Goal: Task Accomplishment & Management: Complete application form

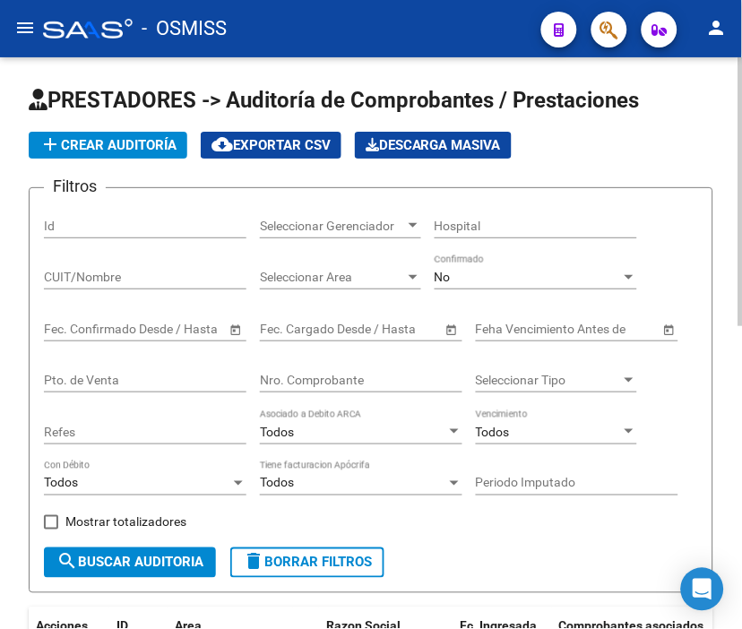
click at [125, 141] on span "add Crear Auditoría" at bounding box center [107, 145] width 137 height 16
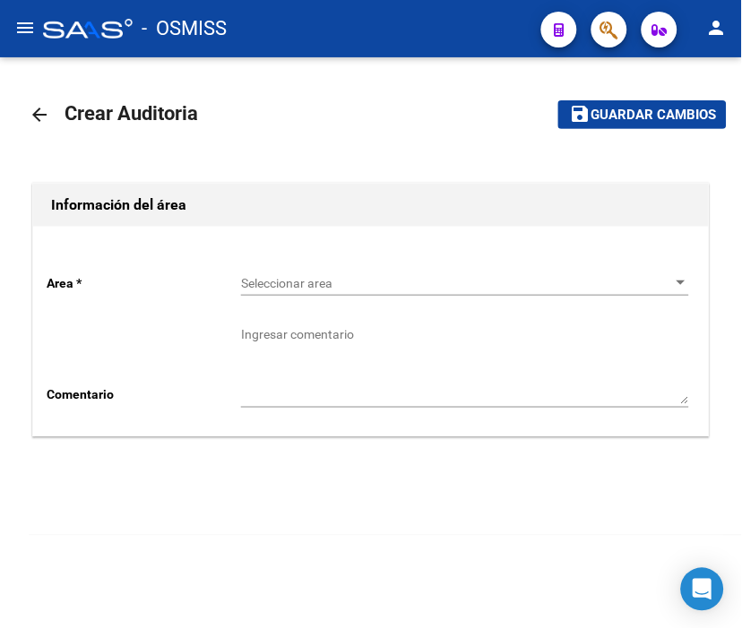
click at [299, 281] on span "Seleccionar area" at bounding box center [457, 283] width 432 height 15
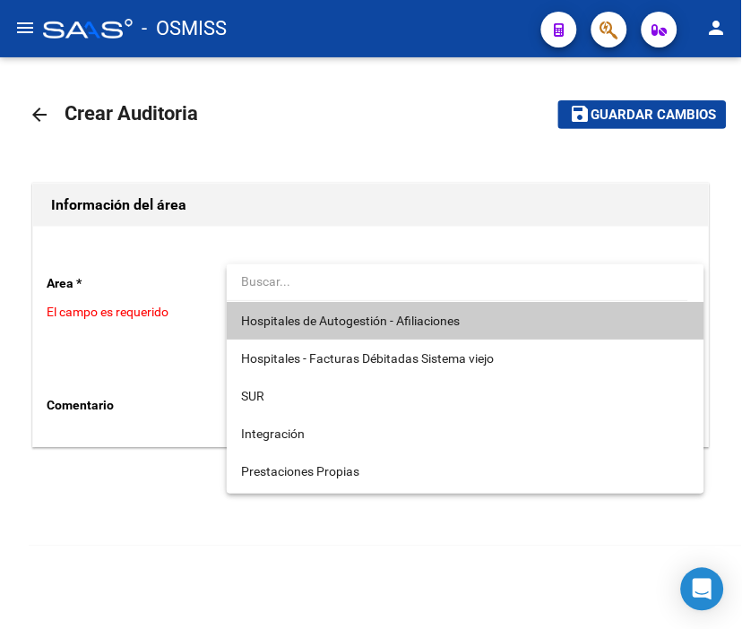
click at [310, 299] on input "dropdown search" at bounding box center [458, 282] width 462 height 38
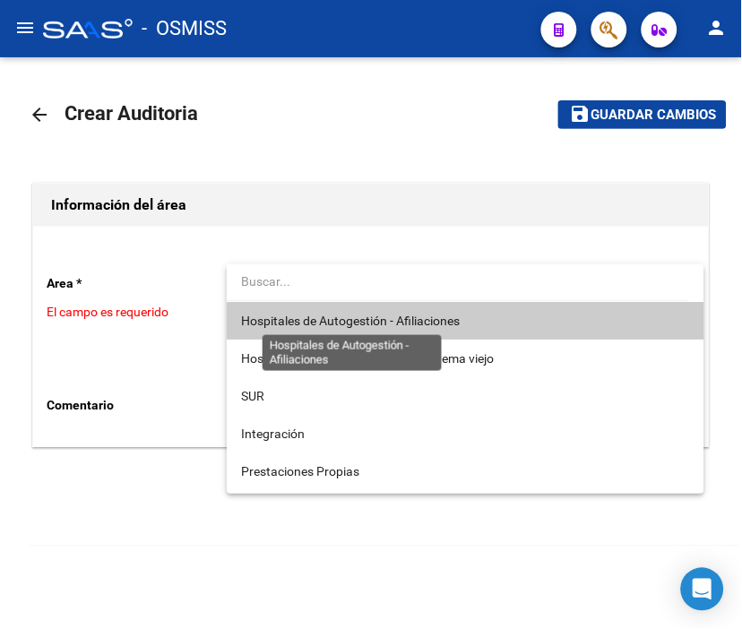
click at [310, 316] on span "Hospitales de Autogestión - Afiliaciones" at bounding box center [350, 321] width 219 height 14
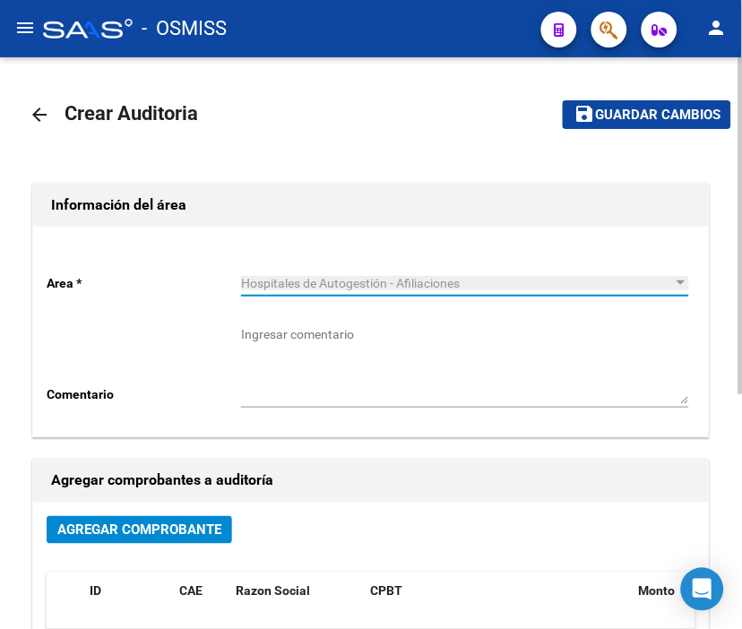
click at [212, 526] on span "Agregar Comprobante" at bounding box center [139, 531] width 164 height 16
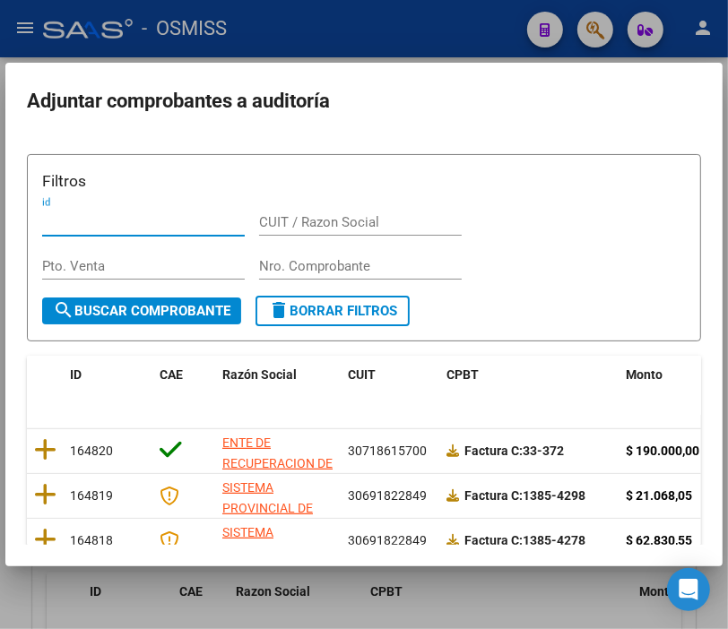
click at [315, 261] on input "Nro. Comprobante" at bounding box center [360, 266] width 203 height 16
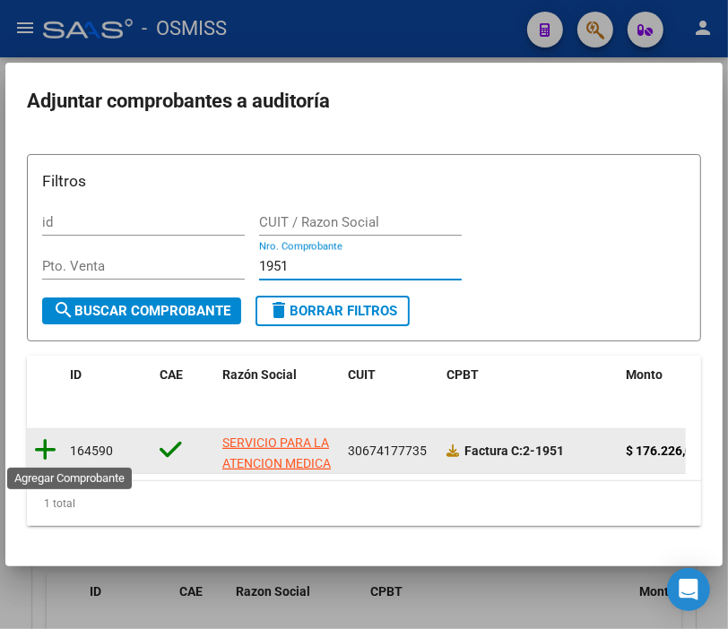
type input "1951"
drag, startPoint x: 49, startPoint y: 454, endPoint x: 29, endPoint y: 354, distance: 101.6
click at [50, 454] on icon at bounding box center [45, 449] width 22 height 25
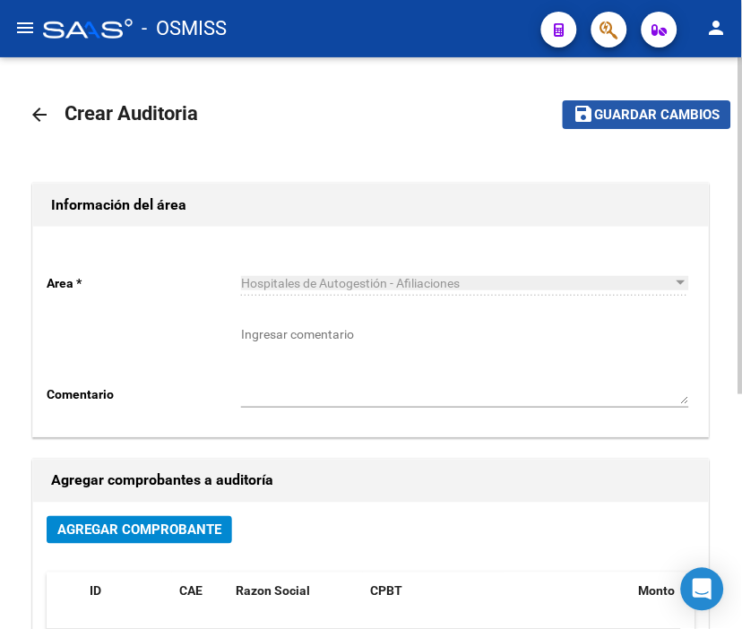
click at [620, 114] on span "Guardar cambios" at bounding box center [657, 116] width 125 height 16
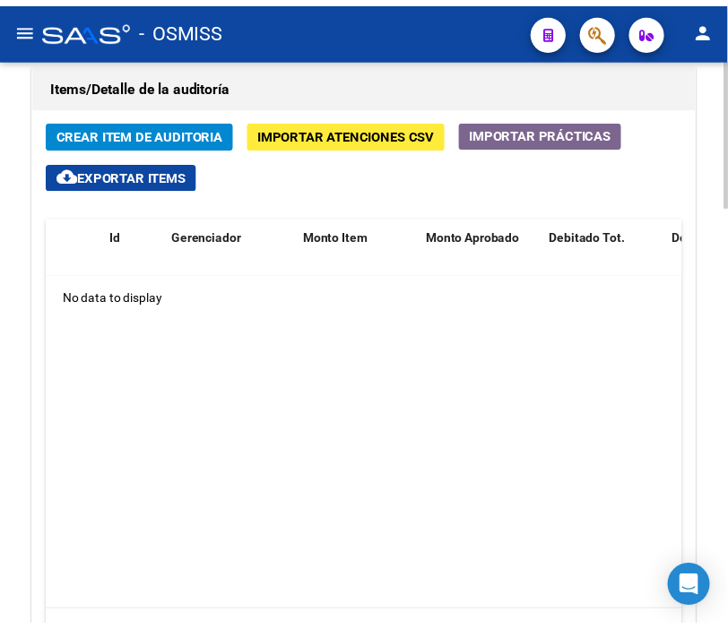
scroll to position [1394, 0]
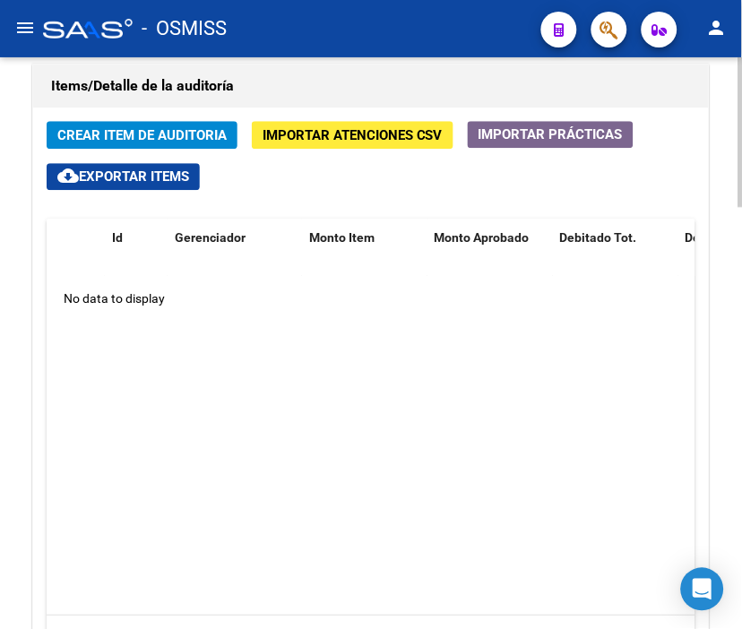
click at [327, 99] on h1 "Items/Detalle de la auditoría" at bounding box center [371, 86] width 640 height 29
click at [135, 126] on span "Crear Item de Auditoria" at bounding box center [141, 134] width 169 height 16
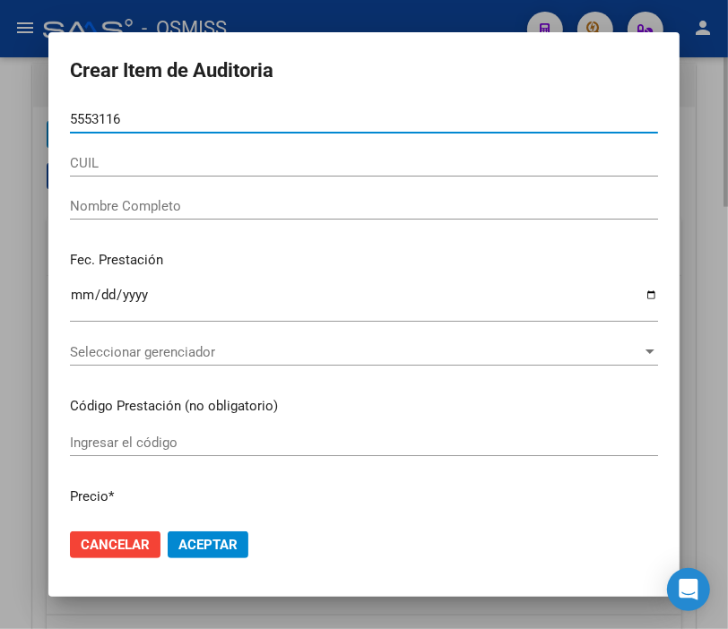
type input "55531169"
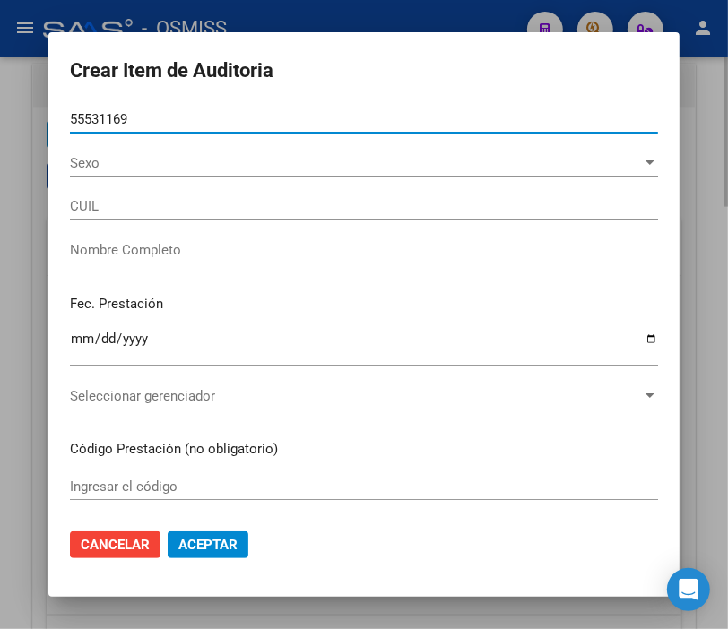
type input "23555311699"
type input "[PERSON_NAME] [PERSON_NAME]"
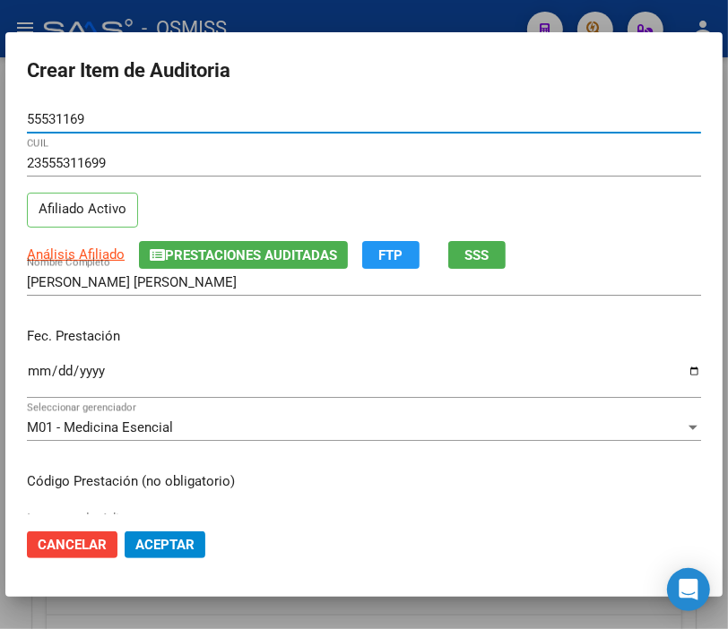
type input "55531169"
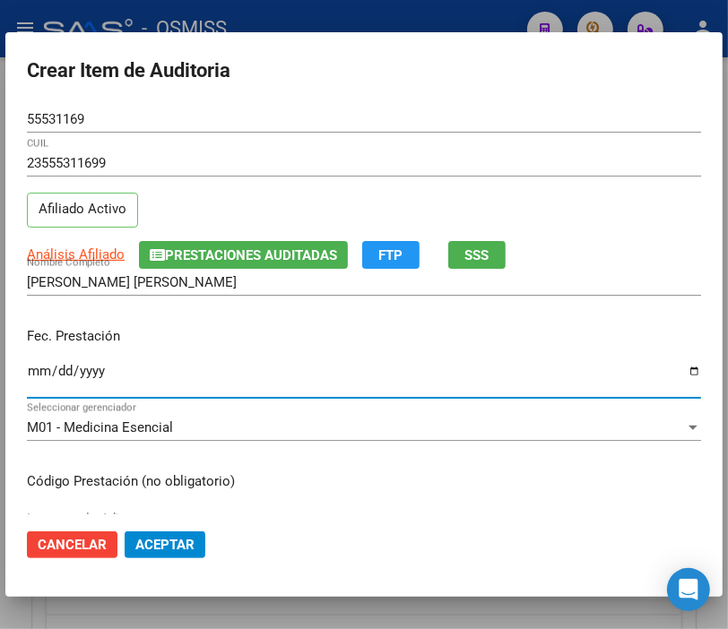
click at [36, 371] on input "Ingresar la fecha" at bounding box center [364, 378] width 674 height 29
type input "[DATE]"
click at [239, 368] on input "[DATE]" at bounding box center [364, 378] width 674 height 29
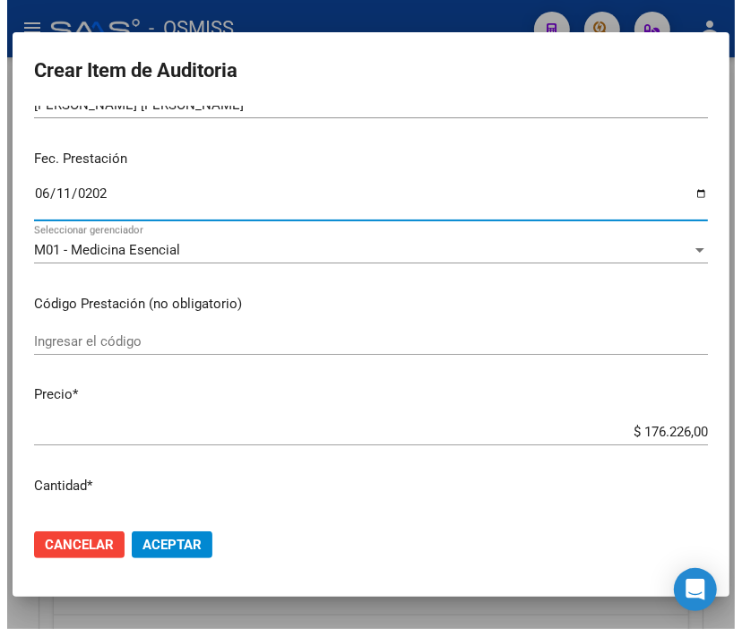
scroll to position [199, 0]
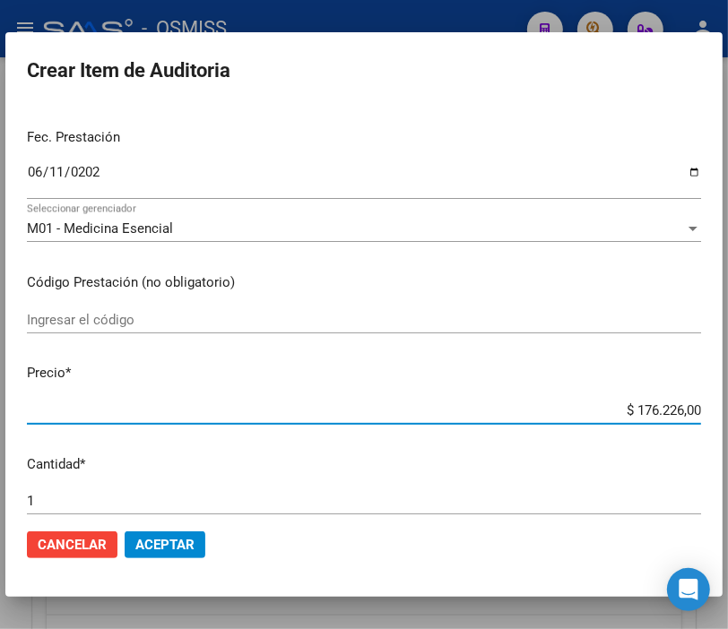
drag, startPoint x: 597, startPoint y: 410, endPoint x: 744, endPoint y: 411, distance: 147.0
click at [728, 411] on html "menu - OSMISS person Firma Express Inicio Instructivos Contacto OS Padrón Padró…" at bounding box center [364, 314] width 728 height 629
type input "$ 0,02"
type input "$ 0,24"
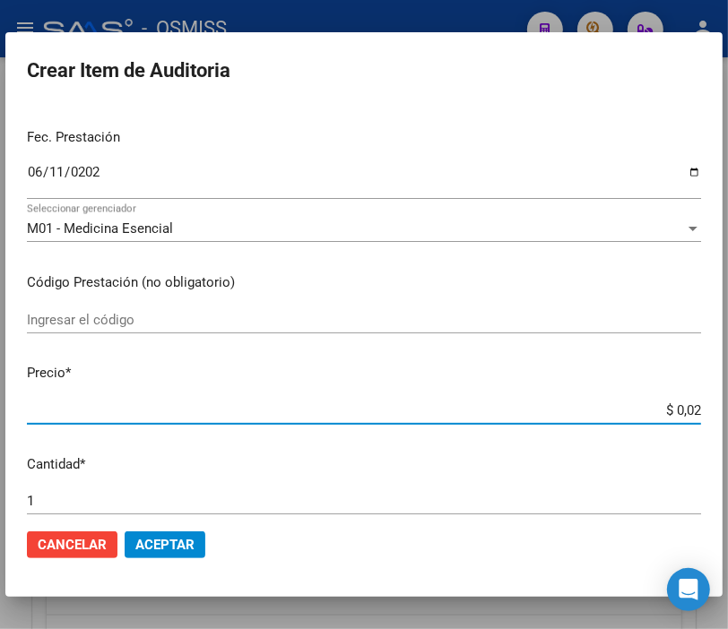
type input "$ 0,24"
type input "$ 2,45"
type input "$ 24,58"
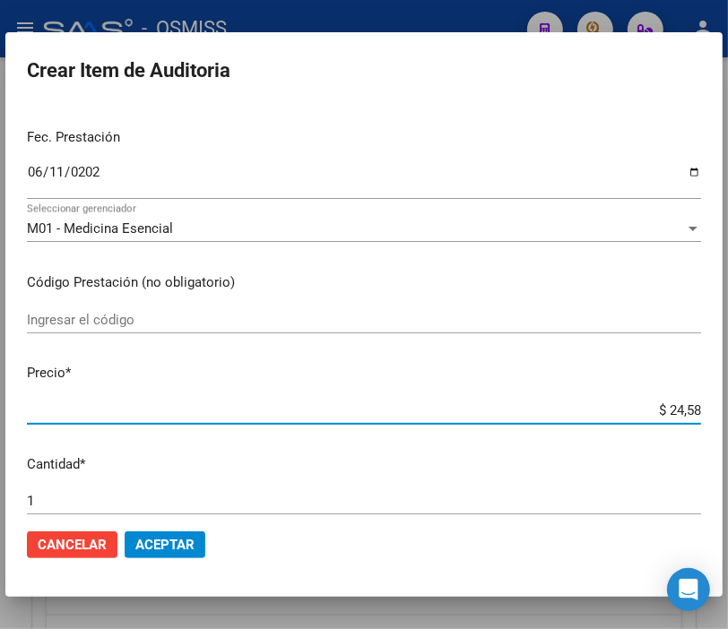
type input "$ 245,86"
type input "$ 2.458,60"
type input "$ 24.586,00"
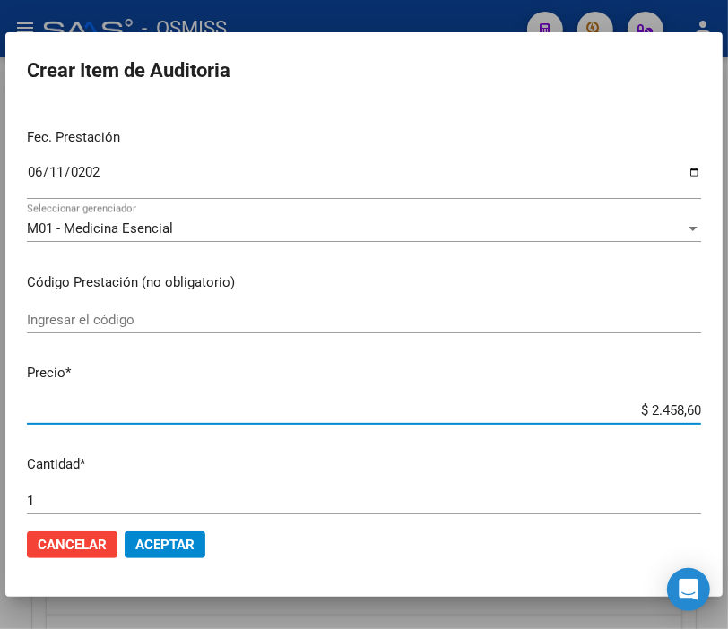
type input "$ 24.586,00"
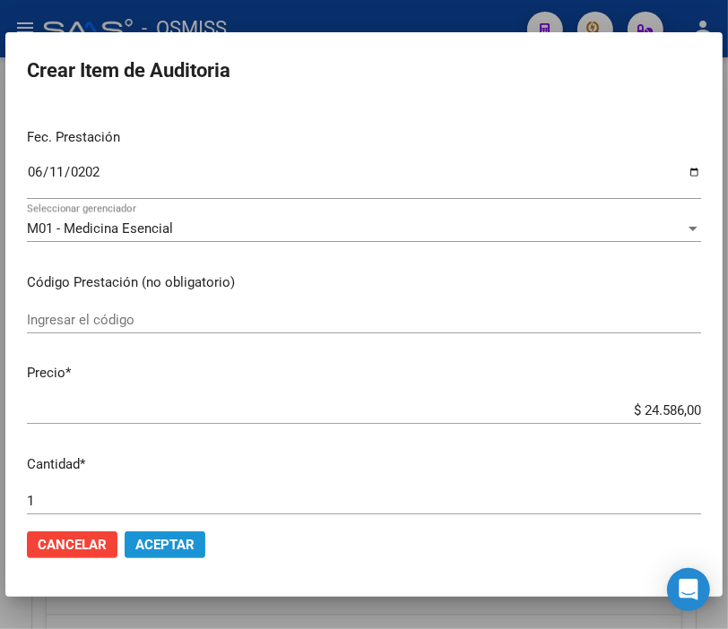
click at [144, 537] on span "Aceptar" at bounding box center [164, 545] width 59 height 16
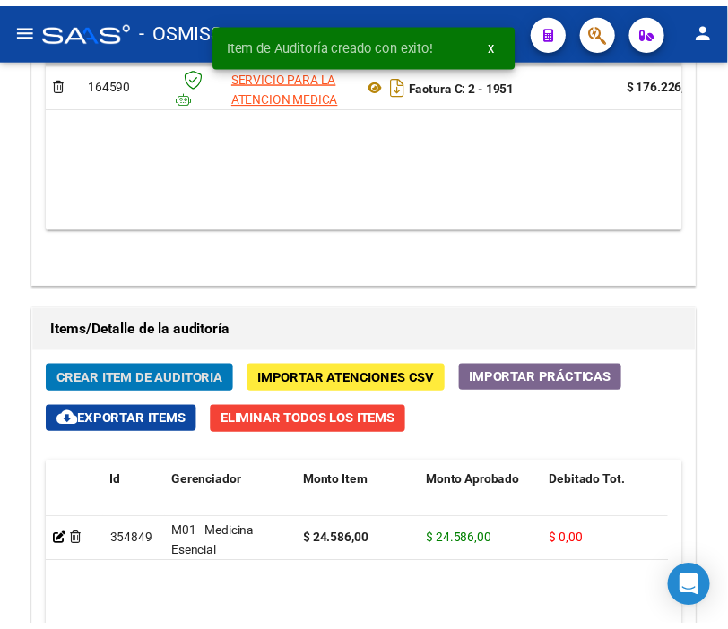
scroll to position [1638, 0]
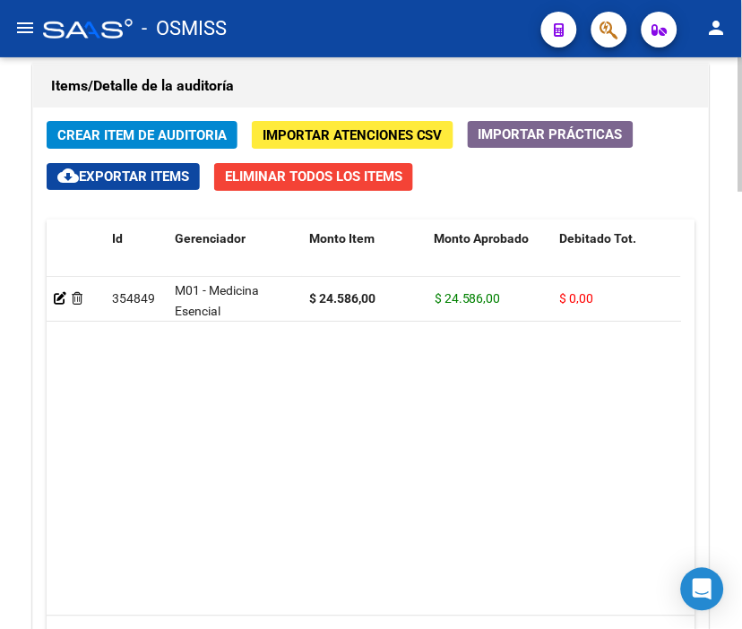
click at [336, 74] on h1 "Items/Detalle de la auditoría" at bounding box center [371, 86] width 640 height 29
click at [147, 123] on button "Crear Item de Auditoria" at bounding box center [142, 135] width 191 height 28
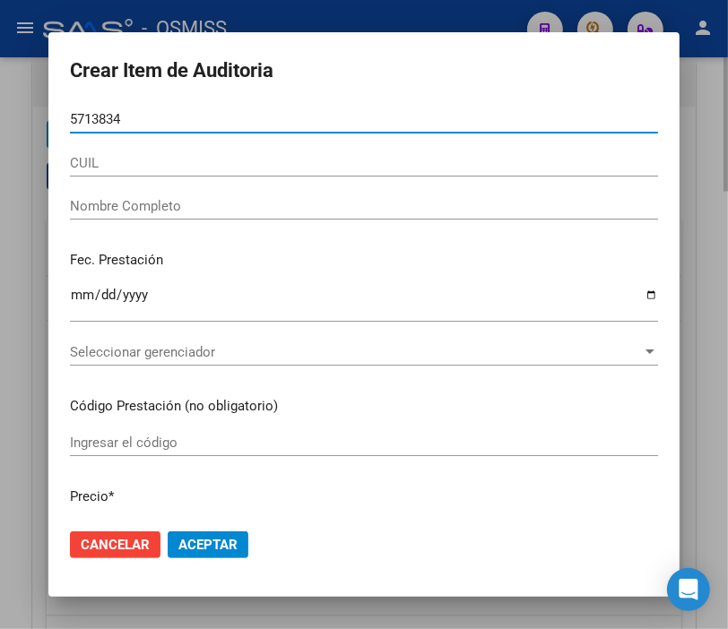
type input "57138349"
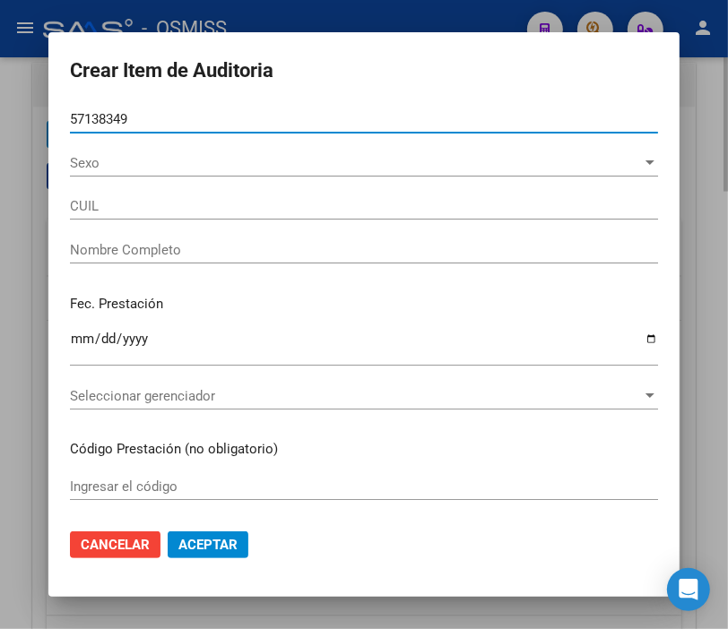
type input "20571383498"
type input "[PERSON_NAME]"
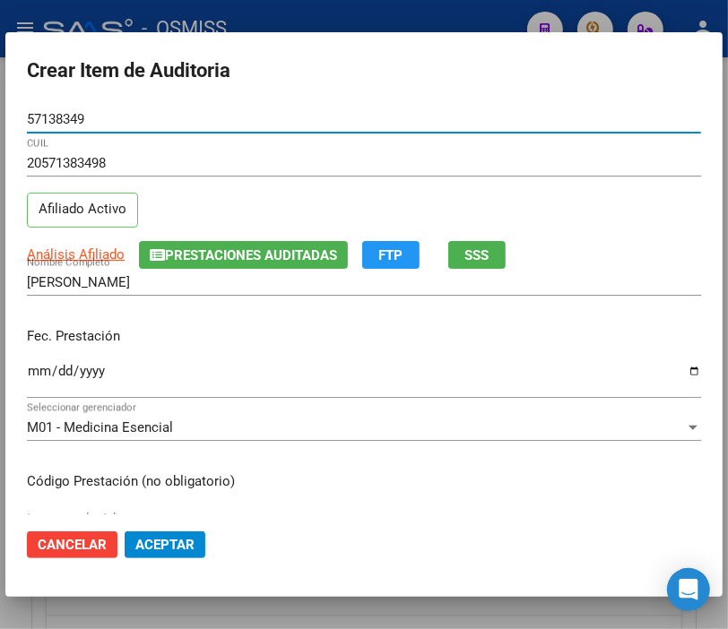
type input "57138349"
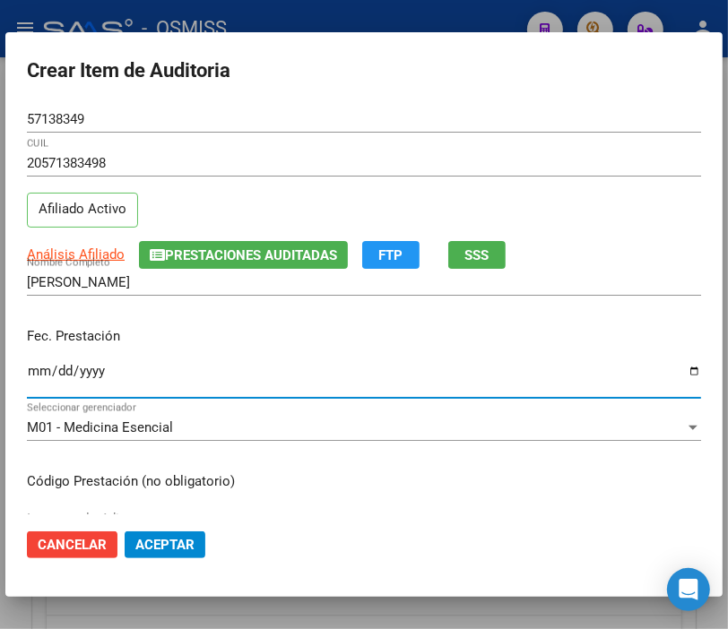
click at [31, 368] on input "Ingresar la fecha" at bounding box center [364, 378] width 674 height 29
type input "[DATE]"
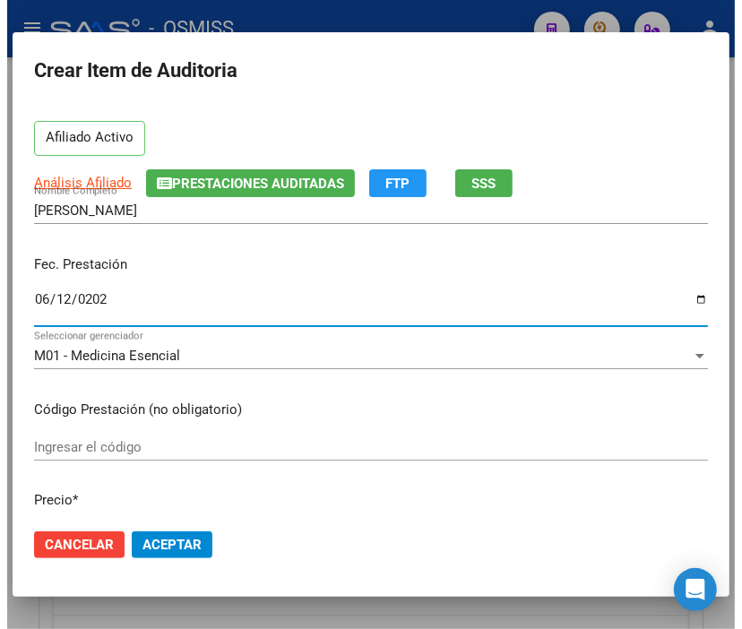
scroll to position [199, 0]
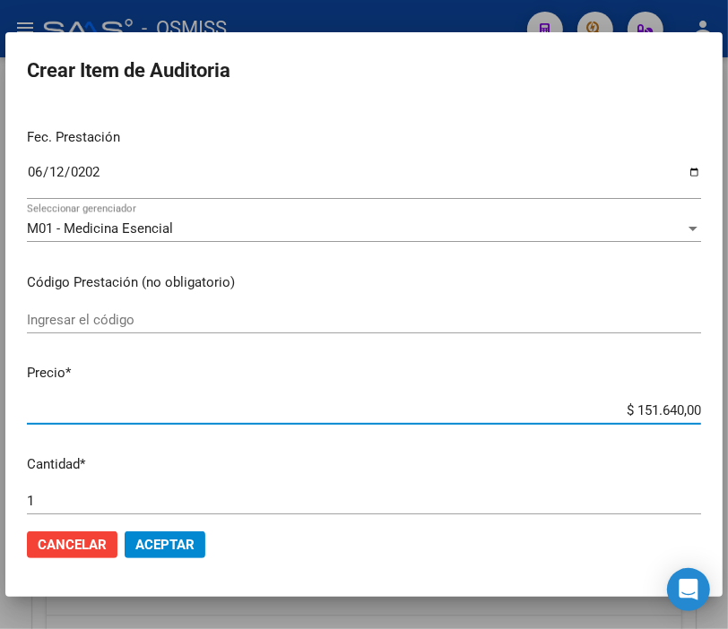
drag, startPoint x: 588, startPoint y: 405, endPoint x: 744, endPoint y: 407, distance: 156.0
click at [728, 407] on html "menu - OSMISS person Firma Express Inicio Instructivos Contacto OS Padrón Padró…" at bounding box center [364, 314] width 728 height 629
type input "$ 0,02"
type input "$ 0,24"
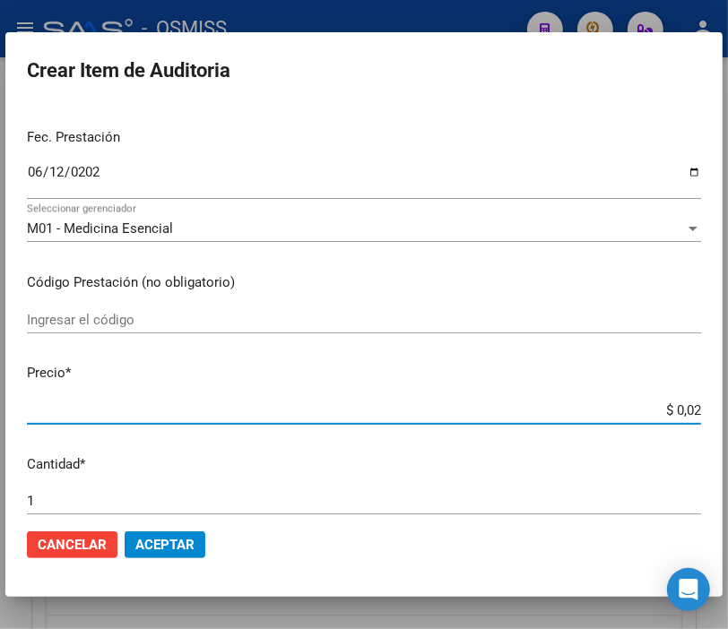
type input "$ 0,24"
type input "$ 2,45"
type input "$ 24,58"
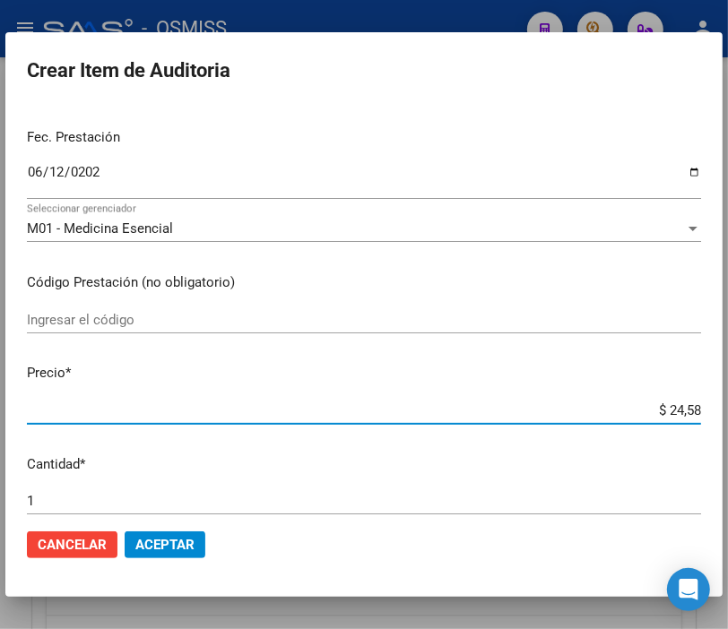
type input "$ 245,86"
type input "$ 2.458,60"
type input "$ 24.586,00"
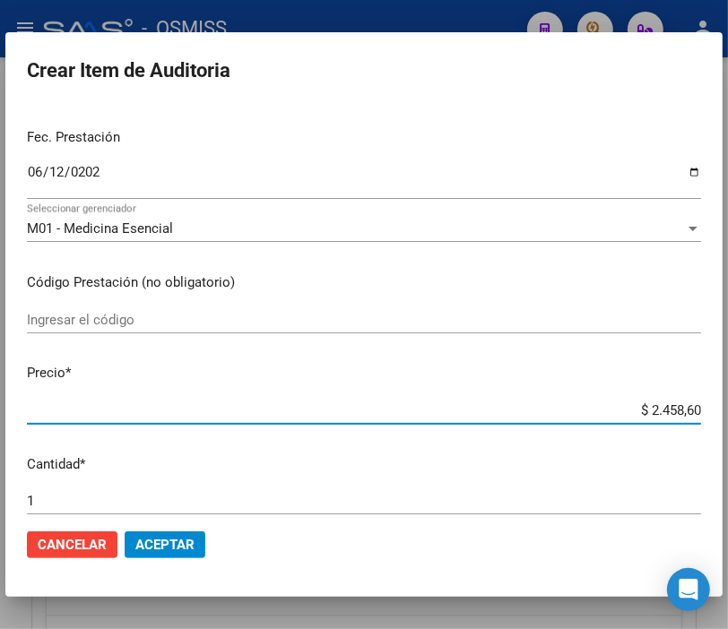
type input "$ 24.586,00"
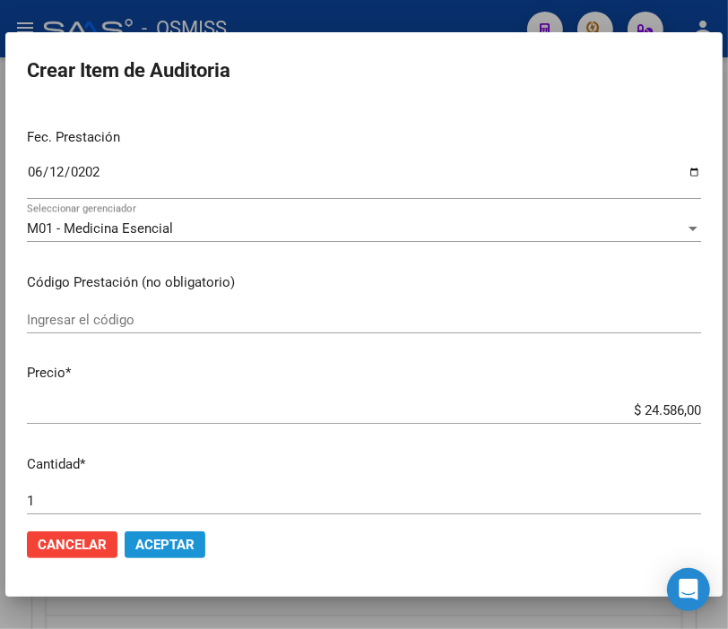
click at [177, 541] on span "Aceptar" at bounding box center [164, 545] width 59 height 16
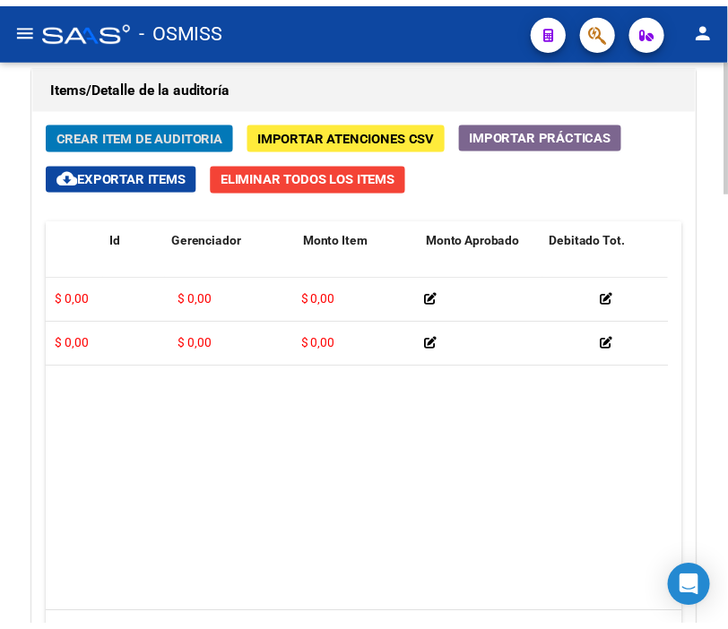
scroll to position [0, 0]
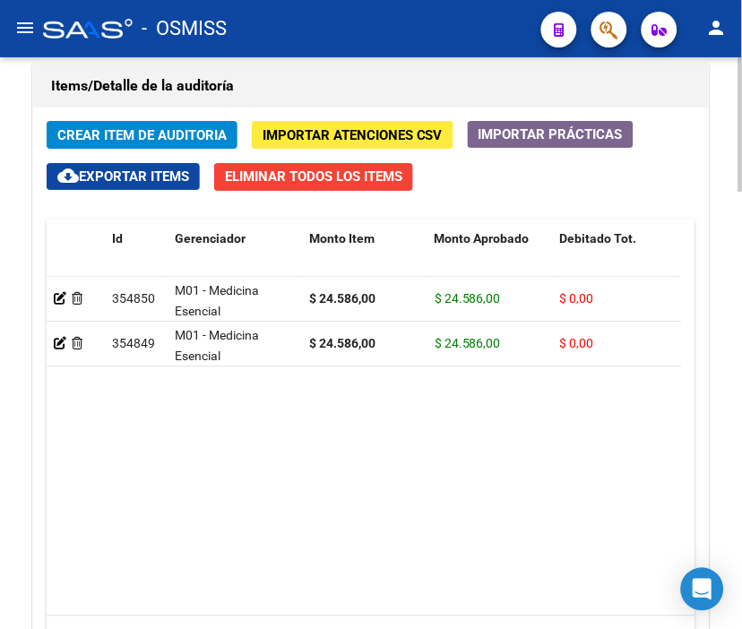
click at [302, 60] on div "Items/Detalle de la auditoría Crear Item de Auditoria Importar Atenciones CSV I…" at bounding box center [371, 390] width 685 height 661
click at [132, 129] on span "Crear Item de Auditoria" at bounding box center [141, 135] width 169 height 16
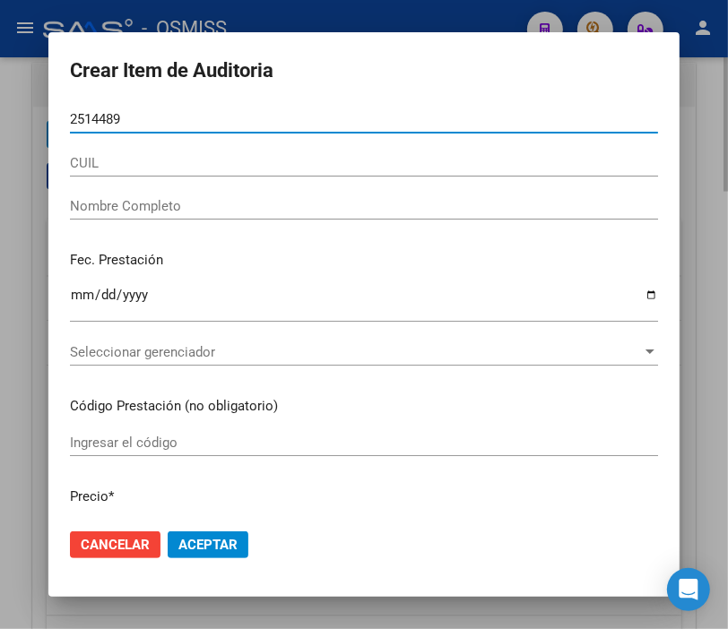
type input "25144894"
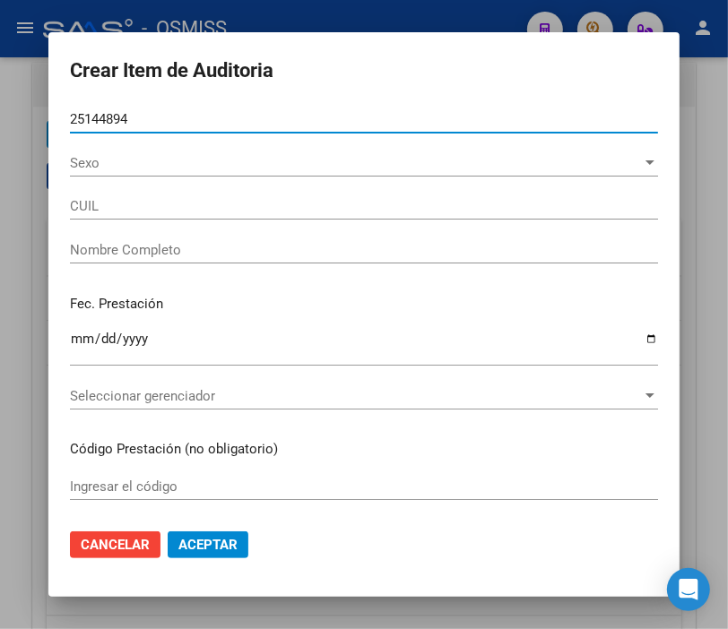
type input "27251448944"
type input "[PERSON_NAME] [PERSON_NAME]"
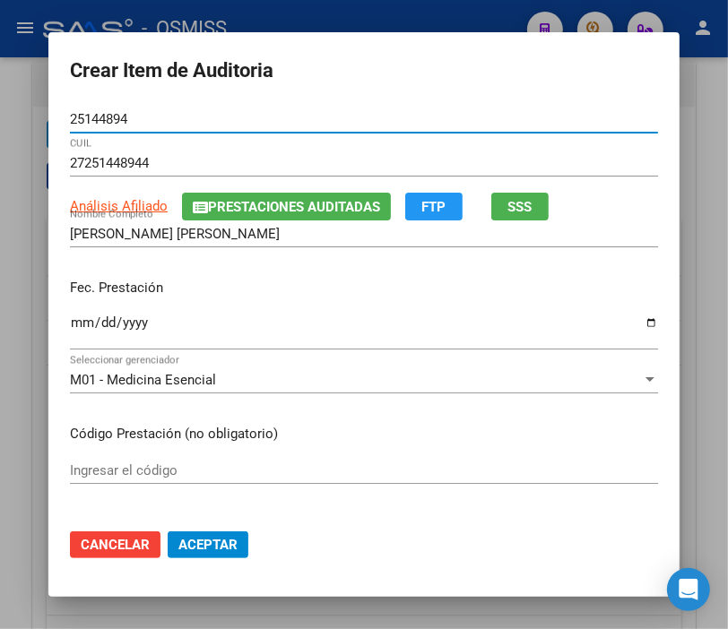
type input "25144894"
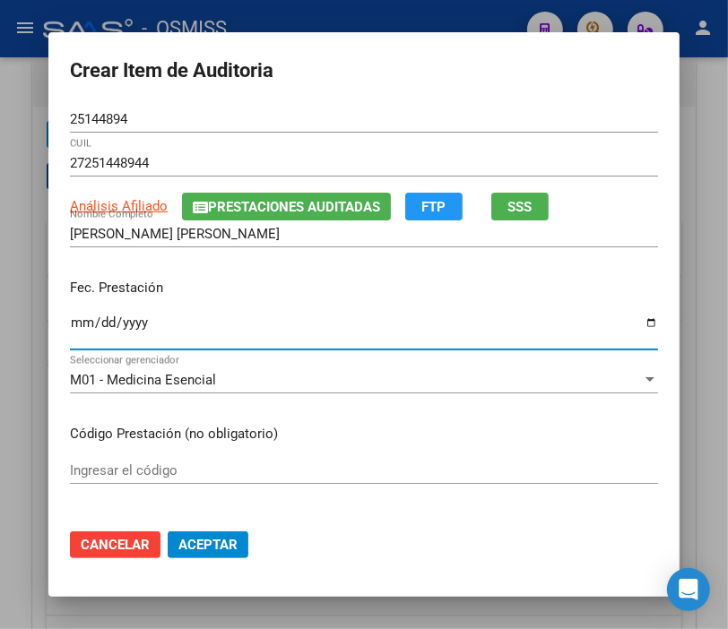
click at [70, 324] on input "Ingresar la fecha" at bounding box center [364, 330] width 588 height 29
type input "[DATE]"
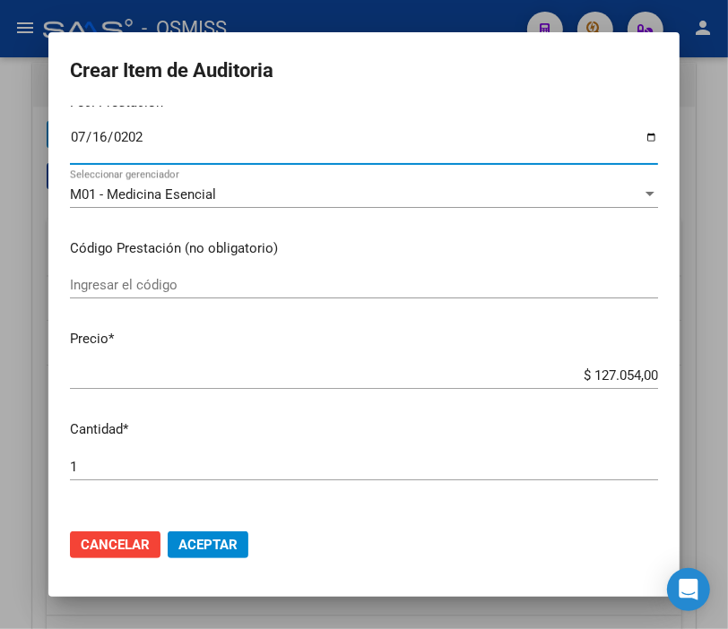
scroll to position [199, 0]
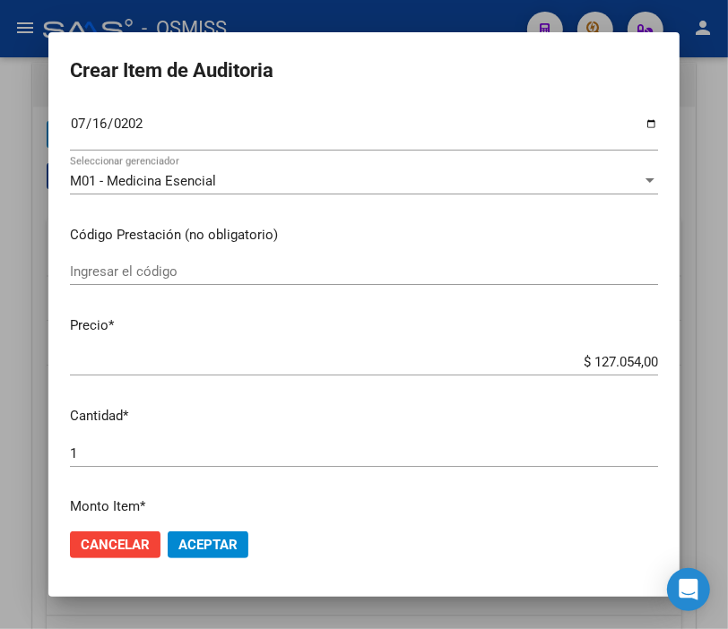
drag, startPoint x: 556, startPoint y: 350, endPoint x: 671, endPoint y: 351, distance: 114.7
click at [671, 351] on mat-dialog-content "25144894 Nro Documento 27251448944 CUIL Análisis Afiliado Prestaciones Auditada…" at bounding box center [363, 310] width 631 height 409
click at [596, 362] on input "$ 127.054,00" at bounding box center [364, 362] width 588 height 16
drag, startPoint x: 570, startPoint y: 359, endPoint x: 744, endPoint y: 374, distance: 174.5
click at [728, 374] on html "menu - OSMISS person Firma Express Inicio Instructivos Contacto OS Padrón Padró…" at bounding box center [364, 314] width 728 height 629
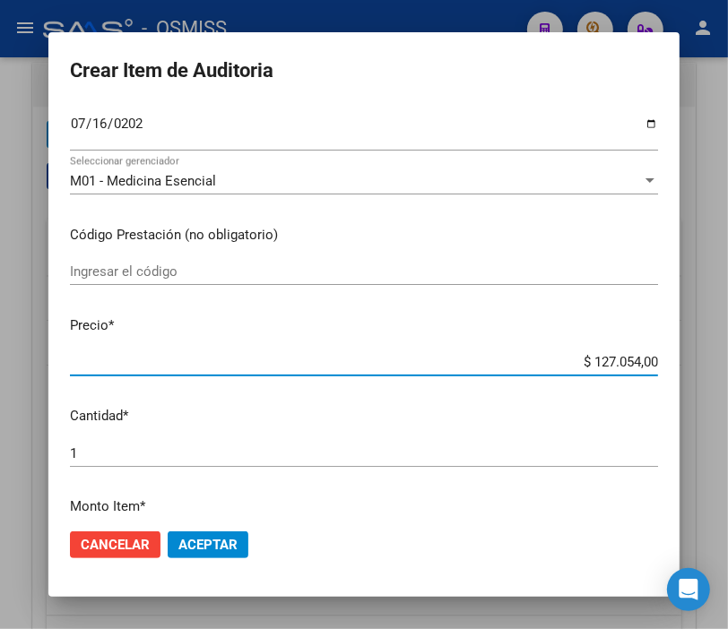
type input "$ 0,08"
type input "$ 0,87"
type input "$ 8,74"
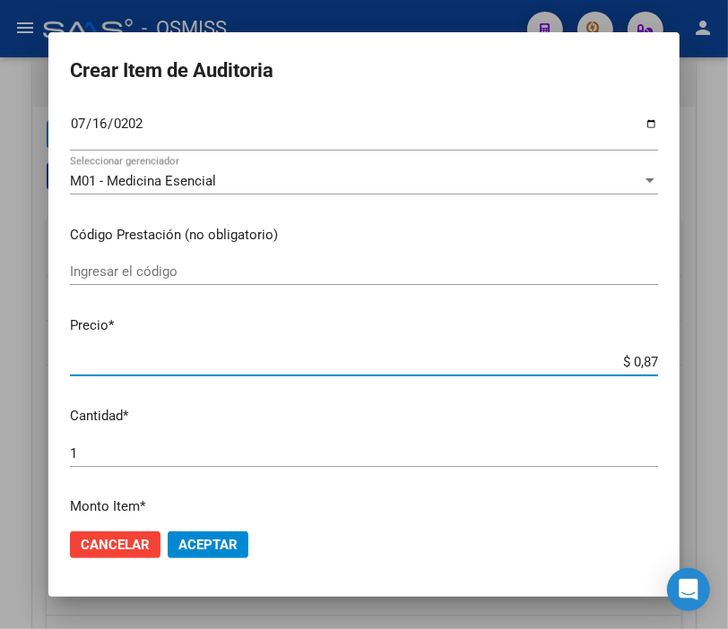
type input "$ 8,74"
type input "$ 0,87"
type input "$ 0,08"
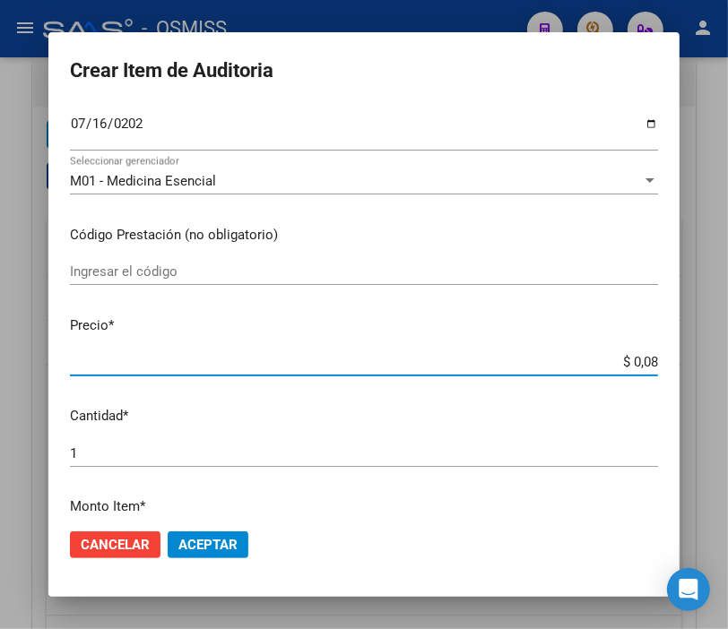
type input "$ 0,84"
type input "$ 8,41"
type input "$ 84,12"
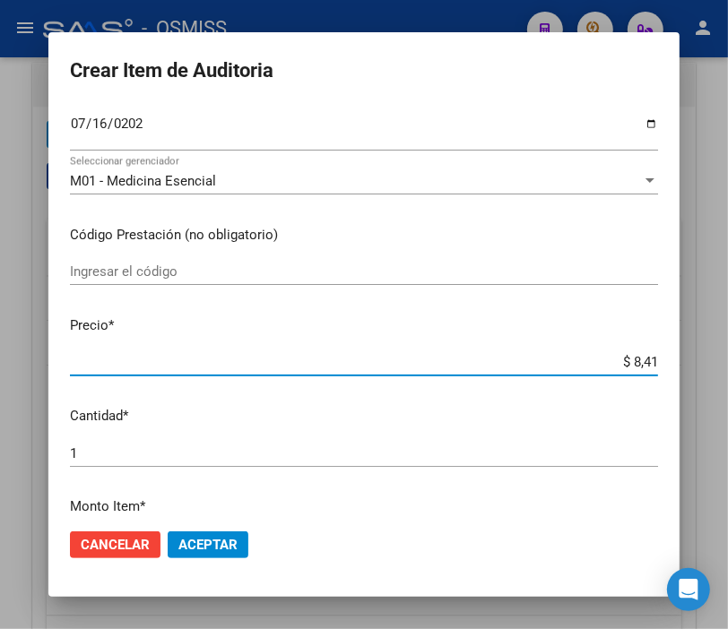
type input "$ 84,12"
type input "$ 841,26"
type input "$ 8.412,60"
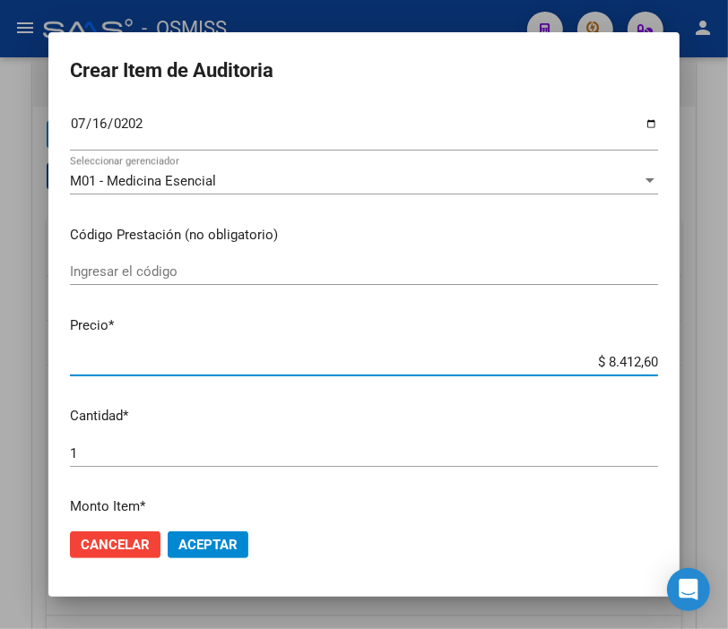
type input "$ 84.126,00"
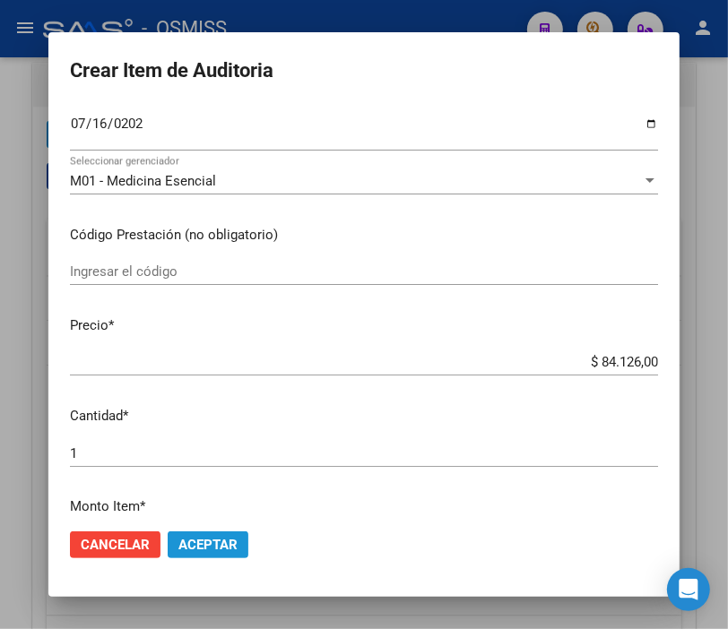
click at [199, 541] on span "Aceptar" at bounding box center [207, 545] width 59 height 16
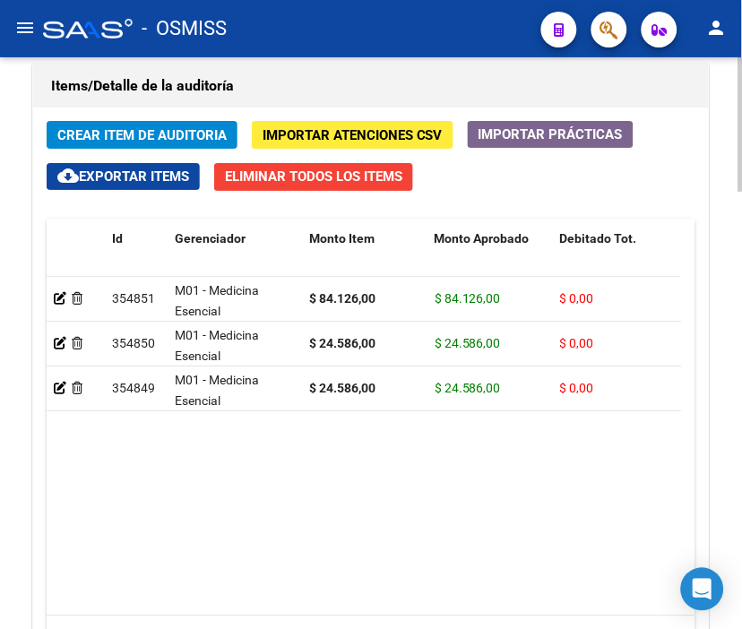
click at [307, 74] on h1 "Items/Detalle de la auditoría" at bounding box center [371, 86] width 640 height 29
click at [94, 138] on span "Crear Item de Auditoria" at bounding box center [141, 135] width 169 height 16
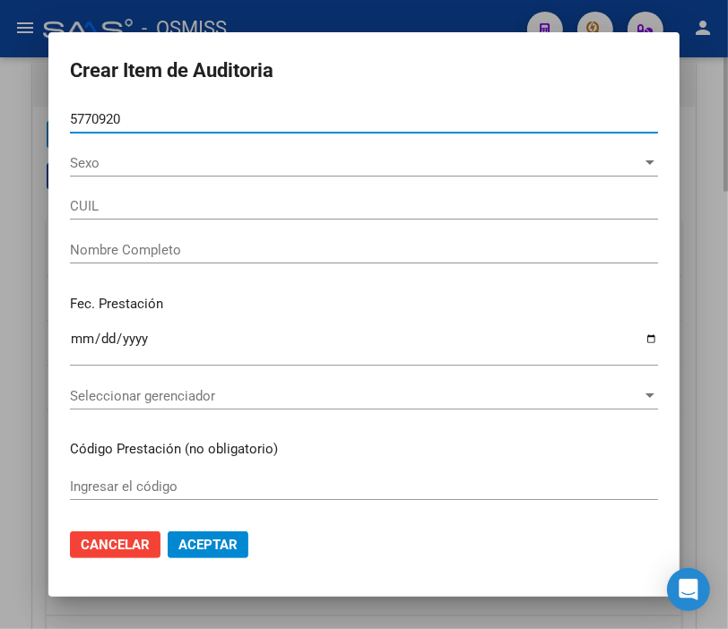
type input "57709208"
type input "27577092082"
type input "[PERSON_NAME]"
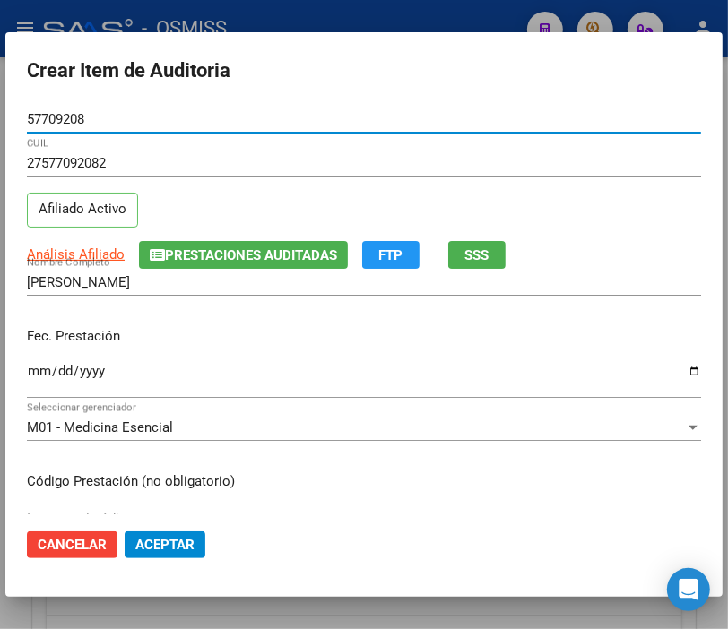
type input "57709208"
click at [39, 369] on input "Ingresar la fecha" at bounding box center [364, 378] width 674 height 29
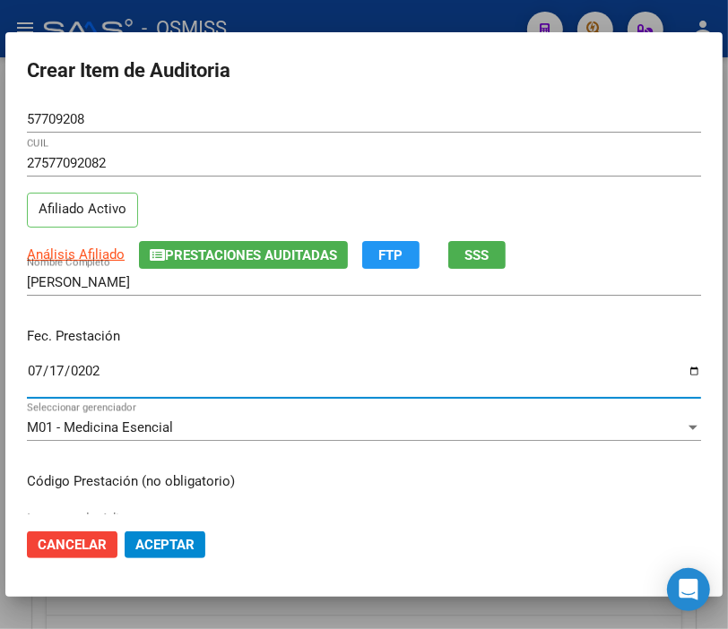
type input "[DATE]"
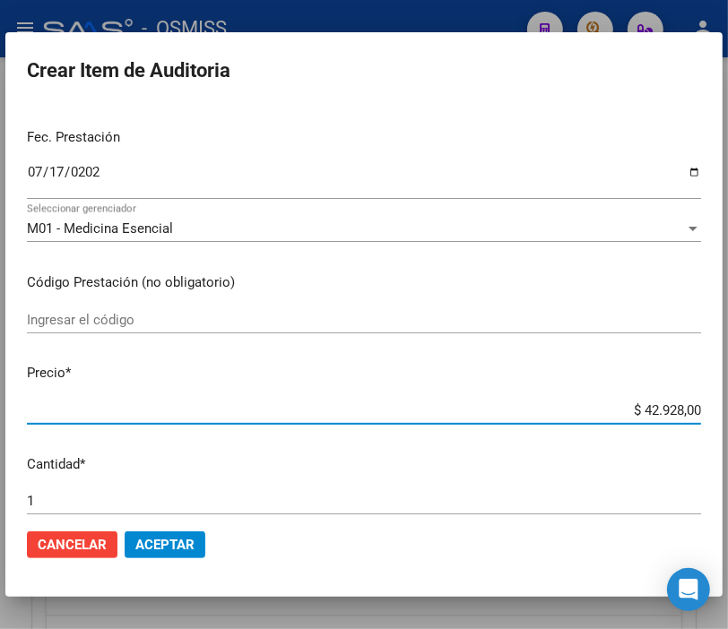
drag, startPoint x: 585, startPoint y: 414, endPoint x: 744, endPoint y: 417, distance: 158.7
click at [728, 417] on html "menu - OSMISS person Firma Express Inicio Instructivos Contacto OS Padrón Padró…" at bounding box center [364, 314] width 728 height 629
type input "$ 0,02"
type input "$ 0,25"
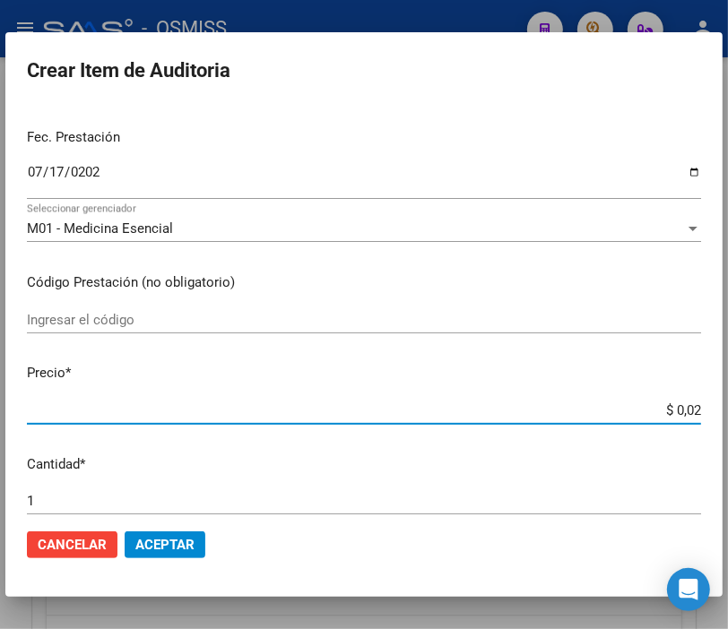
type input "$ 0,25"
type input "$ 2,50"
type input "$ 25,06"
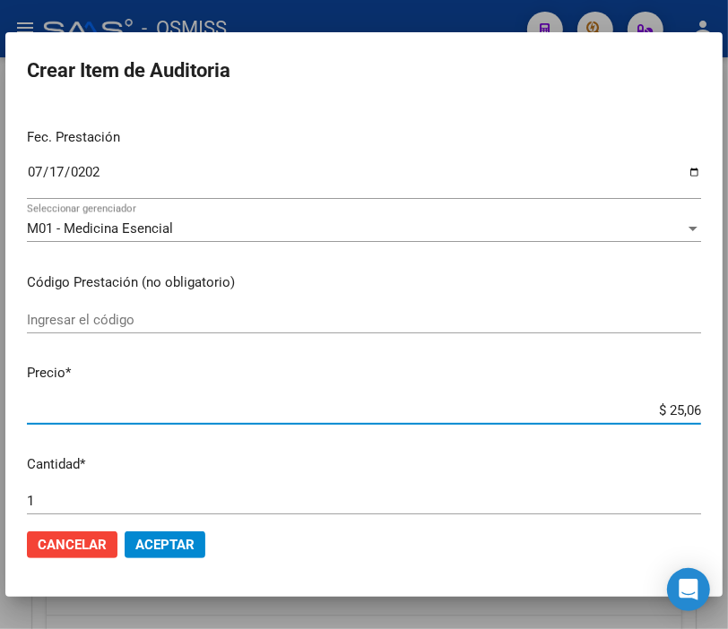
type input "$ 250,64"
type input "$ 2.506,40"
type input "$ 25.064,00"
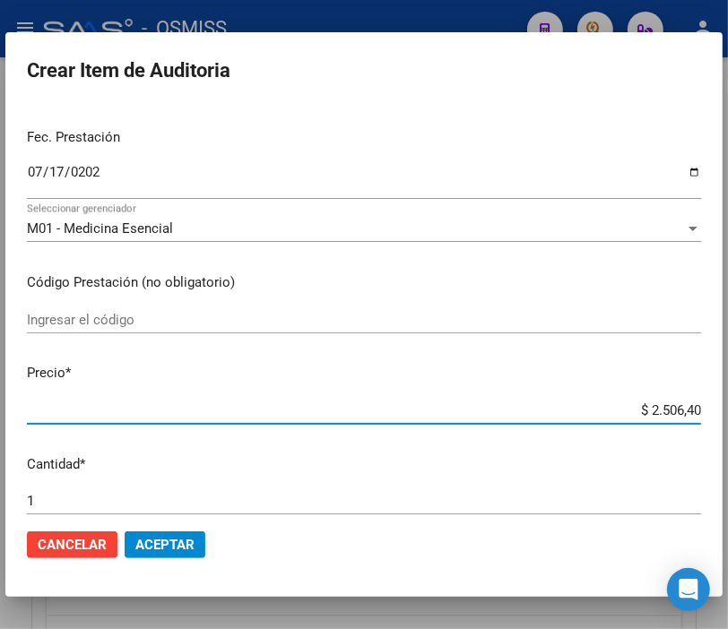
type input "$ 25.064,00"
click at [177, 541] on span "Aceptar" at bounding box center [164, 545] width 59 height 16
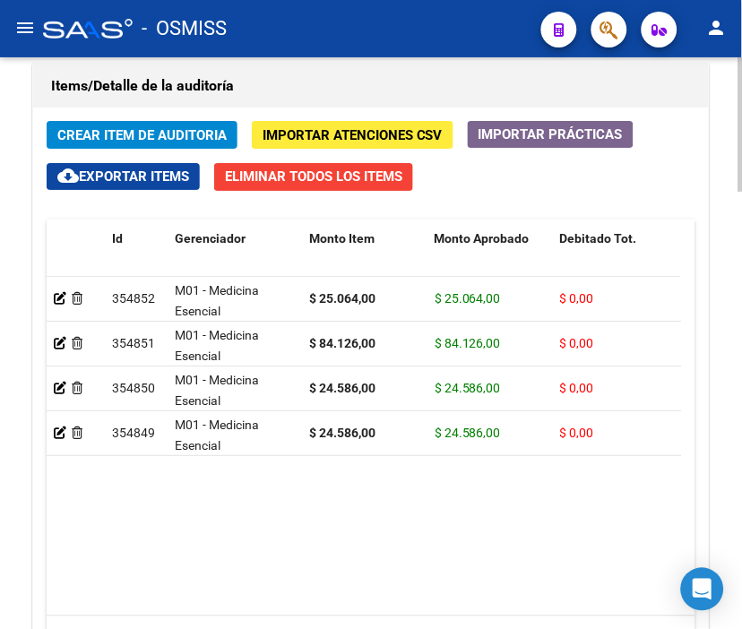
click at [300, 76] on h1 "Items/Detalle de la auditoría" at bounding box center [371, 86] width 640 height 29
click at [155, 134] on span "Crear Item de Auditoria" at bounding box center [141, 135] width 169 height 16
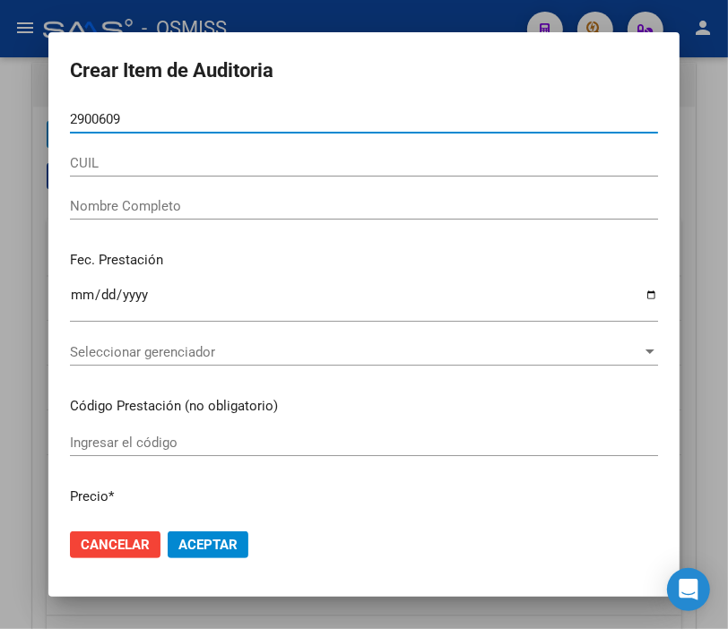
click at [99, 113] on input "2900609" at bounding box center [364, 119] width 588 height 16
type input "29006009"
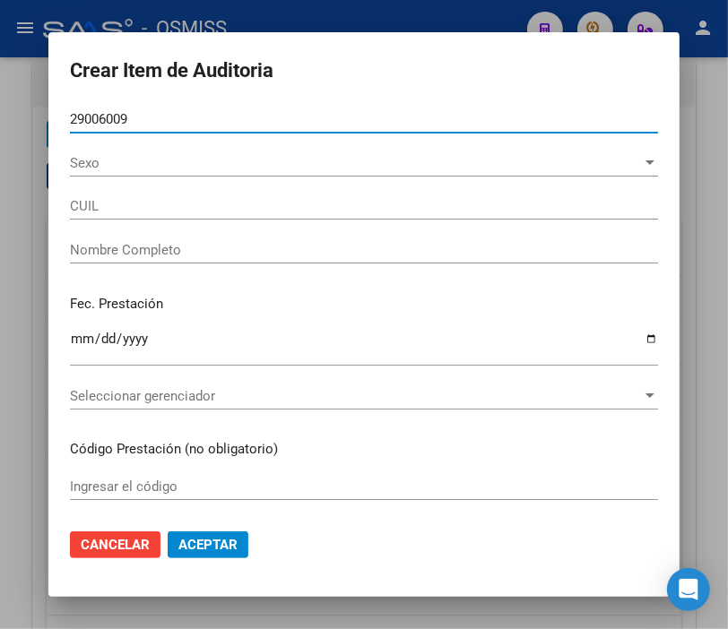
type input "20290060096"
type input "[PERSON_NAME]"
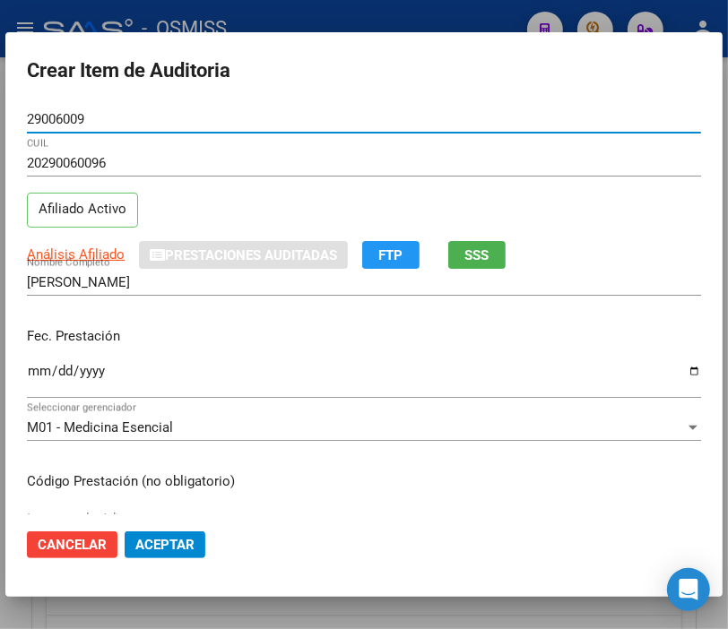
type input "29006009"
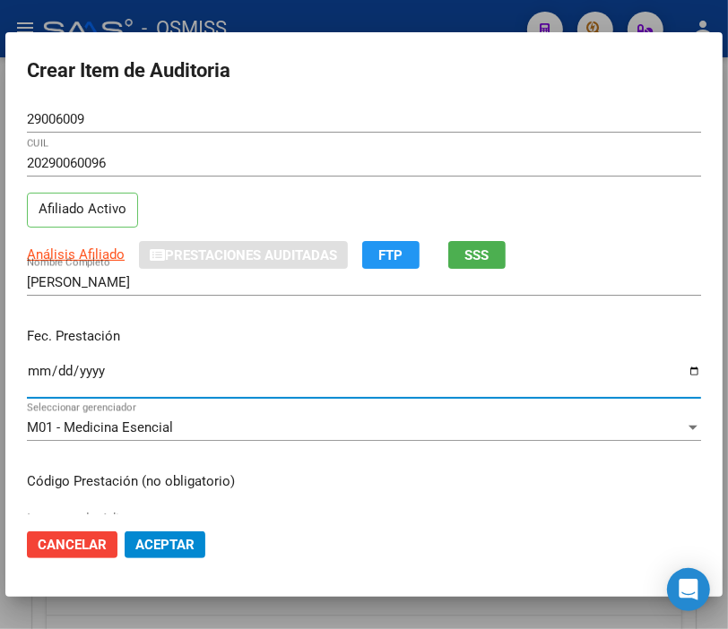
click at [39, 374] on input "Ingresar la fecha" at bounding box center [364, 378] width 674 height 29
type input "[DATE]"
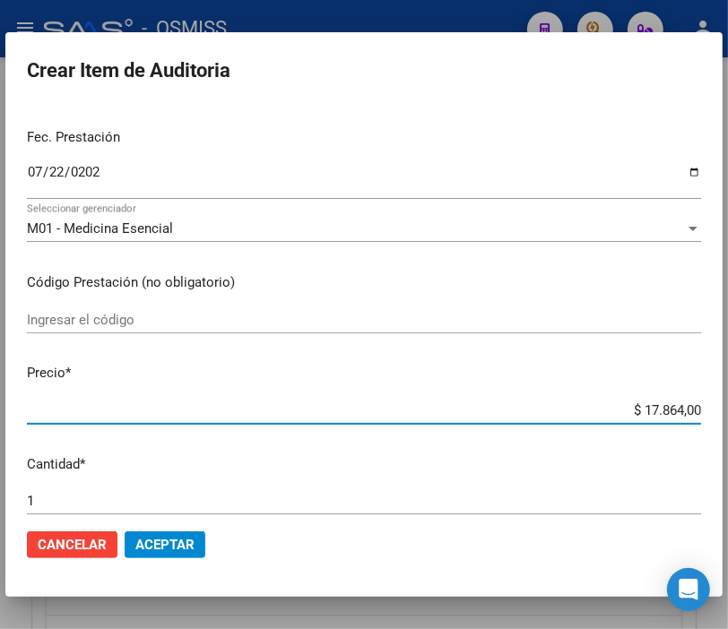
drag, startPoint x: 601, startPoint y: 418, endPoint x: 735, endPoint y: 410, distance: 134.7
click at [728, 410] on html "menu - OSMISS person Firma Express Inicio Instructivos Contacto OS Padrón Padró…" at bounding box center [364, 314] width 728 height 629
type input "$ 0,01"
type input "$ 0,13"
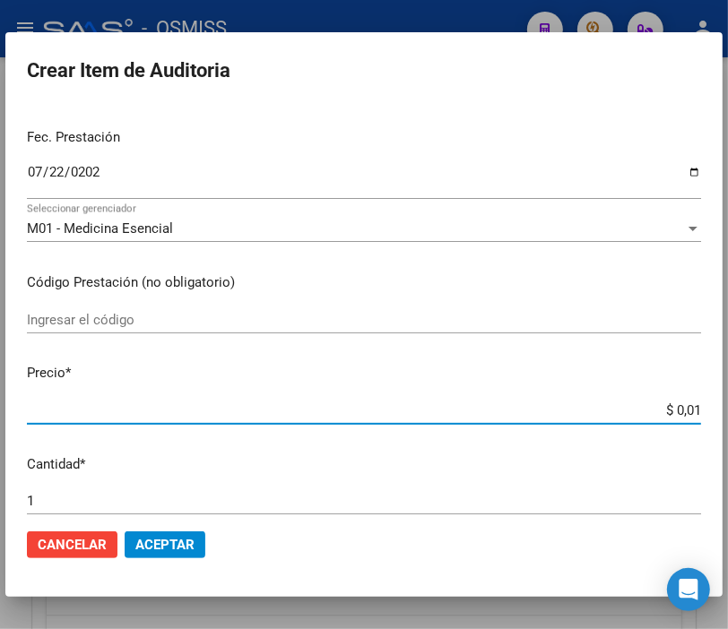
type input "$ 0,13"
type input "$ 1,39"
type input "$ 13,94"
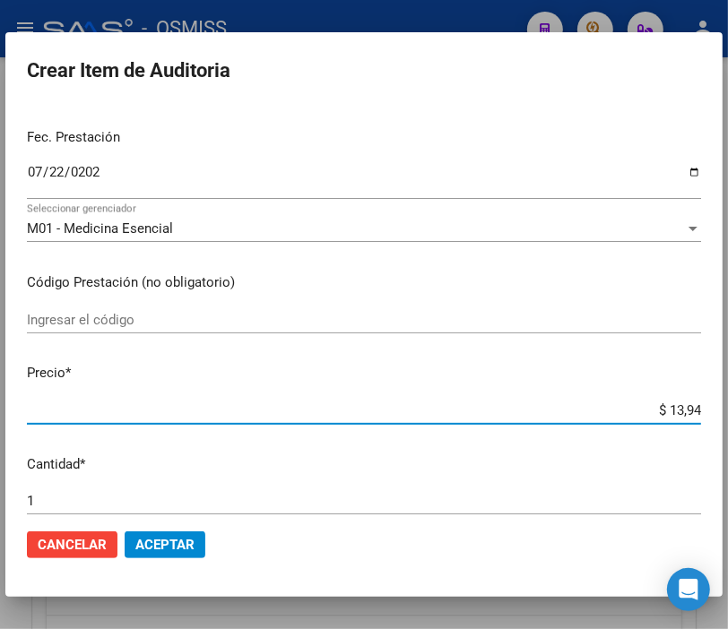
type input "$ 139,47"
type input "$ 1.394,70"
type input "$ 13.947,00"
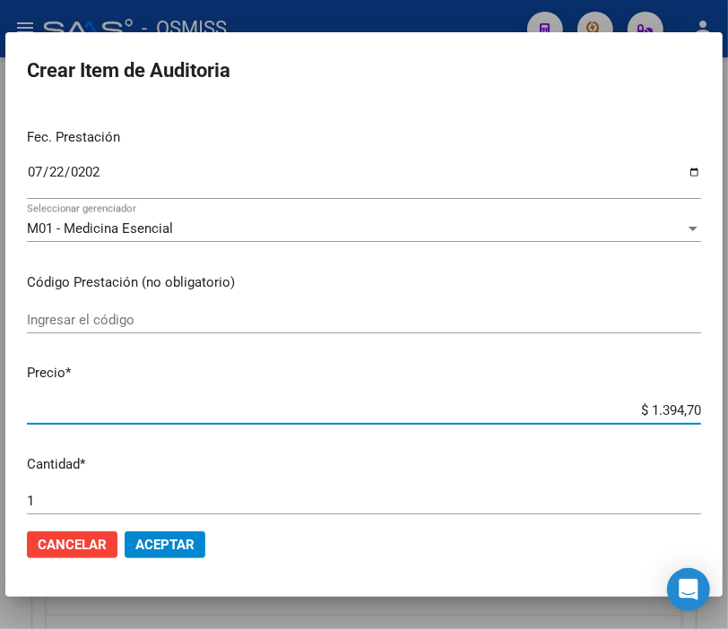
type input "$ 13.947,00"
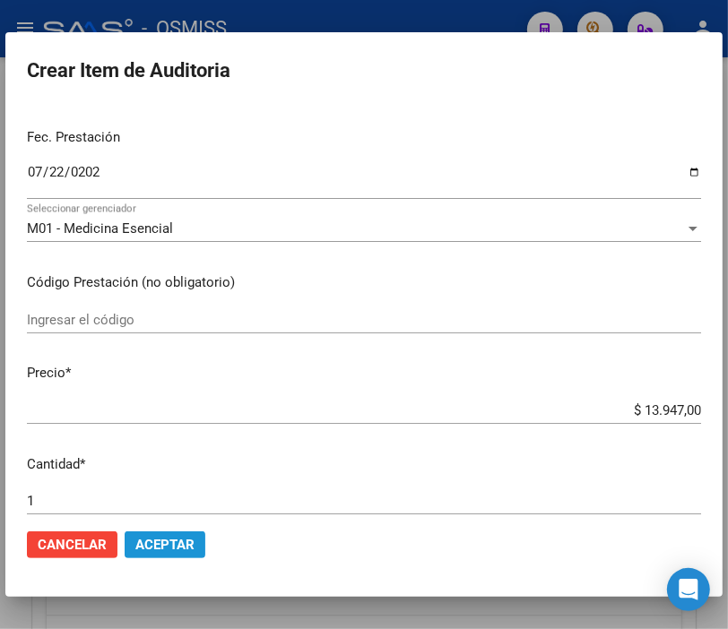
click at [166, 548] on span "Aceptar" at bounding box center [164, 545] width 59 height 16
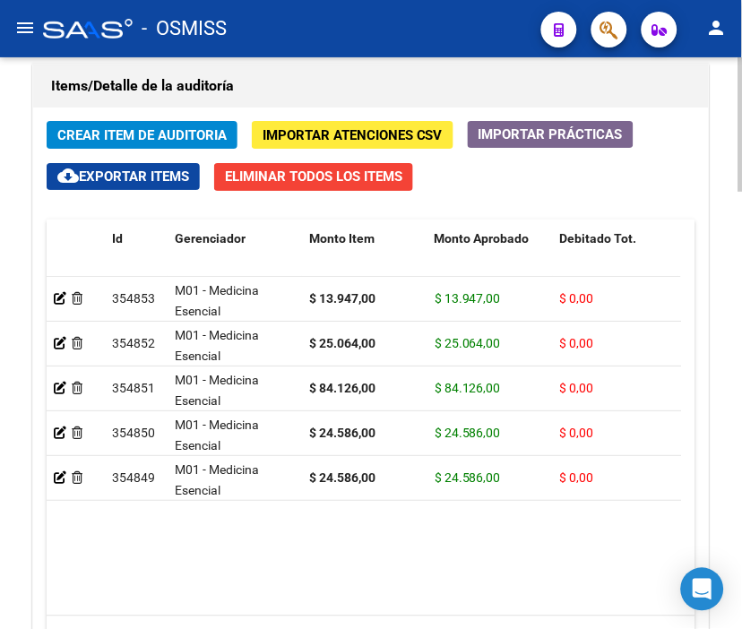
click at [284, 101] on div "Items/Detalle de la auditoría" at bounding box center [371, 86] width 676 height 43
click at [167, 125] on button "Crear Item de Auditoria" at bounding box center [142, 135] width 191 height 28
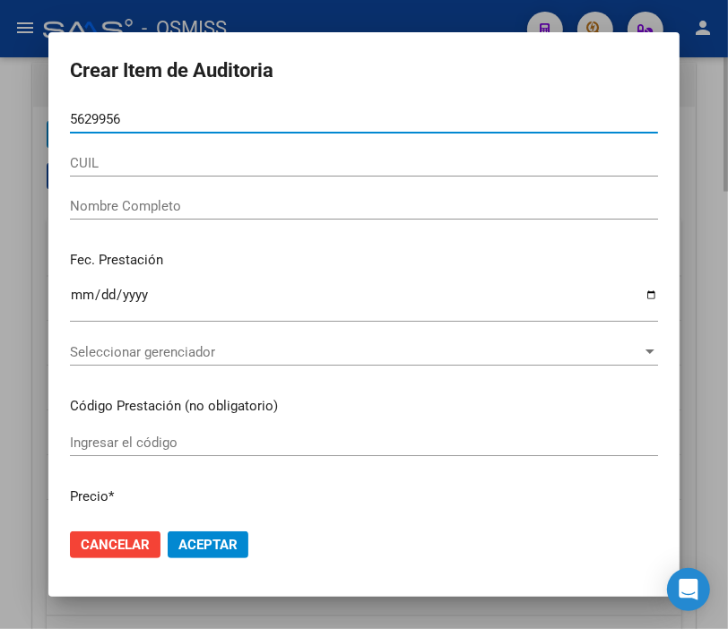
type input "56299569"
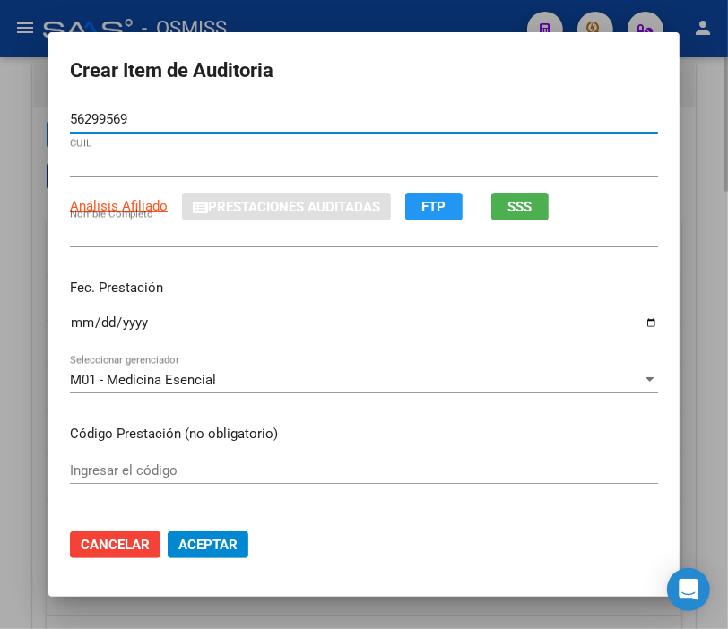
type input "20562995693"
type input "[PERSON_NAME]"
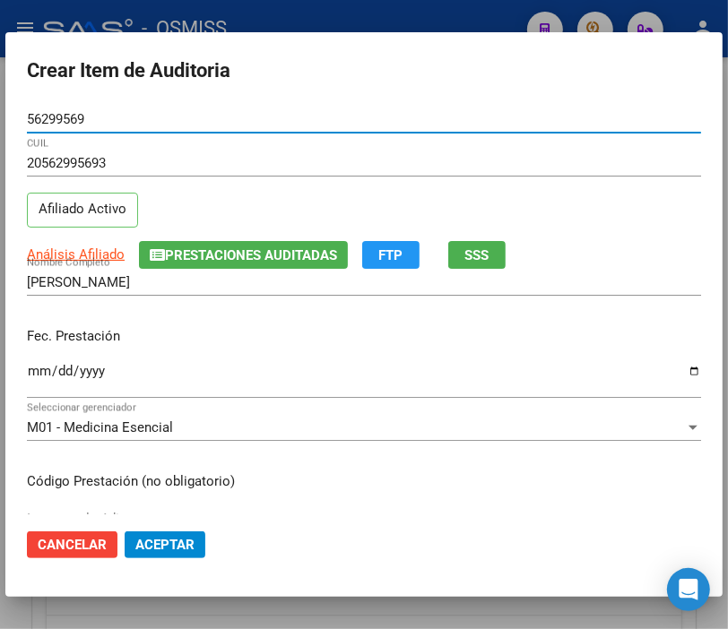
type input "56299569"
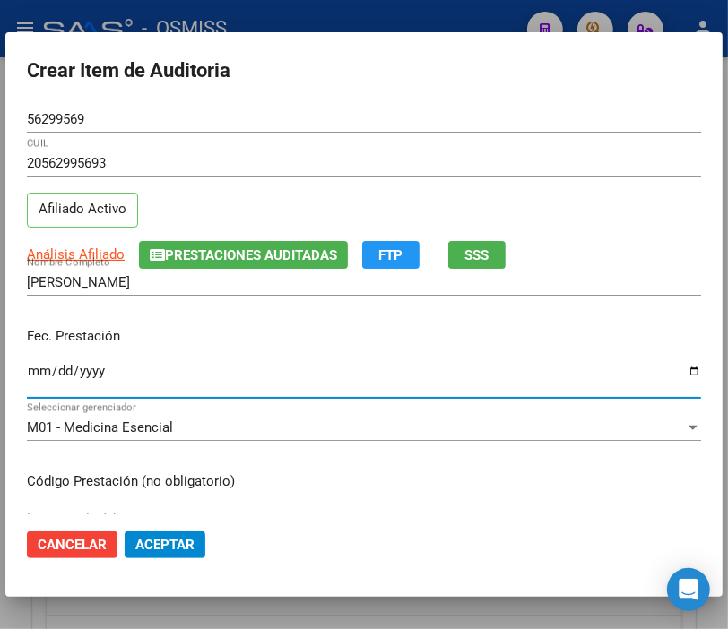
click at [41, 375] on input "Ingresar la fecha" at bounding box center [364, 378] width 674 height 29
type input "[DATE]"
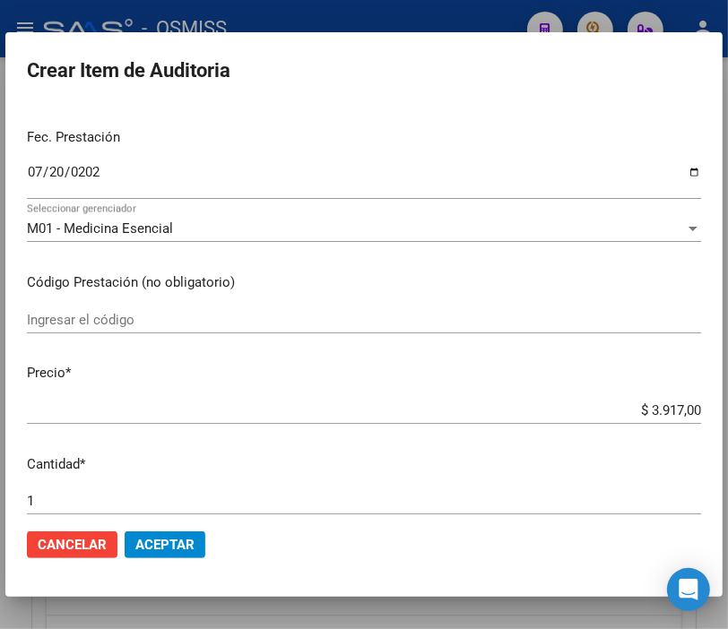
click at [168, 532] on button "Aceptar" at bounding box center [165, 545] width 81 height 27
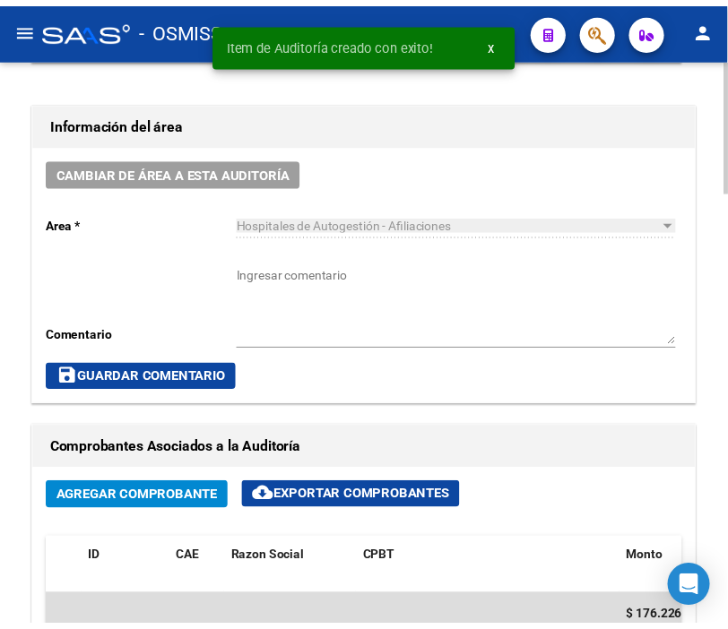
scroll to position [841, 0]
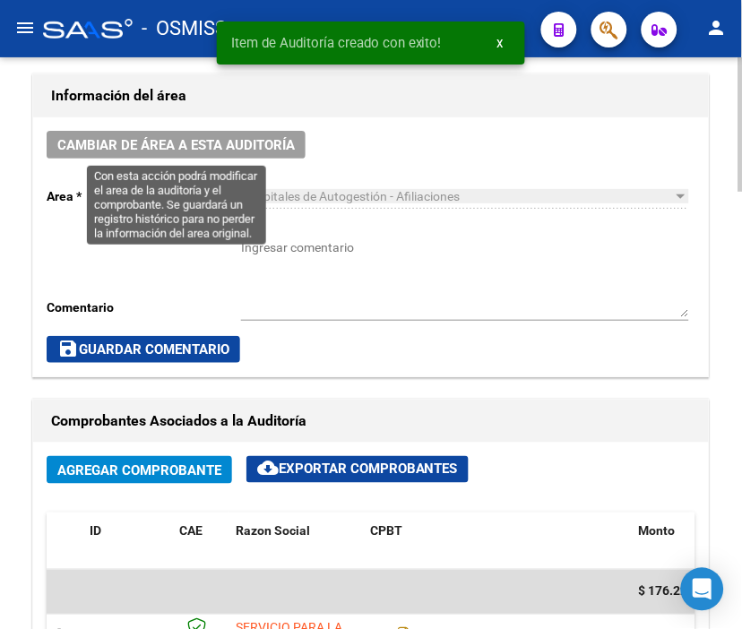
click at [206, 138] on span "Cambiar de área a esta auditoría" at bounding box center [176, 145] width 238 height 16
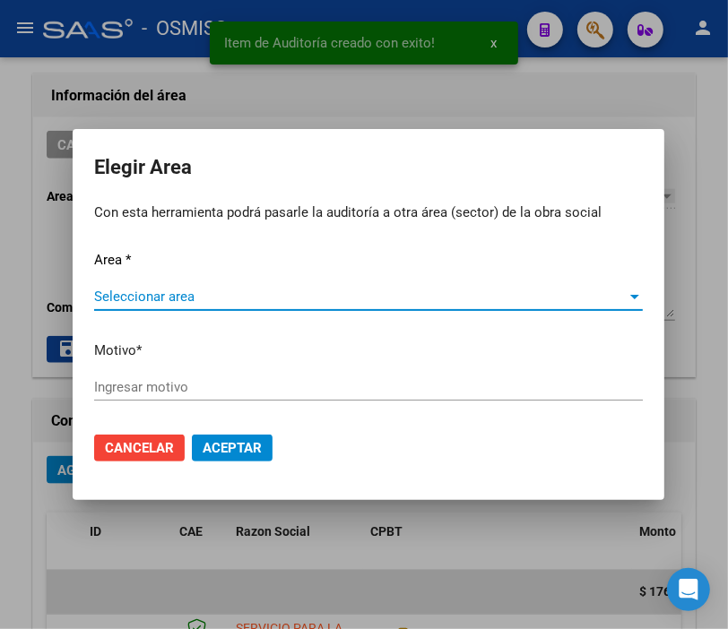
click at [177, 300] on span "Seleccionar area" at bounding box center [360, 297] width 532 height 16
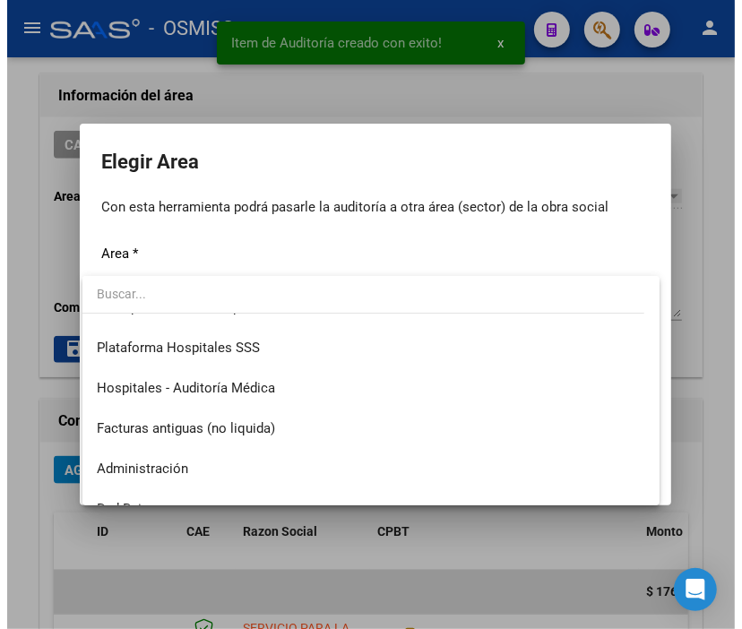
scroll to position [299, 0]
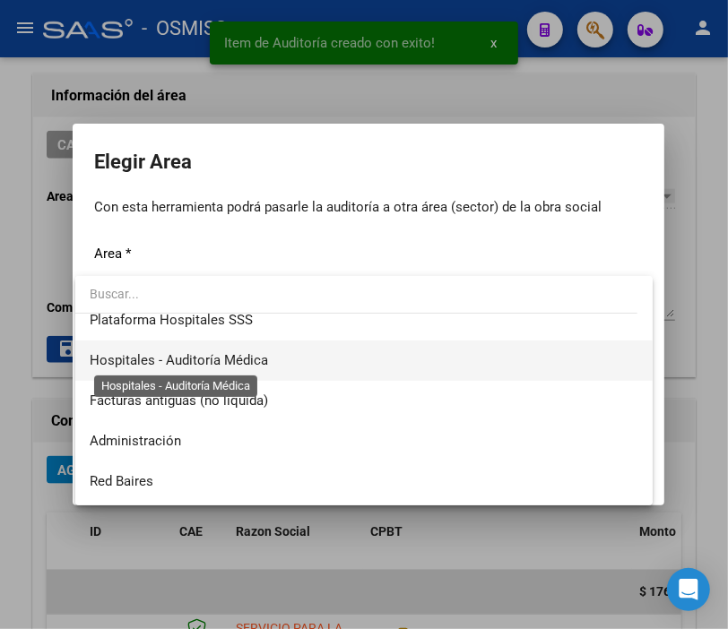
click at [252, 361] on span "Hospitales - Auditoría Médica" at bounding box center [179, 360] width 178 height 16
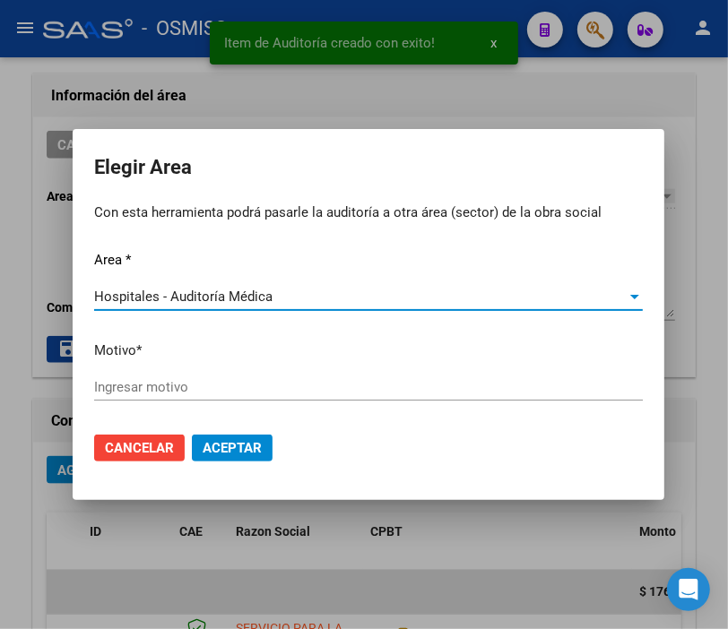
click at [117, 387] on input "Ingresar motivo" at bounding box center [368, 387] width 549 height 16
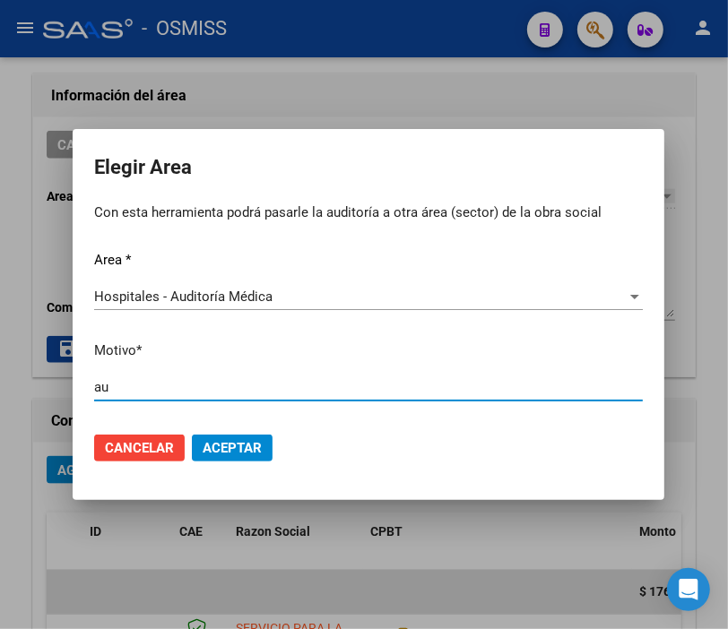
type input "a"
type input "AUDITADO"
click at [273, 444] on mat-dialog-actions "Cancelar Aceptar" at bounding box center [368, 448] width 549 height 61
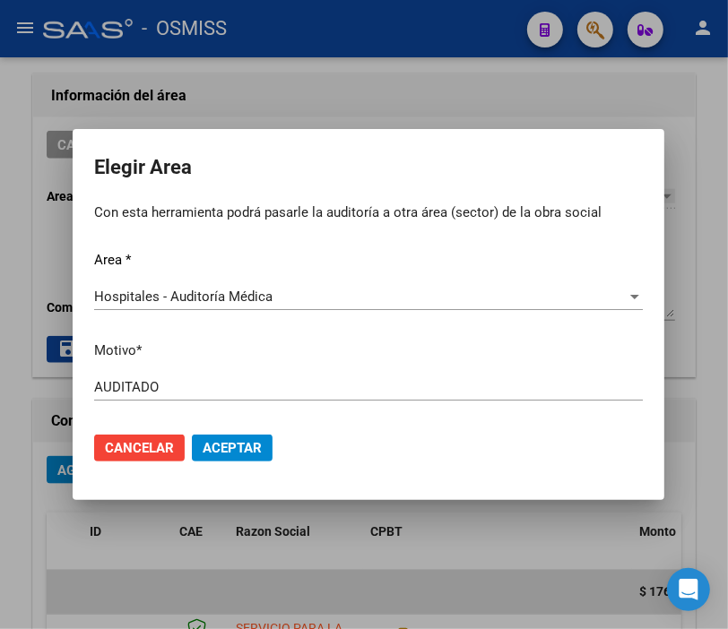
click at [234, 450] on span "Aceptar" at bounding box center [232, 448] width 59 height 16
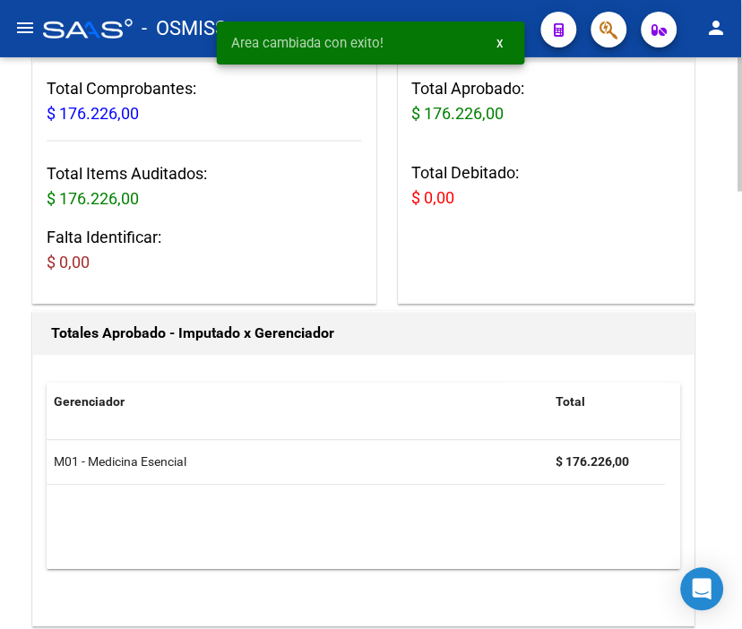
scroll to position [0, 0]
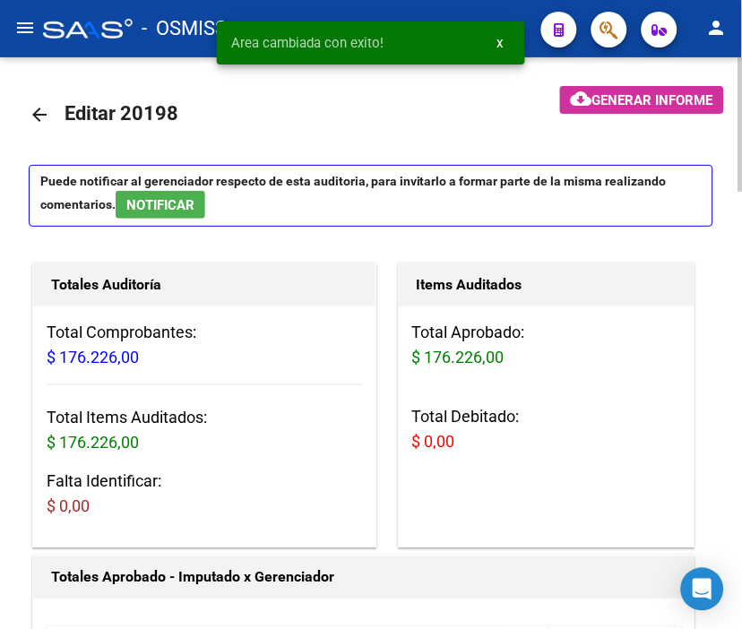
click at [38, 117] on mat-icon "arrow_back" at bounding box center [40, 115] width 22 height 22
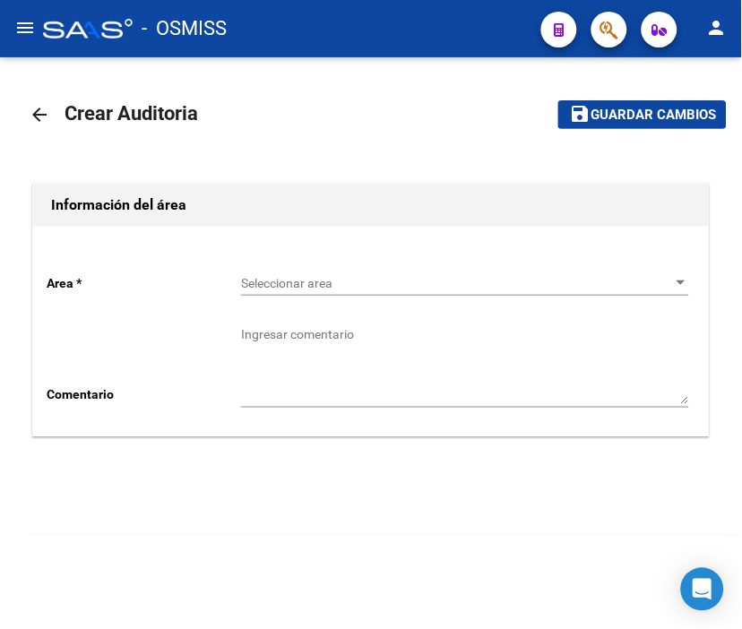
click at [323, 283] on span "Seleccionar area" at bounding box center [457, 283] width 432 height 15
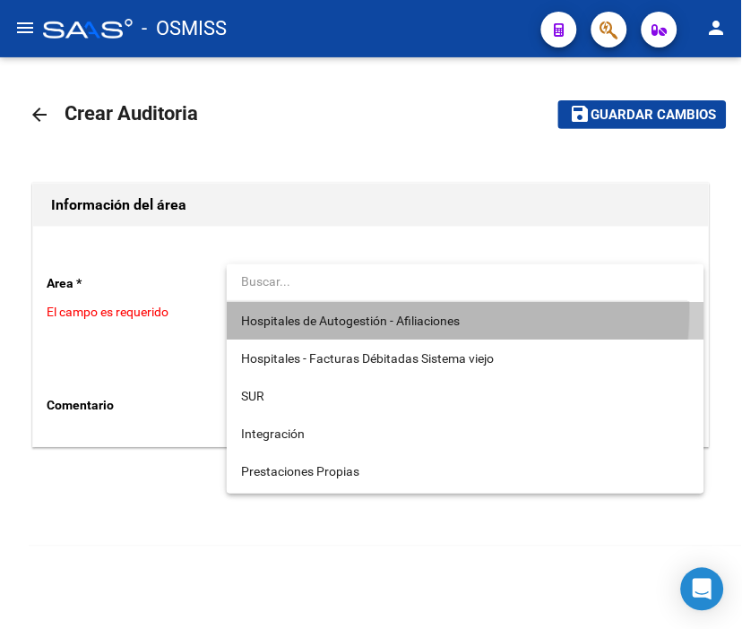
click at [326, 308] on span "Hospitales de Autogestión - Afiliaciones" at bounding box center [465, 321] width 448 height 38
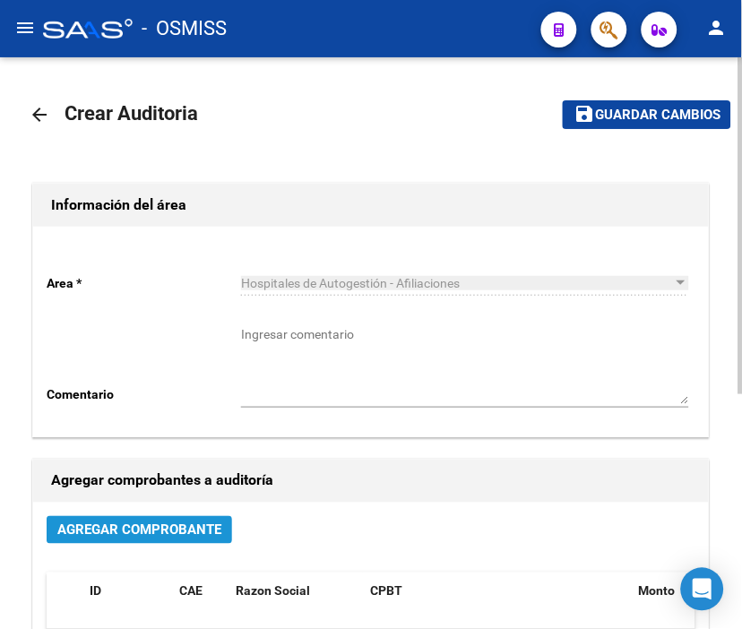
click at [195, 532] on span "Agregar Comprobante" at bounding box center [139, 531] width 164 height 16
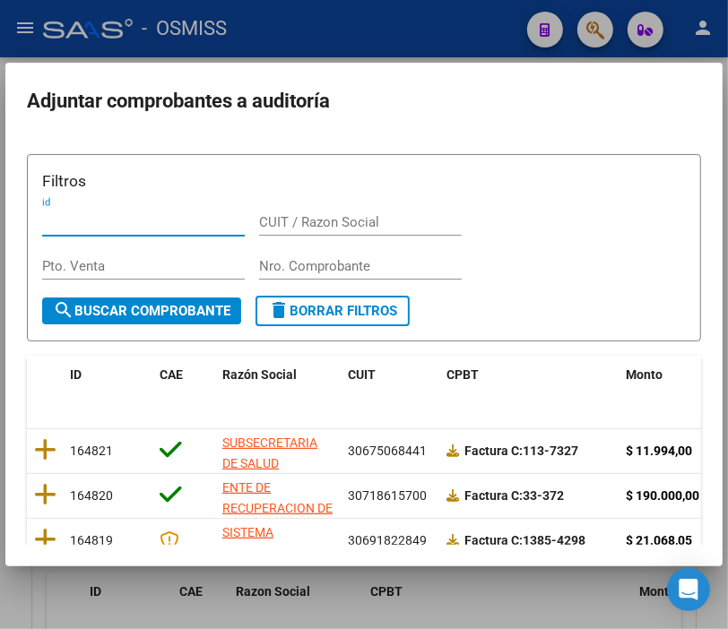
click at [317, 271] on input "Nro. Comprobante" at bounding box center [360, 266] width 203 height 16
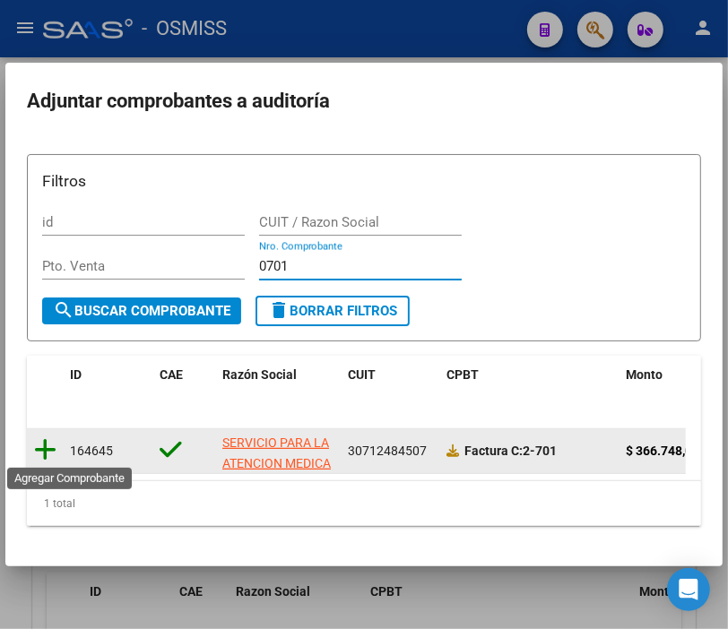
type input "0701"
click at [41, 440] on icon at bounding box center [45, 449] width 22 height 25
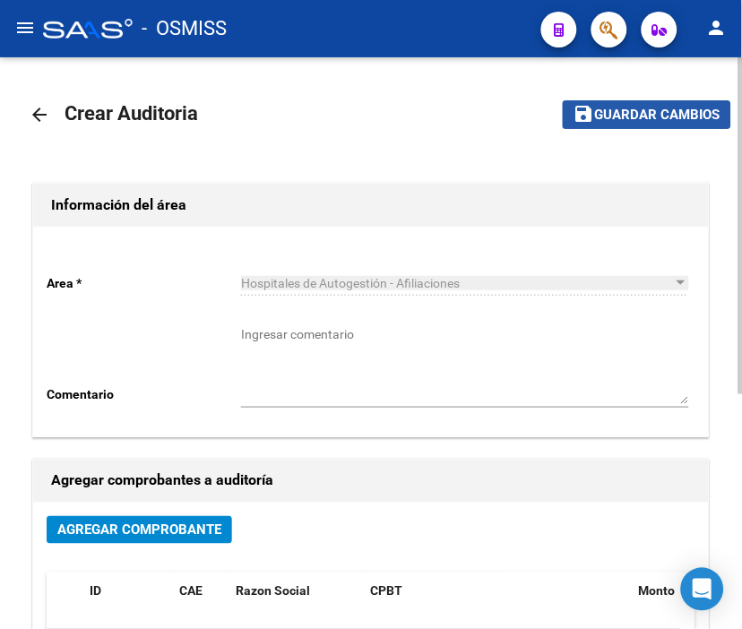
click at [688, 103] on button "save Guardar cambios" at bounding box center [647, 114] width 169 height 28
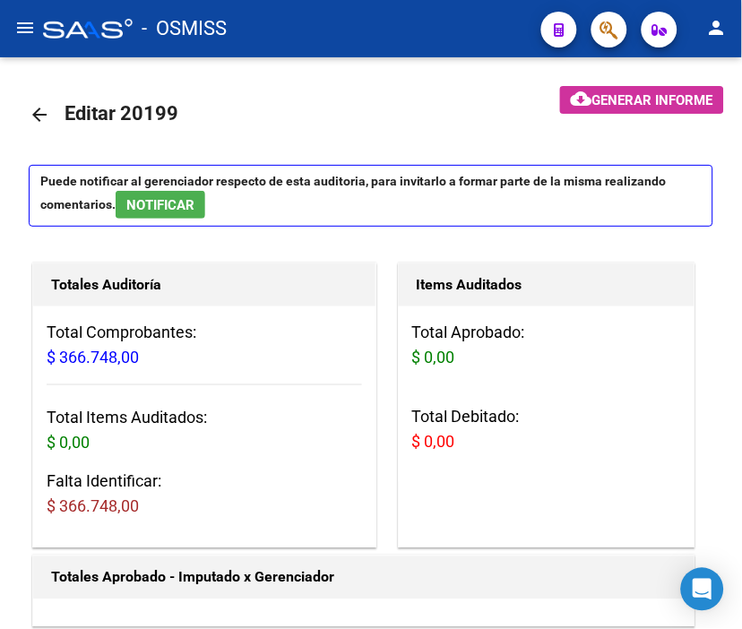
click at [292, 49] on mat-toolbar "menu - OSMISS person" at bounding box center [371, 28] width 742 height 57
click at [345, 45] on div "- OSMISS" at bounding box center [285, 28] width 484 height 39
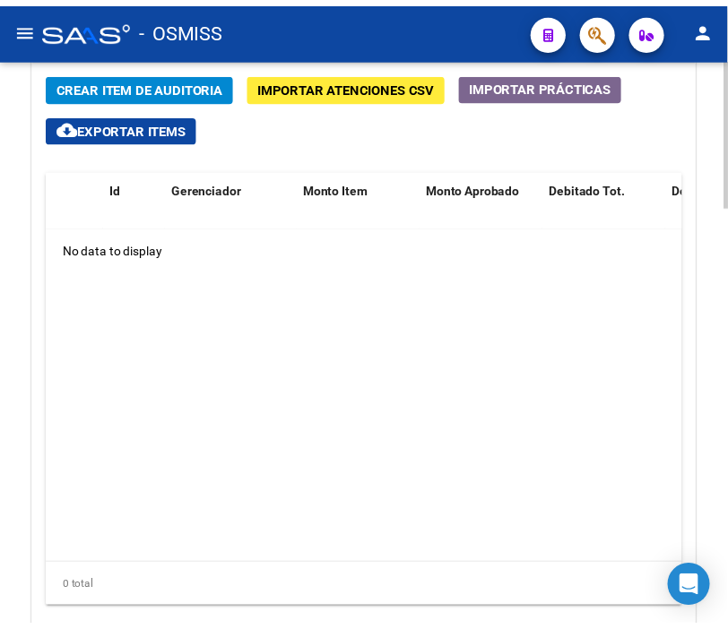
scroll to position [1450, 0]
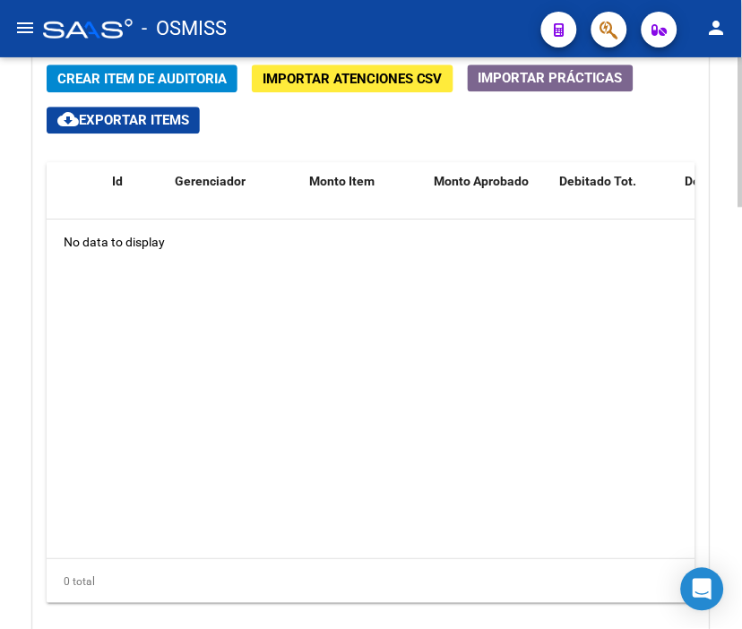
click at [741, 449] on div at bounding box center [741, 512] width 4 height 150
click at [140, 72] on span "Crear Item de Auditoria" at bounding box center [141, 79] width 169 height 16
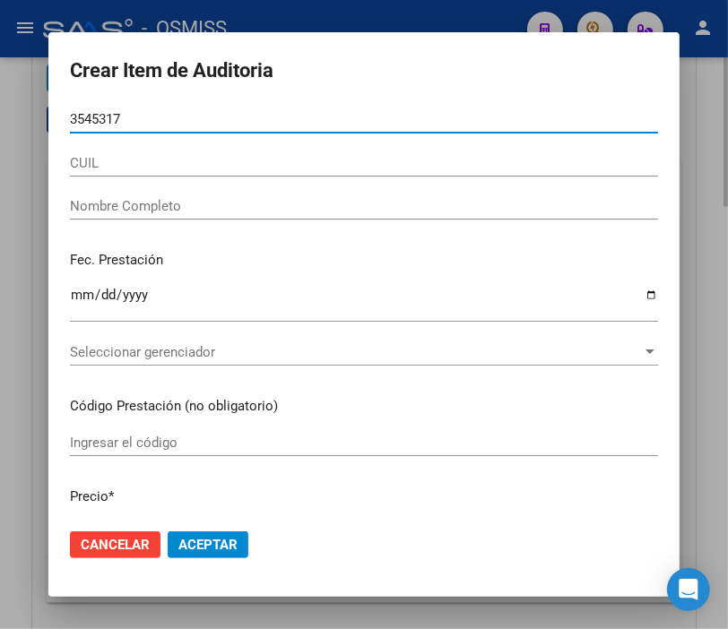
type input "35453178"
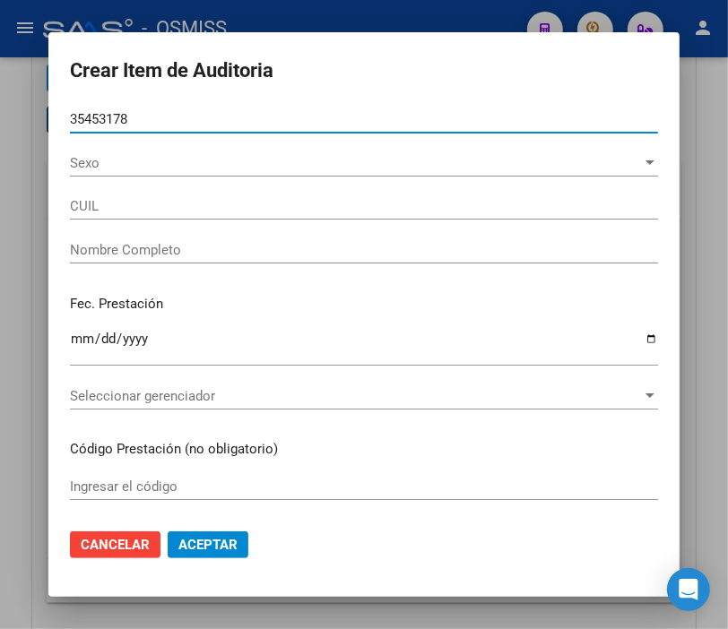
type input "20354531780"
type input "[PERSON_NAME]"
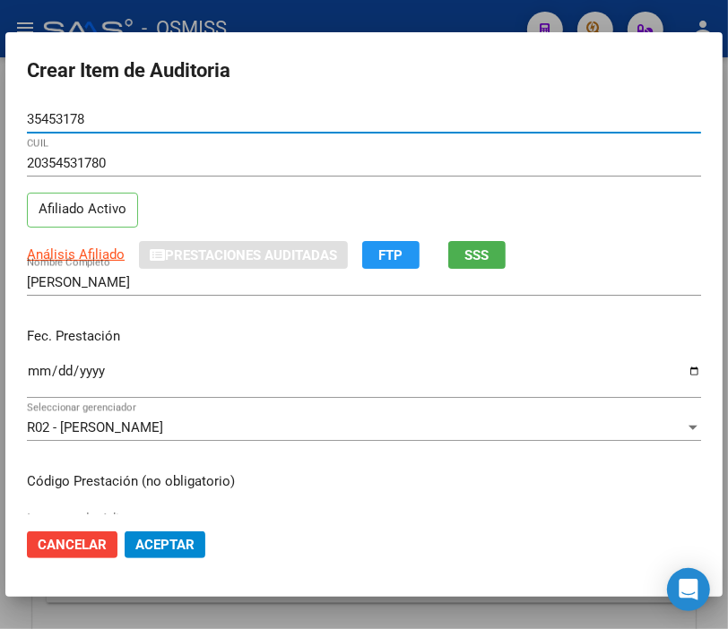
type input "35453178"
click at [30, 376] on input "Ingresar la fecha" at bounding box center [364, 378] width 674 height 29
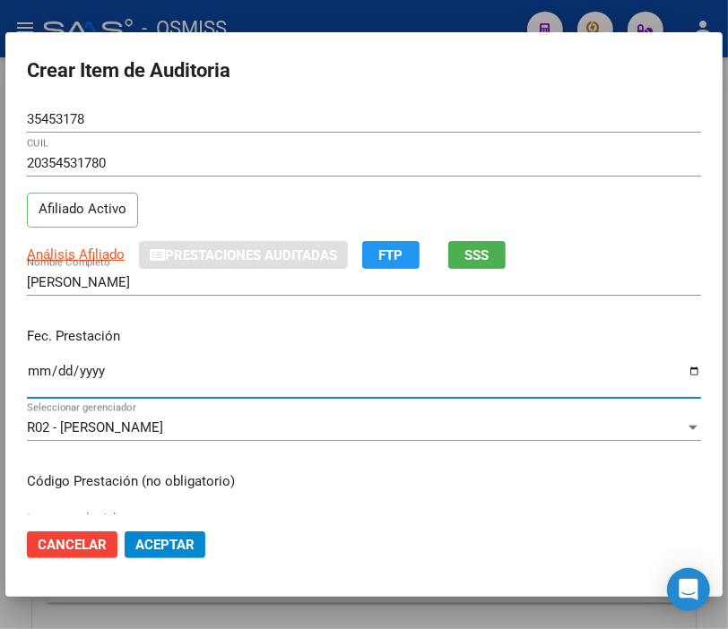
type input "0525-06-02"
type input "[DATE]"
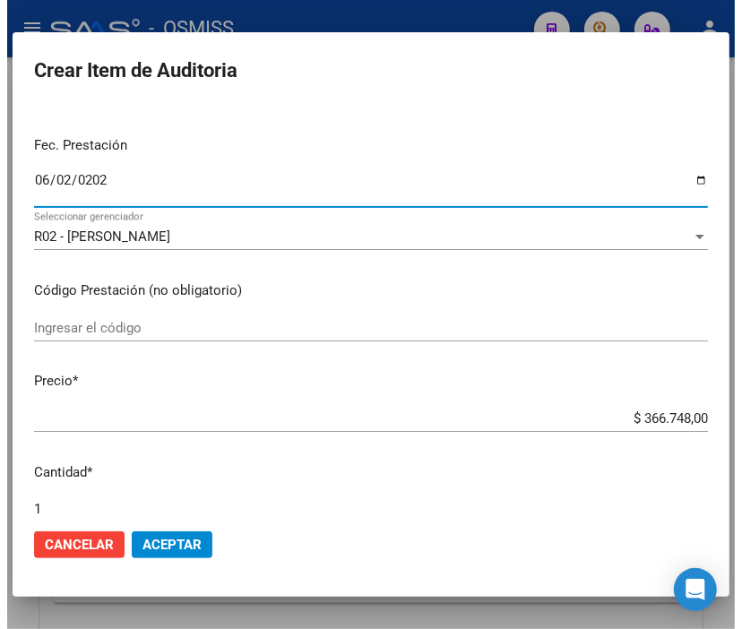
scroll to position [199, 0]
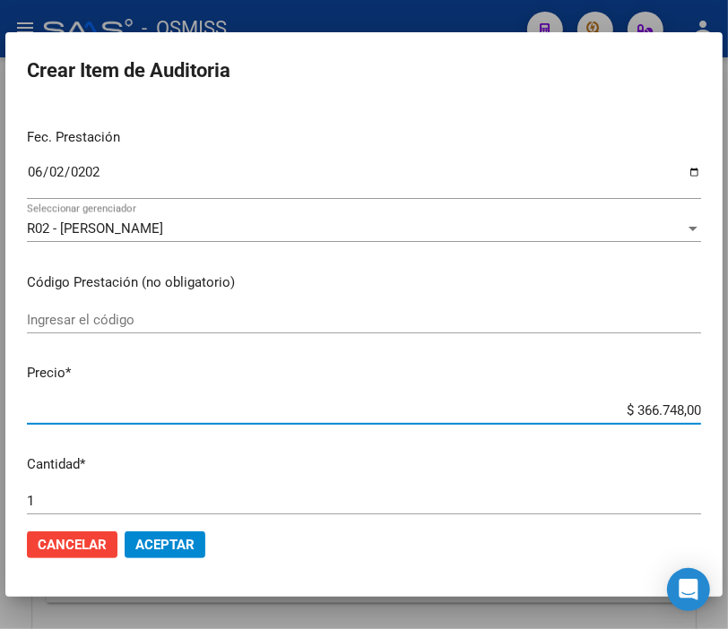
drag, startPoint x: 603, startPoint y: 410, endPoint x: 744, endPoint y: 424, distance: 141.5
click at [728, 424] on html "menu - OSMISS person Firma Express Inicio Instructivos Contacto OS Padrón Padró…" at bounding box center [364, 314] width 728 height 629
type input "$ 0,02"
type input "$ 0,24"
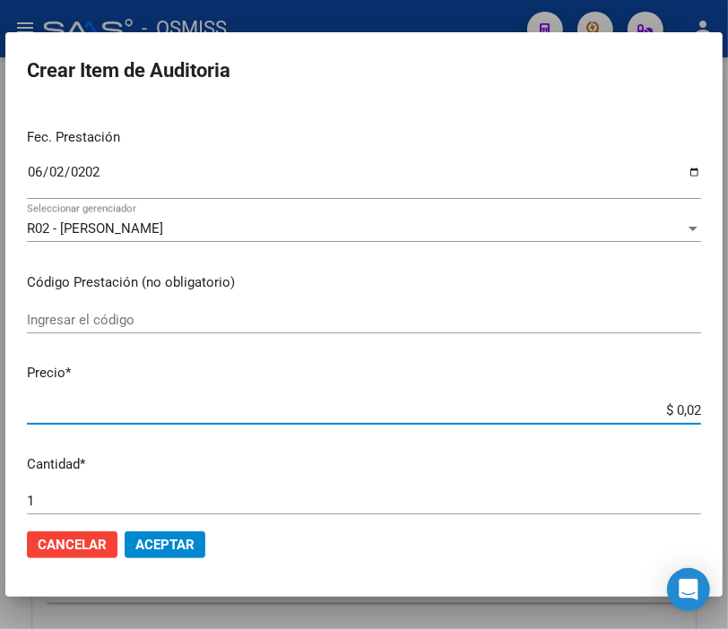
type input "$ 0,24"
type input "$ 2,45"
type input "$ 24,58"
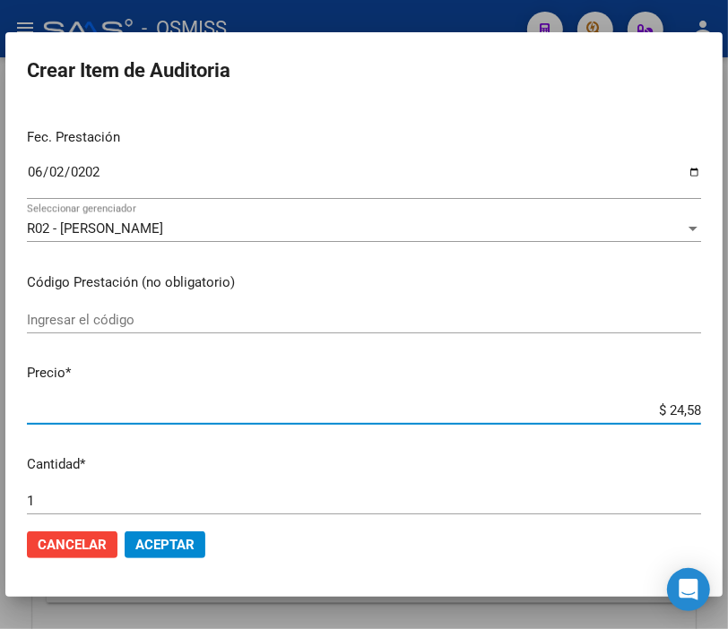
type input "$ 245,86"
type input "$ 2.458,60"
type input "$ 24.586,00"
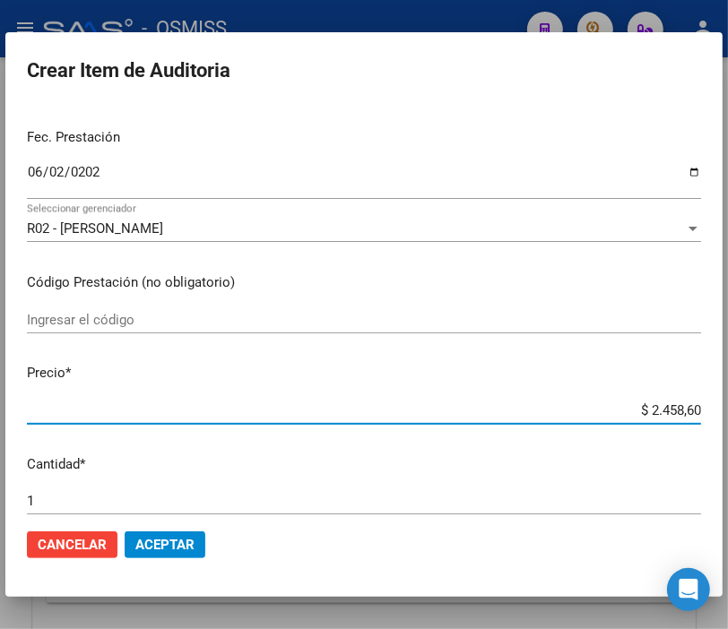
type input "$ 24.586,00"
click at [163, 540] on span "Aceptar" at bounding box center [164, 545] width 59 height 16
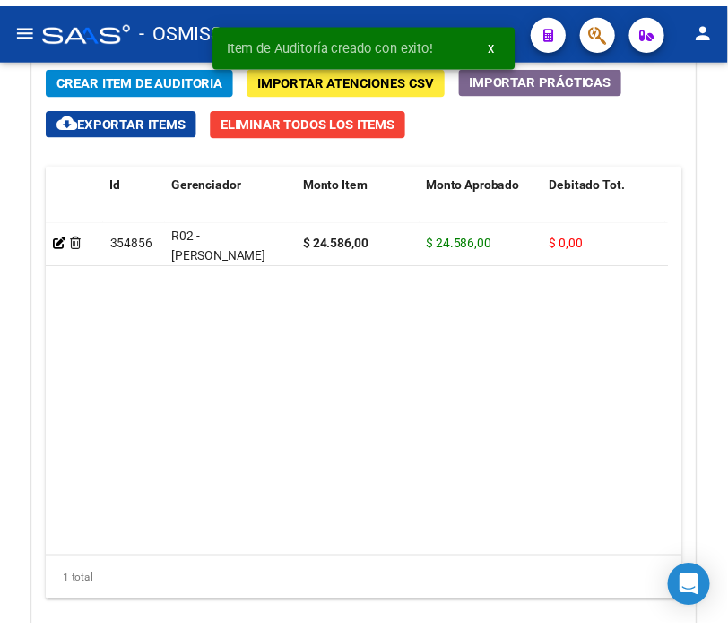
scroll to position [1695, 0]
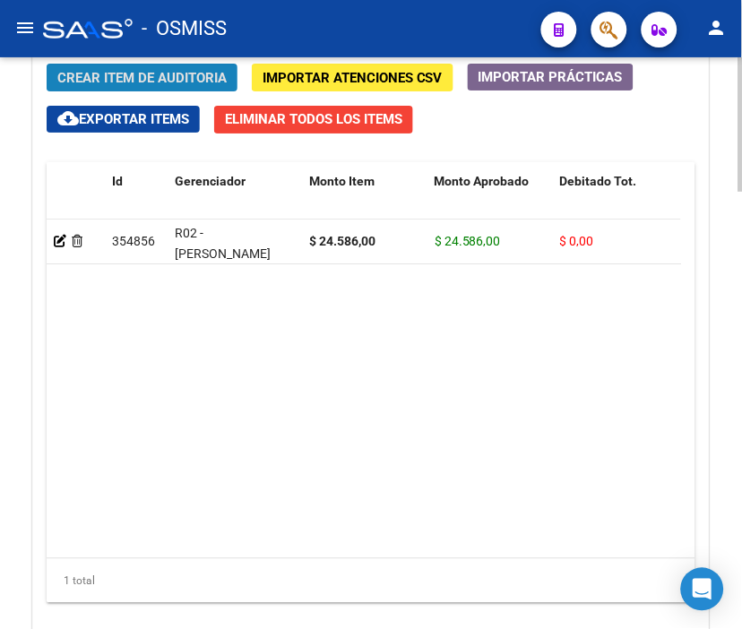
click at [111, 83] on span "Crear Item de Auditoria" at bounding box center [141, 78] width 169 height 16
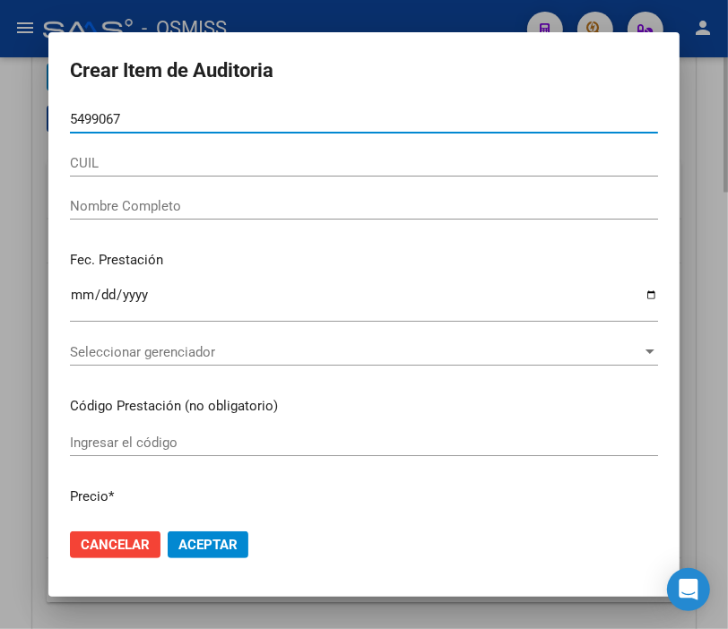
type input "54990675"
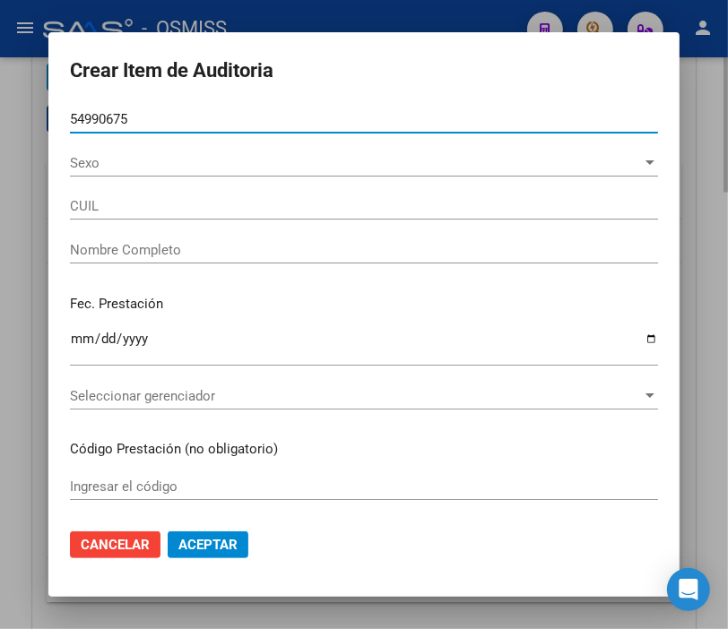
type input "20549906754"
type input "[PERSON_NAME]"
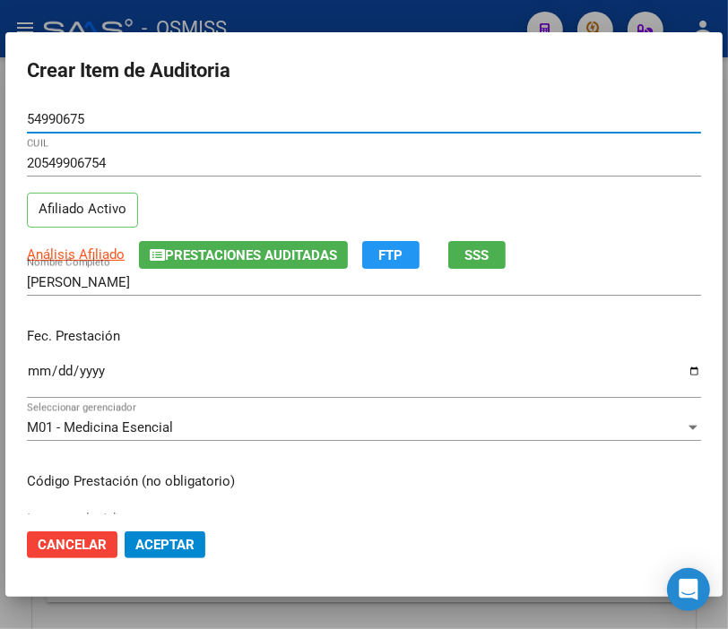
type input "54990675"
click at [32, 368] on input "Ingresar la fecha" at bounding box center [364, 378] width 674 height 29
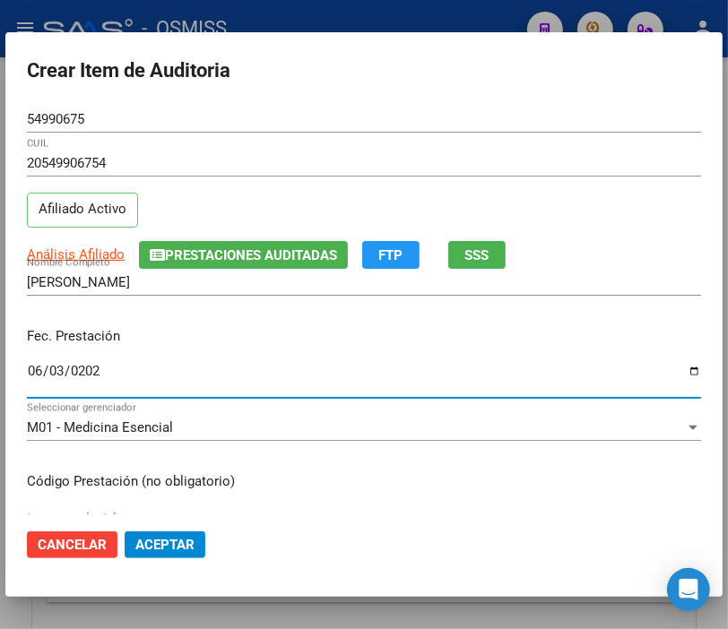
type input "[DATE]"
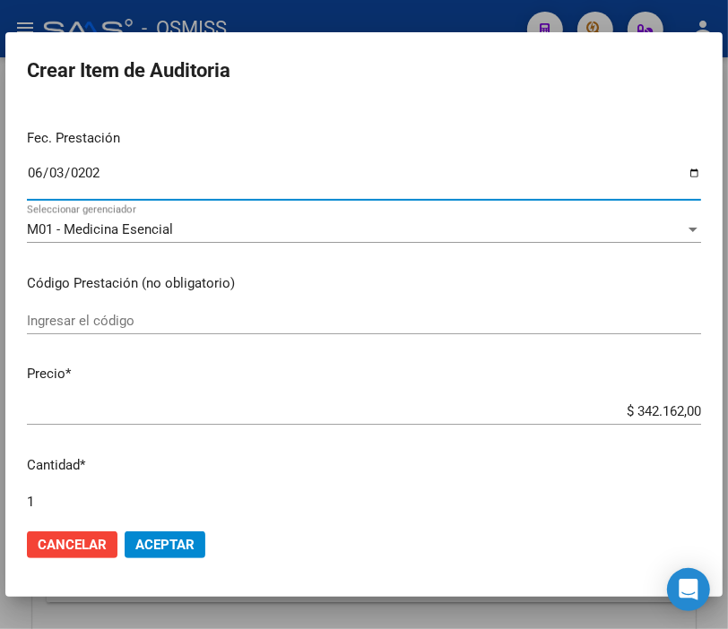
scroll to position [199, 0]
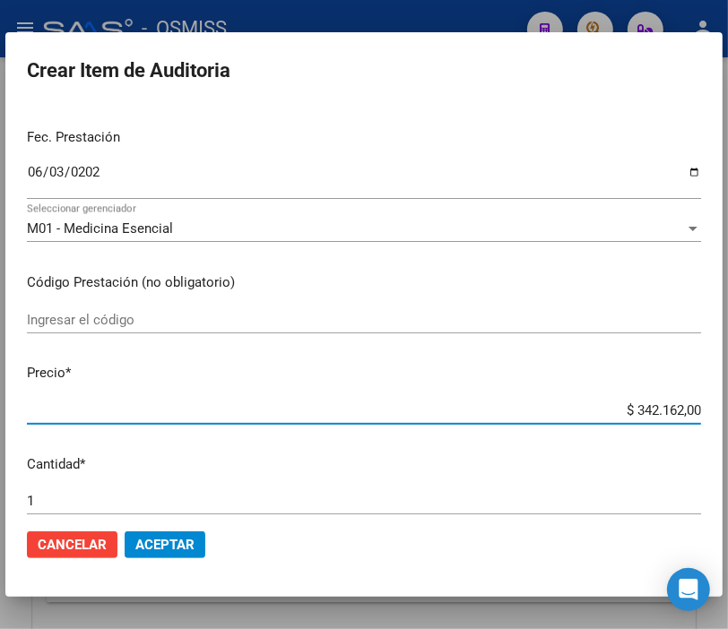
drag, startPoint x: 570, startPoint y: 412, endPoint x: 732, endPoint y: 412, distance: 162.2
click at [728, 412] on html "menu - OSMISS person Firma Express Inicio Instructivos Contacto OS Padrón Padró…" at bounding box center [364, 314] width 728 height 629
type input "$ 0,01"
type input "$ 0,15"
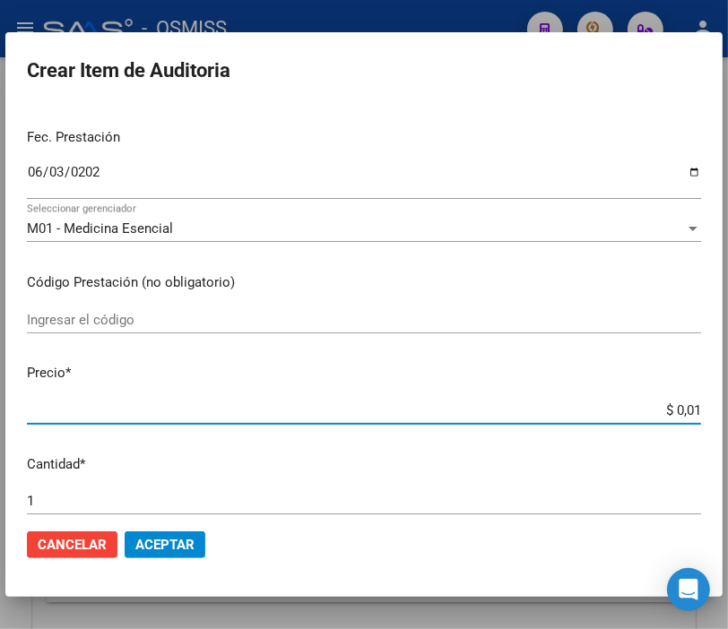
type input "$ 0,15"
type input "$ 1,55"
type input "$ 15,51"
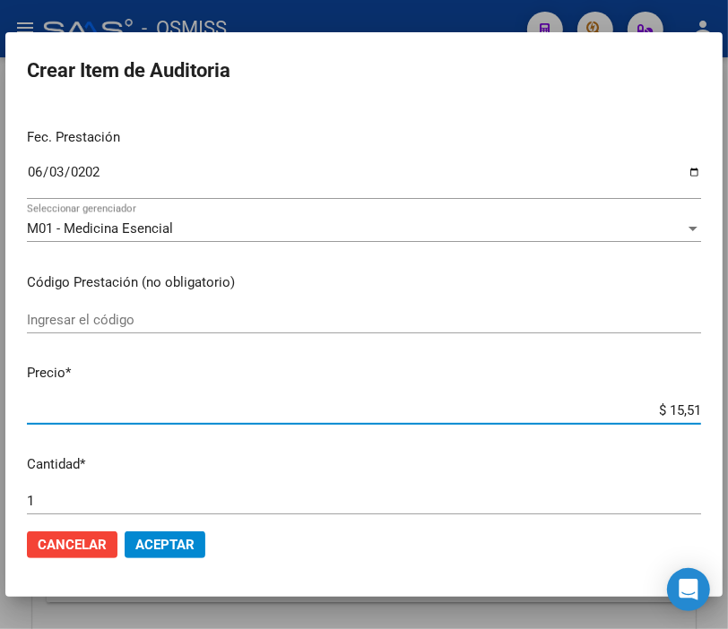
type input "$ 155,17"
type input "$ 1.551,70"
type input "$ 15.517,00"
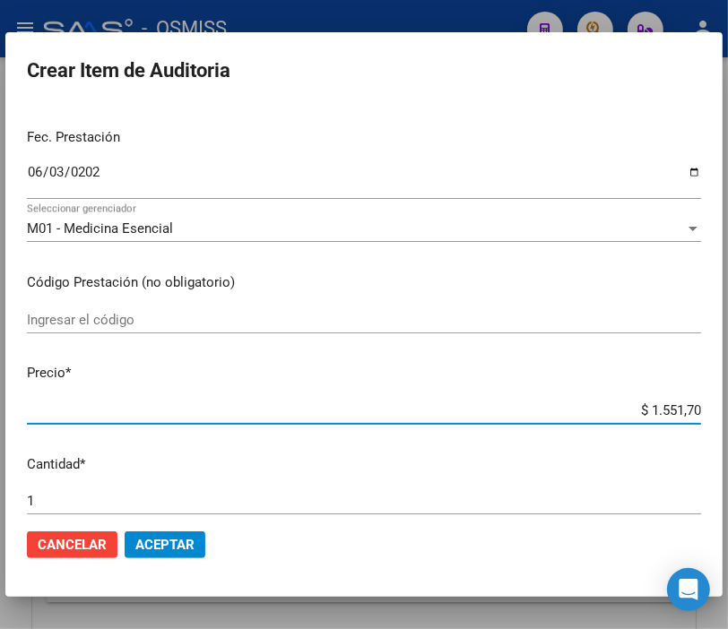
type input "$ 15.517,00"
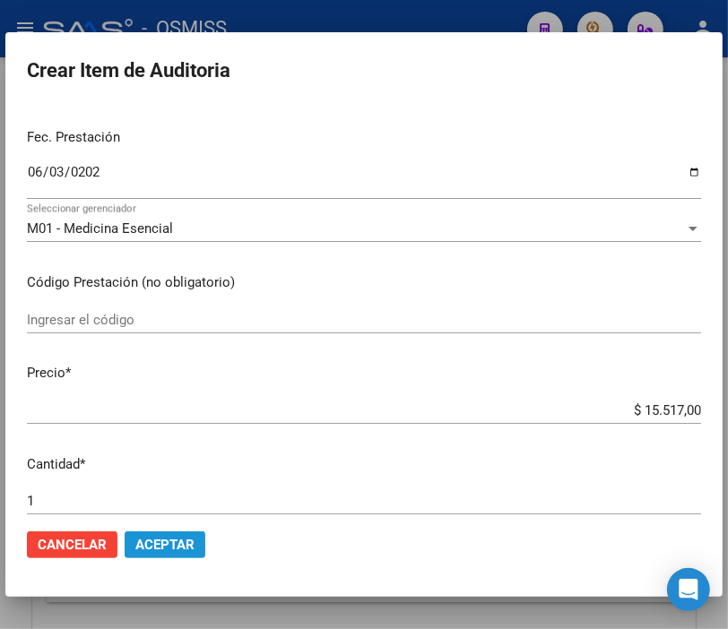
click at [172, 539] on span "Aceptar" at bounding box center [164, 545] width 59 height 16
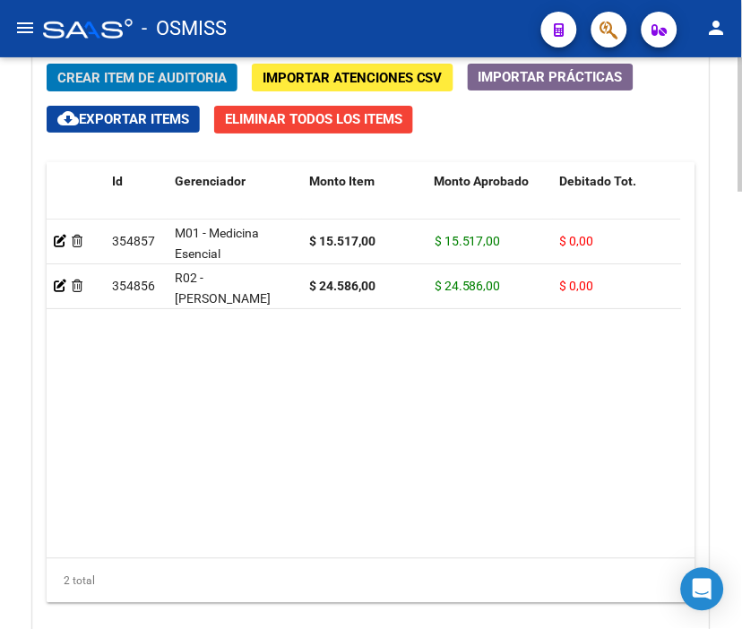
click at [157, 78] on span "Crear Item de Auditoria" at bounding box center [141, 78] width 169 height 16
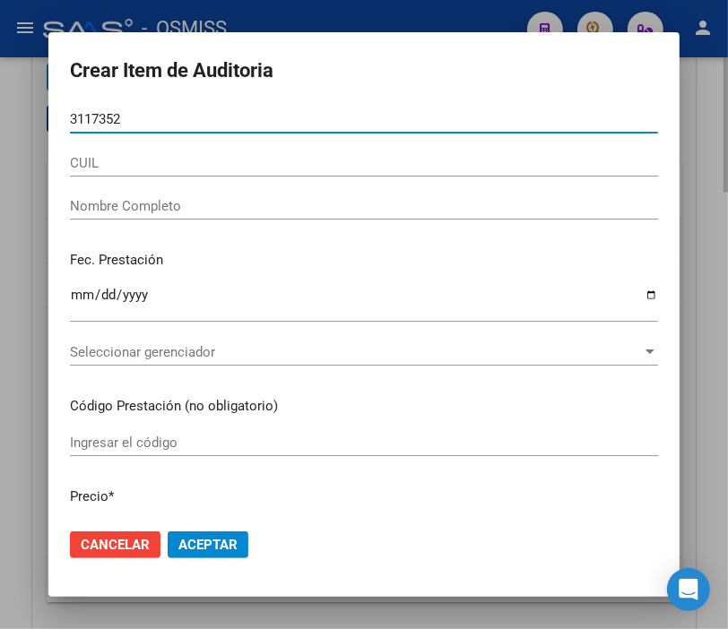
type input "31173521"
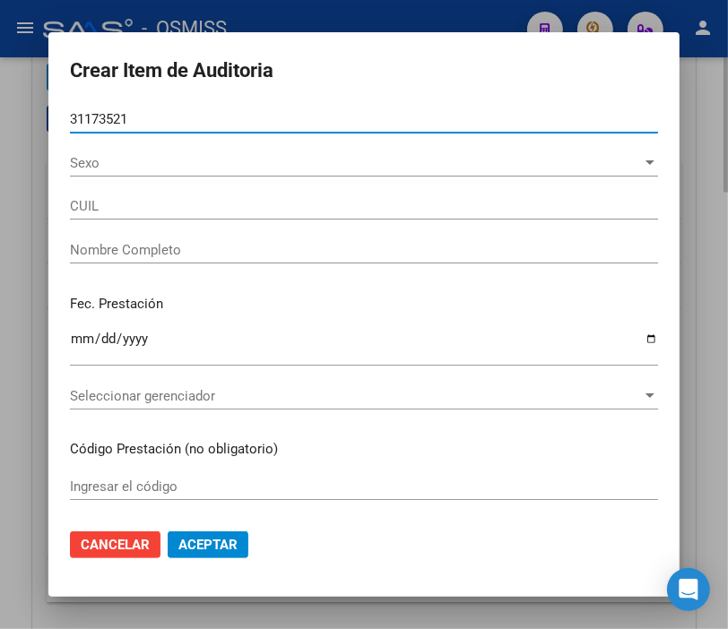
type input "20311735218"
type input "[PERSON_NAME]"
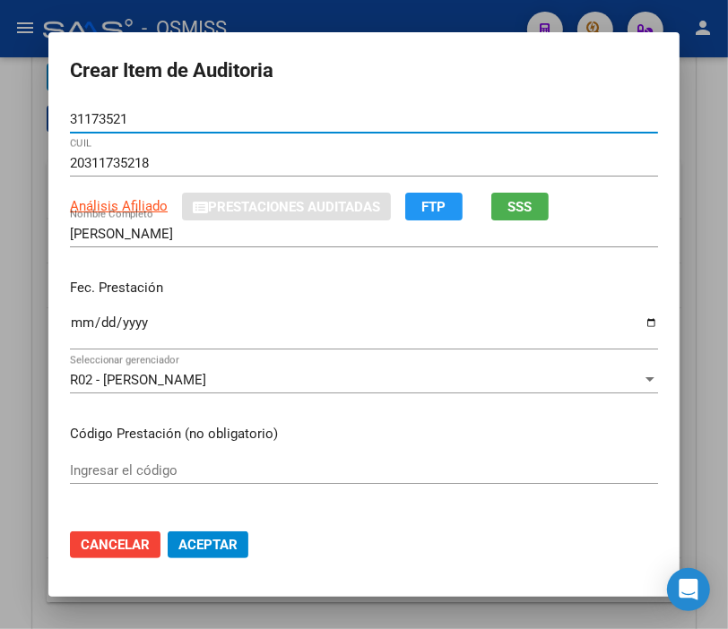
type input "31173521"
click at [72, 320] on input "Ingresar la fecha" at bounding box center [364, 330] width 588 height 29
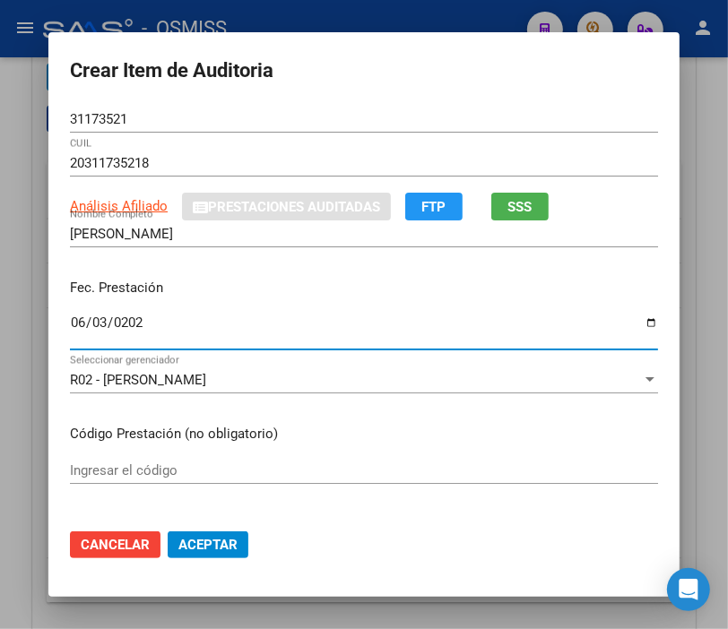
type input "[DATE]"
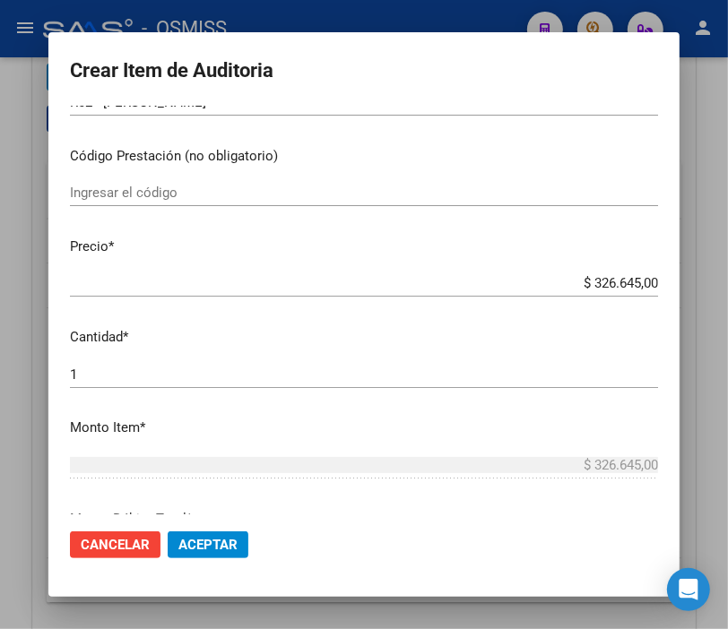
scroll to position [299, 0]
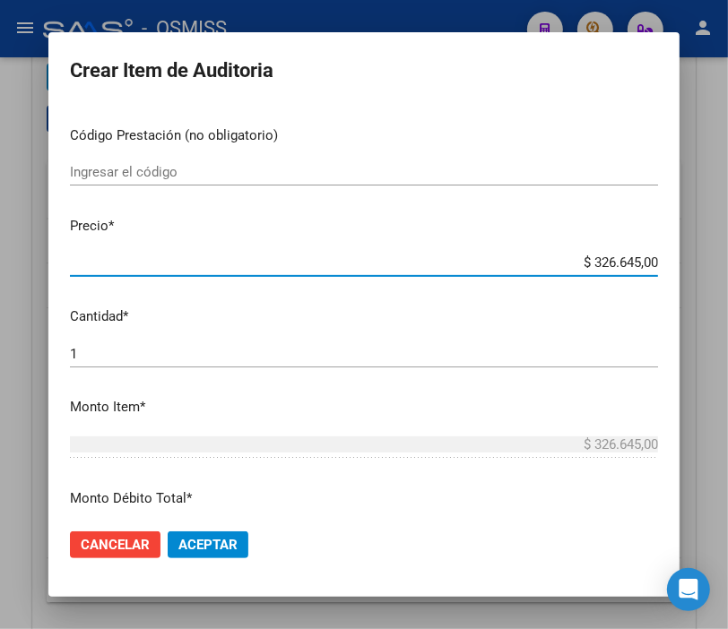
drag, startPoint x: 558, startPoint y: 263, endPoint x: 728, endPoint y: 264, distance: 169.4
click at [728, 264] on html "menu - OSMISS person Firma Express Inicio Instructivos Contacto OS Padrón Padró…" at bounding box center [364, 314] width 728 height 629
click at [568, 257] on input "$ 326.645,00" at bounding box center [364, 263] width 588 height 16
drag, startPoint x: 561, startPoint y: 267, endPoint x: 742, endPoint y: 287, distance: 182.1
click at [728, 287] on html "menu - OSMISS person Firma Express Inicio Instructivos Contacto OS Padrón Padró…" at bounding box center [364, 314] width 728 height 629
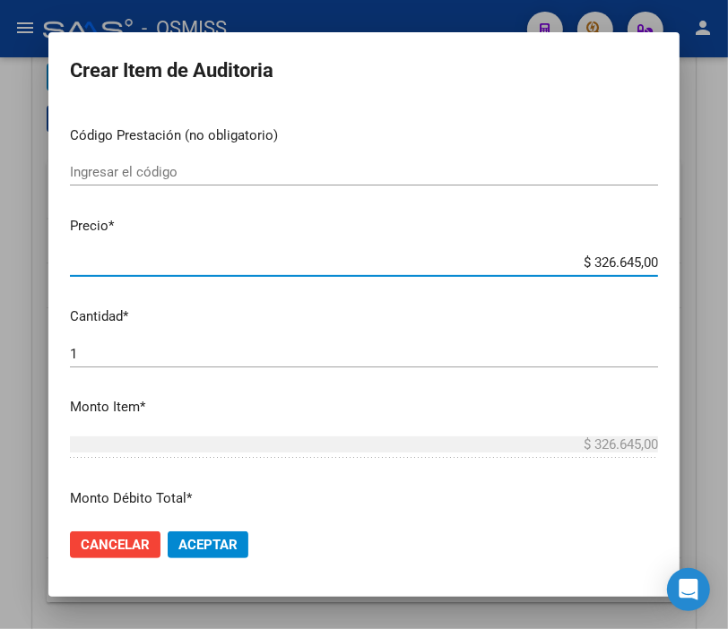
type input "$ 0,01"
type input "$ 0,15"
type input "$ 1,55"
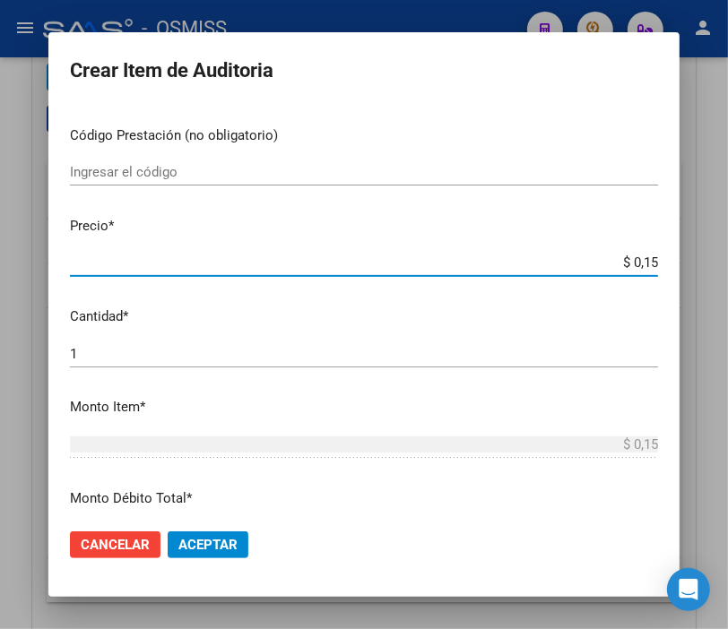
type input "$ 1,55"
type input "$ 15,51"
type input "$ 155,17"
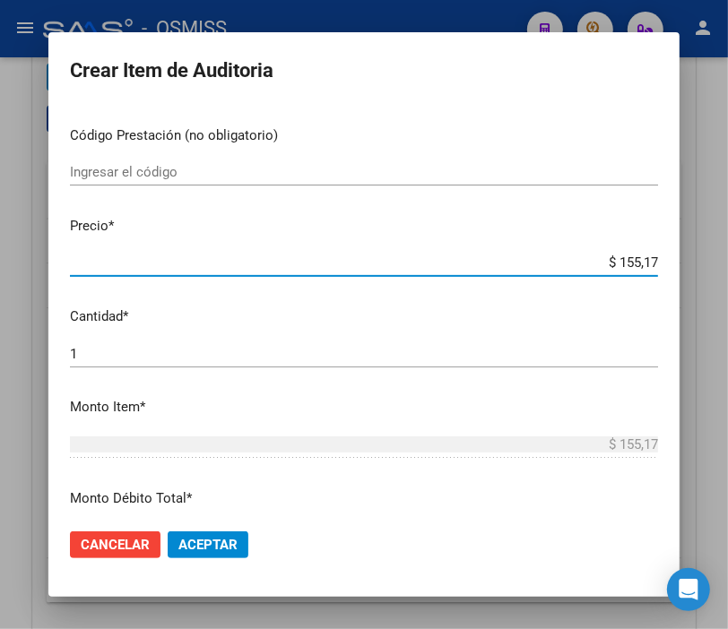
type input "$ 1.551,70"
type input "$ 15.517,00"
click at [215, 549] on span "Aceptar" at bounding box center [207, 545] width 59 height 16
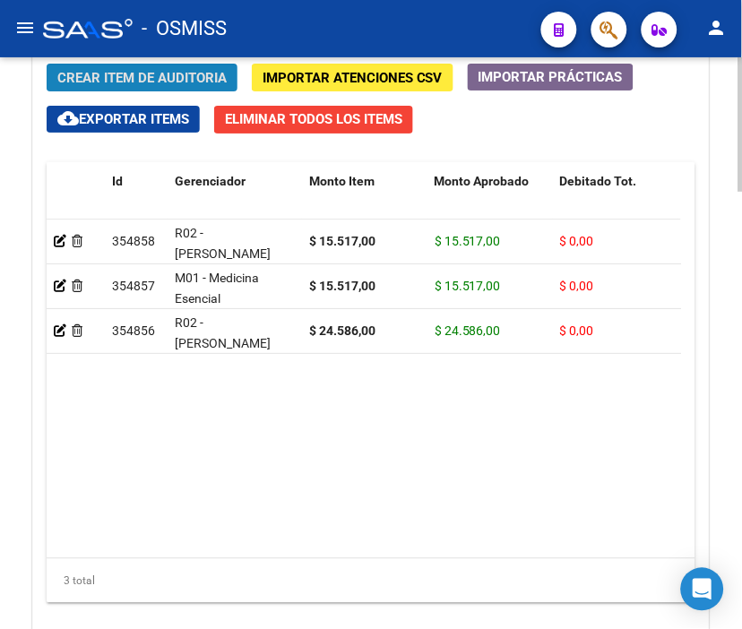
click at [133, 75] on span "Crear Item de Auditoria" at bounding box center [141, 78] width 169 height 16
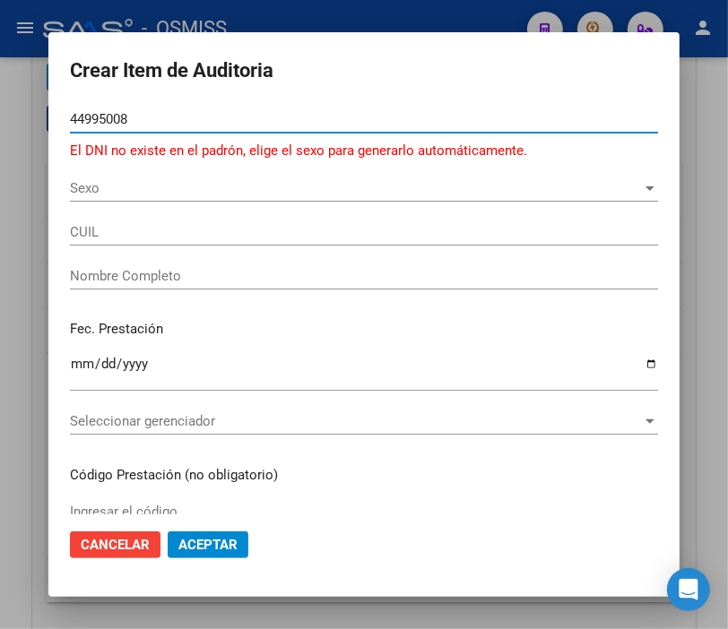
type input "44995008"
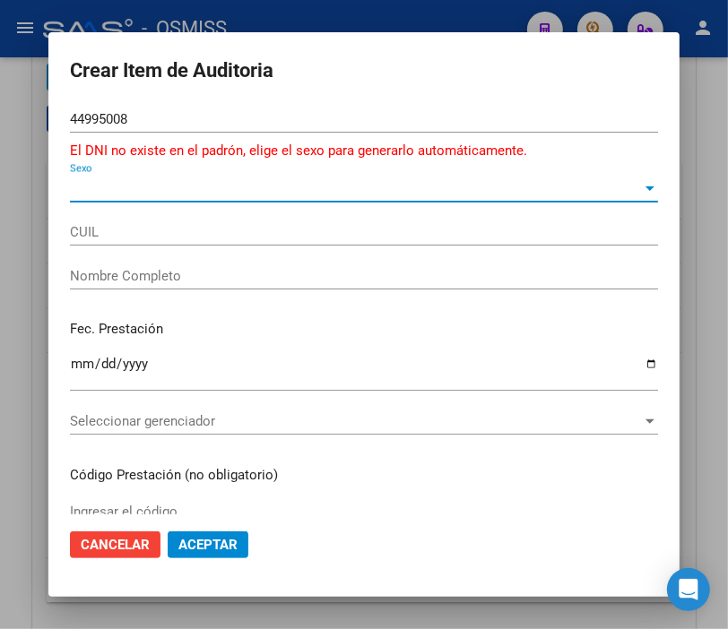
click at [70, 191] on span "Sexo" at bounding box center [356, 188] width 572 height 16
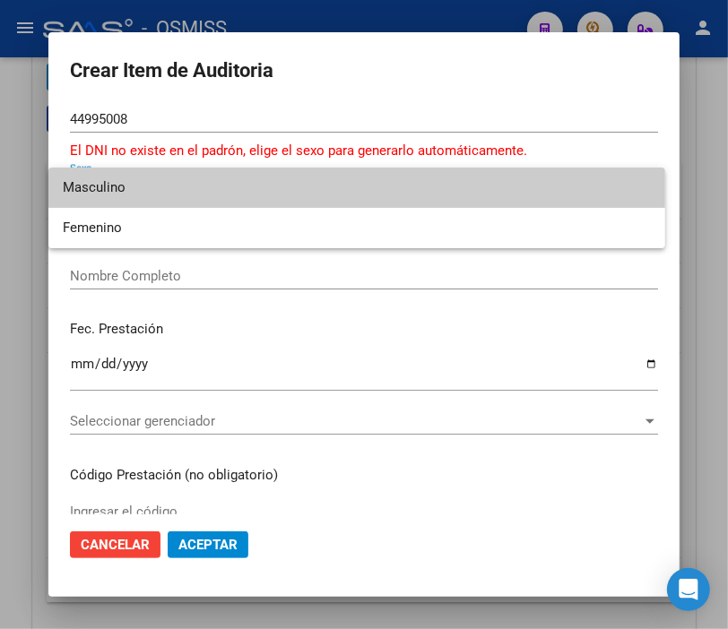
click at [106, 202] on span "Masculino" at bounding box center [357, 188] width 588 height 40
type input "23449950089"
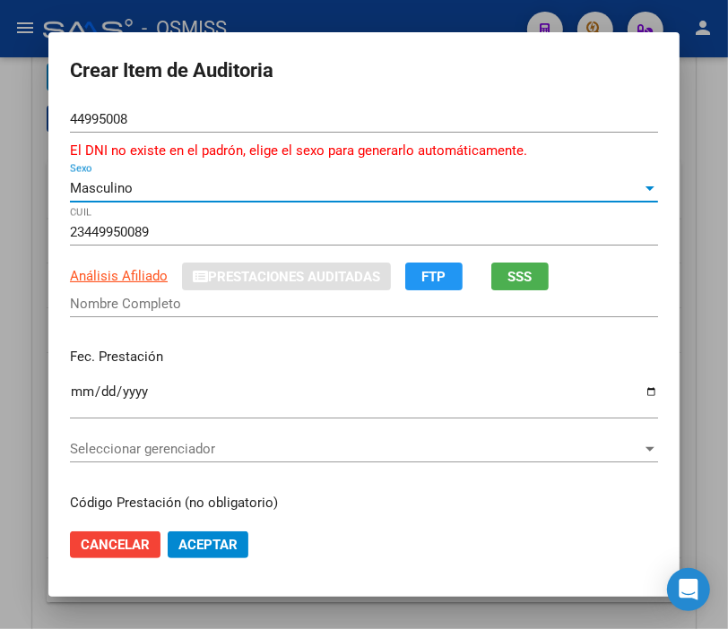
type input "[PERSON_NAME]"
click at [76, 390] on input "Ingresar la fecha" at bounding box center [364, 399] width 588 height 29
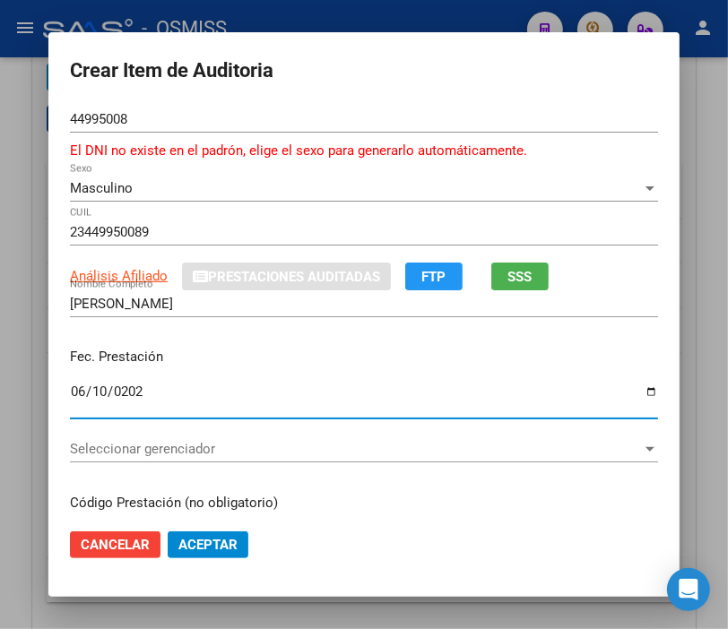
type input "[DATE]"
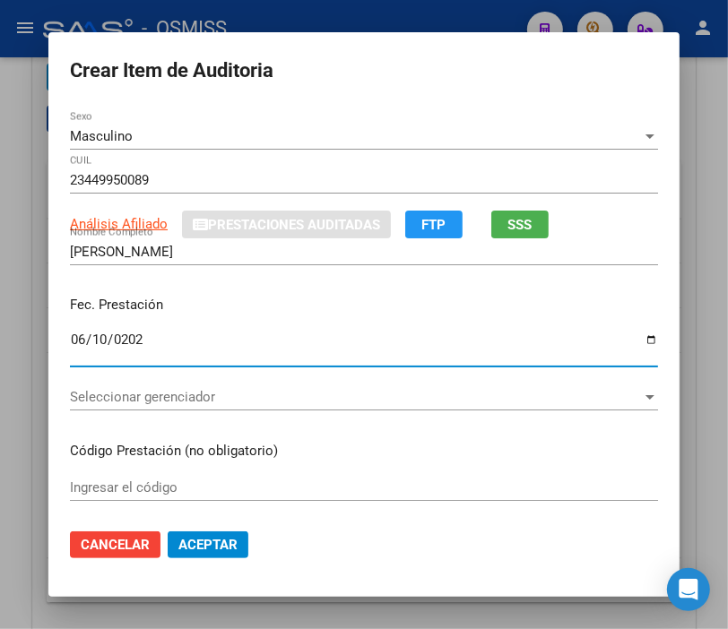
scroll to position [100, 0]
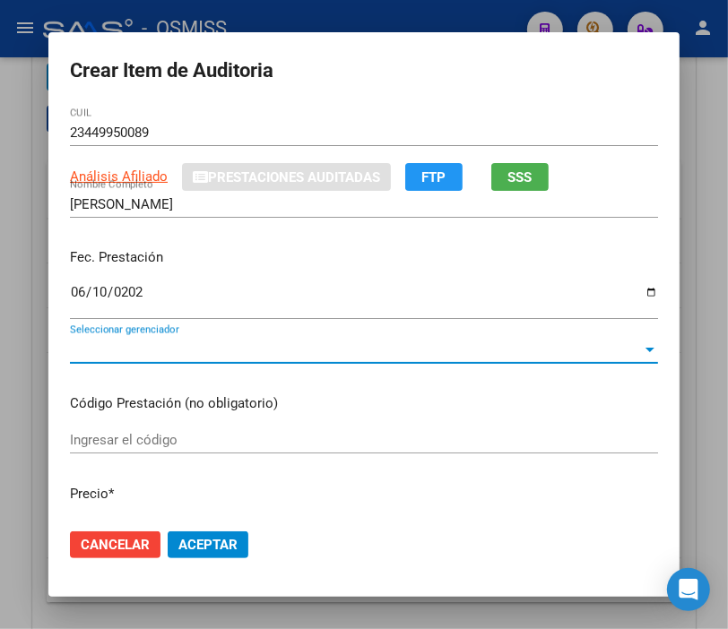
click at [143, 344] on span "Seleccionar gerenciador" at bounding box center [356, 350] width 572 height 16
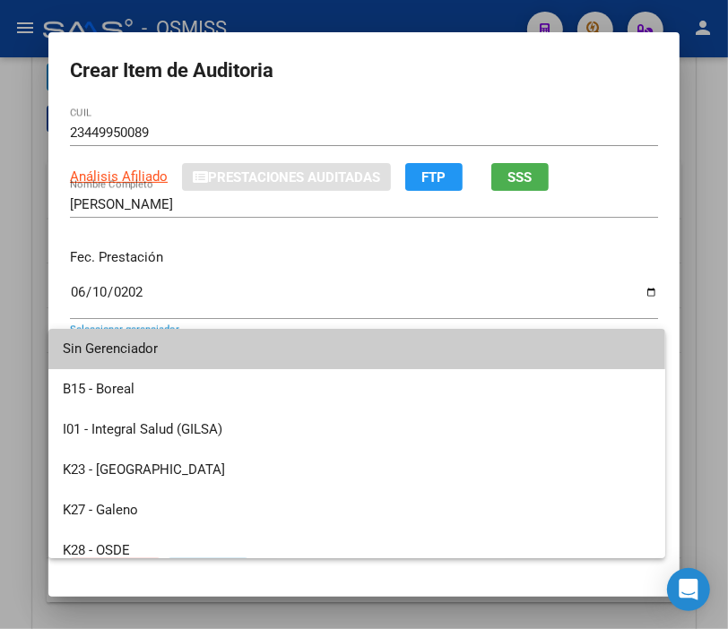
click at [445, 243] on div at bounding box center [364, 314] width 728 height 629
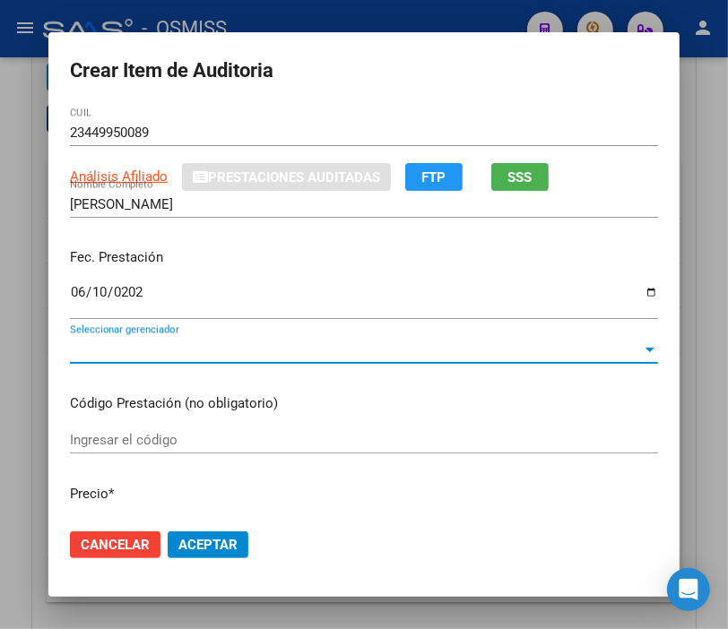
click at [99, 344] on span "Seleccionar gerenciador" at bounding box center [356, 350] width 572 height 16
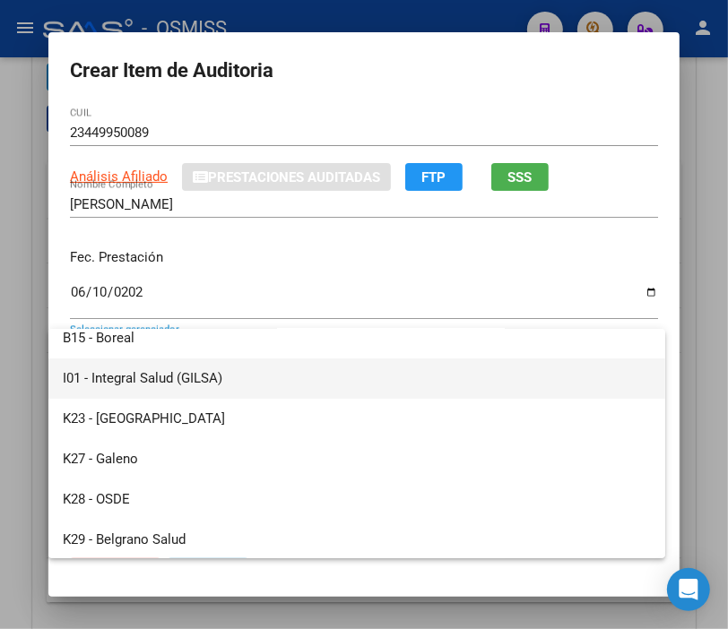
scroll to position [199, 0]
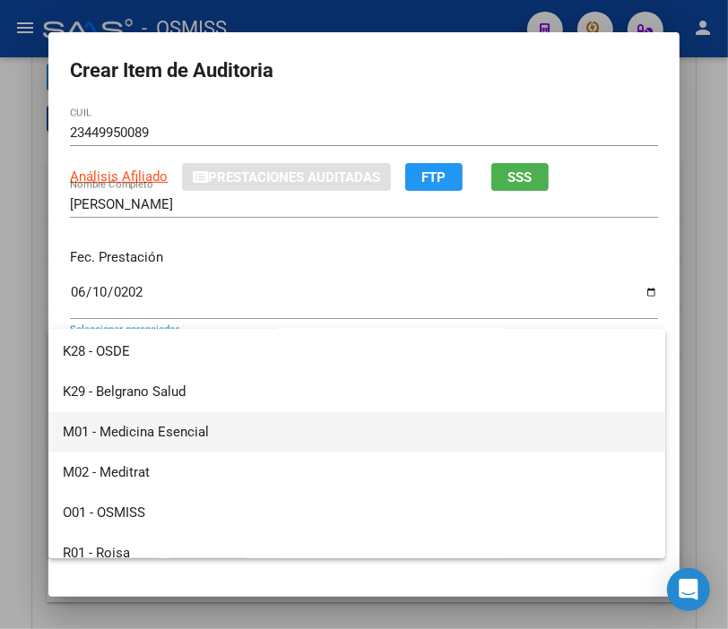
click at [186, 423] on span "M01 - Medicina Esencial" at bounding box center [357, 432] width 588 height 40
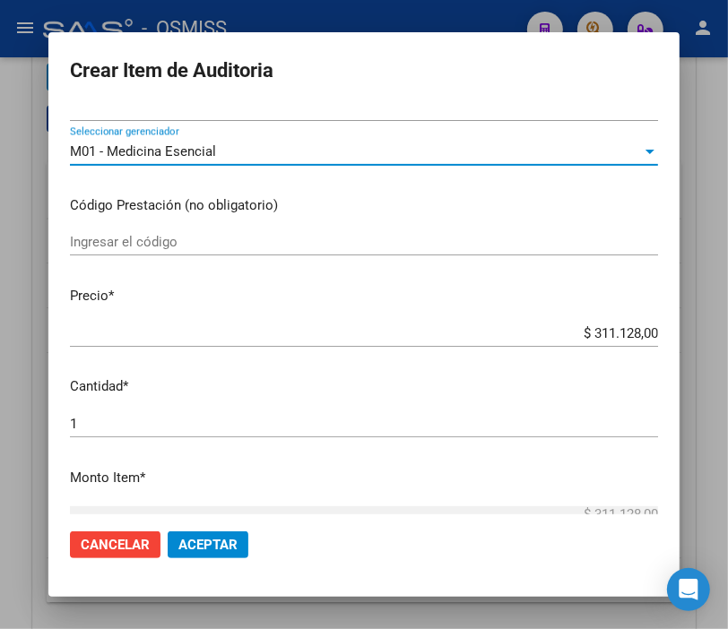
scroll to position [299, 0]
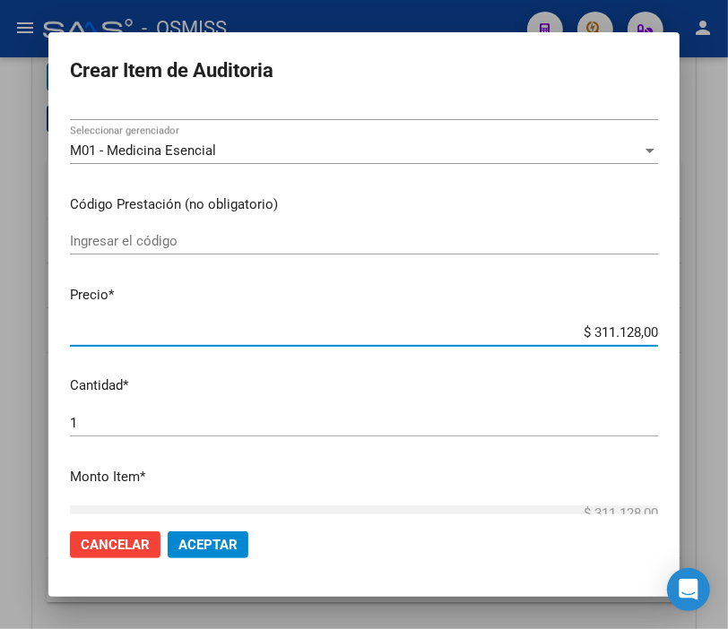
drag, startPoint x: 558, startPoint y: 328, endPoint x: 744, endPoint y: 343, distance: 187.1
click at [728, 343] on html "menu - OSMISS person Firma Express Inicio Instructivos Contacto OS Padrón Padró…" at bounding box center [364, 314] width 728 height 629
type input "$ 0,01"
type input "$ 0,14"
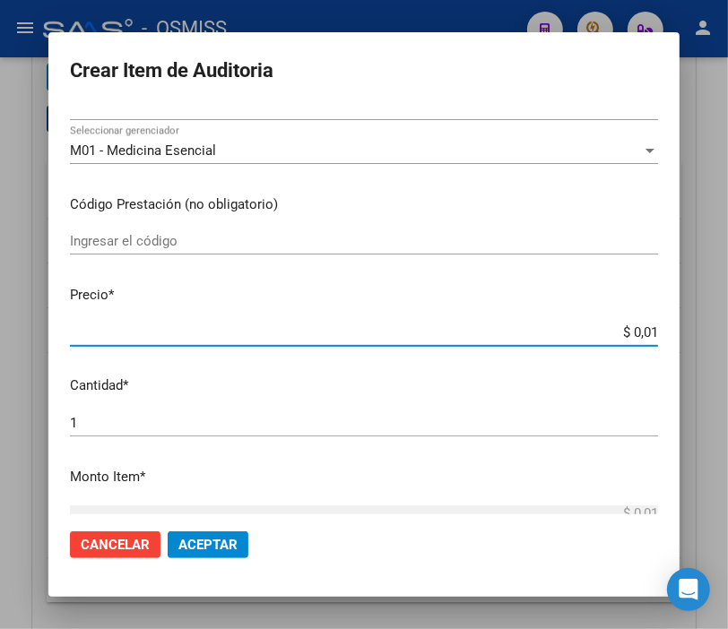
type input "$ 0,14"
type input "$ 1,45"
type input "$ 14,55"
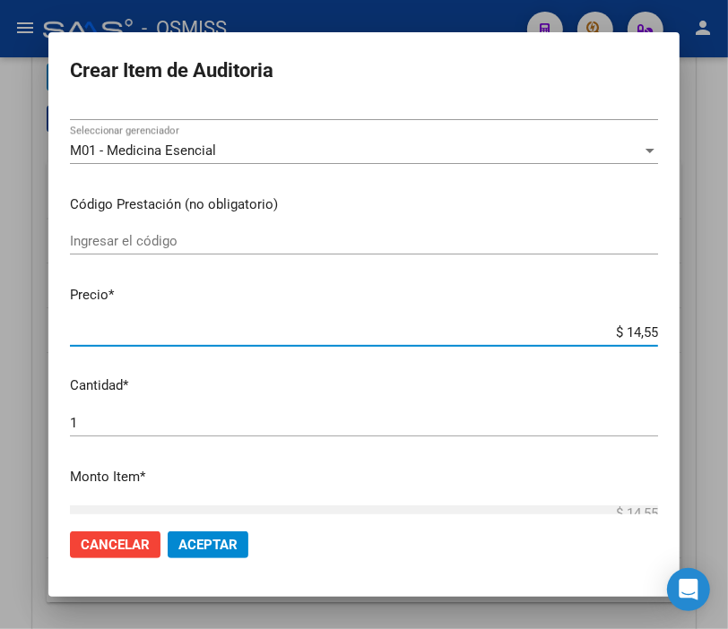
type input "$ 145,51"
type input "$ 1.455,17"
type input "$ 14.551,70"
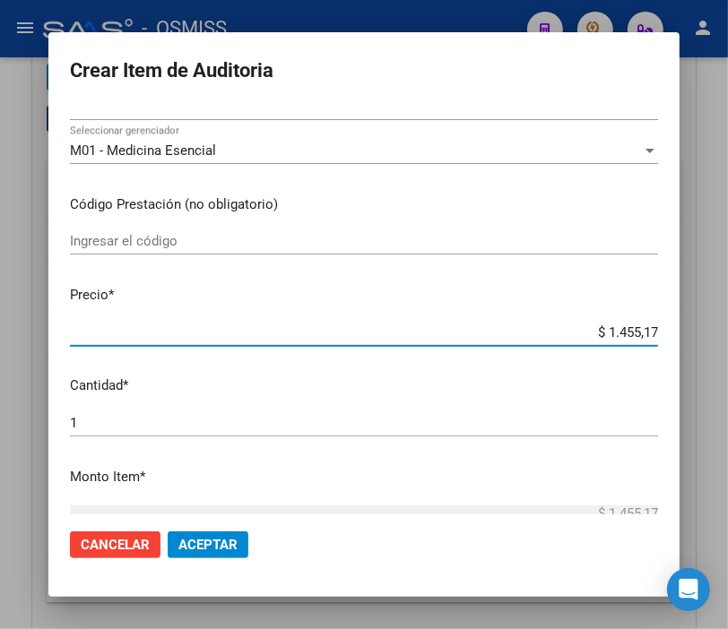
type input "$ 14.551,70"
type input "$ 145.517,00"
type input "$ 14.551,70"
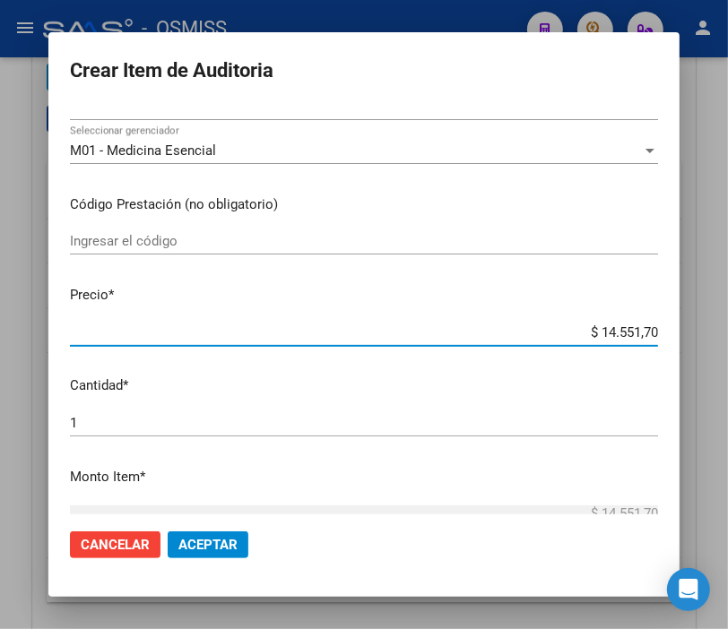
type input "$ 1.455,17"
type input "$ 145,51"
type input "$ 14,55"
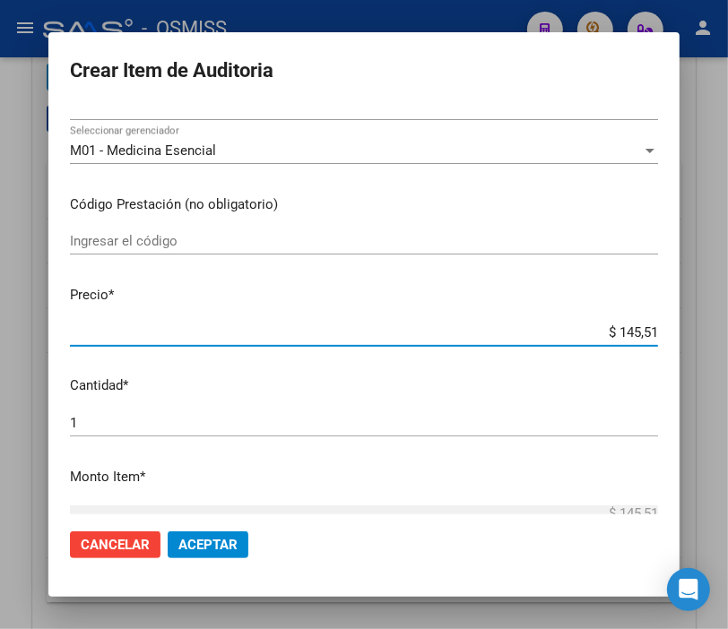
type input "$ 14,55"
type input "$ 1,45"
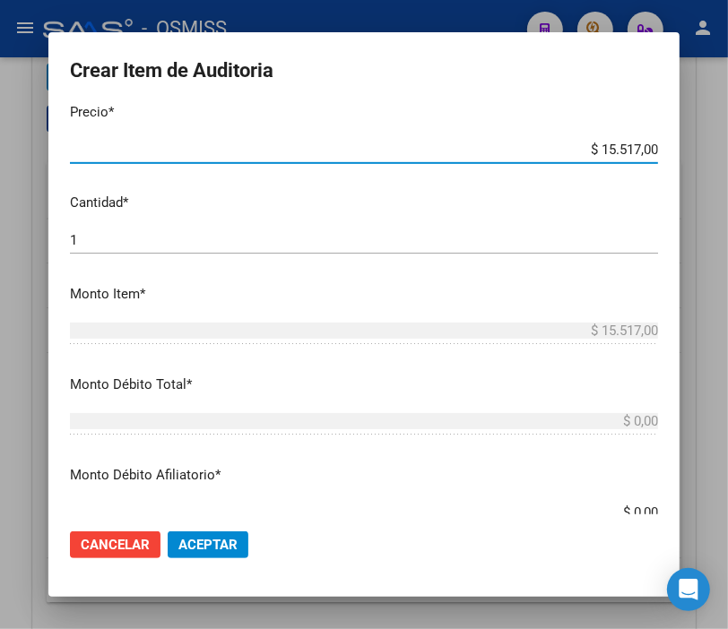
scroll to position [597, 0]
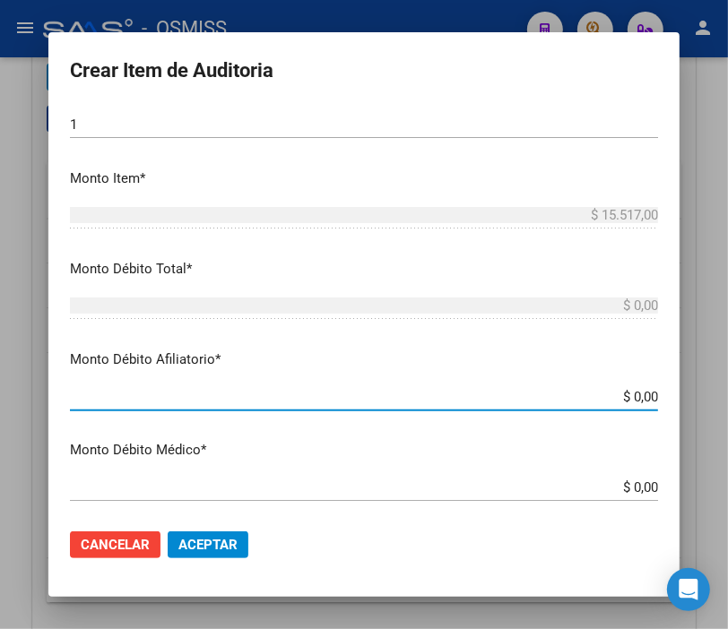
drag, startPoint x: 597, startPoint y: 391, endPoint x: 744, endPoint y: 418, distance: 149.4
click at [728, 418] on html "menu - OSMISS person Firma Express Inicio Instructivos Contacto OS Padrón Padró…" at bounding box center [364, 314] width 728 height 629
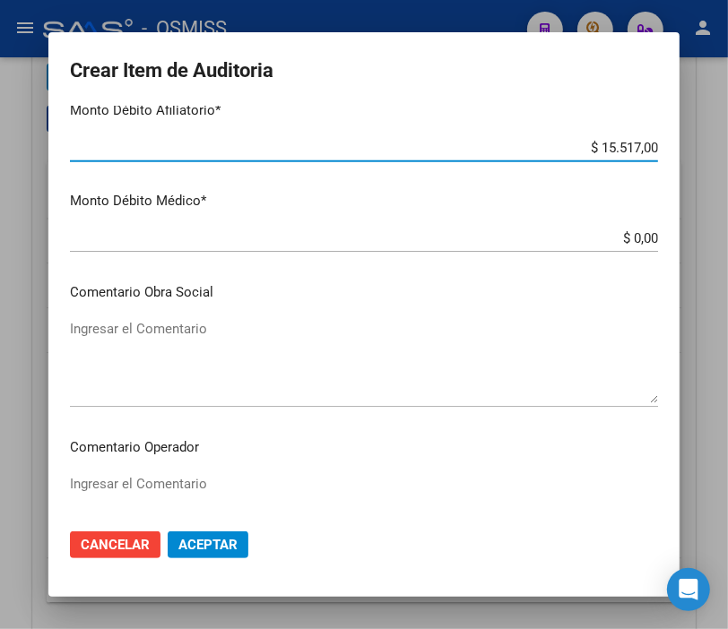
scroll to position [896, 0]
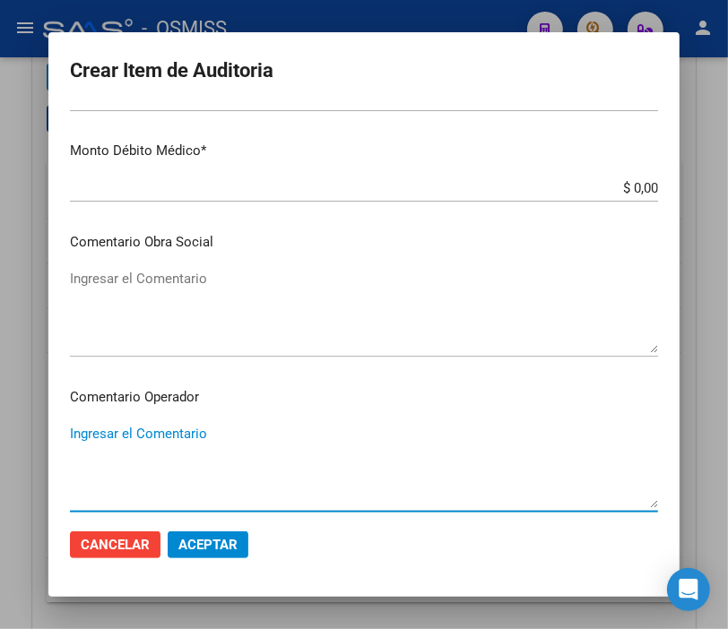
click at [169, 444] on textarea "Ingresar el Comentario" at bounding box center [364, 466] width 588 height 84
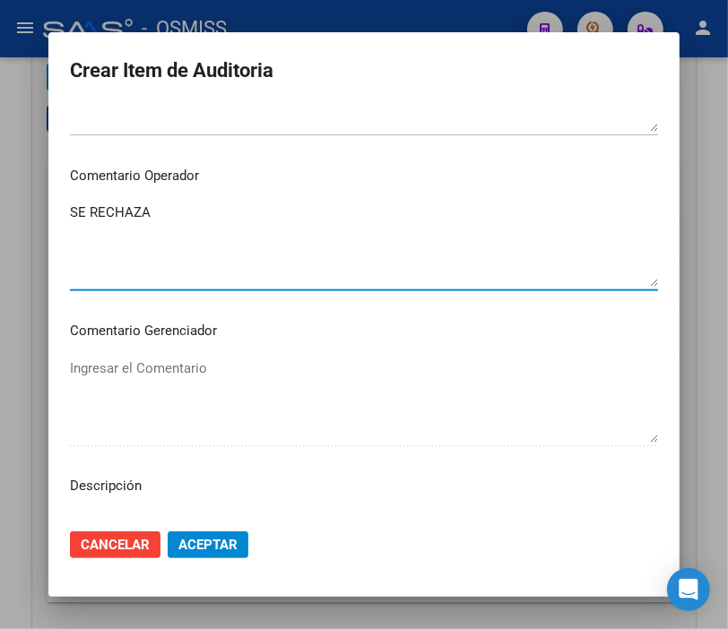
scroll to position [1195, 0]
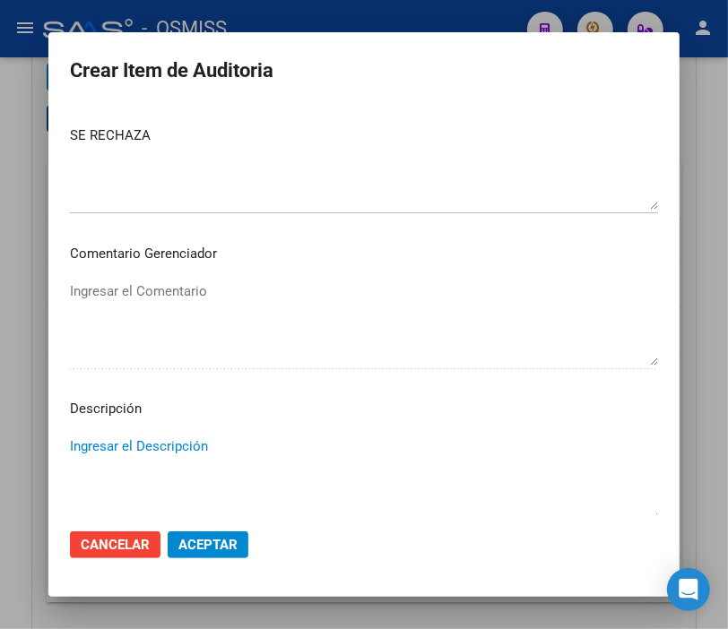
click at [108, 448] on textarea "Ingresar el Descripción" at bounding box center [364, 479] width 588 height 84
click at [488, 262] on p "Comentario Gerenciador" at bounding box center [364, 254] width 588 height 21
click at [90, 439] on textarea "Ingresar el Descripción" at bounding box center [364, 479] width 588 height 84
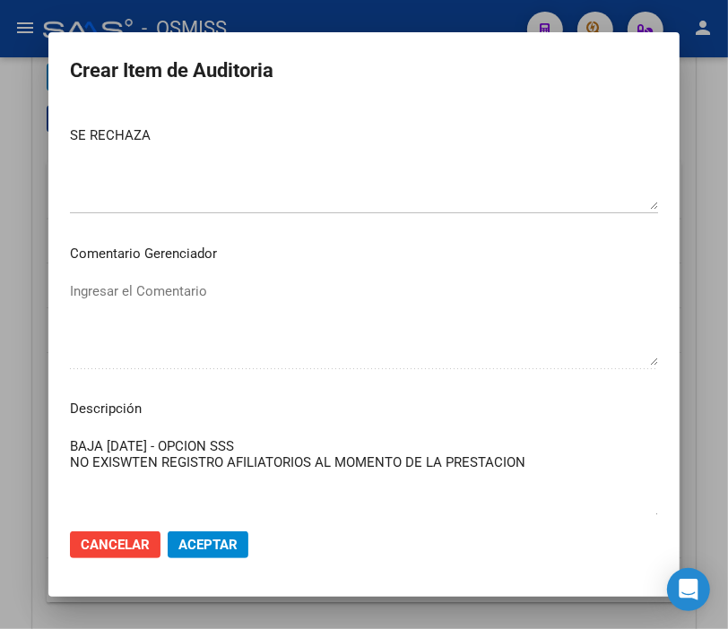
click at [119, 460] on textarea "BAJA [DATE] - OPCION SSS NO EXISWTEN REGISTRO AFILIATORIOS AL MOMENTO DE LA PRE…" at bounding box center [364, 479] width 588 height 84
click at [200, 458] on textarea "BAJA [DATE] - OPCION SSS NO EXISTEN REGISTRO AFILIATORIOS AL MOMENTO DE LA PRES…" at bounding box center [364, 479] width 588 height 84
click at [212, 542] on span "Aceptar" at bounding box center [207, 545] width 59 height 16
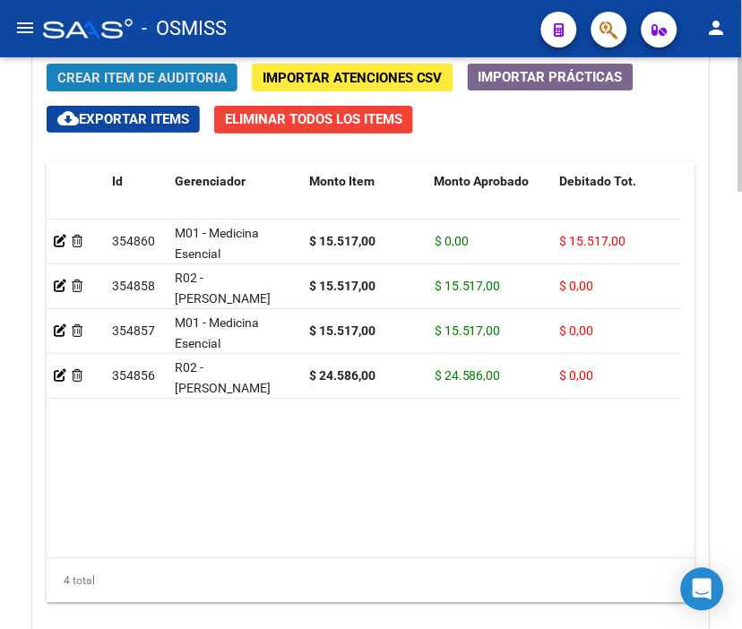
click at [161, 82] on span "Crear Item de Auditoria" at bounding box center [141, 78] width 169 height 16
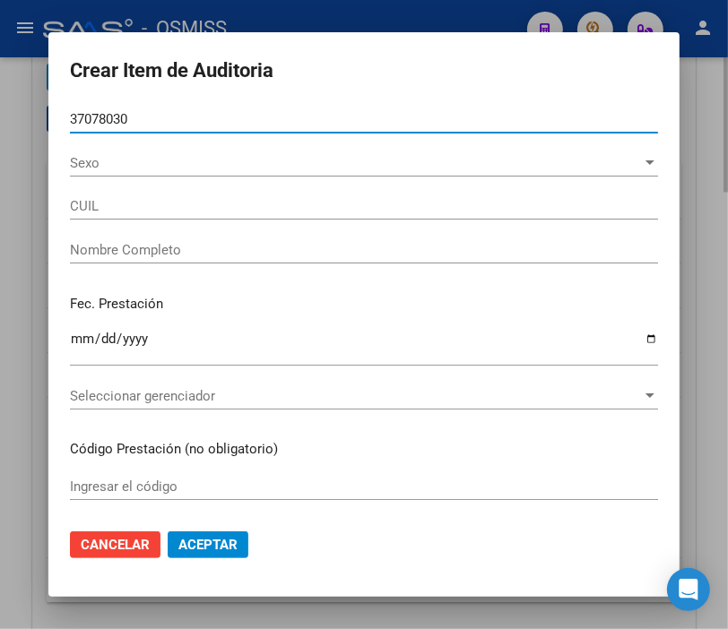
click at [168, 532] on button "Aceptar" at bounding box center [208, 545] width 81 height 27
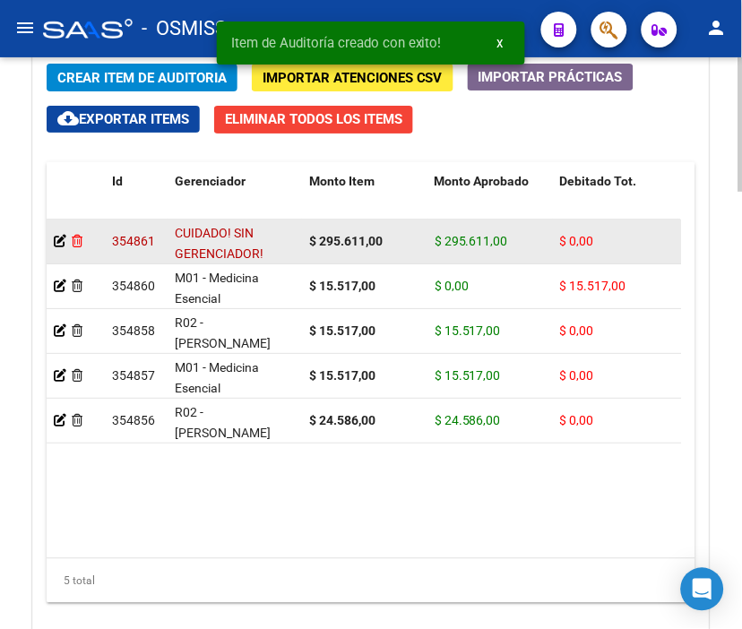
click at [79, 239] on icon at bounding box center [77, 241] width 11 height 13
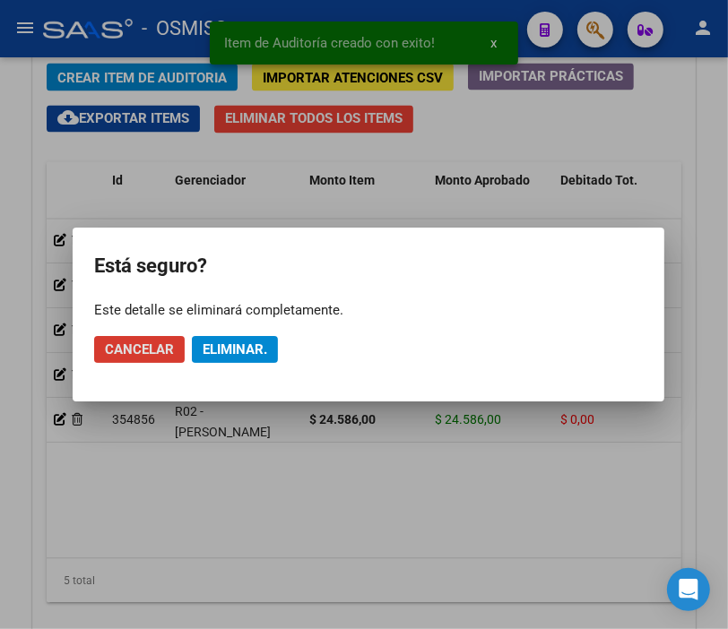
click at [252, 348] on span "Eliminar." at bounding box center [235, 350] width 65 height 16
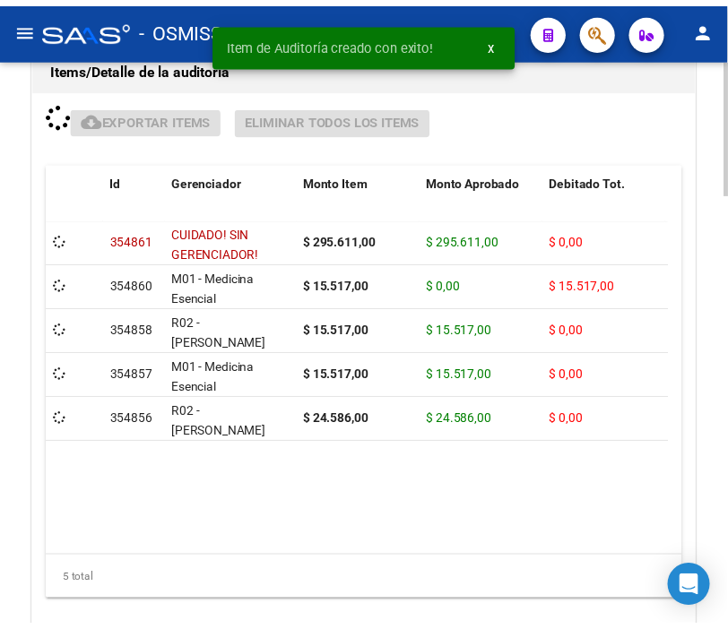
scroll to position [1656, 0]
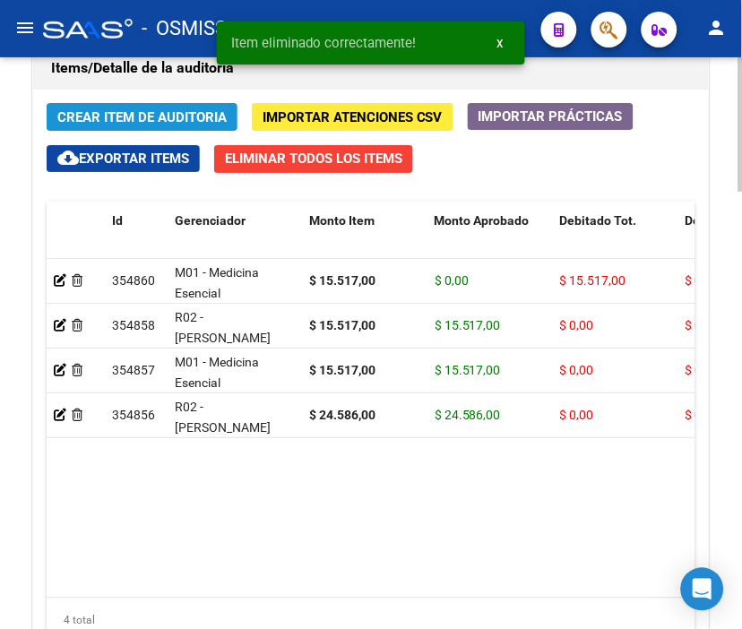
click at [133, 114] on span "Crear Item de Auditoria" at bounding box center [141, 117] width 169 height 16
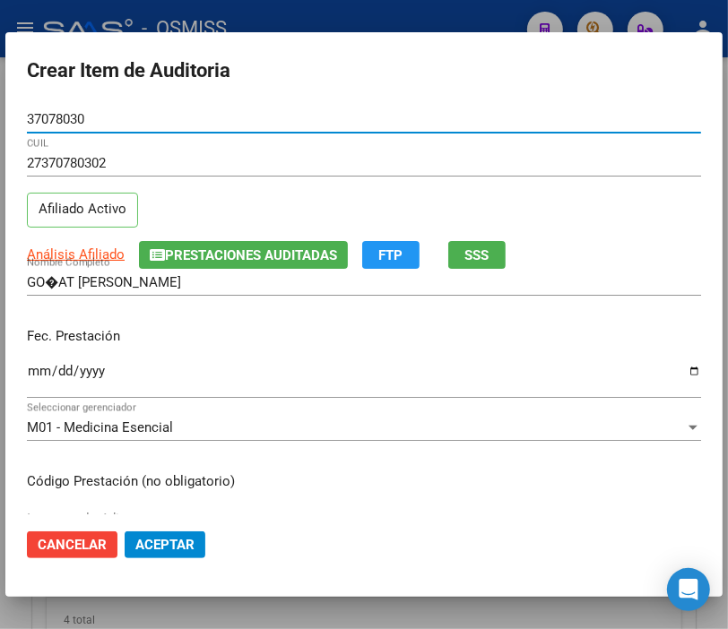
click at [34, 368] on input "Ingresar la fecha" at bounding box center [364, 378] width 674 height 29
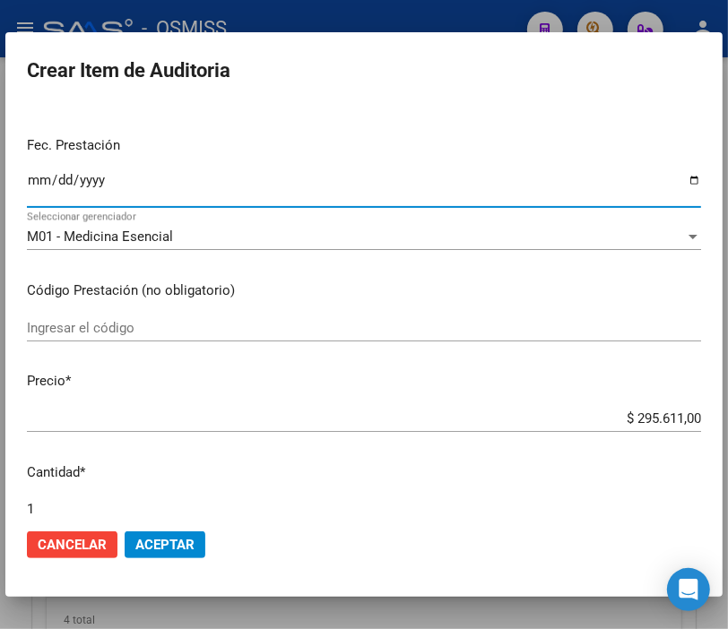
scroll to position [199, 0]
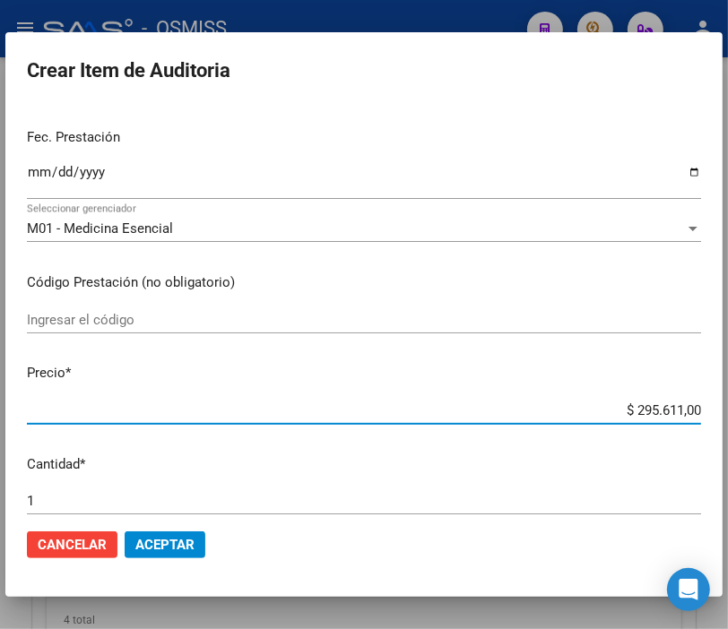
drag, startPoint x: 544, startPoint y: 407, endPoint x: 566, endPoint y: 421, distance: 25.9
click at [545, 407] on input "$ 295.611,00" at bounding box center [364, 410] width 674 height 16
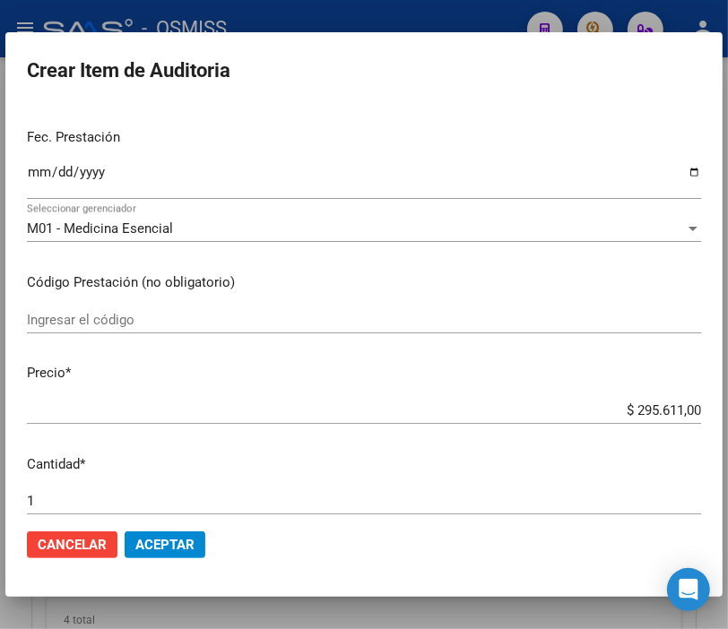
drag, startPoint x: 570, startPoint y: 421, endPoint x: 579, endPoint y: 408, distance: 16.2
click at [577, 415] on div "$ 295.611,00 Ingresar el precio" at bounding box center [364, 410] width 674 height 27
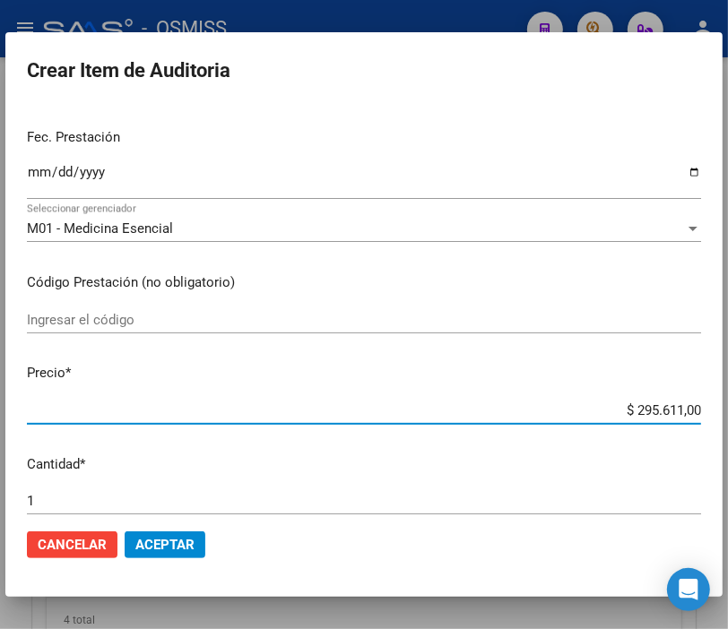
drag, startPoint x: 579, startPoint y: 408, endPoint x: 717, endPoint y: 403, distance: 138.1
click at [717, 403] on mat-dialog-content "37078030 Nro Documento 27370780302 CUIL Afiliado Activo Análisis Afiliado Prest…" at bounding box center [363, 310] width 717 height 409
click at [191, 533] on button "Aceptar" at bounding box center [165, 545] width 81 height 27
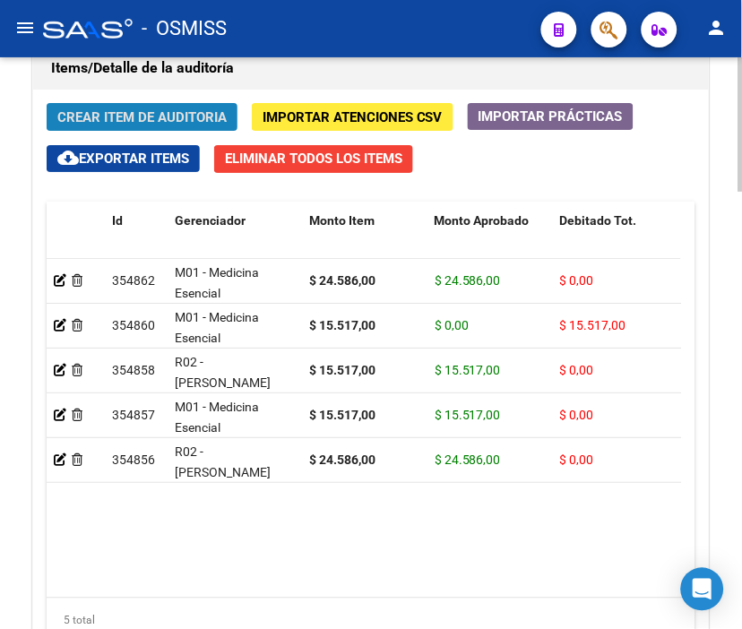
click at [139, 113] on span "Crear Item de Auditoria" at bounding box center [141, 117] width 169 height 16
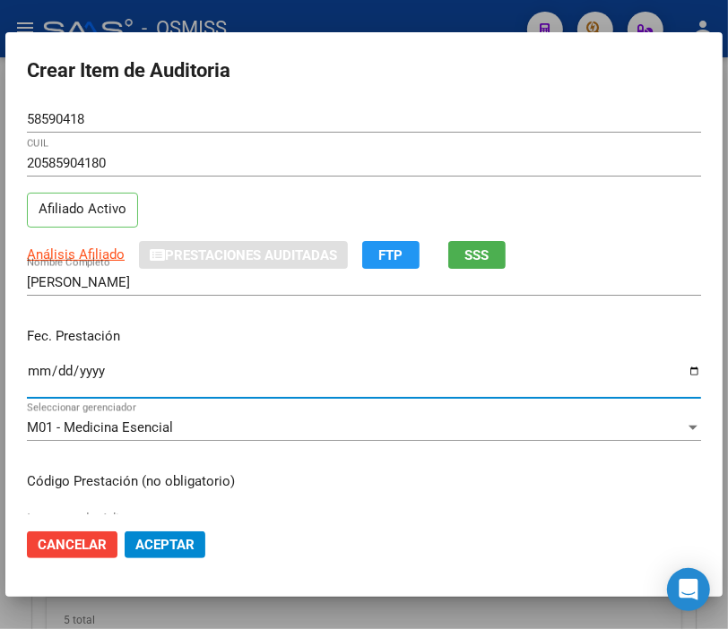
click at [37, 373] on input "Ingresar la fecha" at bounding box center [364, 378] width 674 height 29
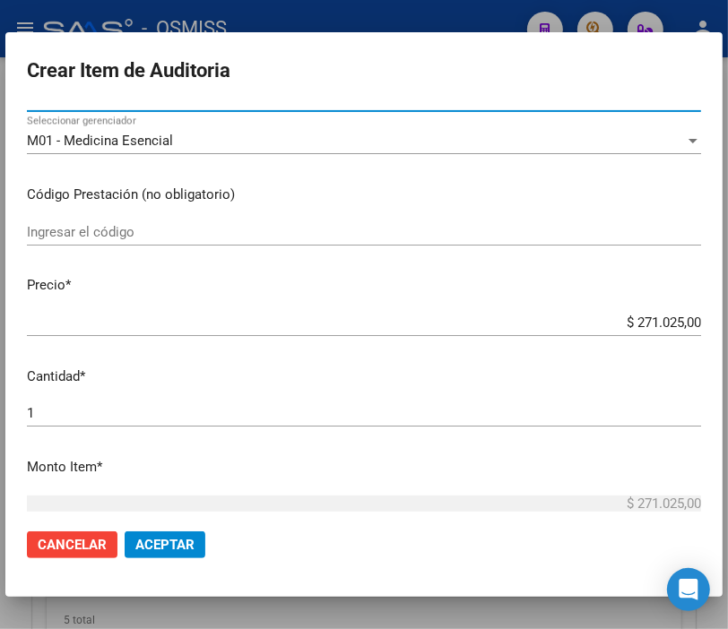
scroll to position [299, 0]
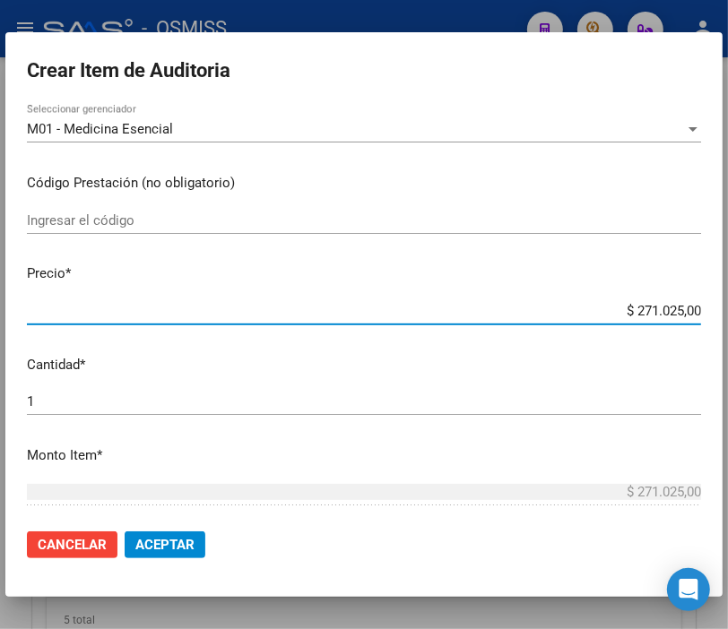
drag, startPoint x: 585, startPoint y: 303, endPoint x: 744, endPoint y: 316, distance: 159.2
click at [728, 316] on html "menu - OSMISS person Firma Express Inicio Instructivos Contacto OS Padrón Padró…" at bounding box center [364, 314] width 728 height 629
click at [165, 544] on span "Aceptar" at bounding box center [164, 545] width 59 height 16
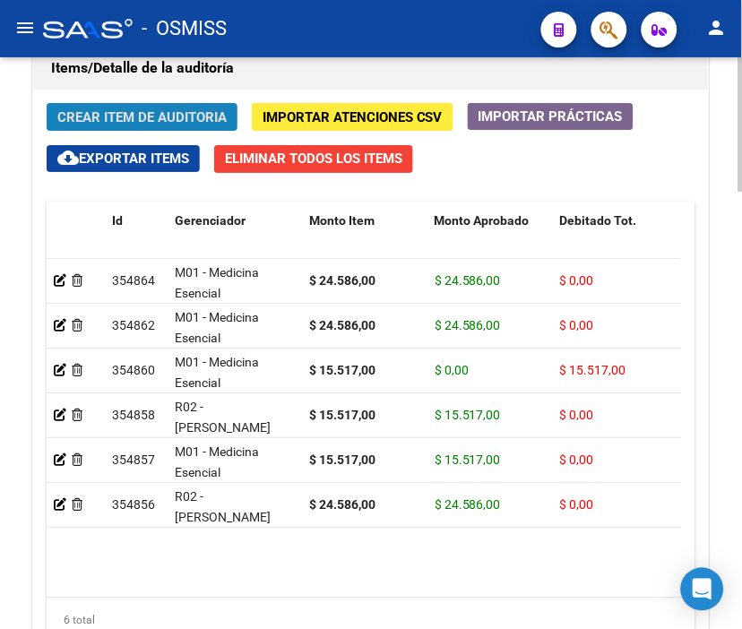
click at [139, 112] on span "Crear Item de Auditoria" at bounding box center [141, 117] width 169 height 16
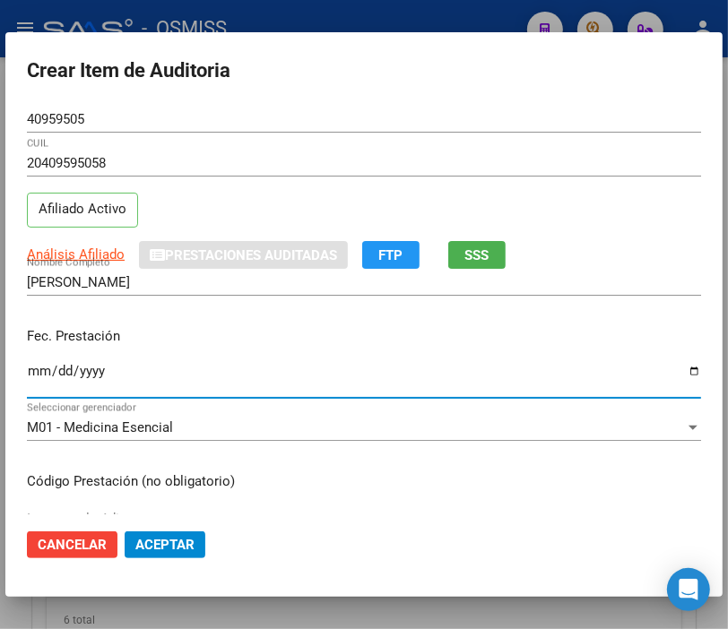
click at [34, 368] on input "Ingresar la fecha" at bounding box center [364, 378] width 674 height 29
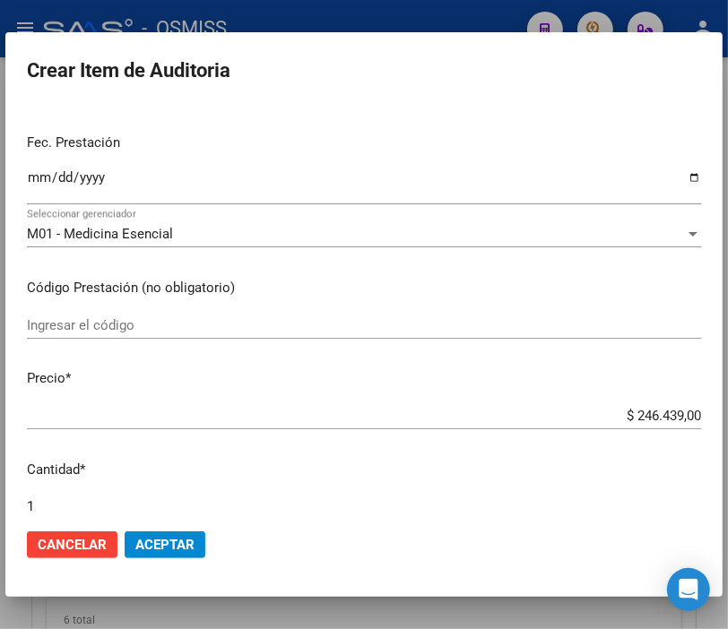
scroll to position [199, 0]
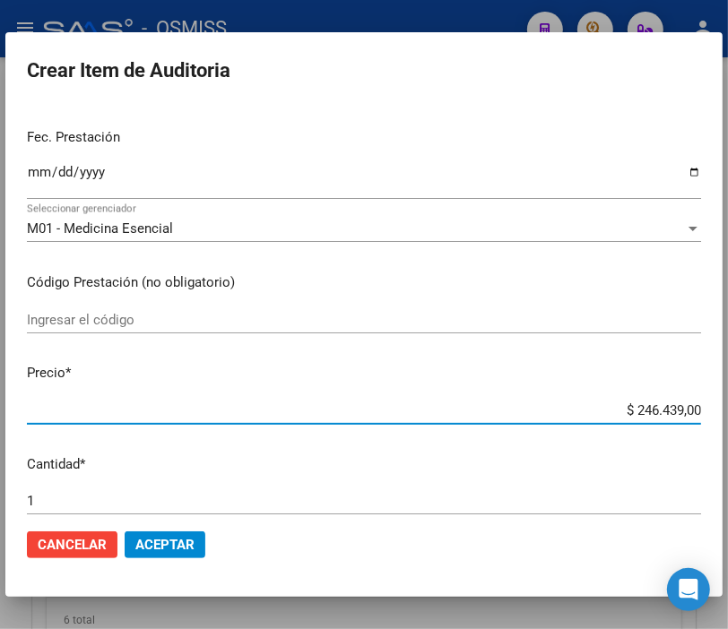
drag, startPoint x: 593, startPoint y: 413, endPoint x: 744, endPoint y: 401, distance: 152.0
click at [728, 401] on html "menu - OSMISS person Firma Express Inicio Instructivos Contacto OS Padrón Padró…" at bounding box center [364, 314] width 728 height 629
click at [174, 544] on span "Aceptar" at bounding box center [164, 545] width 59 height 16
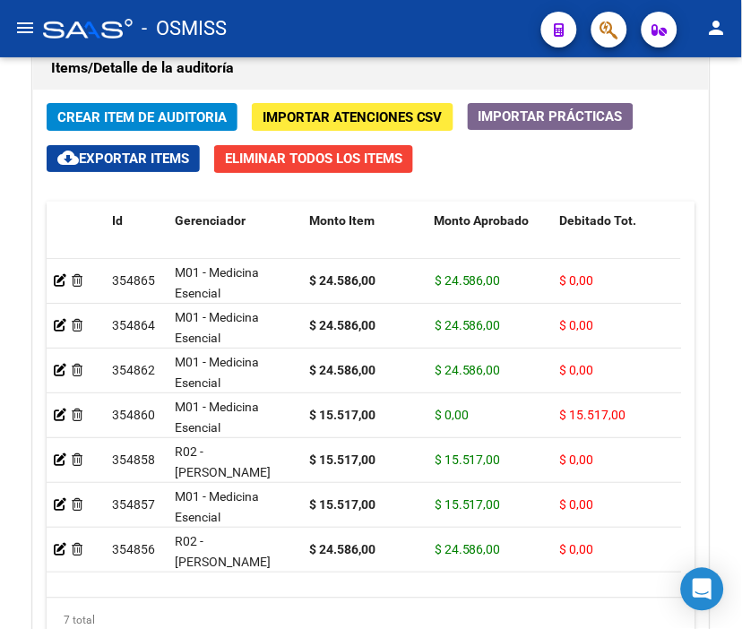
click at [299, 29] on div "- OSMISS" at bounding box center [285, 28] width 484 height 39
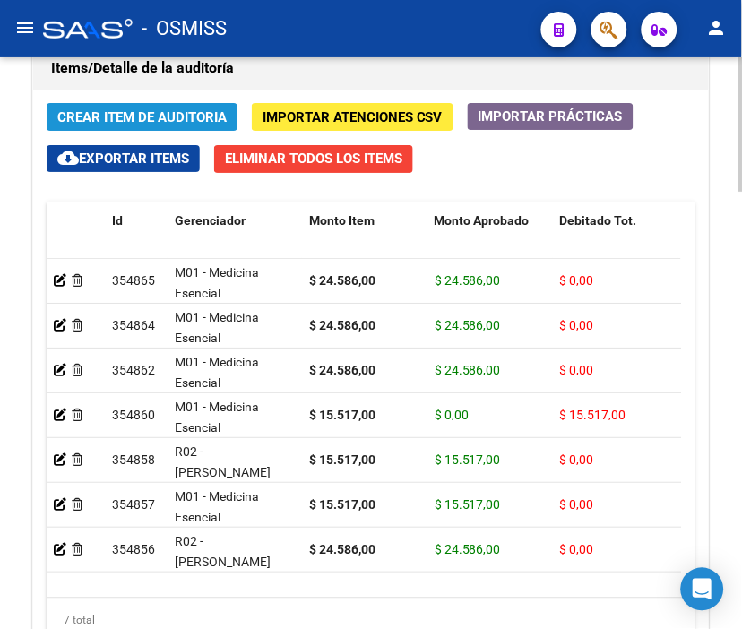
click at [105, 109] on span "Crear Item de Auditoria" at bounding box center [141, 117] width 169 height 16
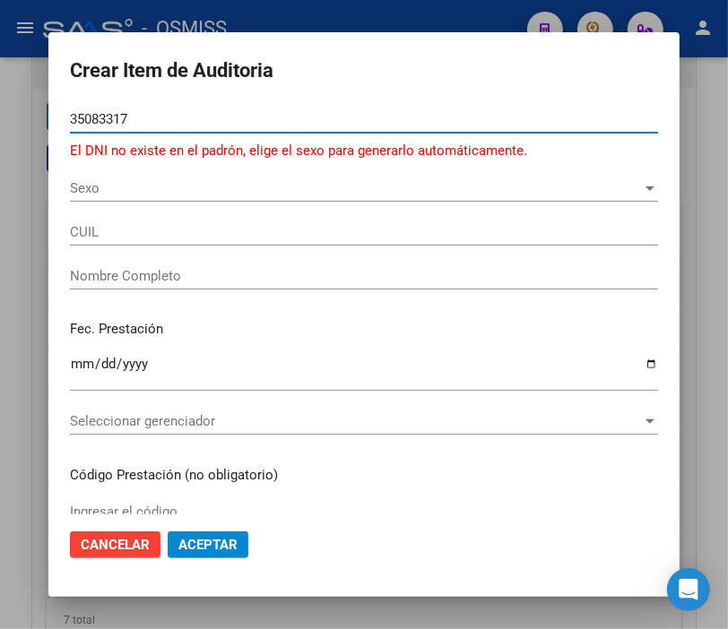
click at [70, 186] on span "Sexo" at bounding box center [356, 188] width 572 height 16
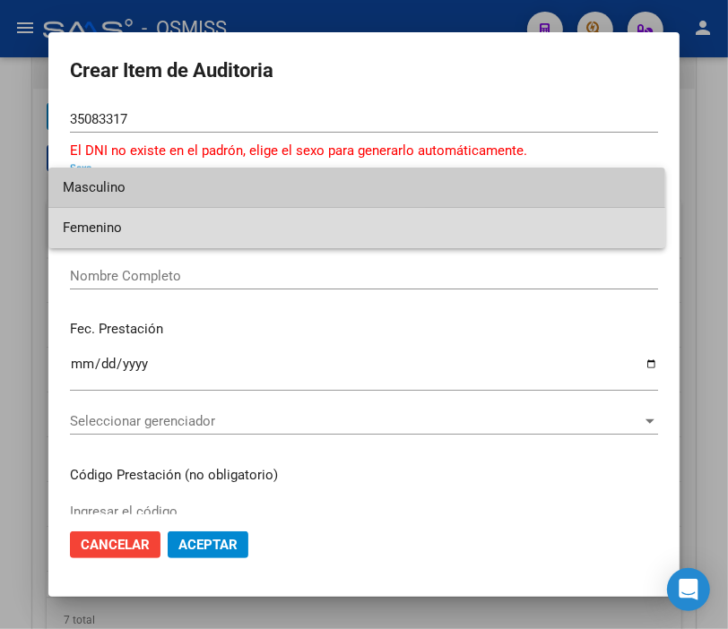
click at [90, 219] on span "Femenino" at bounding box center [357, 228] width 588 height 40
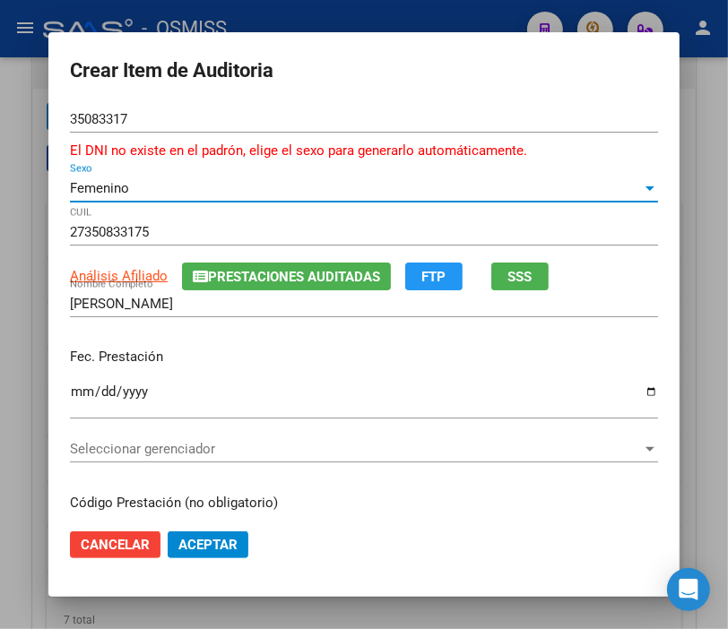
click at [79, 383] on div "Ingresar la fecha" at bounding box center [364, 400] width 588 height 39
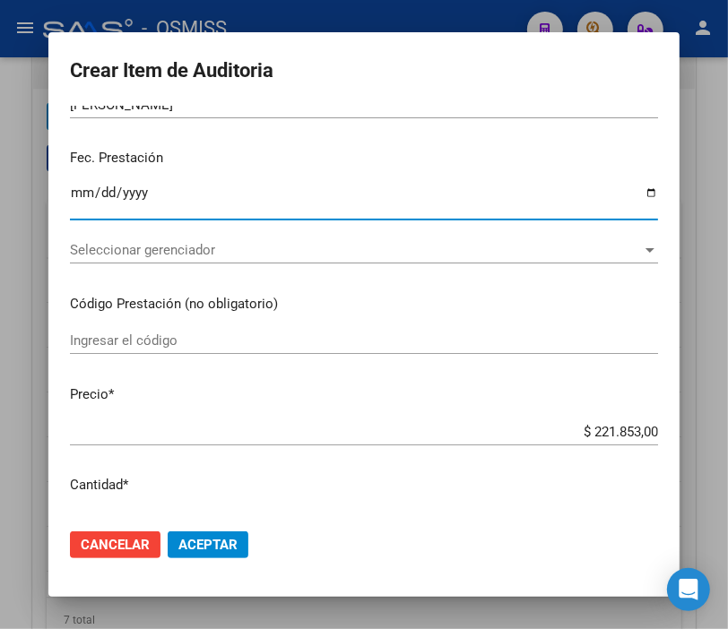
click at [168, 242] on span "Seleccionar gerenciador" at bounding box center [356, 250] width 572 height 16
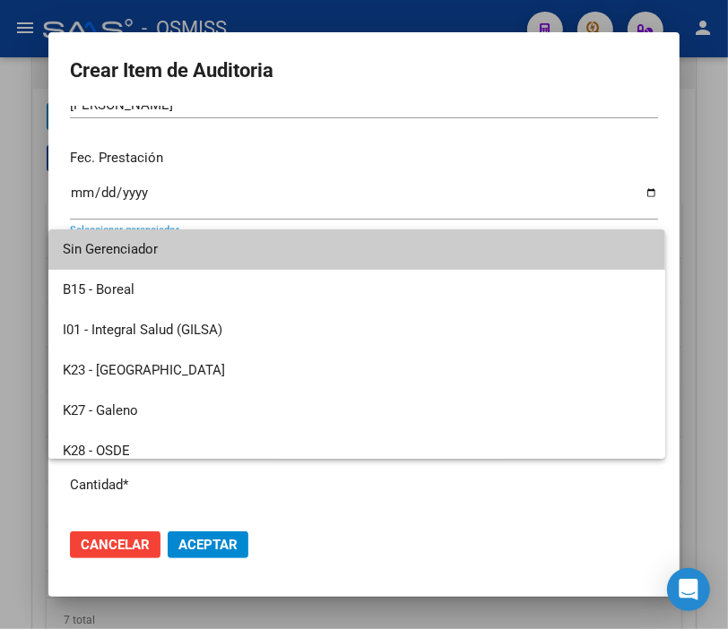
click at [445, 236] on span "Sin Gerenciador" at bounding box center [357, 249] width 588 height 40
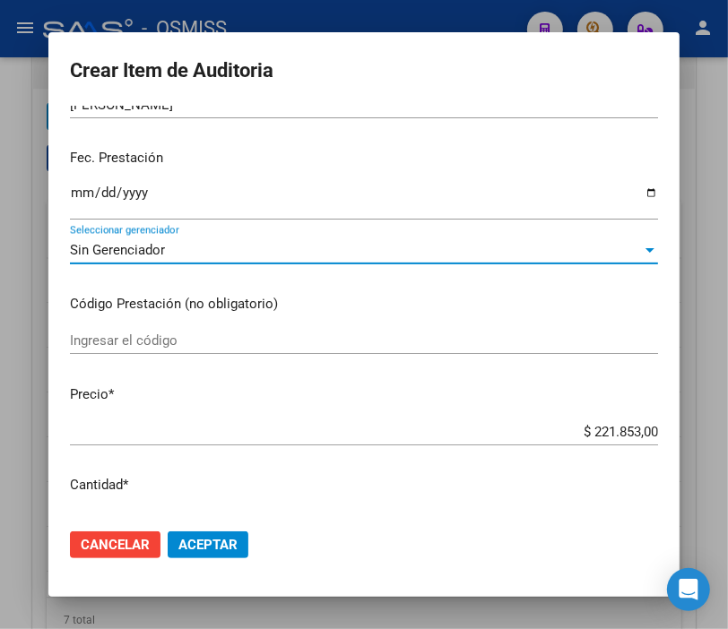
click at [199, 252] on div "Sin Gerenciador" at bounding box center [356, 250] width 572 height 16
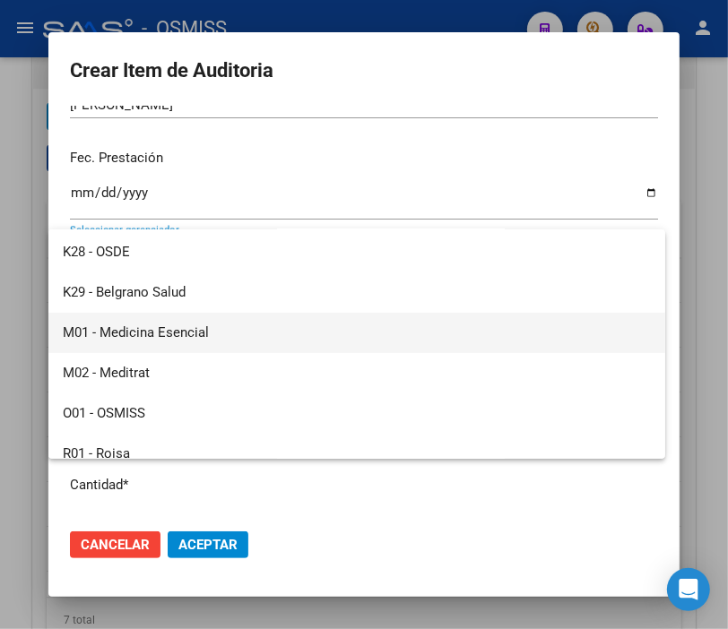
click at [132, 317] on span "M01 - Medicina Esencial" at bounding box center [357, 333] width 588 height 40
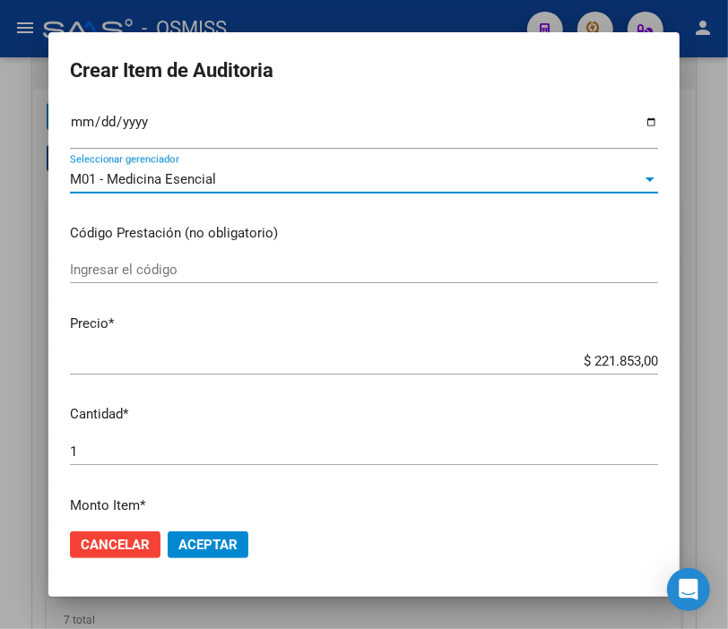
scroll to position [299, 0]
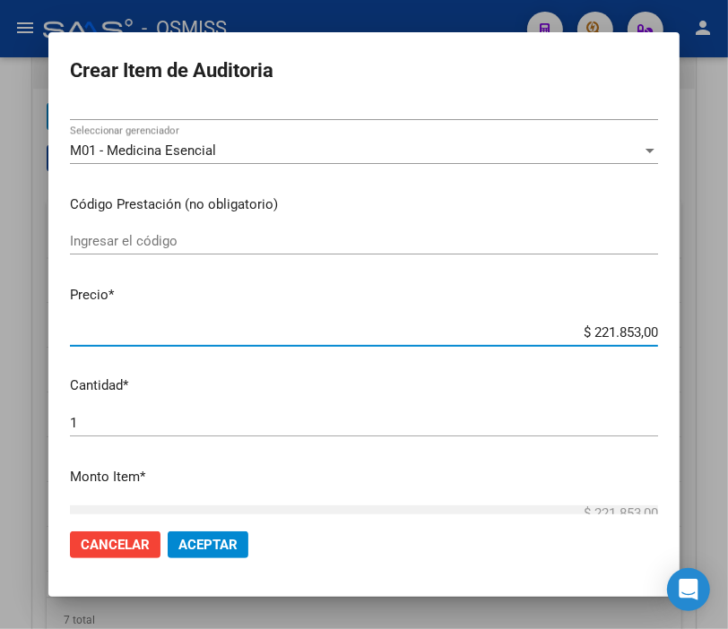
drag, startPoint x: 550, startPoint y: 335, endPoint x: 717, endPoint y: 326, distance: 167.0
click at [717, 326] on div "Crear Item de Auditoria 35083317 Nro Documento El DNI no existe en el padrón, e…" at bounding box center [364, 314] width 728 height 629
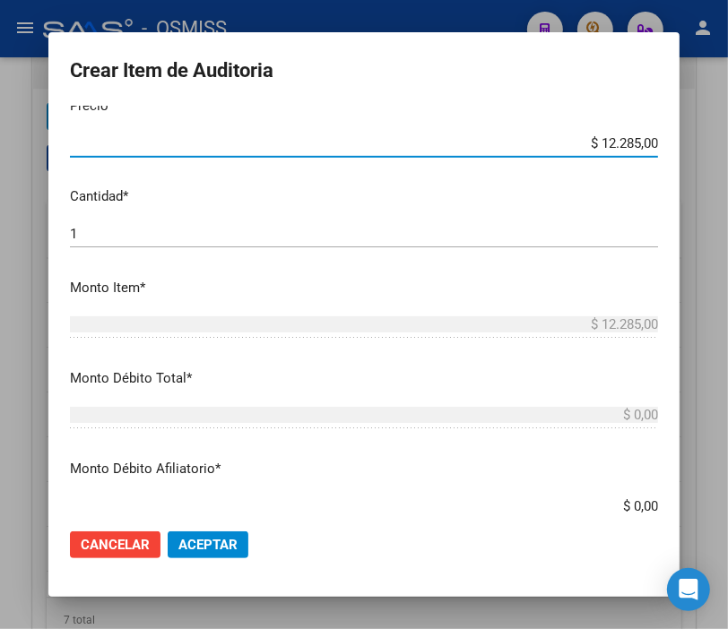
scroll to position [597, 0]
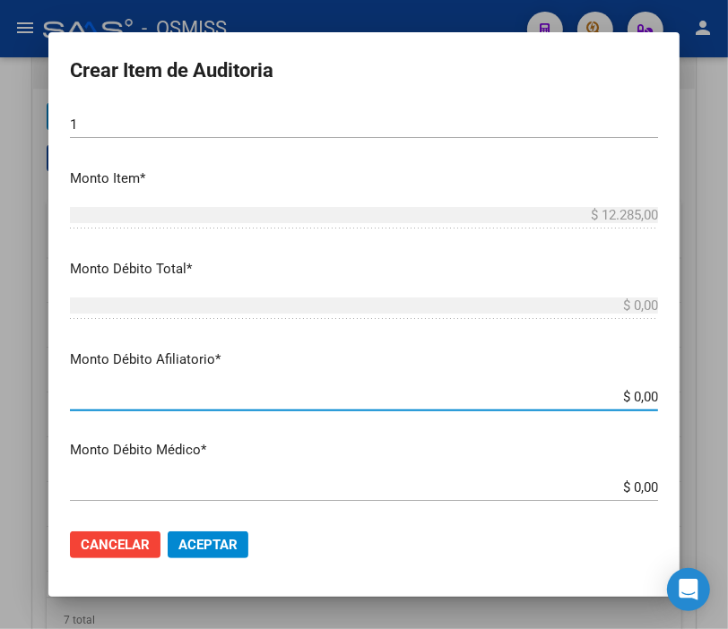
drag, startPoint x: 596, startPoint y: 397, endPoint x: 744, endPoint y: 403, distance: 148.0
click at [728, 403] on html "menu - OSMISS person Firma Express Inicio Instructivos Contacto OS Padrón Padró…" at bounding box center [364, 314] width 728 height 629
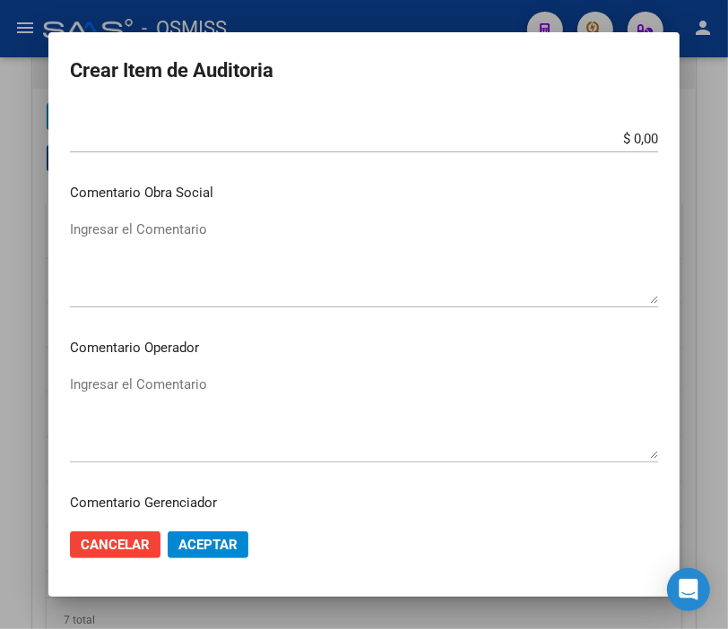
scroll to position [996, 0]
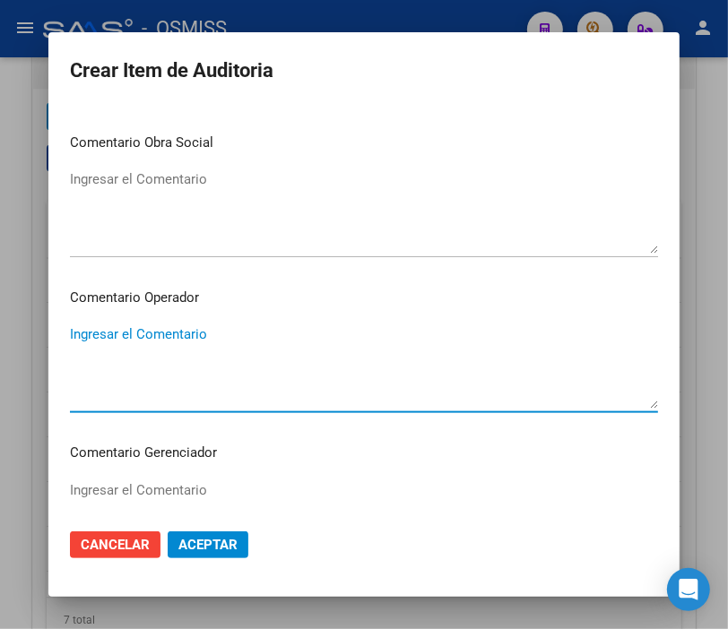
click at [164, 333] on textarea "Ingresar el Comentario" at bounding box center [364, 366] width 588 height 84
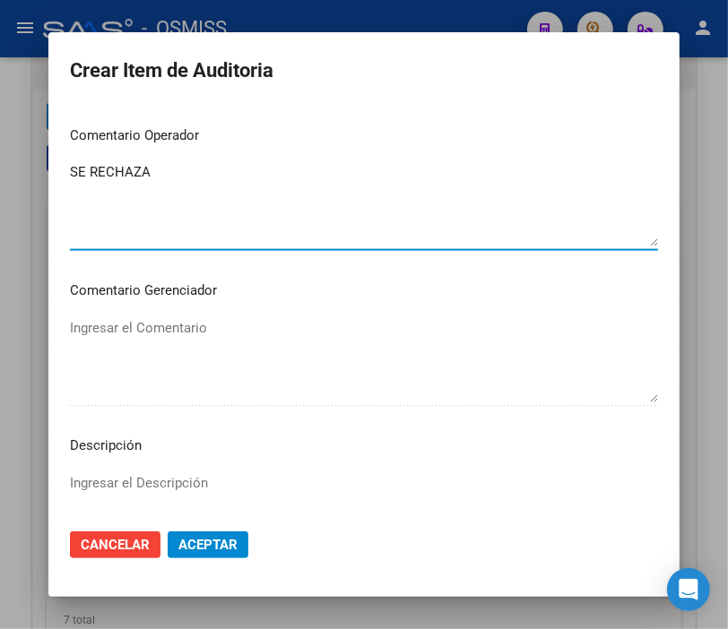
scroll to position [1294, 0]
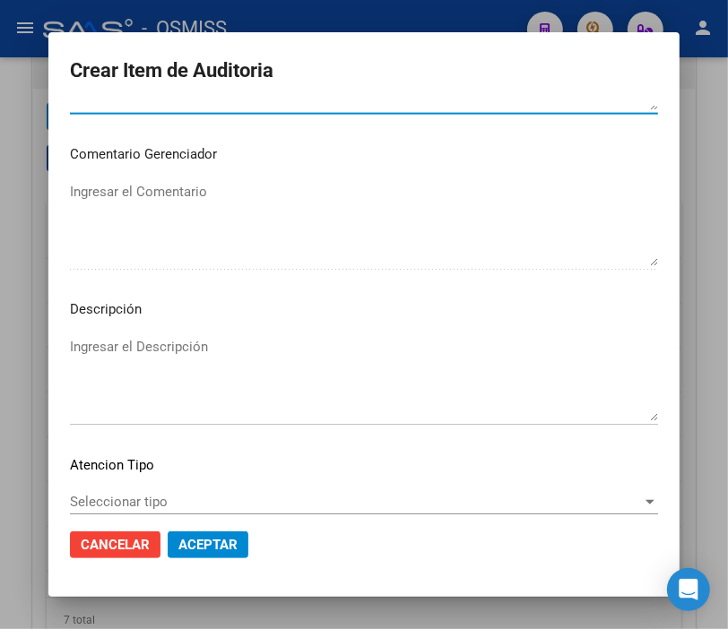
click at [108, 346] on textarea "Ingresar el Descripción" at bounding box center [364, 379] width 588 height 84
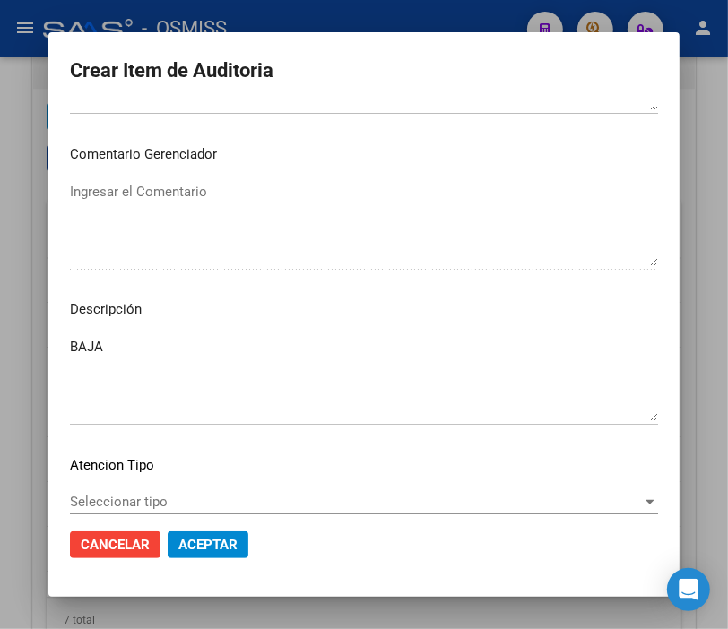
click at [498, 296] on mat-dialog-content "35083317 Nro Documento El DNI no existe en el padrón, elige el sexo para genera…" at bounding box center [363, 310] width 631 height 409
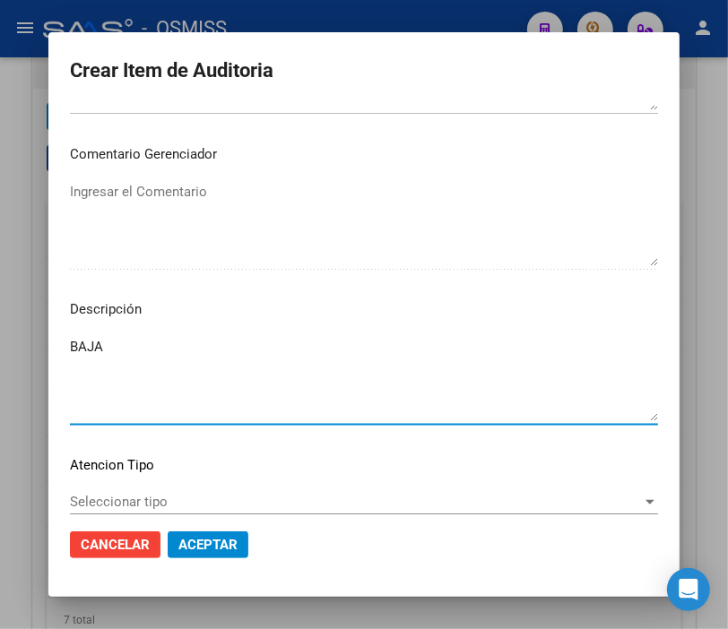
click at [193, 342] on textarea "BAJA" at bounding box center [364, 379] width 588 height 84
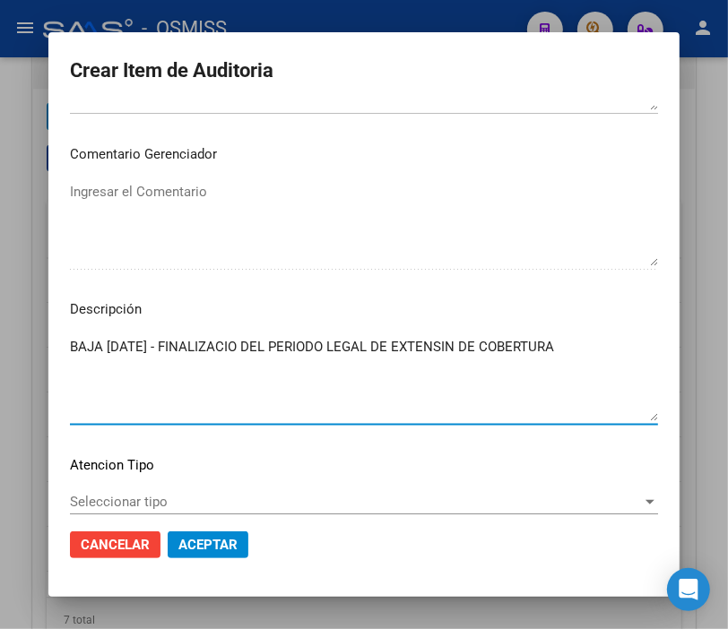
click at [464, 346] on textarea "BAJA [DATE] - FINALIZACIO DEL PERIODO LEGAL DE EXTENSIN DE COBERTURA" at bounding box center [364, 379] width 588 height 84
click at [256, 343] on textarea "BAJA [DATE] - FINALIZACIO DEL PERIODO LEGAL DE EXTENSION DE COBERTURA" at bounding box center [364, 379] width 588 height 84
click at [227, 544] on span "Aceptar" at bounding box center [207, 545] width 59 height 16
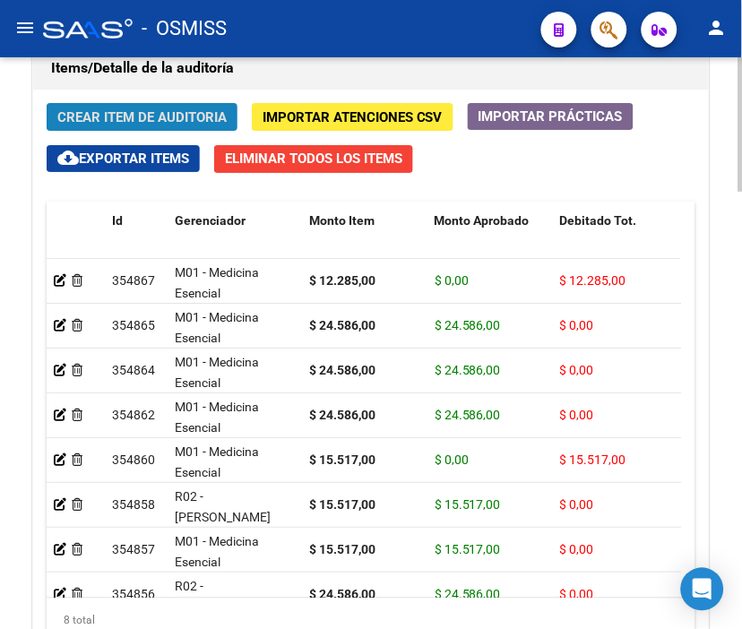
click at [164, 117] on span "Crear Item de Auditoria" at bounding box center [141, 117] width 169 height 16
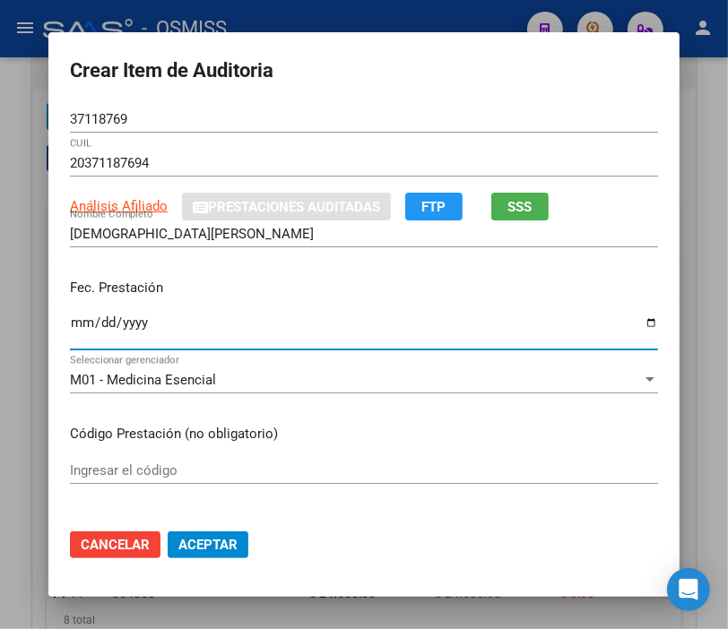
click at [74, 325] on input "Ingresar la fecha" at bounding box center [364, 330] width 588 height 29
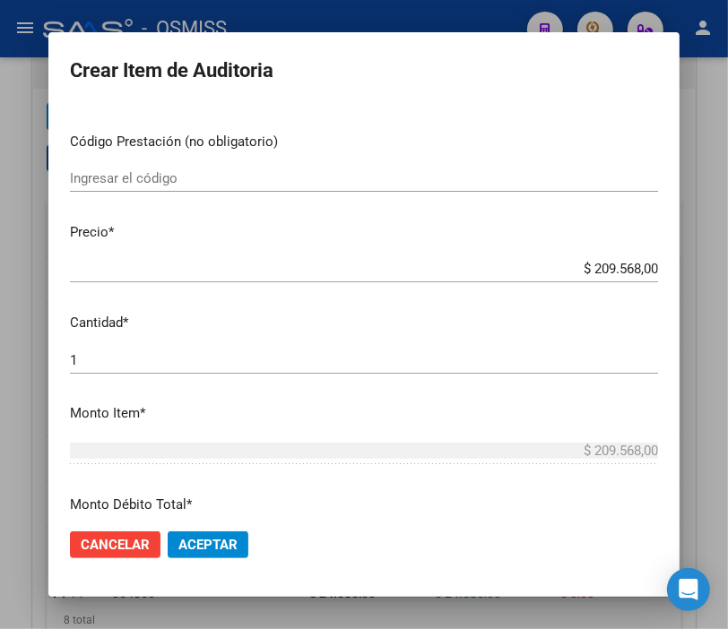
scroll to position [299, 0]
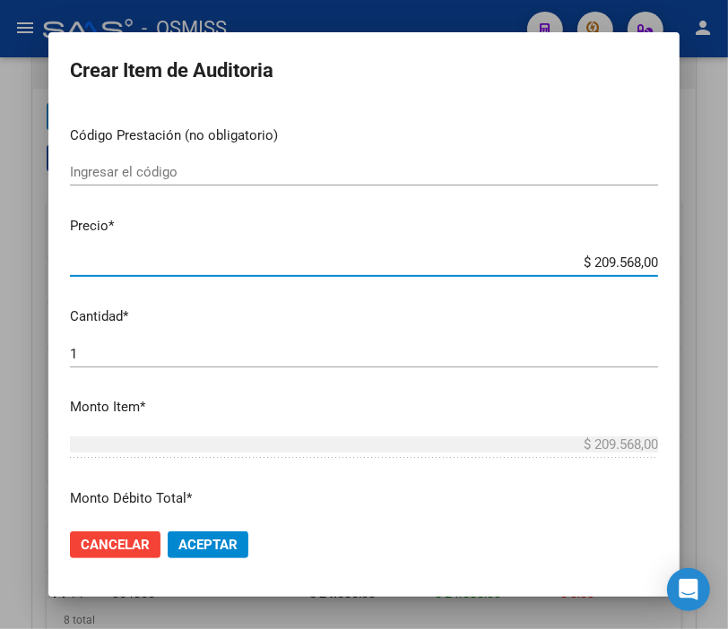
drag, startPoint x: 576, startPoint y: 267, endPoint x: 718, endPoint y: 267, distance: 141.6
click at [718, 267] on div "Crear Item de Auditoria 37118769 Nro Documento 20371187694 CUIL Análisis Afilia…" at bounding box center [364, 314] width 728 height 629
click at [235, 548] on button "Aceptar" at bounding box center [208, 545] width 81 height 27
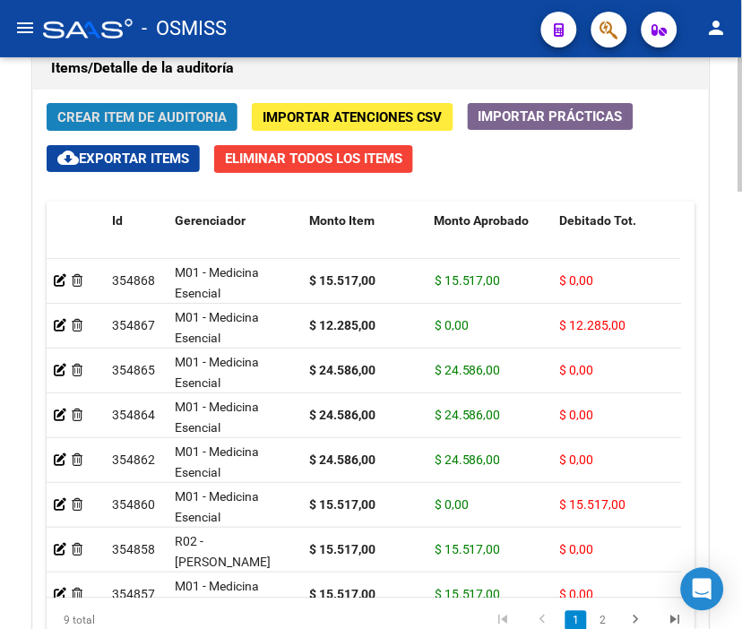
click at [194, 112] on span "Crear Item de Auditoria" at bounding box center [141, 117] width 169 height 16
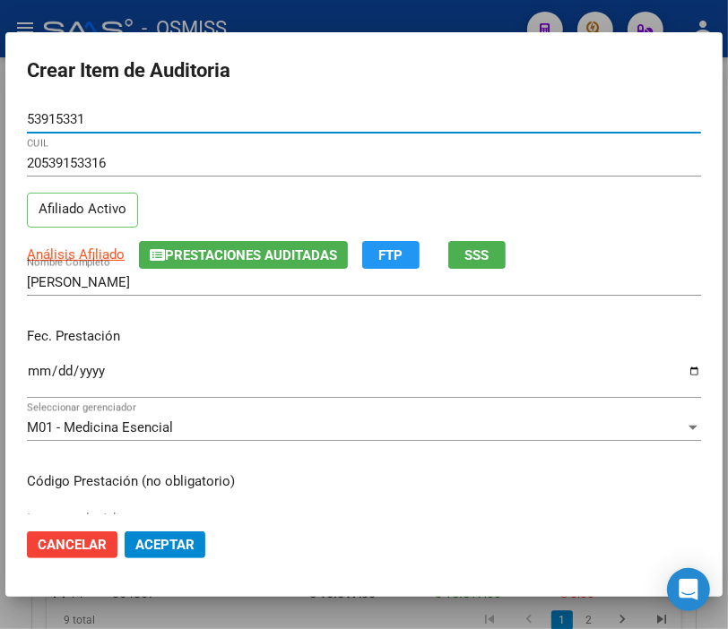
click at [33, 374] on input "Ingresar la fecha" at bounding box center [364, 378] width 674 height 29
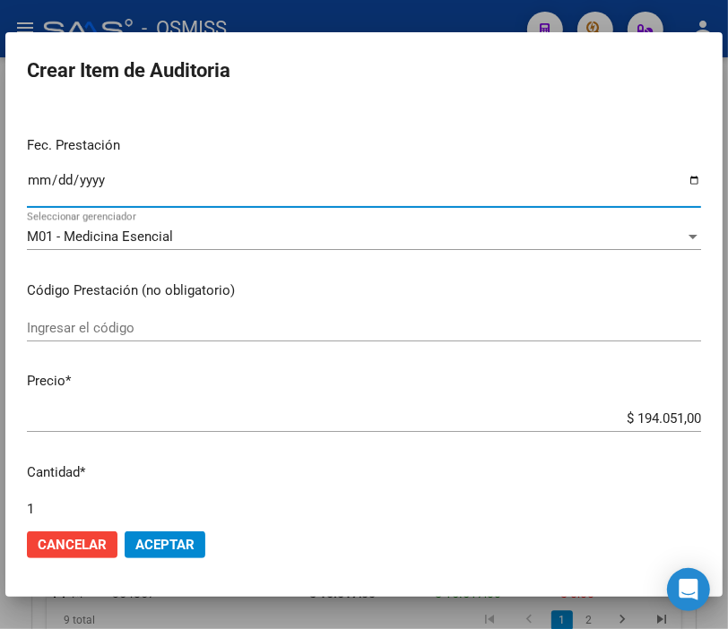
scroll to position [199, 0]
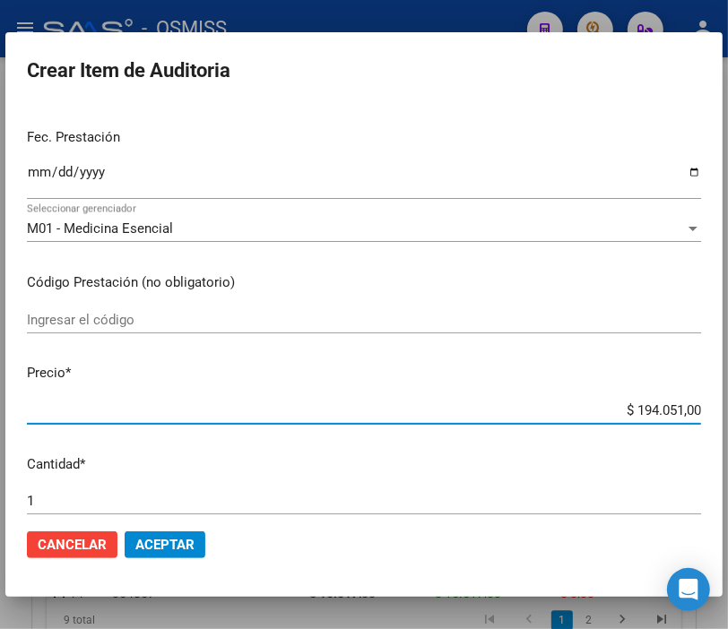
drag, startPoint x: 567, startPoint y: 412, endPoint x: 744, endPoint y: 419, distance: 176.7
click at [728, 419] on html "menu - OSMISS person Firma Express Inicio Instructivos Contacto OS Padrón Padró…" at bounding box center [364, 314] width 728 height 629
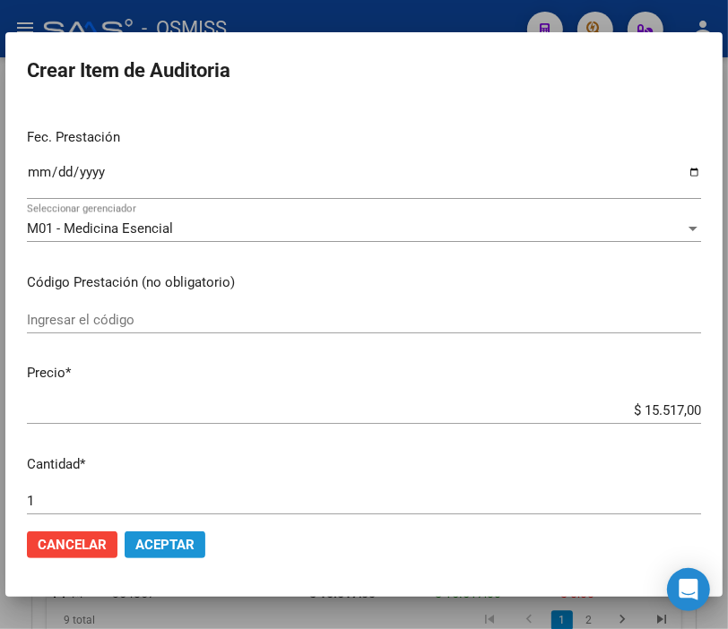
click at [154, 547] on span "Aceptar" at bounding box center [164, 545] width 59 height 16
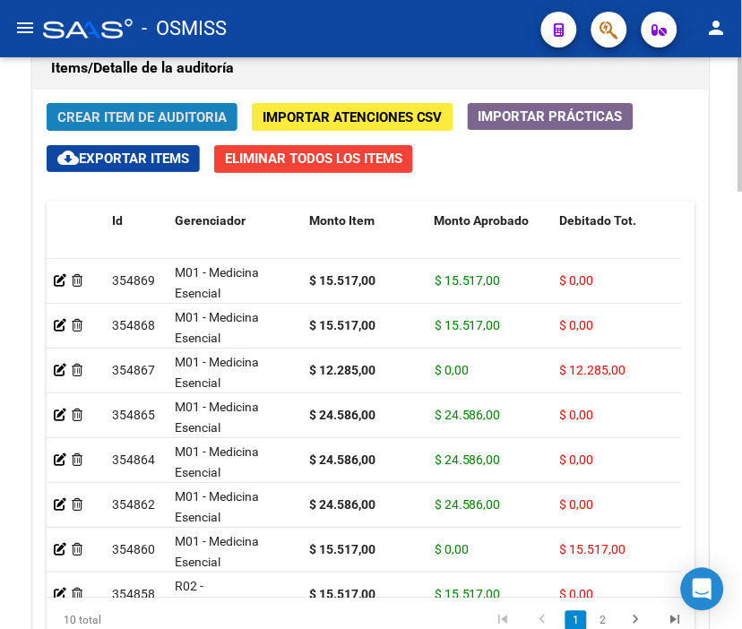
click at [141, 113] on span "Crear Item de Auditoria" at bounding box center [141, 117] width 169 height 16
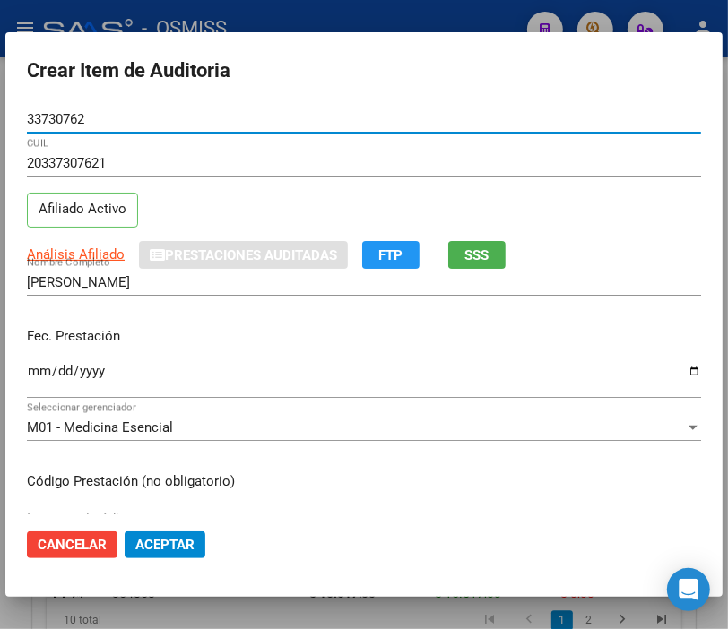
click at [33, 374] on input "Ingresar la fecha" at bounding box center [364, 378] width 674 height 29
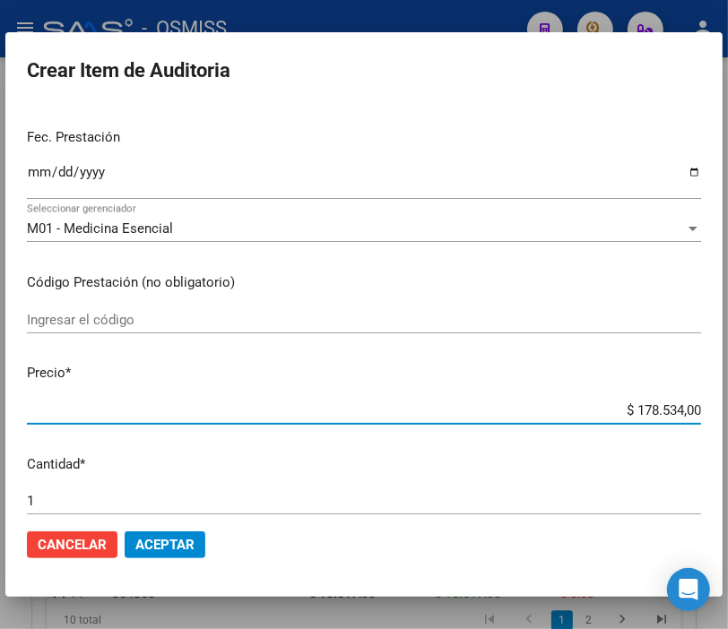
drag, startPoint x: 651, startPoint y: 413, endPoint x: 744, endPoint y: 413, distance: 93.2
click at [728, 413] on html "menu - OSMISS person Firma Express Inicio Instructivos Contacto OS Padrón Padró…" at bounding box center [364, 314] width 728 height 629
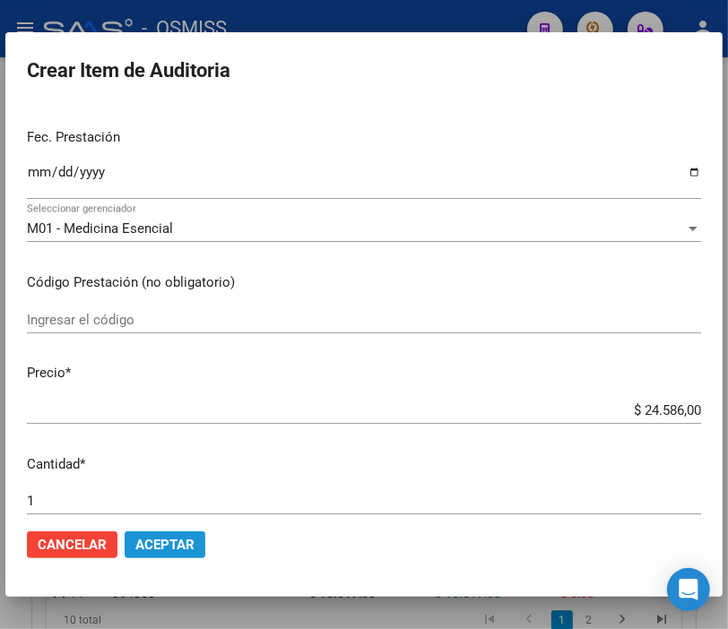
click at [184, 545] on span "Aceptar" at bounding box center [164, 545] width 59 height 16
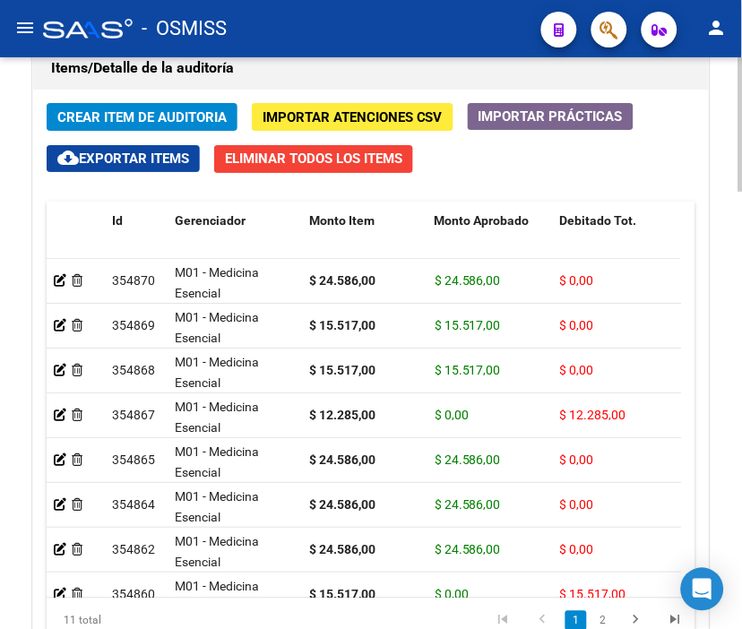
click at [126, 114] on span "Crear Item de Auditoria" at bounding box center [141, 117] width 169 height 16
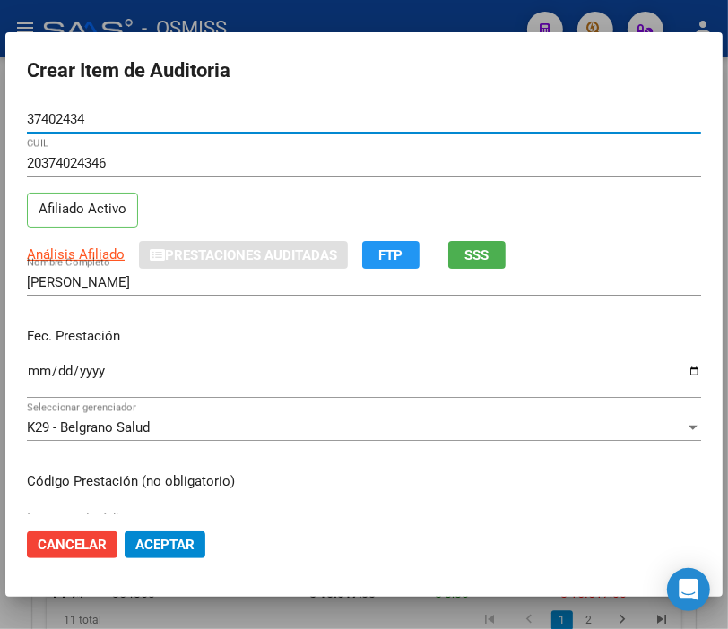
click at [43, 370] on input "Ingresar la fecha" at bounding box center [364, 378] width 674 height 29
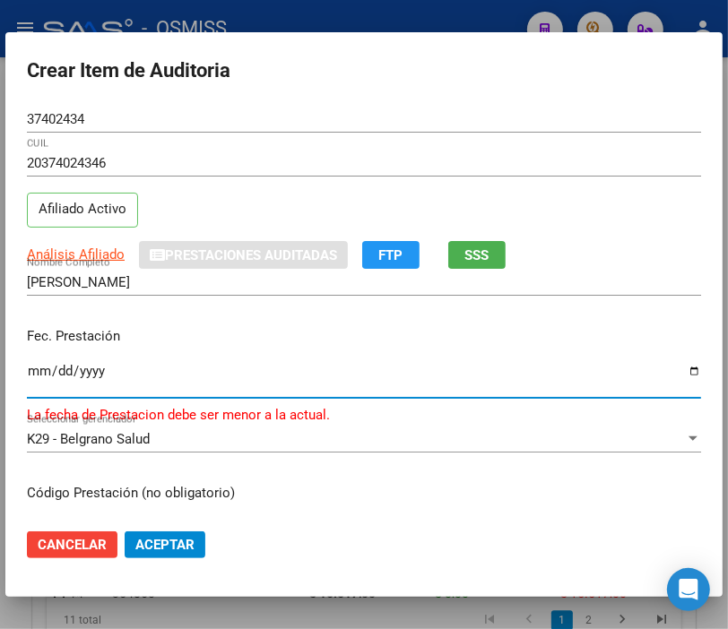
click at [56, 371] on input "[DATE]" at bounding box center [364, 378] width 674 height 29
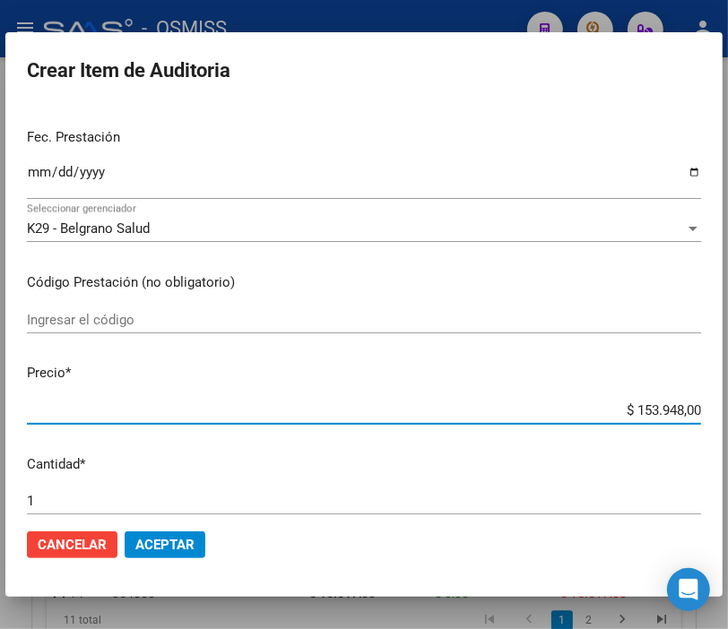
drag, startPoint x: 577, startPoint y: 413, endPoint x: 744, endPoint y: 413, distance: 166.7
click at [728, 413] on html "menu - OSMISS person Firma Express Inicio Instructivos Contacto OS Padrón Padró…" at bounding box center [364, 314] width 728 height 629
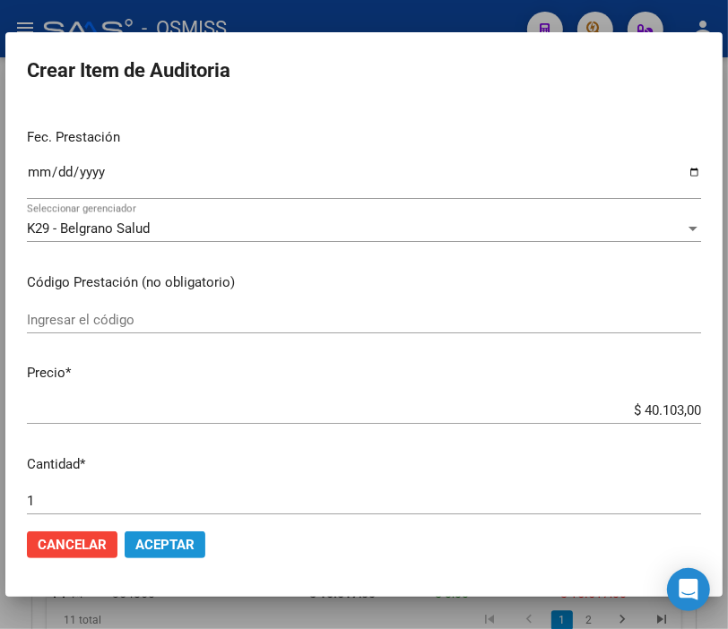
click at [179, 552] on button "Aceptar" at bounding box center [165, 545] width 81 height 27
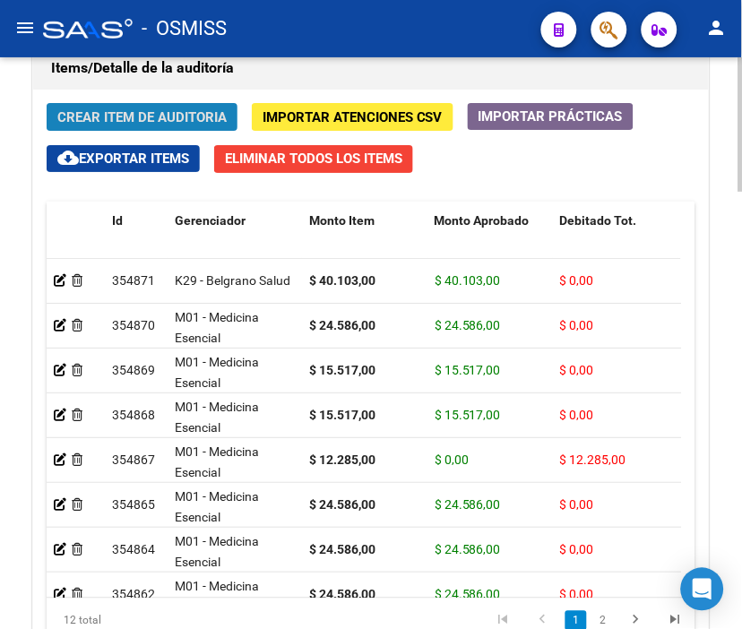
click at [147, 108] on span "Crear Item de Auditoria" at bounding box center [141, 116] width 169 height 16
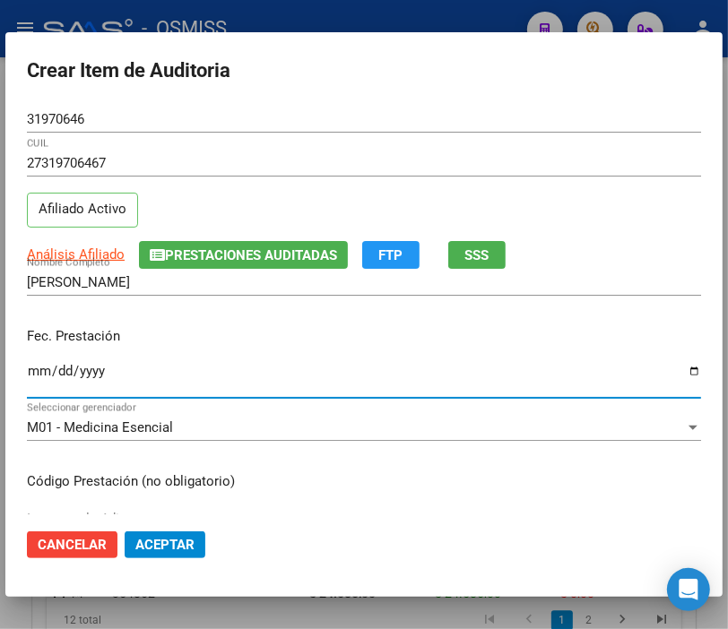
click at [39, 365] on input "Ingresar la fecha" at bounding box center [364, 378] width 674 height 29
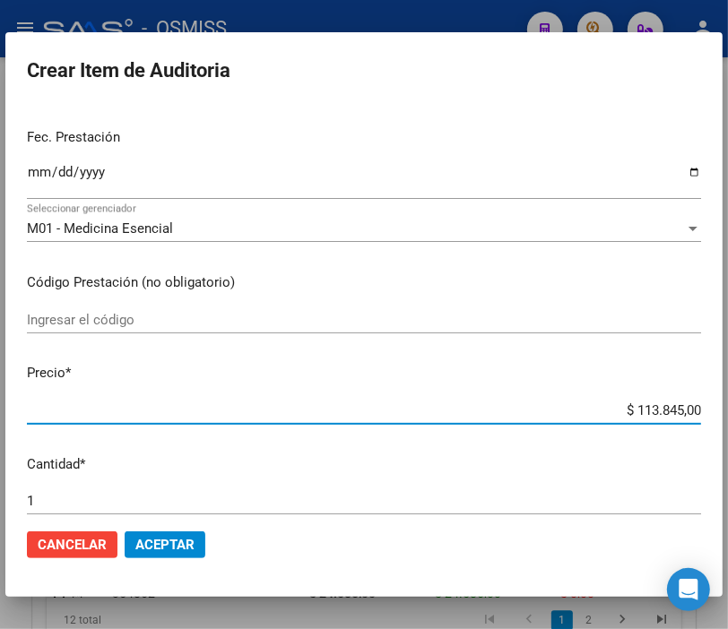
drag, startPoint x: 744, startPoint y: 422, endPoint x: 402, endPoint y: 371, distance: 346.2
click at [728, 423] on html "menu - OSMISS person Firma Express Inicio Instructivos Contacto OS Padrón Padró…" at bounding box center [364, 314] width 728 height 629
click at [182, 539] on span "Aceptar" at bounding box center [164, 545] width 59 height 16
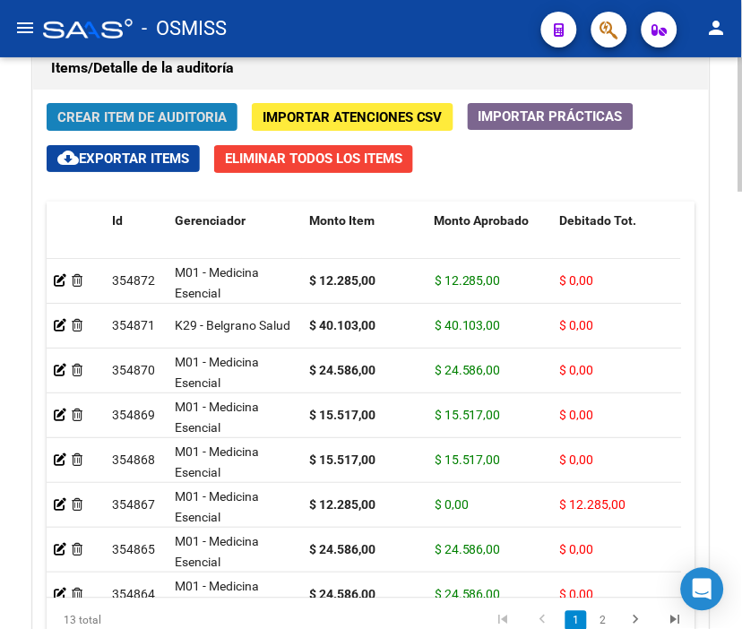
click at [161, 115] on span "Crear Item de Auditoria" at bounding box center [141, 117] width 169 height 16
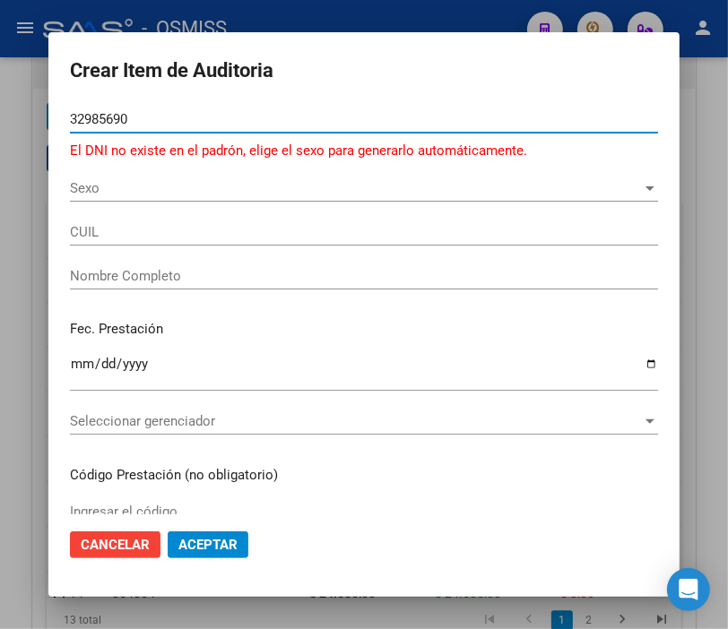
click at [90, 120] on input "32985690" at bounding box center [364, 119] width 588 height 16
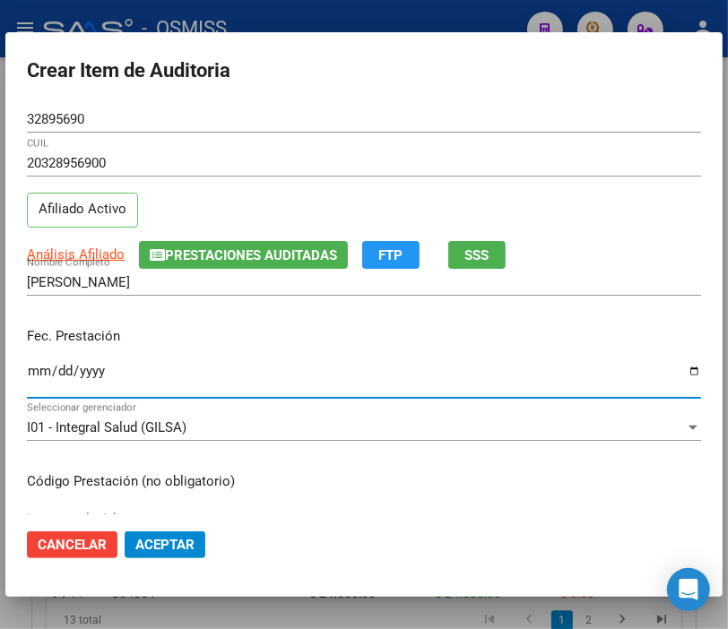
click at [46, 366] on input "Ingresar la fecha" at bounding box center [364, 378] width 674 height 29
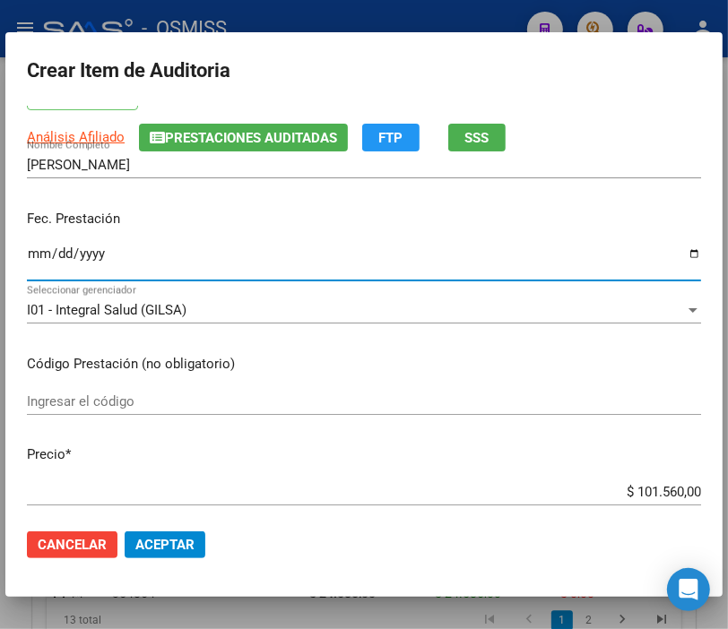
scroll to position [299, 0]
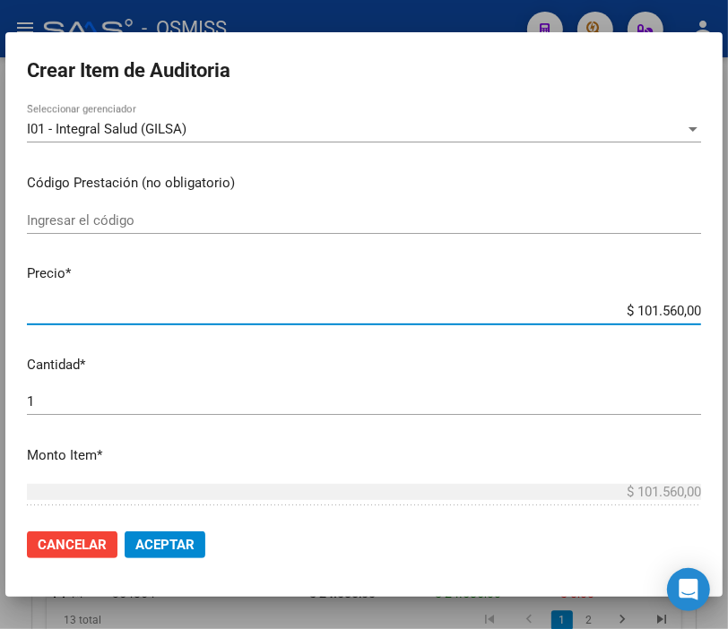
drag, startPoint x: 586, startPoint y: 316, endPoint x: 744, endPoint y: 324, distance: 158.0
click at [728, 324] on html "menu - OSMISS person Firma Express Inicio Instructivos Contacto OS Padrón Padró…" at bounding box center [364, 314] width 728 height 629
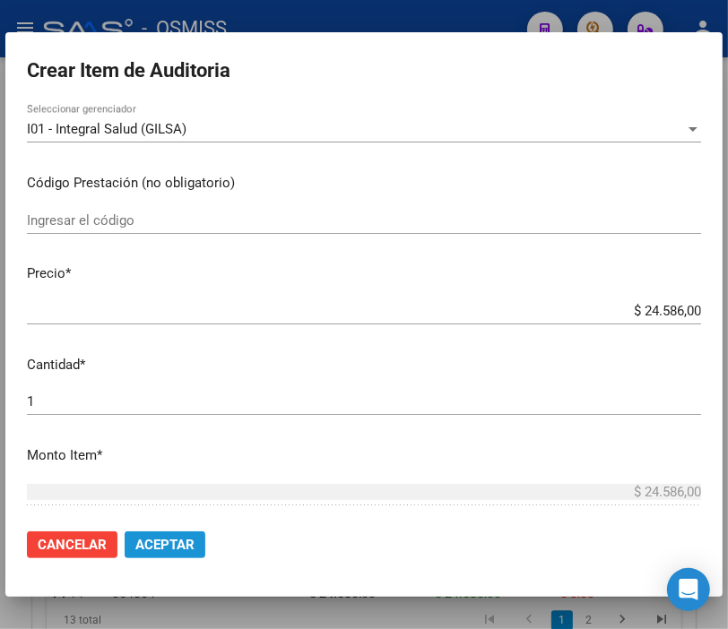
drag, startPoint x: 152, startPoint y: 556, endPoint x: 99, endPoint y: 536, distance: 57.3
click at [152, 553] on button "Aceptar" at bounding box center [165, 545] width 81 height 27
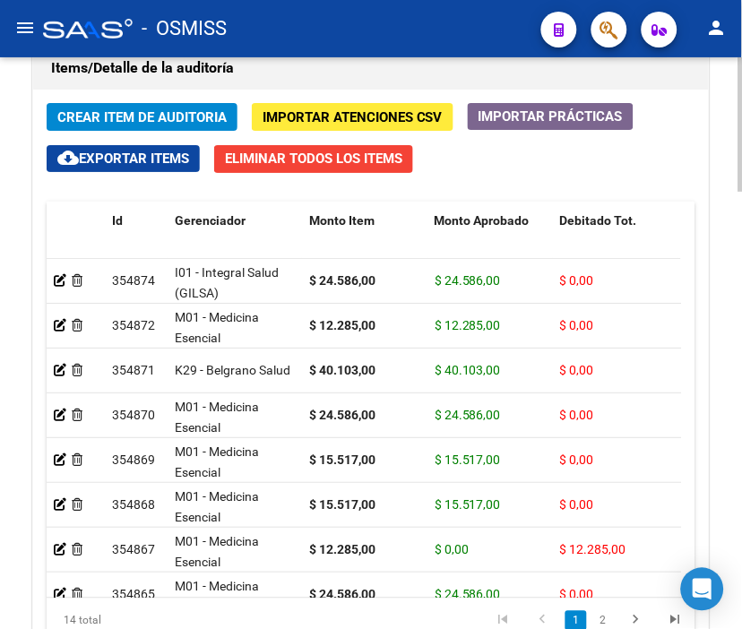
click at [88, 115] on span "Crear Item de Auditoria" at bounding box center [141, 117] width 169 height 16
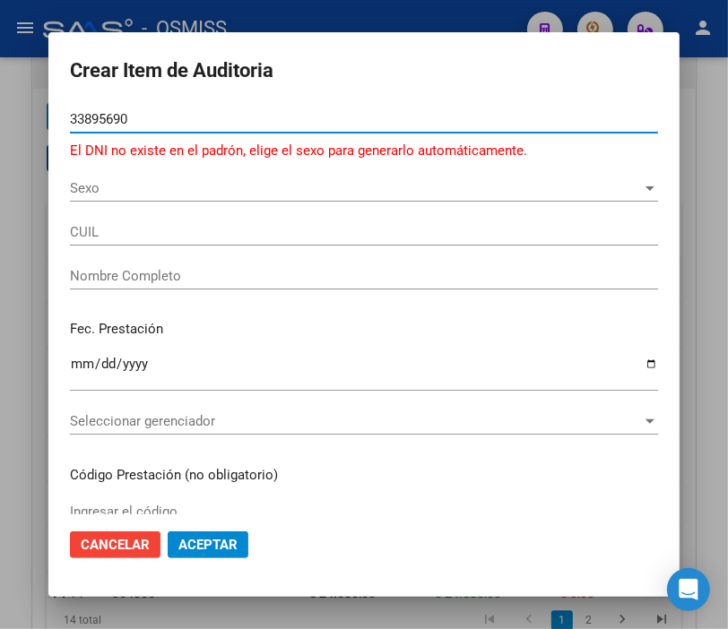
click at [76, 113] on input "33895690" at bounding box center [364, 119] width 588 height 16
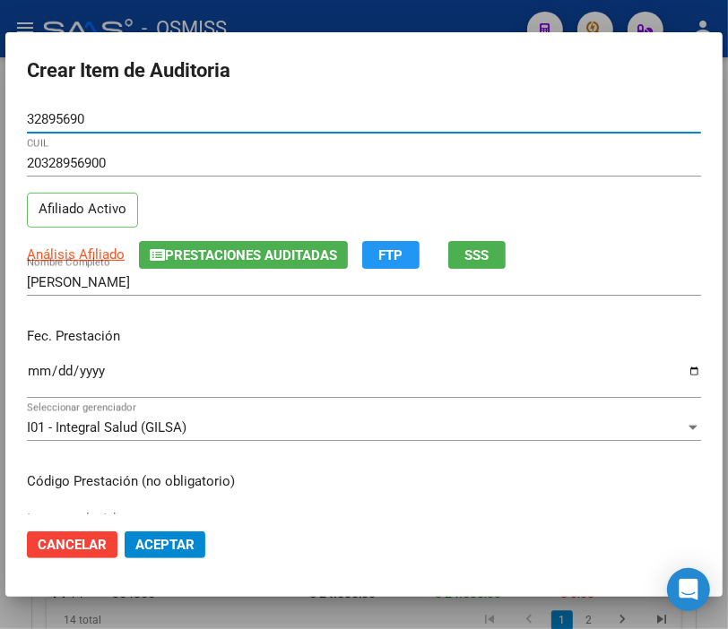
click at [32, 372] on input "Ingresar la fecha" at bounding box center [364, 378] width 674 height 29
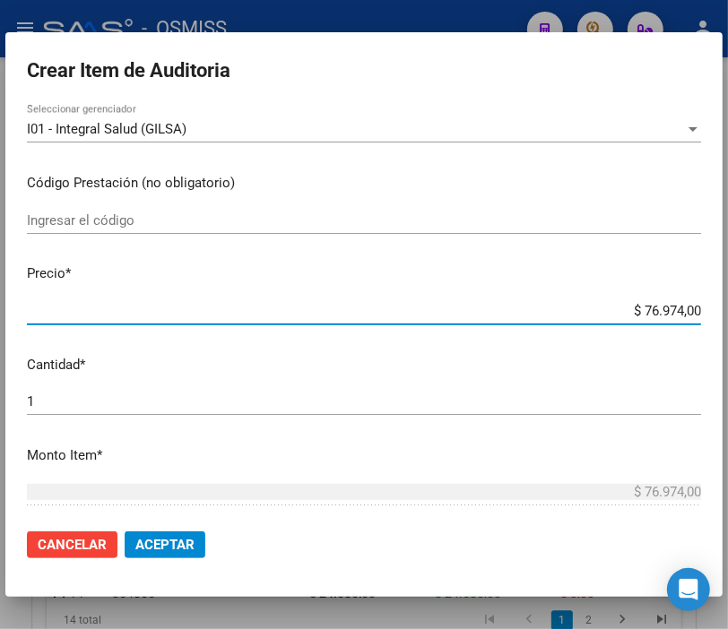
drag, startPoint x: 596, startPoint y: 316, endPoint x: 744, endPoint y: 315, distance: 147.9
click at [728, 315] on html "menu - OSMISS person Firma Express Inicio Instructivos Contacto OS Padrón Padró…" at bounding box center [364, 314] width 728 height 629
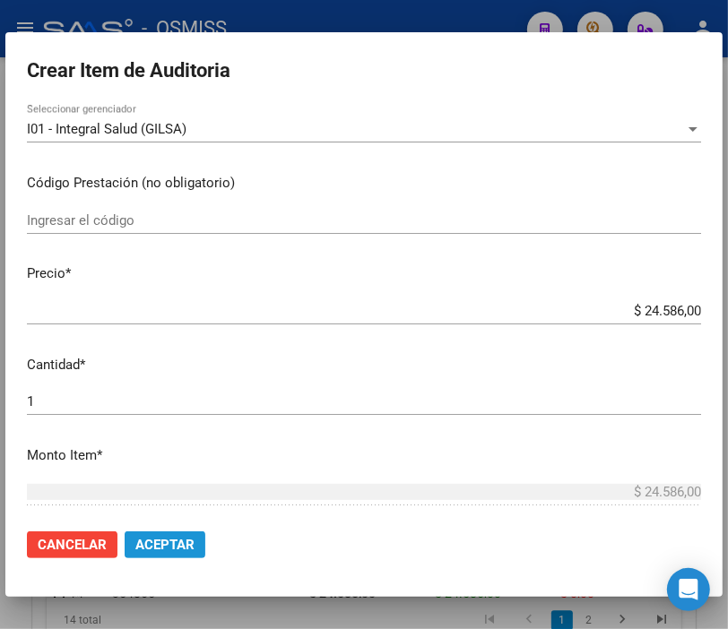
click at [150, 549] on span "Aceptar" at bounding box center [164, 545] width 59 height 16
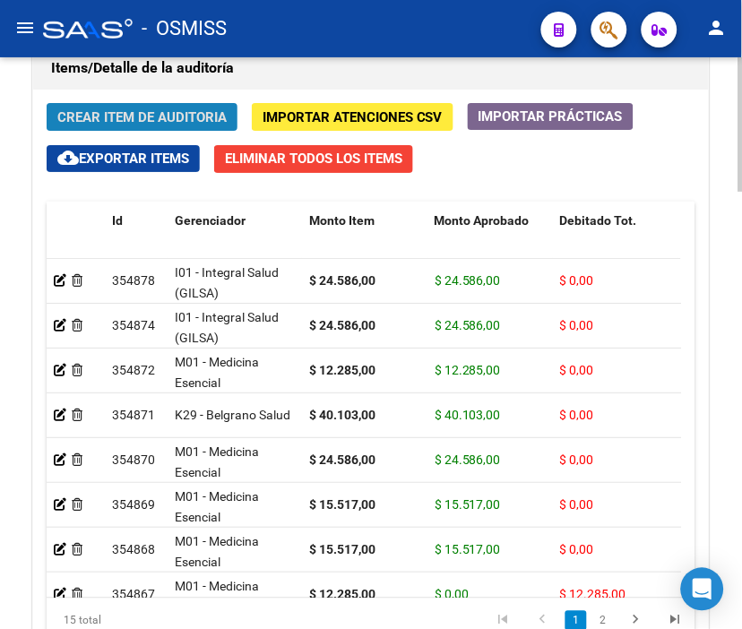
click at [148, 114] on span "Crear Item de Auditoria" at bounding box center [141, 117] width 169 height 16
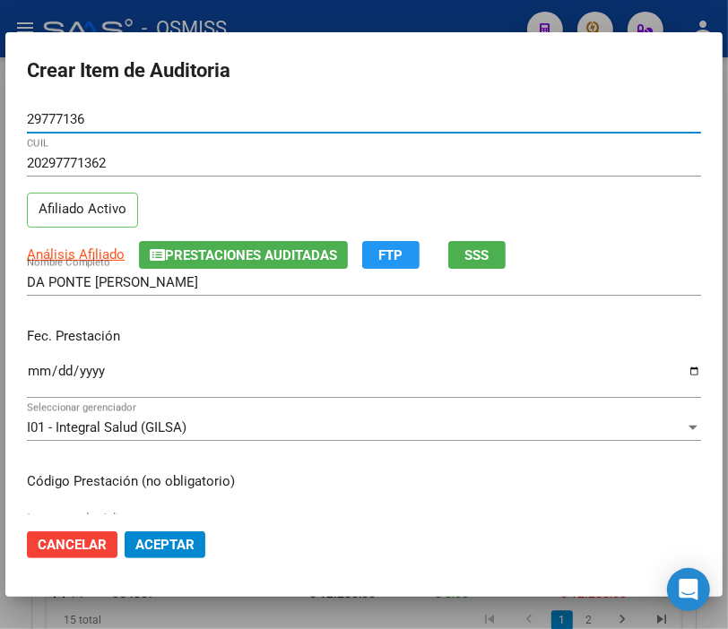
click at [30, 373] on input "Ingresar la fecha" at bounding box center [364, 378] width 674 height 29
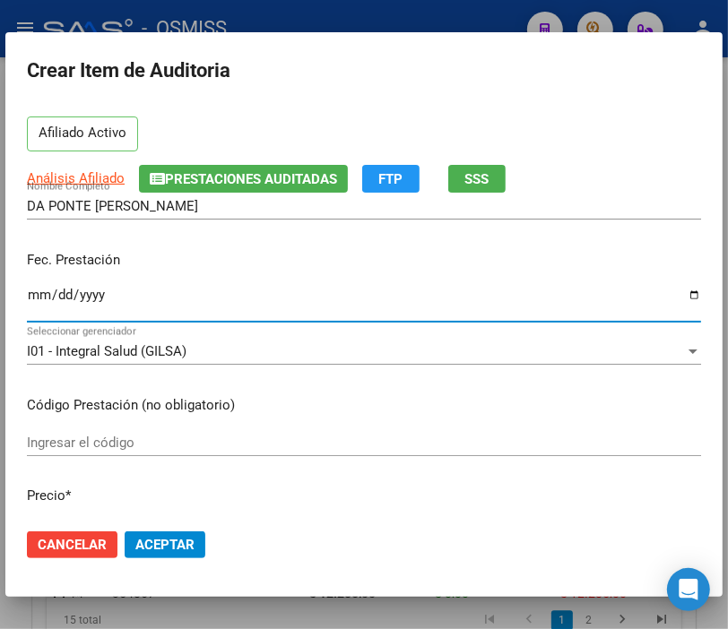
scroll to position [199, 0]
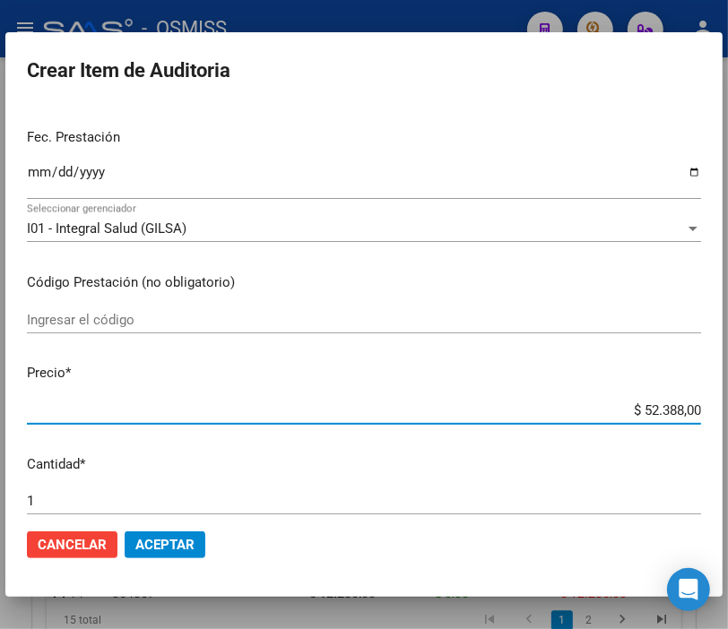
drag, startPoint x: 554, startPoint y: 406, endPoint x: 744, endPoint y: 404, distance: 190.0
click at [728, 404] on html "menu - OSMISS person Firma Express Inicio Instructivos Contacto OS Padrón Padró…" at bounding box center [364, 314] width 728 height 629
click at [195, 549] on button "Aceptar" at bounding box center [165, 545] width 81 height 27
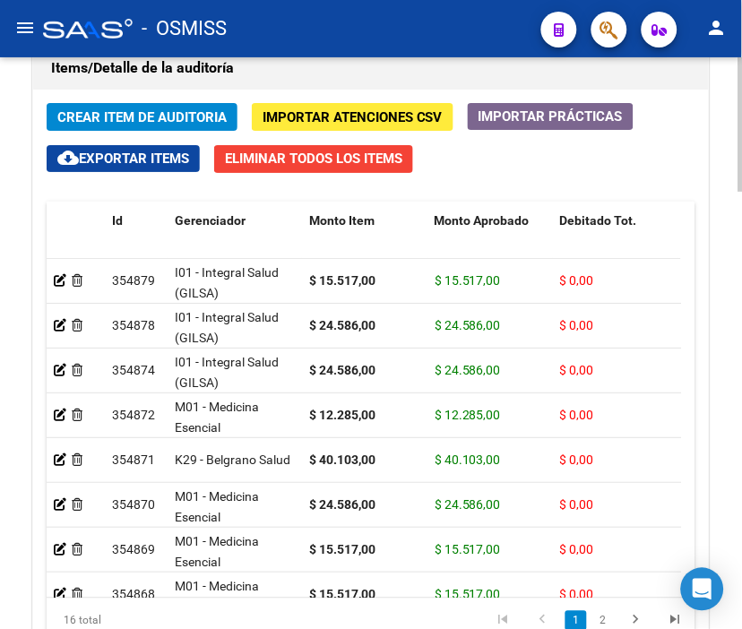
click at [134, 122] on span "Crear Item de Auditoria" at bounding box center [141, 117] width 169 height 16
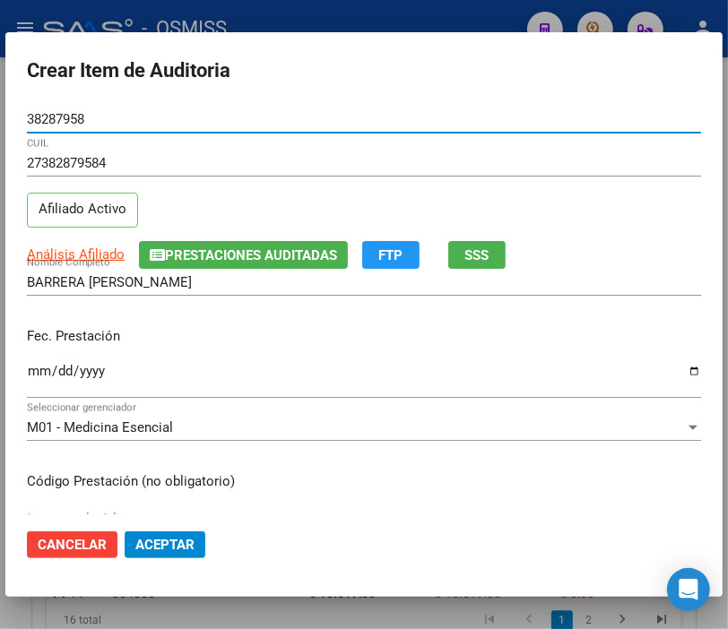
click at [43, 372] on input "Ingresar la fecha" at bounding box center [364, 378] width 674 height 29
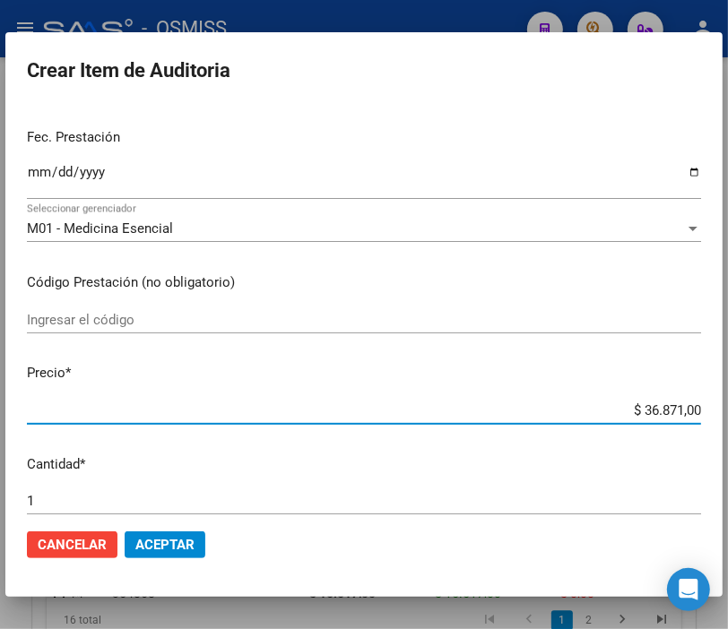
drag, startPoint x: 552, startPoint y: 412, endPoint x: 744, endPoint y: 410, distance: 191.8
click at [728, 410] on html "menu - OSMISS person Firma Express Inicio Instructivos Contacto OS Padrón Padró…" at bounding box center [364, 314] width 728 height 629
click at [182, 549] on span "Aceptar" at bounding box center [164, 545] width 59 height 16
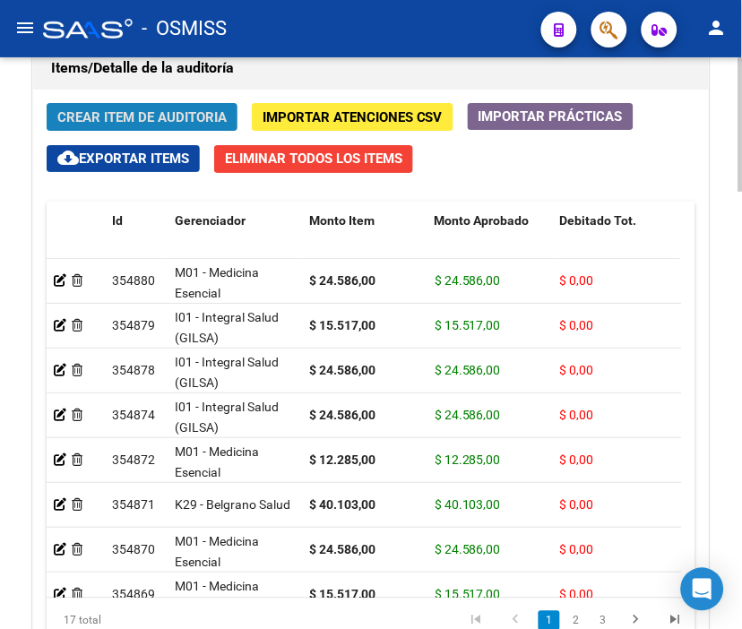
click at [144, 113] on span "Crear Item de Auditoria" at bounding box center [141, 117] width 169 height 16
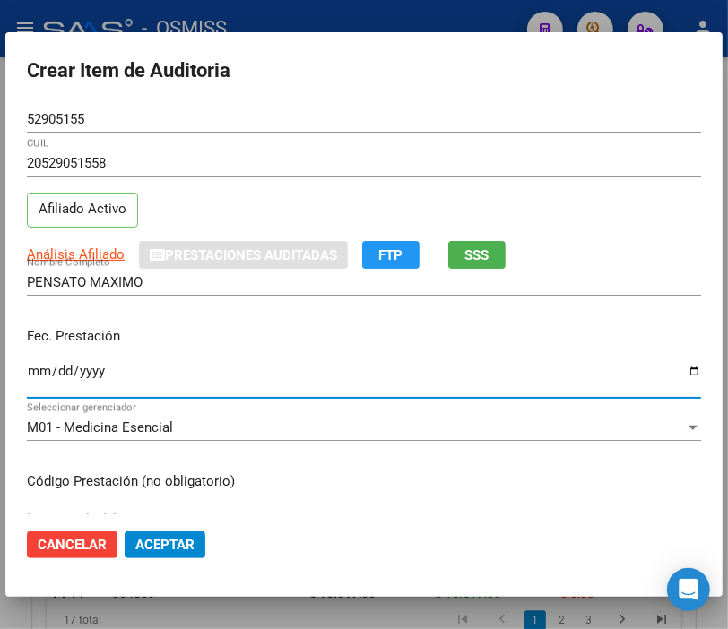
click at [39, 364] on input "Ingresar la fecha" at bounding box center [364, 378] width 674 height 29
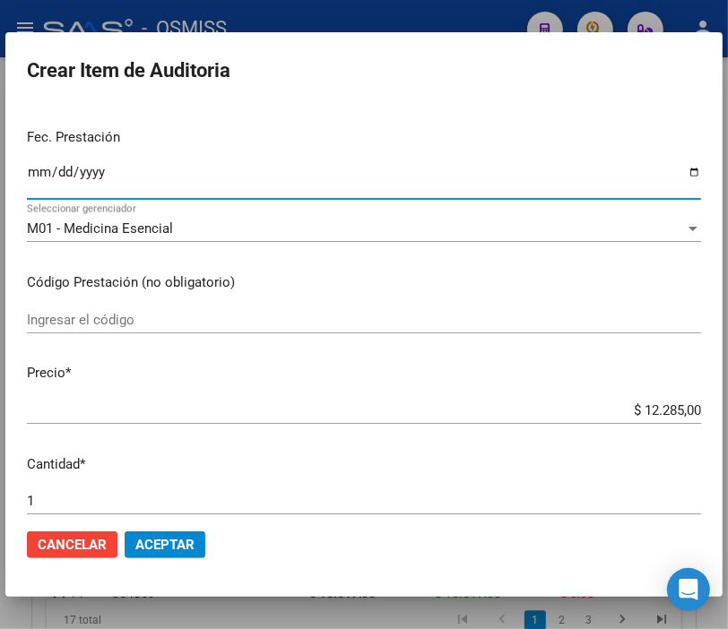
click at [201, 523] on mat-dialog-actions "Cancelar Aceptar" at bounding box center [364, 545] width 674 height 61
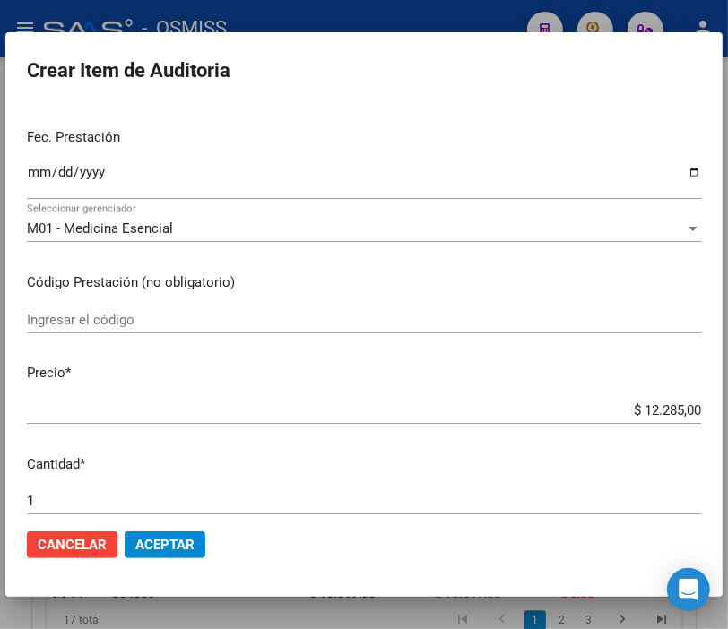
click at [183, 539] on span "Aceptar" at bounding box center [164, 545] width 59 height 16
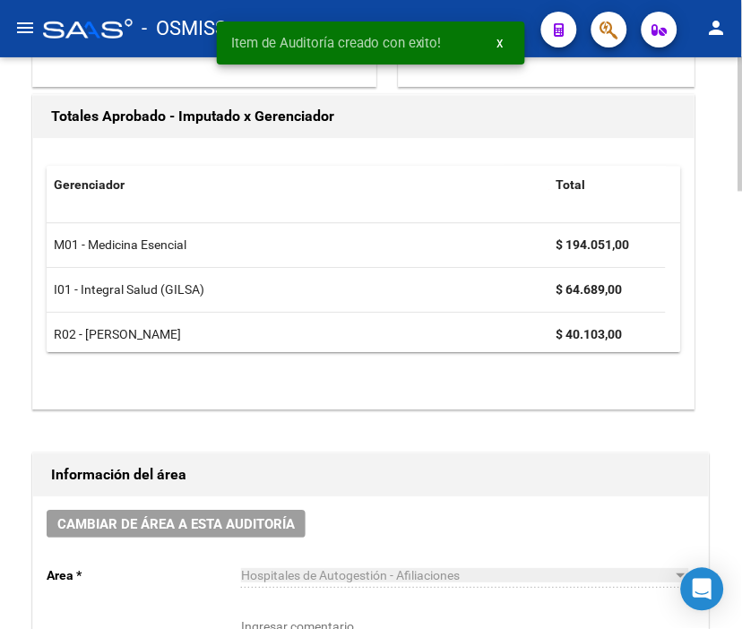
scroll to position [0, 0]
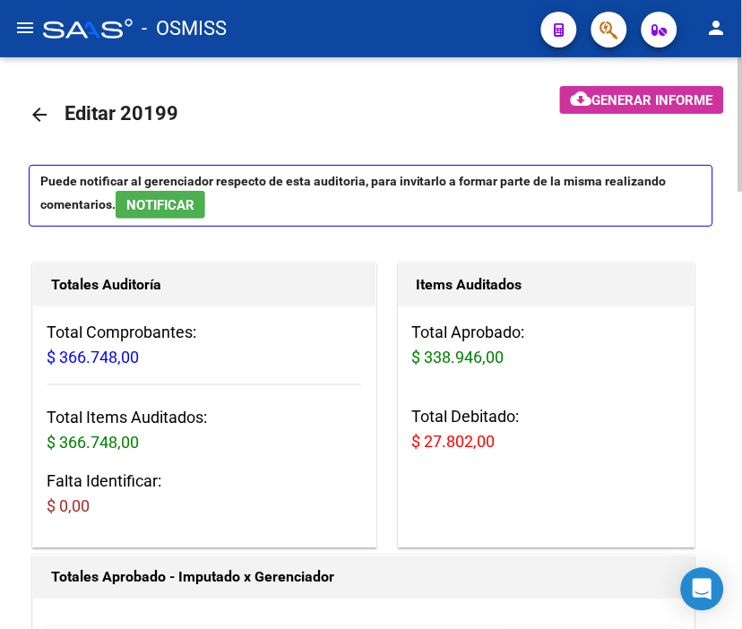
click at [654, 108] on button "cloud_download Generar informe" at bounding box center [642, 100] width 164 height 28
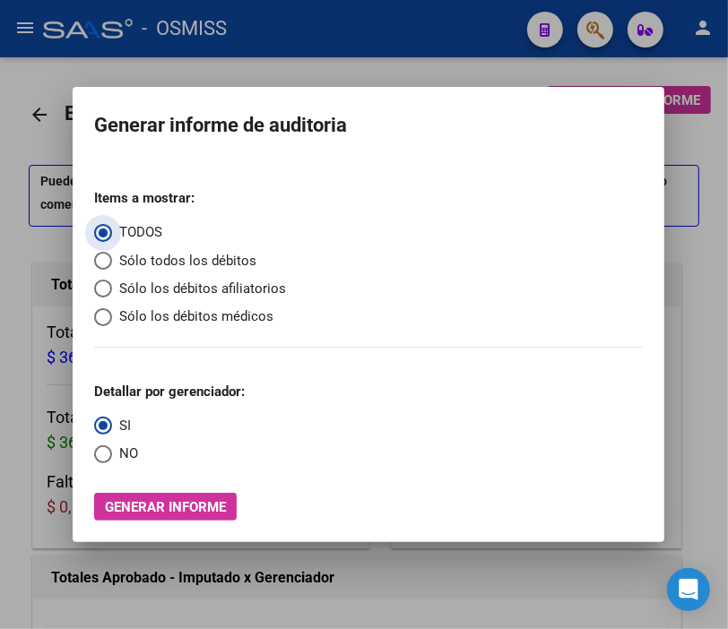
click at [145, 287] on span "Sólo los débitos afiliatorios" at bounding box center [199, 289] width 174 height 21
click at [112, 287] on input "Sólo los débitos afiliatorios" at bounding box center [103, 289] width 18 height 18
click at [88, 452] on mat-dialog-content "Items a mostrar: TODOS Sólo todos los débitos Sólo los débitos afiliatorios Sól…" at bounding box center [369, 340] width 592 height 360
click at [112, 452] on span "NO" at bounding box center [125, 454] width 26 height 21
click at [110, 452] on input "NO" at bounding box center [103, 455] width 18 height 18
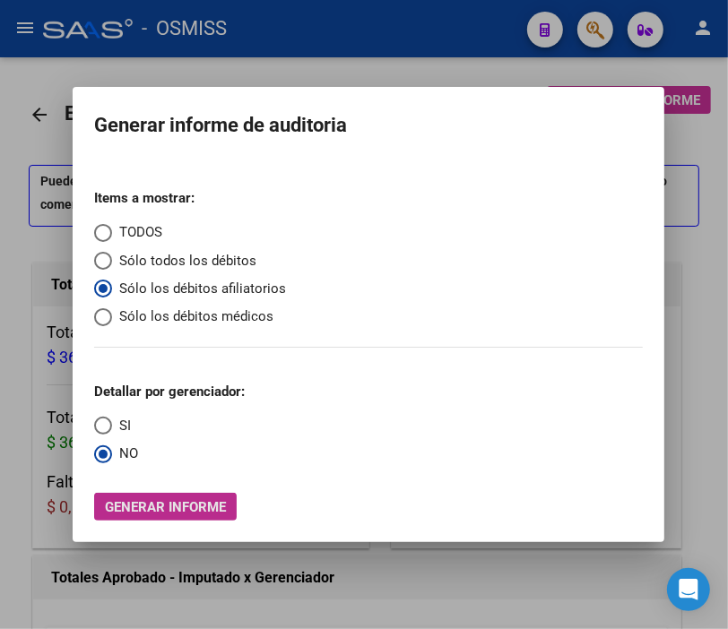
click at [177, 513] on span "Generar informe" at bounding box center [165, 507] width 121 height 16
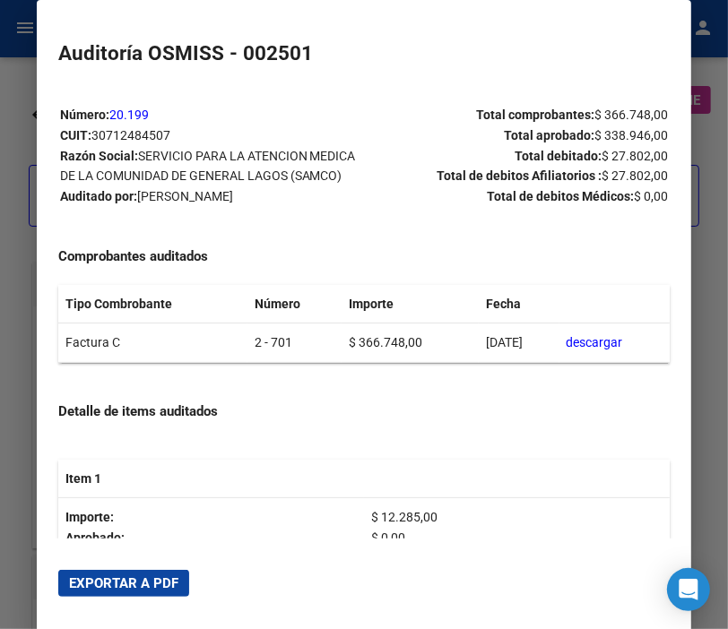
click at [160, 575] on span "Exportar a PDF" at bounding box center [123, 583] width 109 height 16
click at [13, 140] on div at bounding box center [364, 314] width 728 height 629
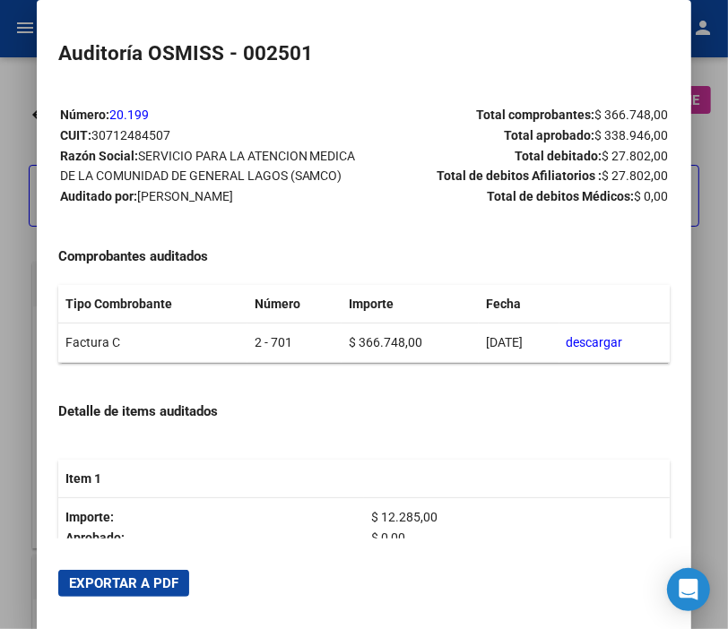
click at [13, 140] on div at bounding box center [364, 314] width 728 height 629
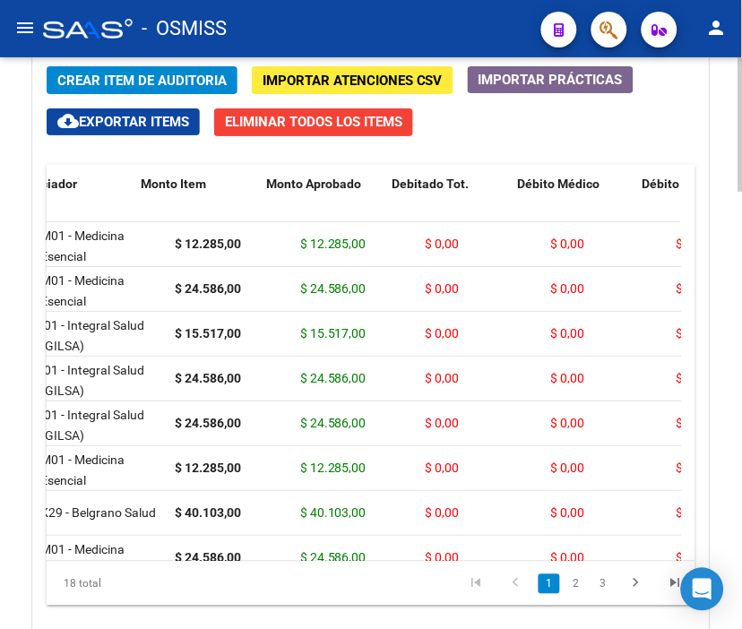
scroll to position [0, 168]
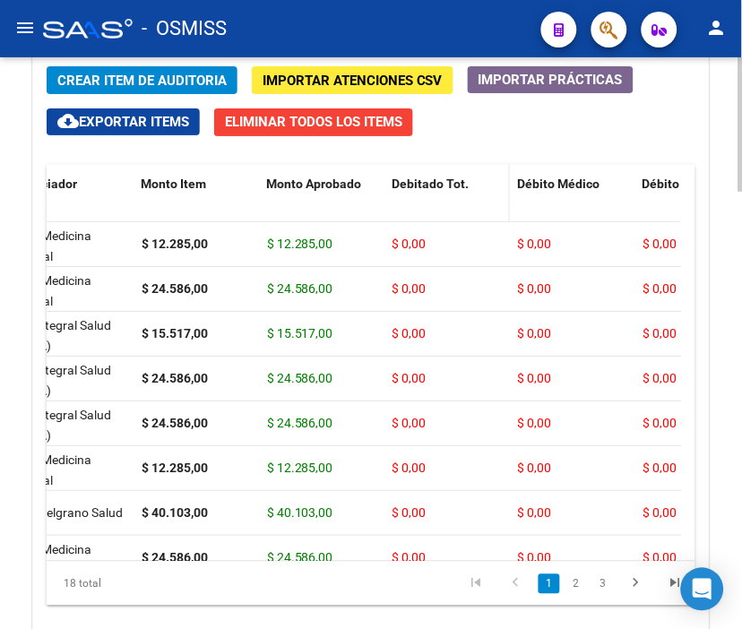
click at [431, 184] on span "Debitado Tot." at bounding box center [430, 184] width 77 height 14
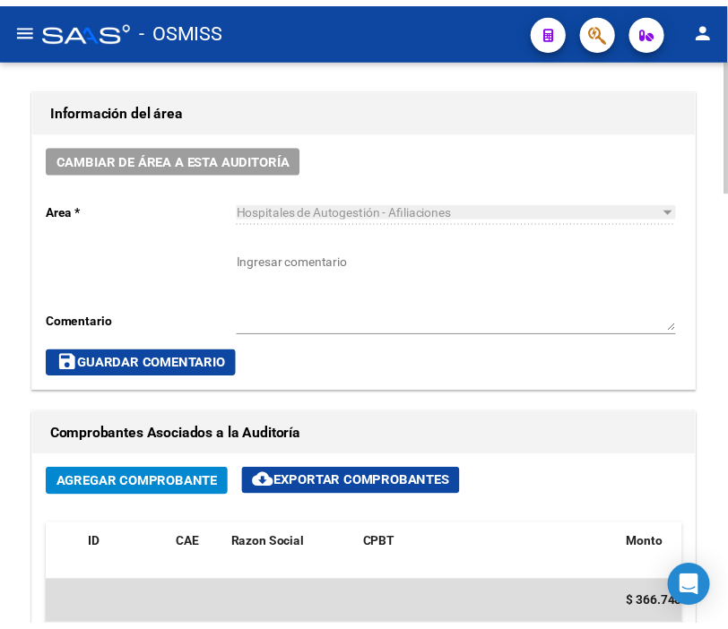
scroll to position [896, 0]
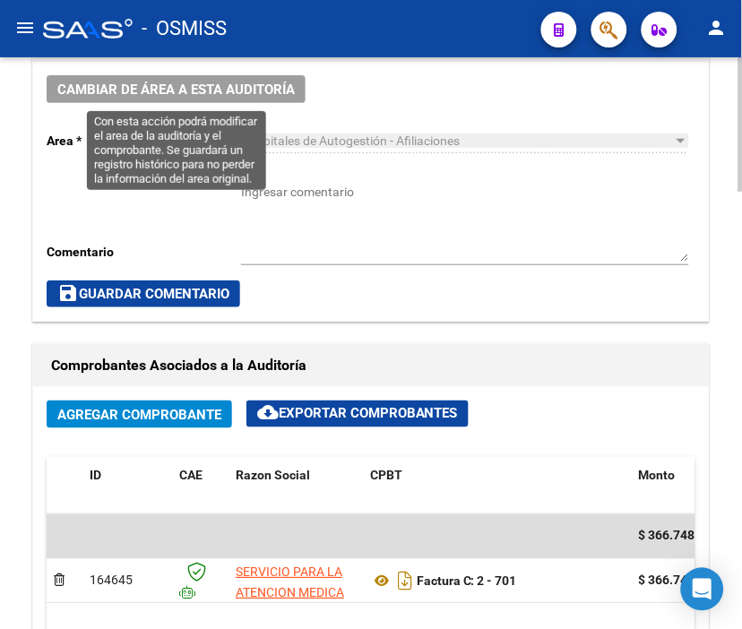
click at [216, 100] on button "Cambiar de área a esta auditoría" at bounding box center [176, 89] width 259 height 28
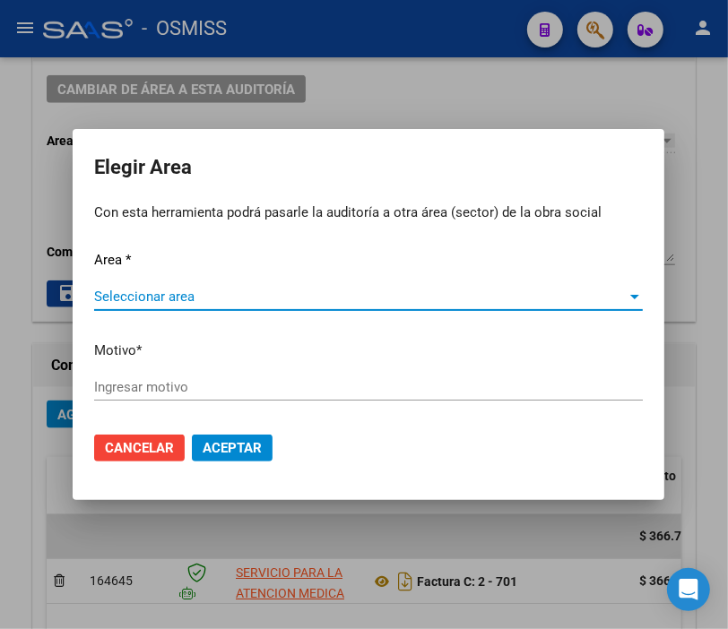
click at [157, 301] on span "Seleccionar area" at bounding box center [360, 297] width 532 height 16
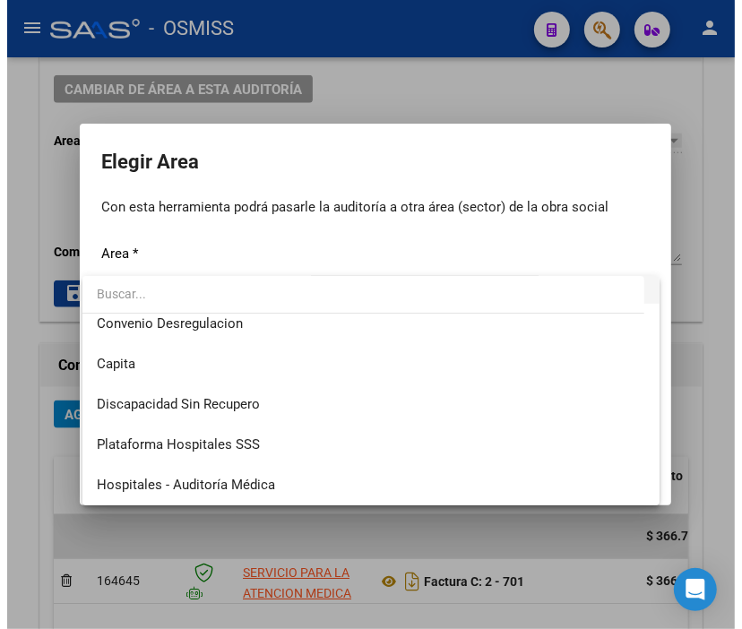
scroll to position [199, 0]
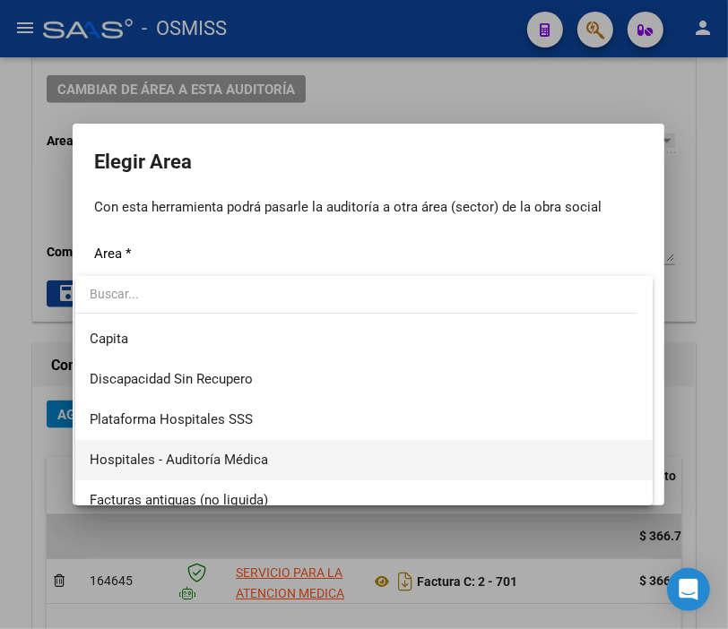
click at [243, 448] on span "Hospitales - Auditoría Médica" at bounding box center [364, 460] width 549 height 40
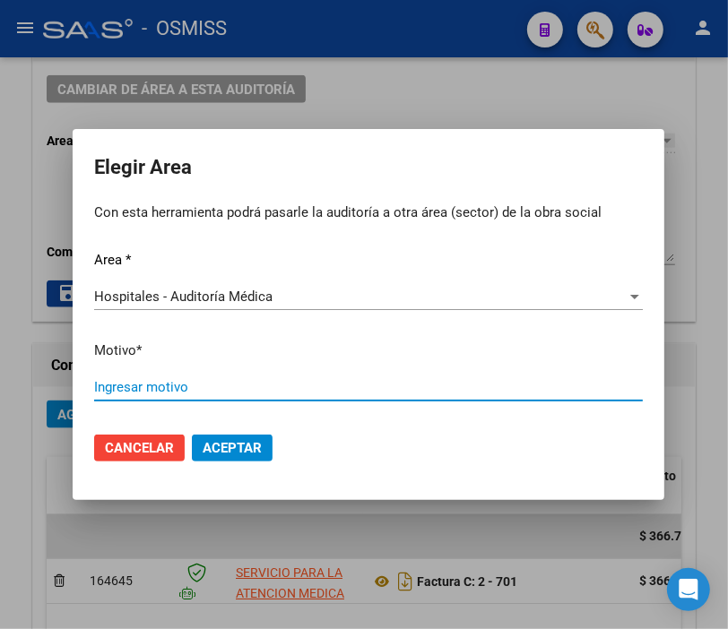
click at [139, 390] on input "Ingresar motivo" at bounding box center [368, 387] width 549 height 16
click at [221, 446] on span "Aceptar" at bounding box center [232, 448] width 59 height 16
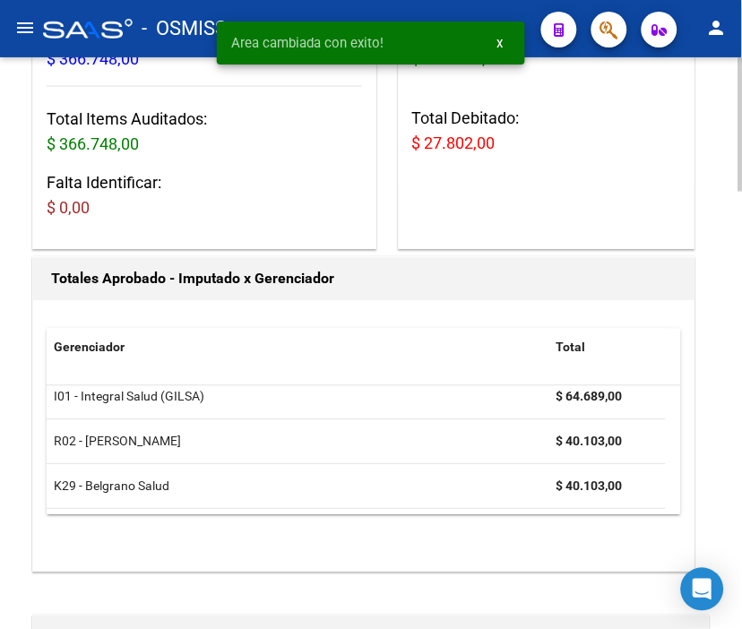
scroll to position [0, 0]
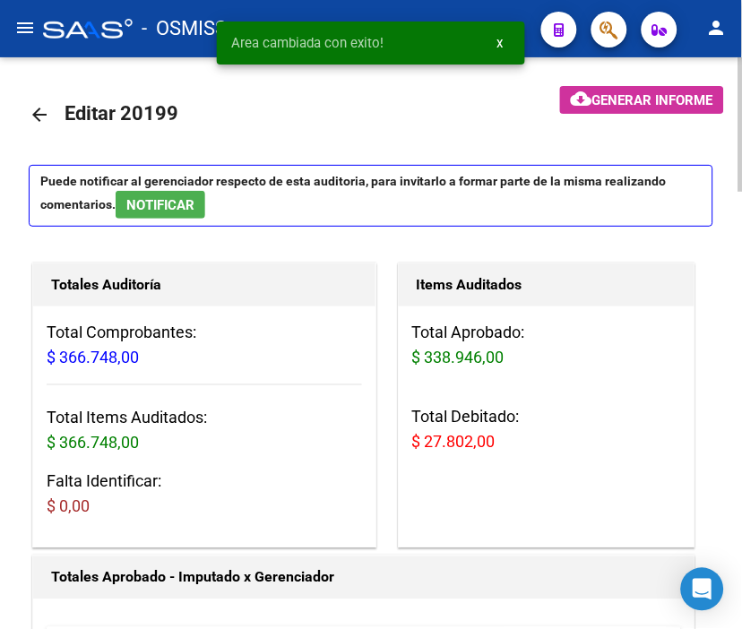
click at [43, 112] on mat-icon "arrow_back" at bounding box center [40, 115] width 22 height 22
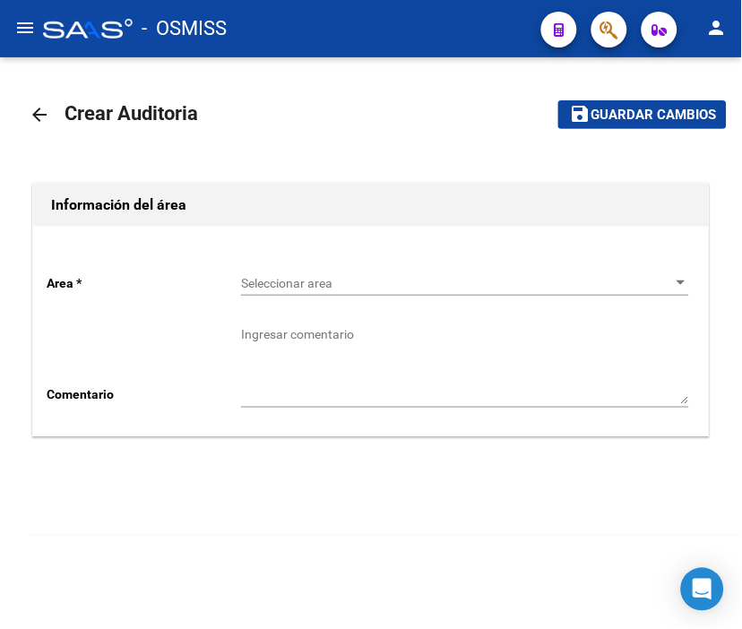
click at [415, 278] on span "Seleccionar area" at bounding box center [457, 283] width 432 height 15
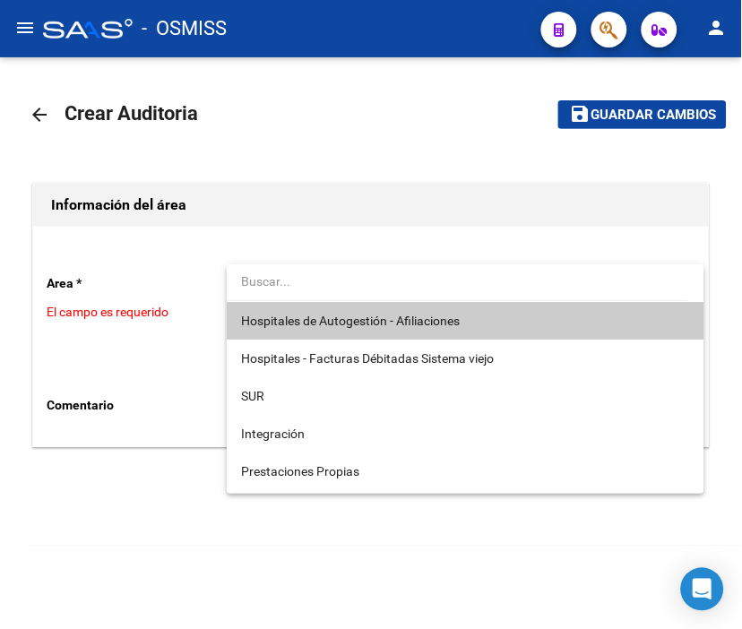
click at [307, 320] on span "Hospitales de Autogestión - Afiliaciones" at bounding box center [350, 321] width 219 height 14
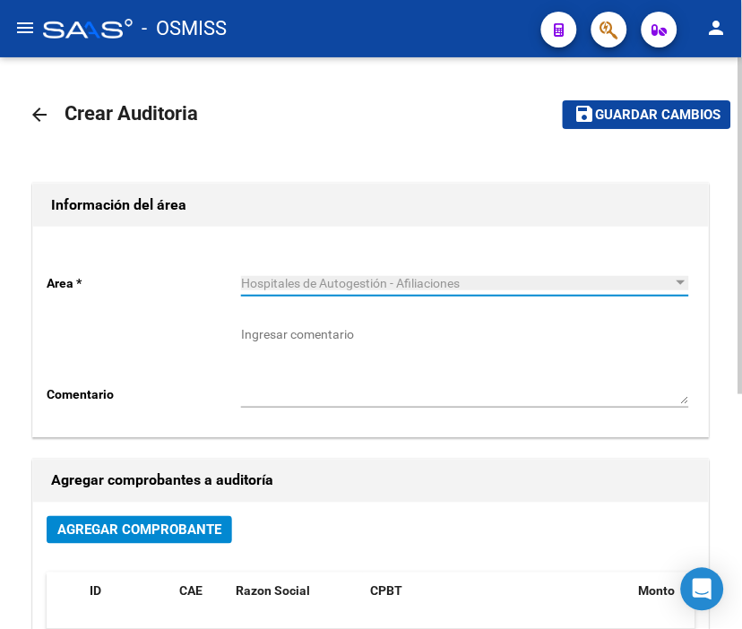
click at [184, 539] on span "Agregar Comprobante" at bounding box center [139, 531] width 164 height 16
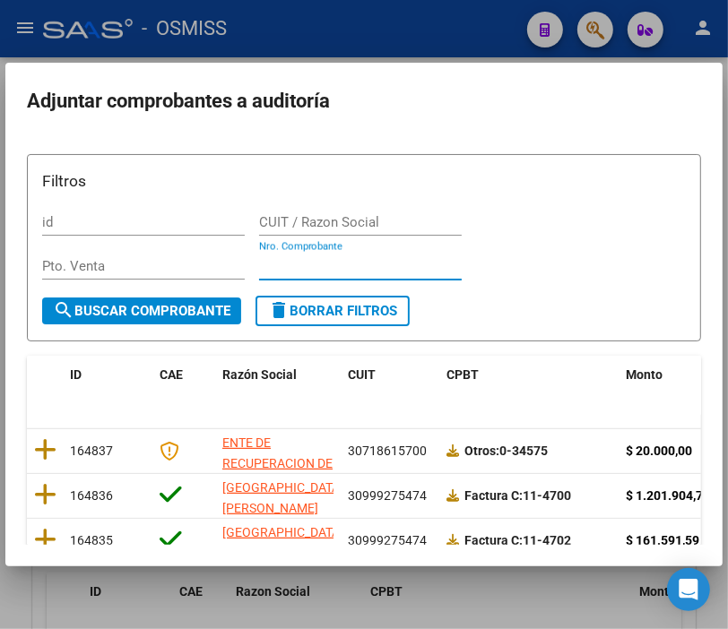
click at [271, 271] on input "Nro. Comprobante" at bounding box center [360, 266] width 203 height 16
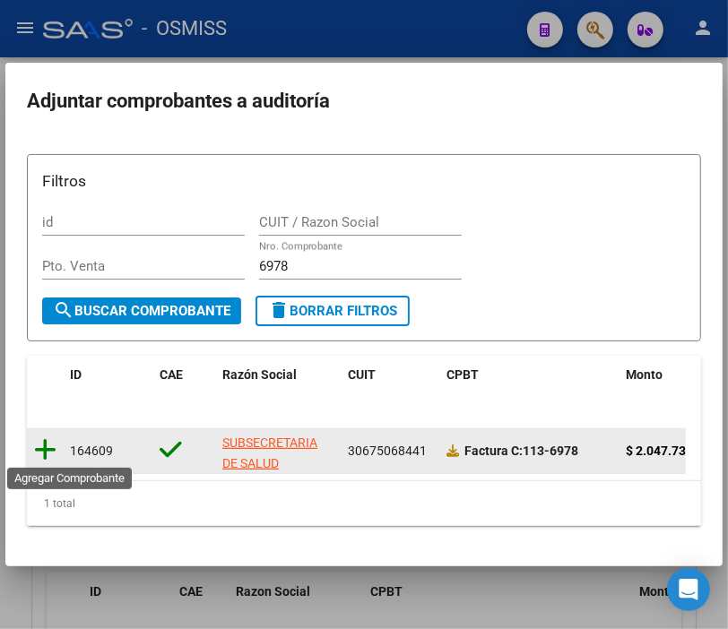
click at [39, 446] on icon at bounding box center [45, 449] width 22 height 25
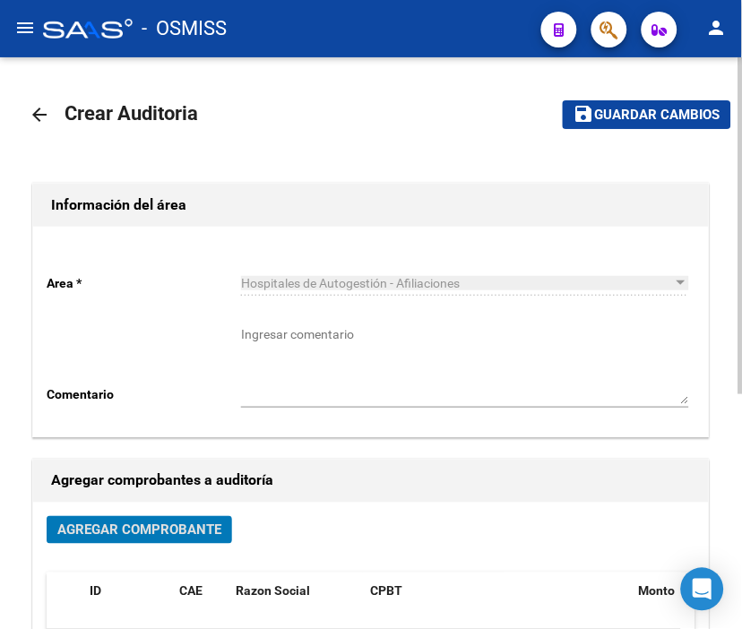
click at [631, 114] on span "Guardar cambios" at bounding box center [657, 116] width 125 height 16
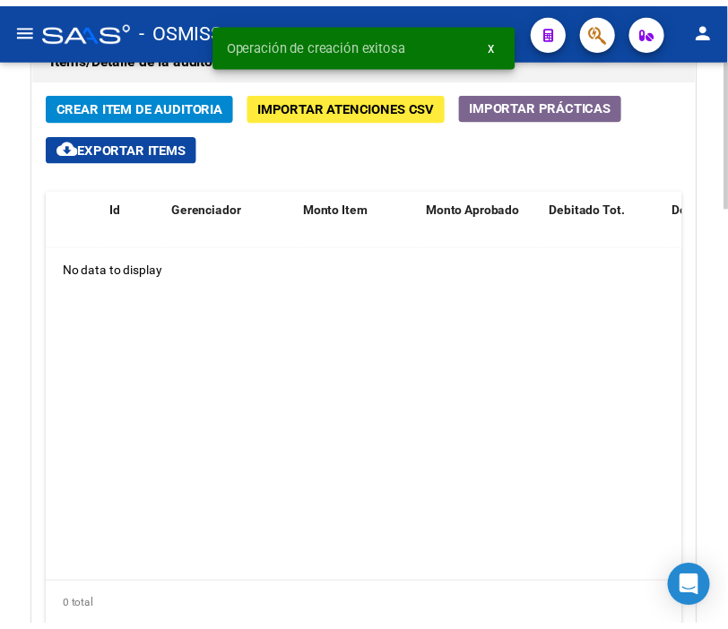
scroll to position [1394, 0]
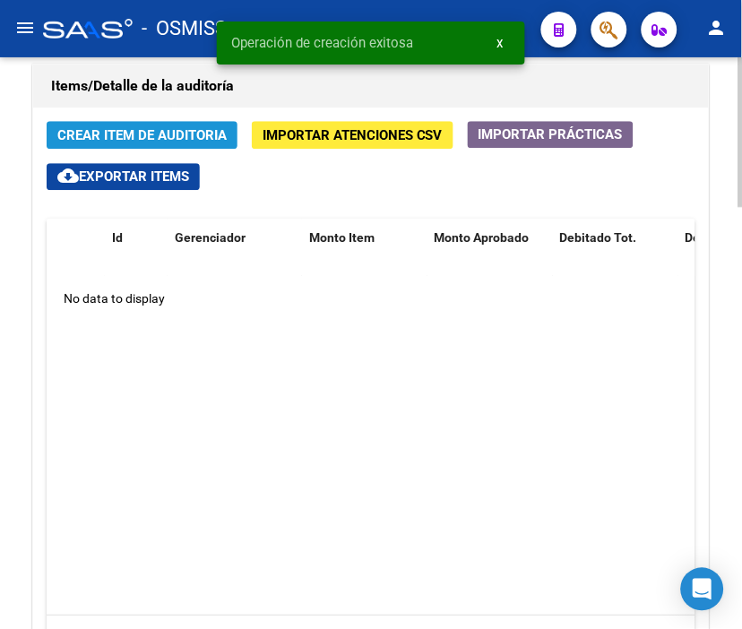
click at [153, 136] on span "Crear Item de Auditoria" at bounding box center [141, 135] width 169 height 16
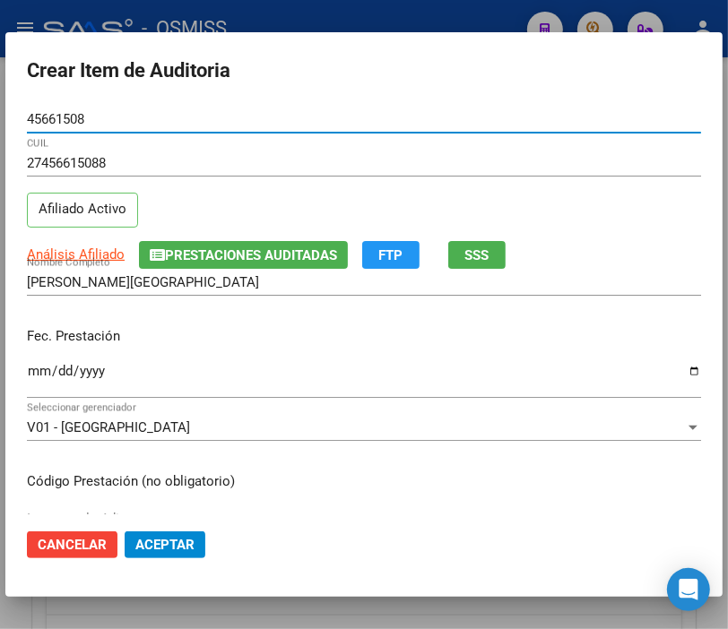
click at [42, 369] on input "Ingresar la fecha" at bounding box center [364, 378] width 674 height 29
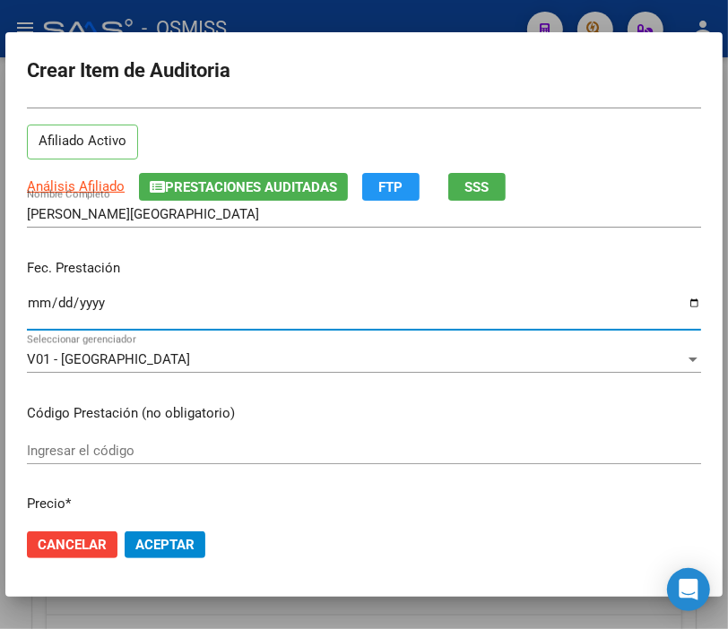
scroll to position [199, 0]
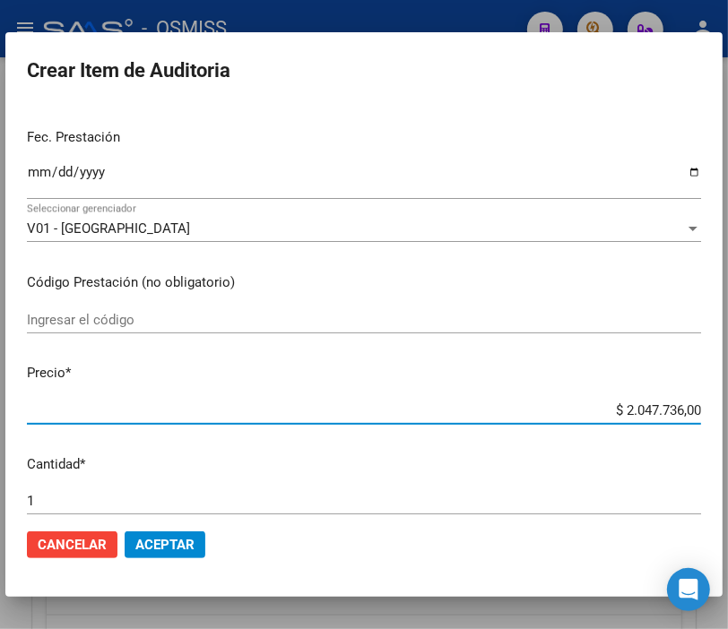
drag, startPoint x: 532, startPoint y: 405, endPoint x: 744, endPoint y: 410, distance: 212.5
click at [728, 410] on html "menu - OSMISS person Firma Express Inicio Instructivos Contacto OS Padrón Padró…" at bounding box center [364, 314] width 728 height 629
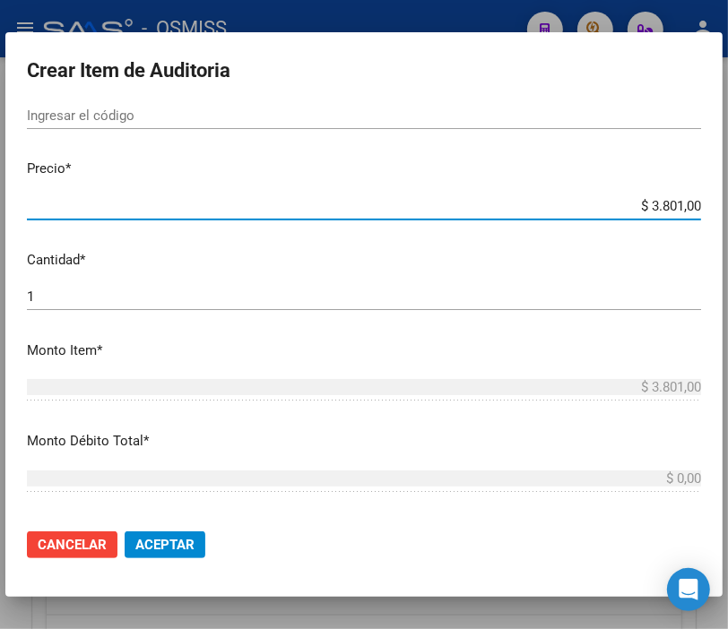
scroll to position [498, 0]
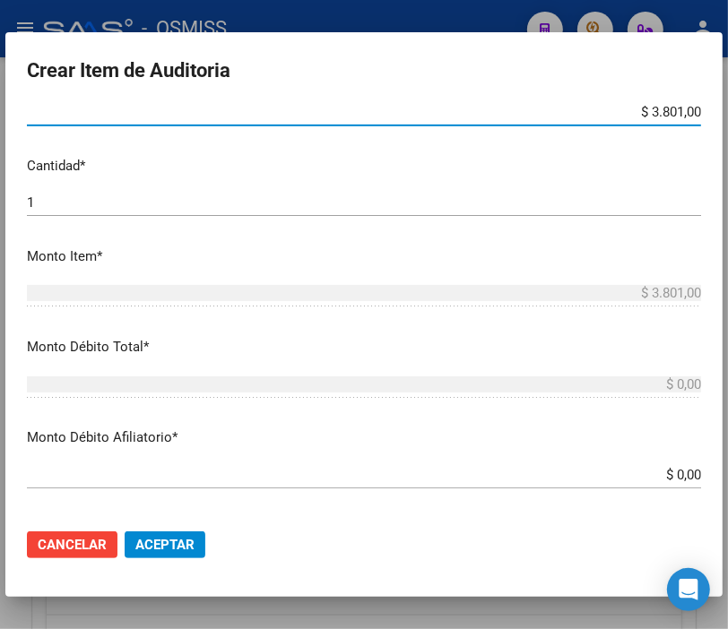
drag, startPoint x: 620, startPoint y: 472, endPoint x: 744, endPoint y: 477, distance: 123.8
click at [728, 477] on html "menu - OSMISS person Firma Express Inicio Instructivos Contacto OS Padrón Padró…" at bounding box center [364, 314] width 728 height 629
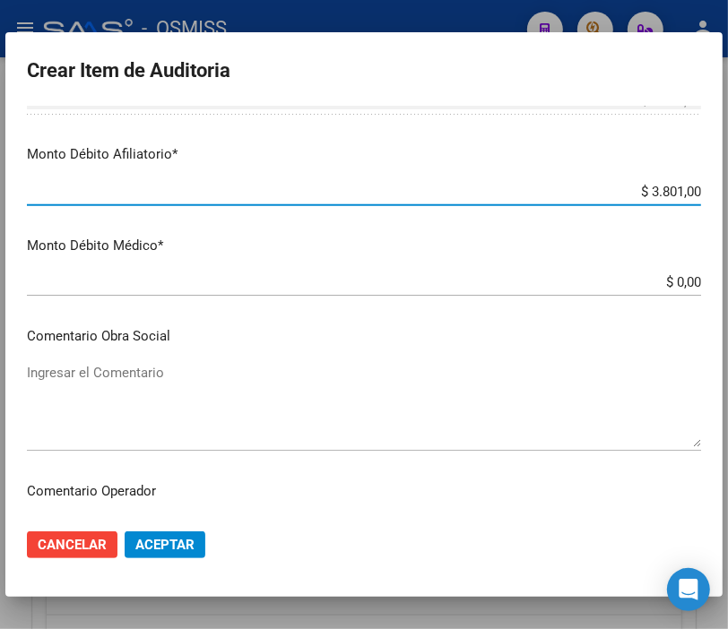
scroll to position [796, 0]
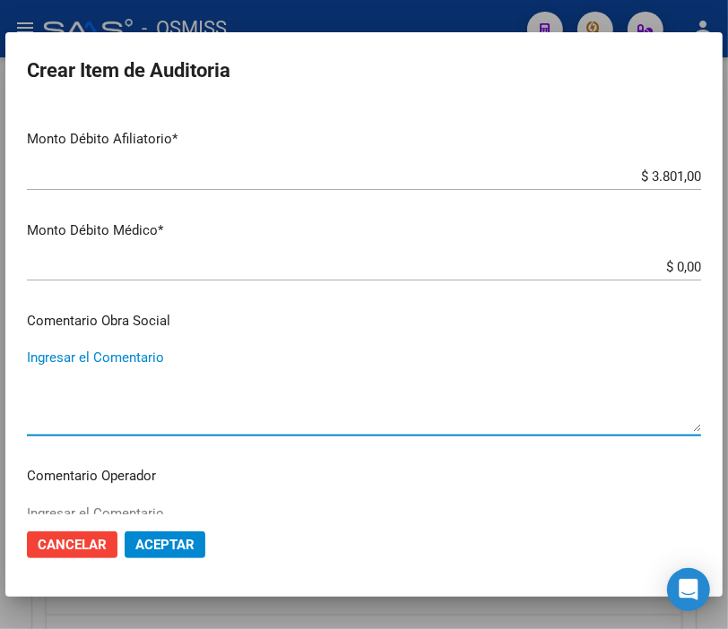
click at [132, 365] on textarea "Ingresar el Comentario" at bounding box center [364, 390] width 674 height 84
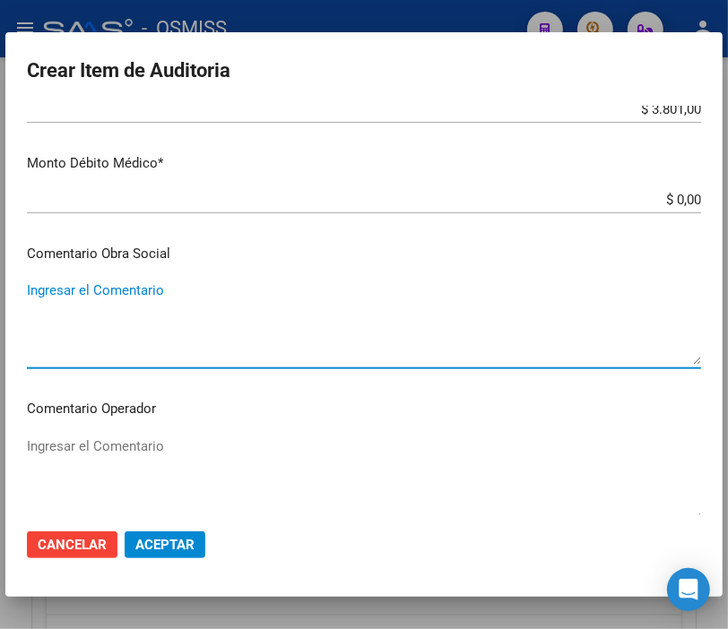
scroll to position [896, 0]
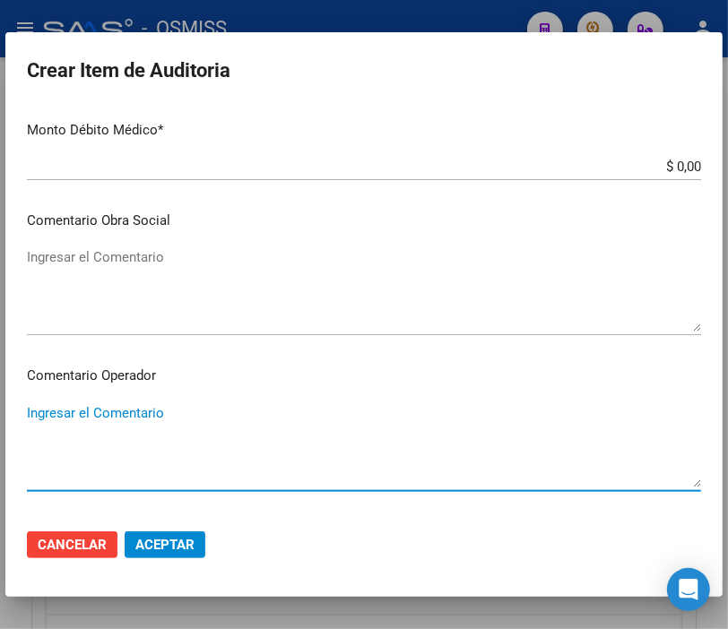
click at [144, 409] on textarea "Ingresar el Comentario" at bounding box center [364, 445] width 674 height 84
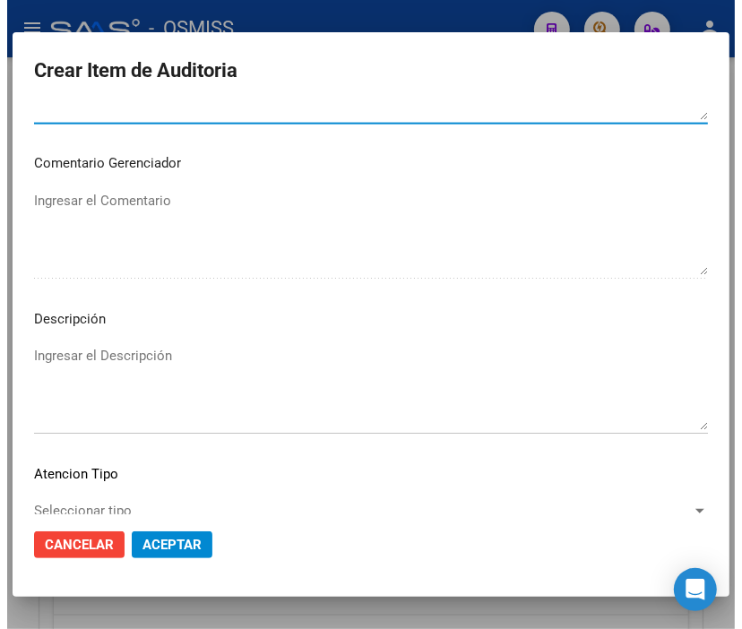
scroll to position [1294, 0]
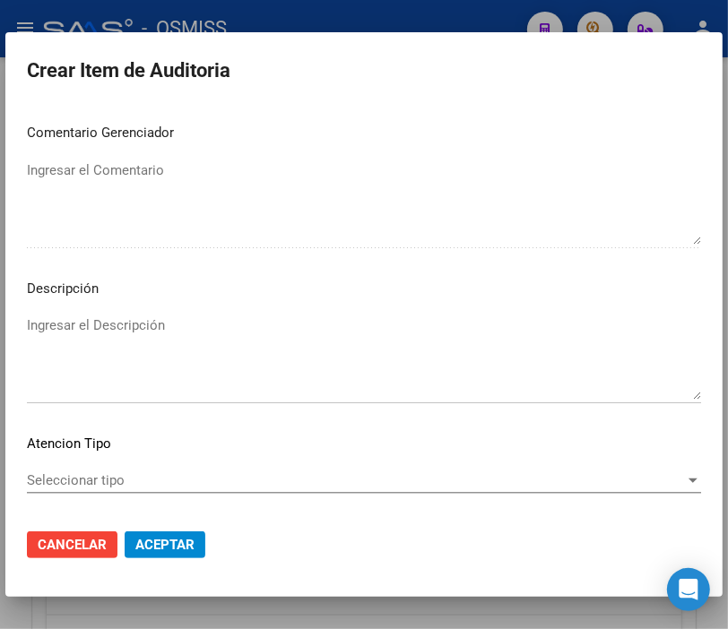
click at [66, 324] on textarea "Ingresar el Descripción" at bounding box center [364, 358] width 674 height 84
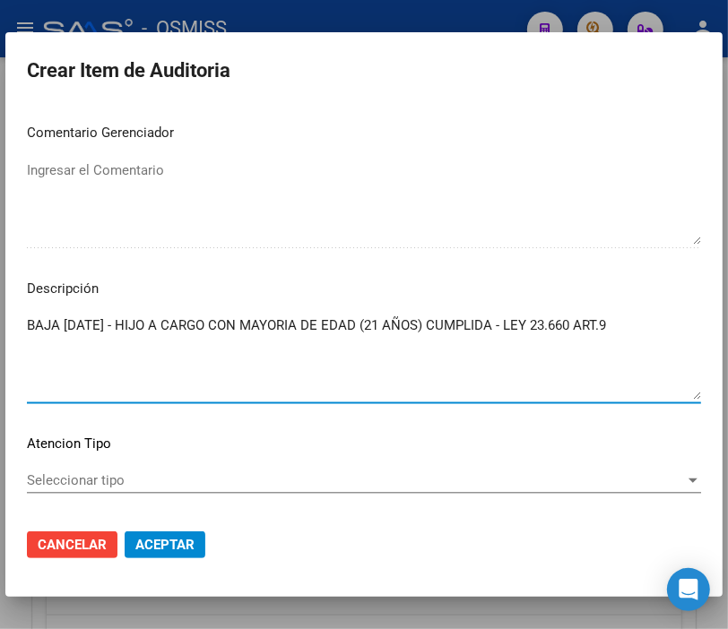
click at [157, 553] on button "Aceptar" at bounding box center [165, 545] width 81 height 27
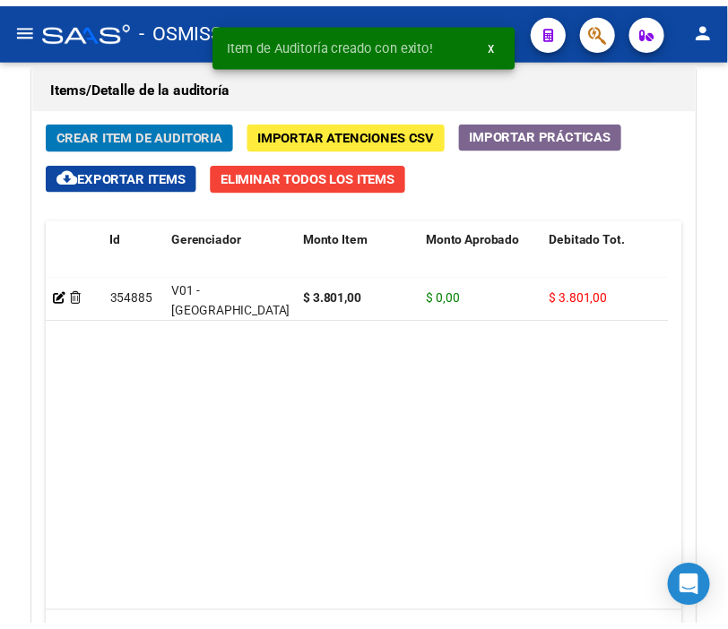
scroll to position [1638, 0]
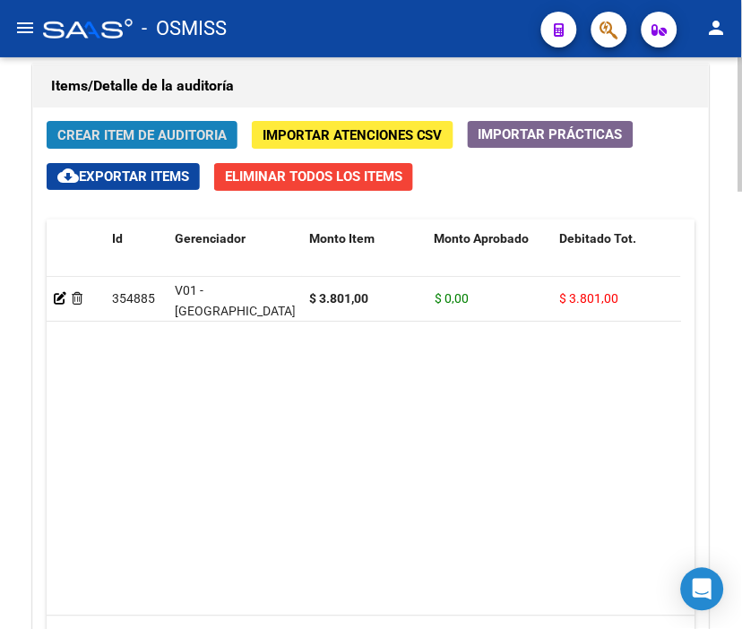
click at [153, 122] on button "Crear Item de Auditoria" at bounding box center [142, 135] width 191 height 28
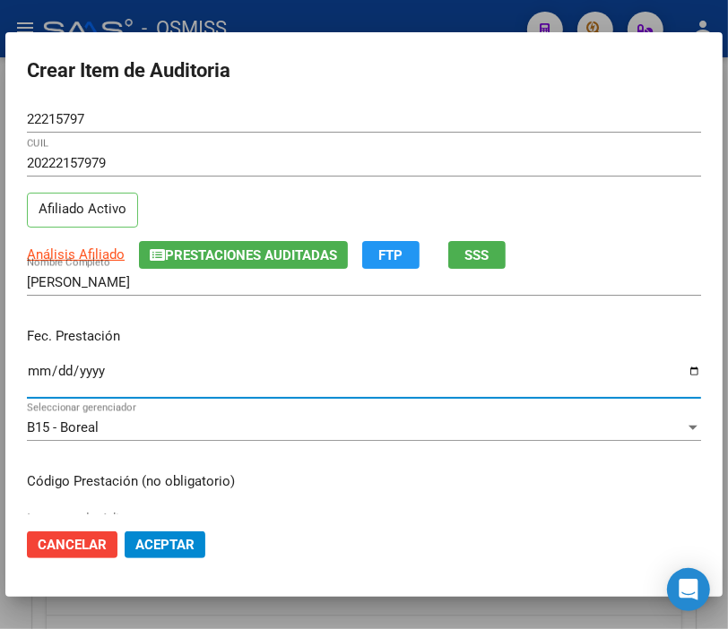
click at [41, 374] on input "Ingresar la fecha" at bounding box center [364, 378] width 674 height 29
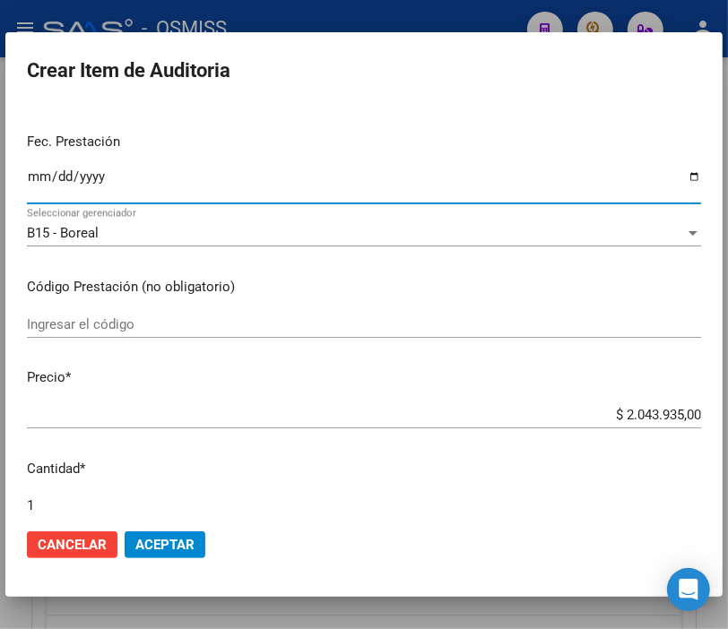
scroll to position [199, 0]
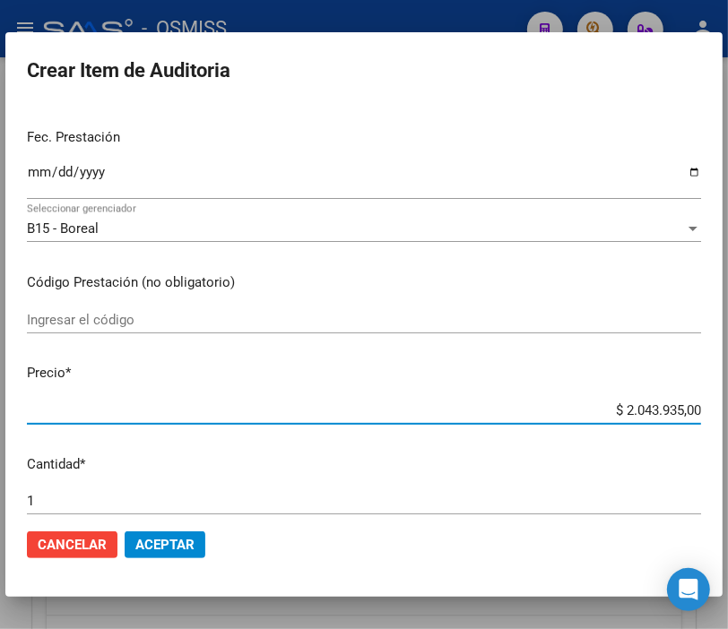
drag, startPoint x: 576, startPoint y: 409, endPoint x: 744, endPoint y: 410, distance: 167.6
click at [728, 410] on html "menu - OSMISS person Firma Express Inicio Instructivos Contacto OS Padrón Padró…" at bounding box center [364, 314] width 728 height 629
click at [177, 543] on span "Aceptar" at bounding box center [164, 545] width 59 height 16
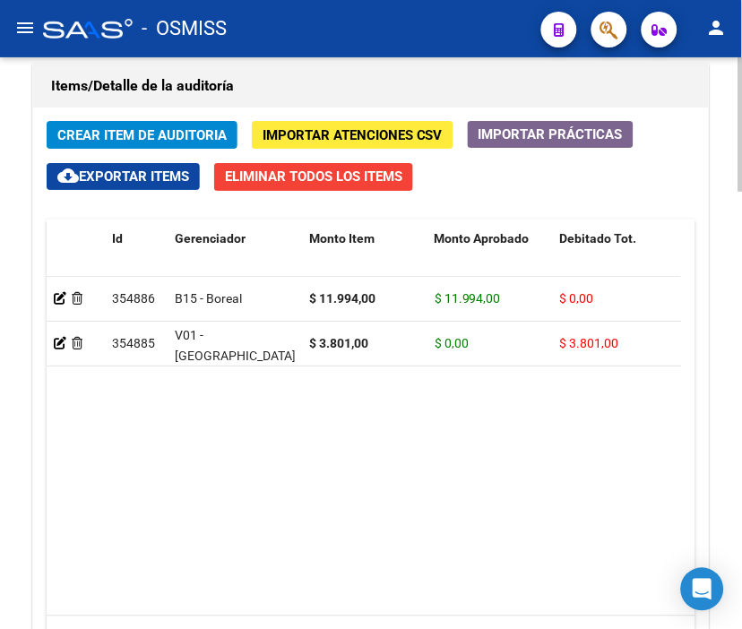
click at [366, 75] on h1 "Items/Detalle de la auditoría" at bounding box center [371, 86] width 640 height 29
click at [134, 136] on span "Crear Item de Auditoria" at bounding box center [141, 135] width 169 height 16
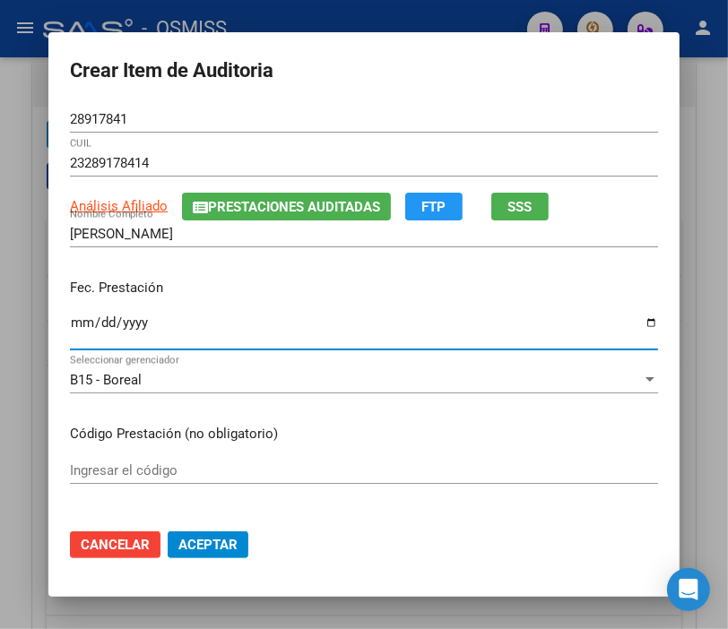
click at [70, 319] on input "Ingresar la fecha" at bounding box center [364, 330] width 588 height 29
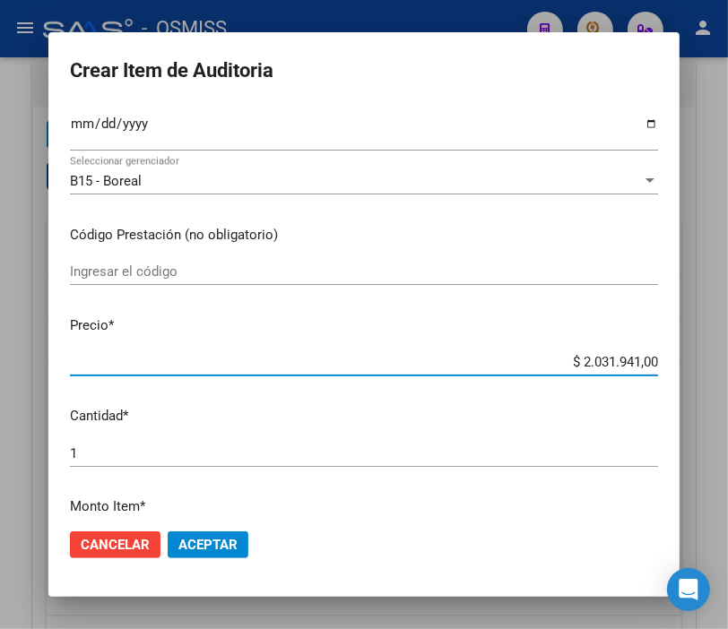
drag, startPoint x: 541, startPoint y: 359, endPoint x: 744, endPoint y: 354, distance: 202.7
click at [728, 354] on html "menu - OSMISS person Firma Express Inicio Instructivos Contacto OS Padrón Padró…" at bounding box center [364, 314] width 728 height 629
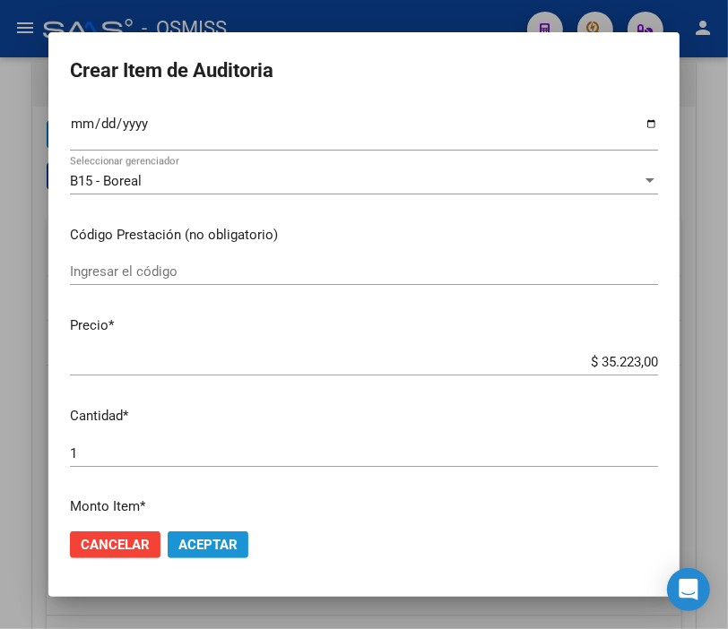
click at [200, 549] on span "Aceptar" at bounding box center [207, 545] width 59 height 16
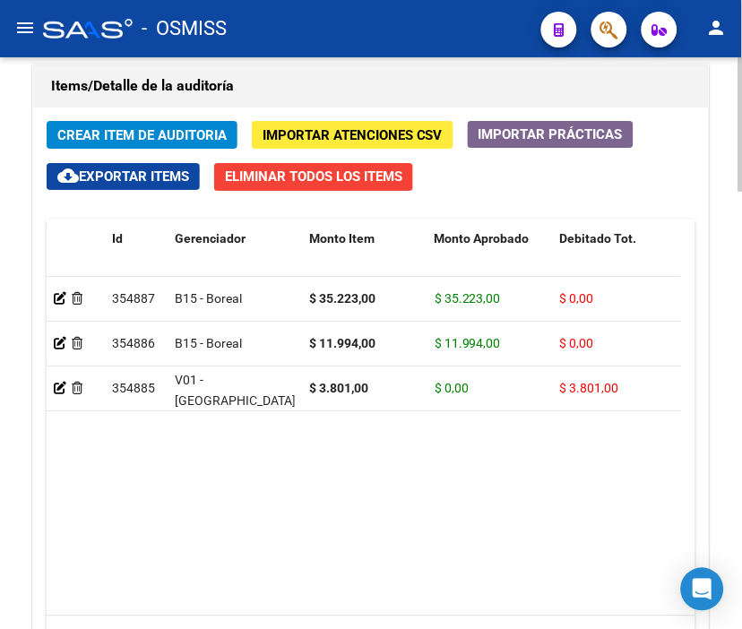
click at [390, 79] on h1 "Items/Detalle de la auditoría" at bounding box center [371, 86] width 640 height 29
click at [147, 133] on span "Crear Item de Auditoria" at bounding box center [141, 135] width 169 height 16
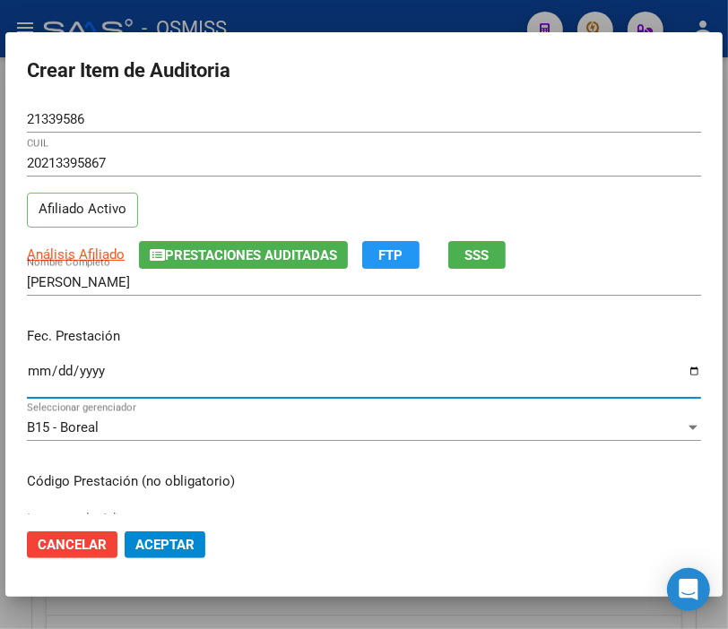
click at [33, 373] on input "Ingresar la fecha" at bounding box center [364, 378] width 674 height 29
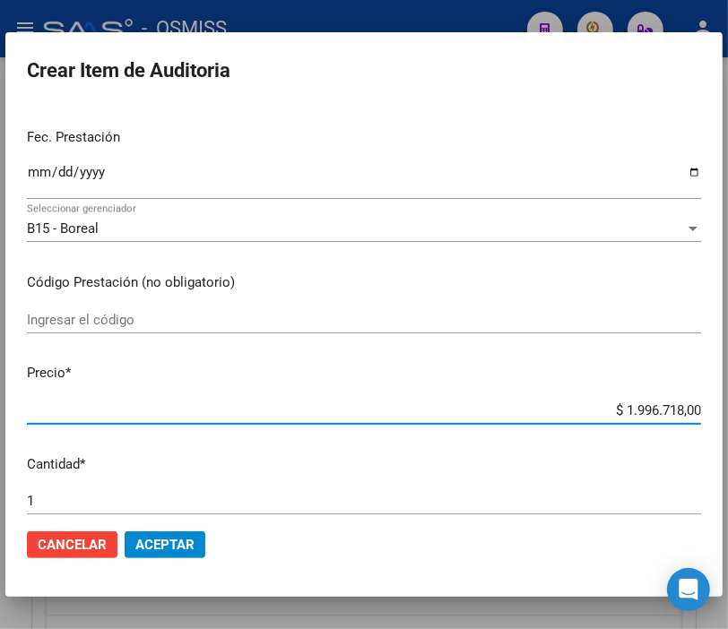
drag, startPoint x: 563, startPoint y: 403, endPoint x: 744, endPoint y: 412, distance: 181.3
click at [728, 412] on html "menu - OSMISS person Firma Express Inicio Instructivos Contacto OS Padrón Padró…" at bounding box center [364, 314] width 728 height 629
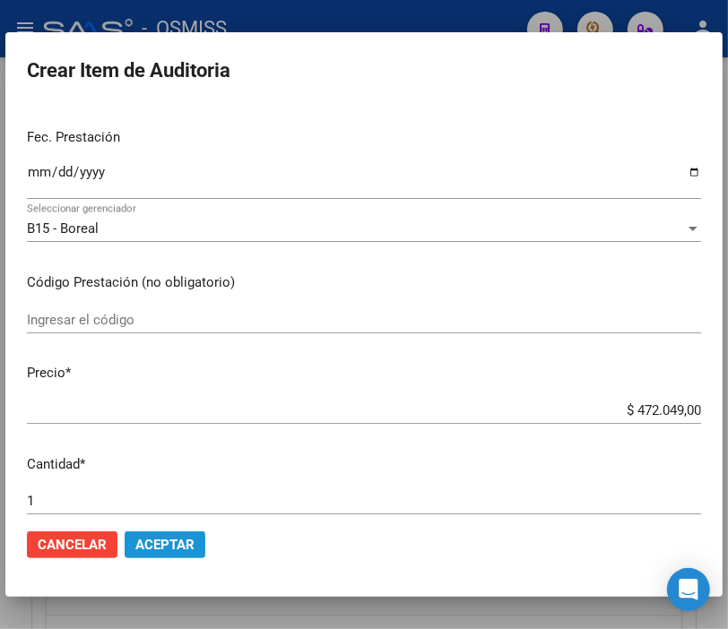
click at [158, 533] on button "Aceptar" at bounding box center [165, 545] width 81 height 27
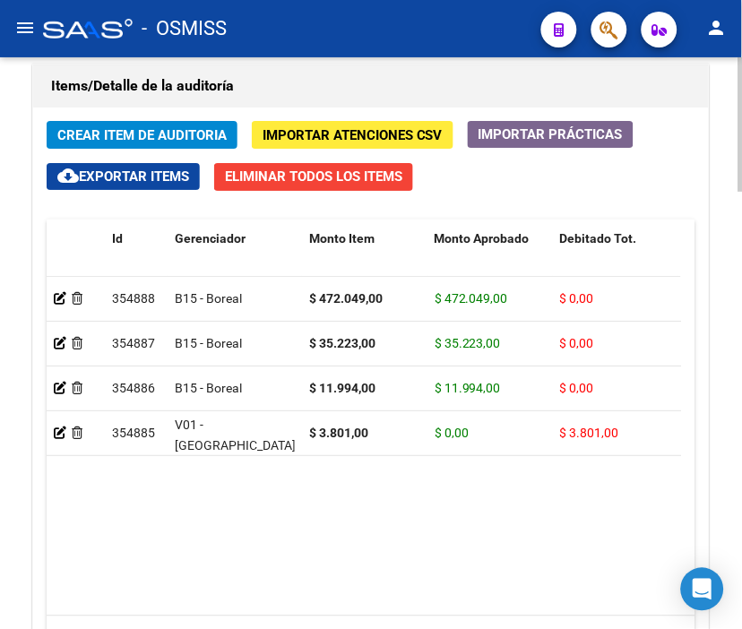
drag, startPoint x: 300, startPoint y: 61, endPoint x: 179, endPoint y: 82, distance: 122.8
click at [300, 61] on div "Items/Detalle de la auditoría Crear Item de Auditoria Importar Atenciones CSV I…" at bounding box center [371, 390] width 685 height 661
click at [125, 130] on span "Crear Item de Auditoria" at bounding box center [141, 135] width 169 height 16
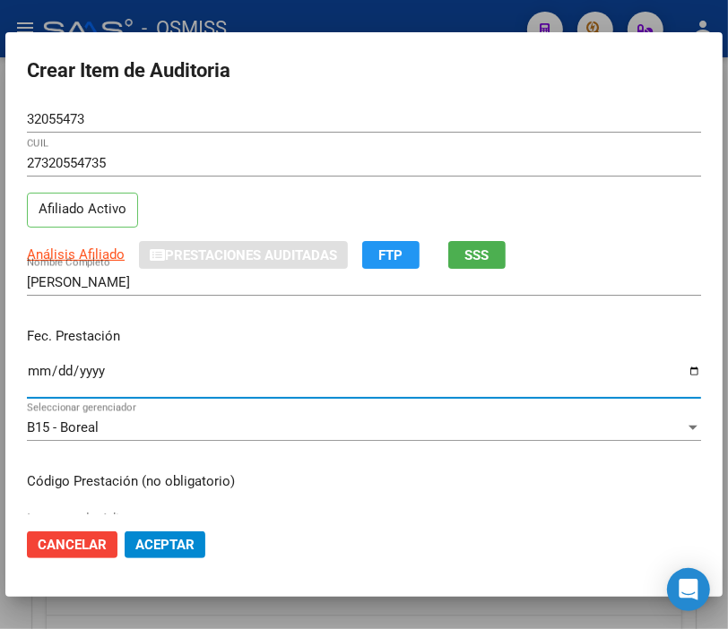
click at [32, 375] on input "Ingresar la fecha" at bounding box center [364, 378] width 674 height 29
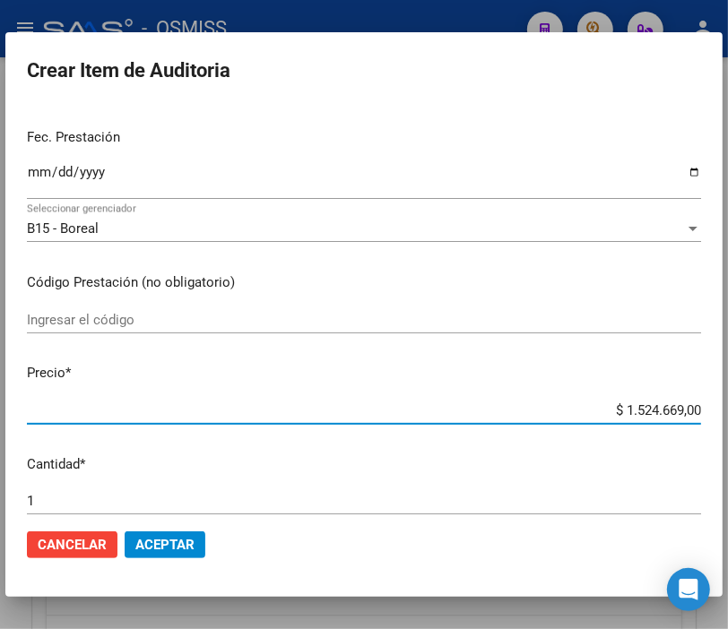
drag, startPoint x: 585, startPoint y: 407, endPoint x: 744, endPoint y: 408, distance: 158.7
click at [728, 408] on html "menu - OSMISS person Firma Express Inicio Instructivos Contacto OS Padrón Padró…" at bounding box center [364, 314] width 728 height 629
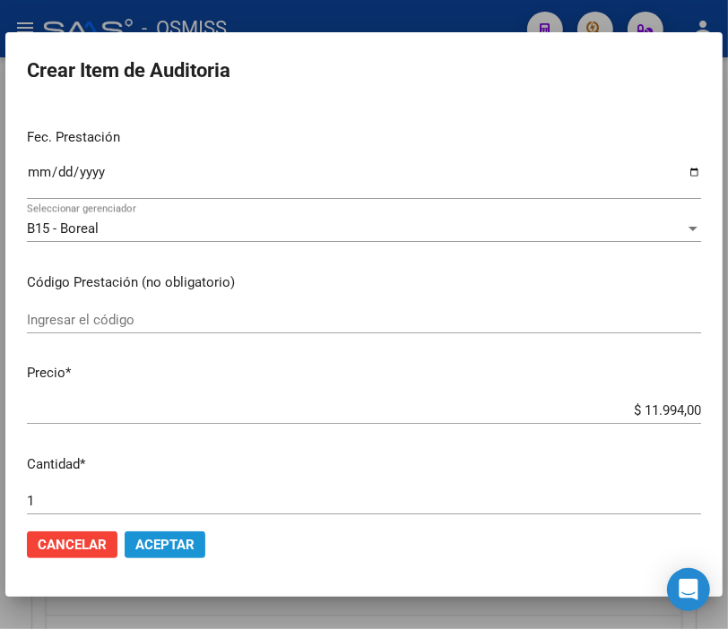
click at [184, 540] on span "Aceptar" at bounding box center [164, 545] width 59 height 16
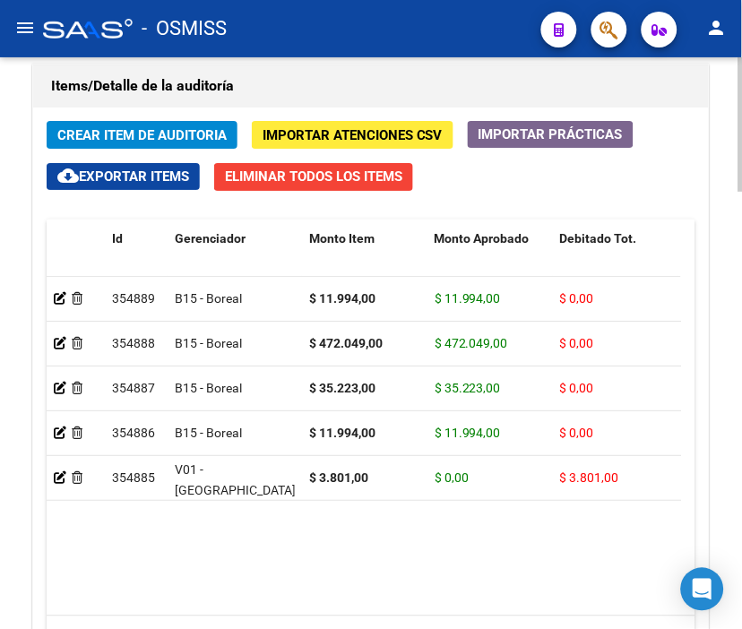
drag, startPoint x: 339, startPoint y: 68, endPoint x: 167, endPoint y: 74, distance: 172.2
click at [339, 68] on div "Items/Detalle de la auditoría" at bounding box center [371, 86] width 676 height 43
click at [112, 125] on button "Crear Item de Auditoria" at bounding box center [142, 135] width 191 height 28
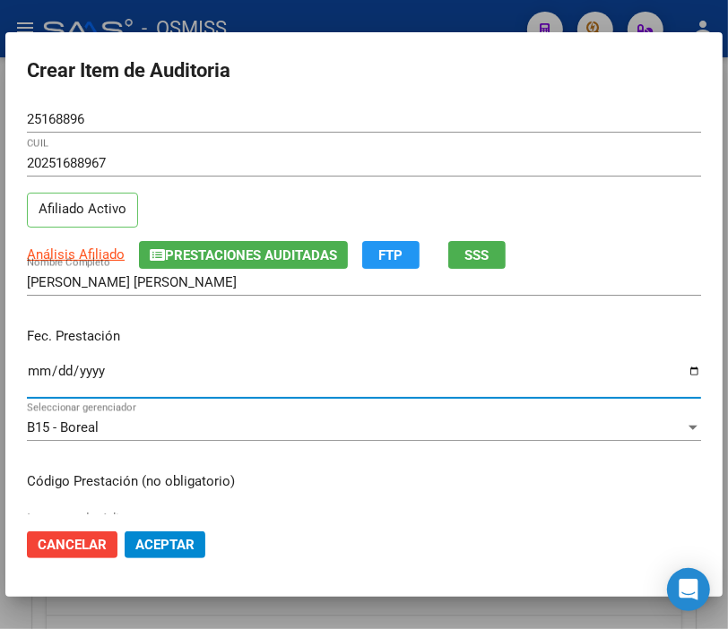
click at [31, 371] on input "Ingresar la fecha" at bounding box center [364, 378] width 674 height 29
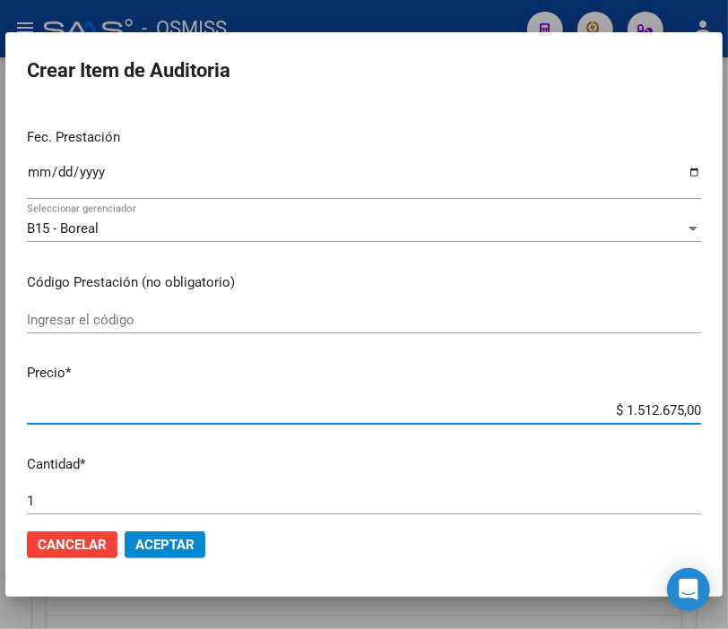
drag, startPoint x: 579, startPoint y: 408, endPoint x: 744, endPoint y: 412, distance: 165.0
click at [728, 412] on html "menu - OSMISS person Firma Express Inicio Instructivos Contacto OS Padrón Padró…" at bounding box center [364, 314] width 728 height 629
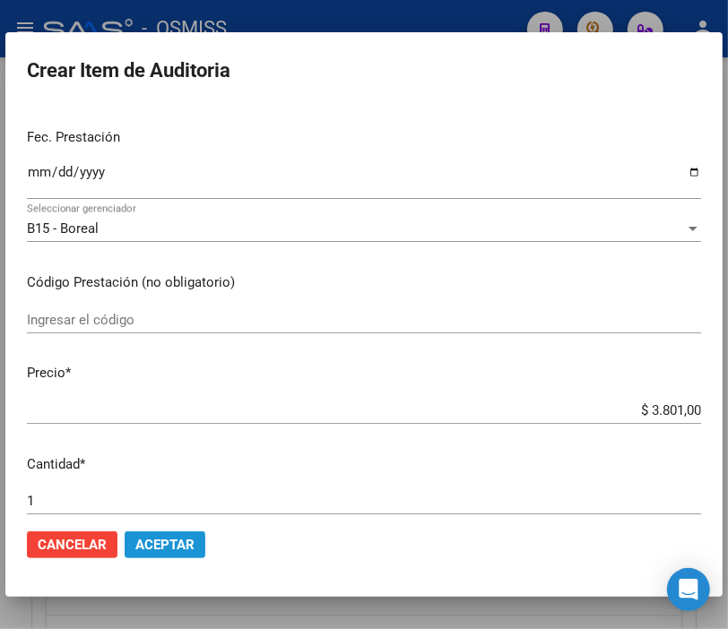
click at [161, 542] on span "Aceptar" at bounding box center [164, 545] width 59 height 16
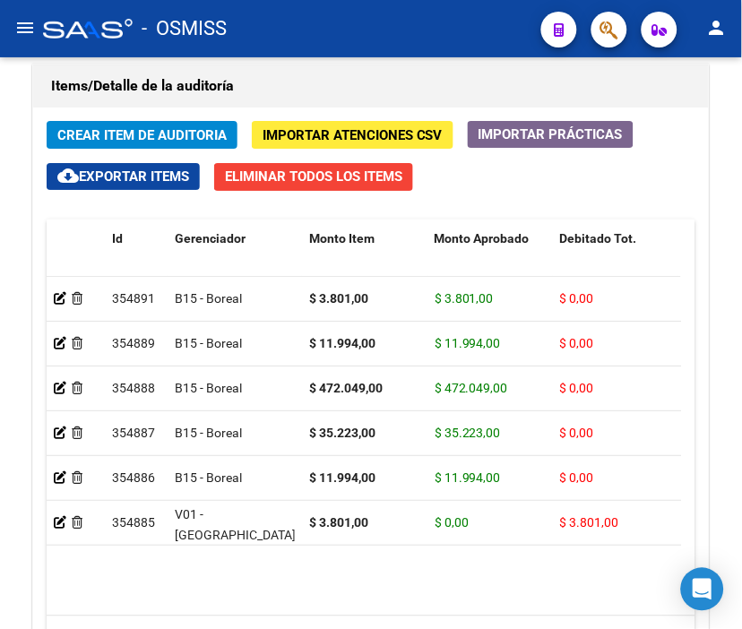
click at [290, 37] on div "- OSMISS" at bounding box center [285, 28] width 484 height 39
click at [149, 133] on span "Crear Item de Auditoria" at bounding box center [141, 135] width 169 height 16
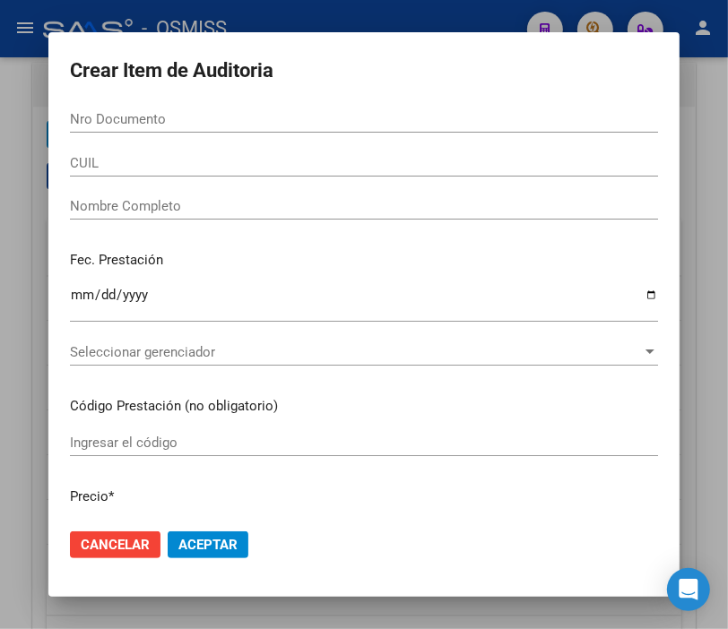
click at [458, 108] on div "Nro Documento" at bounding box center [364, 119] width 588 height 27
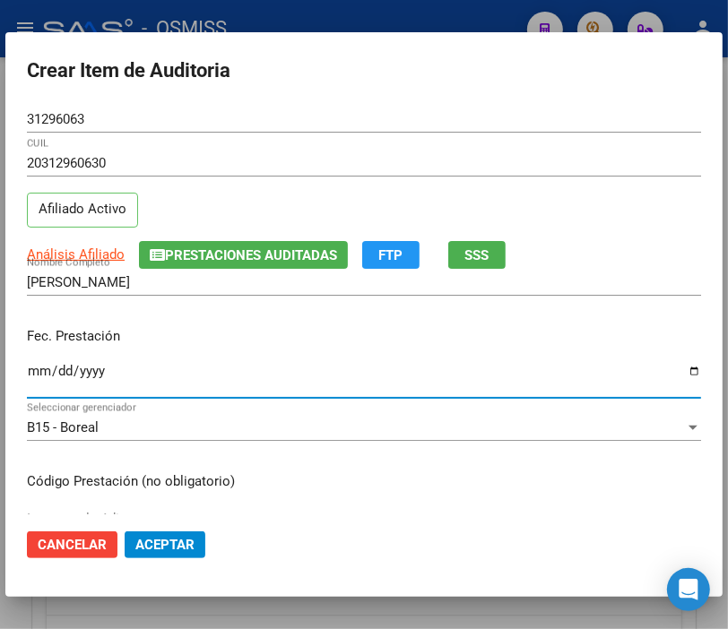
click at [34, 373] on input "Ingresar la fecha" at bounding box center [364, 378] width 674 height 29
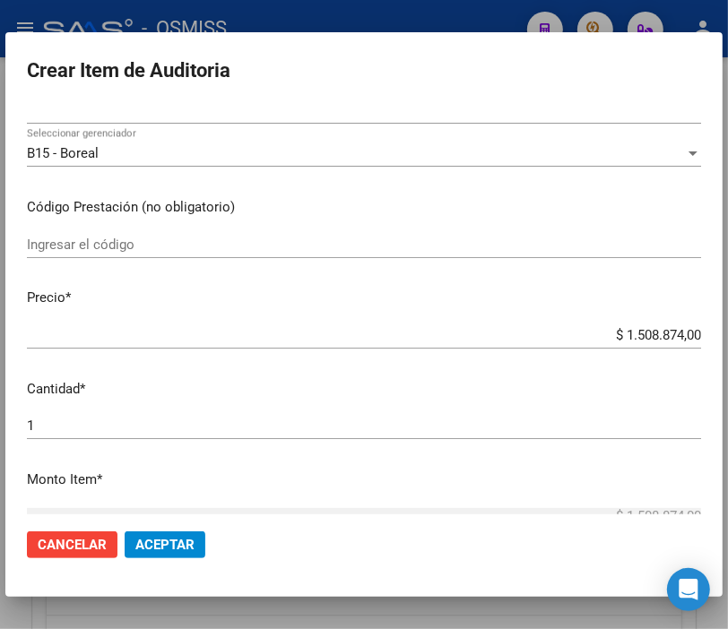
scroll to position [299, 0]
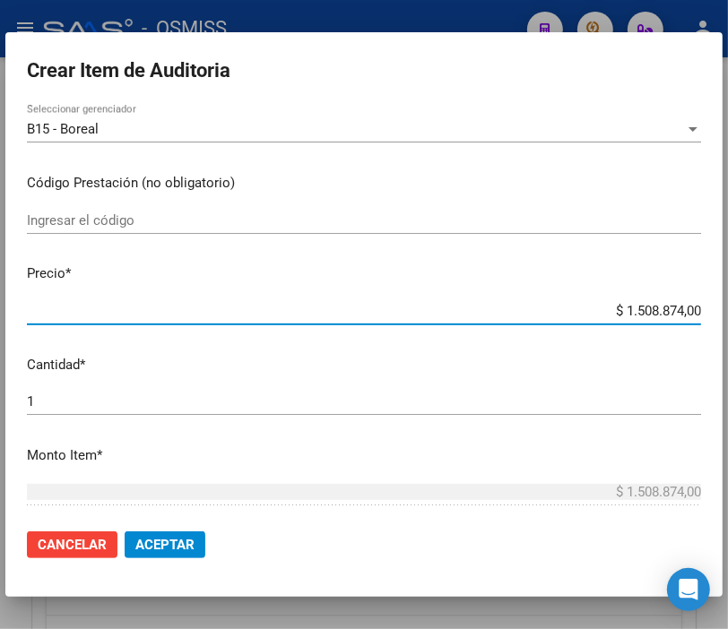
drag, startPoint x: 549, startPoint y: 301, endPoint x: 744, endPoint y: 316, distance: 195.9
click at [728, 316] on html "menu - OSMISS person Firma Express Inicio Instructivos Contacto OS Padrón Padró…" at bounding box center [364, 314] width 728 height 629
click at [182, 545] on span "Aceptar" at bounding box center [164, 545] width 59 height 16
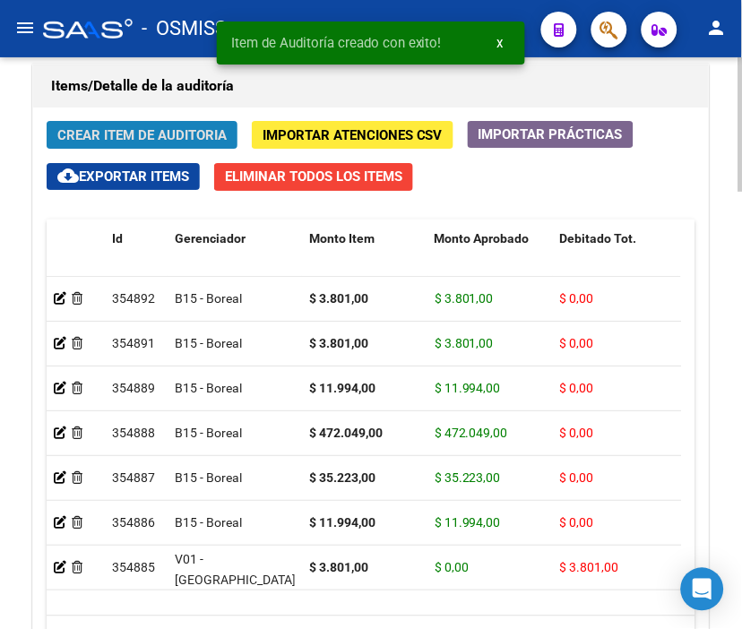
click at [160, 126] on span "Crear Item de Auditoria" at bounding box center [141, 134] width 169 height 16
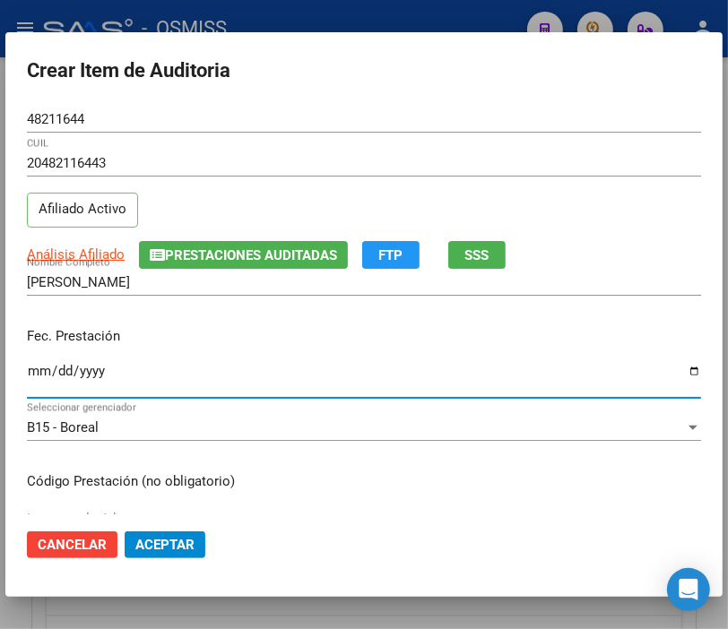
click at [40, 368] on input "Ingresar la fecha" at bounding box center [364, 378] width 674 height 29
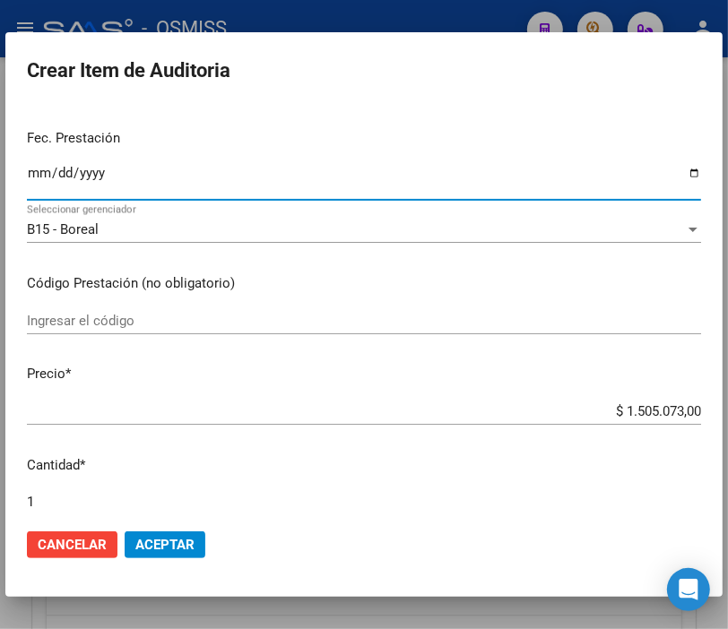
scroll to position [199, 0]
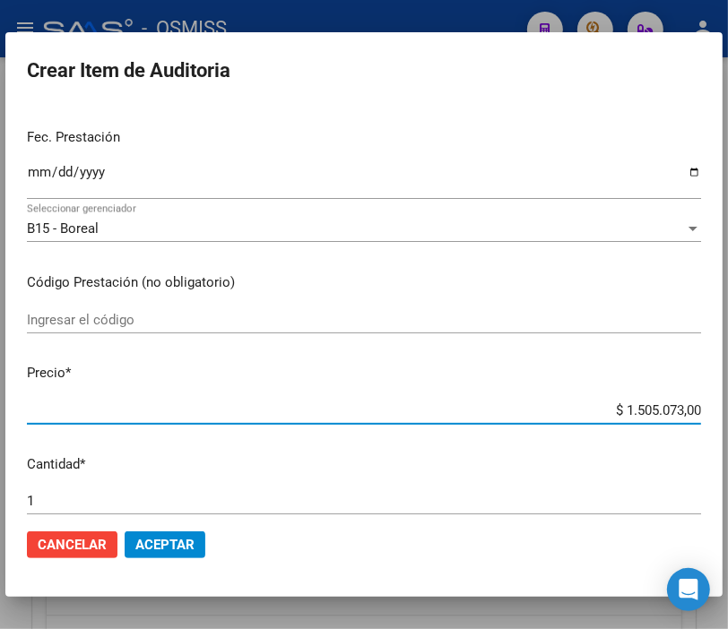
drag, startPoint x: 583, startPoint y: 414, endPoint x: 744, endPoint y: 411, distance: 161.4
click at [728, 411] on html "menu - OSMISS person Firma Express Inicio Instructivos Contacto OS Padrón Padró…" at bounding box center [364, 314] width 728 height 629
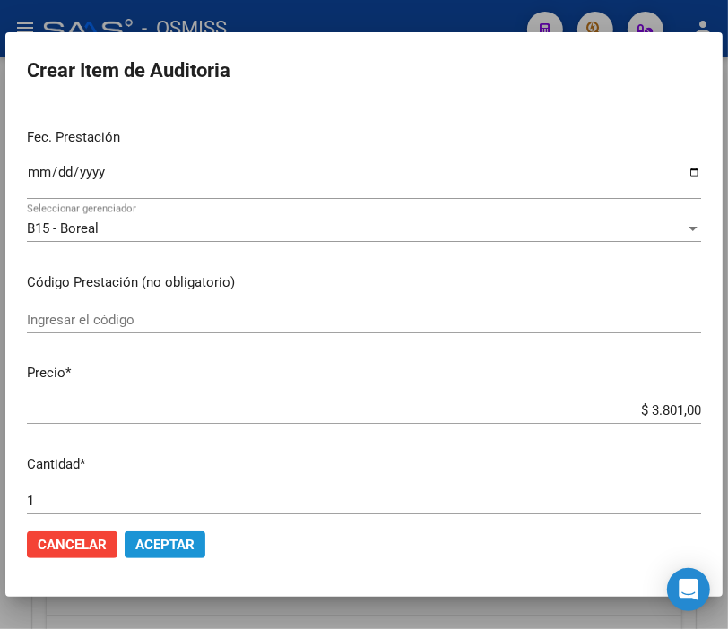
click at [186, 553] on button "Aceptar" at bounding box center [165, 545] width 81 height 27
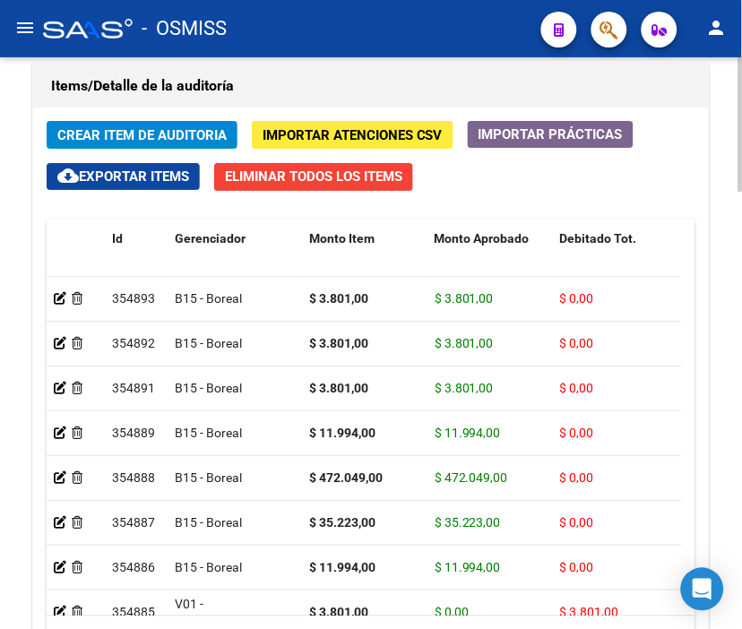
click at [314, 91] on h1 "Items/Detalle de la auditoría" at bounding box center [371, 86] width 640 height 29
click at [104, 141] on span "Crear Item de Auditoria" at bounding box center [141, 135] width 169 height 16
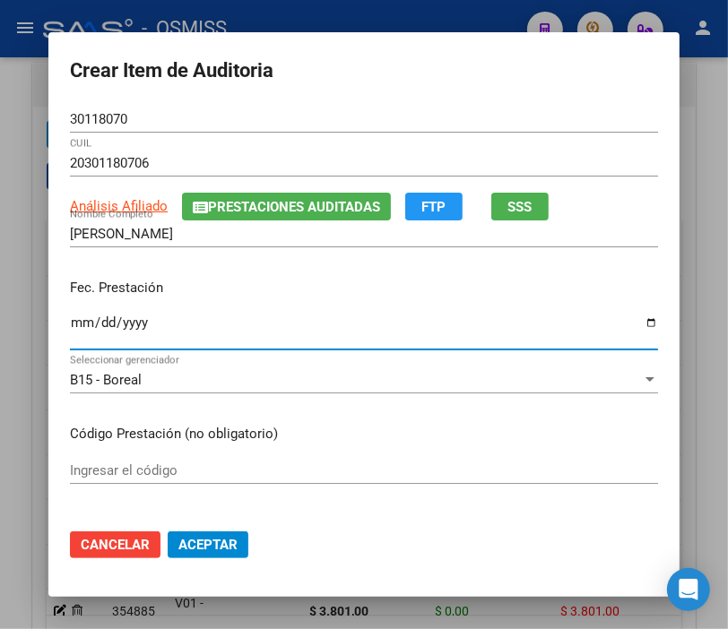
click at [74, 324] on input "Ingresar la fecha" at bounding box center [364, 330] width 588 height 29
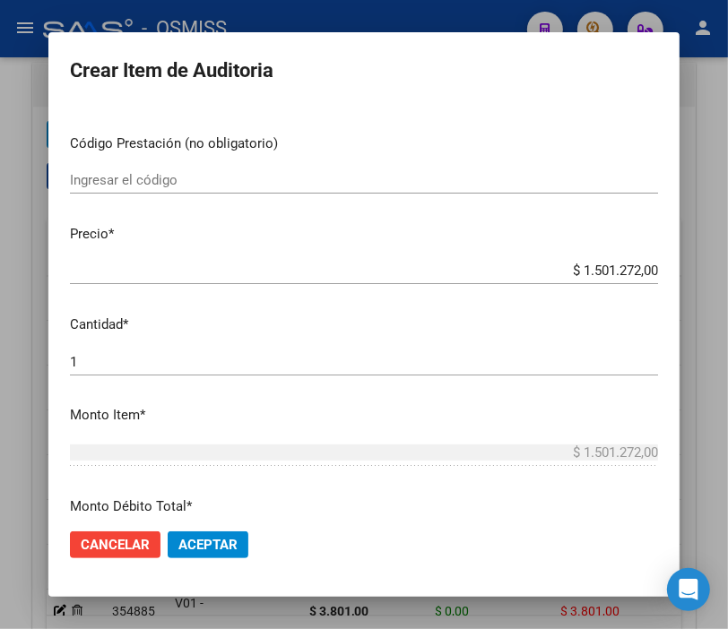
scroll to position [299, 0]
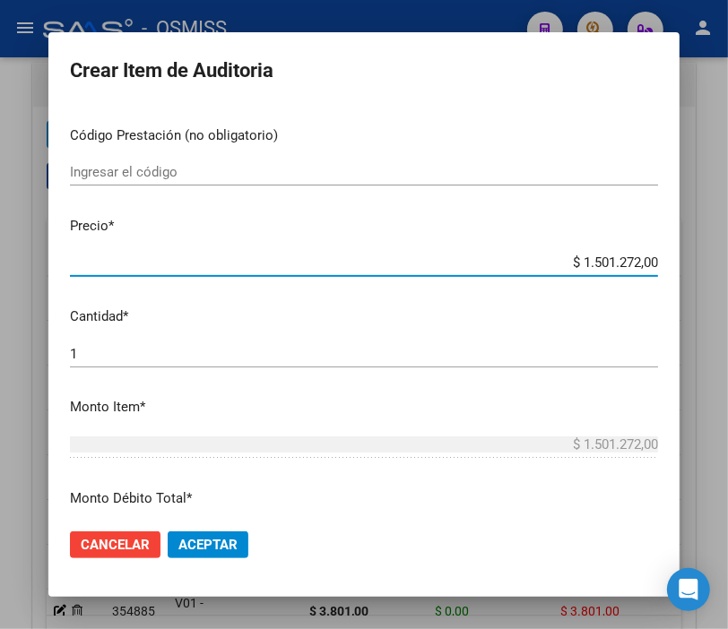
drag, startPoint x: 552, startPoint y: 257, endPoint x: 690, endPoint y: 254, distance: 138.1
click at [690, 254] on div "Crear Item de Auditoria 30118070 Nro Documento 20301180706 CUIL Análisis Afilia…" at bounding box center [364, 314] width 728 height 629
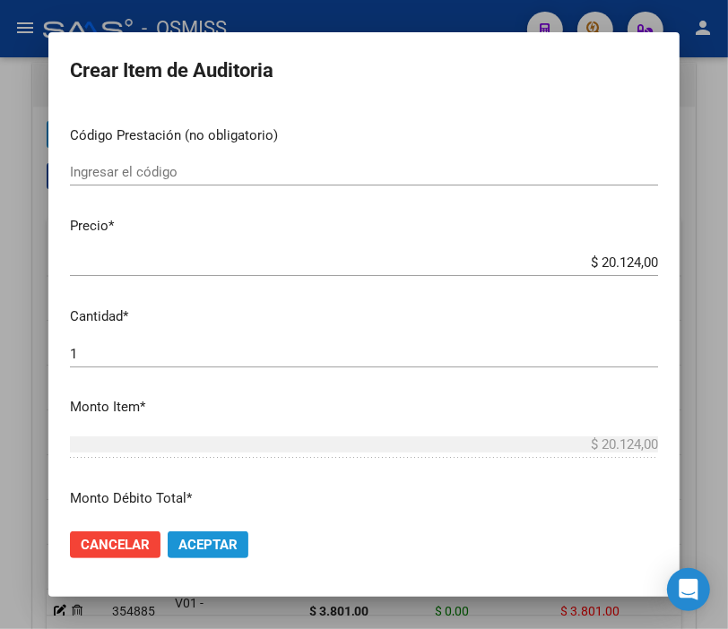
click at [216, 534] on button "Aceptar" at bounding box center [208, 545] width 81 height 27
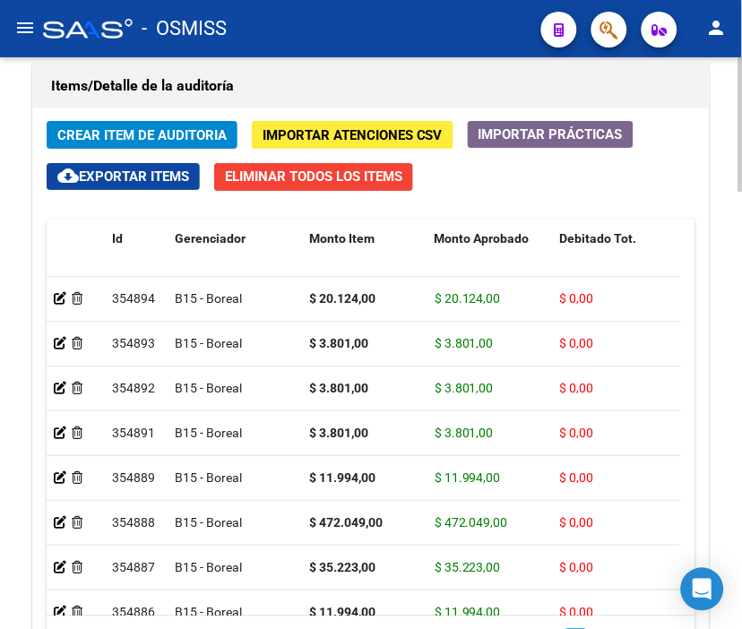
click at [390, 70] on div "Items/Detalle de la auditoría" at bounding box center [371, 86] width 676 height 43
click at [162, 133] on span "Crear Item de Auditoria" at bounding box center [141, 135] width 169 height 16
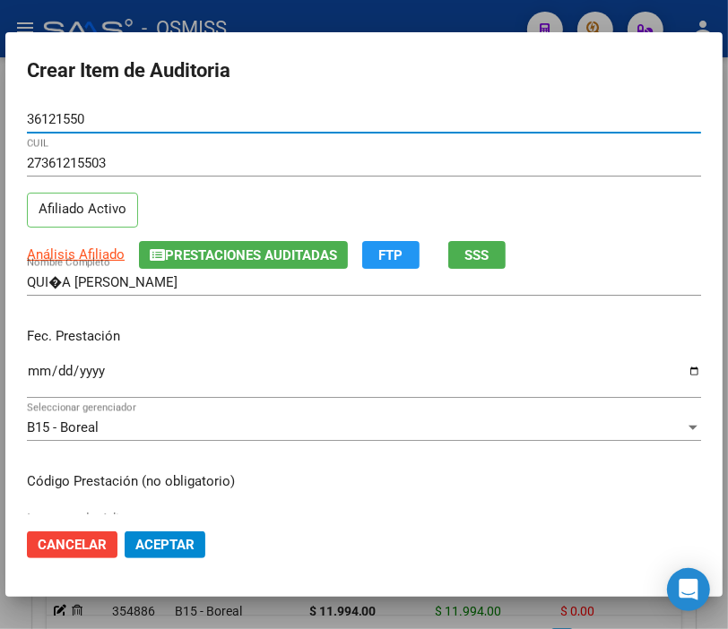
click at [40, 378] on input "Ingresar la fecha" at bounding box center [364, 378] width 674 height 29
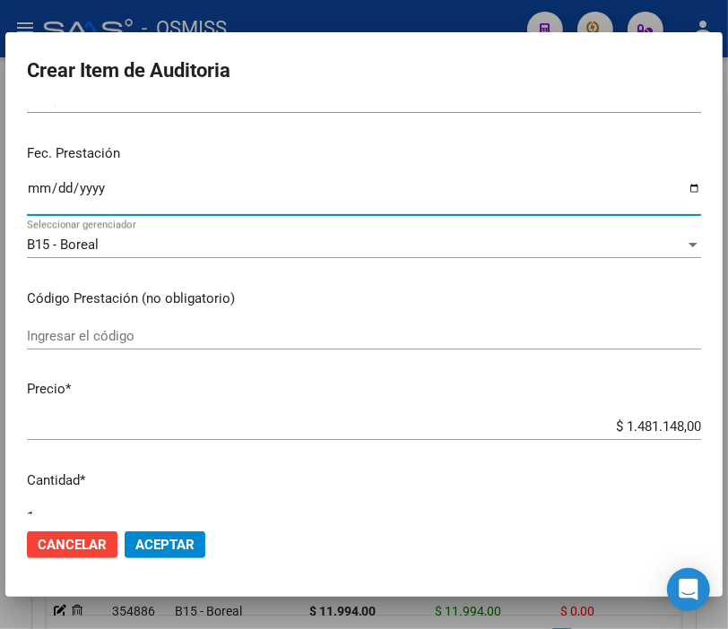
scroll to position [199, 0]
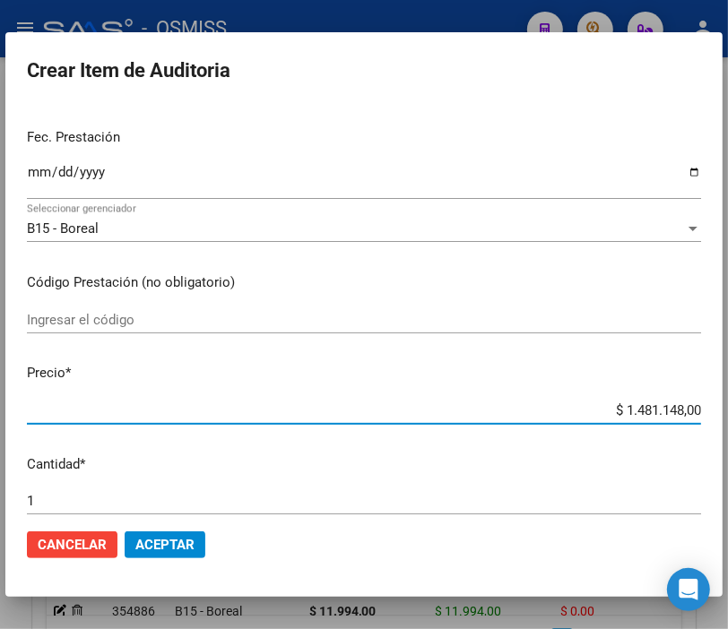
drag, startPoint x: 586, startPoint y: 414, endPoint x: 744, endPoint y: 403, distance: 158.1
click at [728, 403] on html "menu - OSMISS person Firma Express Inicio Instructivos Contacto OS Padrón Padró…" at bounding box center [364, 314] width 728 height 629
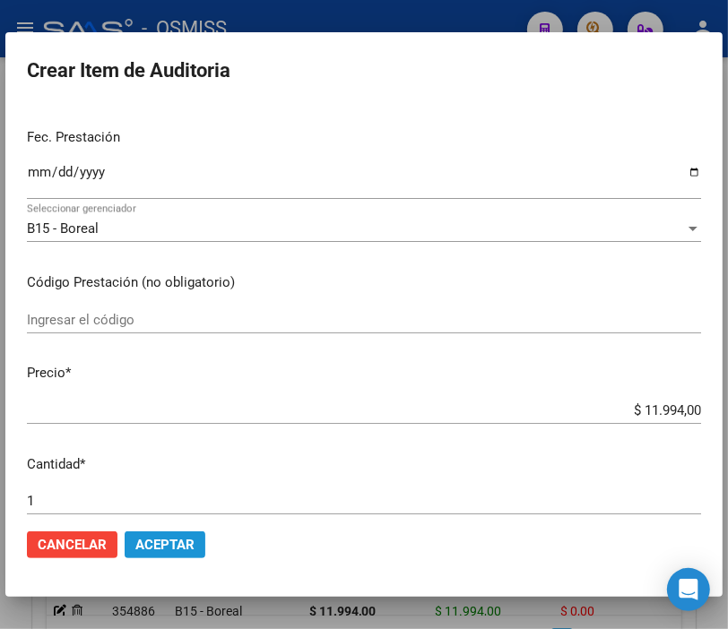
click at [192, 539] on span "Aceptar" at bounding box center [164, 545] width 59 height 16
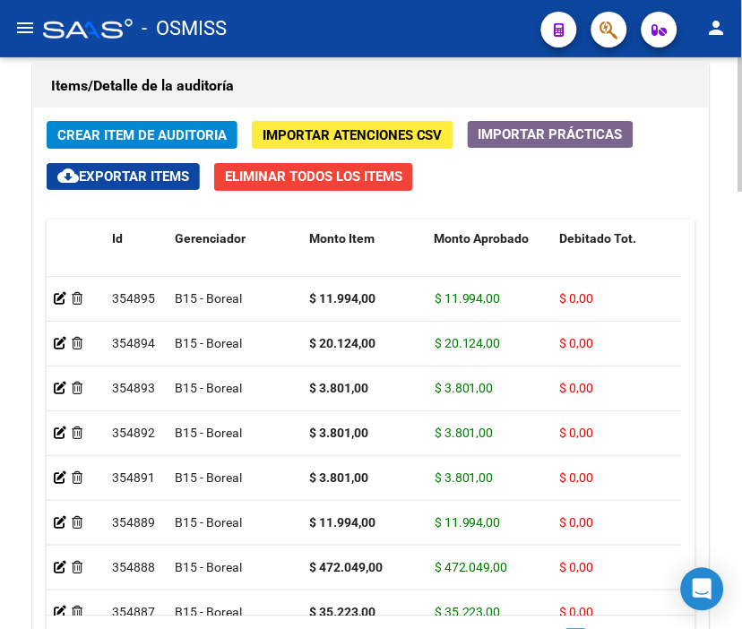
click at [335, 65] on div "Items/Detalle de la auditoría" at bounding box center [371, 86] width 676 height 43
click at [165, 131] on span "Crear Item de Auditoria" at bounding box center [141, 135] width 169 height 16
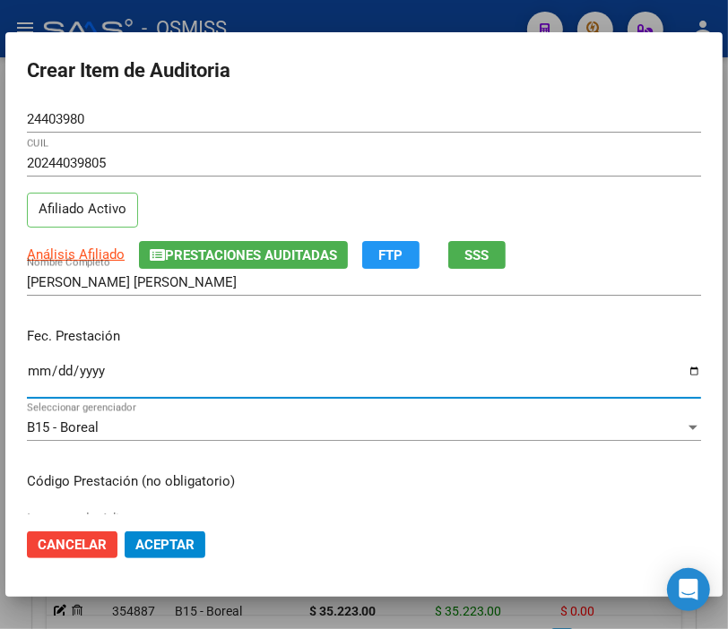
click at [40, 371] on input "Ingresar la fecha" at bounding box center [364, 378] width 674 height 29
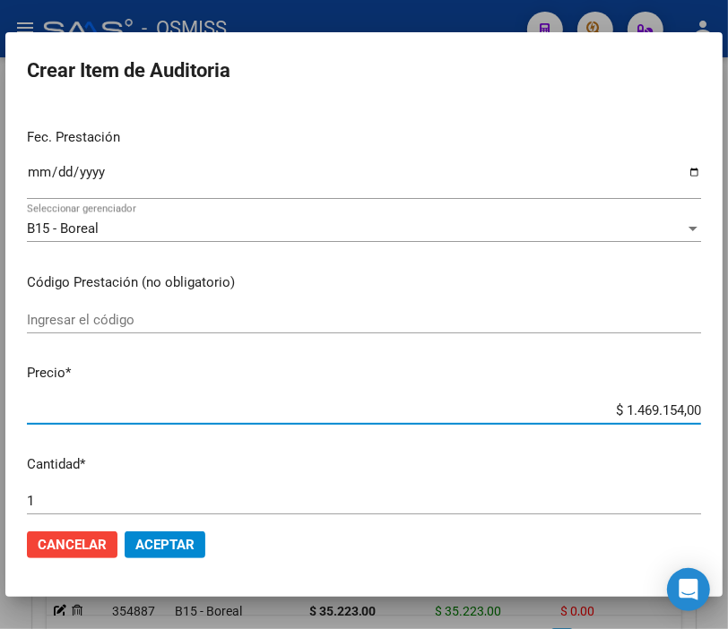
drag, startPoint x: 575, startPoint y: 410, endPoint x: 744, endPoint y: 396, distance: 169.1
click at [728, 396] on html "menu - OSMISS person Firma Express Inicio Instructivos Contacto OS Padrón Padró…" at bounding box center [364, 314] width 728 height 629
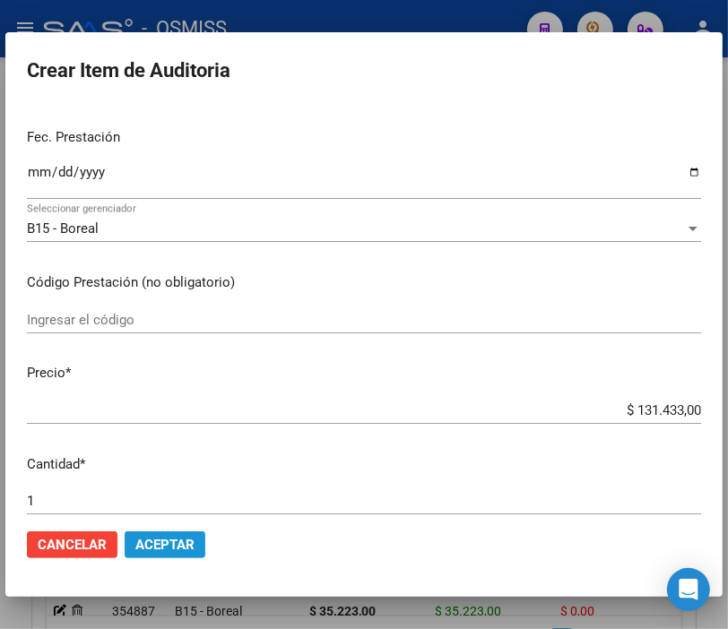
click at [190, 548] on span "Aceptar" at bounding box center [164, 545] width 59 height 16
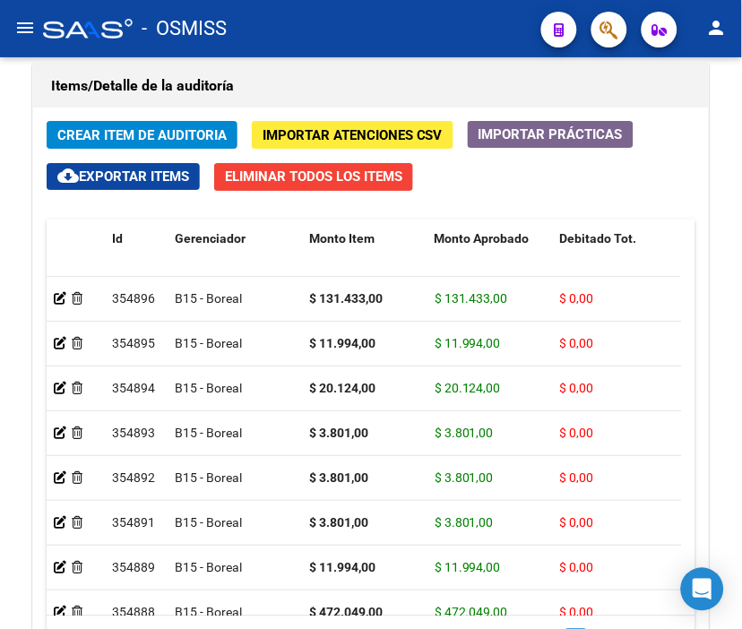
click at [368, 46] on div "- OSMISS" at bounding box center [285, 28] width 484 height 39
click at [168, 130] on span "Crear Item de Auditoria" at bounding box center [141, 135] width 169 height 16
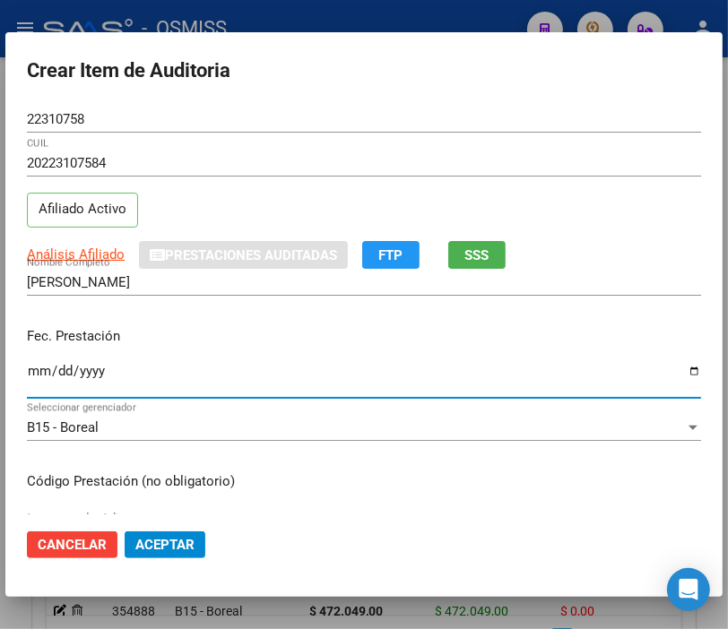
click at [41, 376] on input "Ingresar la fecha" at bounding box center [364, 378] width 674 height 29
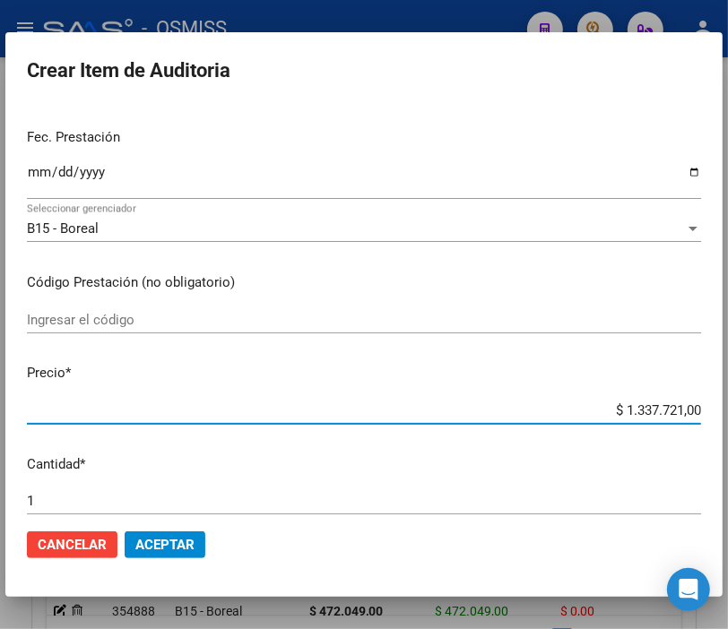
drag, startPoint x: 568, startPoint y: 414, endPoint x: 744, endPoint y: 402, distance: 176.1
click at [728, 402] on html "menu - OSMISS person Firma Express Inicio Instructivos Contacto OS Padrón Padró…" at bounding box center [364, 314] width 728 height 629
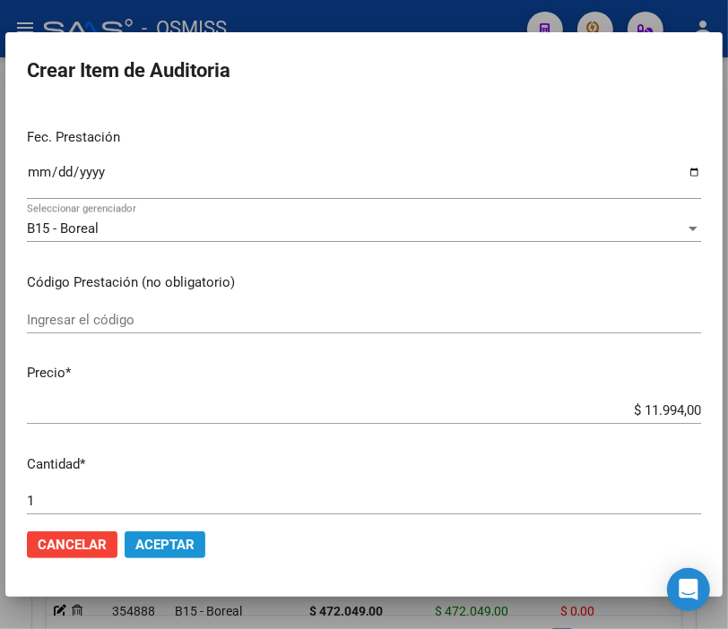
click at [181, 541] on span "Aceptar" at bounding box center [164, 545] width 59 height 16
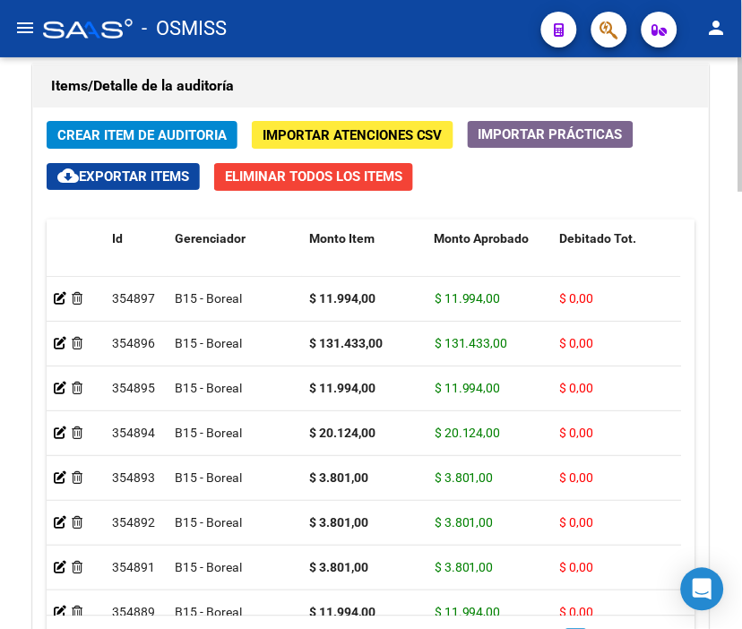
click at [312, 85] on h1 "Items/Detalle de la auditoría" at bounding box center [371, 86] width 640 height 29
click at [140, 132] on span "Crear Item de Auditoria" at bounding box center [141, 135] width 169 height 16
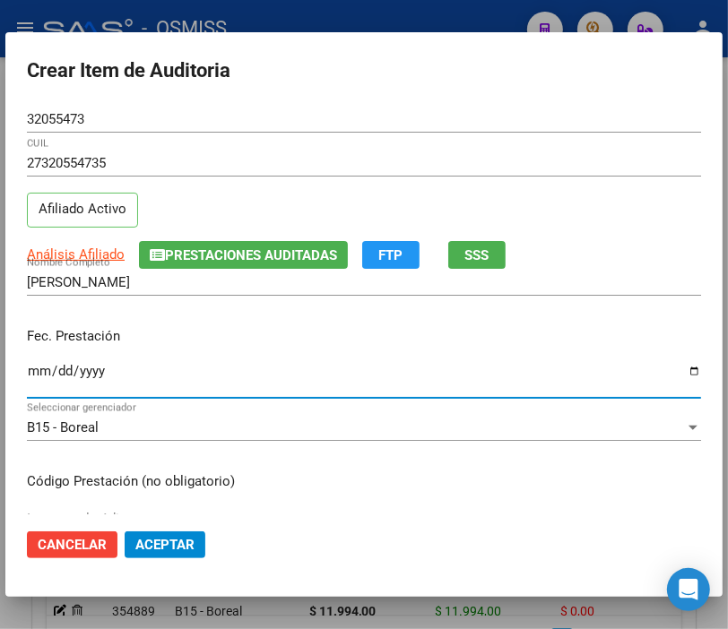
click at [40, 368] on input "Ingresar la fecha" at bounding box center [364, 378] width 674 height 29
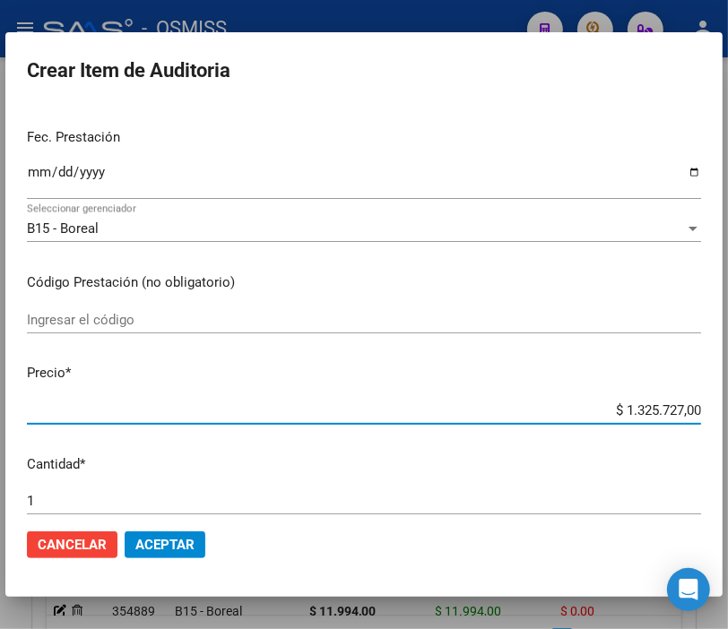
drag, startPoint x: 589, startPoint y: 404, endPoint x: 744, endPoint y: 380, distance: 157.0
click at [728, 380] on html "menu - OSMISS person Firma Express Inicio Instructivos Contacto OS Padrón Padró…" at bounding box center [364, 314] width 728 height 629
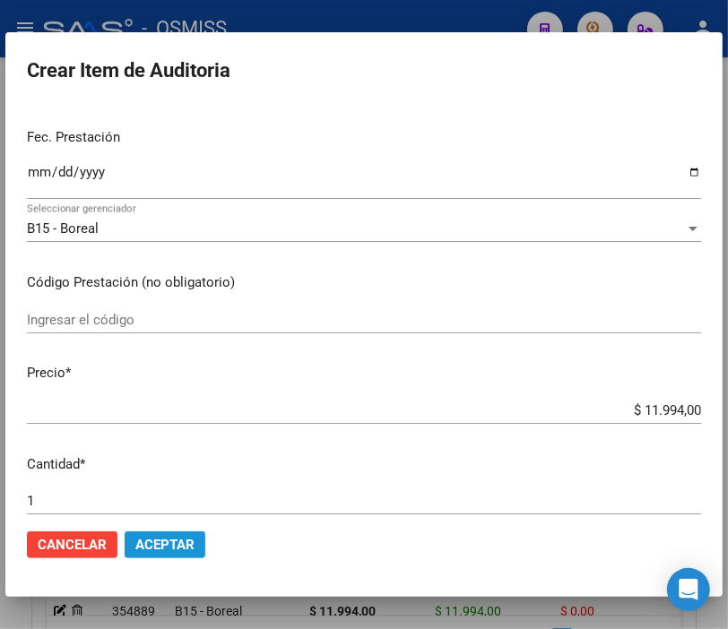
click at [181, 530] on mat-dialog-actions "Cancelar Aceptar" at bounding box center [364, 545] width 674 height 61
click at [177, 541] on span "Aceptar" at bounding box center [164, 545] width 59 height 16
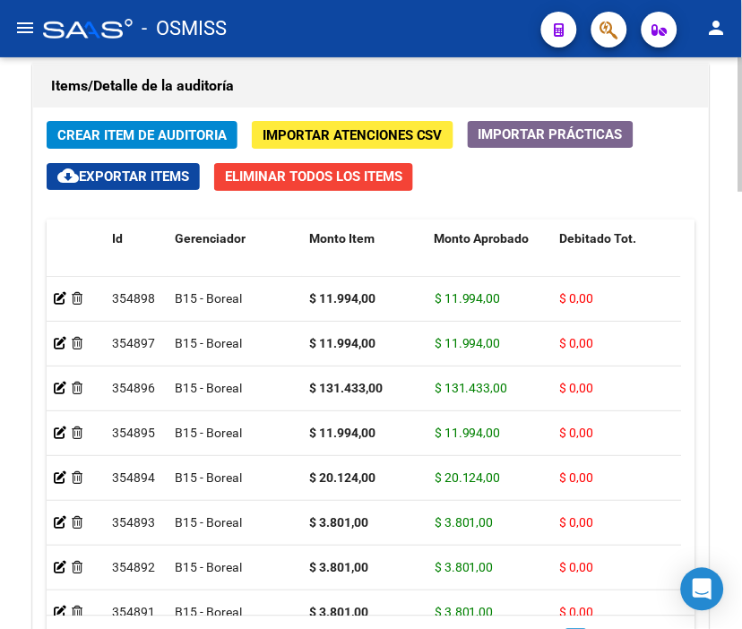
click at [341, 73] on h1 "Items/Detalle de la auditoría" at bounding box center [371, 86] width 640 height 29
click at [112, 131] on span "Crear Item de Auditoria" at bounding box center [141, 135] width 169 height 16
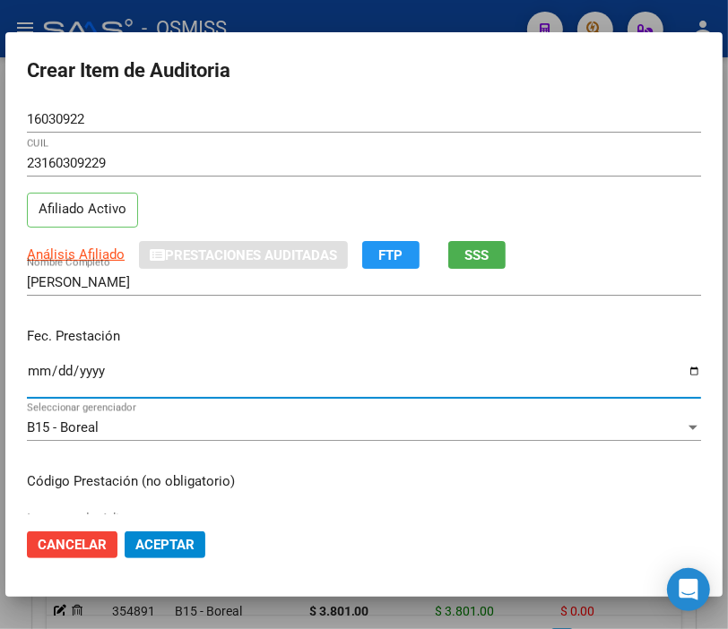
click at [32, 370] on input "Ingresar la fecha" at bounding box center [364, 378] width 674 height 29
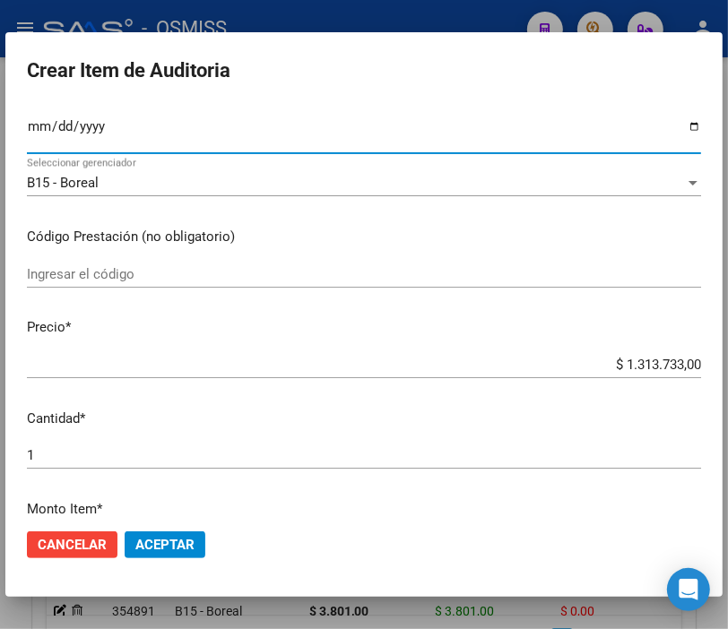
scroll to position [299, 0]
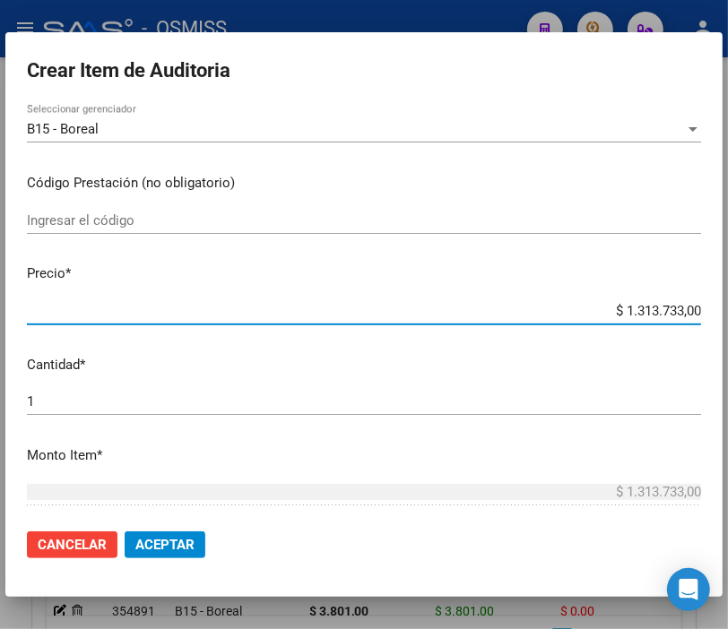
drag, startPoint x: 593, startPoint y: 311, endPoint x: 744, endPoint y: 307, distance: 151.6
click at [728, 307] on html "menu - OSMISS person Firma Express Inicio Instructivos Contacto OS Padrón Padró…" at bounding box center [364, 314] width 728 height 629
click at [181, 537] on span "Aceptar" at bounding box center [164, 545] width 59 height 16
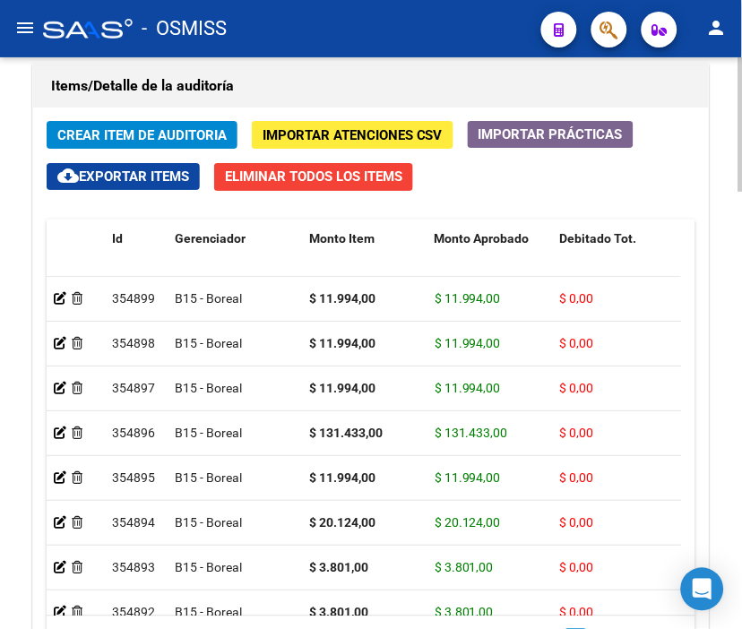
drag, startPoint x: 320, startPoint y: 74, endPoint x: 204, endPoint y: 82, distance: 115.9
click at [320, 74] on h1 "Items/Detalle de la auditoría" at bounding box center [371, 86] width 640 height 29
click at [136, 136] on span "Crear Item de Auditoria" at bounding box center [141, 135] width 169 height 16
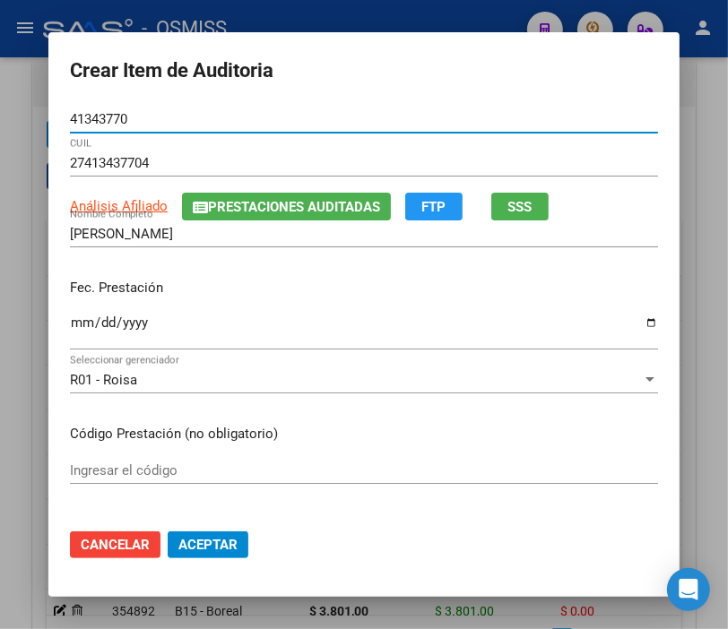
click at [76, 333] on input "Ingresar la fecha" at bounding box center [364, 330] width 588 height 29
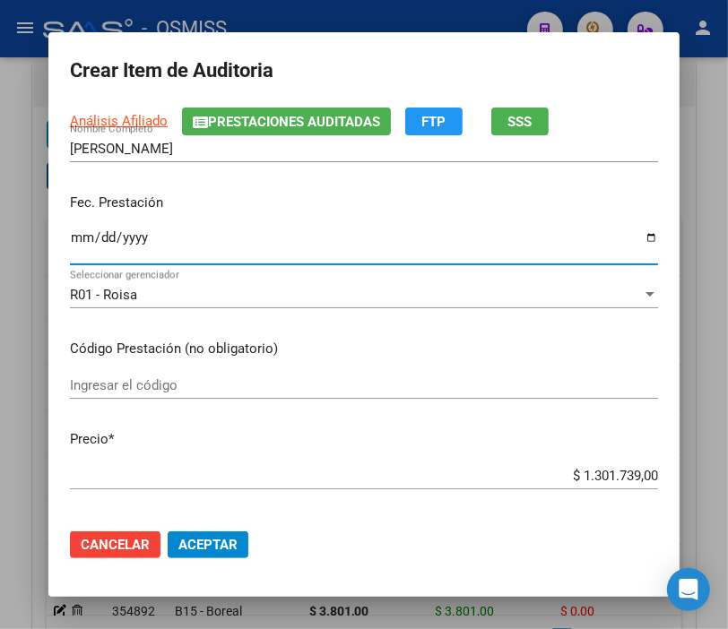
scroll to position [199, 0]
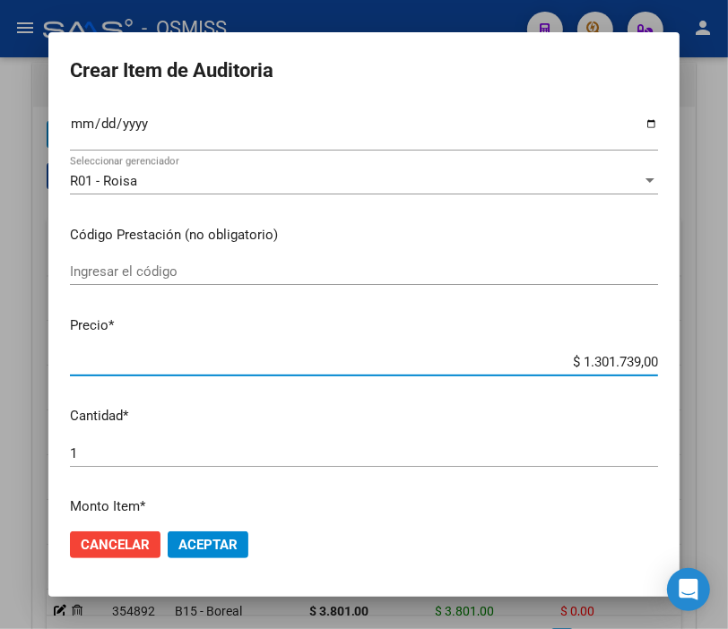
drag, startPoint x: 557, startPoint y: 359, endPoint x: 697, endPoint y: 352, distance: 140.9
click at [697, 352] on div "Crear Item de Auditoria 41343770 Nro Documento 27413437704 CUIL Análisis Afilia…" at bounding box center [364, 314] width 728 height 629
click at [207, 542] on span "Aceptar" at bounding box center [207, 545] width 59 height 16
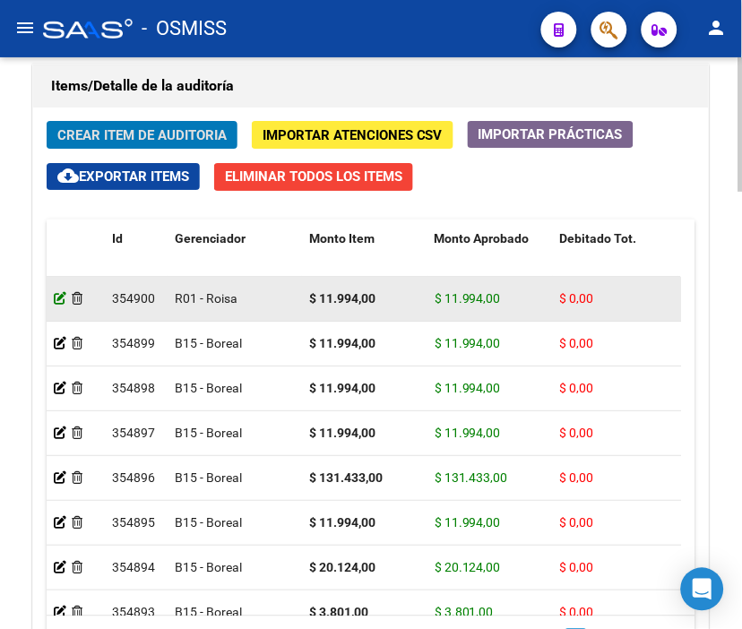
click at [56, 292] on icon at bounding box center [60, 298] width 13 height 13
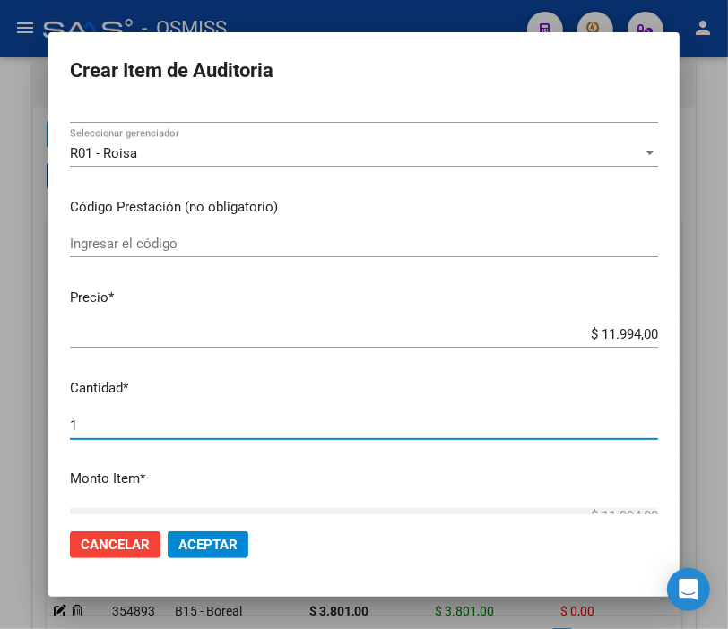
click at [48, 420] on mat-dialog-content "41343770 Nro Documento 27413437704 CUIL [PERSON_NAME] NARENA Nombre Completo Fe…" at bounding box center [363, 310] width 631 height 409
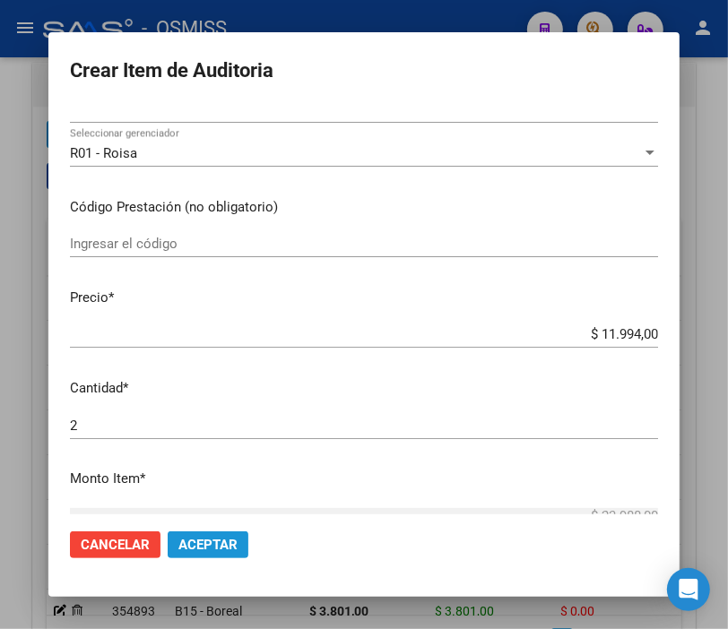
click at [211, 552] on button "Aceptar" at bounding box center [208, 545] width 81 height 27
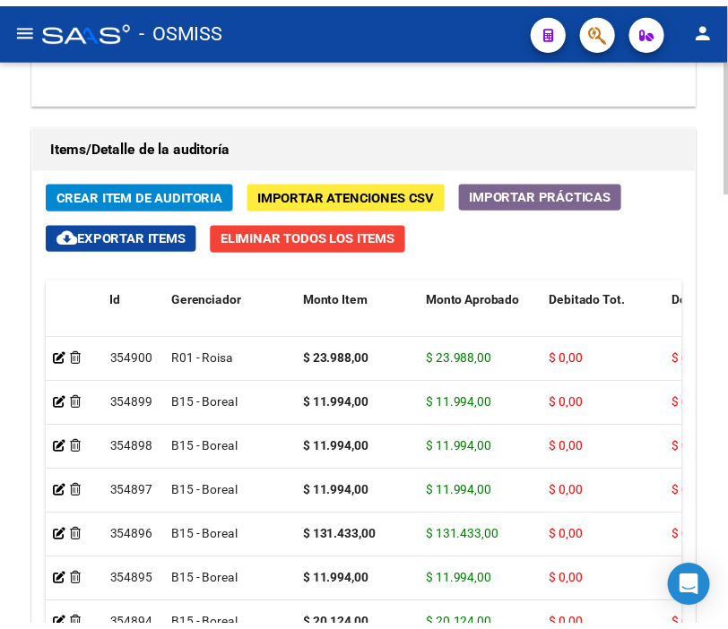
scroll to position [1692, 0]
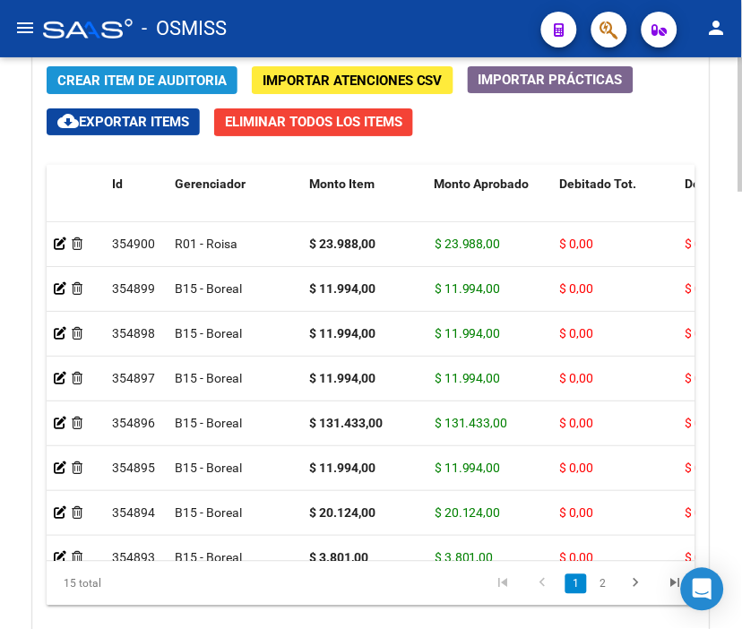
click at [118, 74] on span "Crear Item de Auditoria" at bounding box center [141, 81] width 169 height 16
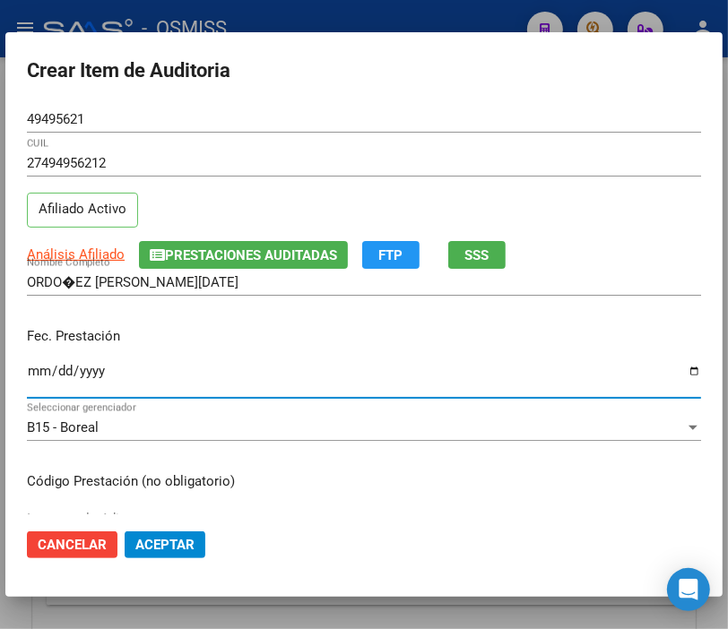
click at [30, 371] on input "Ingresar la fecha" at bounding box center [364, 378] width 674 height 29
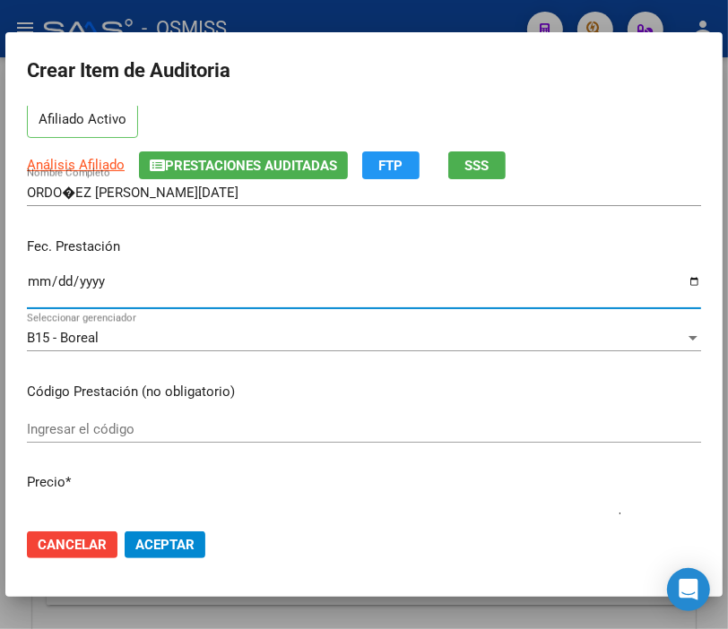
scroll to position [199, 0]
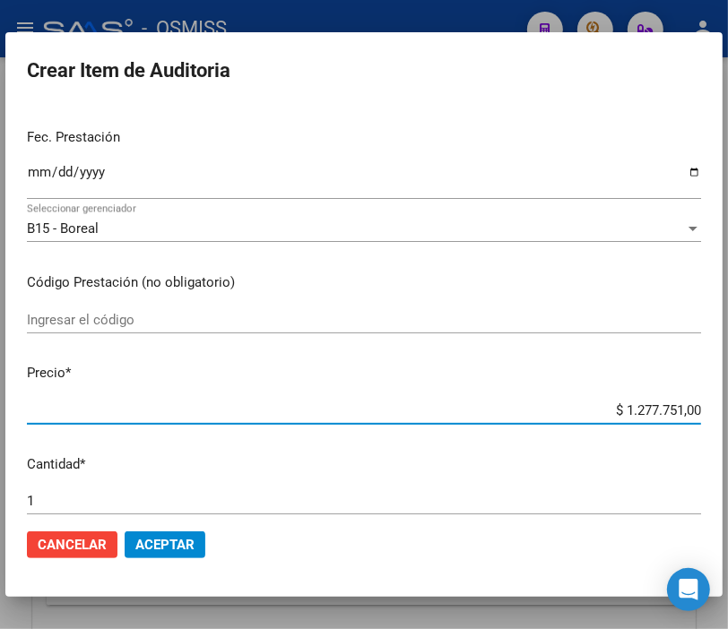
drag, startPoint x: 554, startPoint y: 406, endPoint x: 744, endPoint y: 416, distance: 190.3
click at [728, 416] on html "menu - OSMISS person Firma Express Inicio Instructivos Contacto OS Padrón Padró…" at bounding box center [364, 314] width 728 height 629
click at [158, 544] on span "Aceptar" at bounding box center [164, 545] width 59 height 16
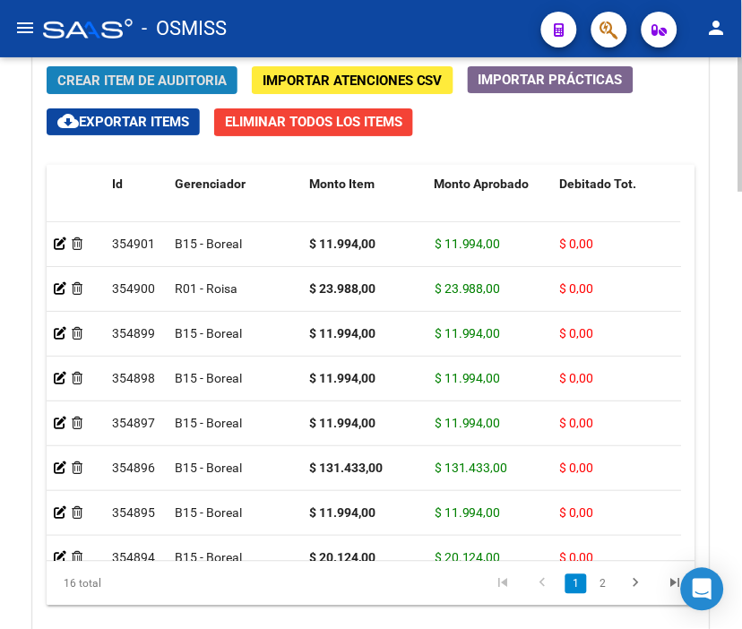
click at [156, 87] on span "Crear Item de Auditoria" at bounding box center [141, 81] width 169 height 16
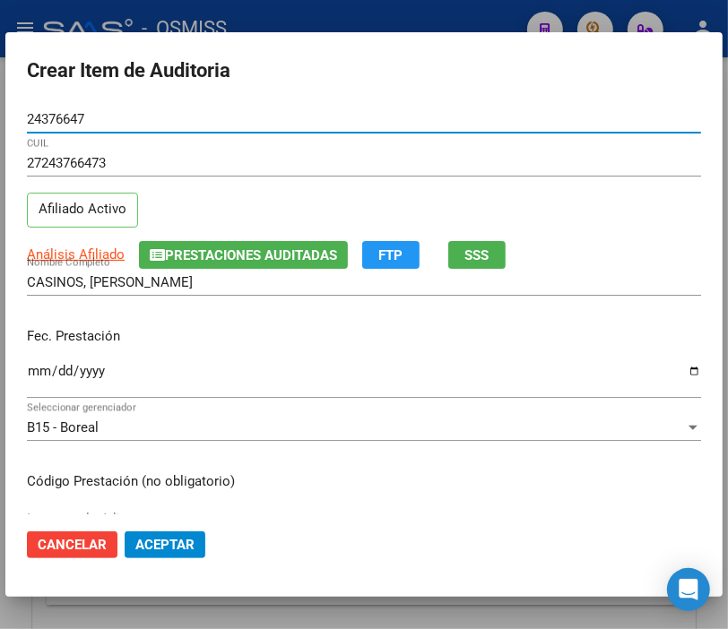
click at [43, 381] on input "Ingresar la fecha" at bounding box center [364, 378] width 674 height 29
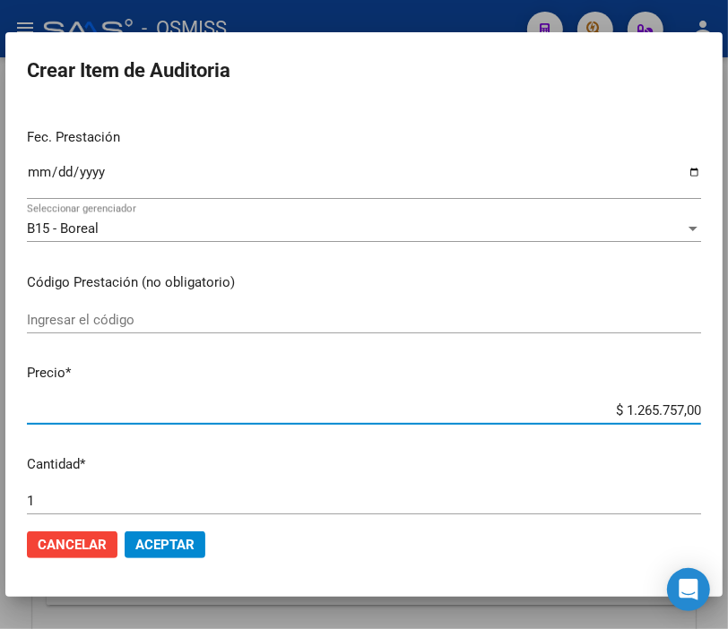
drag, startPoint x: 594, startPoint y: 408, endPoint x: 744, endPoint y: 394, distance: 150.3
click at [728, 394] on html "menu - OSMISS person Firma Express Inicio Instructivos Contacto OS Padrón Padró…" at bounding box center [364, 314] width 728 height 629
click at [184, 541] on span "Aceptar" at bounding box center [164, 545] width 59 height 16
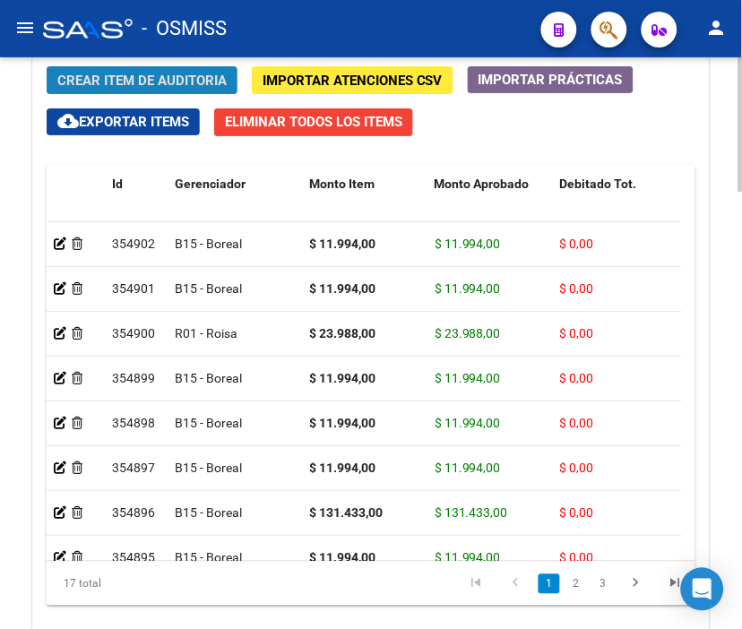
click at [134, 77] on span "Crear Item de Auditoria" at bounding box center [141, 81] width 169 height 16
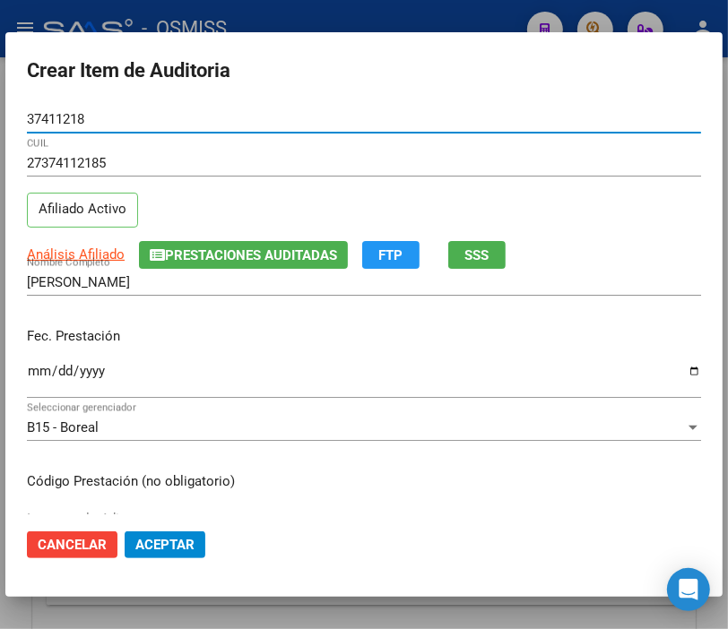
click at [36, 368] on input "Ingresar la fecha" at bounding box center [364, 378] width 674 height 29
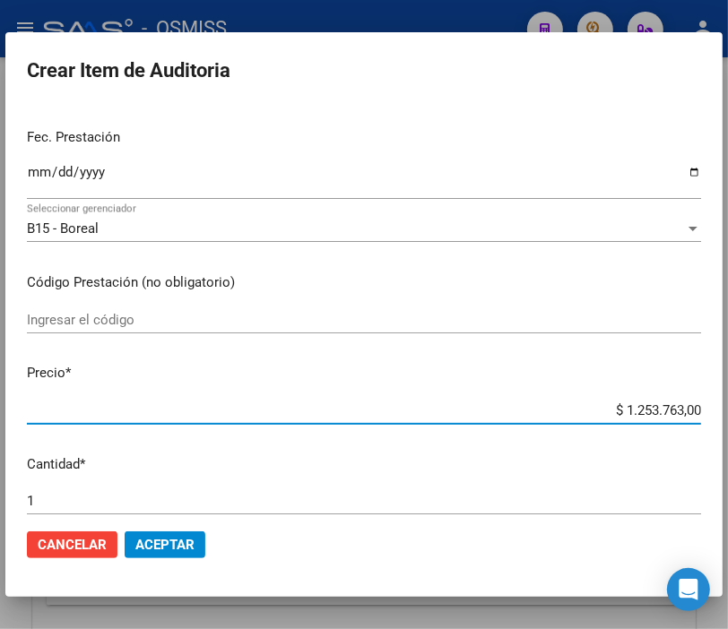
drag, startPoint x: 561, startPoint y: 408, endPoint x: 744, endPoint y: 408, distance: 182.9
click at [728, 408] on html "menu - OSMISS person Firma Express Inicio Instructivos Contacto OS Padrón Padró…" at bounding box center [364, 314] width 728 height 629
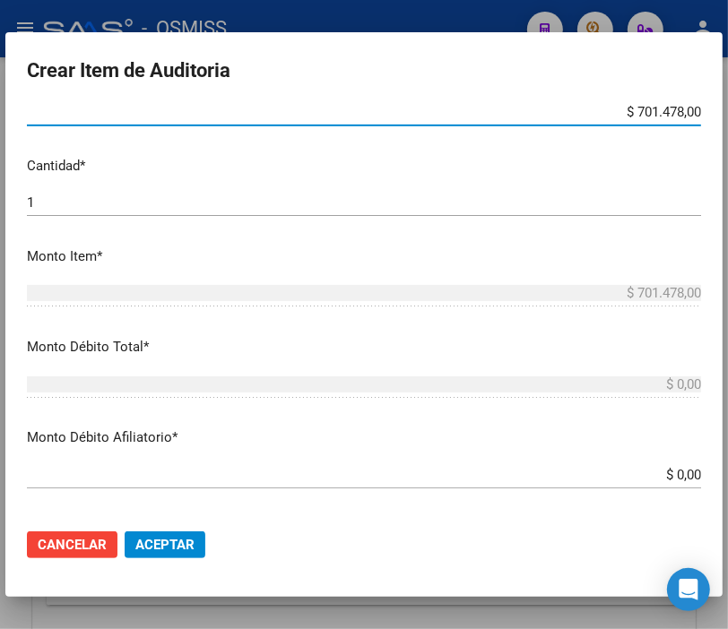
scroll to position [597, 0]
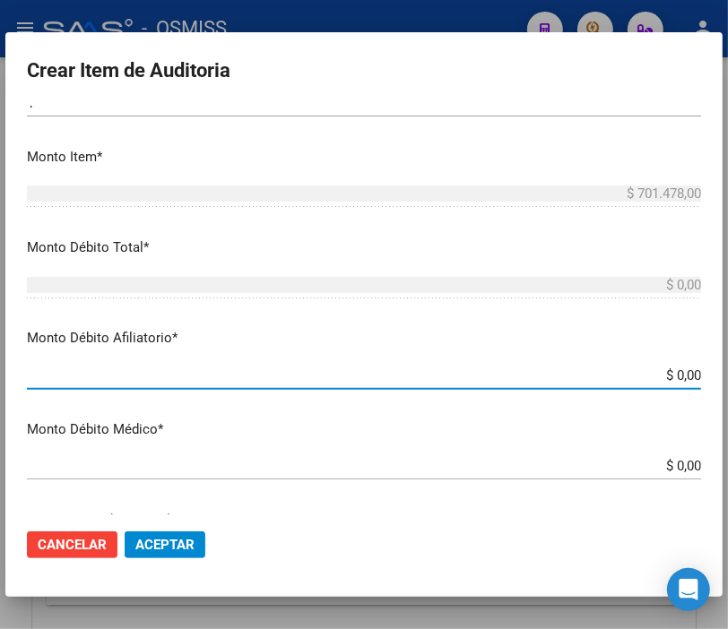
drag, startPoint x: 630, startPoint y: 373, endPoint x: 744, endPoint y: 369, distance: 113.9
click at [728, 369] on html "menu - OSMISS person Firma Express Inicio Instructivos Contacto OS Padrón Padró…" at bounding box center [364, 314] width 728 height 629
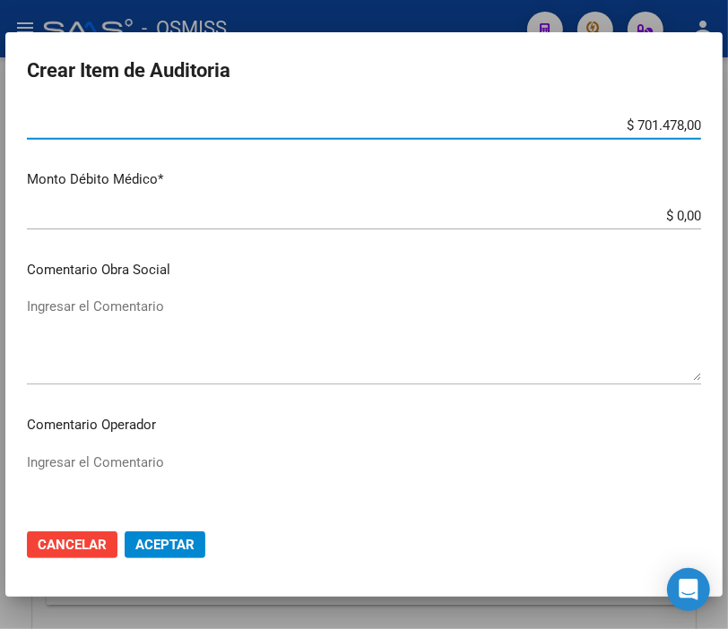
scroll to position [896, 0]
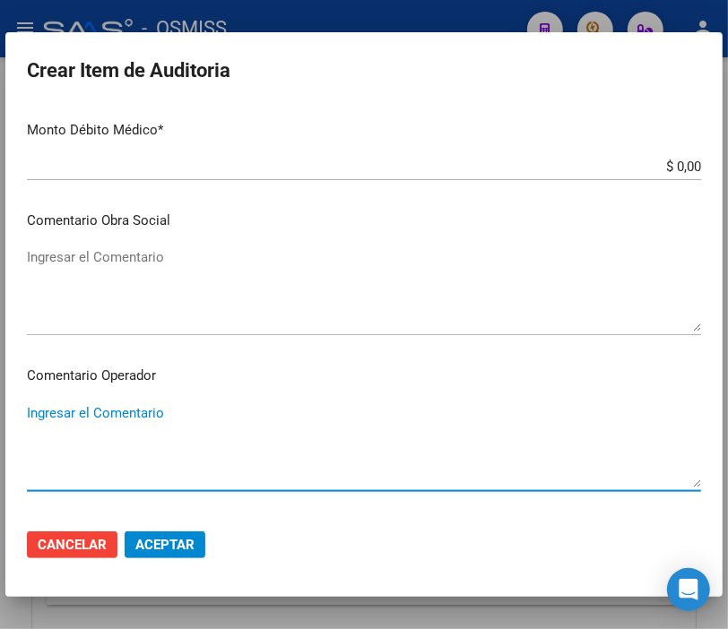
click at [57, 410] on textarea "Ingresar el Comentario" at bounding box center [364, 445] width 674 height 84
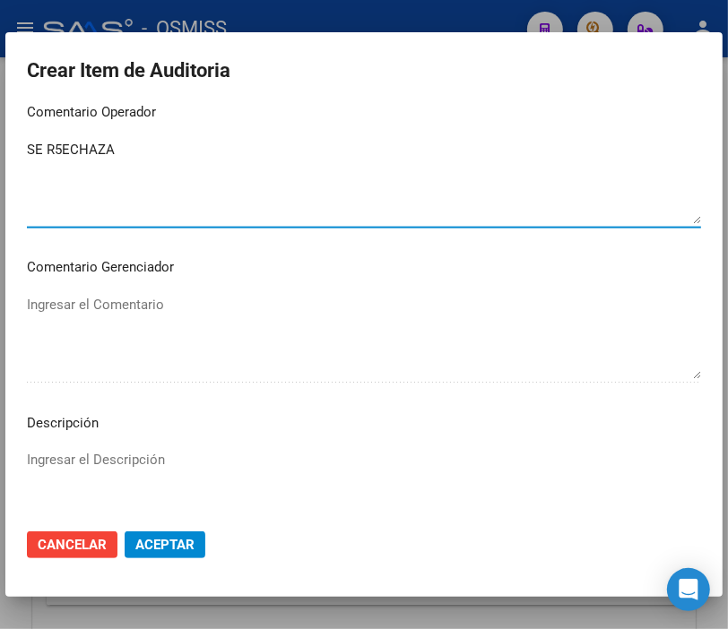
scroll to position [1195, 0]
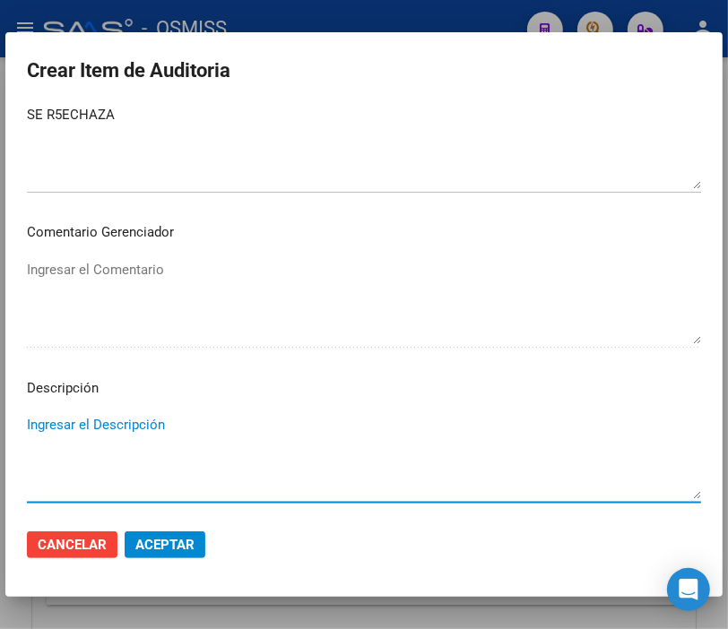
click at [57, 416] on textarea "Ingresar el Descripción" at bounding box center [364, 457] width 674 height 84
click at [63, 109] on textarea "SE R5ECHAZA" at bounding box center [364, 147] width 674 height 84
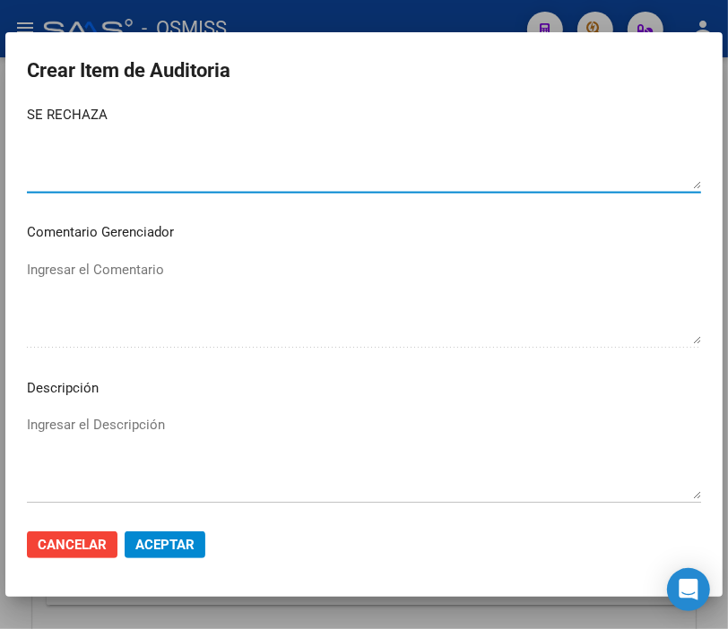
click at [65, 421] on textarea "Ingresar el Descripción" at bounding box center [364, 457] width 674 height 84
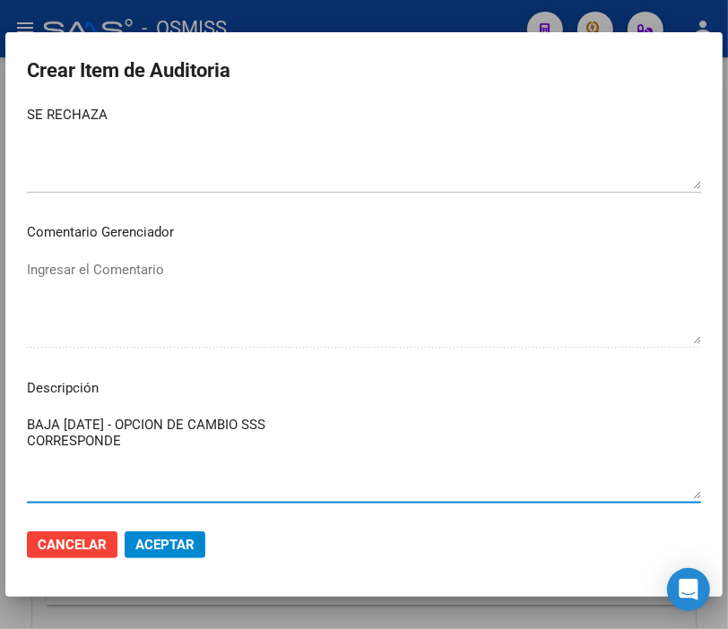
paste textarea "NOBIS S.A."
paste textarea "9-0490-6"
click at [195, 439] on textarea "BAJA [DATE] - OPCION DE CAMBIO SSS CORRESPONDE NOBIS S.A. RENAS 9-0490-6" at bounding box center [364, 457] width 674 height 84
click at [169, 545] on span "Aceptar" at bounding box center [164, 545] width 59 height 16
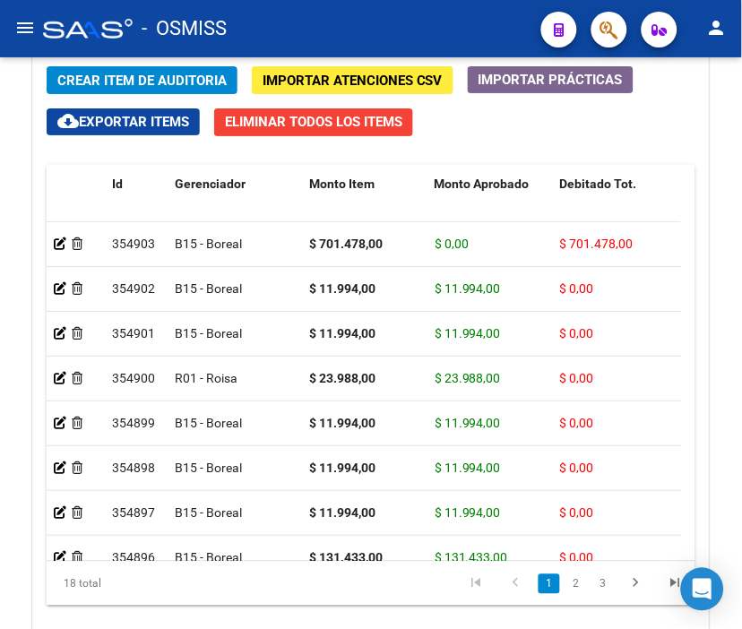
click at [299, 27] on div "- OSMISS" at bounding box center [285, 28] width 484 height 39
click at [314, 22] on div "- OSMISS" at bounding box center [285, 28] width 484 height 39
click at [170, 77] on span "Crear Item de Auditoria" at bounding box center [141, 81] width 169 height 16
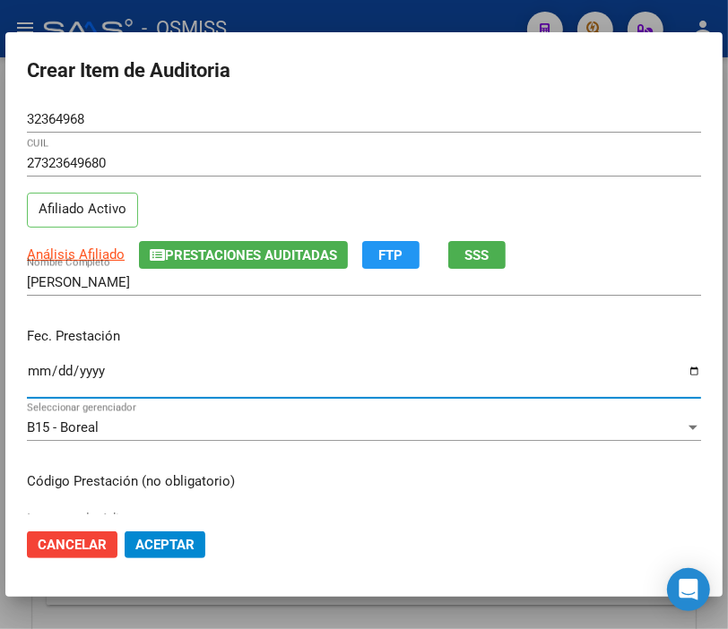
click at [30, 369] on input "Ingresar la fecha" at bounding box center [364, 378] width 674 height 29
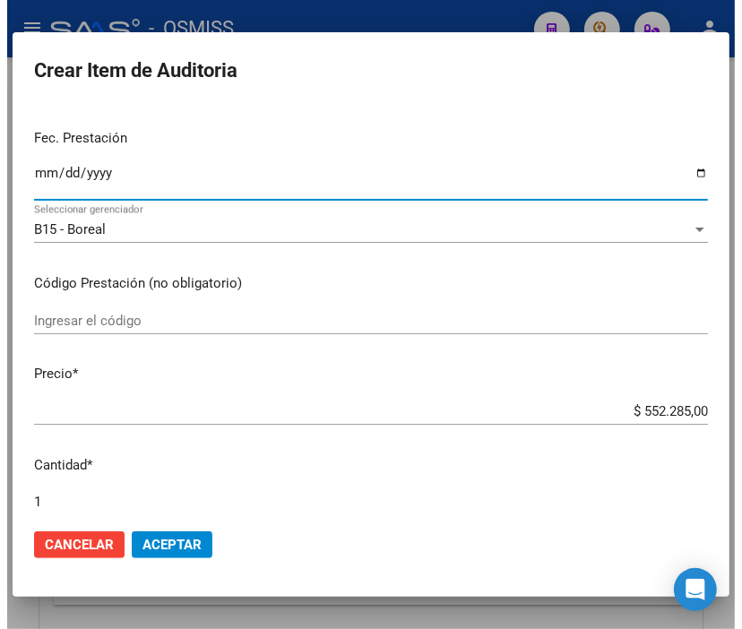
scroll to position [199, 0]
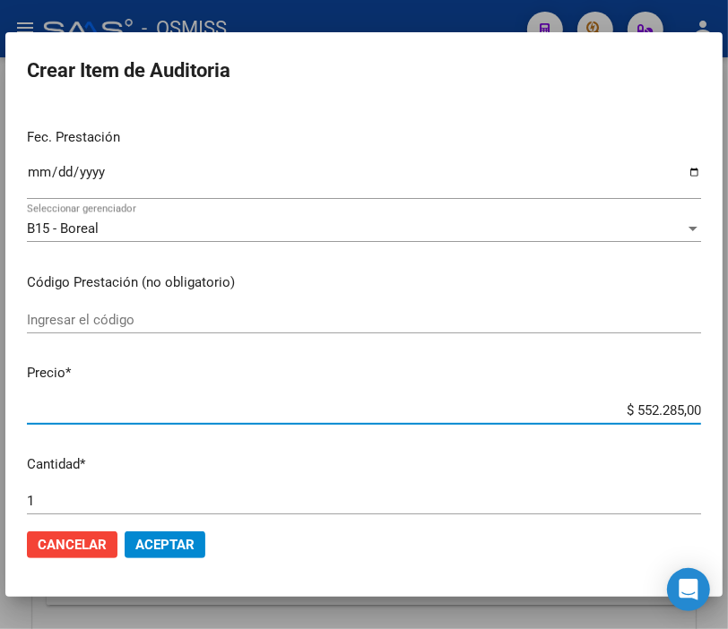
drag, startPoint x: 566, startPoint y: 408, endPoint x: 744, endPoint y: 404, distance: 178.4
click at [728, 404] on html "menu - OSMISS person Firma Express Inicio Instructivos Contacto OS Padrón Padró…" at bounding box center [364, 314] width 728 height 629
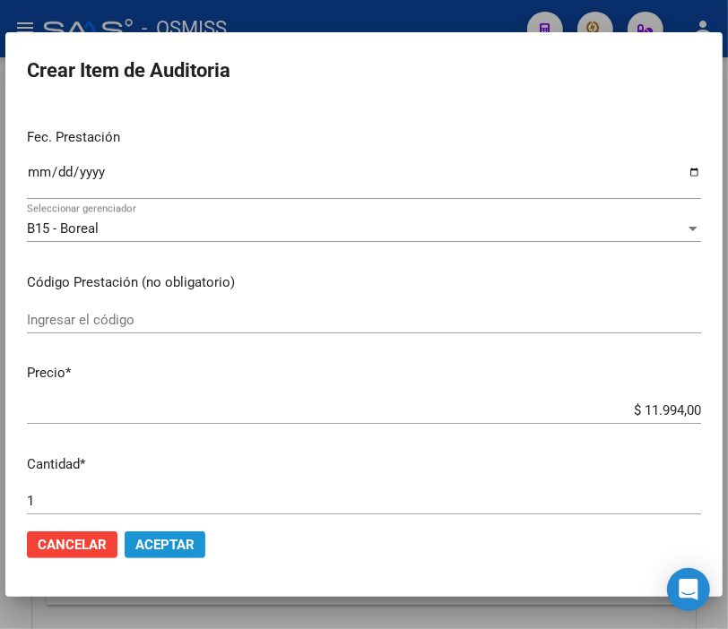
click at [189, 539] on span "Aceptar" at bounding box center [164, 545] width 59 height 16
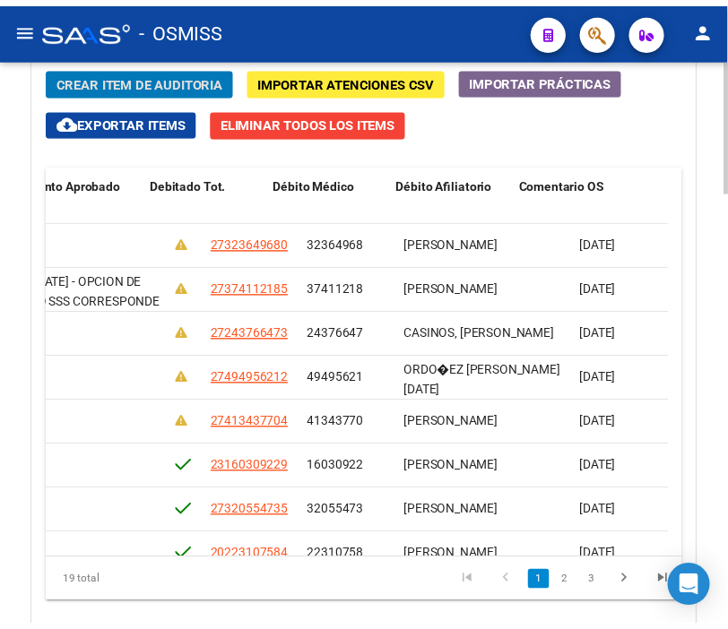
scroll to position [0, 0]
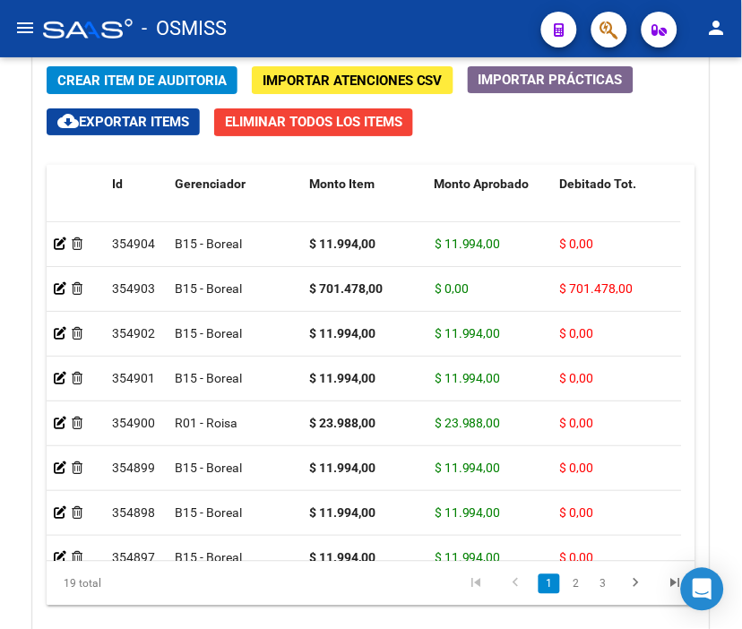
click at [302, 34] on div "- OSMISS" at bounding box center [285, 28] width 484 height 39
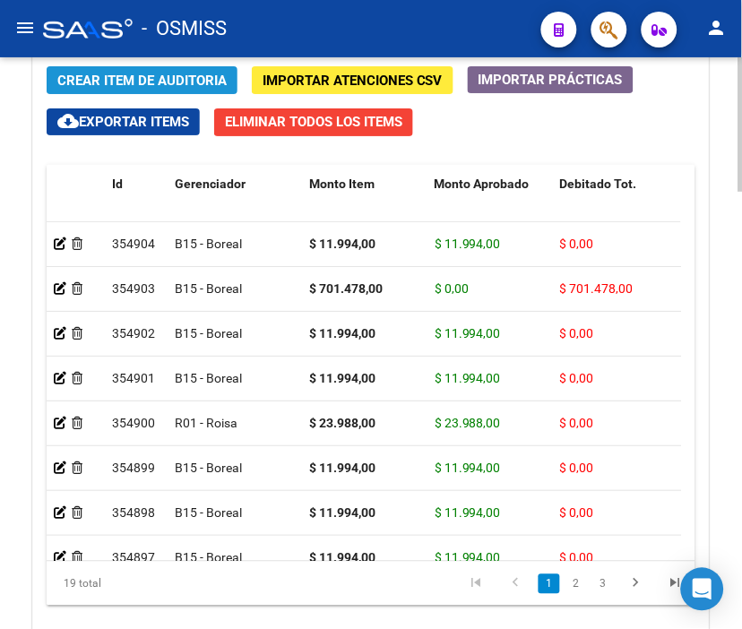
click at [158, 75] on span "Crear Item de Auditoria" at bounding box center [141, 81] width 169 height 16
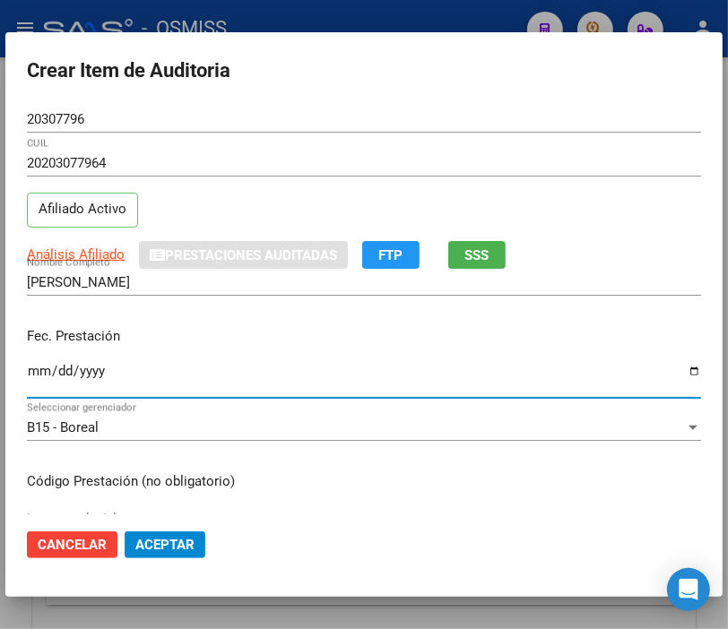
click at [39, 364] on input "Ingresar la fecha" at bounding box center [364, 378] width 674 height 29
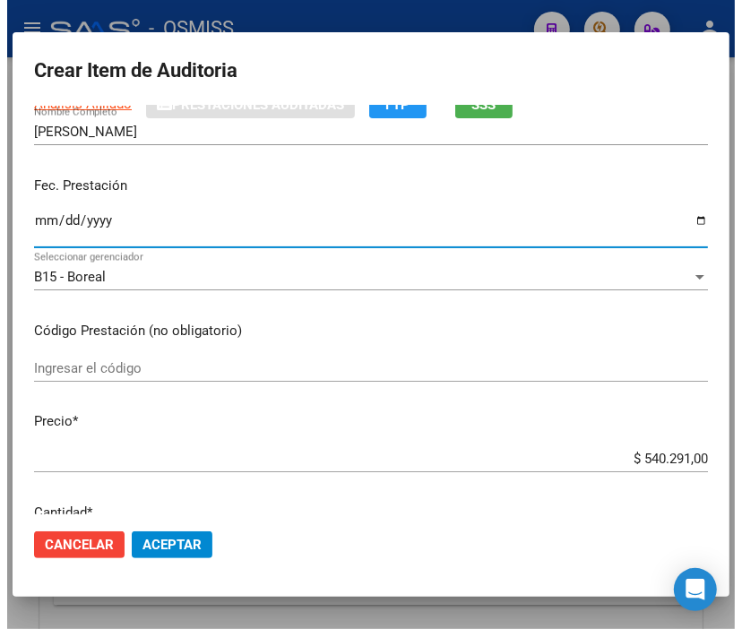
scroll to position [199, 0]
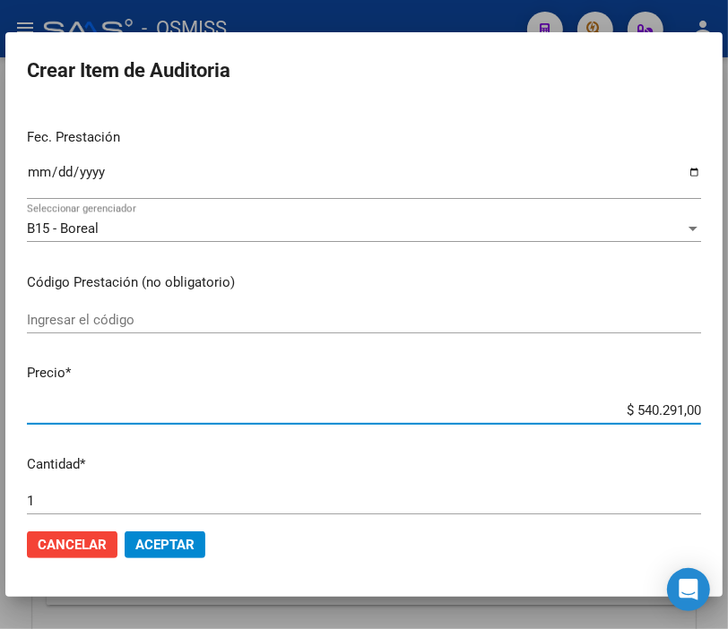
drag, startPoint x: 601, startPoint y: 415, endPoint x: 744, endPoint y: 415, distance: 143.4
click at [728, 415] on html "menu - OSMISS person Firma Express Inicio Instructivos Contacto OS Padrón Padró…" at bounding box center [364, 314] width 728 height 629
click at [180, 537] on span "Aceptar" at bounding box center [164, 545] width 59 height 16
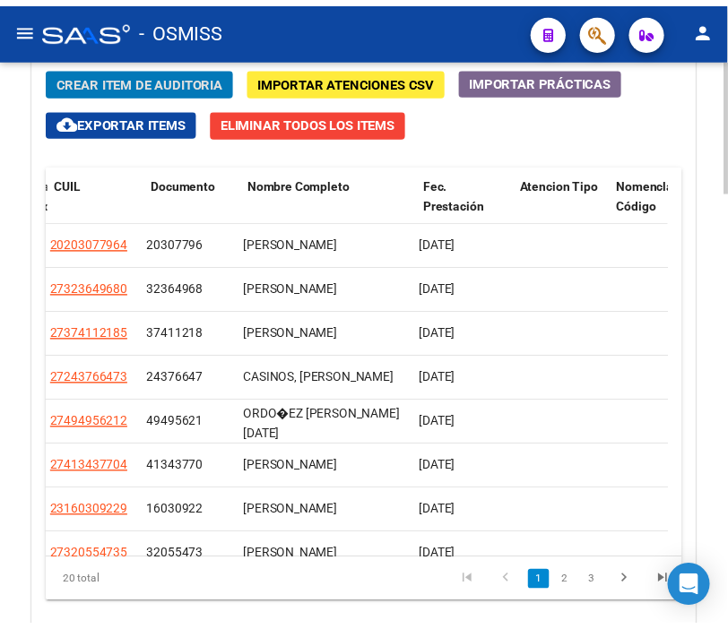
scroll to position [0, 0]
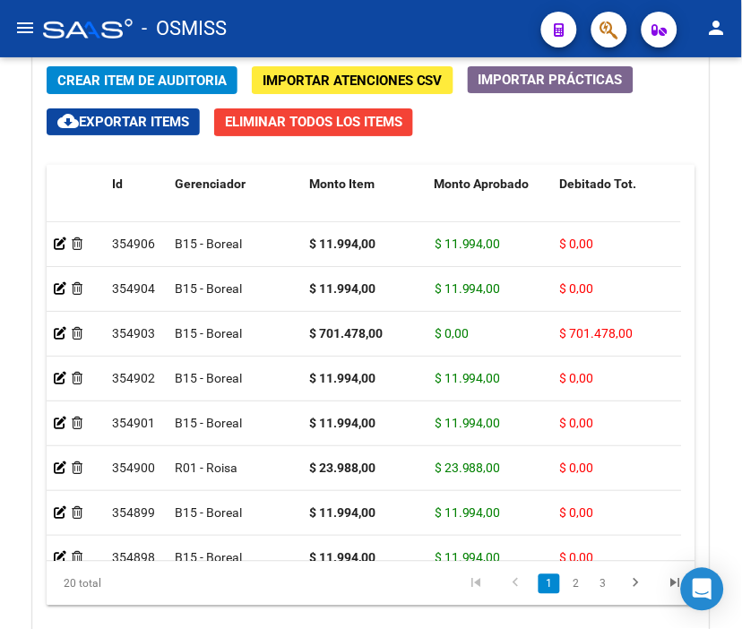
click at [333, 21] on div "- OSMISS" at bounding box center [285, 28] width 484 height 39
click at [177, 74] on span "Crear Item de Auditoria" at bounding box center [141, 81] width 169 height 16
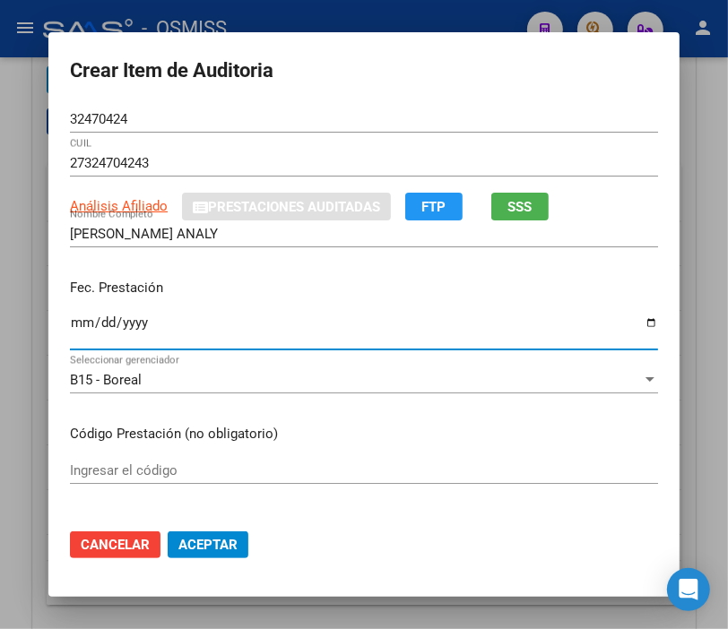
click at [73, 319] on input "Ingresar la fecha" at bounding box center [364, 330] width 588 height 29
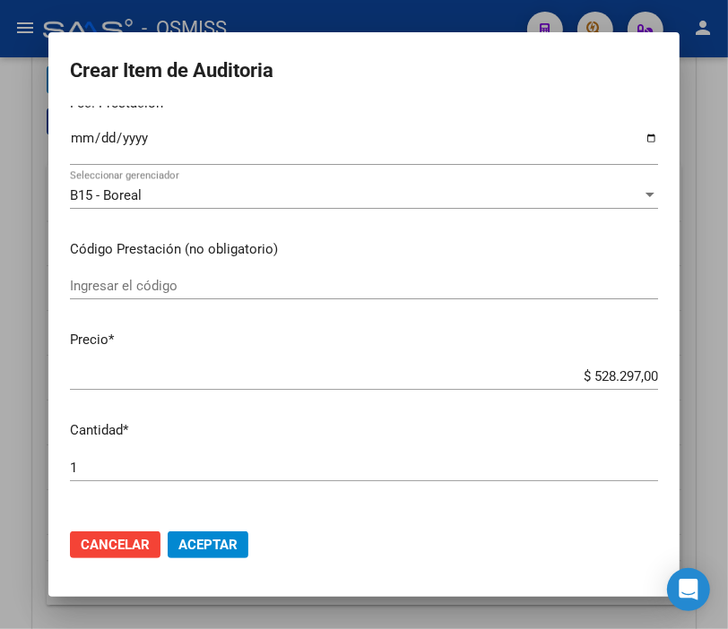
scroll to position [199, 0]
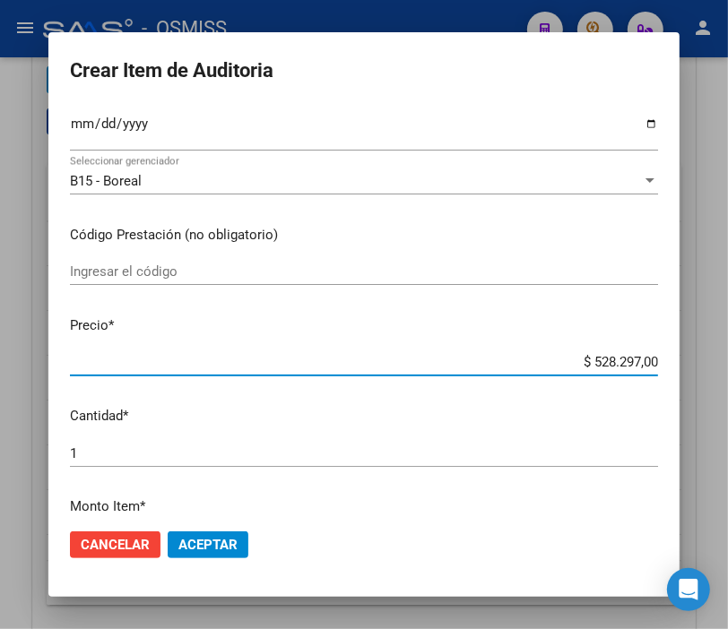
drag, startPoint x: 557, startPoint y: 361, endPoint x: 744, endPoint y: 361, distance: 187.3
click at [728, 361] on html "menu - OSMISS person Firma Express Inicio Instructivos Contacto OS Padrón Padró…" at bounding box center [364, 314] width 728 height 629
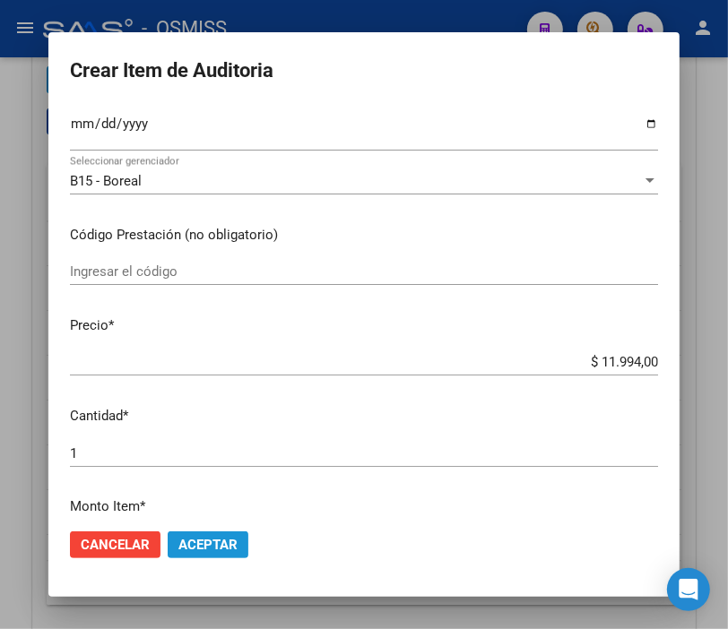
click at [213, 543] on span "Aceptar" at bounding box center [207, 545] width 59 height 16
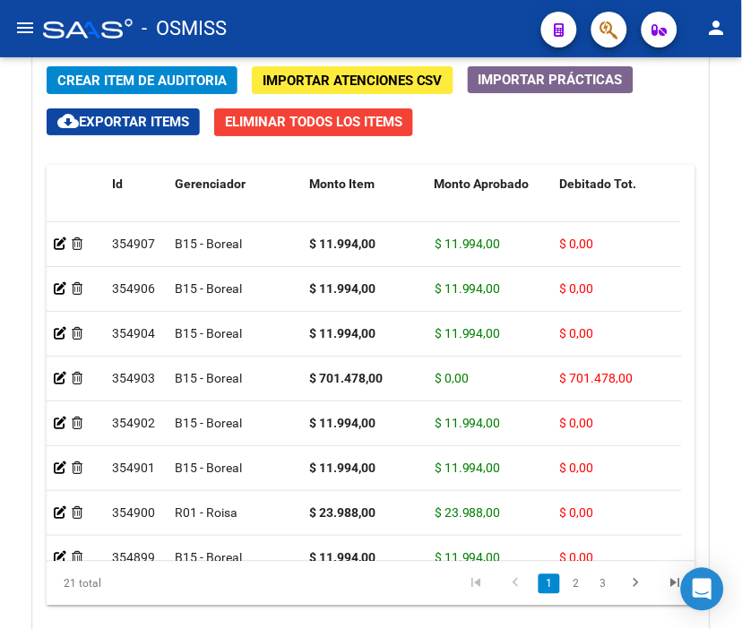
click at [326, 23] on div "- OSMISS" at bounding box center [285, 28] width 484 height 39
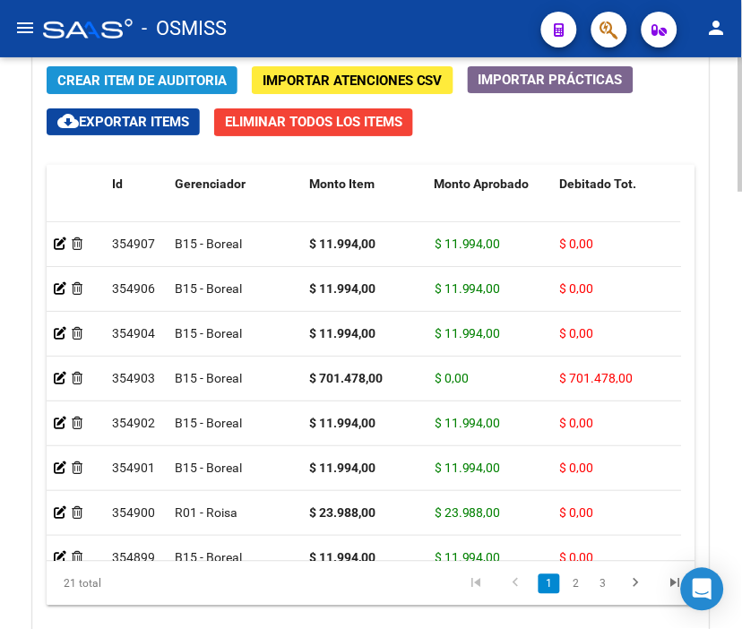
click at [157, 75] on span "Crear Item de Auditoria" at bounding box center [141, 81] width 169 height 16
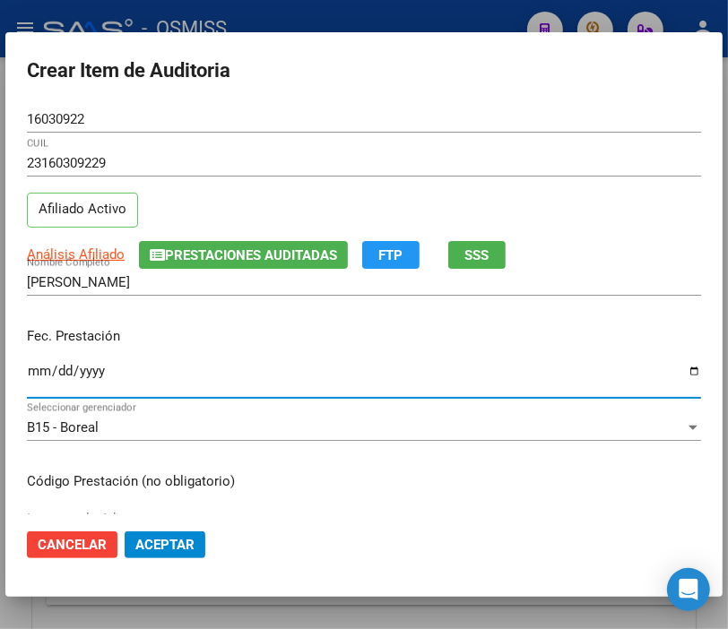
click at [32, 368] on input "Ingresar la fecha" at bounding box center [364, 378] width 674 height 29
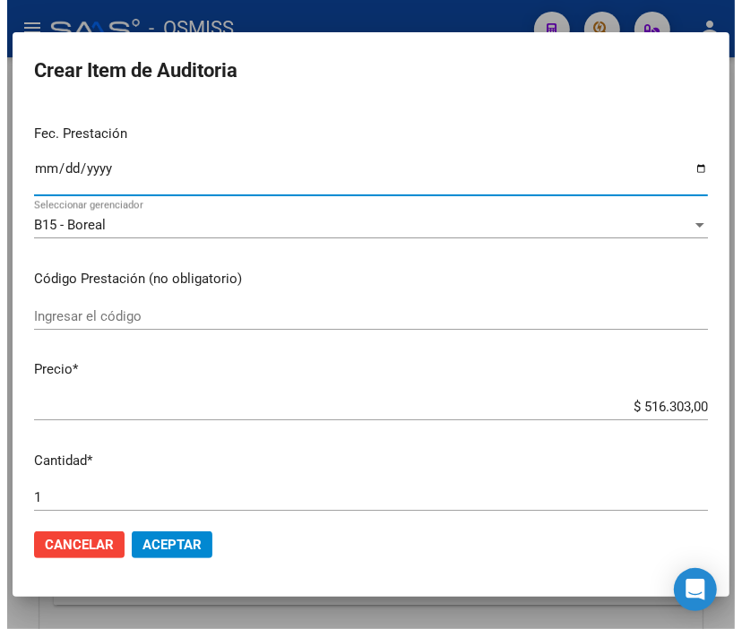
scroll to position [299, 0]
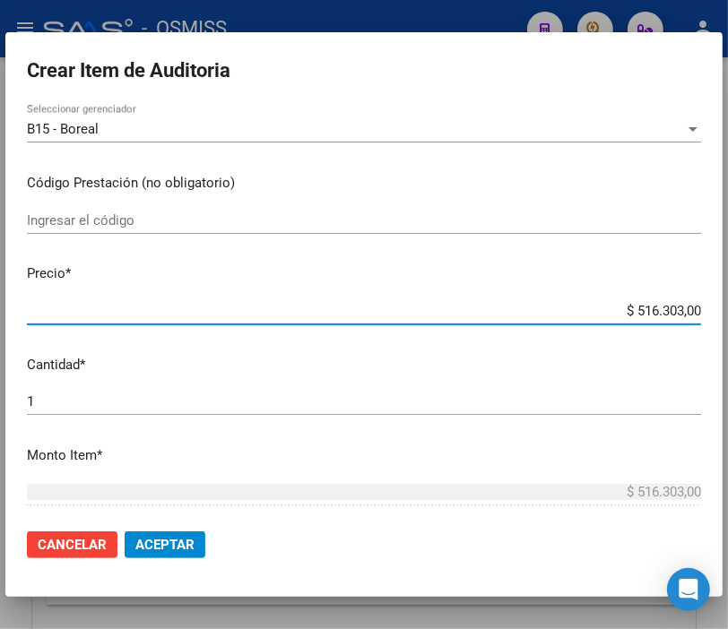
drag, startPoint x: 583, startPoint y: 311, endPoint x: 744, endPoint y: 308, distance: 161.4
click at [728, 308] on html "menu - OSMISS person Firma Express Inicio Instructivos Contacto OS Padrón Padró…" at bounding box center [364, 314] width 728 height 629
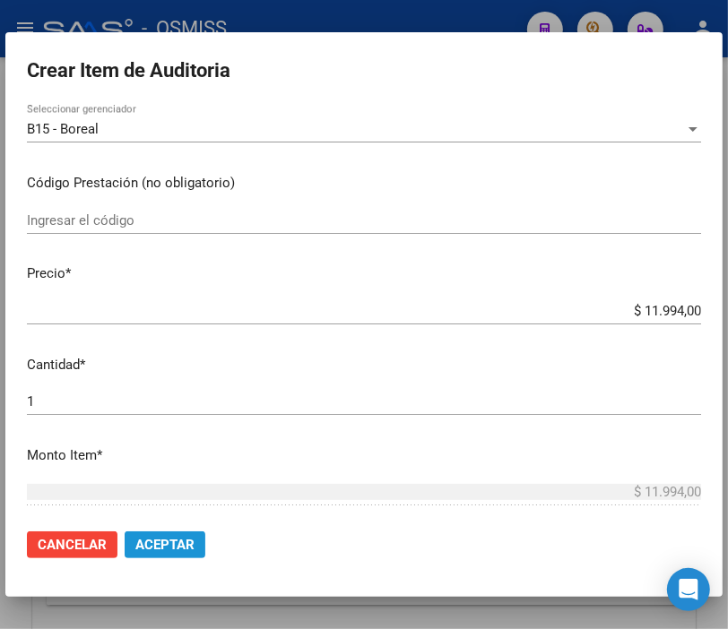
click at [153, 548] on span "Aceptar" at bounding box center [164, 545] width 59 height 16
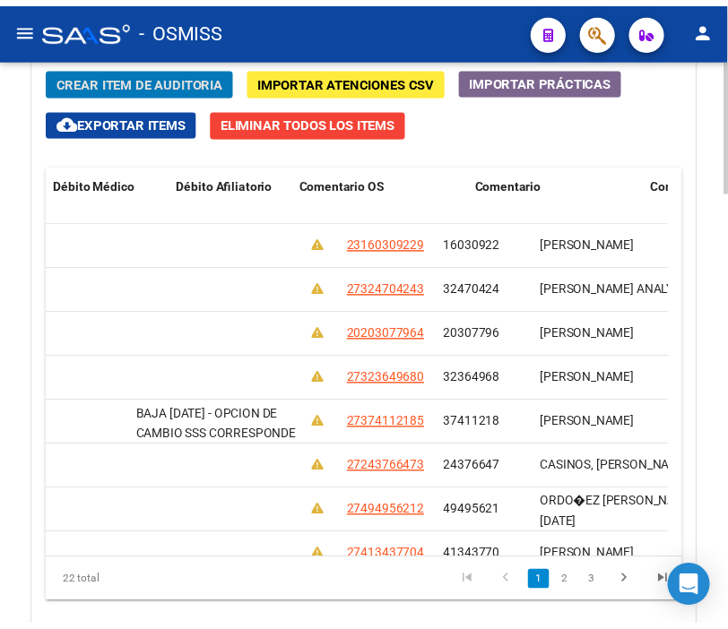
scroll to position [0, 0]
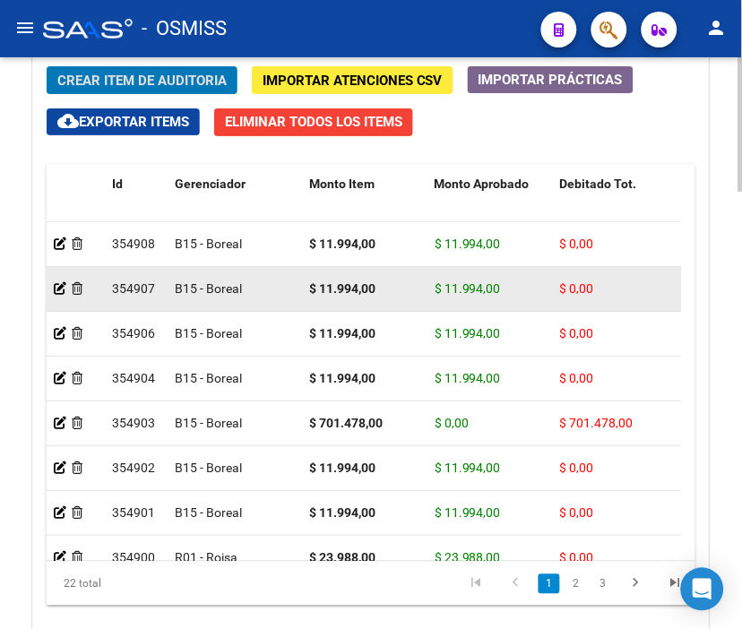
click at [51, 289] on datatable-body-cell at bounding box center [76, 289] width 58 height 44
click at [54, 289] on icon at bounding box center [60, 288] width 13 height 13
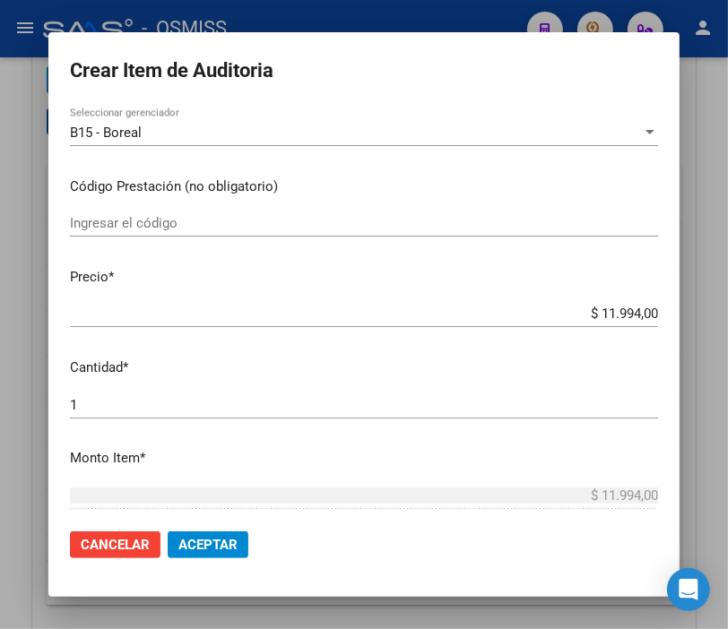
scroll to position [299, 0]
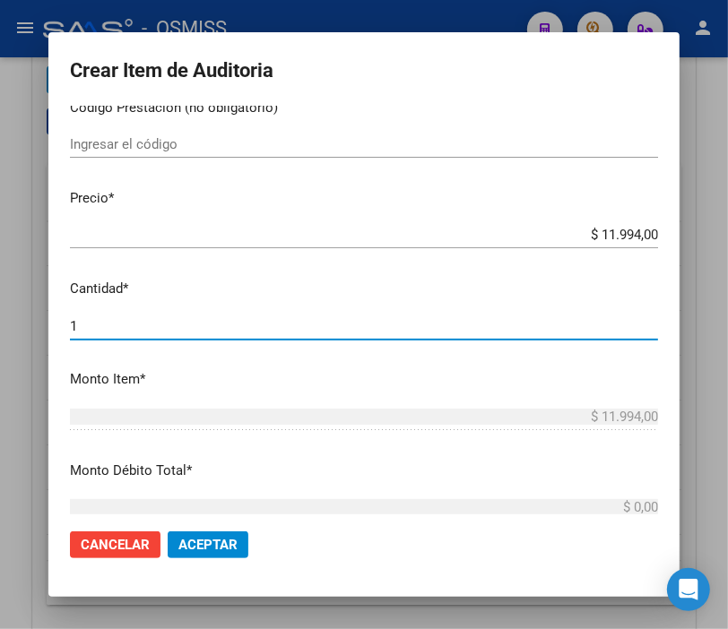
drag, startPoint x: 162, startPoint y: 327, endPoint x: -44, endPoint y: 321, distance: 206.3
click at [0, 321] on html "menu - OSMISS person Firma Express Inicio Instructivos Contacto OS Padrón Padró…" at bounding box center [364, 314] width 728 height 629
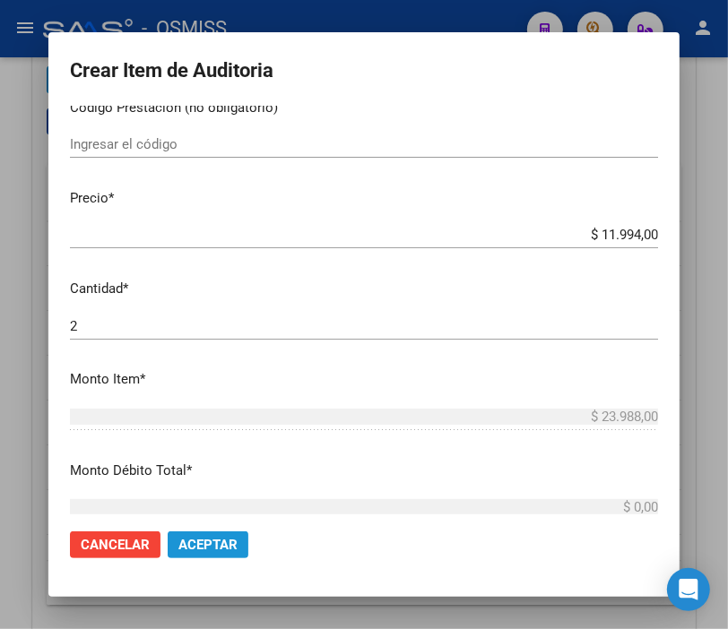
click at [181, 539] on span "Aceptar" at bounding box center [207, 545] width 59 height 16
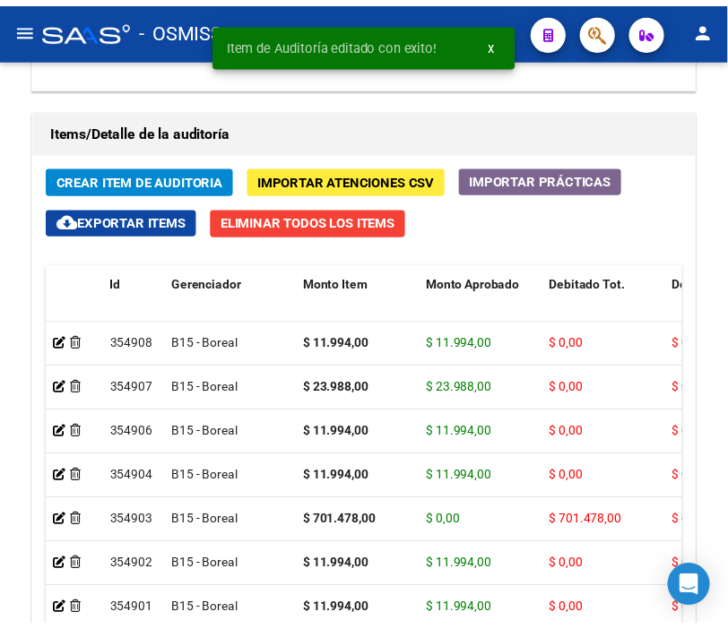
scroll to position [1692, 0]
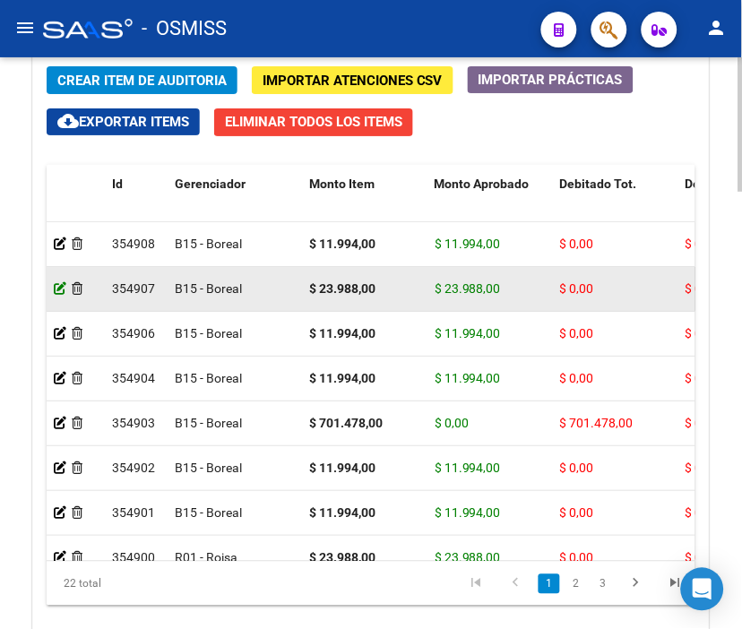
click at [56, 285] on icon at bounding box center [60, 288] width 13 height 13
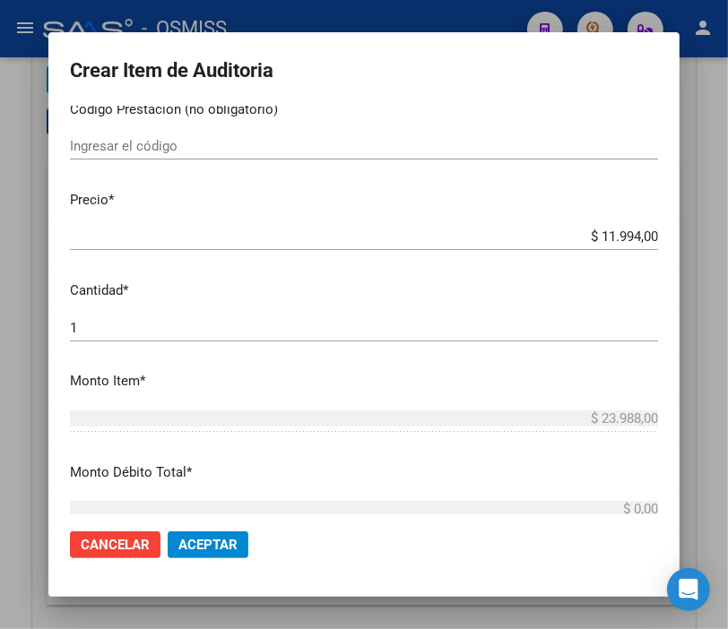
scroll to position [398, 0]
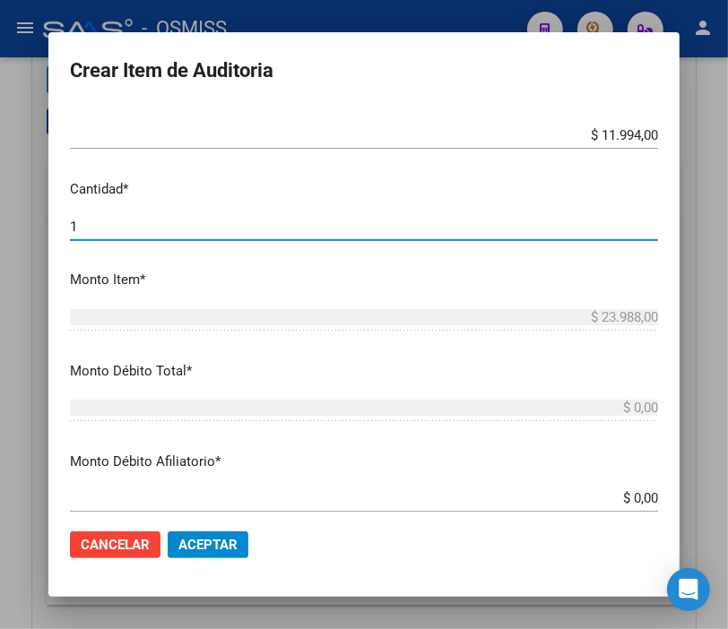
drag, startPoint x: 104, startPoint y: 218, endPoint x: -22, endPoint y: 217, distance: 125.5
click at [0, 217] on html "menu - OSMISS person Firma Express Inicio Instructivos Contacto OS Padrón Padró…" at bounding box center [364, 314] width 728 height 629
click at [195, 542] on span "Aceptar" at bounding box center [207, 545] width 59 height 16
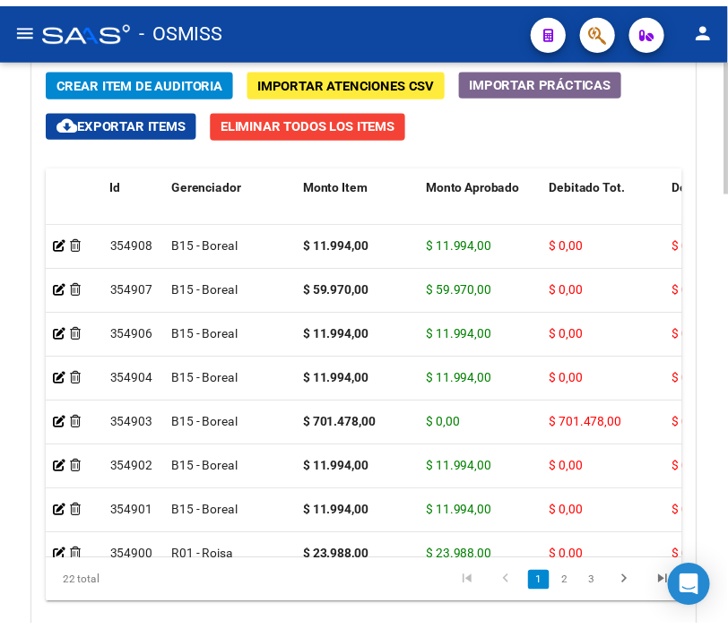
scroll to position [1692, 0]
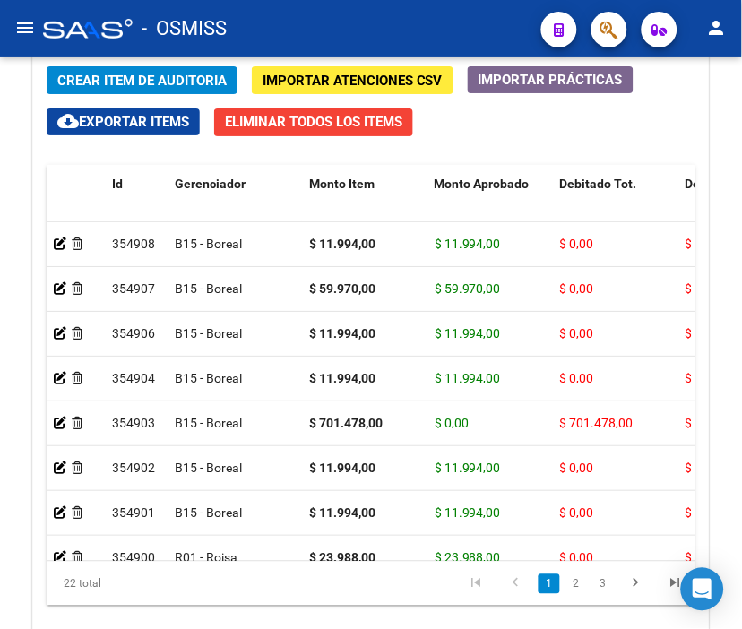
click at [342, 22] on div "- OSMISS" at bounding box center [285, 28] width 484 height 39
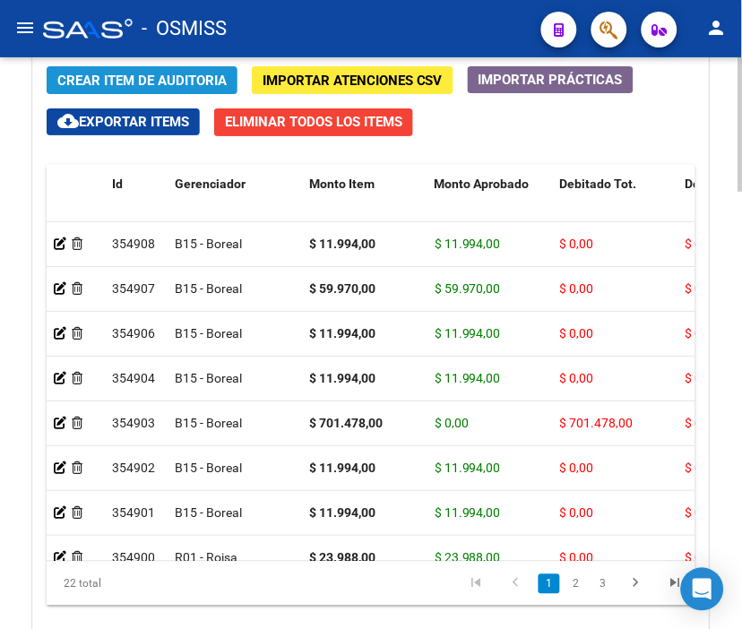
click at [136, 88] on span "Crear Item de Auditoria" at bounding box center [141, 81] width 169 height 16
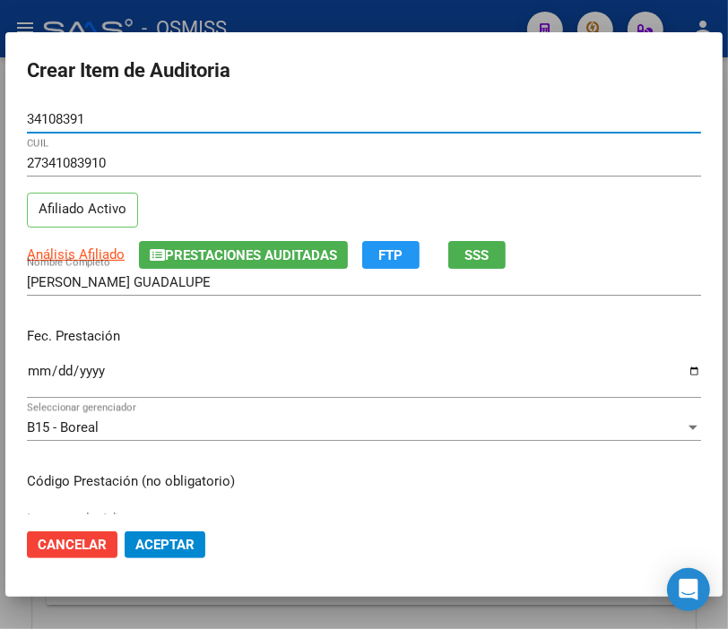
click at [42, 380] on input "Ingresar la fecha" at bounding box center [364, 378] width 674 height 29
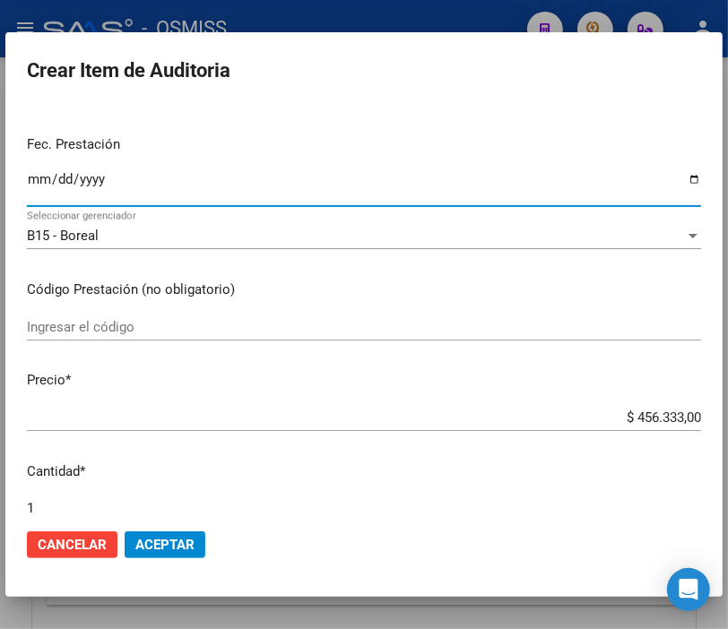
scroll to position [199, 0]
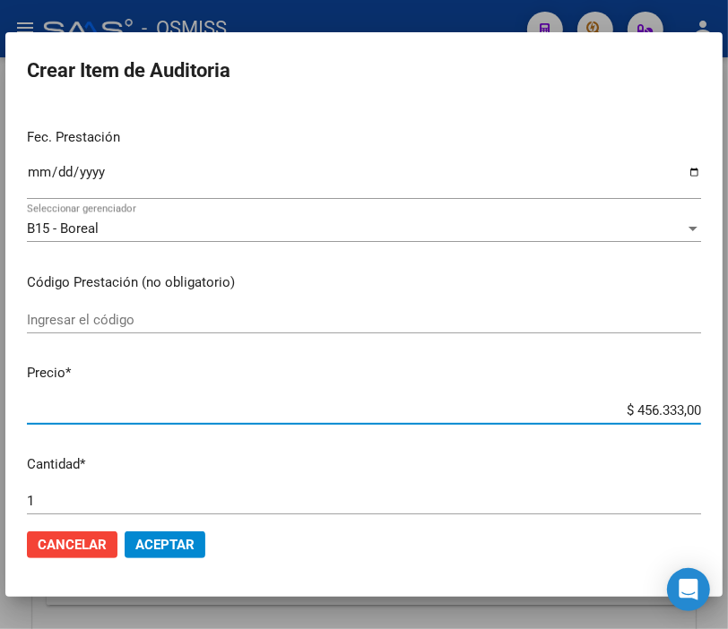
drag, startPoint x: 592, startPoint y: 405, endPoint x: 744, endPoint y: 395, distance: 152.7
click at [728, 395] on html "menu - OSMISS person Firma Express Inicio Instructivos Contacto OS Padrón Padró…" at bounding box center [364, 314] width 728 height 629
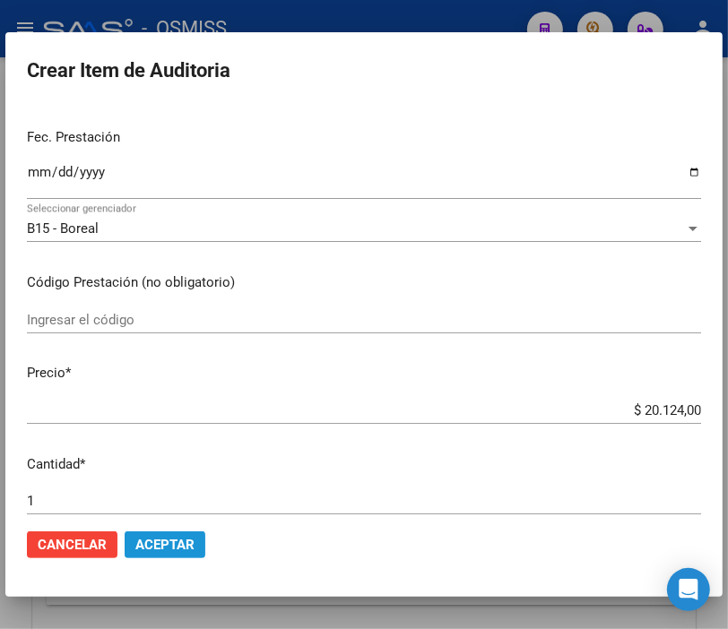
click at [159, 549] on span "Aceptar" at bounding box center [164, 545] width 59 height 16
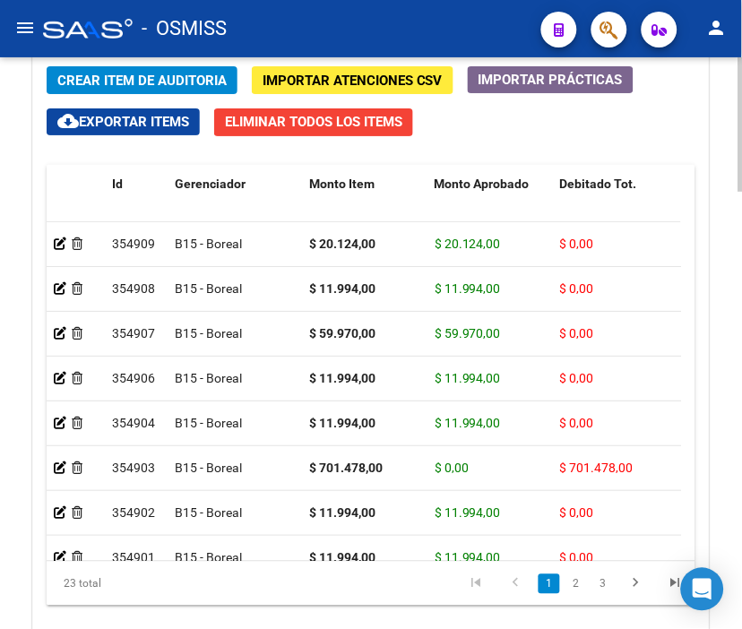
click at [159, 74] on span "Crear Item de Auditoria" at bounding box center [141, 81] width 169 height 16
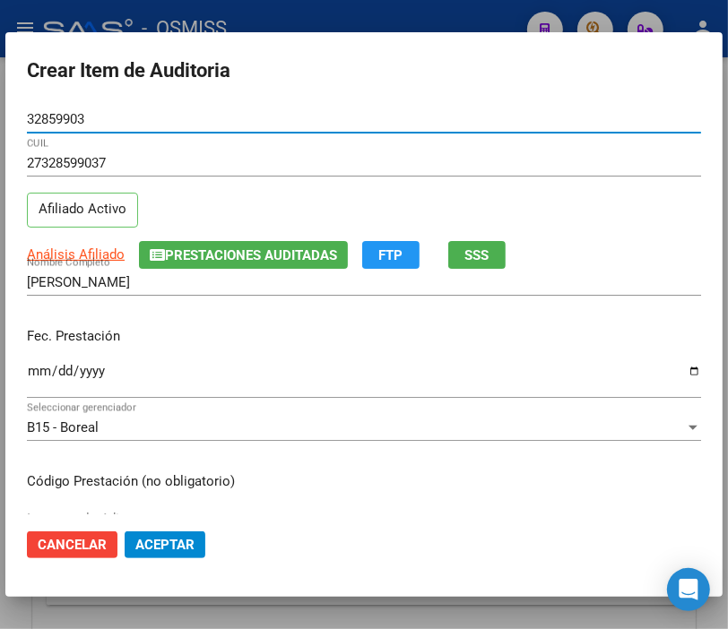
click at [29, 378] on input "Ingresar la fecha" at bounding box center [364, 378] width 674 height 29
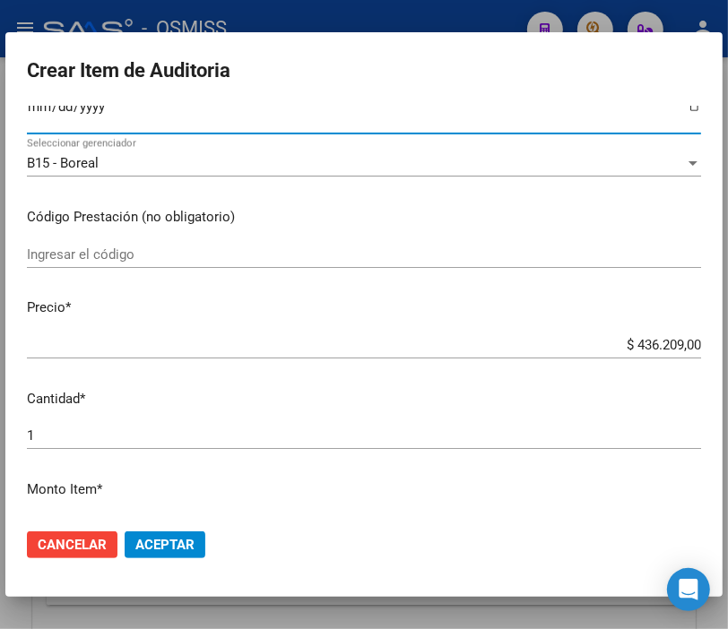
scroll to position [299, 0]
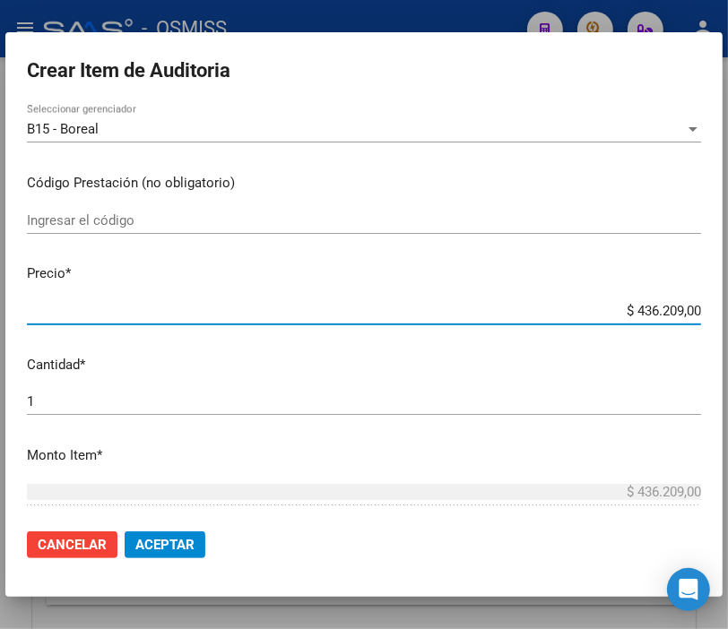
drag, startPoint x: 577, startPoint y: 307, endPoint x: 744, endPoint y: 320, distance: 167.3
click at [728, 320] on html "menu - OSMISS person Firma Express Inicio Instructivos Contacto OS Padrón Padró…" at bounding box center [364, 314] width 728 height 629
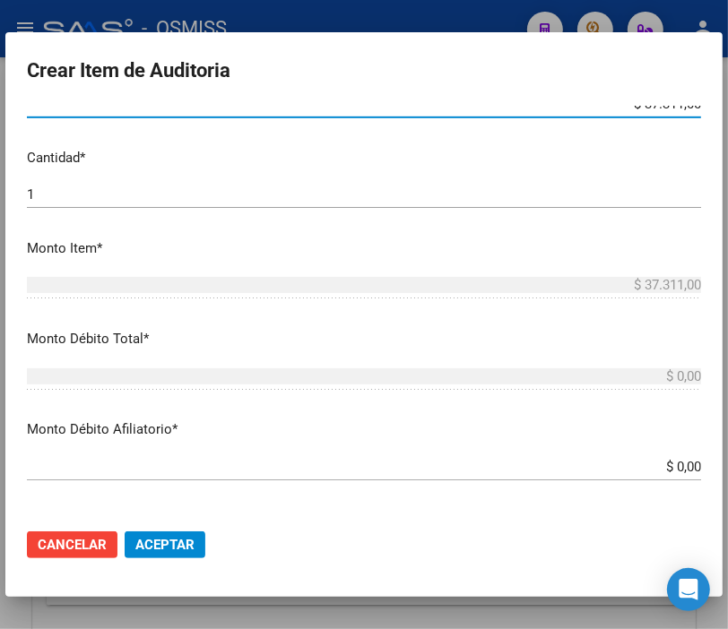
scroll to position [597, 0]
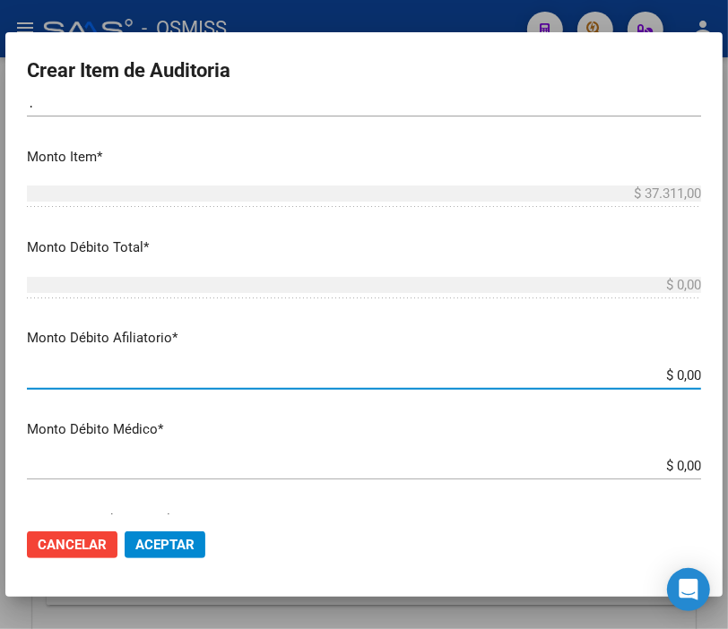
drag, startPoint x: 604, startPoint y: 375, endPoint x: 744, endPoint y: 394, distance: 141.2
click at [728, 394] on html "menu - OSMISS person Firma Express Inicio Instructivos Contacto OS Padrón Padró…" at bounding box center [364, 314] width 728 height 629
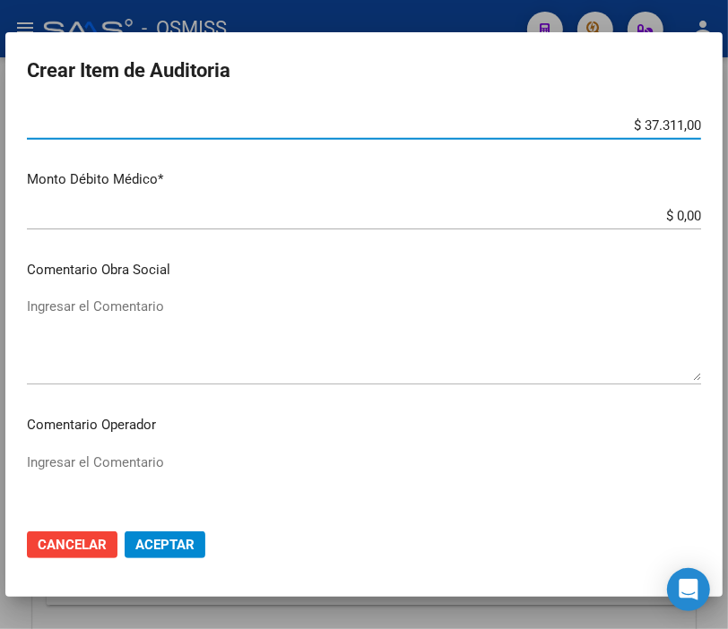
scroll to position [896, 0]
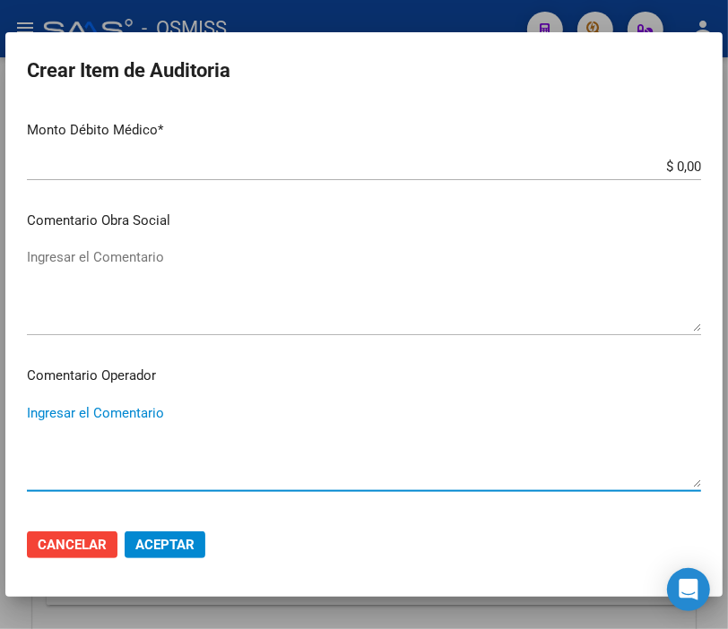
click at [72, 407] on textarea "Ingresar el Comentario" at bounding box center [364, 445] width 674 height 84
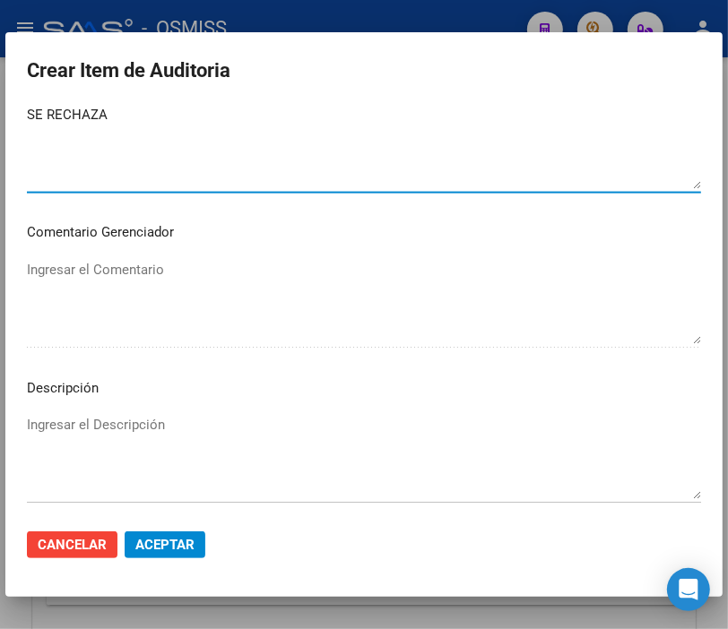
scroll to position [1294, 0]
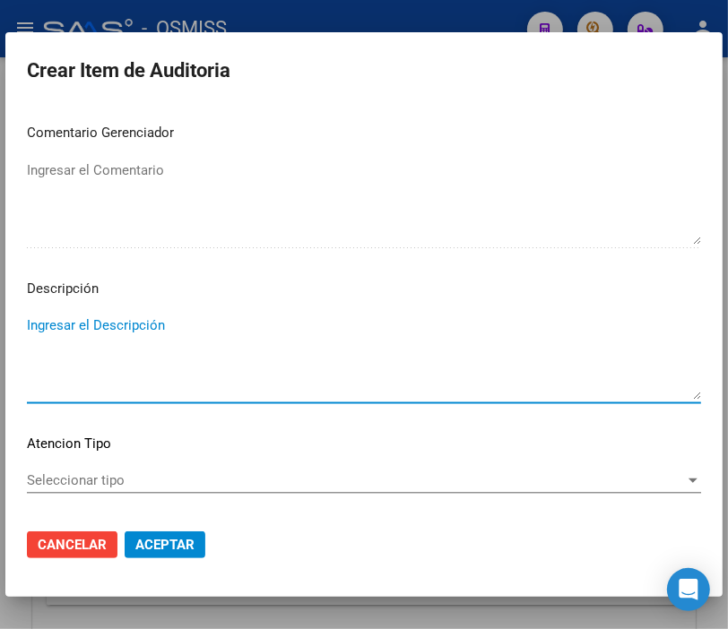
click at [82, 337] on textarea "Ingresar el Descripción" at bounding box center [364, 358] width 674 height 84
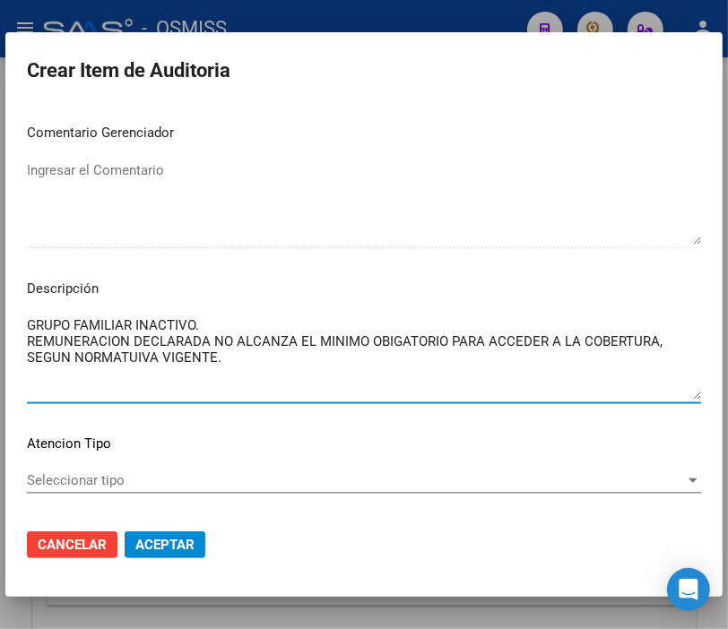
click at [134, 355] on textarea "GRUPO FAMILIAR INACTIVO. REMUNERACION DECLARADA NO ALCANZA EL MINIMO OBIGATORIO…" at bounding box center [364, 358] width 674 height 84
click at [238, 365] on textarea "GRUPO FAMILIAR INACTIVO. REMUNERACION DECLARADA NO ALCANZA EL MINIMO OBIGATORIO…" at bounding box center [364, 358] width 674 height 84
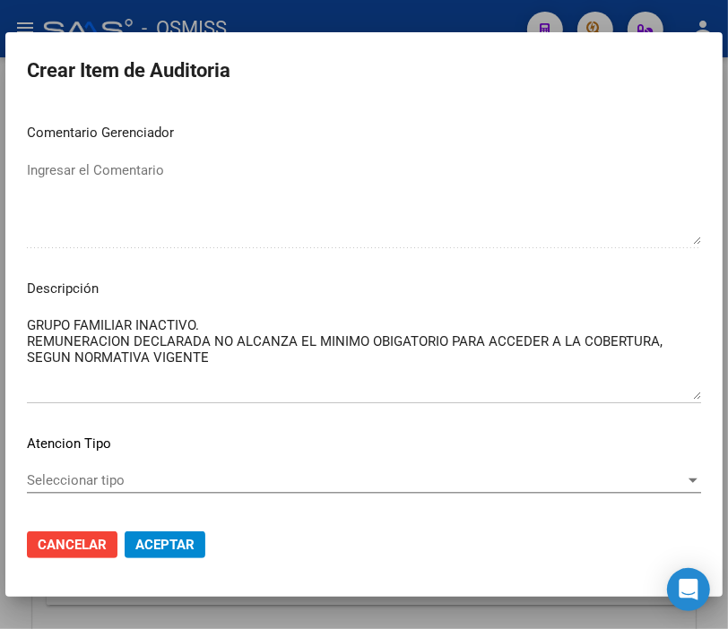
click at [442, 282] on p "Descripción" at bounding box center [364, 289] width 674 height 21
click at [212, 341] on textarea "GRUPO FAMILIAR INACTIVO. REMUNERACION DECLARADA NO ALCANZA EL MINIMO OBIGATORIO…" at bounding box center [364, 358] width 674 height 84
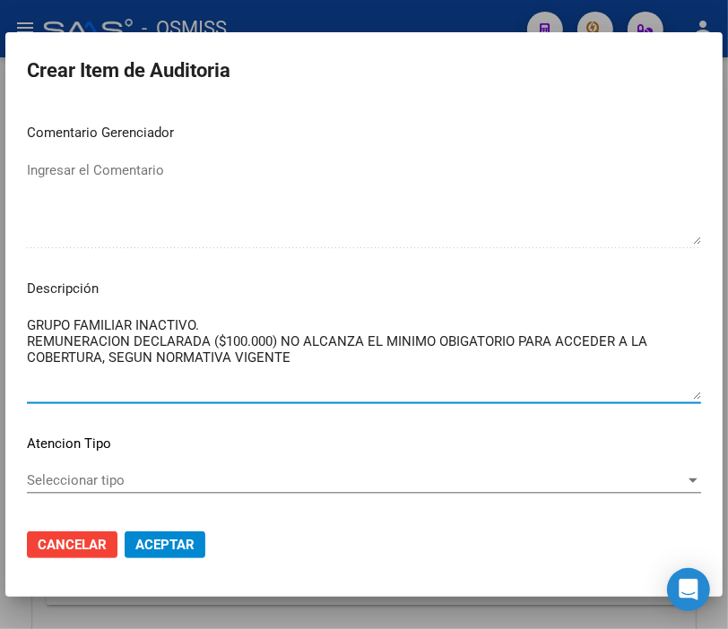
click at [307, 353] on textarea "GRUPO FAMILIAR INACTIVO. REMUNERACION DECLARADA ($100.000) NO ALCANZA EL MINIMO…" at bounding box center [364, 358] width 674 height 84
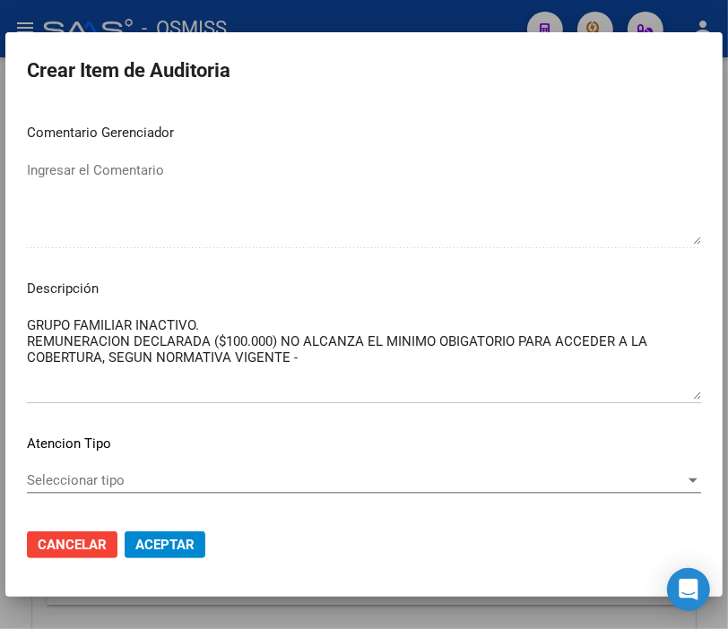
drag, startPoint x: 542, startPoint y: 345, endPoint x: 489, endPoint y: 337, distance: 54.4
click at [542, 345] on textarea "GRUPO FAMILIAR INACTIVO. REMUNERACION DECLARADA ($100.000) NO ALCANZA EL MINIMO…" at bounding box center [364, 358] width 674 height 84
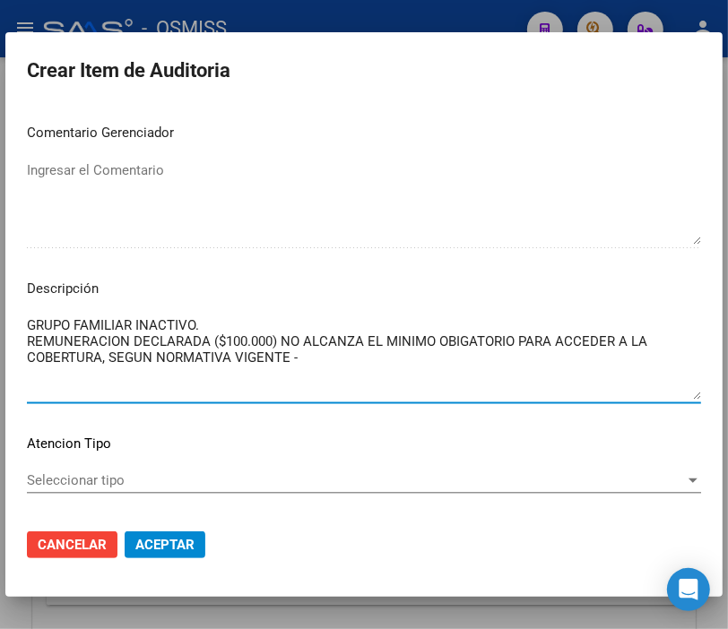
click at [521, 342] on textarea "GRUPO FAMILIAR INACTIVO. REMUNERACION DECLARADA ($100.000) NO ALCANZA EL MINIMO…" at bounding box center [364, 358] width 674 height 84
paste textarea "208,340.86"
click at [523, 338] on textarea "GRUPO FAMILIAR INACTIVO. REMUNERACION DECLARADA ($100.000) NO ALCANZA EL MINIMO…" at bounding box center [364, 358] width 674 height 84
click at [561, 341] on textarea "GRUPO FAMILIAR INACTIVO. REMUNERACION DECLARADA ($100.000) NO ALCANZA EL MINIMO…" at bounding box center [364, 358] width 674 height 84
click at [588, 338] on textarea "GRUPO FAMILIAR INACTIVO. REMUNERACION DECLARADA ($100.000) NO ALCANZA EL MINIMO…" at bounding box center [364, 358] width 674 height 84
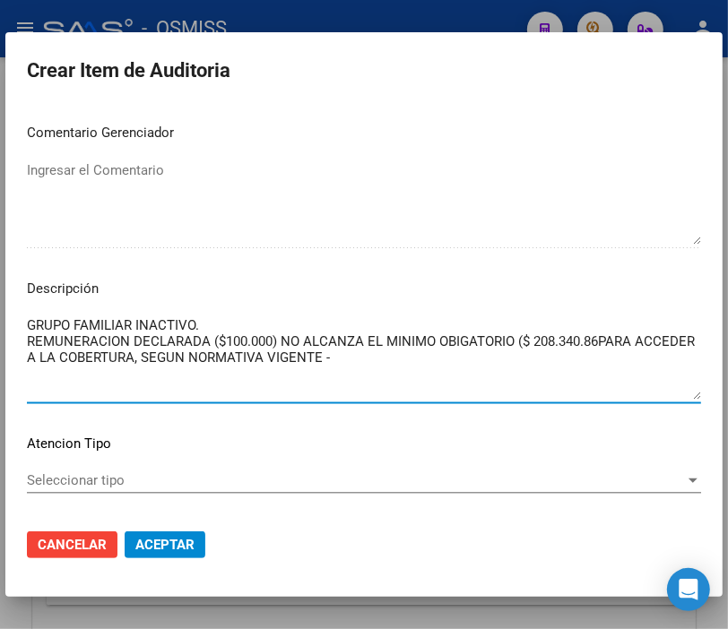
click at [584, 339] on textarea "GRUPO FAMILIAR INACTIVO. REMUNERACION DECLARADA ($100.000) NO ALCANZA EL MINIMO…" at bounding box center [364, 358] width 674 height 84
click at [602, 342] on textarea "GRUPO FAMILIAR INACTIVO. REMUNERACION DECLARADA ($100.000) NO ALCANZA EL MINIMO…" at bounding box center [364, 358] width 674 height 84
click at [421, 356] on textarea "GRUPO FAMILIAR INACTIVO. REMUNERACION DECLARADA ($100.000) NO ALCANZA EL MINIMO…" at bounding box center [364, 358] width 674 height 84
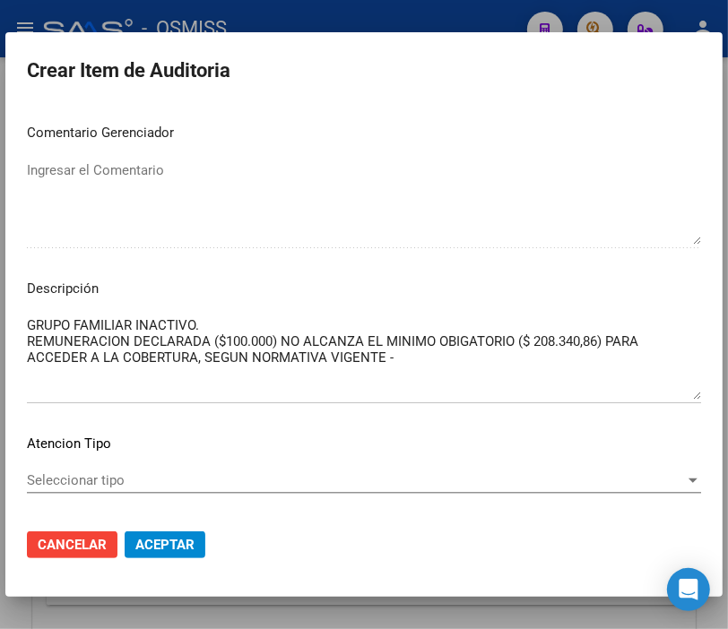
click at [418, 351] on textarea "GRUPO FAMILIAR INACTIVO. REMUNERACION DECLARADA ($100.000) NO ALCANZA EL MINIMO…" at bounding box center [364, 358] width 674 height 84
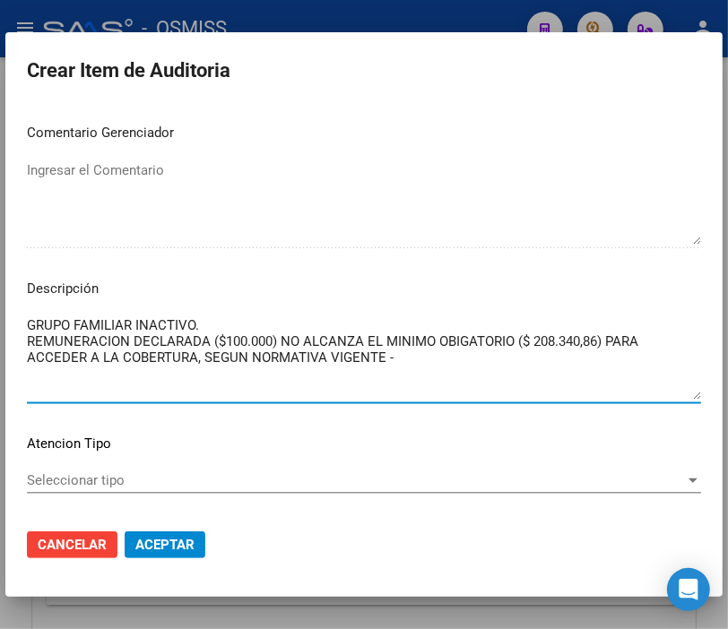
paste textarea "RES.ANSES 251/2025"
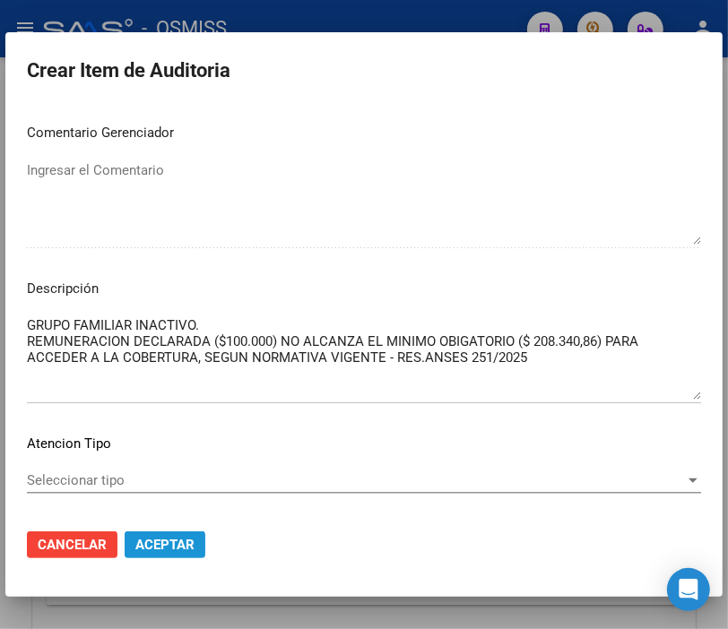
click at [173, 550] on span "Aceptar" at bounding box center [164, 545] width 59 height 16
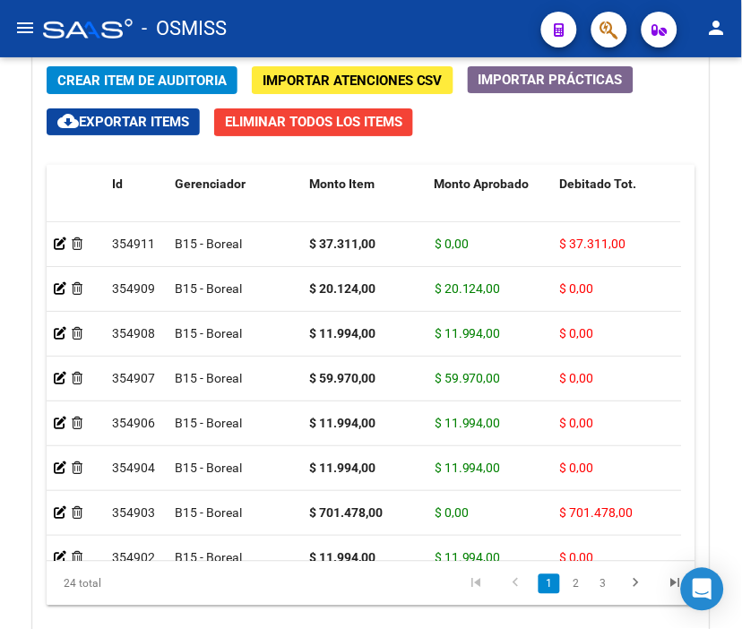
click at [428, 13] on div "- OSMISS" at bounding box center [285, 28] width 484 height 39
click at [130, 68] on button "Crear Item de Auditoria" at bounding box center [142, 80] width 191 height 28
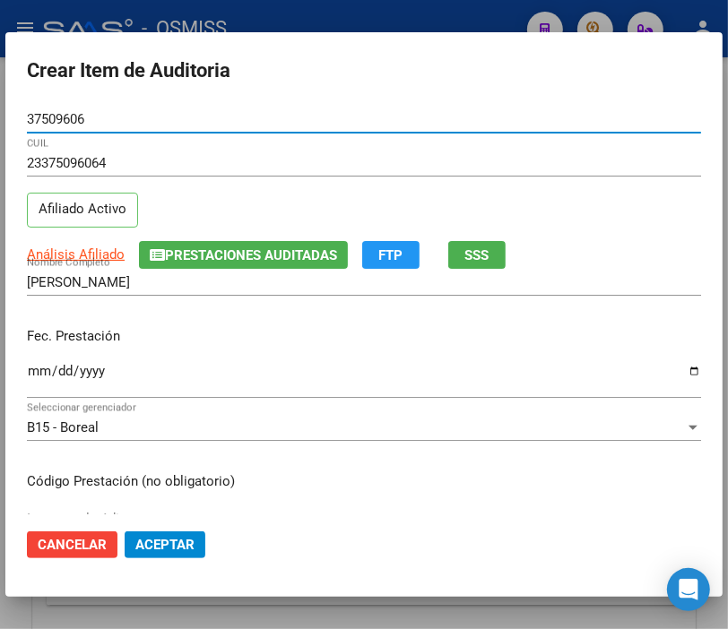
click at [36, 373] on input "Ingresar la fecha" at bounding box center [364, 378] width 674 height 29
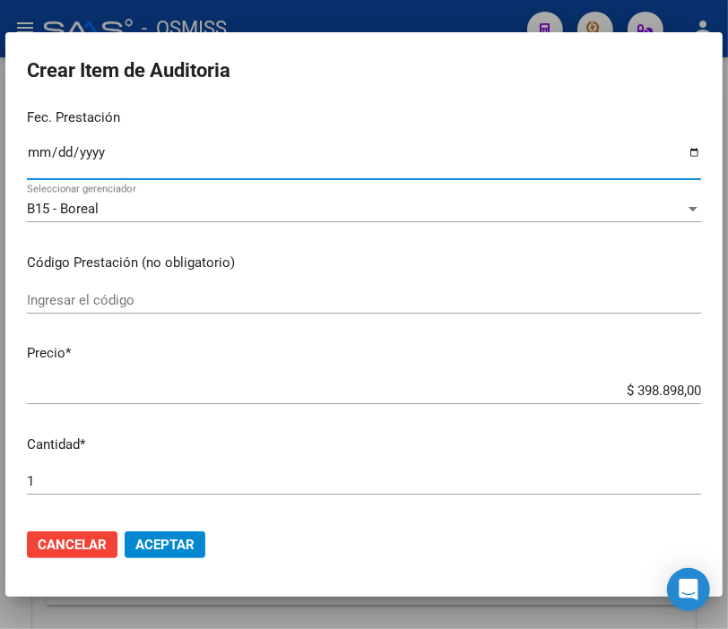
scroll to position [299, 0]
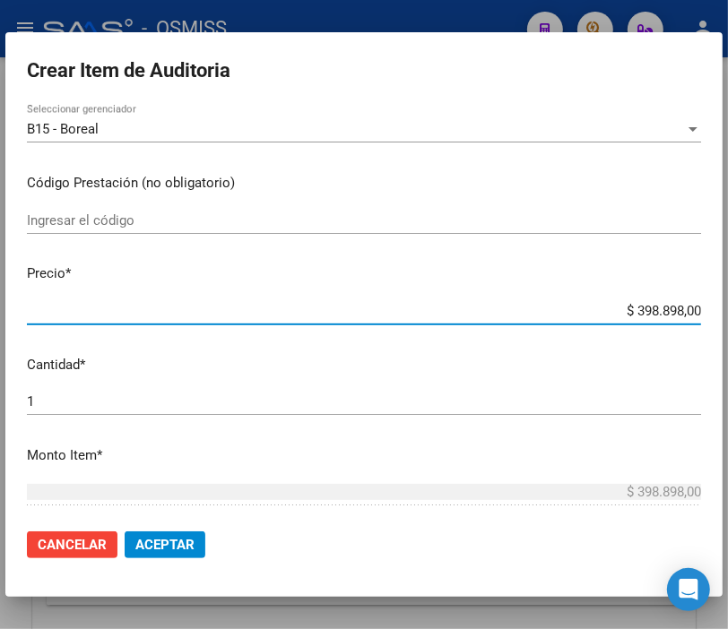
drag, startPoint x: 584, startPoint y: 316, endPoint x: 744, endPoint y: 314, distance: 160.5
click at [728, 314] on html "menu - OSMISS person Firma Express Inicio Instructivos Contacto OS Padrón Padró…" at bounding box center [364, 314] width 728 height 629
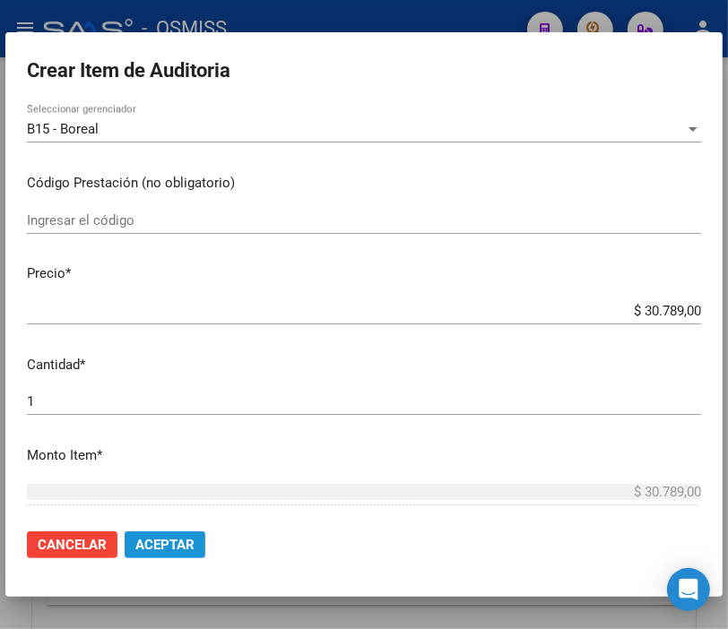
click at [176, 542] on span "Aceptar" at bounding box center [164, 545] width 59 height 16
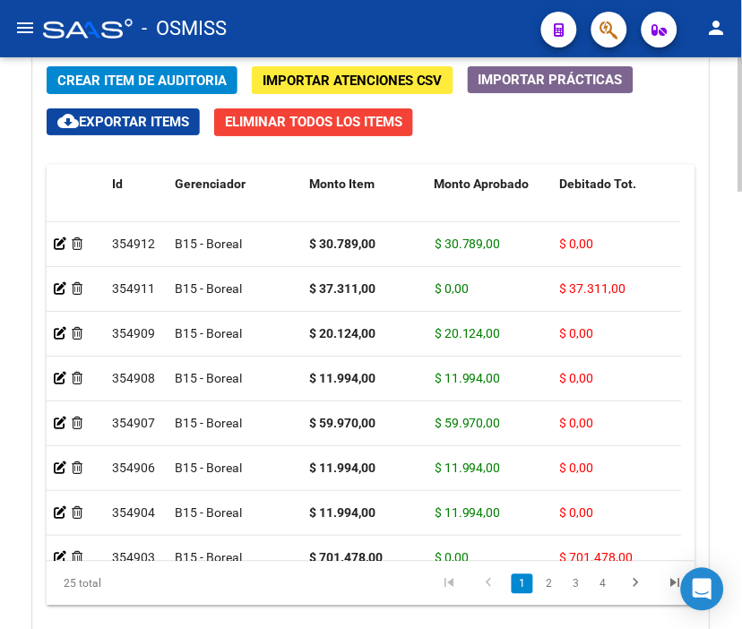
click at [567, 130] on div "Crear Item de Auditoria Importar Atenciones CSV Importar Prácticas cloud_downlo…" at bounding box center [371, 357] width 676 height 609
click at [161, 74] on span "Crear Item de Auditoria" at bounding box center [141, 81] width 169 height 16
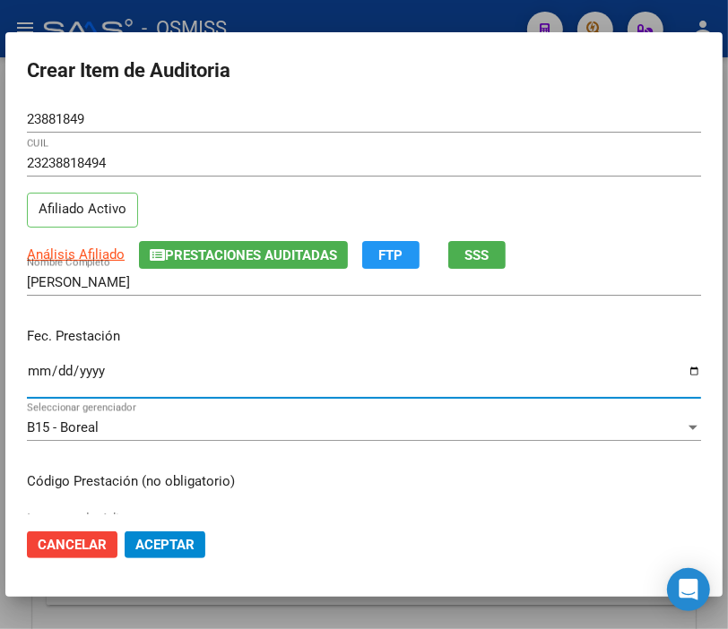
click at [37, 373] on input "Ingresar la fecha" at bounding box center [364, 378] width 674 height 29
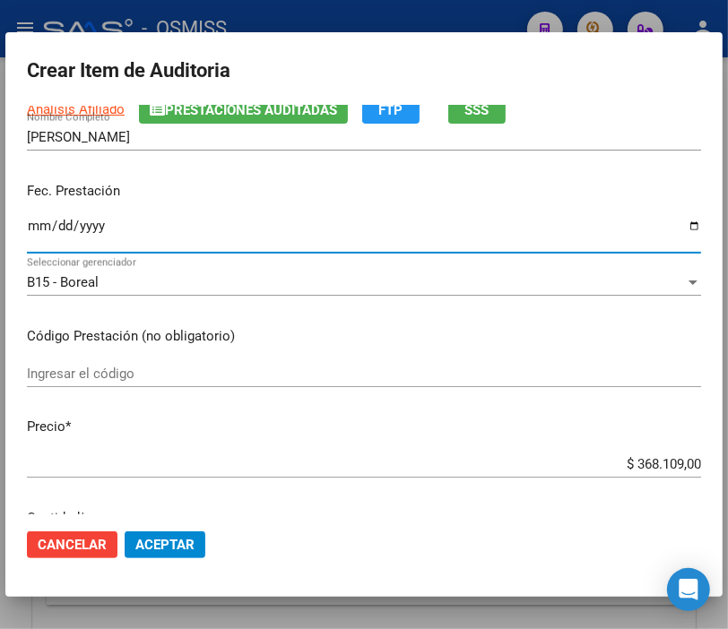
scroll to position [199, 0]
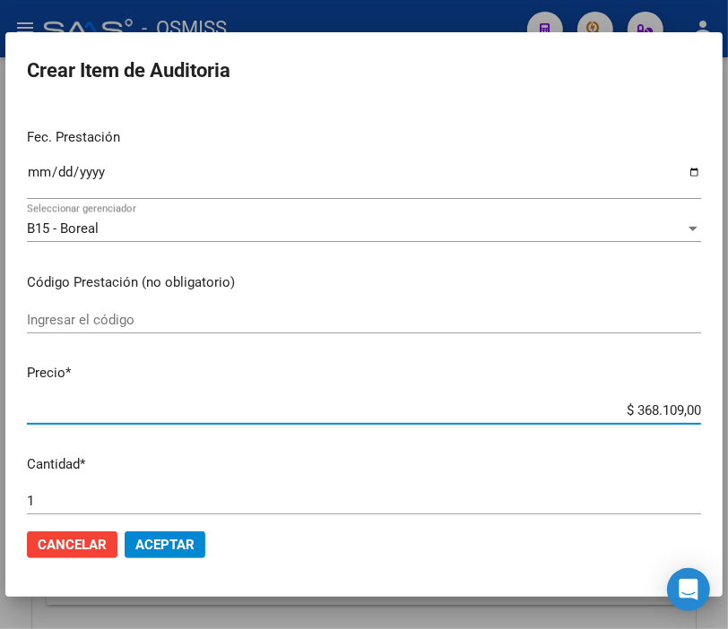
drag, startPoint x: 576, startPoint y: 408, endPoint x: 744, endPoint y: 407, distance: 167.6
click at [728, 407] on html "menu - OSMISS person Firma Express Inicio Instructivos Contacto OS Padrón Padró…" at bounding box center [364, 314] width 728 height 629
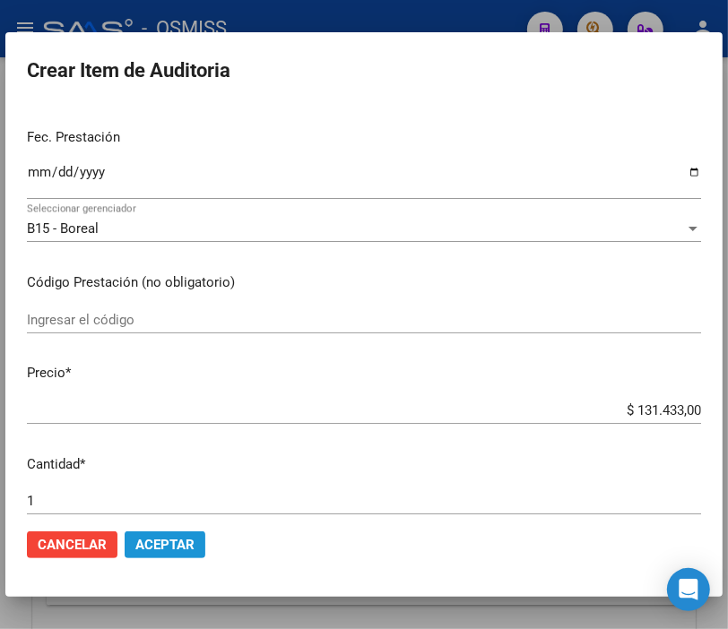
click at [149, 550] on span "Aceptar" at bounding box center [164, 545] width 59 height 16
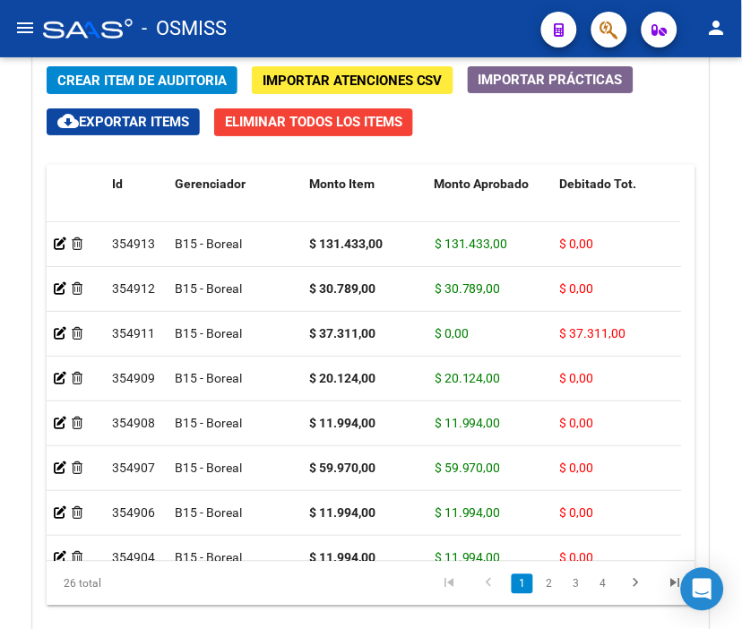
click at [443, 32] on div "- OSMISS" at bounding box center [285, 28] width 484 height 39
click at [87, 72] on span "Crear Item de Auditoria" at bounding box center [141, 80] width 169 height 16
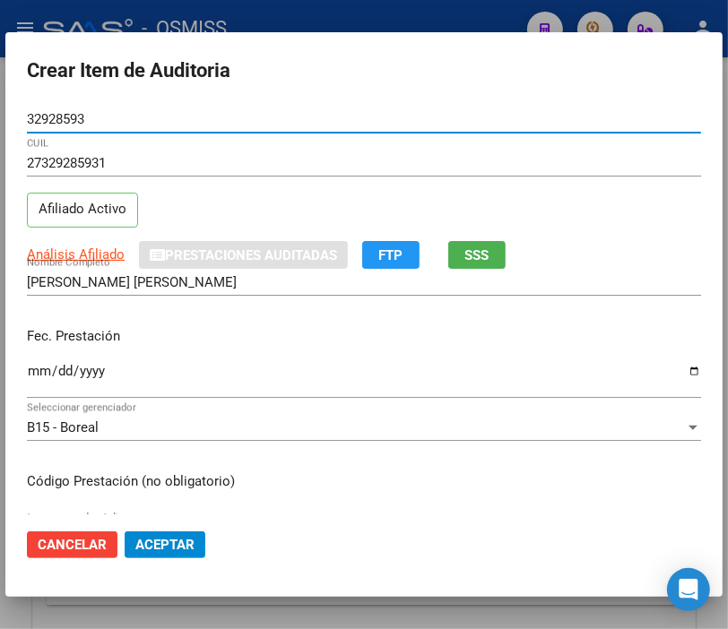
click at [39, 372] on input "Ingresar la fecha" at bounding box center [364, 378] width 674 height 29
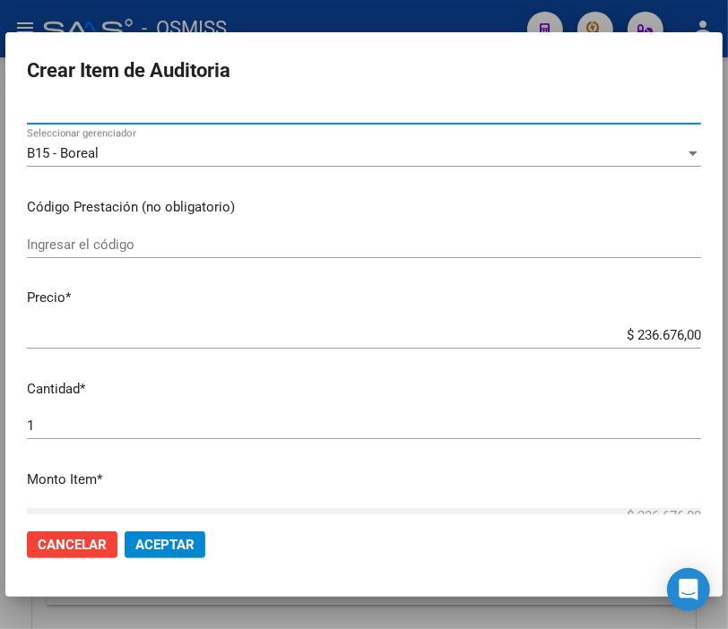
scroll to position [299, 0]
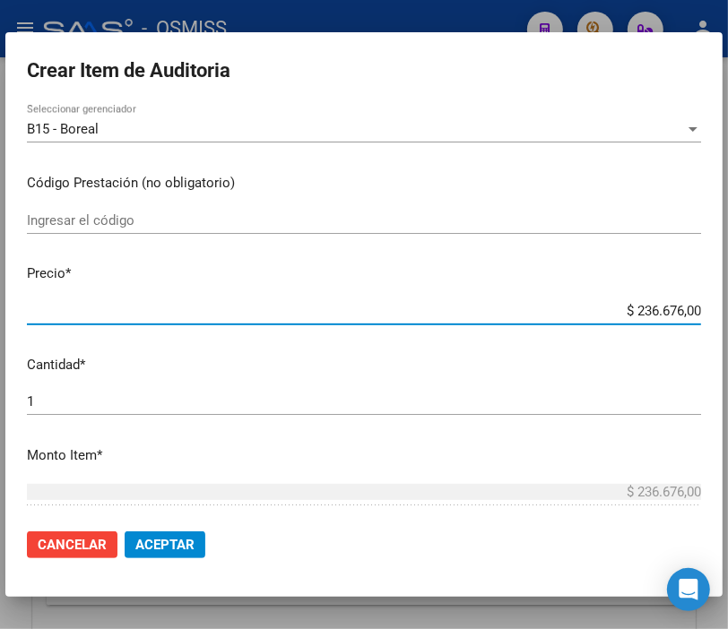
drag, startPoint x: 583, startPoint y: 317, endPoint x: 744, endPoint y: 307, distance: 161.7
click at [728, 307] on html "menu - OSMISS person Firma Express Inicio Instructivos Contacto OS Padrón Padró…" at bounding box center [364, 314] width 728 height 629
click at [186, 552] on button "Aceptar" at bounding box center [165, 545] width 81 height 27
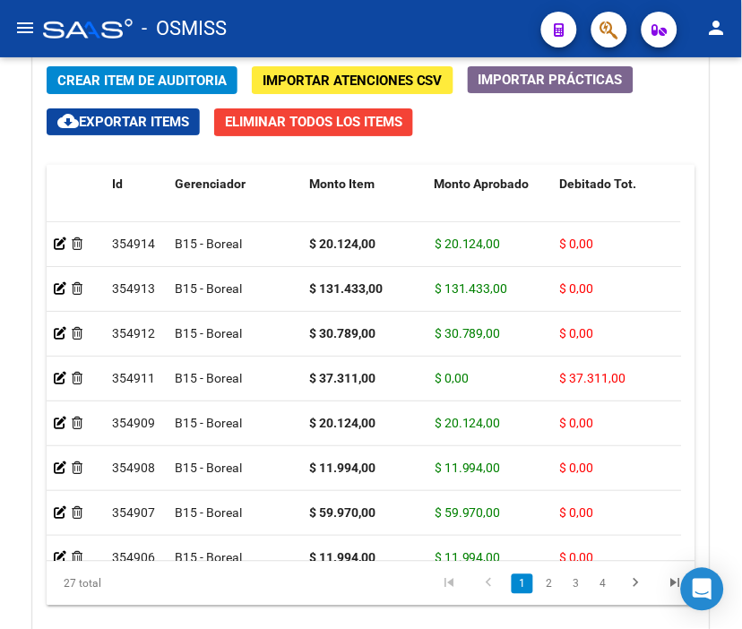
click at [442, 20] on div "- OSMISS" at bounding box center [285, 28] width 484 height 39
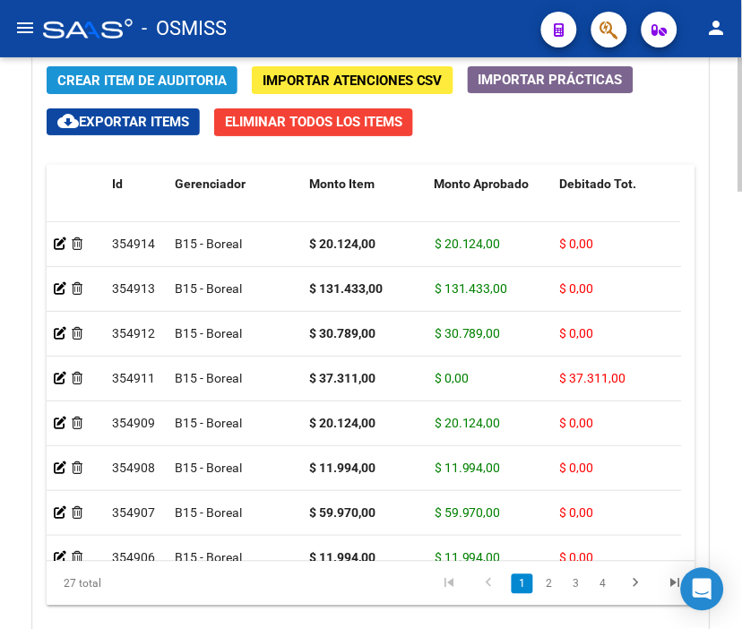
click at [120, 70] on button "Crear Item de Auditoria" at bounding box center [142, 80] width 191 height 28
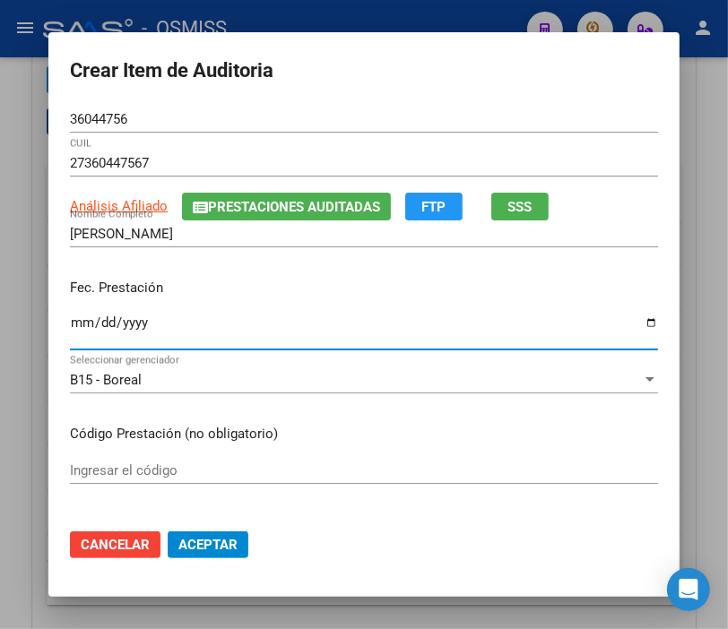
click at [73, 325] on input "Ingresar la fecha" at bounding box center [364, 330] width 588 height 29
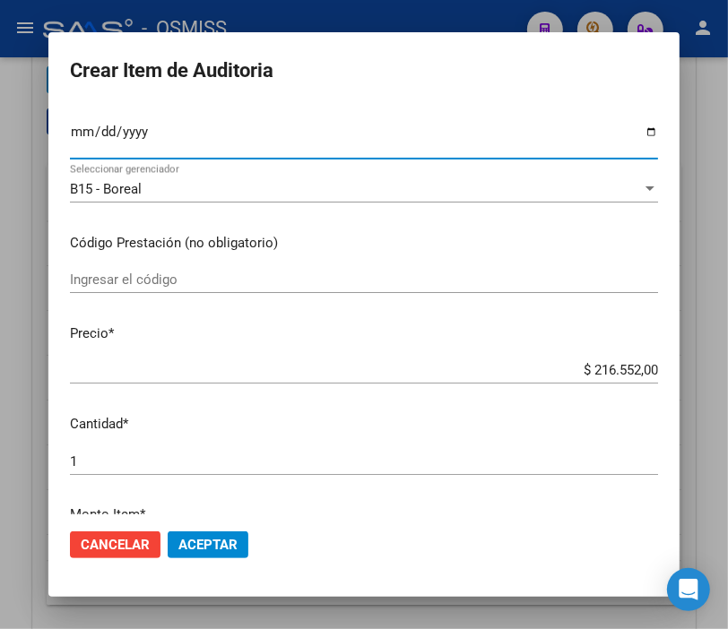
scroll to position [199, 0]
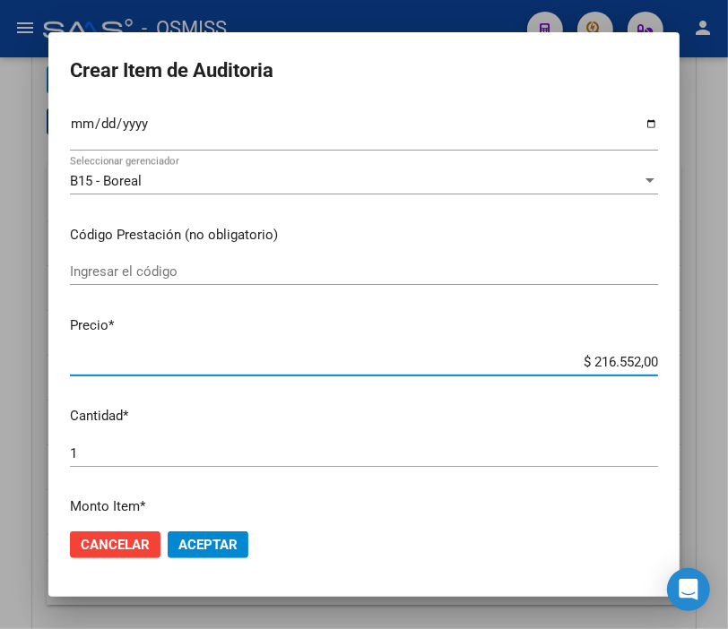
drag, startPoint x: 549, startPoint y: 362, endPoint x: 740, endPoint y: 366, distance: 191.0
click at [728, 366] on html "menu - OSMISS person Firma Express Inicio Instructivos Contacto OS Padrón Padró…" at bounding box center [364, 314] width 728 height 629
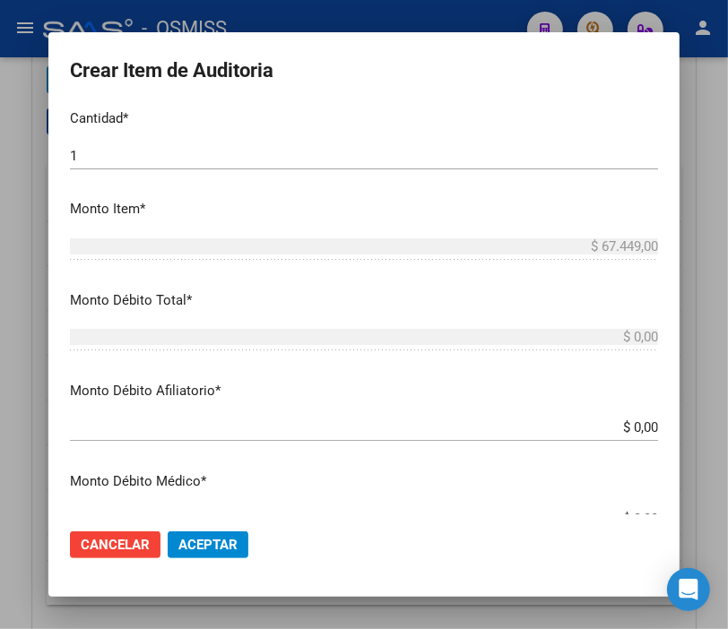
scroll to position [498, 0]
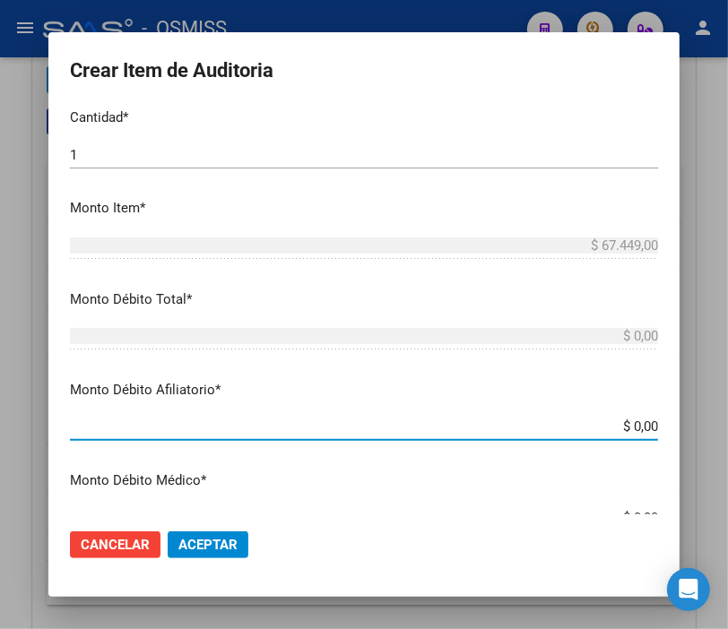
drag, startPoint x: 563, startPoint y: 431, endPoint x: 744, endPoint y: 426, distance: 181.2
click at [728, 426] on html "menu - OSMISS person Firma Express Inicio Instructivos Contacto OS Padrón Padró…" at bounding box center [364, 314] width 728 height 629
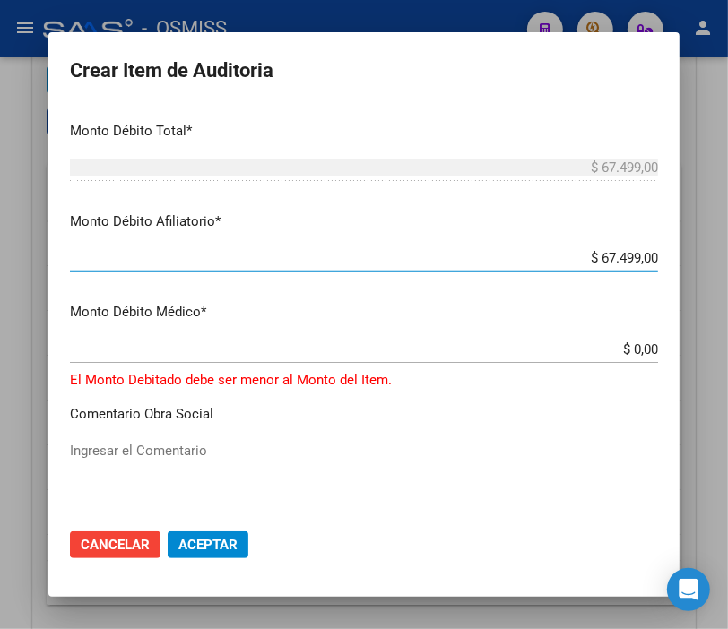
scroll to position [597, 0]
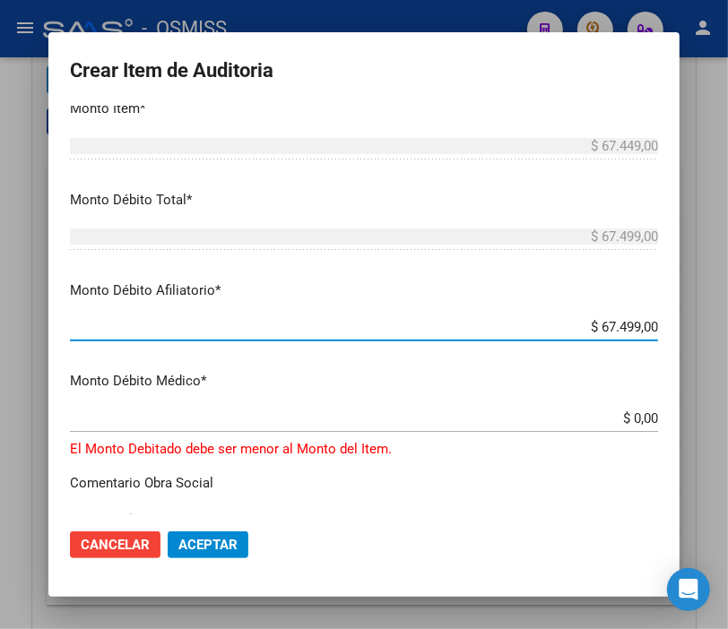
click at [624, 324] on input "$ 67.499,00" at bounding box center [364, 327] width 588 height 16
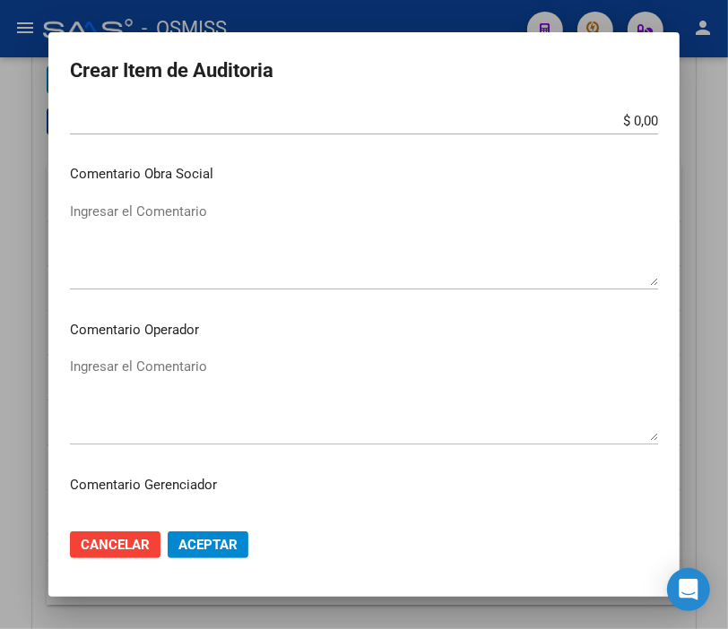
scroll to position [896, 0]
click at [129, 373] on textarea "Ingresar el Comentario" at bounding box center [364, 397] width 588 height 84
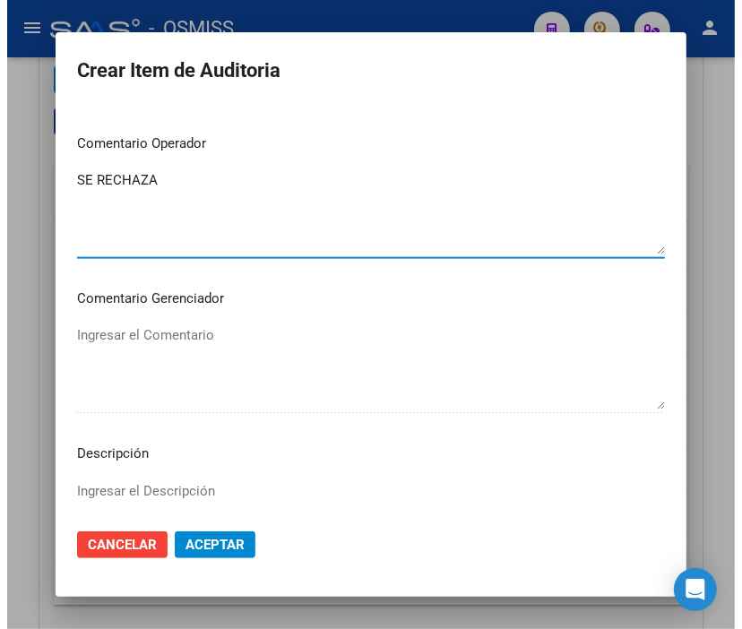
scroll to position [1195, 0]
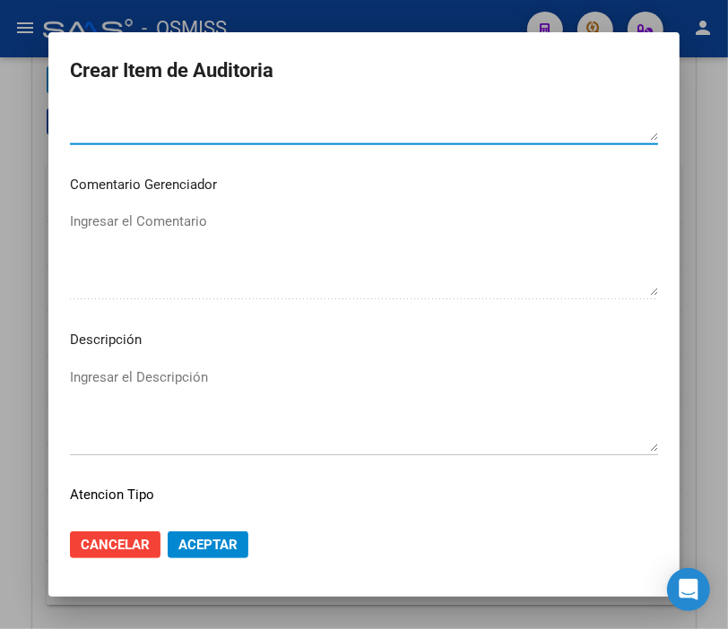
click at [100, 371] on textarea "Ingresar el Descripción" at bounding box center [364, 410] width 588 height 84
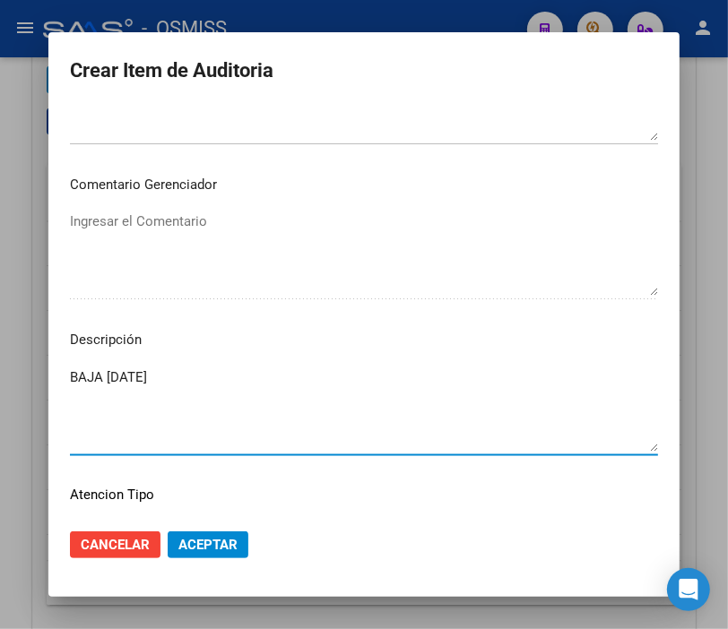
click at [222, 379] on textarea "BAJA [DATE]" at bounding box center [364, 410] width 588 height 84
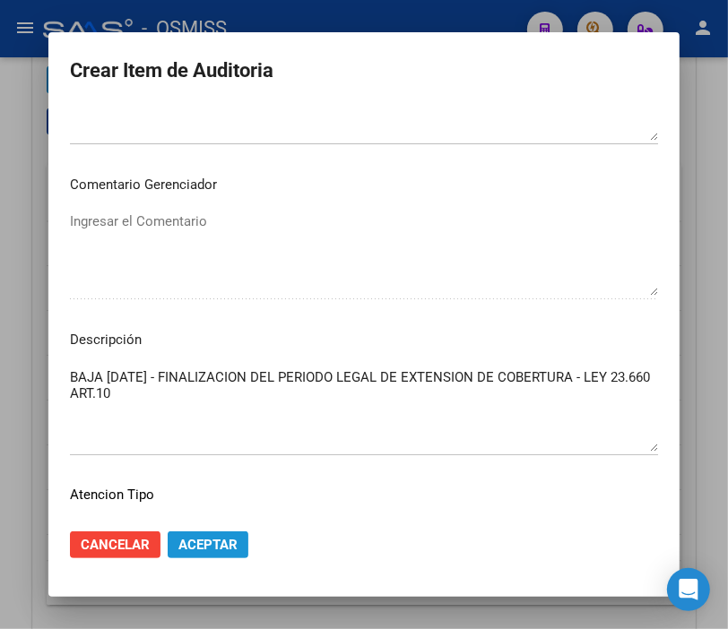
click at [201, 539] on span "Aceptar" at bounding box center [207, 545] width 59 height 16
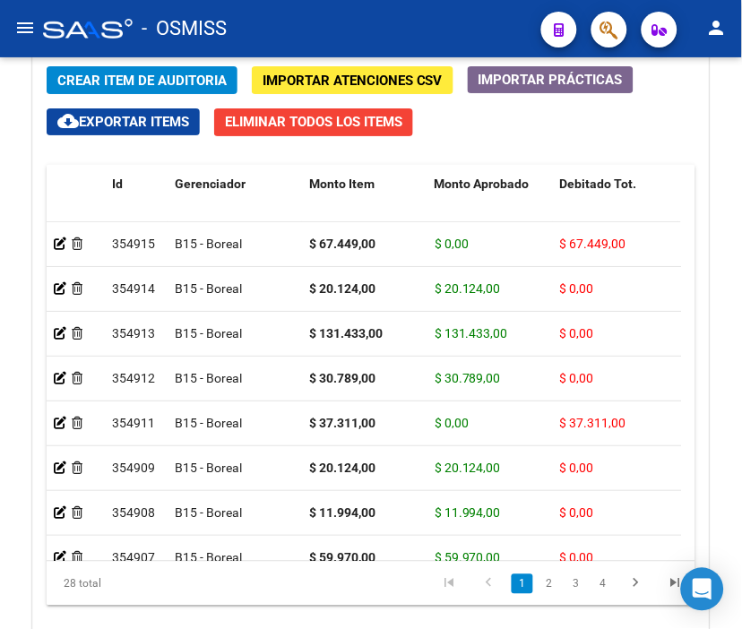
click at [248, 16] on div "- OSMISS" at bounding box center [285, 28] width 484 height 39
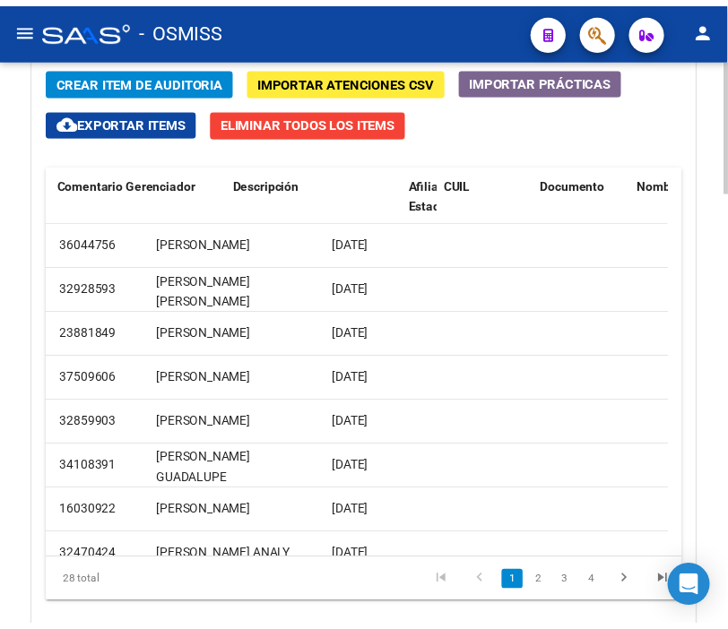
scroll to position [0, 0]
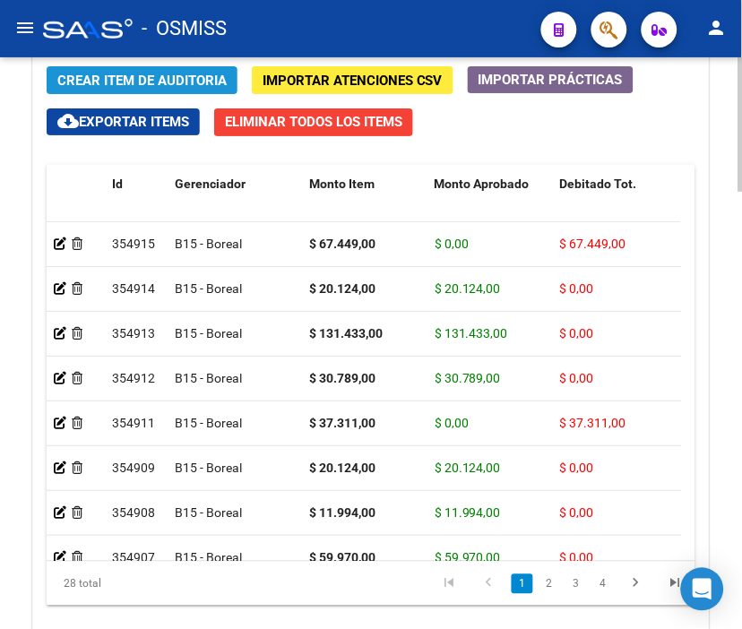
click at [85, 86] on span "Crear Item de Auditoria" at bounding box center [141, 81] width 169 height 16
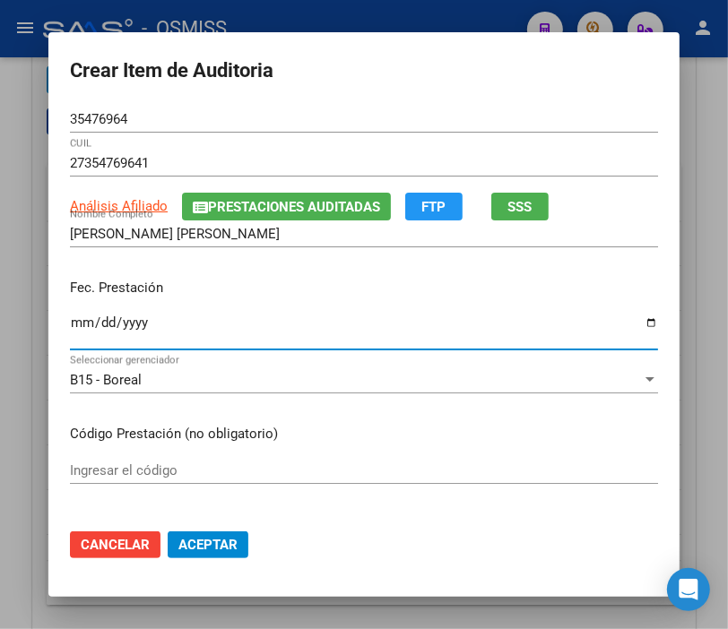
click at [77, 323] on input "Ingresar la fecha" at bounding box center [364, 330] width 588 height 29
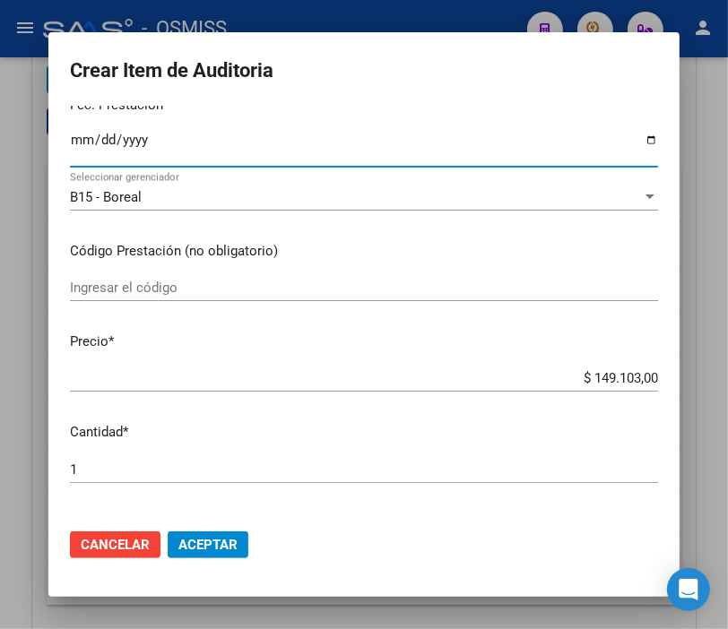
scroll to position [199, 0]
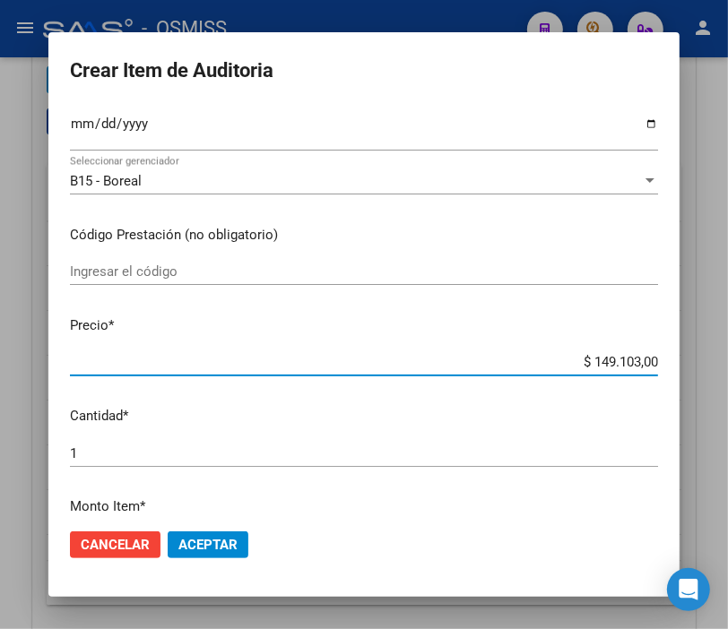
drag, startPoint x: 551, startPoint y: 363, endPoint x: 744, endPoint y: 354, distance: 192.9
click at [728, 354] on html "menu - OSMISS person Firma Express Inicio Instructivos Contacto OS Padrón Padró…" at bounding box center [364, 314] width 728 height 629
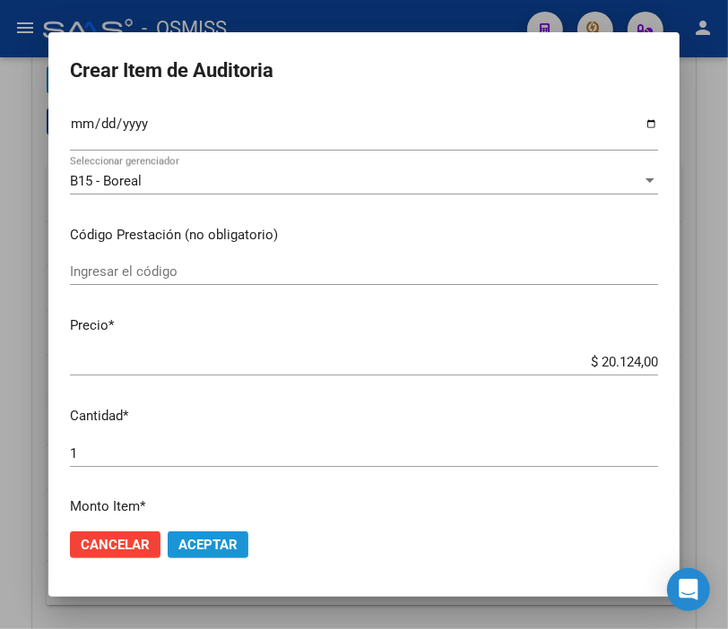
click at [195, 537] on span "Aceptar" at bounding box center [207, 545] width 59 height 16
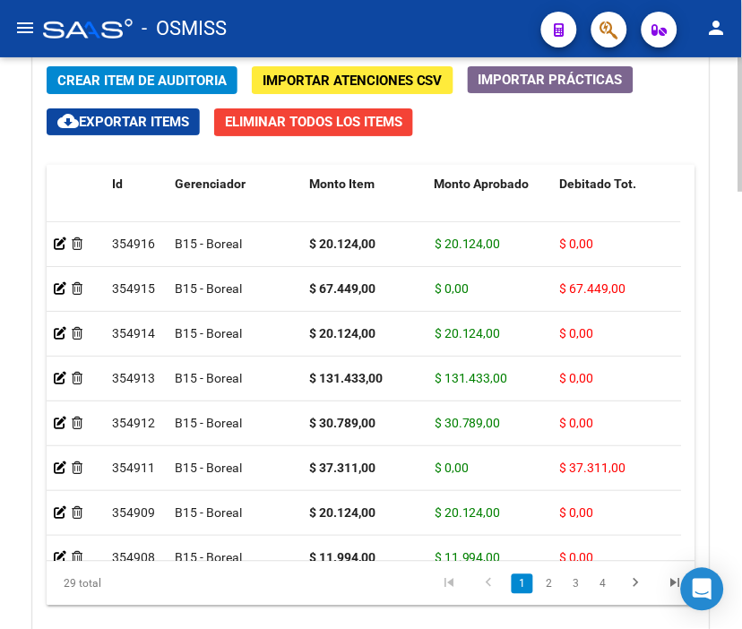
click at [141, 81] on span "Crear Item de Auditoria" at bounding box center [141, 81] width 169 height 16
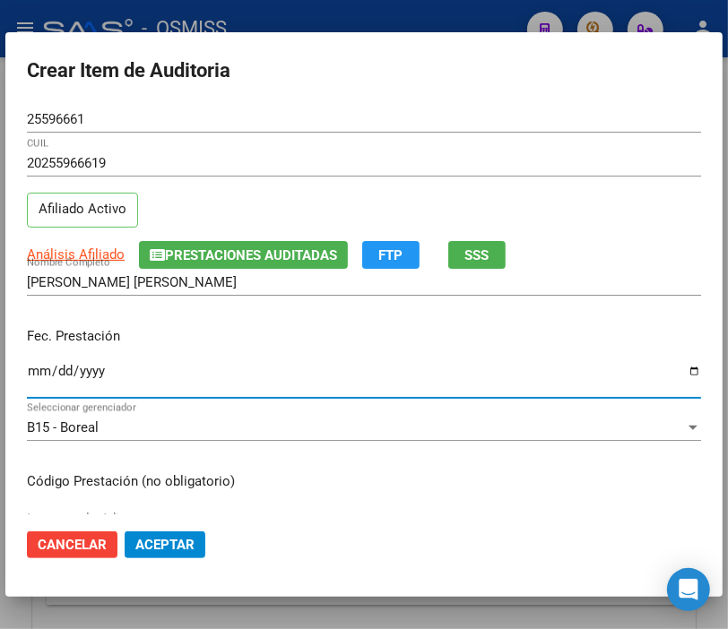
click at [30, 365] on input "Ingresar la fecha" at bounding box center [364, 378] width 674 height 29
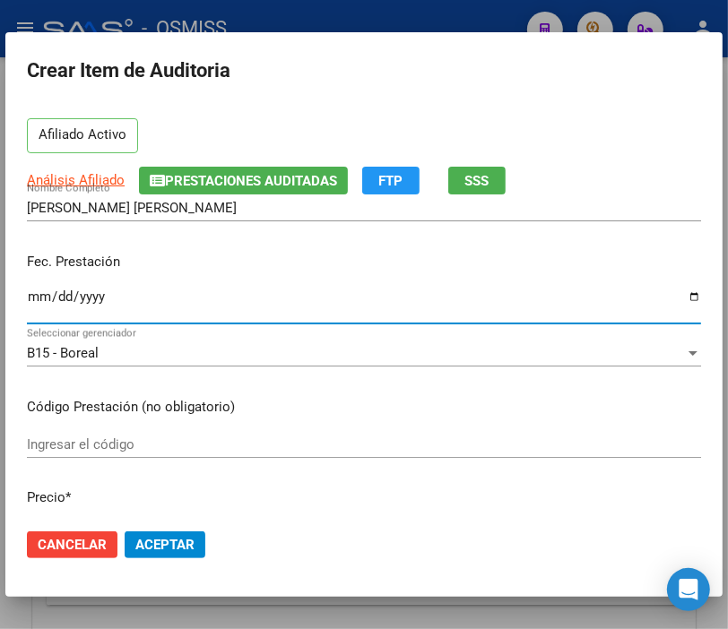
scroll to position [299, 0]
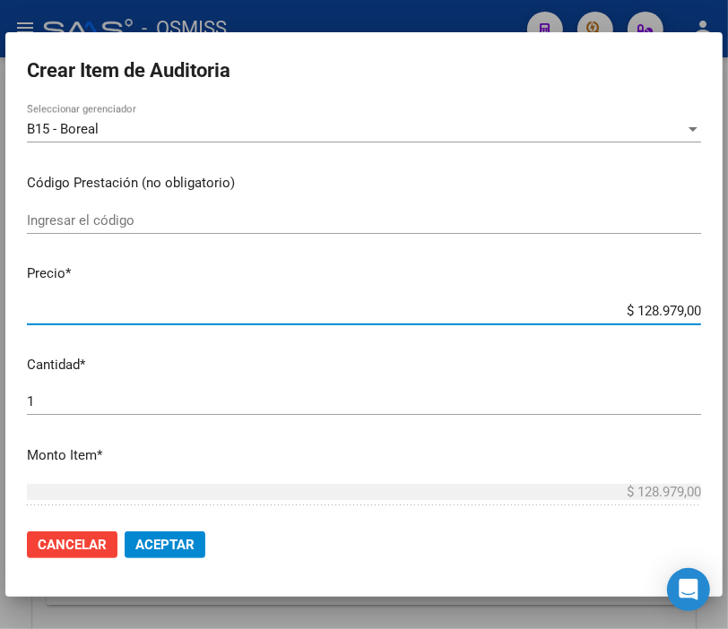
drag, startPoint x: 595, startPoint y: 306, endPoint x: 744, endPoint y: 314, distance: 149.0
click at [728, 314] on html "menu - OSMISS person Firma Express Inicio Instructivos Contacto OS Padrón Padró…" at bounding box center [364, 314] width 728 height 629
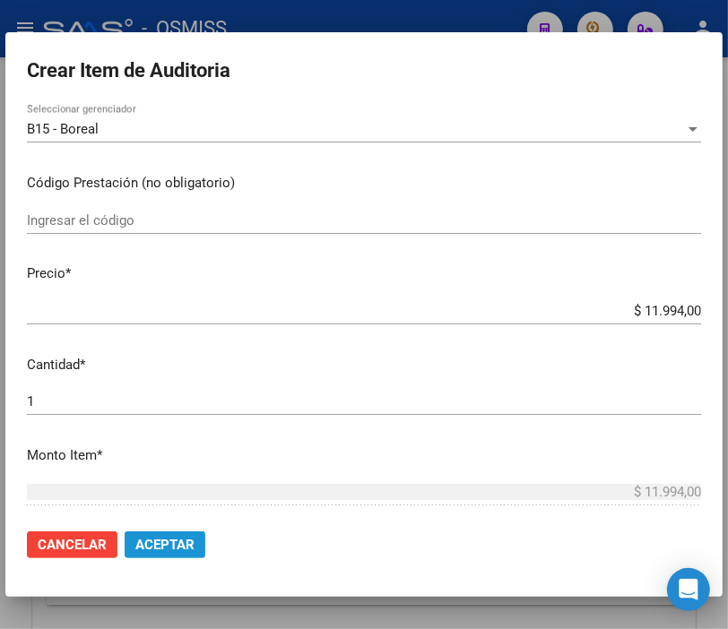
click at [158, 545] on span "Aceptar" at bounding box center [164, 545] width 59 height 16
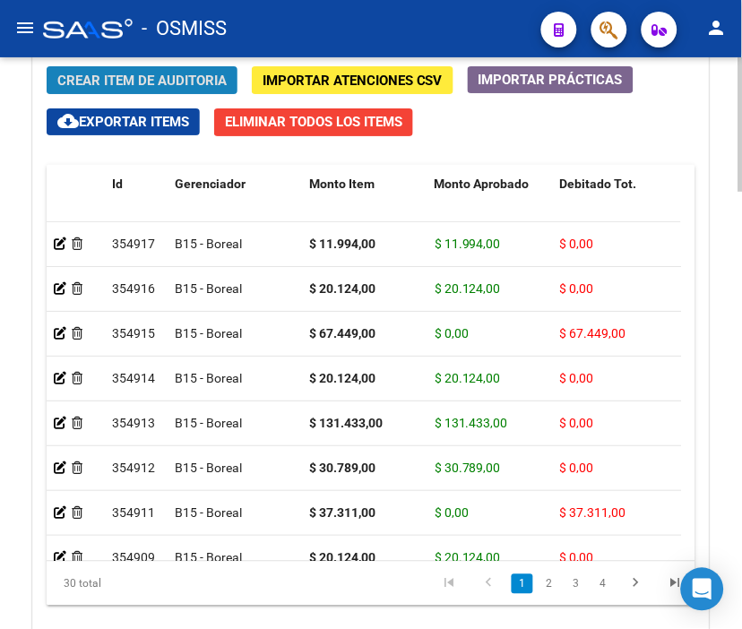
click at [117, 76] on span "Crear Item de Auditoria" at bounding box center [141, 81] width 169 height 16
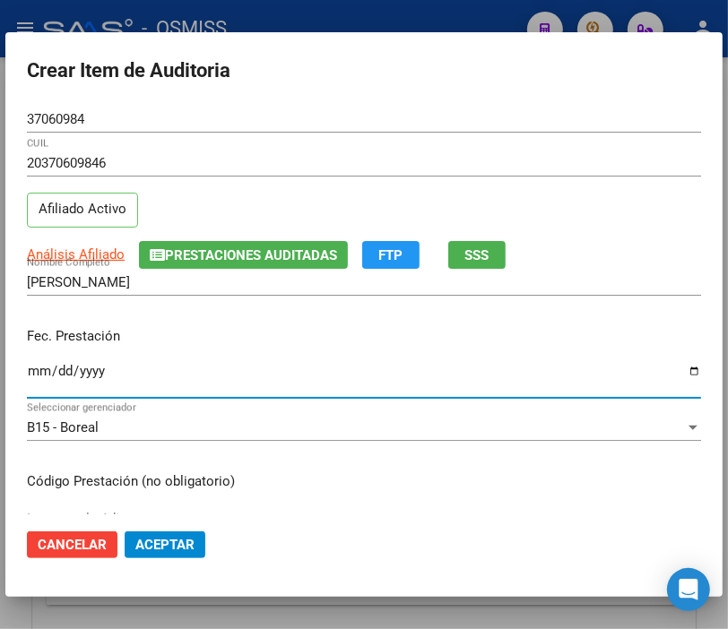
click at [40, 365] on input "Ingresar la fecha" at bounding box center [364, 378] width 674 height 29
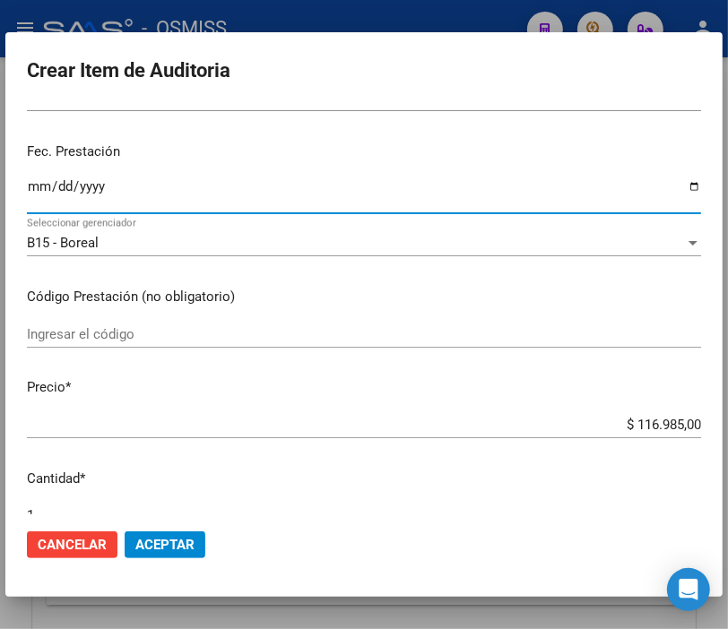
scroll to position [199, 0]
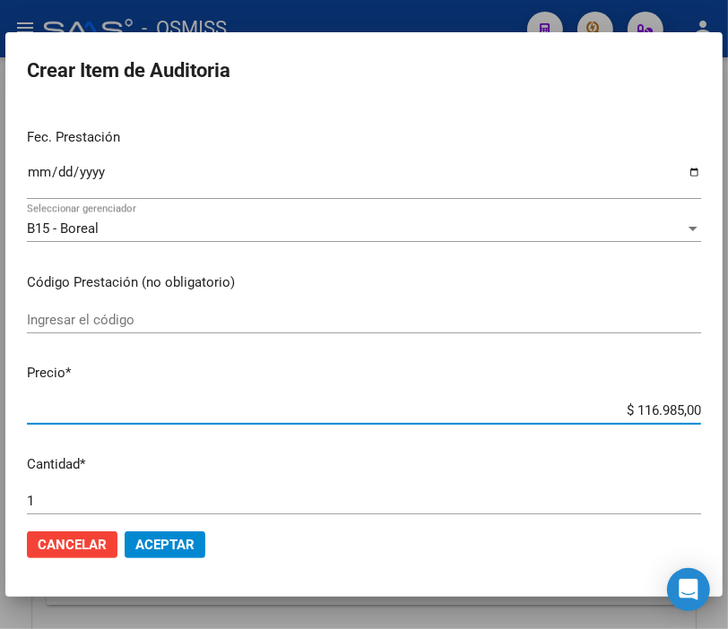
drag, startPoint x: 596, startPoint y: 410, endPoint x: 744, endPoint y: 411, distance: 147.9
click at [728, 411] on html "menu - OSMISS person Firma Express Inicio Instructivos Contacto OS Padrón Padró…" at bounding box center [364, 314] width 728 height 629
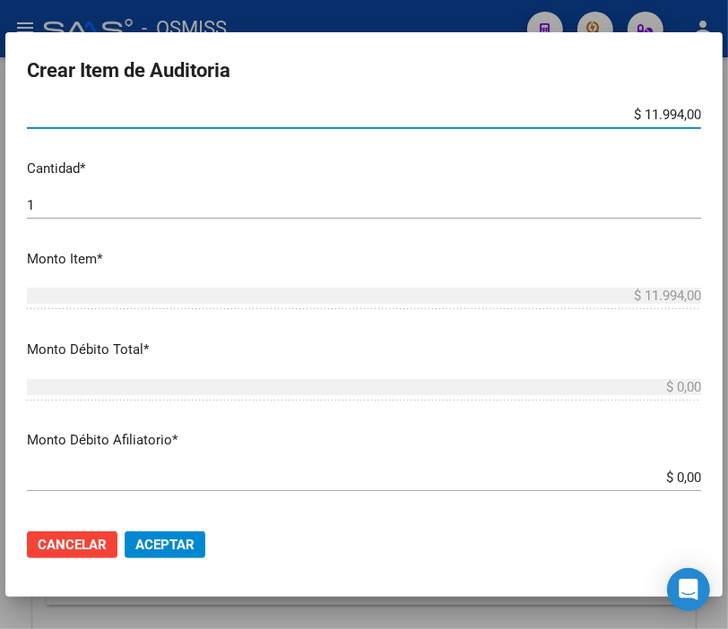
scroll to position [498, 0]
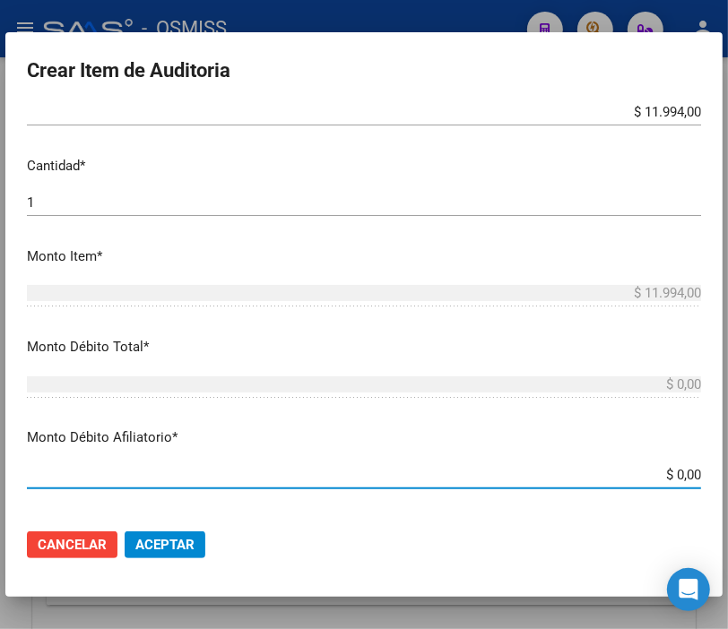
drag, startPoint x: 617, startPoint y: 471, endPoint x: 744, endPoint y: 486, distance: 128.2
click at [728, 486] on html "menu - OSMISS person Firma Express Inicio Instructivos Contacto OS Padrón Padró…" at bounding box center [364, 314] width 728 height 629
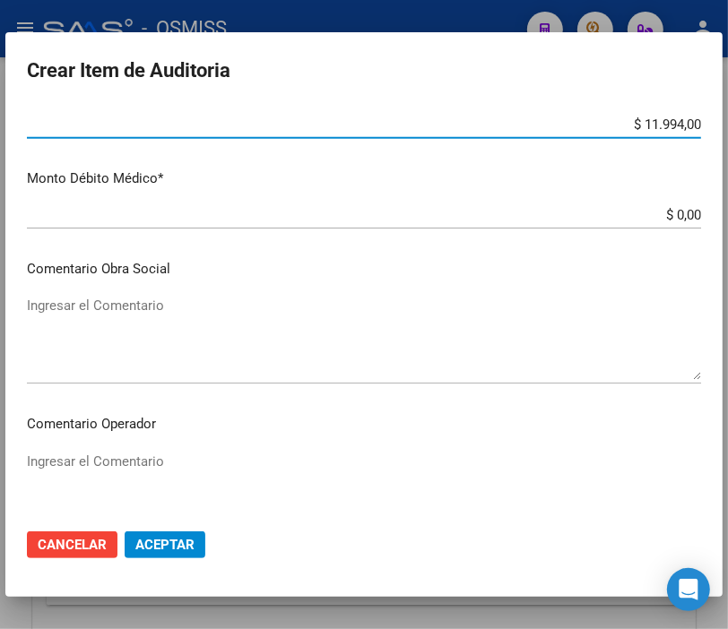
scroll to position [896, 0]
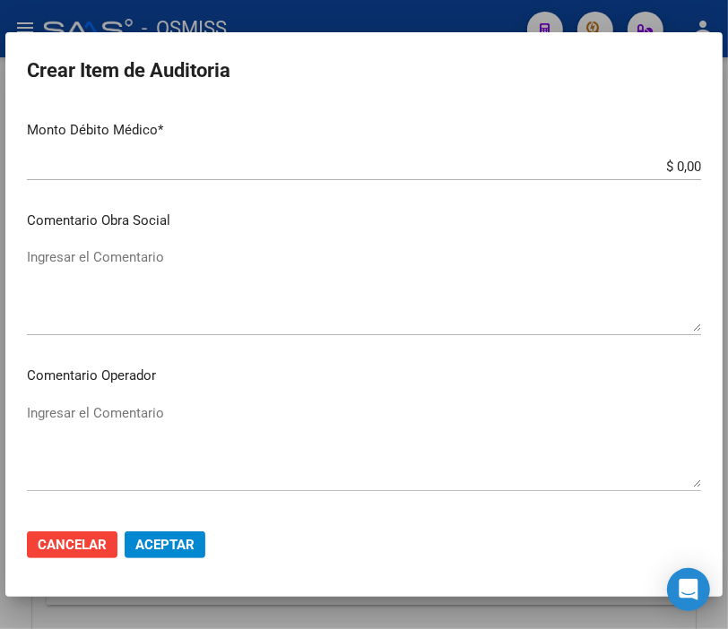
click at [133, 266] on textarea "Ingresar el Comentario" at bounding box center [364, 289] width 674 height 84
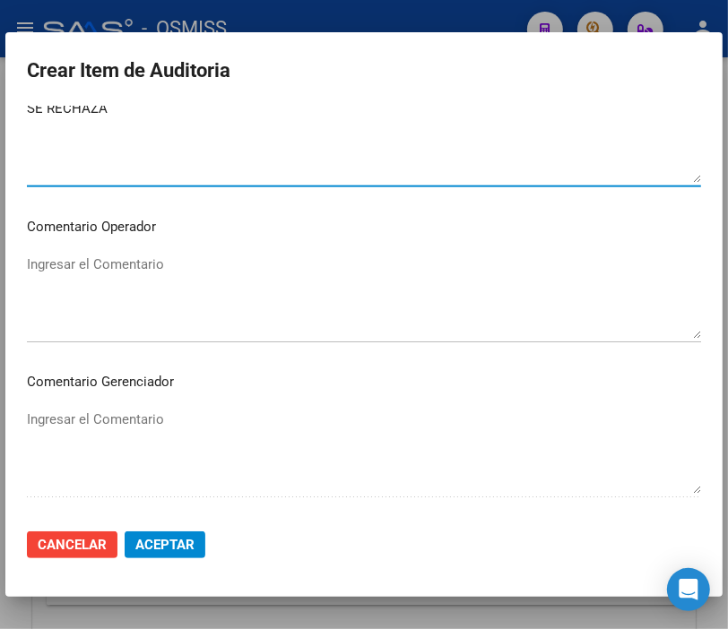
scroll to position [1095, 0]
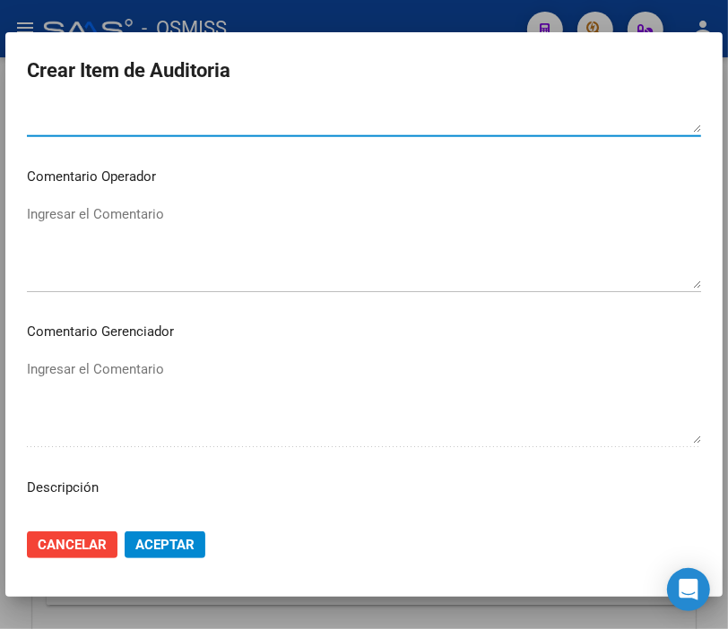
click at [64, 356] on div "Ingresar el Comentario" at bounding box center [364, 401] width 674 height 91
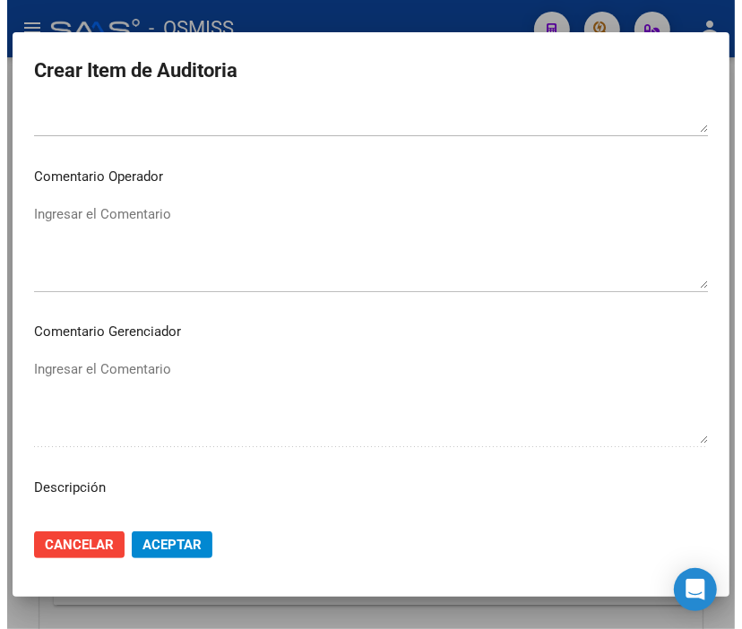
scroll to position [1195, 0]
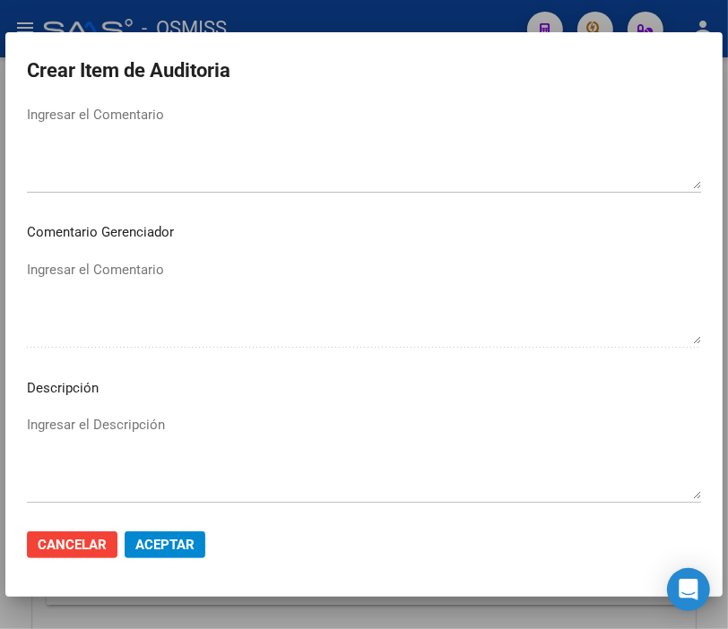
click at [76, 428] on textarea "Ingresar el Descripción" at bounding box center [364, 457] width 674 height 84
click at [436, 247] on mat-dialog-content "37060984 Nro Documento 20370609846 CUIL Afiliado Activo Análisis Afiliado Prest…" at bounding box center [363, 310] width 717 height 409
click at [104, 423] on textarea "BAJA" at bounding box center [364, 457] width 674 height 84
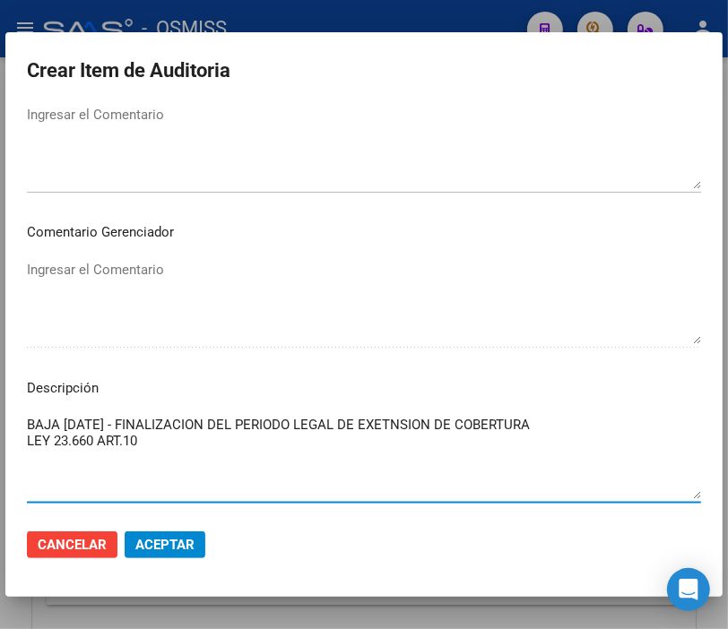
click at [180, 544] on span "Aceptar" at bounding box center [164, 545] width 59 height 16
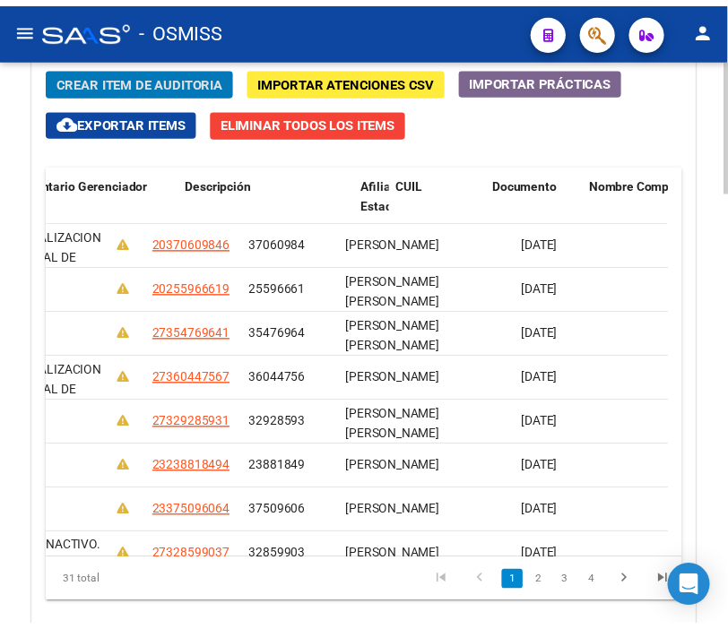
scroll to position [0, 0]
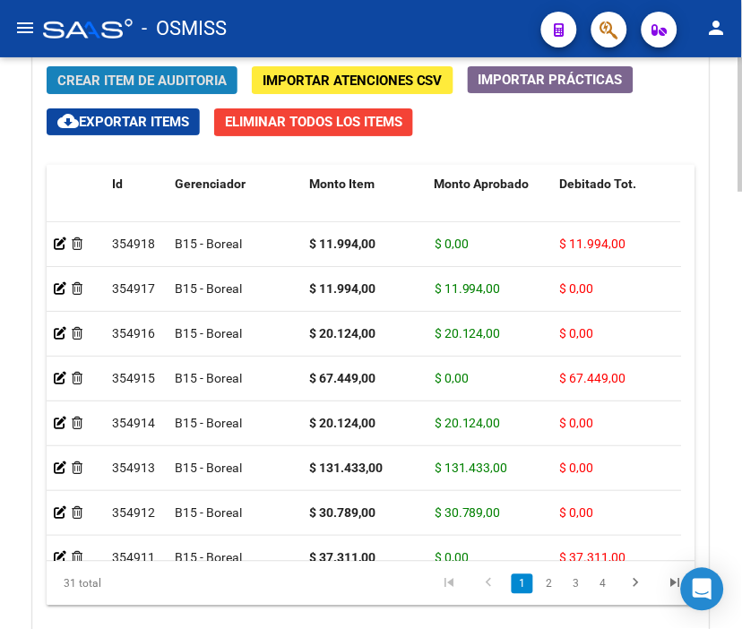
click at [103, 81] on span "Crear Item de Auditoria" at bounding box center [141, 81] width 169 height 16
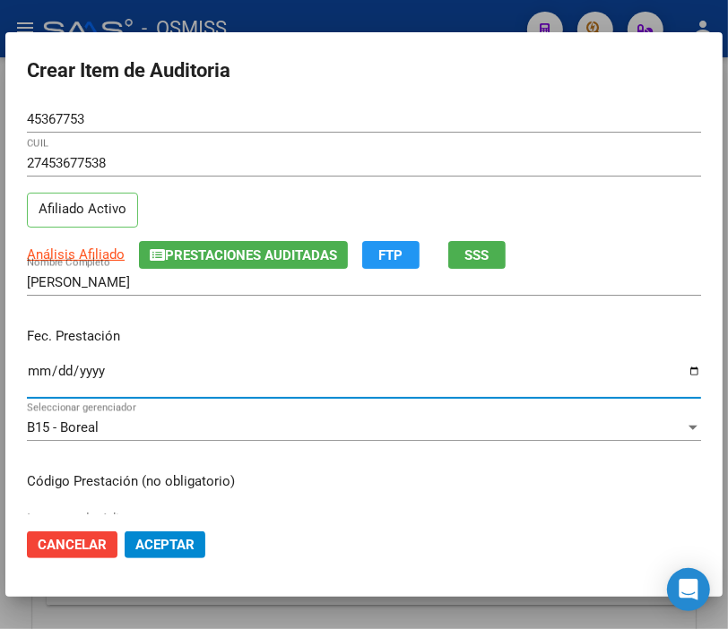
click at [42, 370] on input "Ingresar la fecha" at bounding box center [364, 378] width 674 height 29
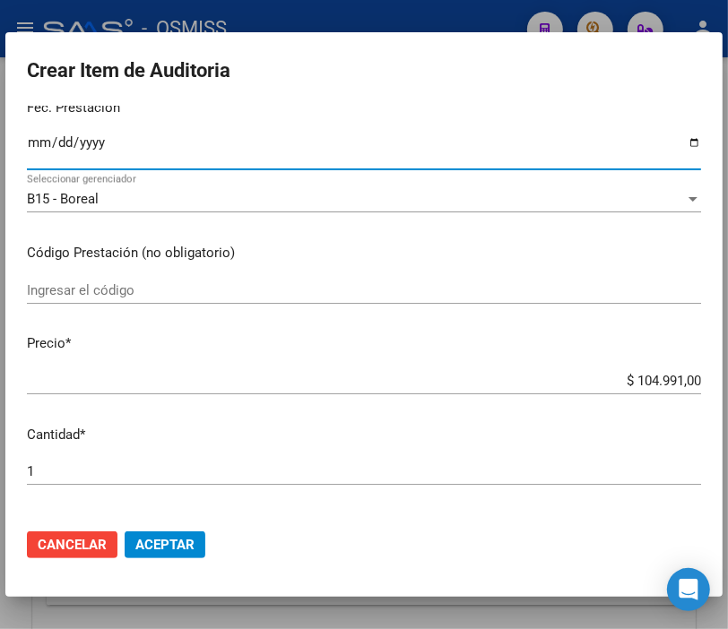
scroll to position [299, 0]
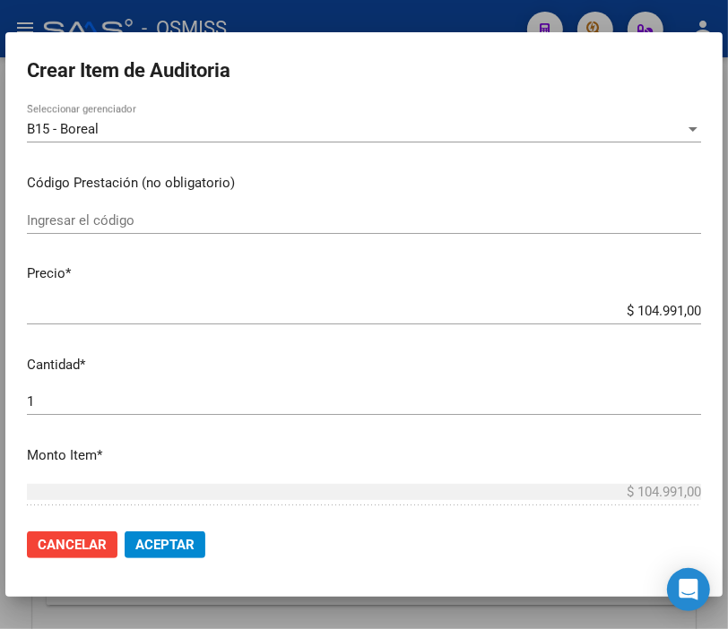
drag, startPoint x: 590, startPoint y: 311, endPoint x: 744, endPoint y: 303, distance: 154.4
click at [728, 303] on html "menu - OSMISS person Firma Express Inicio Instructivos Contacto OS Padrón Padró…" at bounding box center [364, 314] width 728 height 629
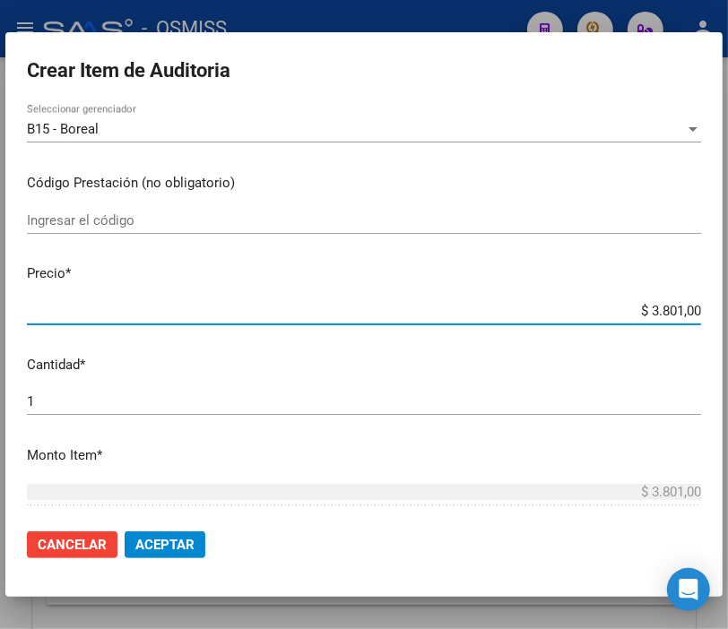
click at [164, 544] on span "Aceptar" at bounding box center [164, 545] width 59 height 16
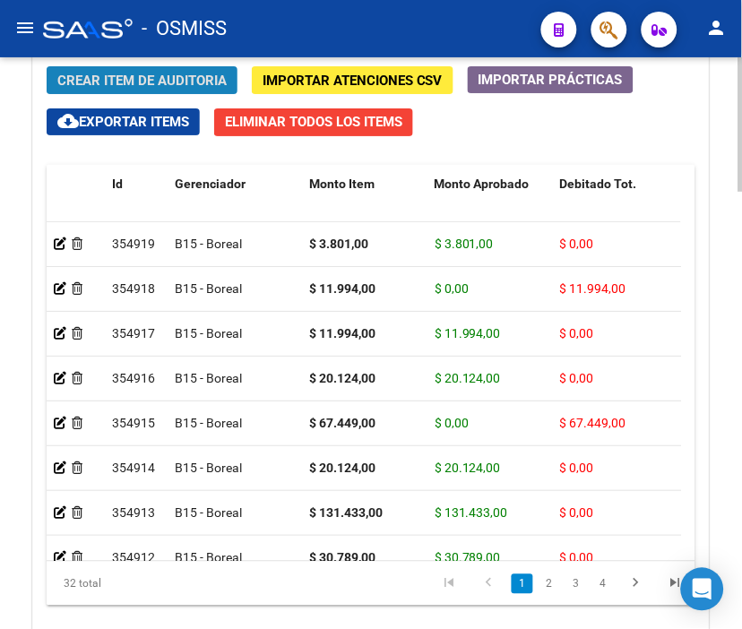
click at [155, 69] on button "Crear Item de Auditoria" at bounding box center [142, 80] width 191 height 28
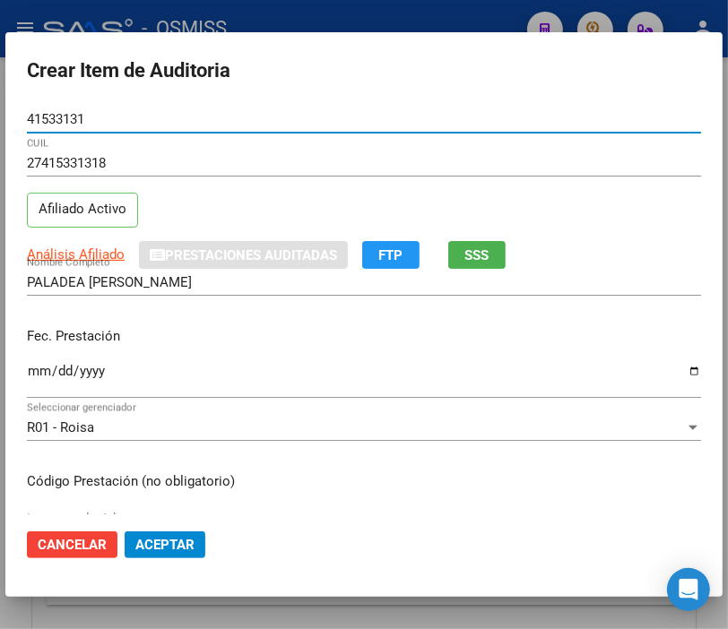
click at [33, 369] on input "Ingresar la fecha" at bounding box center [364, 378] width 674 height 29
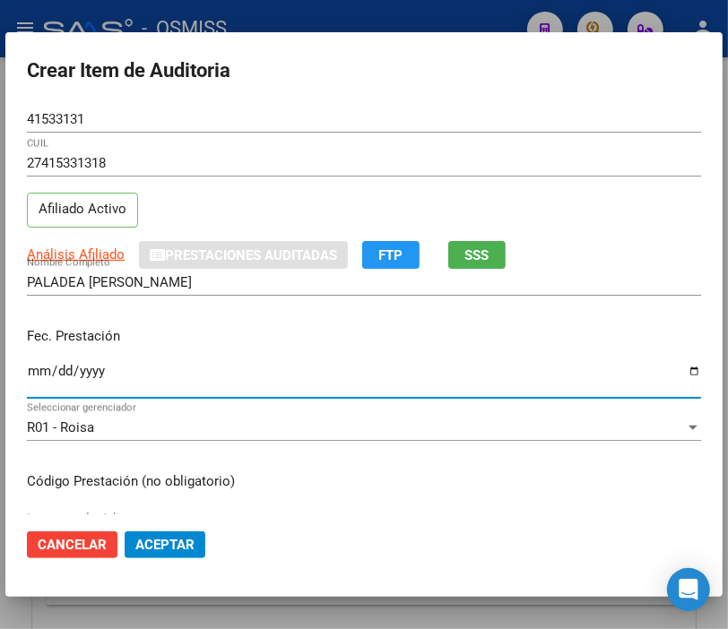
scroll to position [199, 0]
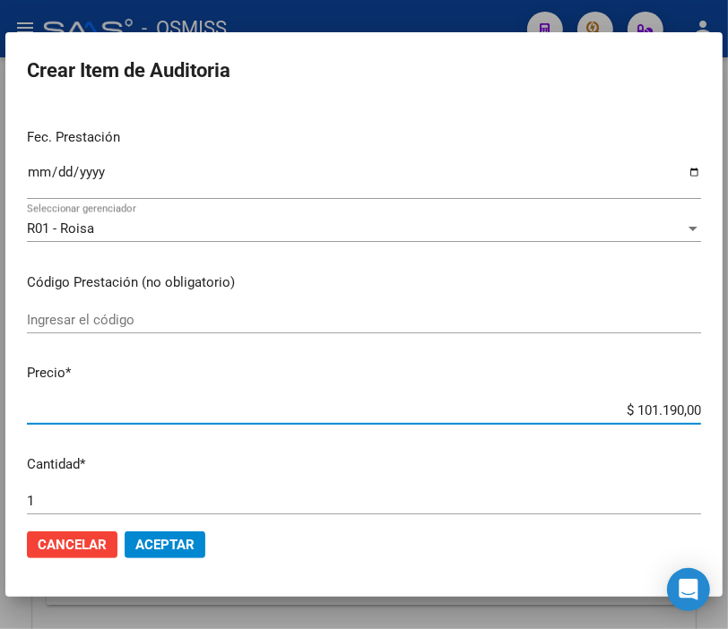
drag, startPoint x: 570, startPoint y: 406, endPoint x: 744, endPoint y: 414, distance: 174.1
click at [728, 414] on html "menu - OSMISS person Firma Express Inicio Instructivos Contacto OS Padrón Padró…" at bounding box center [364, 314] width 728 height 629
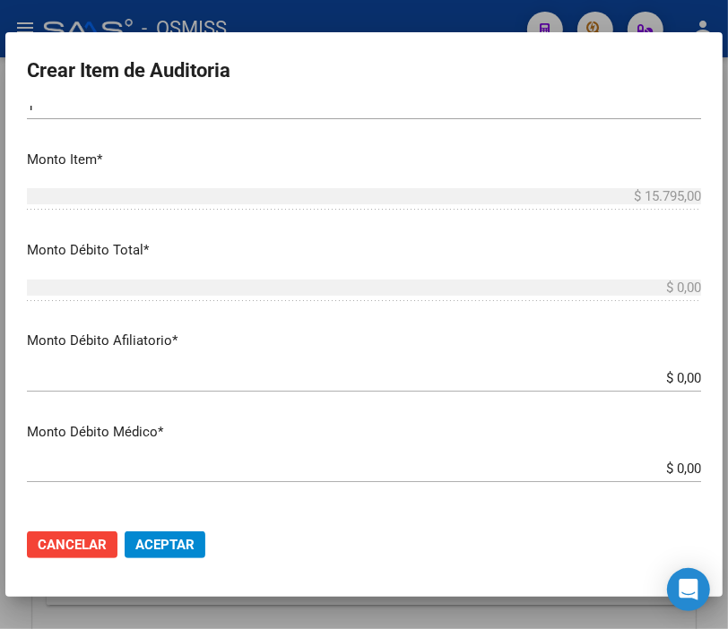
scroll to position [597, 0]
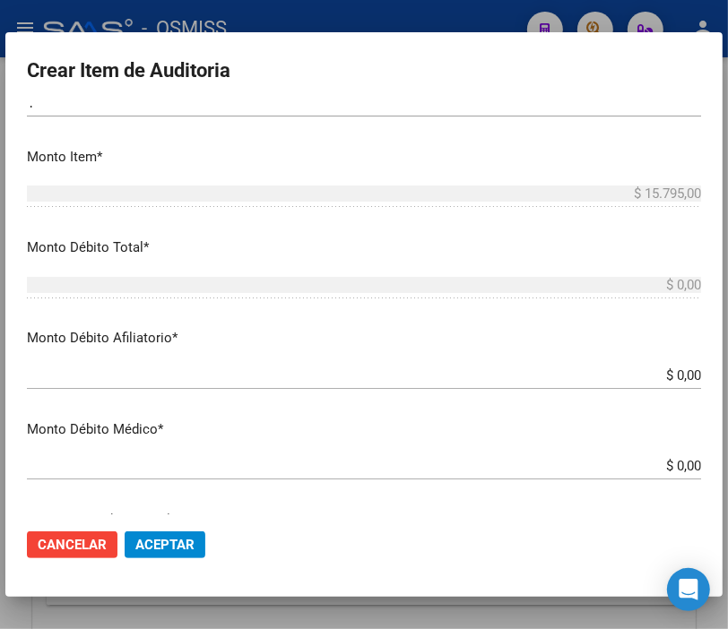
drag, startPoint x: 624, startPoint y: 360, endPoint x: 744, endPoint y: 375, distance: 121.0
click at [728, 375] on html "menu - OSMISS person Firma Express Inicio Instructivos Contacto OS Padrón Padró…" at bounding box center [364, 314] width 728 height 629
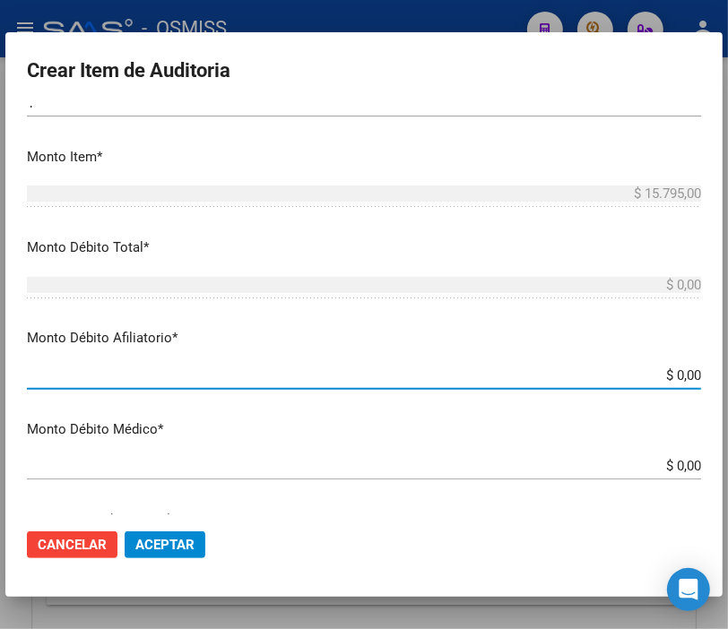
click at [617, 372] on input "$ 0,00" at bounding box center [364, 376] width 674 height 16
drag, startPoint x: 617, startPoint y: 372, endPoint x: 732, endPoint y: 380, distance: 115.9
click at [728, 380] on html "menu - OSMISS person Firma Express Inicio Instructivos Contacto OS Padrón Padró…" at bounding box center [364, 314] width 728 height 629
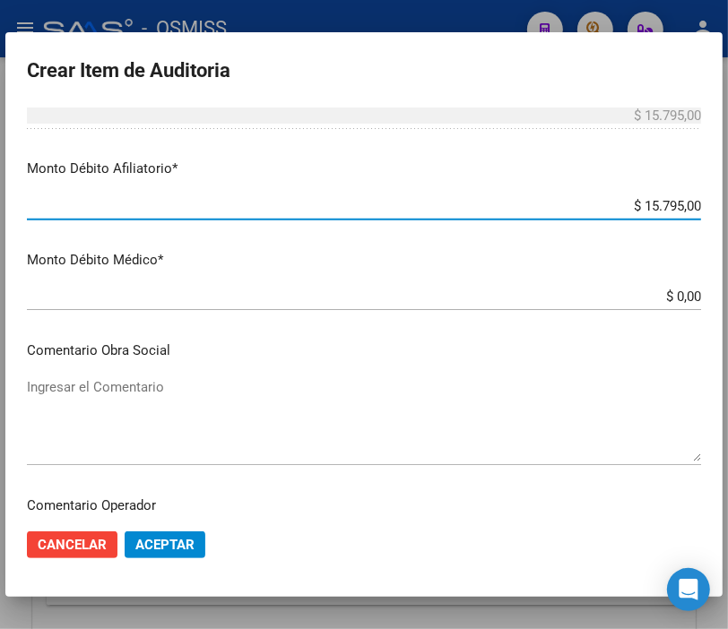
scroll to position [896, 0]
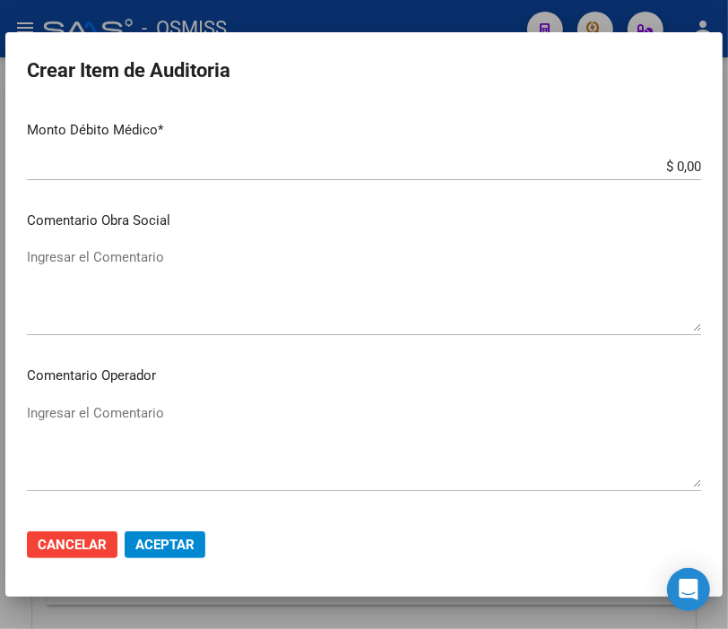
click at [125, 265] on textarea "Ingresar el Comentario" at bounding box center [364, 289] width 674 height 84
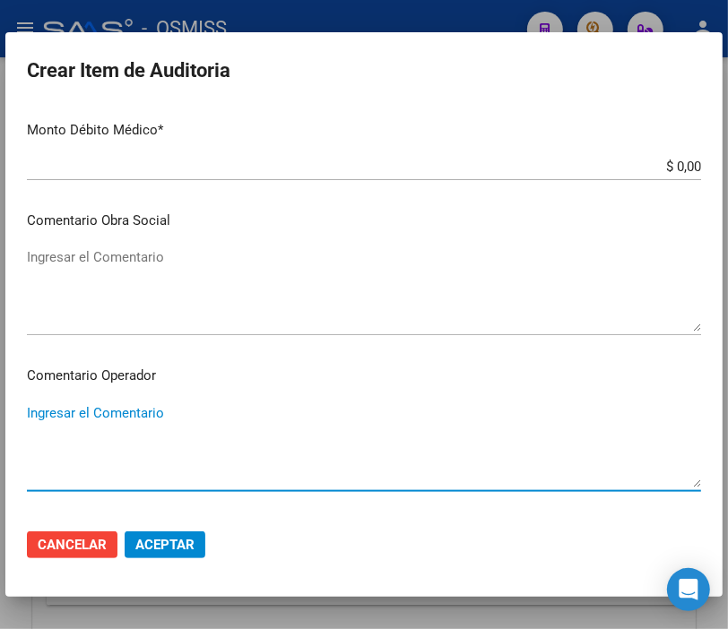
click at [115, 422] on textarea "Ingresar el Comentario" at bounding box center [364, 445] width 674 height 84
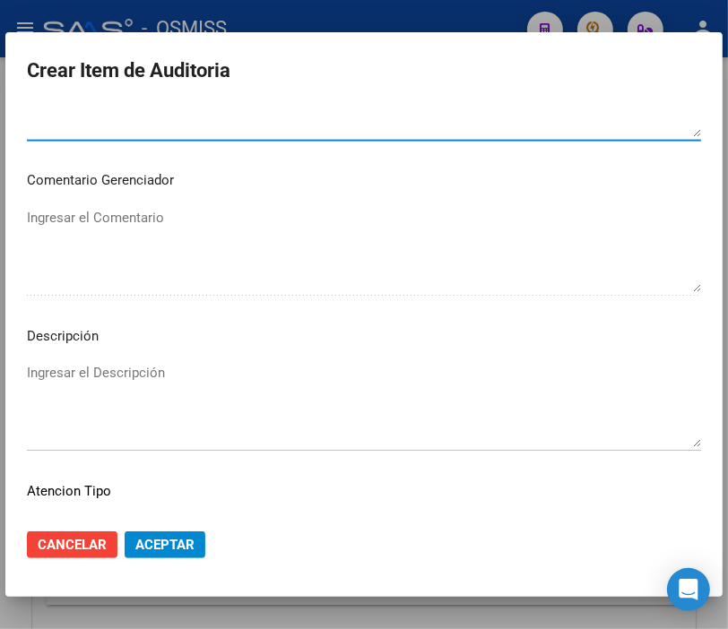
scroll to position [1294, 0]
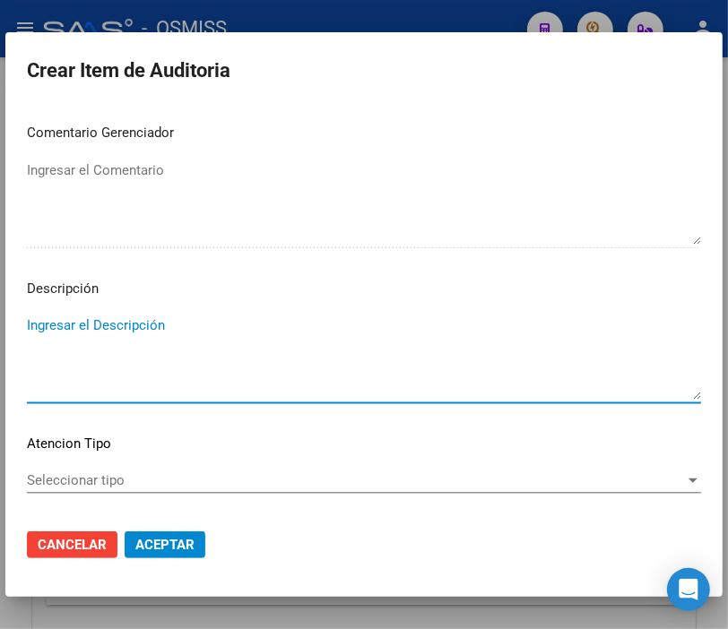
click at [74, 317] on textarea "Ingresar el Descripción" at bounding box center [364, 358] width 674 height 84
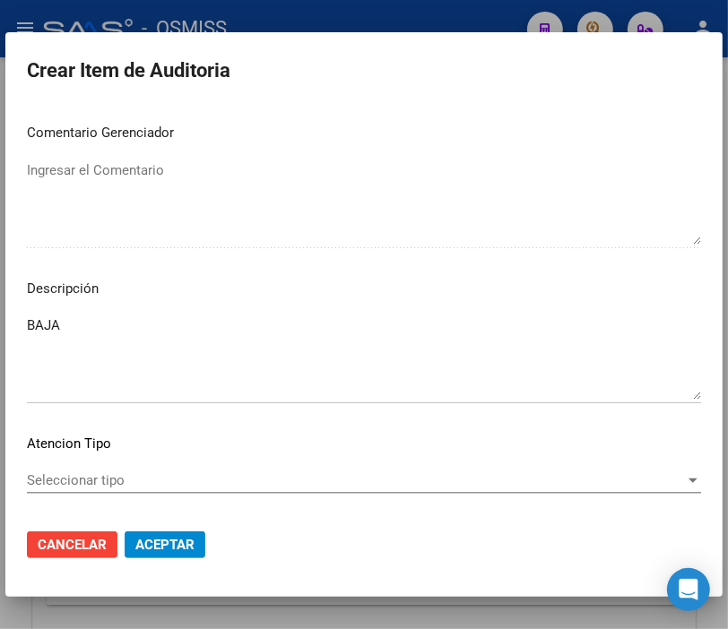
click at [632, 299] on mat-dialog-content "41533131 Nro Documento 27415331318 CUIL Afiliado Activo Análisis Afiliado Prest…" at bounding box center [363, 310] width 717 height 409
click at [166, 323] on textarea "BAJA" at bounding box center [364, 358] width 674 height 84
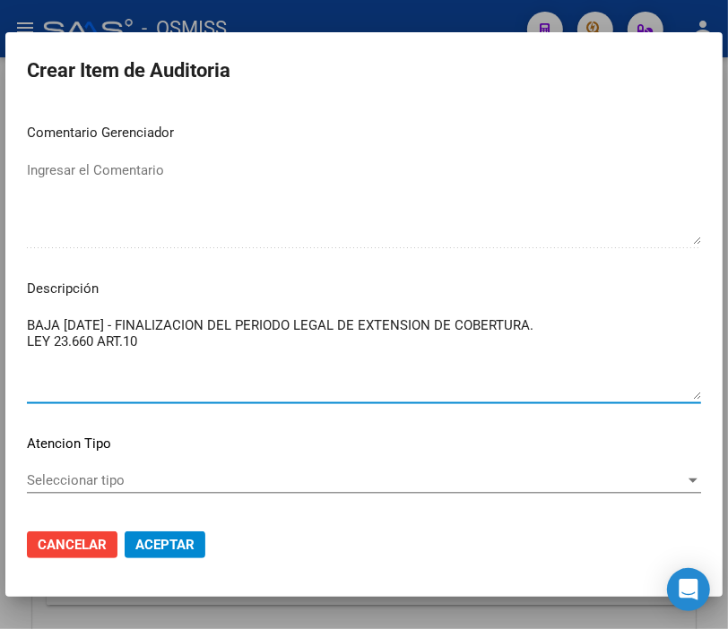
click at [177, 550] on span "Aceptar" at bounding box center [164, 545] width 59 height 16
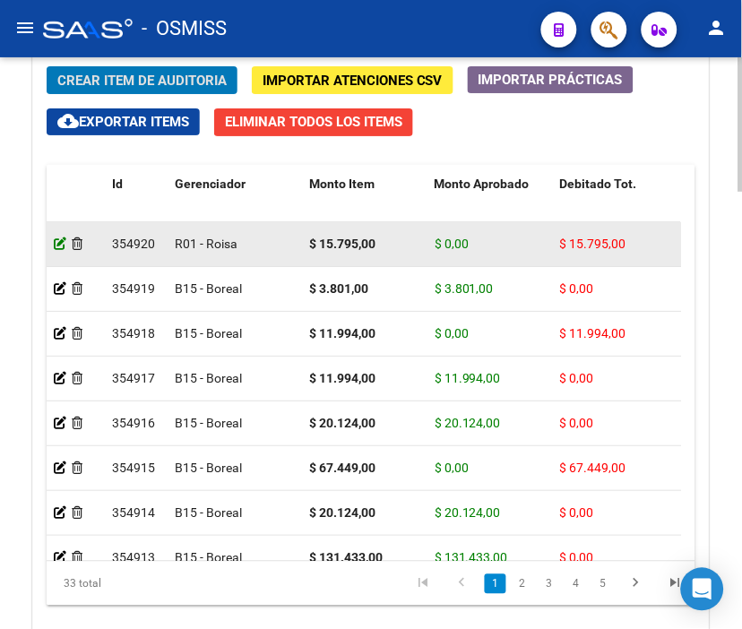
click at [63, 238] on icon at bounding box center [60, 244] width 13 height 13
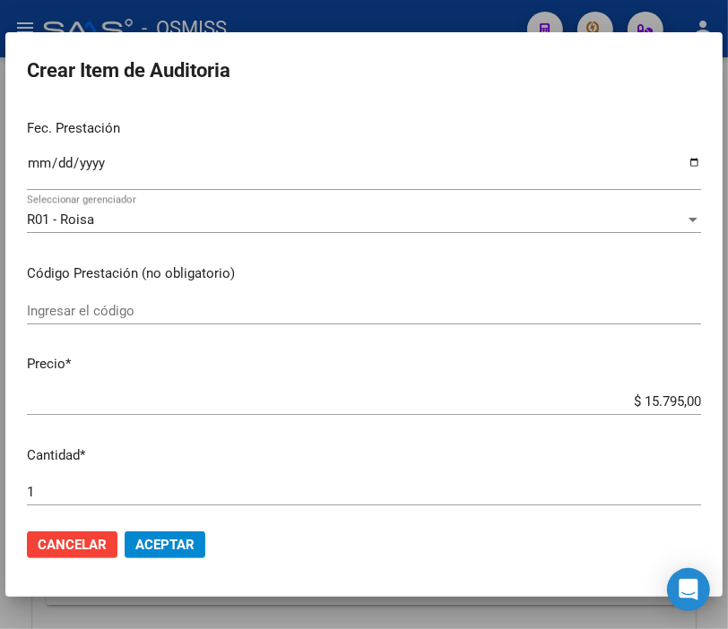
scroll to position [199, 0]
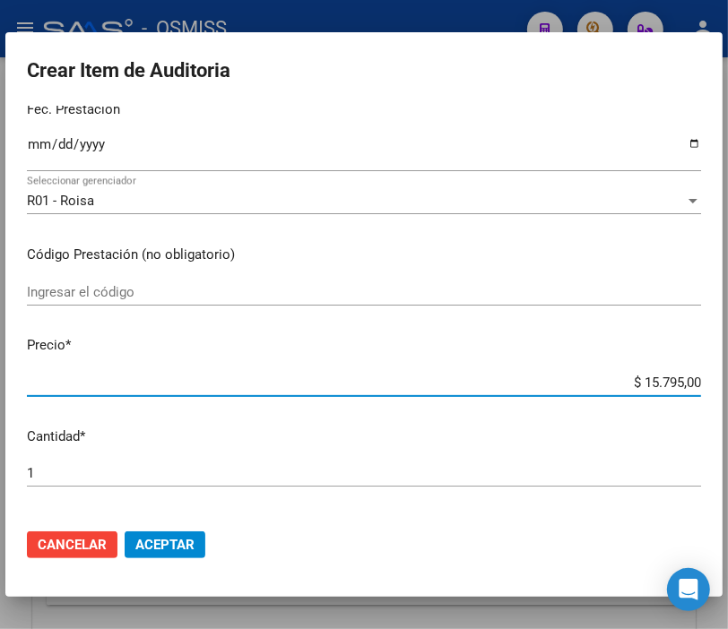
drag, startPoint x: 604, startPoint y: 374, endPoint x: 744, endPoint y: 391, distance: 140.9
click at [728, 391] on html "menu - OSMISS person Firma Express Inicio Instructivos Contacto OS Padrón Padró…" at bounding box center [364, 314] width 728 height 629
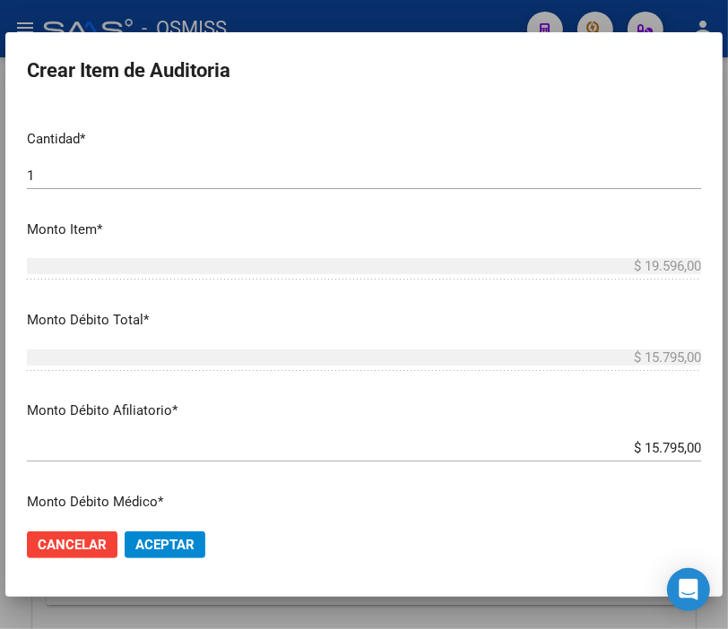
scroll to position [498, 0]
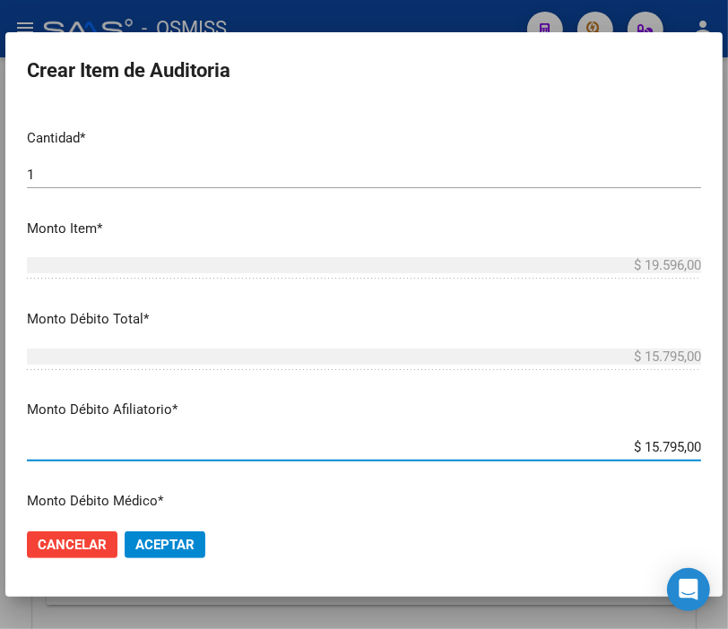
drag, startPoint x: 604, startPoint y: 446, endPoint x: 744, endPoint y: 452, distance: 139.9
click at [728, 452] on html "menu - OSMISS person Firma Express Inicio Instructivos Contacto OS Padrón Padró…" at bounding box center [364, 314] width 728 height 629
click at [158, 534] on button "Aceptar" at bounding box center [165, 545] width 81 height 27
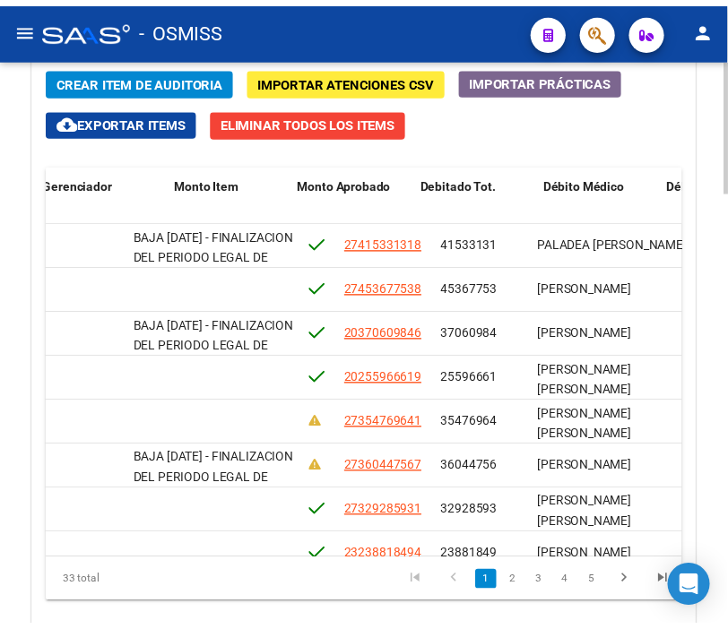
scroll to position [0, 0]
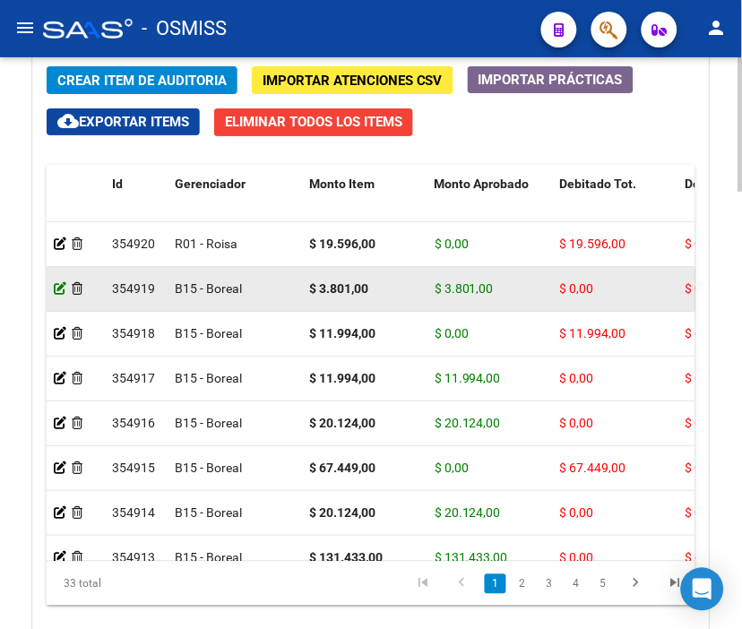
click at [59, 285] on icon at bounding box center [60, 288] width 13 height 13
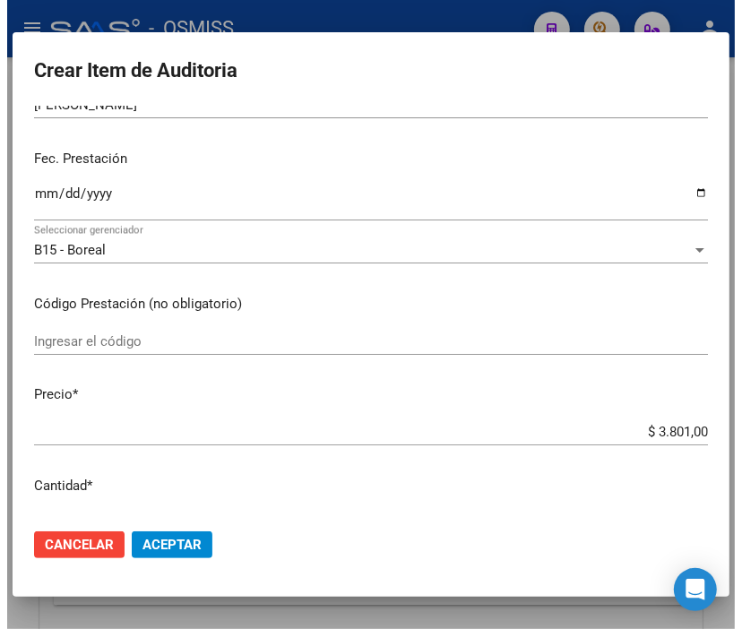
scroll to position [199, 0]
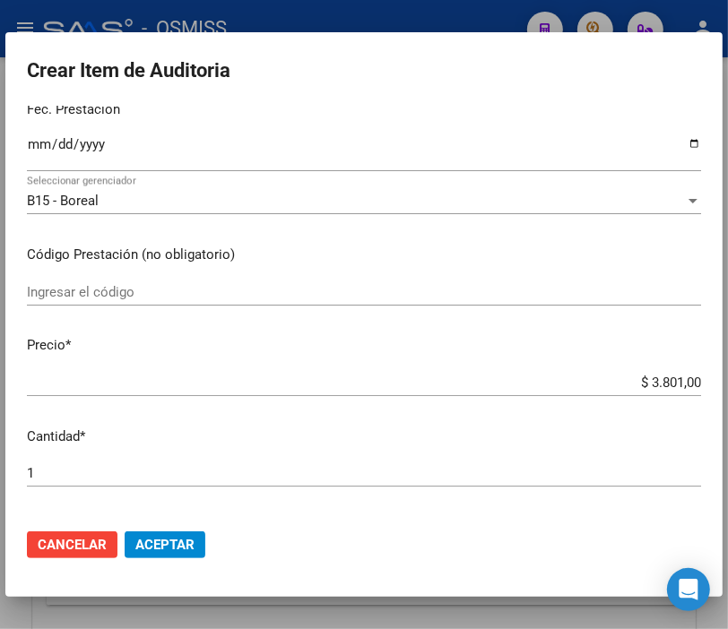
drag, startPoint x: 56, startPoint y: 469, endPoint x: 0, endPoint y: 463, distance: 55.9
click at [0, 463] on div "Crear Item de Auditoria 45367753 Nro Documento 27453677538 CUIL Afiliado Activo…" at bounding box center [364, 314] width 728 height 629
click at [176, 549] on span "Aceptar" at bounding box center [164, 545] width 59 height 16
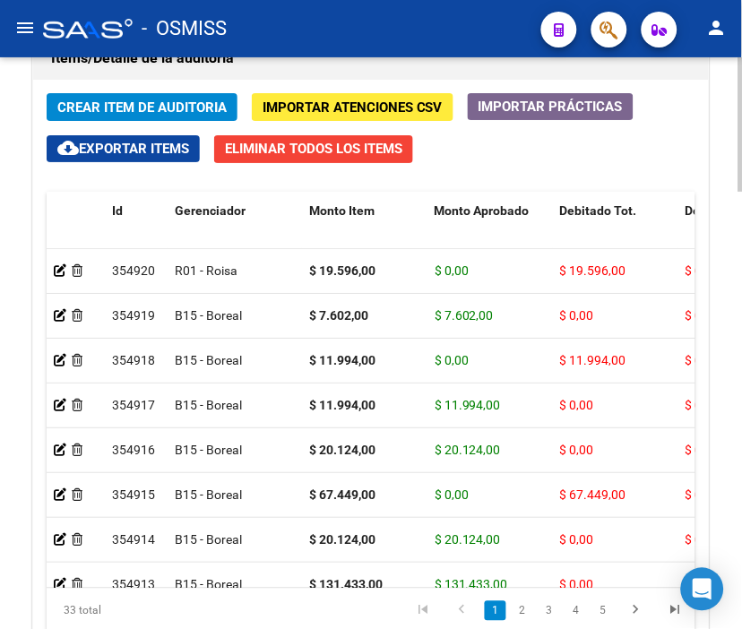
scroll to position [1692, 0]
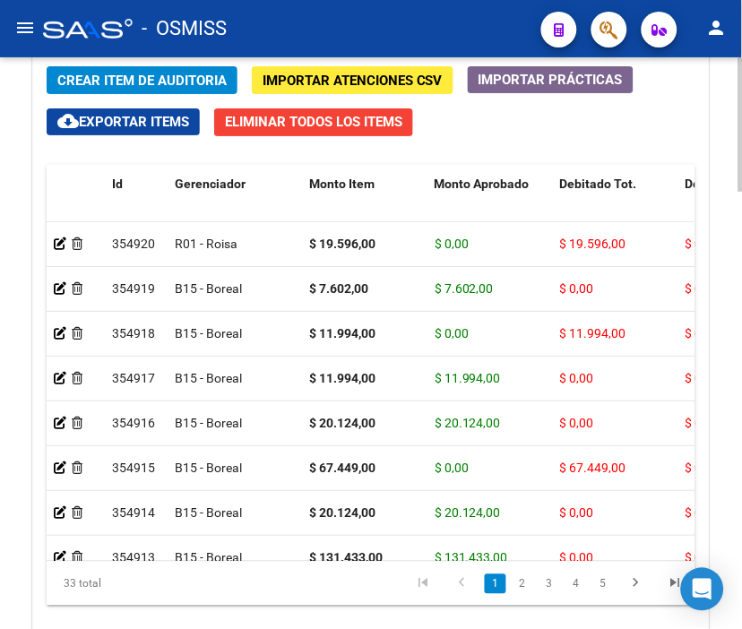
click at [506, 117] on div "Crear Item de Auditoria Importar Atenciones CSV Importar Prácticas cloud_downlo…" at bounding box center [371, 357] width 676 height 609
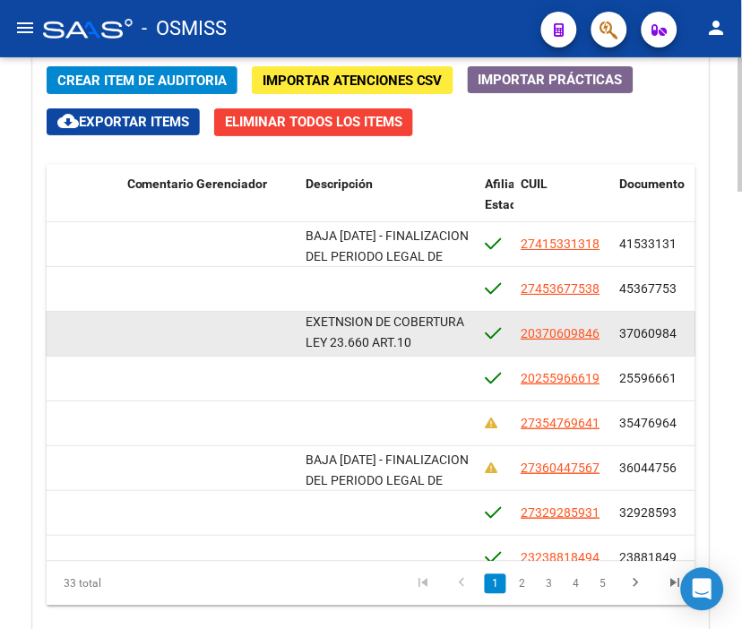
scroll to position [1, 0]
drag, startPoint x: 307, startPoint y: 323, endPoint x: 446, endPoint y: 342, distance: 139.3
click at [446, 342] on div "BAJA [DATE] - FINALIZACION DEL PERIODO LEGAL DE EXETNSION DE COBERTURA LEY 23.6…" at bounding box center [389, 334] width 165 height 38
copy span "BAJA [DATE] - FINALIZACION DEL PERIODO LEGAL DE EXETNSION DE COBERTURA LEY 23.6…"
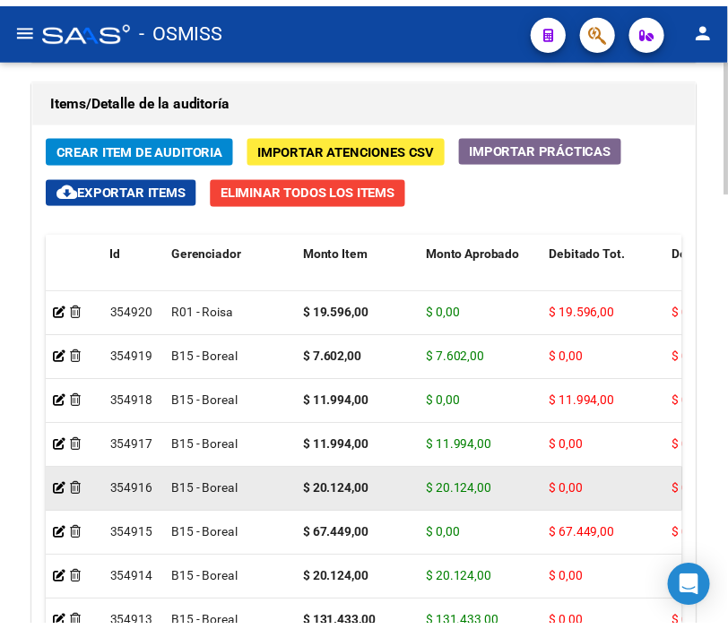
scroll to position [1593, 0]
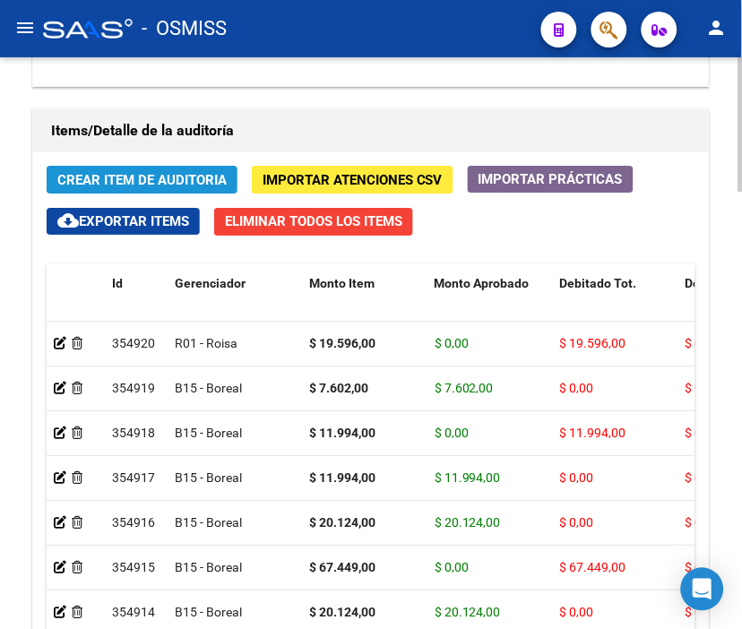
click at [108, 177] on span "Crear Item de Auditoria" at bounding box center [141, 180] width 169 height 16
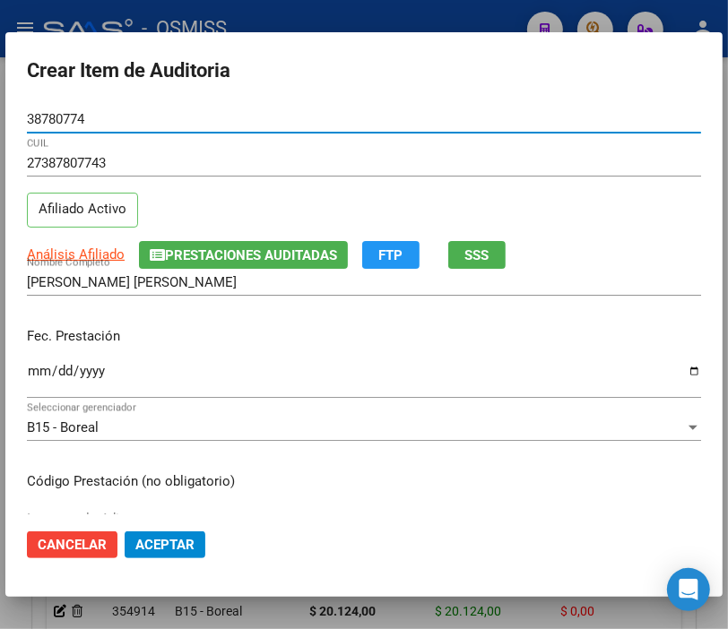
click at [39, 374] on input "Ingresar la fecha" at bounding box center [364, 378] width 674 height 29
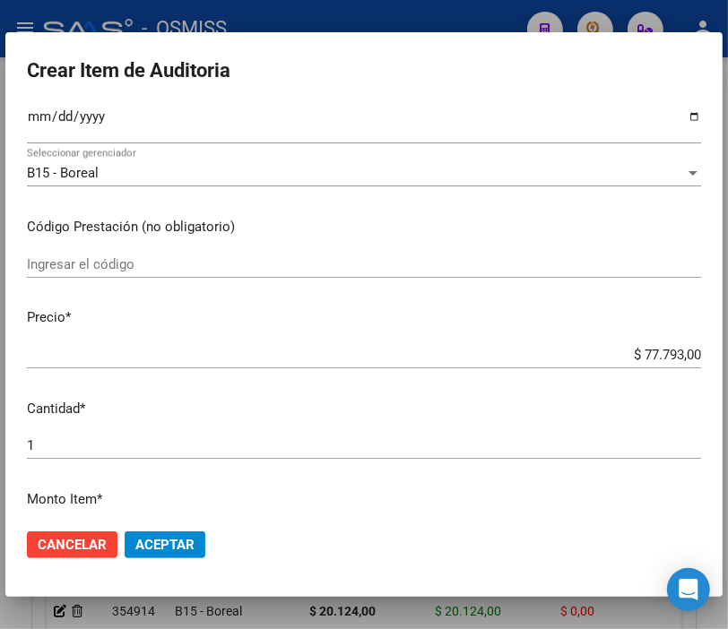
scroll to position [299, 0]
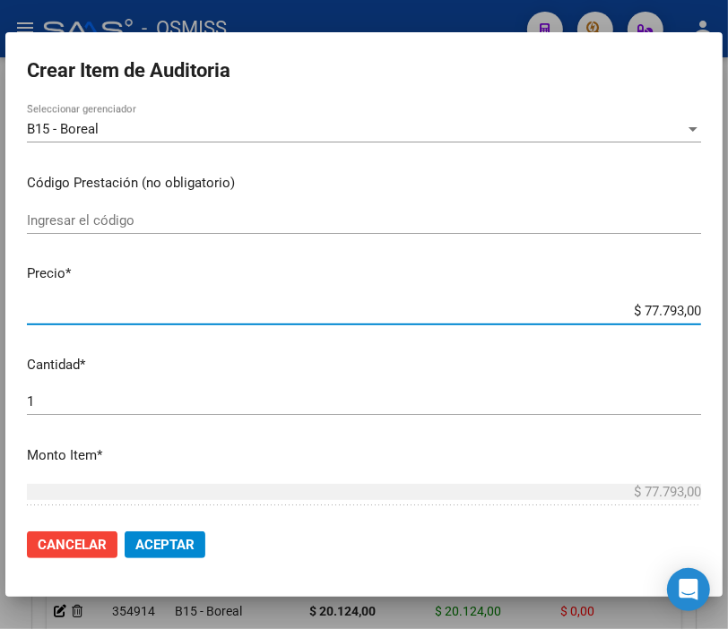
drag, startPoint x: 588, startPoint y: 311, endPoint x: 740, endPoint y: 309, distance: 152.4
click at [728, 309] on html "menu - OSMISS person Firma Express Inicio Instructivos Contacto OS Padrón Padró…" at bounding box center [364, 314] width 728 height 629
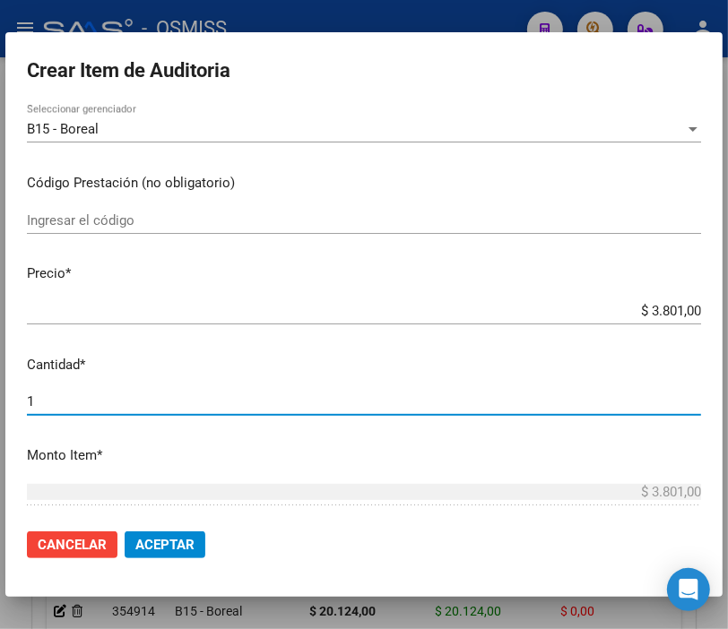
drag, startPoint x: 76, startPoint y: 402, endPoint x: -39, endPoint y: 389, distance: 115.4
click at [0, 389] on html "menu - OSMISS person Firma Express Inicio Instructivos Contacto OS Padrón Padró…" at bounding box center [364, 314] width 728 height 629
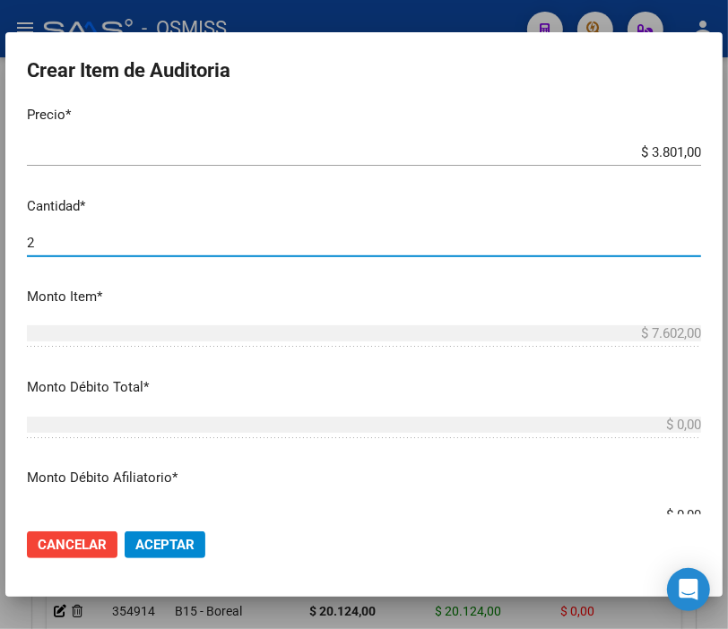
scroll to position [597, 0]
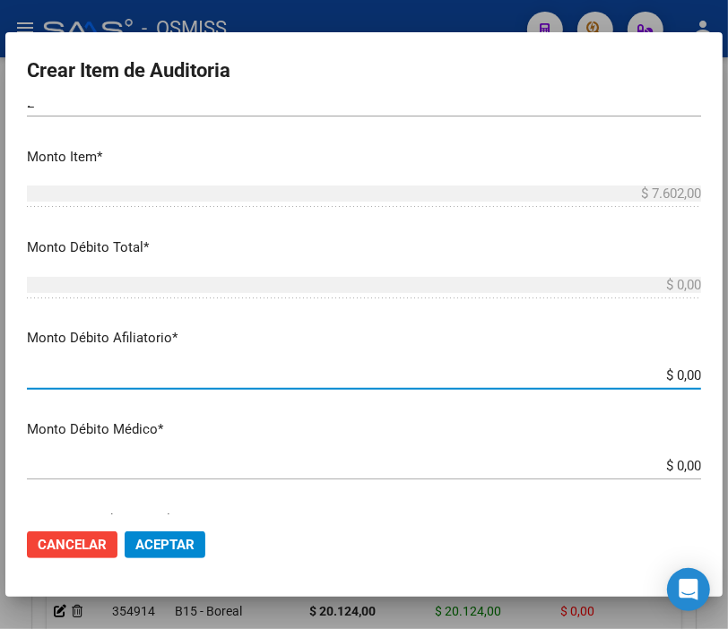
drag, startPoint x: 615, startPoint y: 380, endPoint x: 744, endPoint y: 379, distance: 129.1
click at [728, 379] on html "menu - OSMISS person Firma Express Inicio Instructivos Contacto OS Padrón Padró…" at bounding box center [364, 314] width 728 height 629
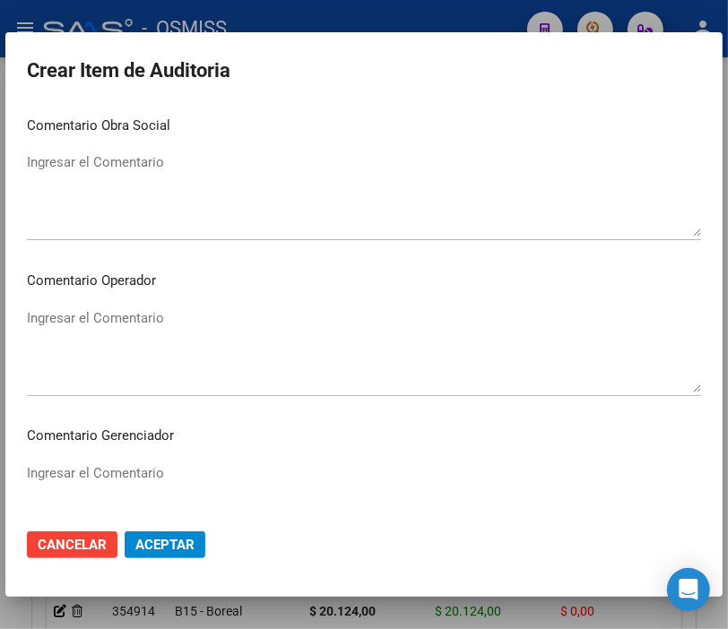
scroll to position [996, 0]
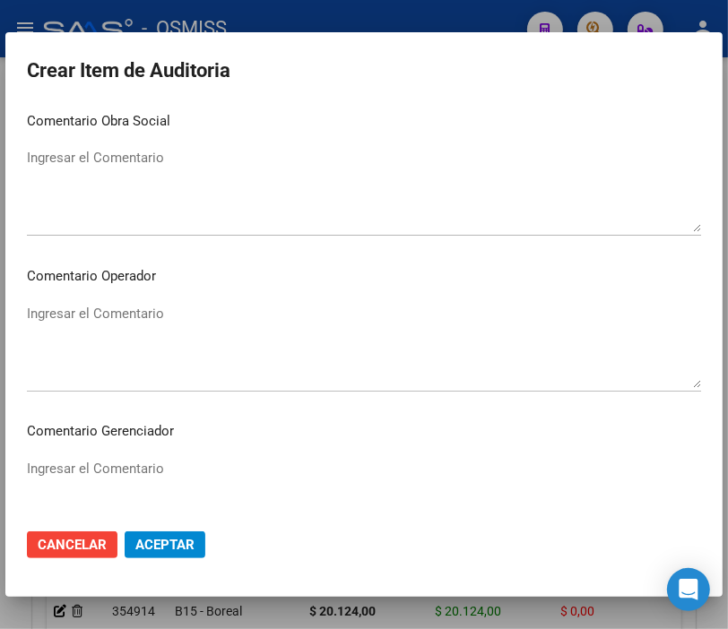
click at [99, 321] on textarea "Ingresar el Comentario" at bounding box center [364, 346] width 674 height 84
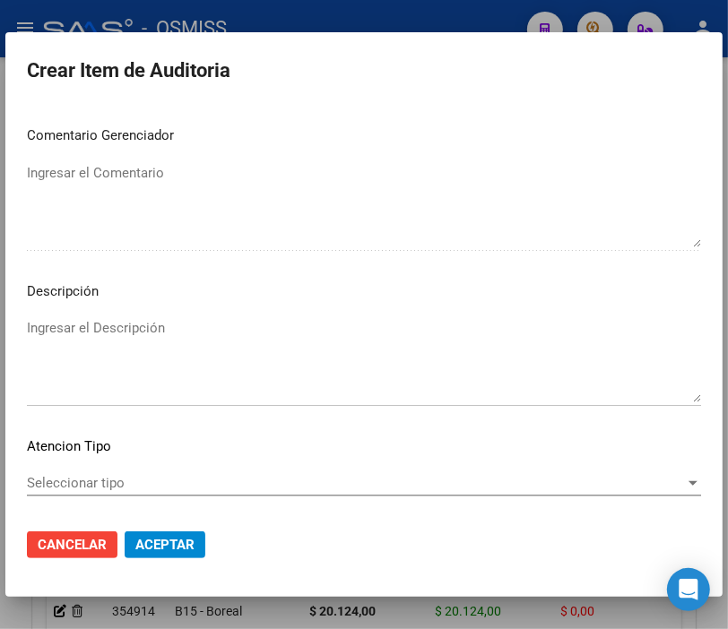
scroll to position [1294, 0]
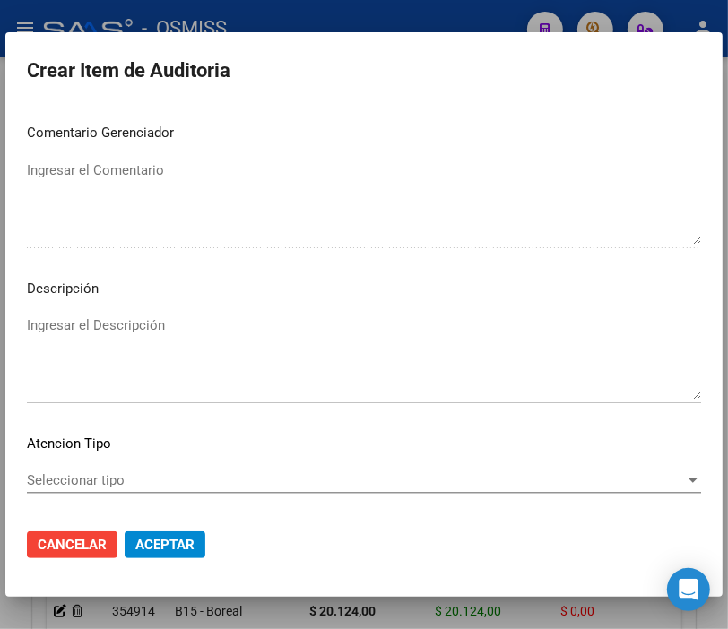
click at [55, 328] on textarea "Ingresar el Descripción" at bounding box center [364, 358] width 674 height 84
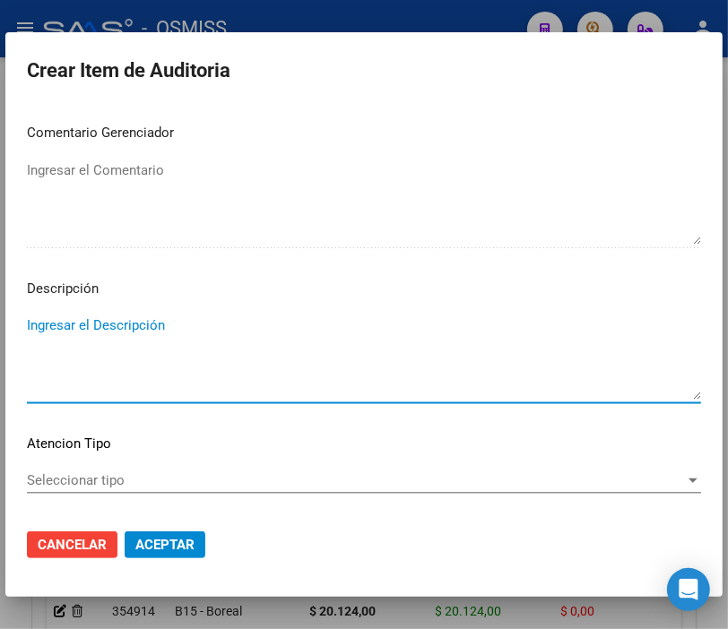
paste textarea "BAJA [DATE] - FINALIZACION DEL PERIODO LEGAL DE EXETNSION DE COBERTURA LEY 23.6…"
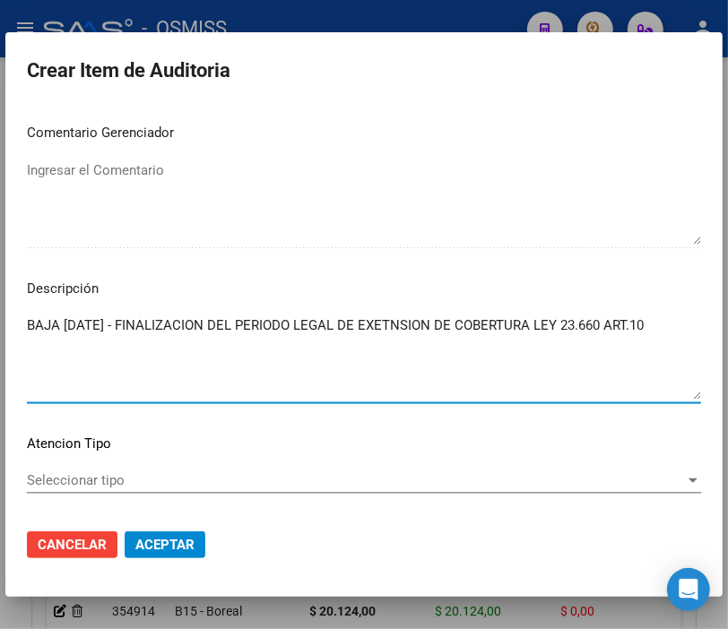
click at [180, 549] on span "Aceptar" at bounding box center [164, 545] width 59 height 16
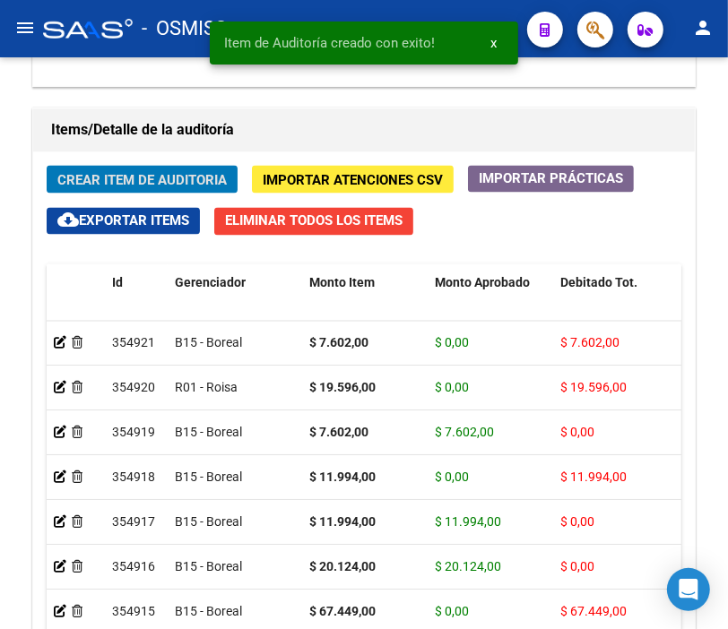
scroll to position [0, 0]
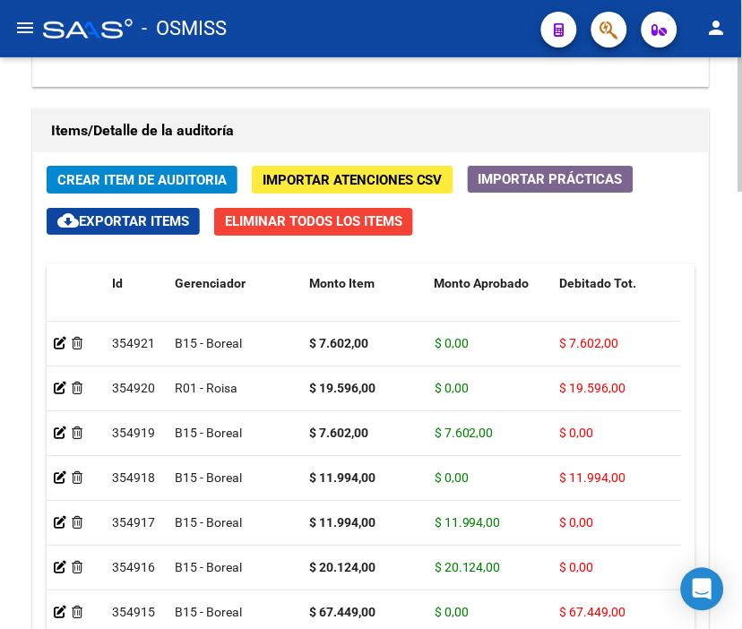
click at [478, 93] on div "Información del área Cambiar de área a esta auditoría Area * Hospitales de Auto…" at bounding box center [371, 64] width 685 height 1522
click at [141, 182] on span "Crear Item de Auditoria" at bounding box center [141, 180] width 169 height 16
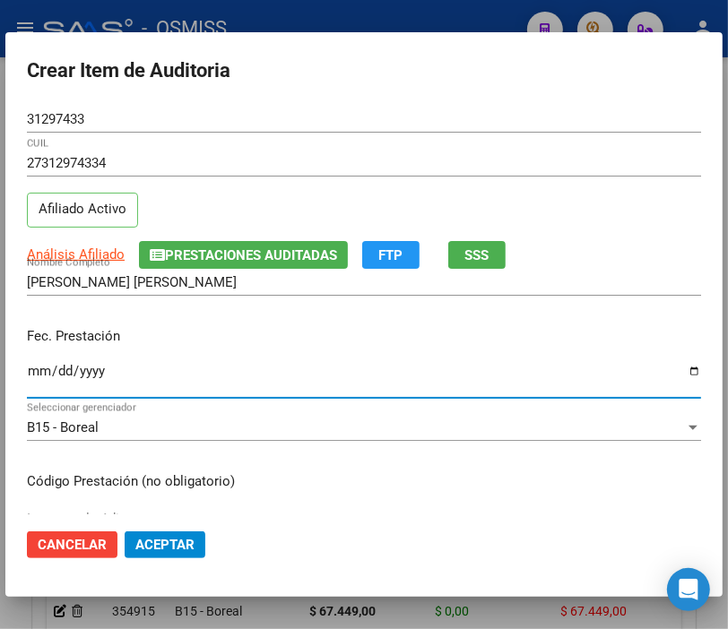
click at [36, 368] on input "Ingresar la fecha" at bounding box center [364, 378] width 674 height 29
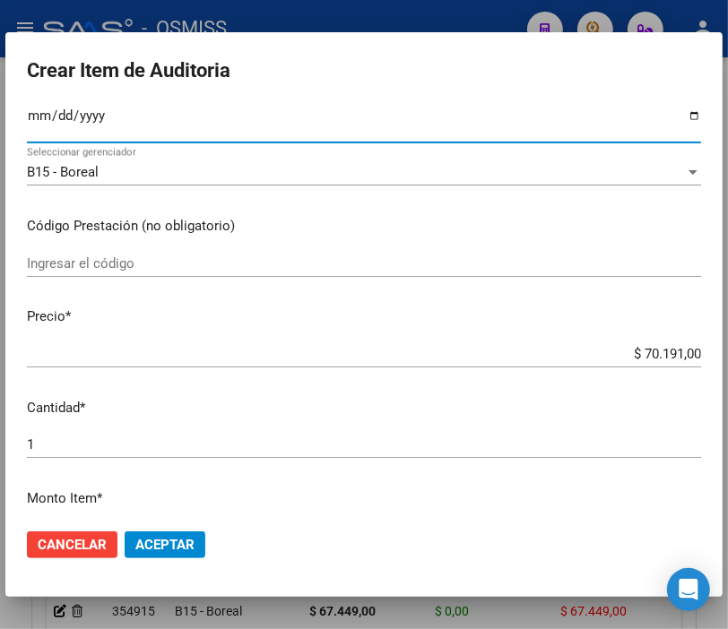
scroll to position [299, 0]
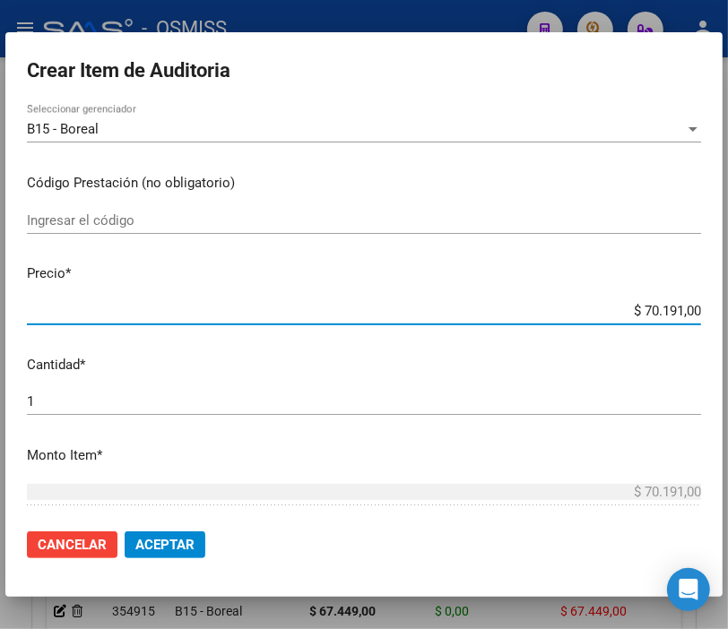
drag, startPoint x: 584, startPoint y: 311, endPoint x: 744, endPoint y: 311, distance: 159.6
click at [728, 311] on html "menu - OSMISS person Firma Express Inicio Instructivos Contacto OS Padrón Padró…" at bounding box center [364, 314] width 728 height 629
click at [180, 545] on span "Aceptar" at bounding box center [164, 545] width 59 height 16
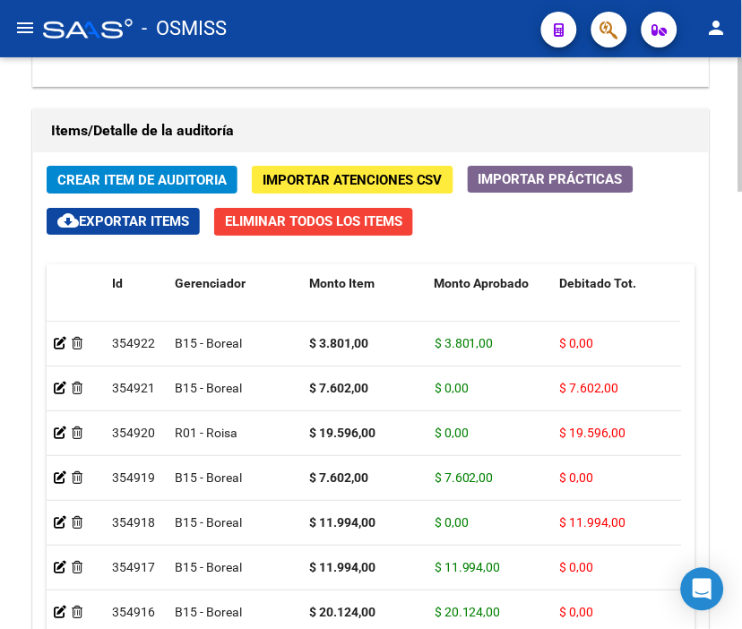
click at [505, 114] on div "Items/Detalle de la auditoría" at bounding box center [371, 130] width 676 height 43
click at [135, 174] on span "Crear Item de Auditoria" at bounding box center [141, 180] width 169 height 16
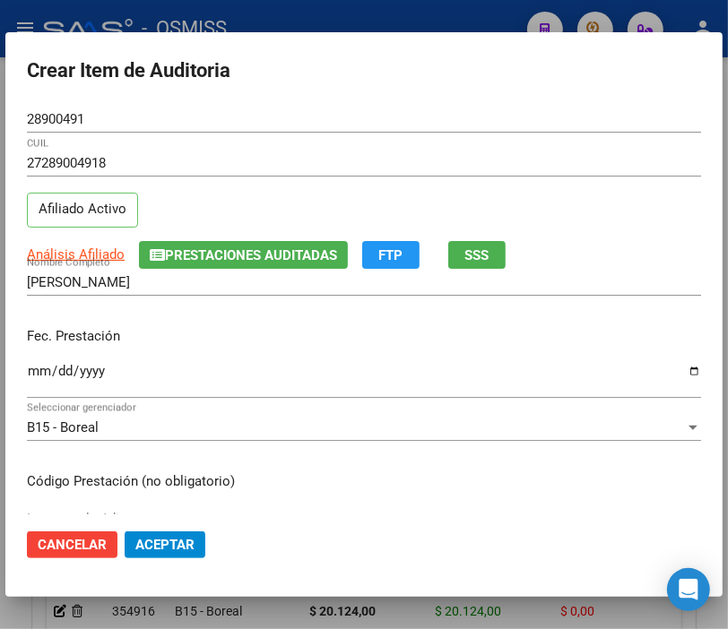
click at [41, 362] on div "Ingresar la fecha" at bounding box center [364, 378] width 674 height 39
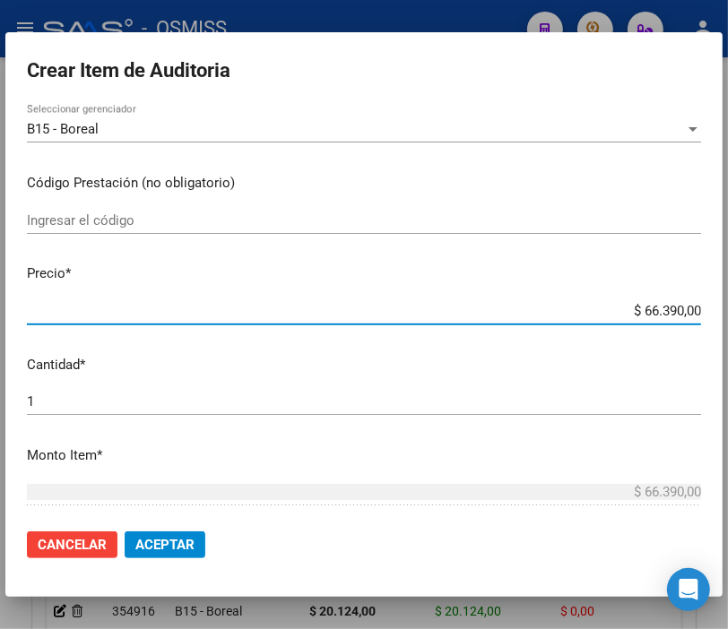
drag, startPoint x: 588, startPoint y: 306, endPoint x: 744, endPoint y: 312, distance: 156.1
click at [728, 312] on html "menu - OSMISS person Firma Express Inicio Instructivos Contacto OS Padrón Padró…" at bounding box center [364, 314] width 728 height 629
click at [162, 557] on button "Aceptar" at bounding box center [165, 545] width 81 height 27
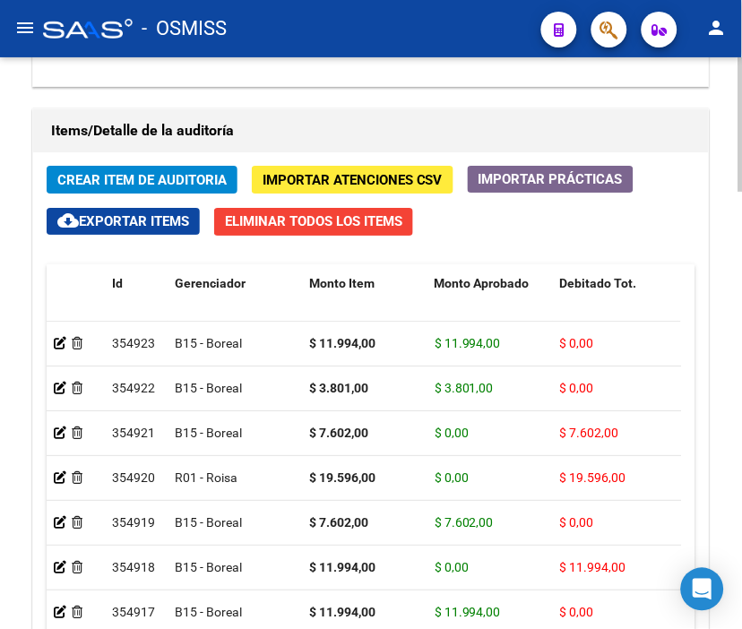
drag, startPoint x: 575, startPoint y: 108, endPoint x: 209, endPoint y: 129, distance: 366.4
click at [575, 108] on div "Items/Detalle de la auditoría Crear Item de Auditoria Importar Atenciones CSV I…" at bounding box center [371, 435] width 685 height 661
click at [132, 177] on span "Crear Item de Auditoria" at bounding box center [141, 180] width 169 height 16
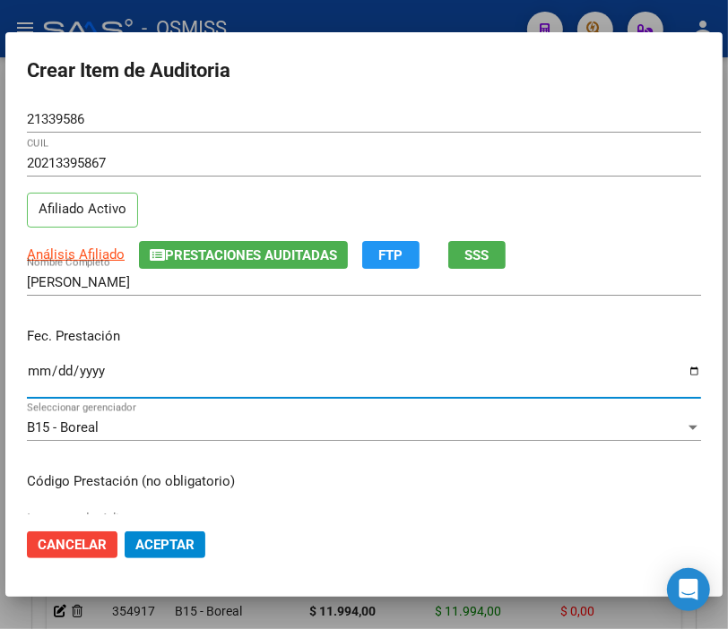
click at [32, 373] on input "Ingresar la fecha" at bounding box center [364, 378] width 674 height 29
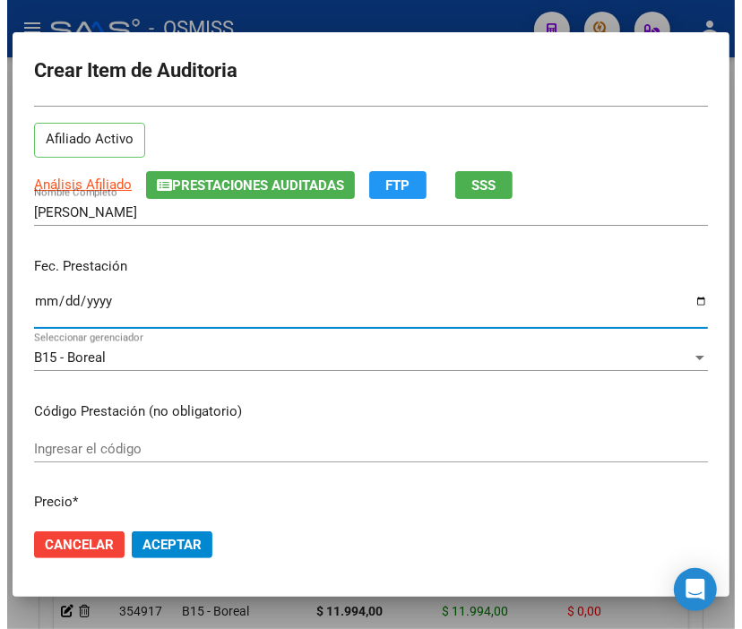
scroll to position [199, 0]
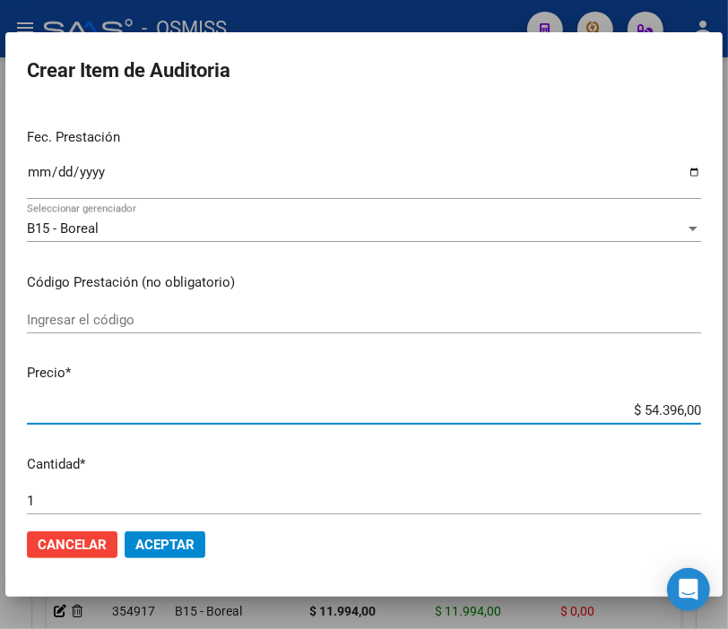
drag, startPoint x: 599, startPoint y: 412, endPoint x: 744, endPoint y: 404, distance: 145.4
click at [728, 404] on html "menu - OSMISS person Firma Express Inicio Instructivos Contacto OS Padrón Padró…" at bounding box center [364, 314] width 728 height 629
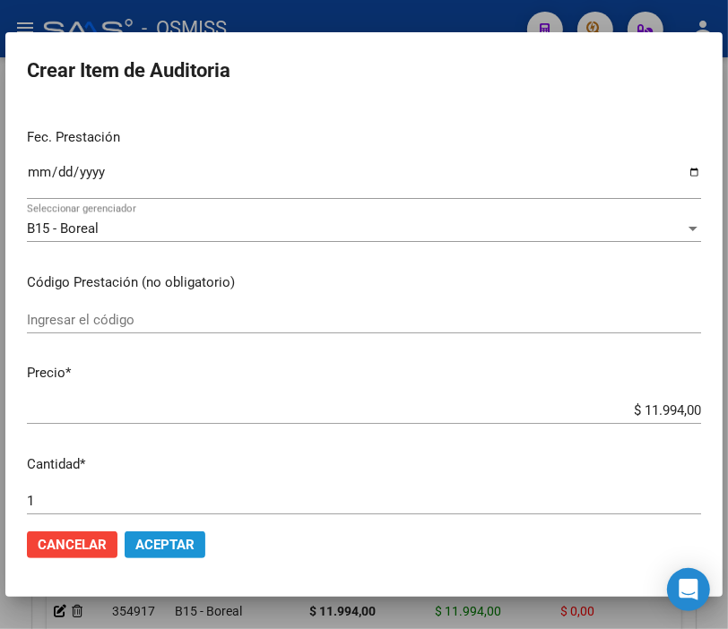
click at [173, 549] on span "Aceptar" at bounding box center [164, 545] width 59 height 16
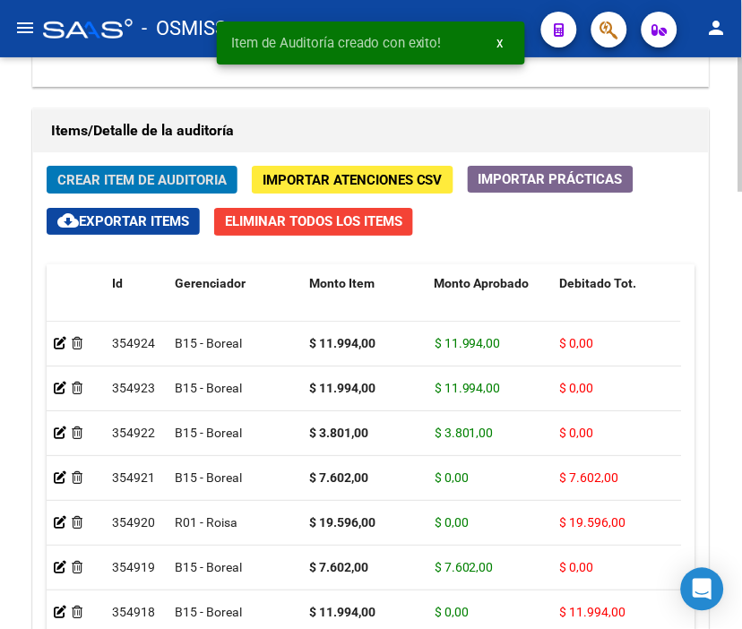
scroll to position [1692, 0]
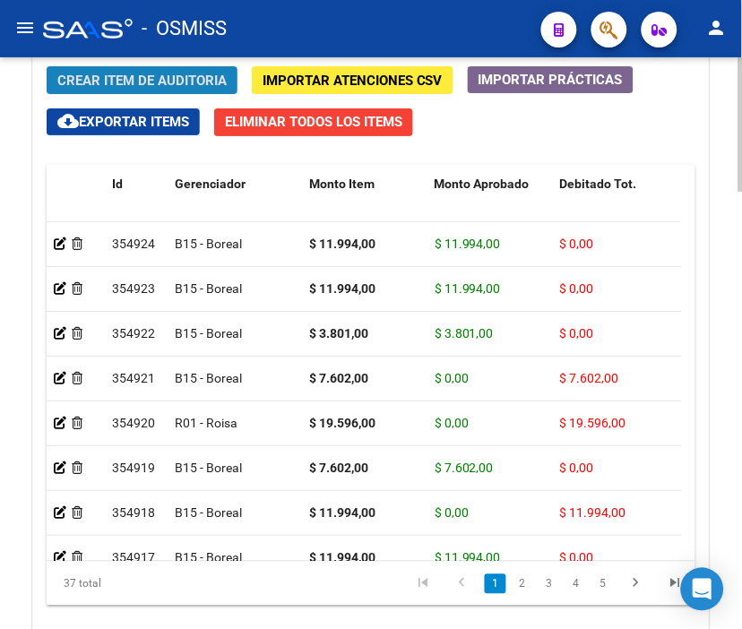
click at [142, 85] on span "Crear Item de Auditoria" at bounding box center [141, 81] width 169 height 16
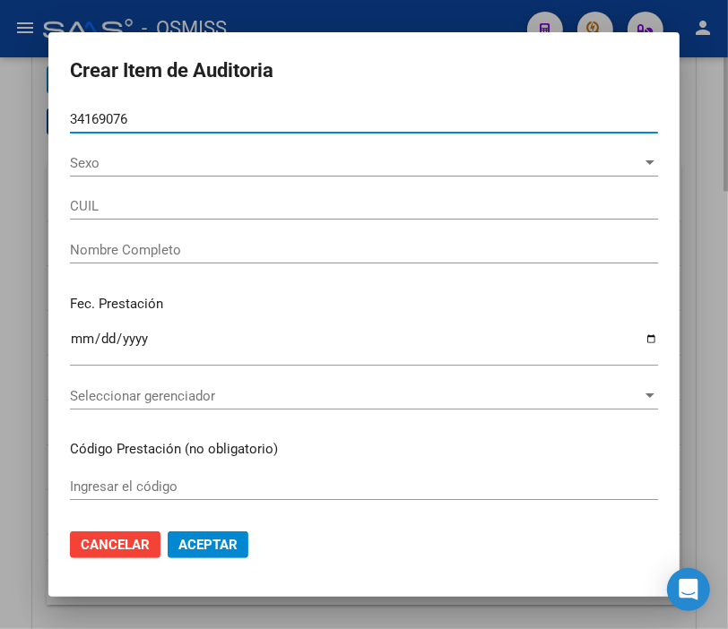
click at [168, 532] on button "Aceptar" at bounding box center [208, 545] width 81 height 27
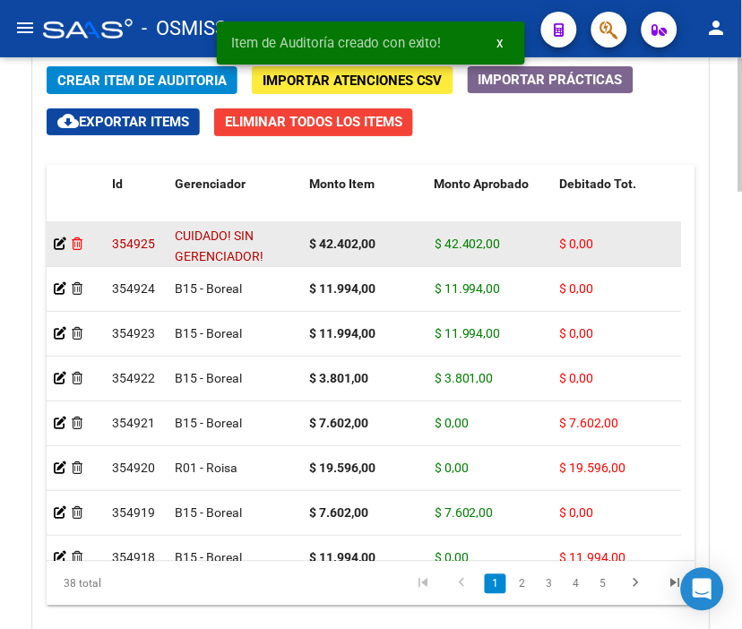
click at [81, 243] on icon at bounding box center [77, 244] width 11 height 13
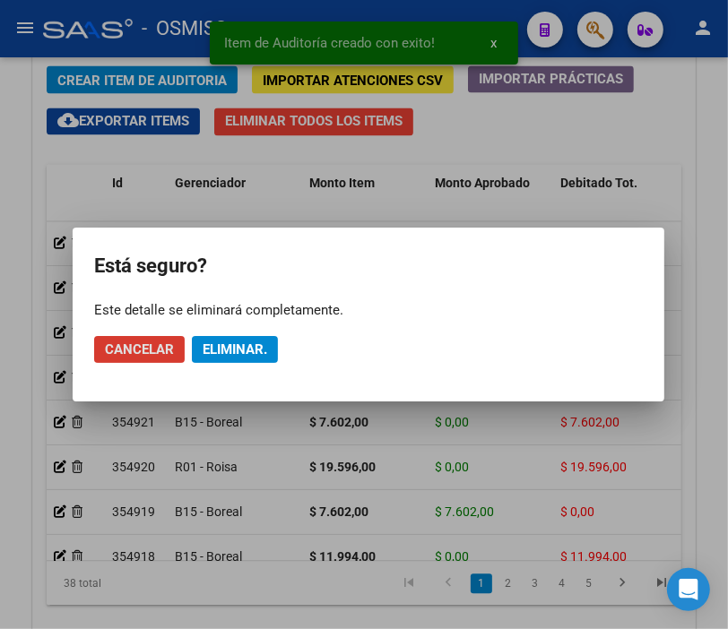
click at [261, 342] on span "Eliminar." at bounding box center [235, 350] width 65 height 16
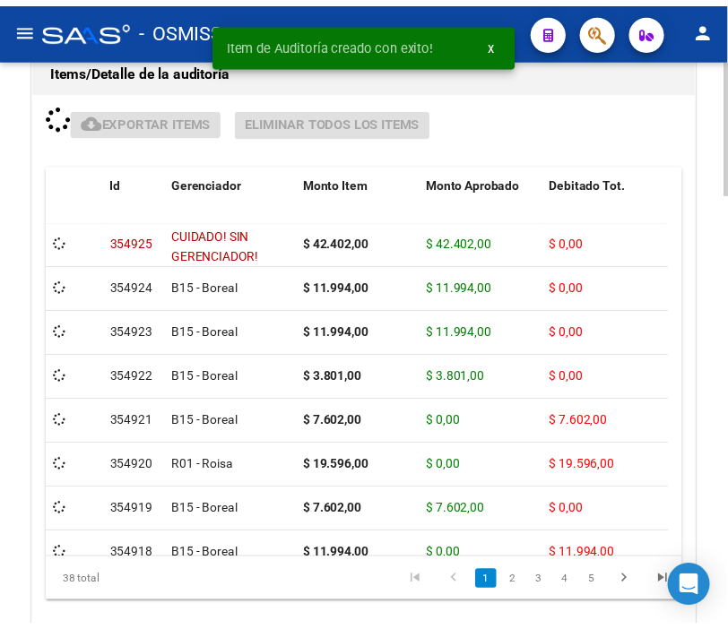
scroll to position [1654, 0]
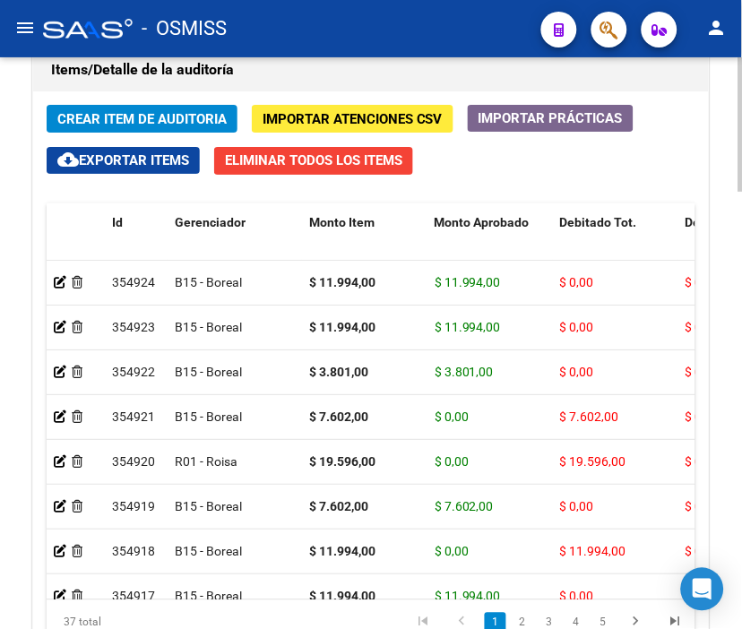
click at [476, 70] on h1 "Items/Detalle de la auditoría" at bounding box center [371, 70] width 640 height 29
click at [115, 115] on span "Crear Item de Auditoria" at bounding box center [141, 119] width 169 height 16
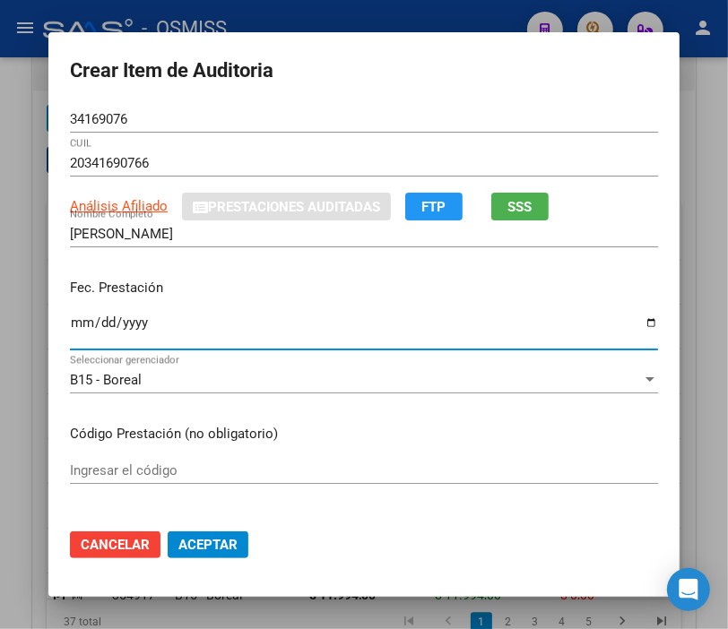
click at [75, 328] on input "Ingresar la fecha" at bounding box center [364, 330] width 588 height 29
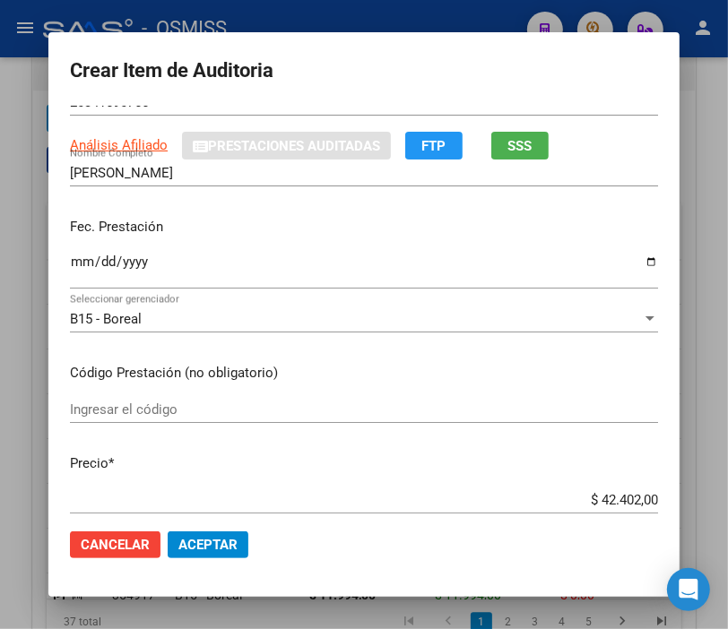
scroll to position [199, 0]
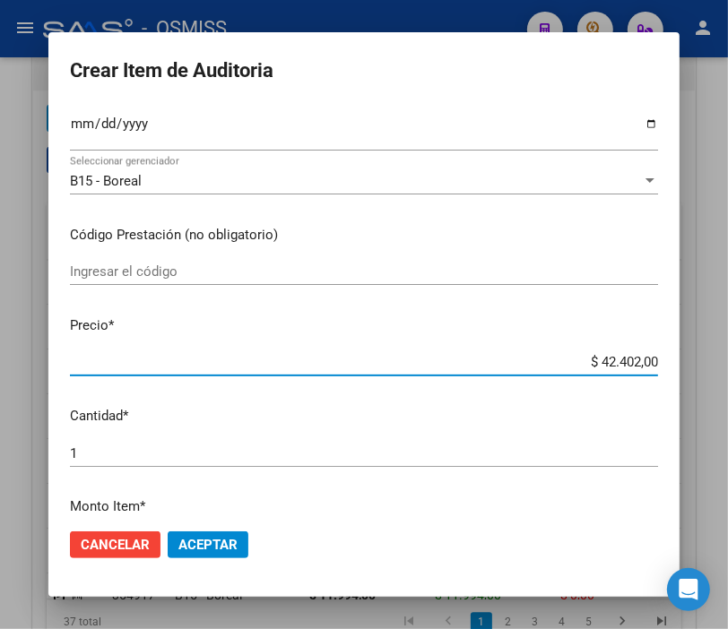
drag, startPoint x: 562, startPoint y: 365, endPoint x: 744, endPoint y: 368, distance: 182.0
click at [728, 368] on html "menu - OSMISS person Firma Express Inicio Instructivos Contacto OS Padrón Padró…" at bounding box center [364, 314] width 728 height 629
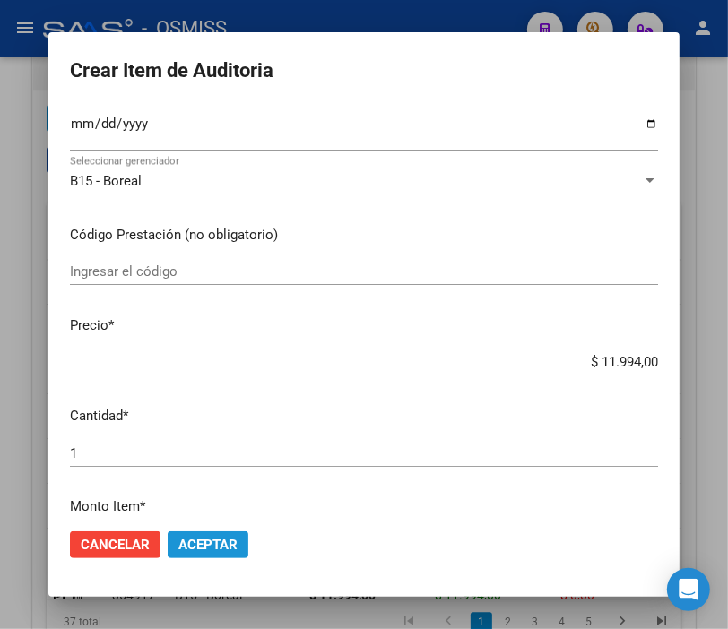
click at [215, 537] on span "Aceptar" at bounding box center [207, 545] width 59 height 16
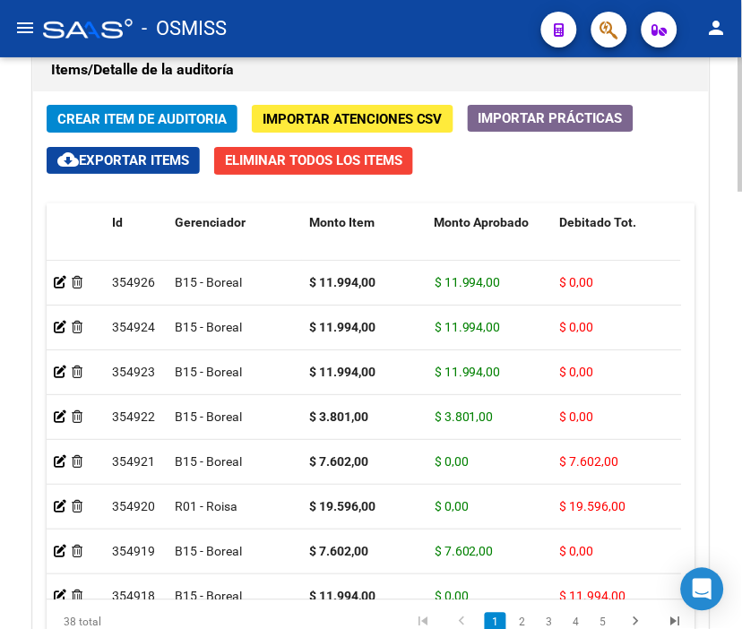
drag, startPoint x: 309, startPoint y: 31, endPoint x: 157, endPoint y: 105, distance: 169.2
click at [309, 31] on div "- OSMISS" at bounding box center [285, 28] width 484 height 39
click at [151, 113] on span "Crear Item de Auditoria" at bounding box center [141, 119] width 169 height 16
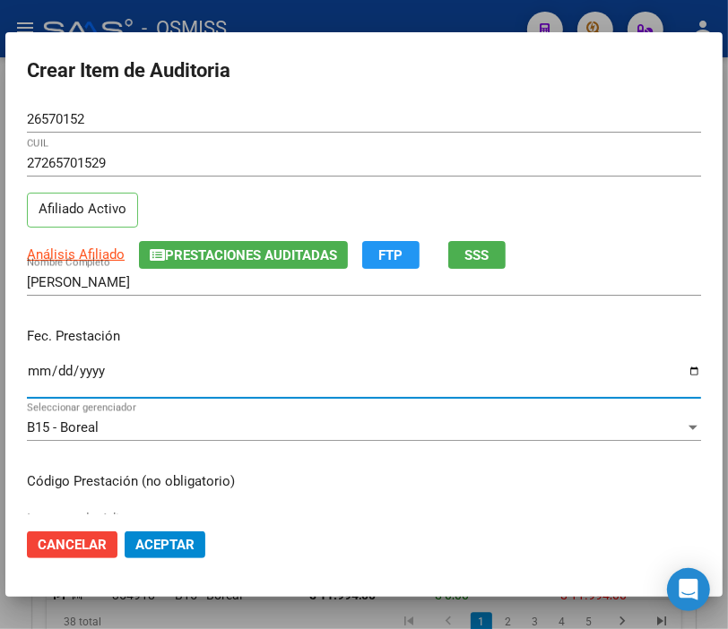
click at [30, 371] on input "Ingresar la fecha" at bounding box center [364, 378] width 674 height 29
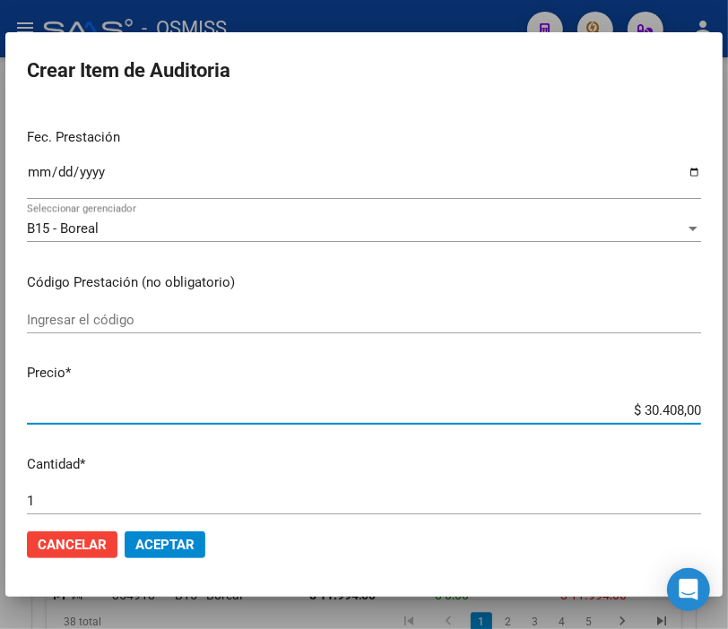
drag, startPoint x: 576, startPoint y: 412, endPoint x: 744, endPoint y: 403, distance: 167.9
click at [728, 403] on html "menu - OSMISS person Firma Express Inicio Instructivos Contacto OS Padrón Padró…" at bounding box center [364, 314] width 728 height 629
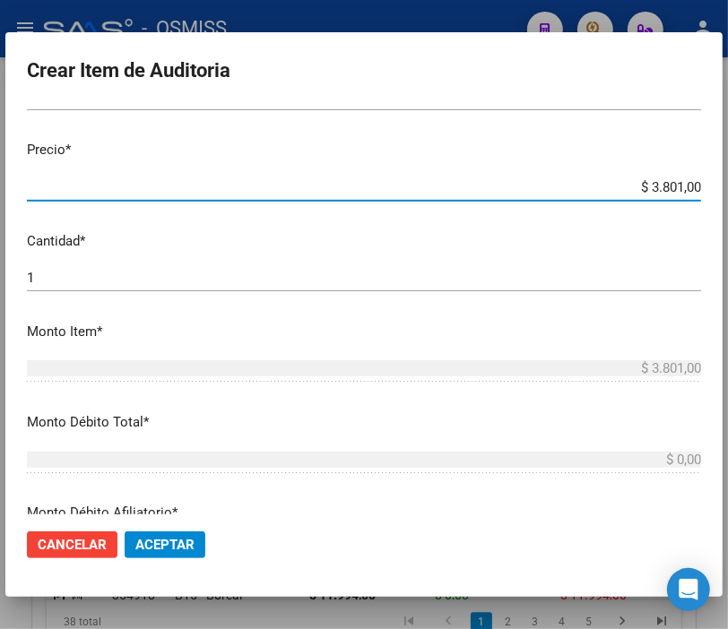
scroll to position [498, 0]
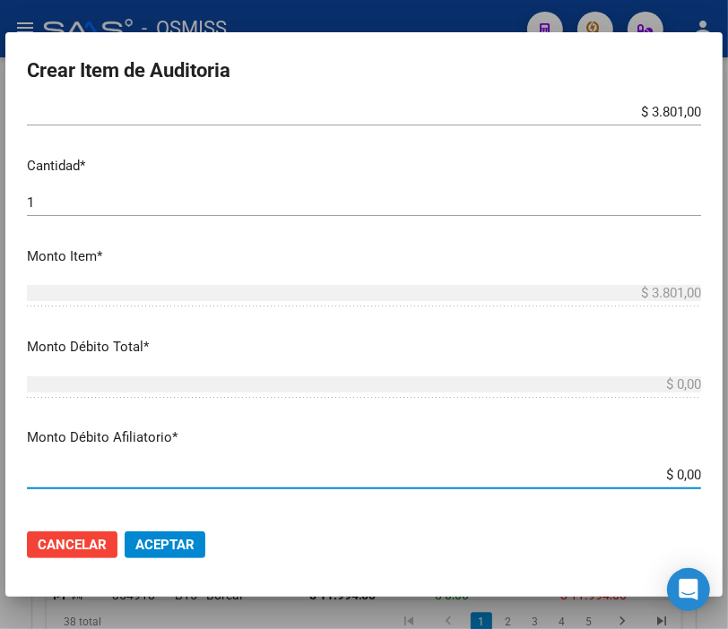
drag, startPoint x: 626, startPoint y: 469, endPoint x: 744, endPoint y: 471, distance: 118.3
click at [728, 471] on html "menu - OSMISS person Firma Express Inicio Instructivos Contacto OS Padrón Padró…" at bounding box center [364, 314] width 728 height 629
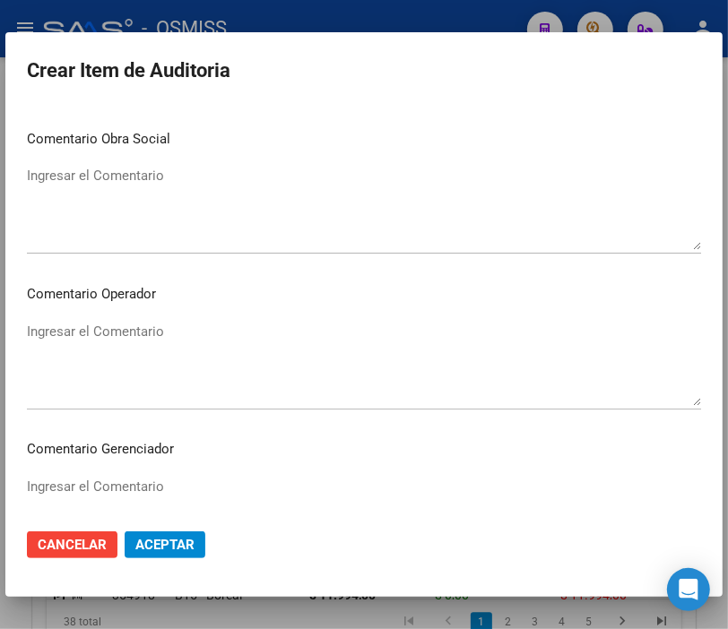
scroll to position [996, 0]
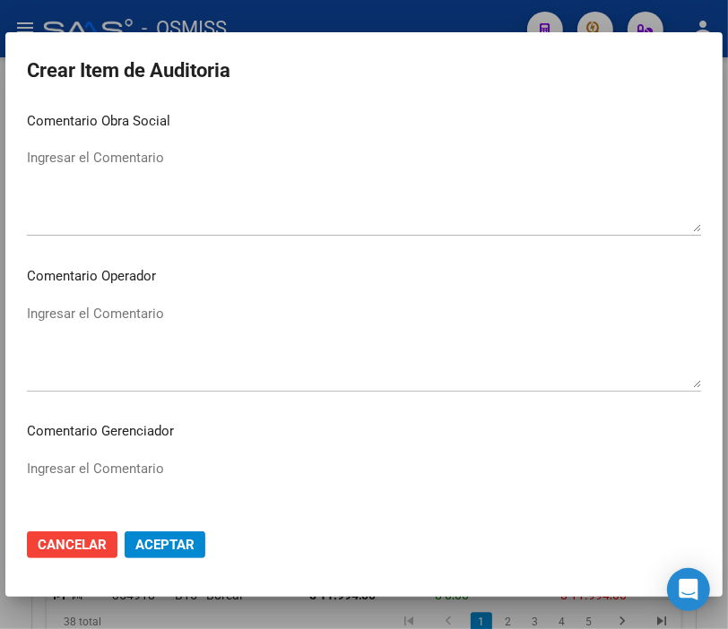
click at [100, 310] on textarea "Ingresar el Comentario" at bounding box center [364, 346] width 674 height 84
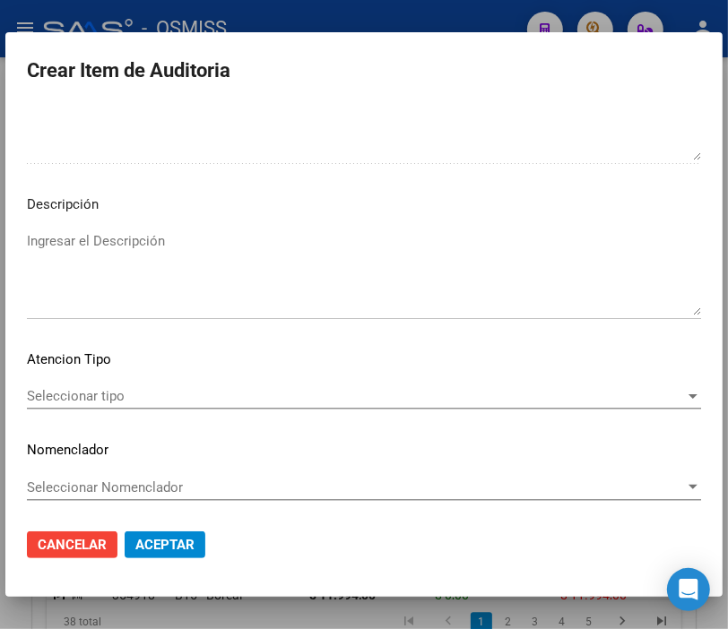
scroll to position [1380, 0]
click at [55, 247] on textarea "Ingresar el Descripción" at bounding box center [364, 271] width 674 height 84
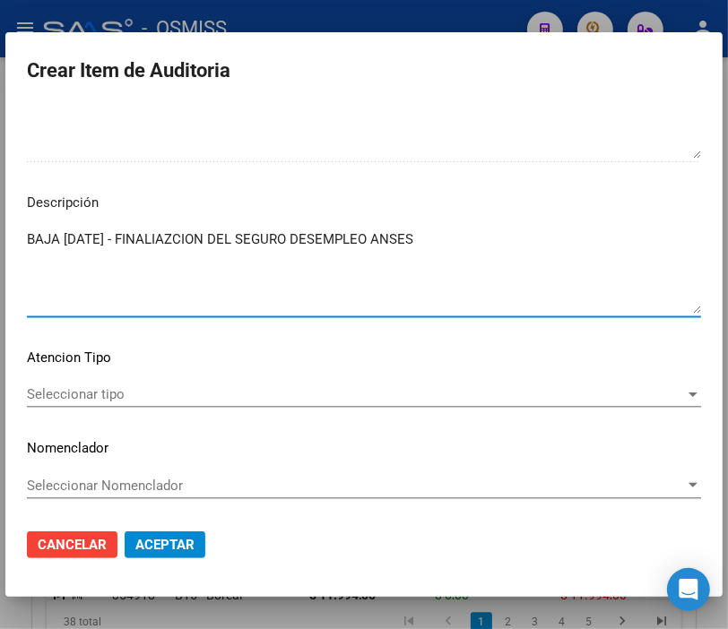
click at [202, 236] on textarea "BAJA [DATE] - FINALIAZCION DEL SEGURO DESEMPLEO ANSES" at bounding box center [364, 271] width 674 height 84
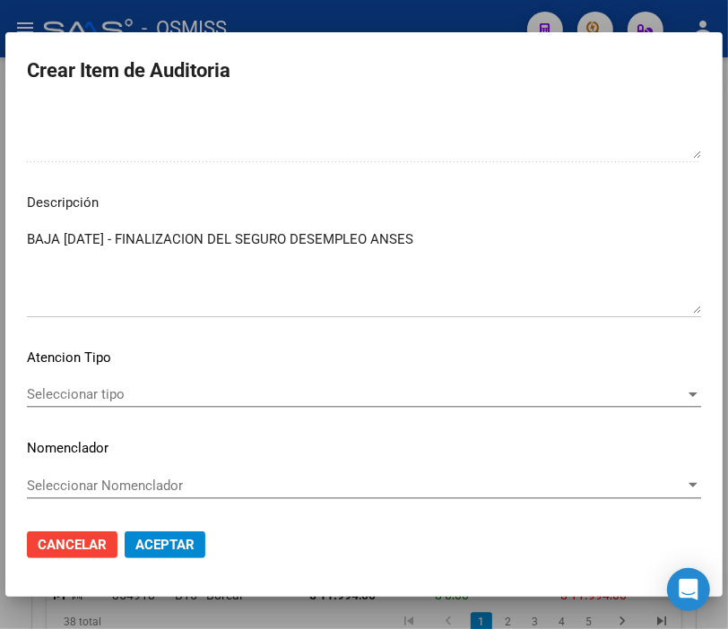
click at [186, 530] on mat-dialog-actions "Cancelar Aceptar" at bounding box center [364, 545] width 674 height 61
click at [191, 538] on span "Aceptar" at bounding box center [164, 545] width 59 height 16
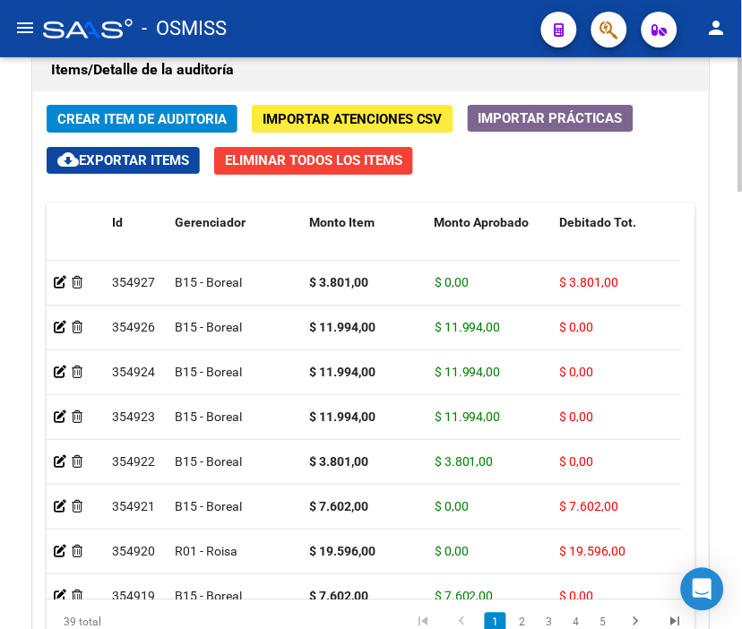
drag, startPoint x: 552, startPoint y: 186, endPoint x: 225, endPoint y: 138, distance: 330.6
click at [552, 186] on div "Crear Item de Auditoria Importar Atenciones CSV Importar Prácticas cloud_downlo…" at bounding box center [371, 395] width 676 height 609
click at [159, 121] on span "Crear Item de Auditoria" at bounding box center [141, 119] width 169 height 16
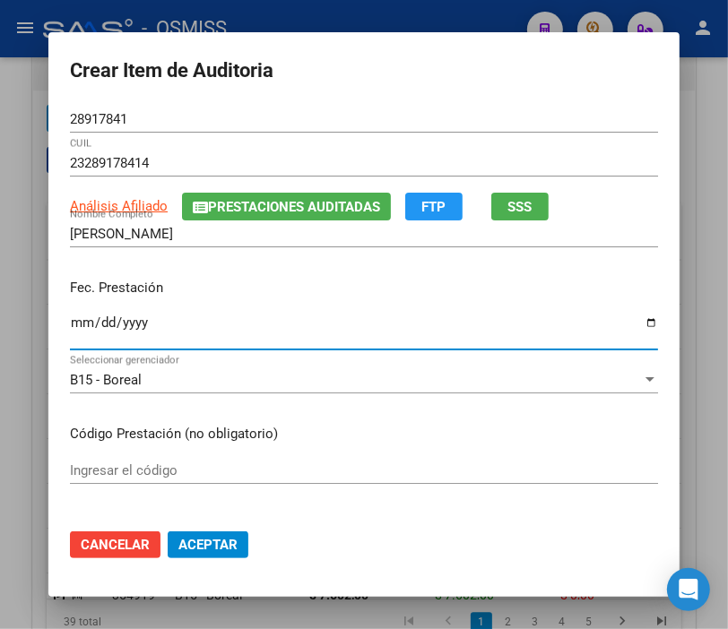
click at [70, 329] on input "Ingresar la fecha" at bounding box center [364, 330] width 588 height 29
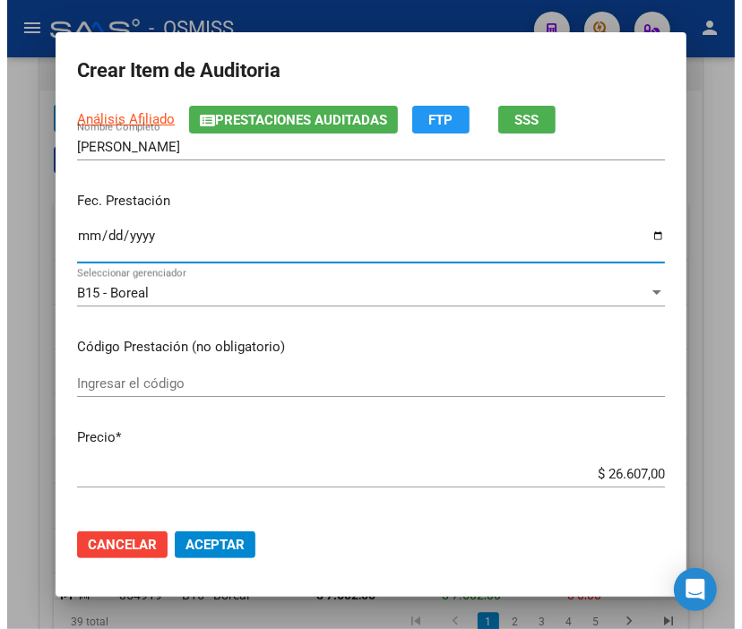
scroll to position [199, 0]
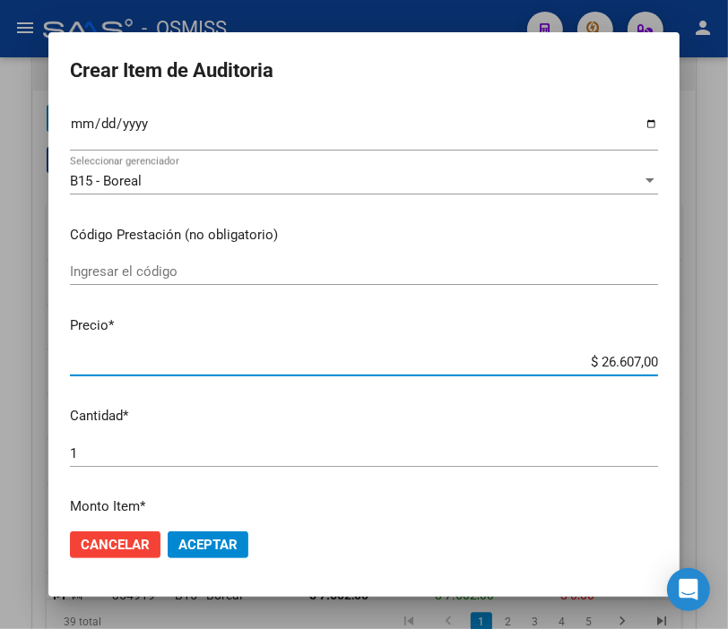
click at [559, 354] on input "$ 26.607,00" at bounding box center [364, 362] width 588 height 16
drag, startPoint x: 559, startPoint y: 361, endPoint x: 744, endPoint y: 368, distance: 184.8
click at [728, 368] on html "menu - OSMISS person Firma Express Inicio Instructivos Contacto OS Padrón Padró…" at bounding box center [364, 314] width 728 height 629
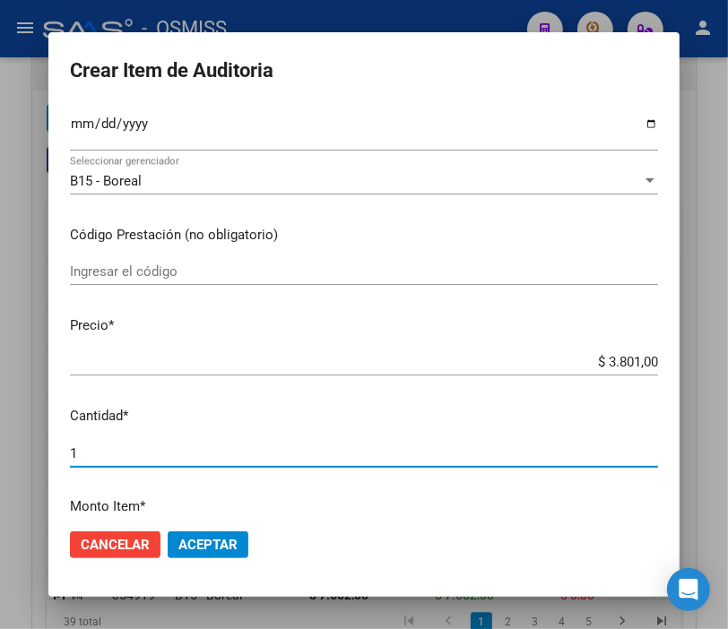
drag, startPoint x: 86, startPoint y: 451, endPoint x: 12, endPoint y: 442, distance: 74.9
click at [12, 442] on div "Crear Item de Auditoria 28917841 Nro Documento 23289178414 CUIL Análisis Afilia…" at bounding box center [364, 314] width 728 height 629
click at [212, 530] on mat-dialog-actions "Cancelar Aceptar" at bounding box center [364, 545] width 588 height 61
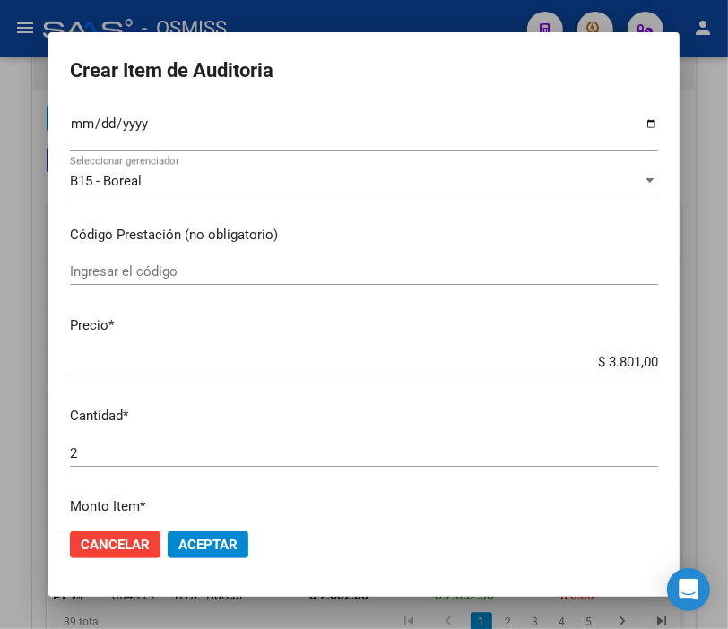
click at [207, 540] on span "Aceptar" at bounding box center [207, 545] width 59 height 16
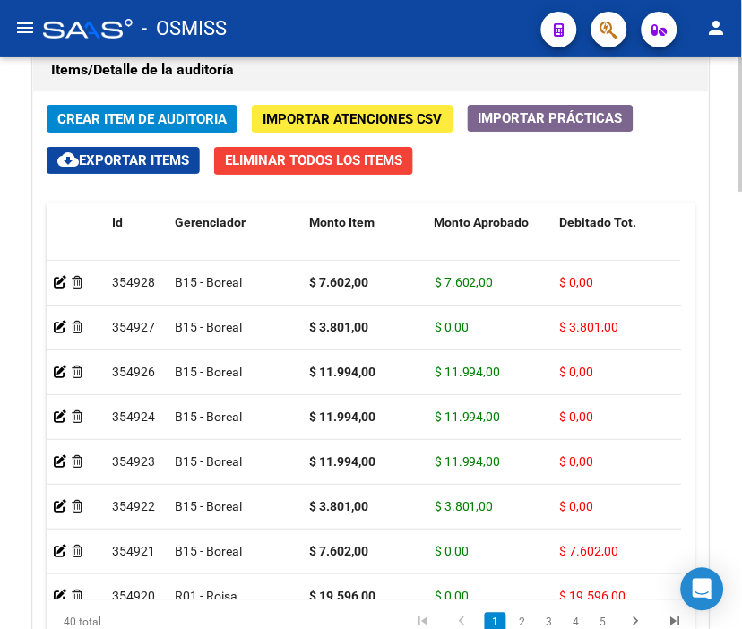
drag, startPoint x: 328, startPoint y: 34, endPoint x: 303, endPoint y: 194, distance: 161.5
click at [328, 34] on div "- OSMISS" at bounding box center [285, 28] width 484 height 39
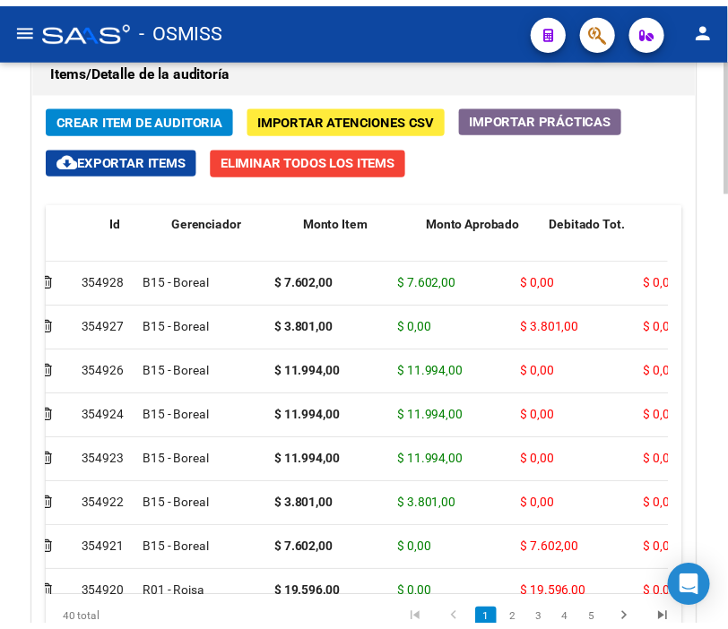
scroll to position [0, 0]
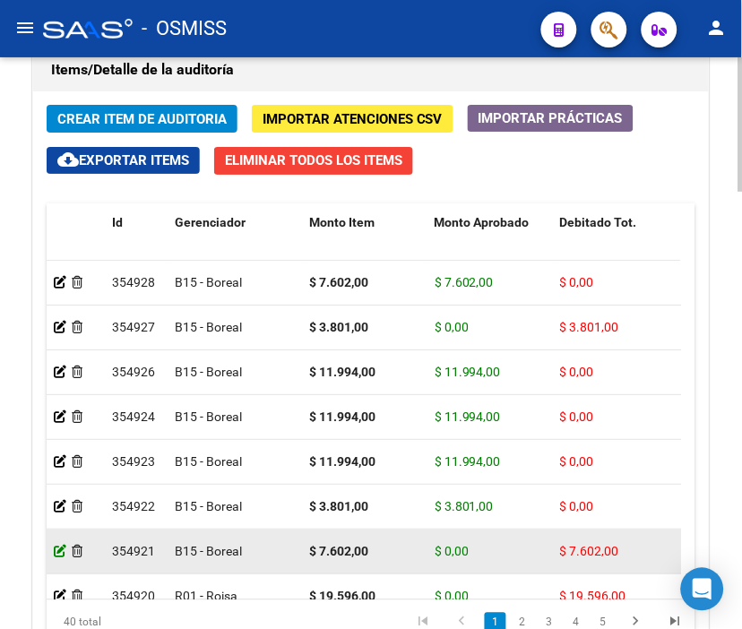
click at [60, 556] on icon at bounding box center [60, 551] width 13 height 13
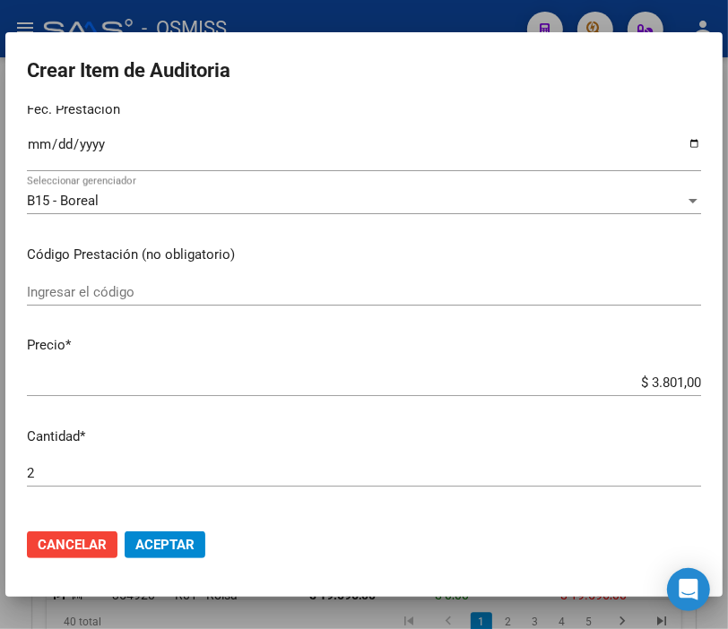
scroll to position [299, 0]
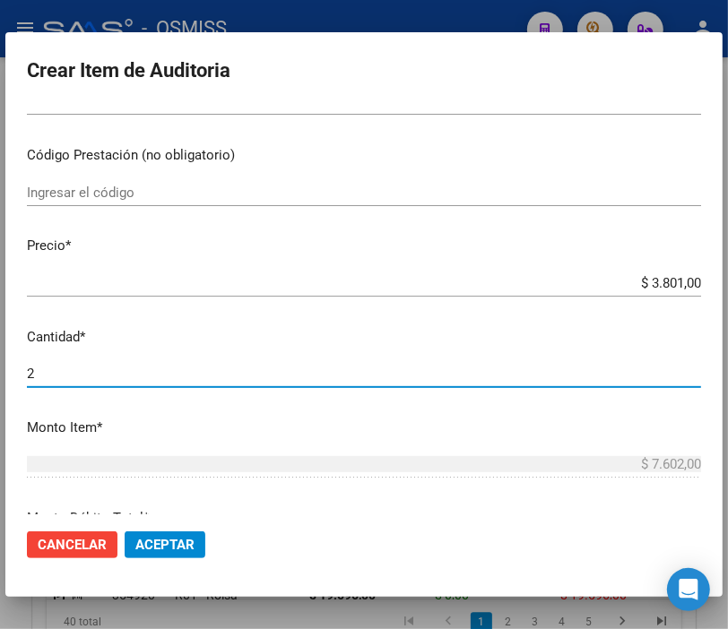
drag, startPoint x: 65, startPoint y: 368, endPoint x: -11, endPoint y: 369, distance: 76.2
click at [0, 369] on html "menu - OSMISS person Firma Express Inicio Instructivos Contacto OS Padrón Padró…" at bounding box center [364, 314] width 728 height 629
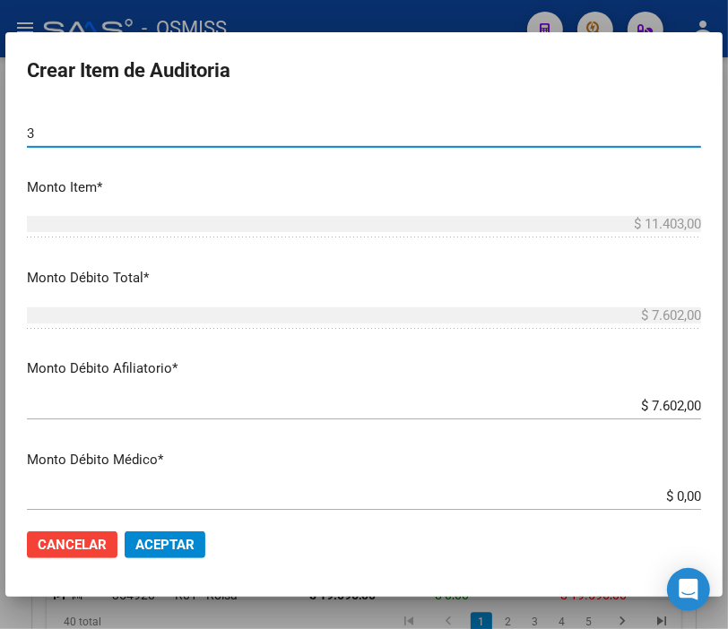
scroll to position [597, 0]
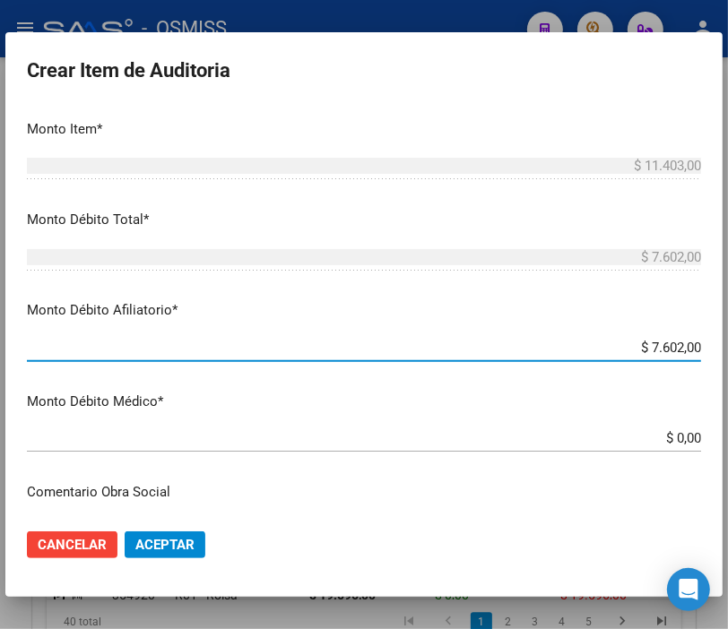
drag, startPoint x: 595, startPoint y: 347, endPoint x: 744, endPoint y: 342, distance: 148.9
click at [728, 342] on html "menu - OSMISS person Firma Express Inicio Instructivos Contacto OS Padrón Padró…" at bounding box center [364, 314] width 728 height 629
click at [184, 537] on span "Aceptar" at bounding box center [164, 545] width 59 height 16
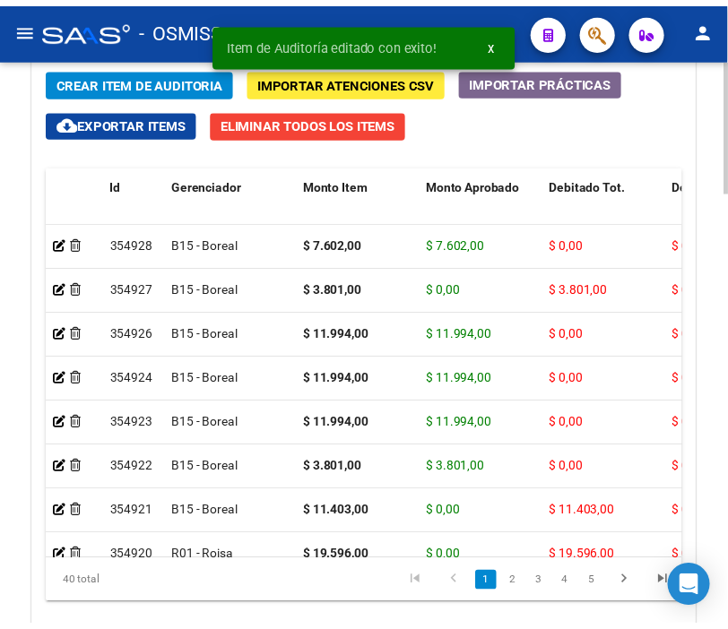
scroll to position [1692, 0]
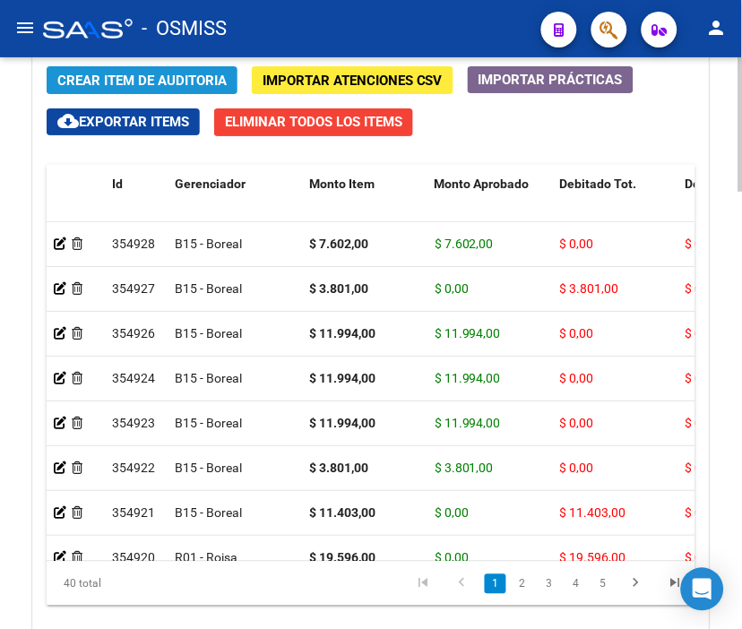
click at [141, 82] on span "Crear Item de Auditoria" at bounding box center [141, 81] width 169 height 16
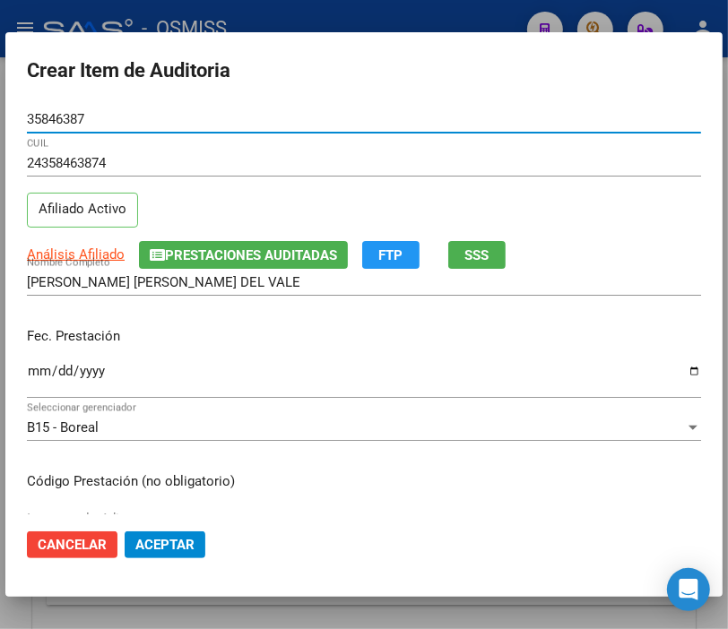
click at [34, 371] on input "Ingresar la fecha" at bounding box center [364, 378] width 674 height 29
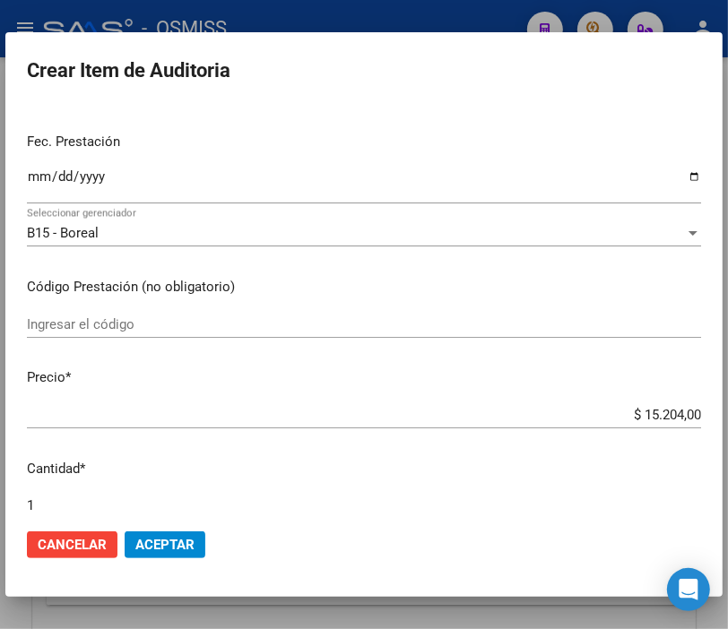
scroll to position [199, 0]
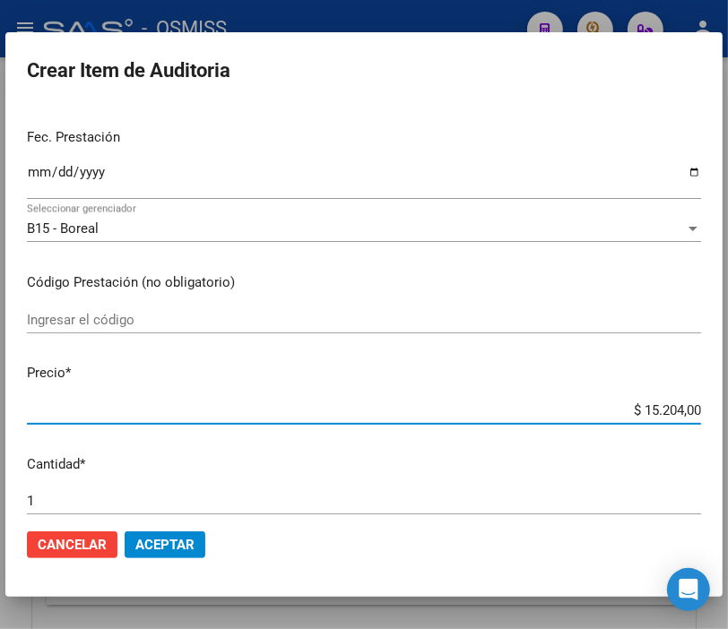
drag, startPoint x: 592, startPoint y: 418, endPoint x: 744, endPoint y: 420, distance: 152.4
click at [728, 420] on html "menu - OSMISS person Firma Express Inicio Instructivos Contacto OS Padrón Padró…" at bounding box center [364, 314] width 728 height 629
click at [186, 538] on span "Aceptar" at bounding box center [164, 545] width 59 height 16
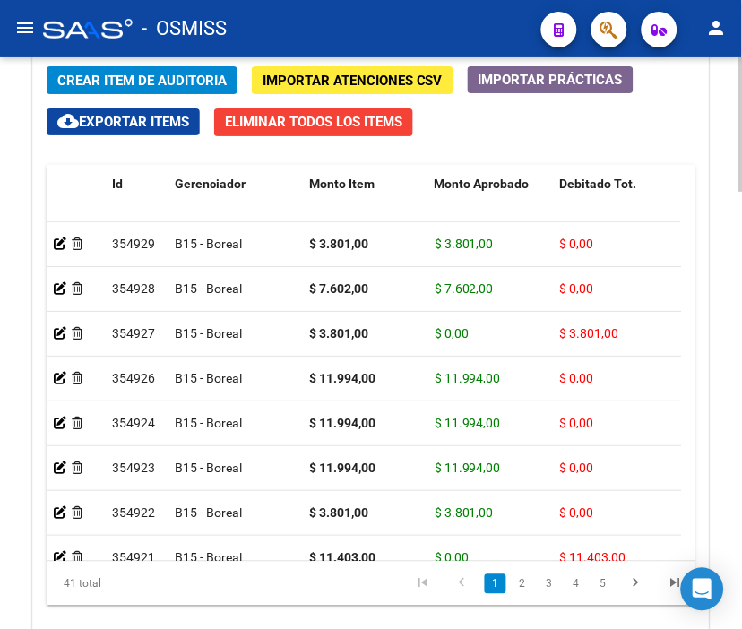
click at [149, 85] on span "Crear Item de Auditoria" at bounding box center [141, 81] width 169 height 16
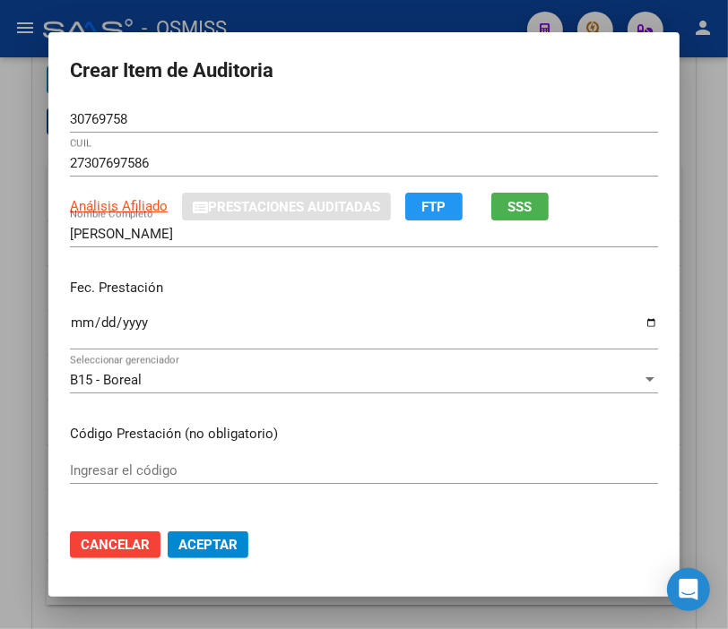
click at [498, 81] on h2 "Crear Item de Auditoria" at bounding box center [364, 71] width 588 height 34
click at [70, 328] on input "Ingresar la fecha" at bounding box center [364, 330] width 588 height 29
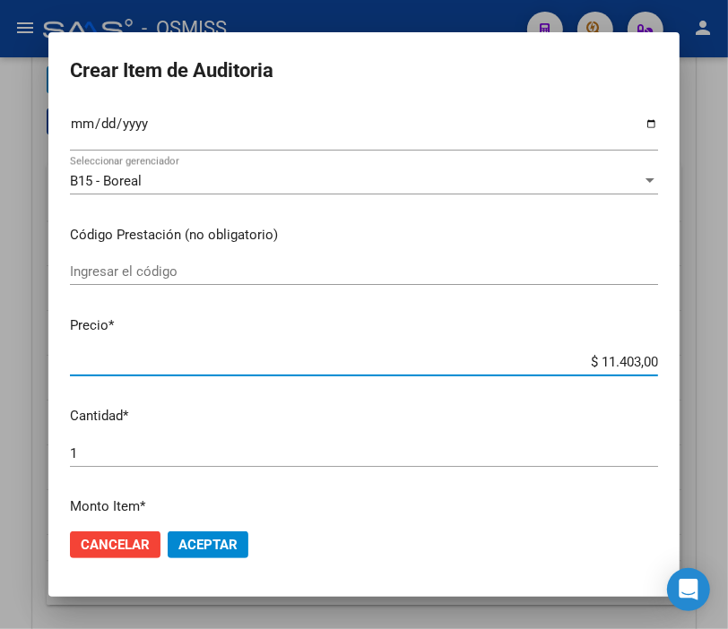
drag, startPoint x: 547, startPoint y: 362, endPoint x: 744, endPoint y: 364, distance: 197.2
click at [728, 364] on html "menu - OSMISS person Firma Express Inicio Instructivos Contacto OS Padrón Padró…" at bounding box center [364, 314] width 728 height 629
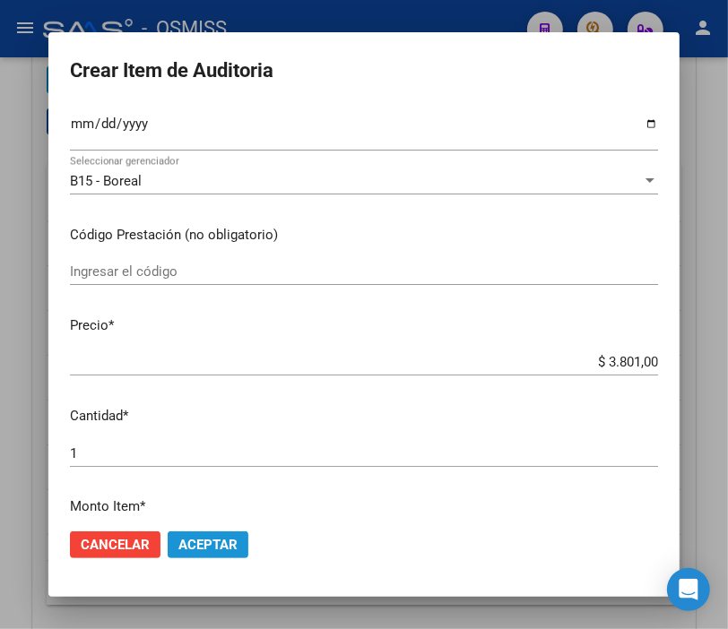
click at [189, 551] on span "Aceptar" at bounding box center [207, 545] width 59 height 16
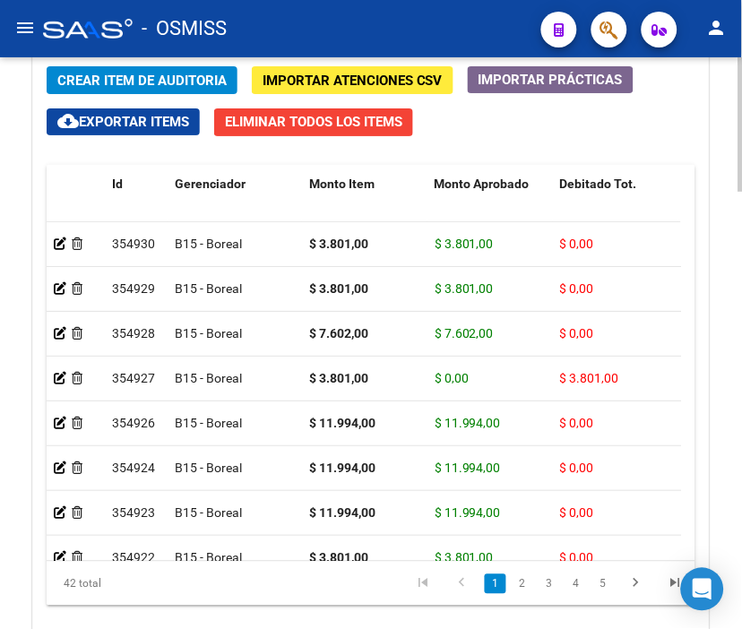
click at [102, 86] on span "Crear Item de Auditoria" at bounding box center [141, 81] width 169 height 16
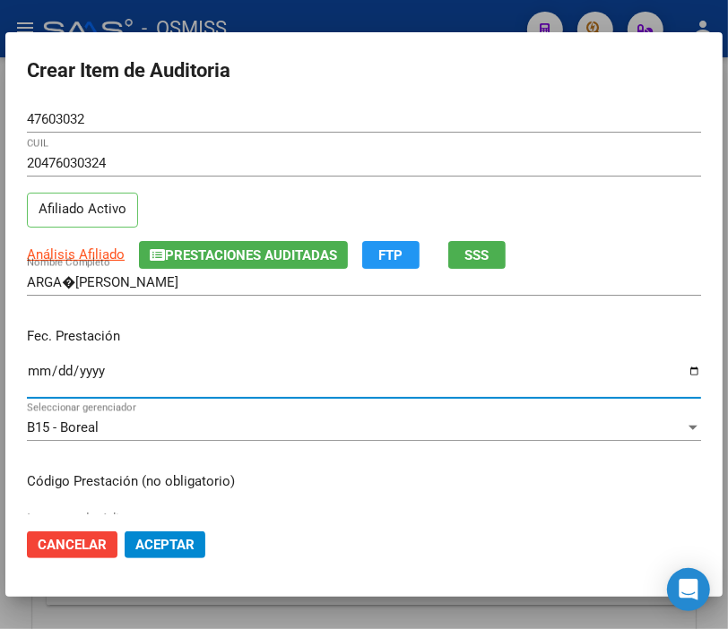
click at [38, 374] on input "Ingresar la fecha" at bounding box center [364, 378] width 674 height 29
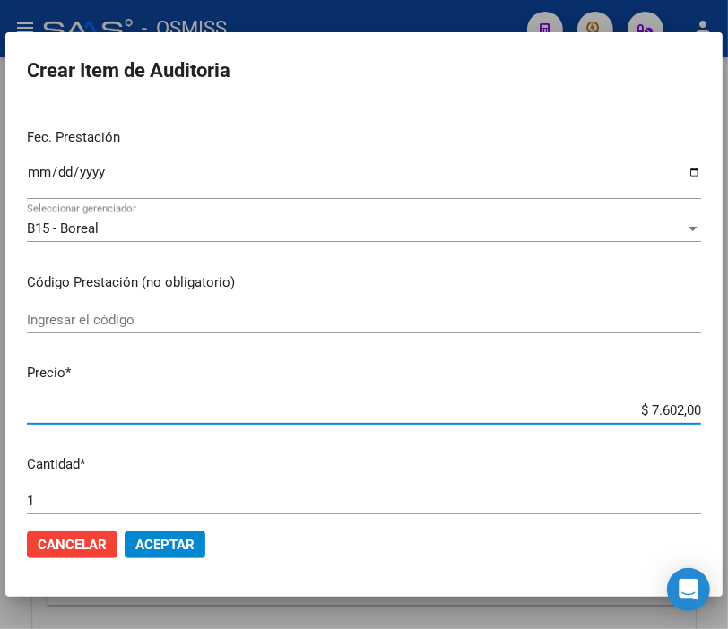
drag, startPoint x: 602, startPoint y: 413, endPoint x: 744, endPoint y: 410, distance: 141.7
click at [728, 410] on html "menu - OSMISS person Firma Express Inicio Instructivos Contacto OS Padrón Padró…" at bounding box center [364, 314] width 728 height 629
click at [157, 538] on span "Aceptar" at bounding box center [164, 545] width 59 height 16
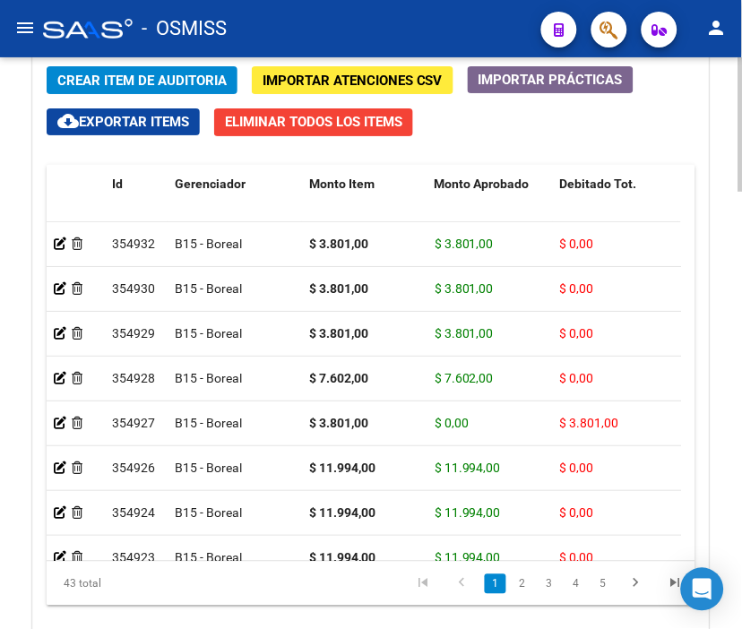
click at [134, 78] on span "Crear Item de Auditoria" at bounding box center [141, 81] width 169 height 16
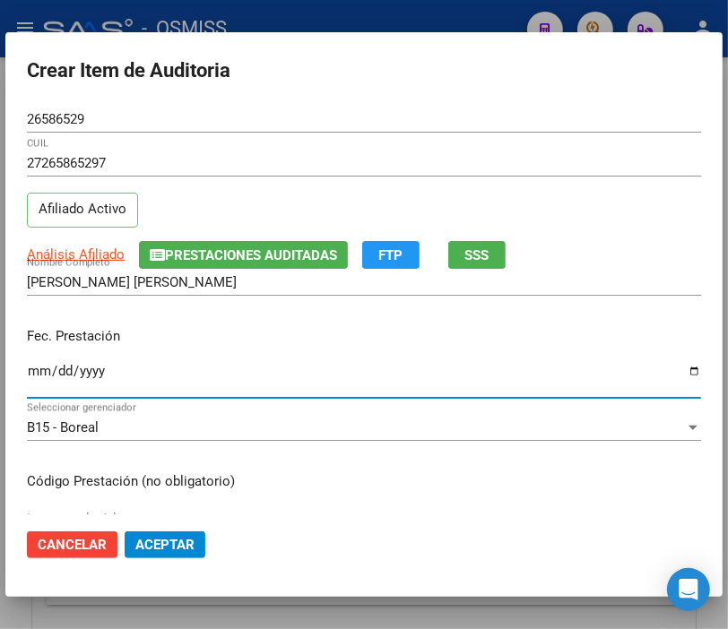
click at [38, 378] on input "Ingresar la fecha" at bounding box center [364, 378] width 674 height 29
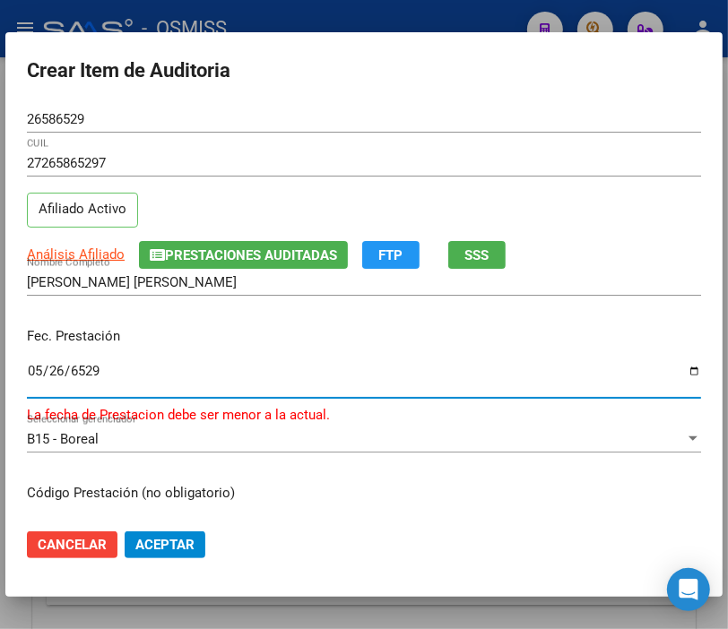
click at [39, 378] on input "6529-05-26" at bounding box center [364, 378] width 674 height 29
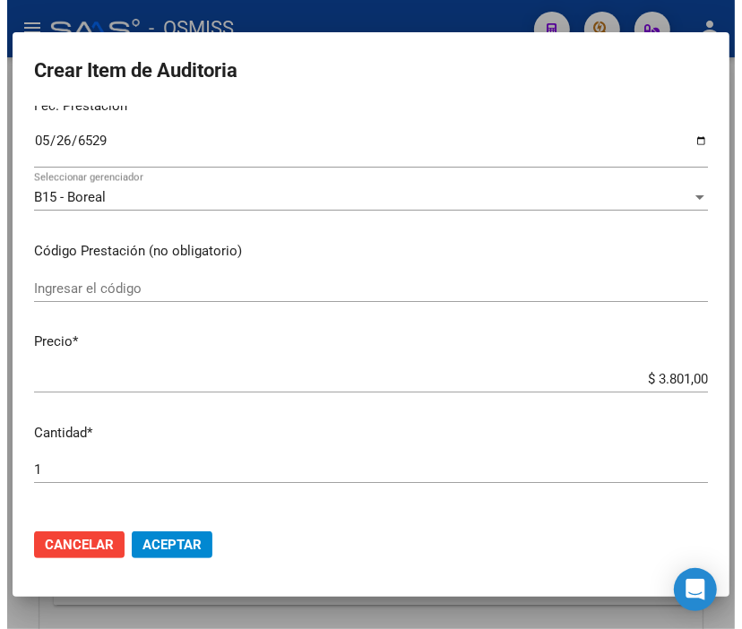
scroll to position [299, 0]
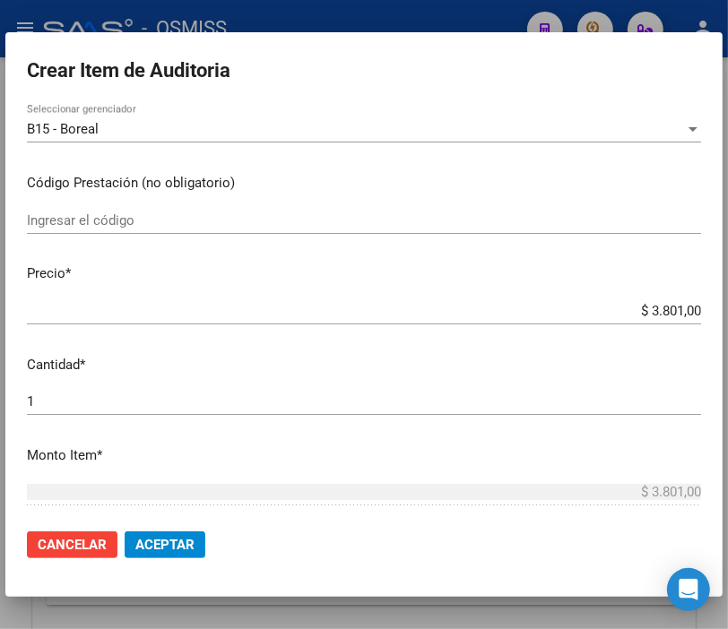
click at [184, 537] on span "Aceptar" at bounding box center [164, 545] width 59 height 16
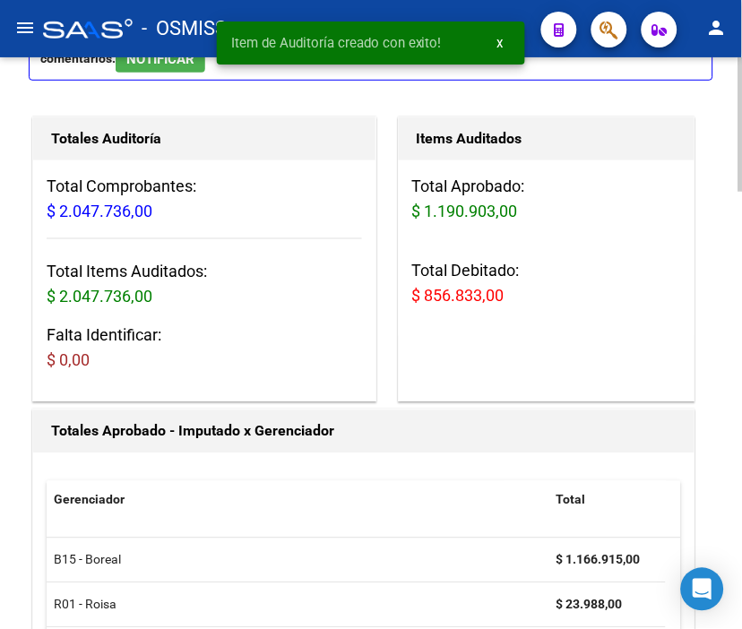
scroll to position [0, 0]
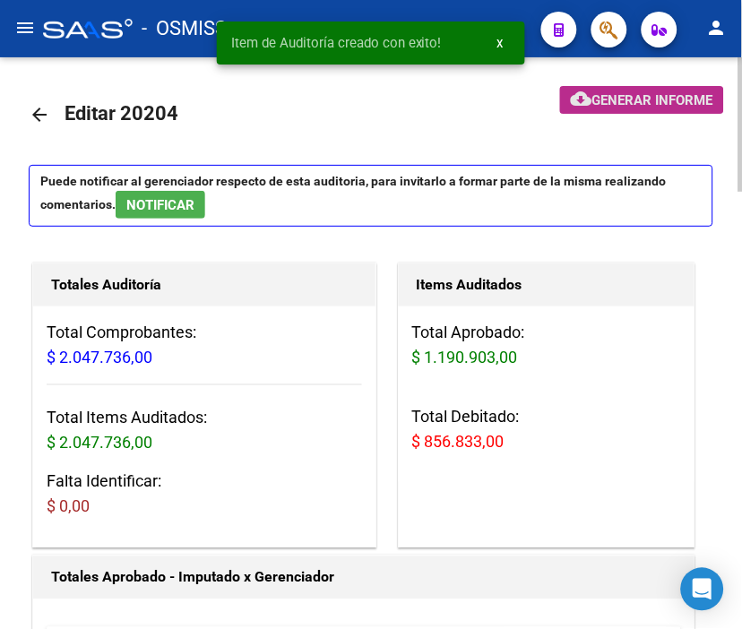
click at [647, 92] on span "Generar informe" at bounding box center [653, 100] width 121 height 16
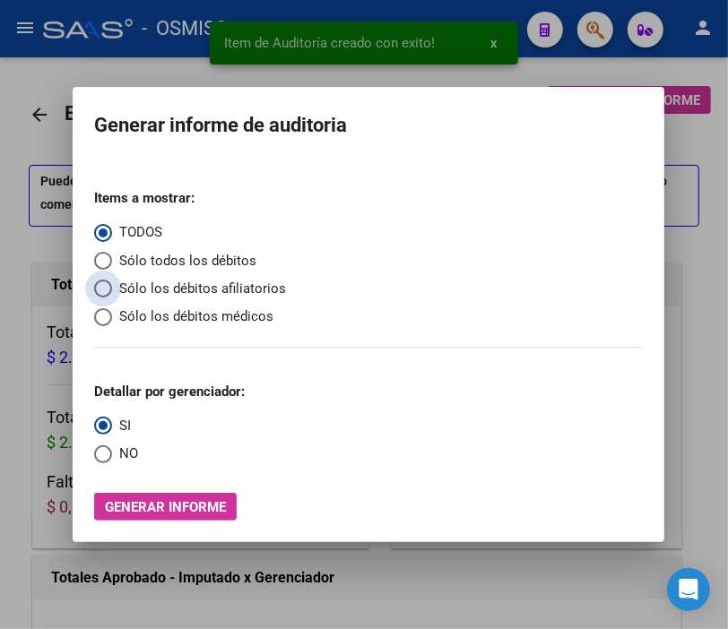
click at [149, 281] on span "Sólo los débitos afiliatorios" at bounding box center [199, 289] width 174 height 21
click at [112, 281] on input "Sólo los débitos afiliatorios" at bounding box center [103, 289] width 18 height 18
click at [117, 446] on span "NO" at bounding box center [125, 454] width 26 height 21
click at [112, 446] on input "NO" at bounding box center [103, 455] width 18 height 18
click at [180, 506] on span "Generar informe" at bounding box center [165, 507] width 121 height 16
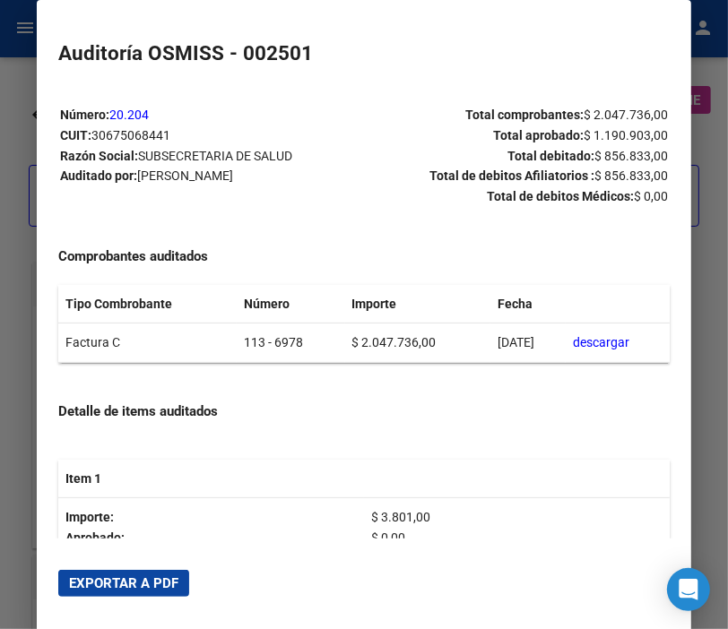
click at [152, 584] on span "Exportar a PDF" at bounding box center [123, 583] width 109 height 16
click at [20, 167] on div at bounding box center [364, 314] width 728 height 629
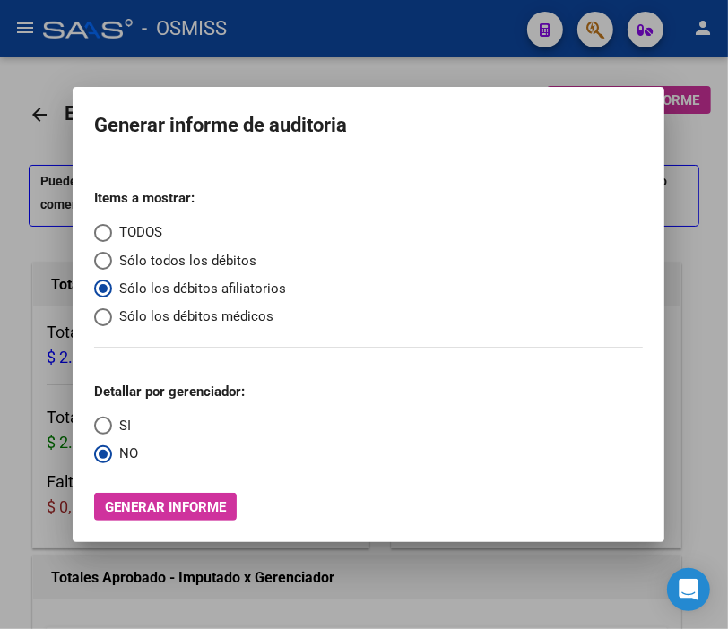
click at [20, 167] on div at bounding box center [364, 314] width 728 height 629
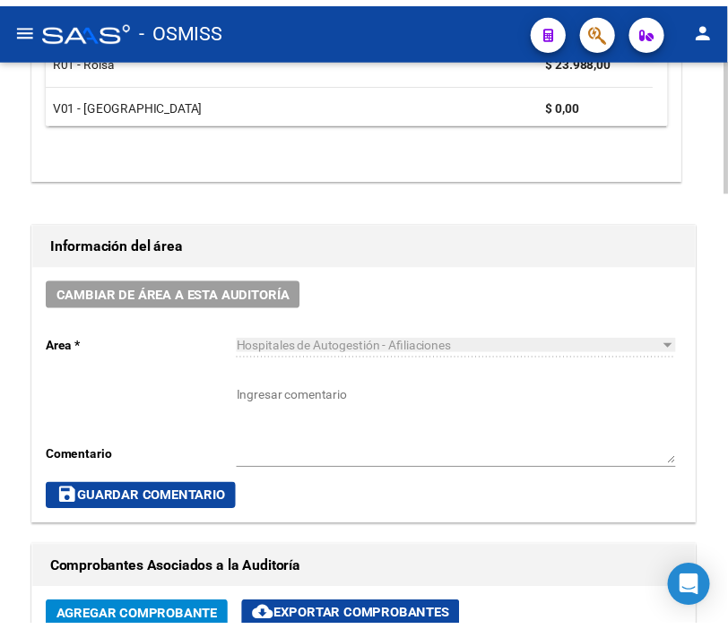
scroll to position [796, 0]
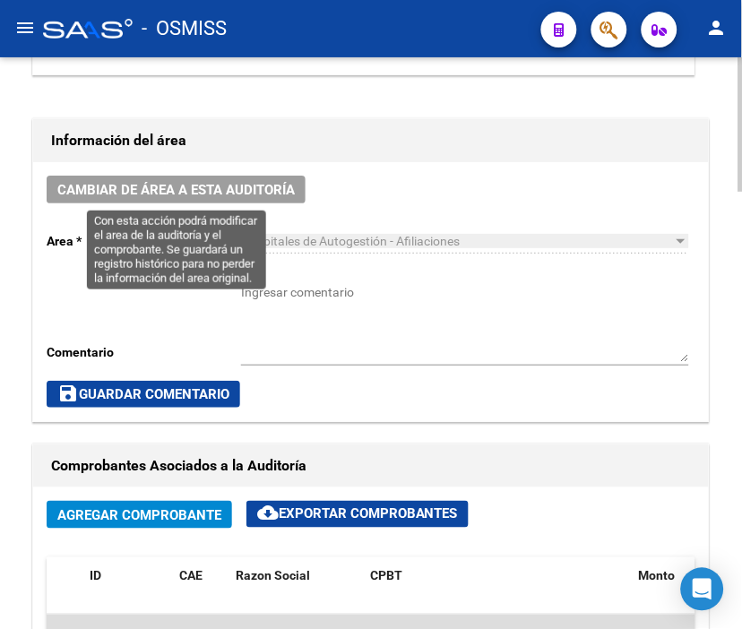
click at [204, 176] on button "Cambiar de área a esta auditoría" at bounding box center [176, 190] width 259 height 28
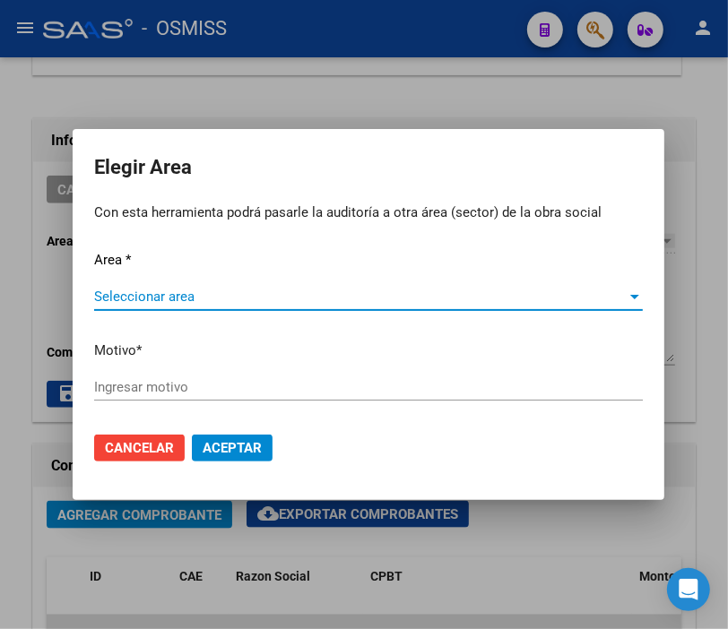
click at [169, 290] on span "Seleccionar area" at bounding box center [360, 297] width 532 height 16
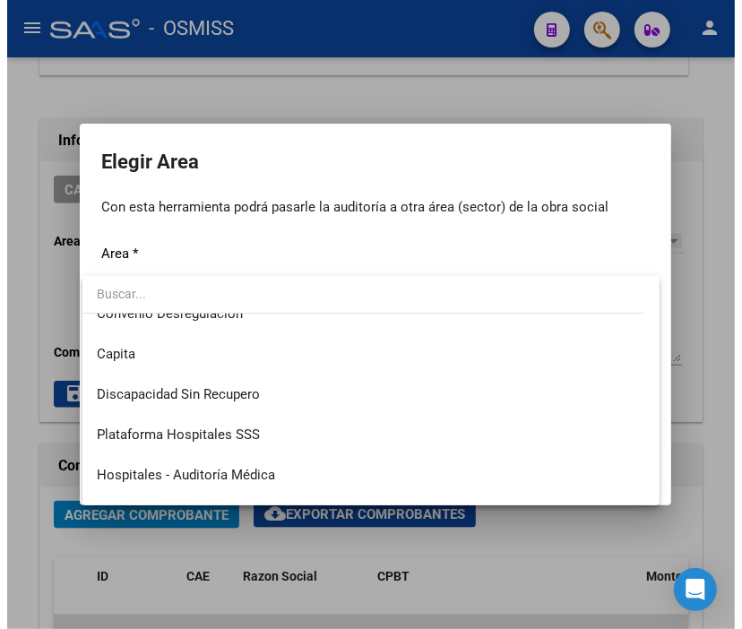
scroll to position [299, 0]
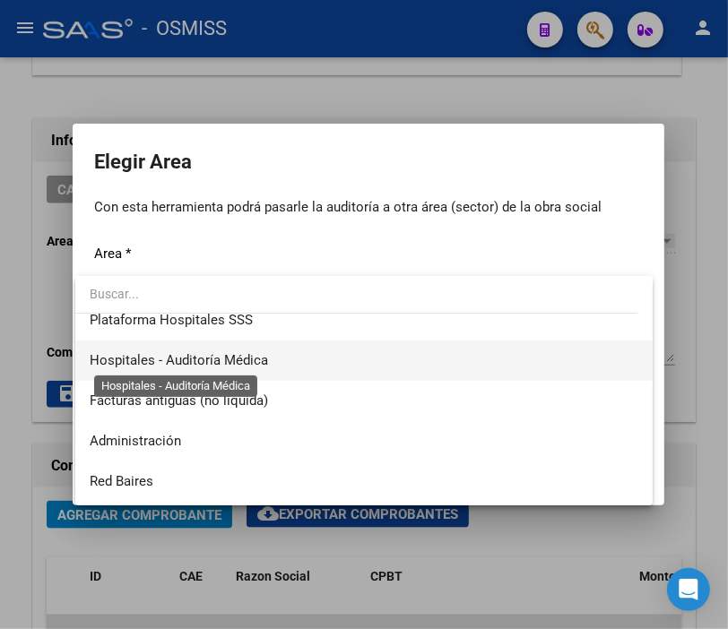
click at [239, 363] on span "Hospitales - Auditoría Médica" at bounding box center [179, 360] width 178 height 16
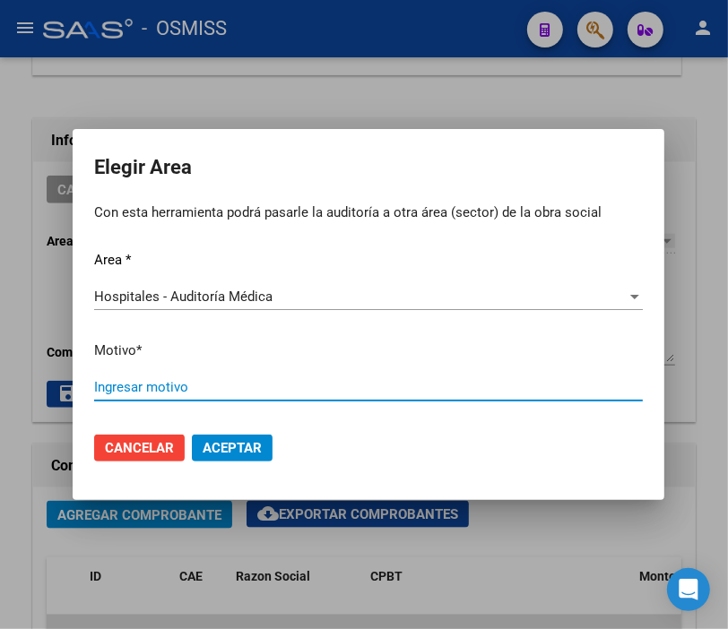
click at [157, 392] on input "Ingresar motivo" at bounding box center [368, 387] width 549 height 16
click at [228, 454] on span "Aceptar" at bounding box center [232, 448] width 59 height 16
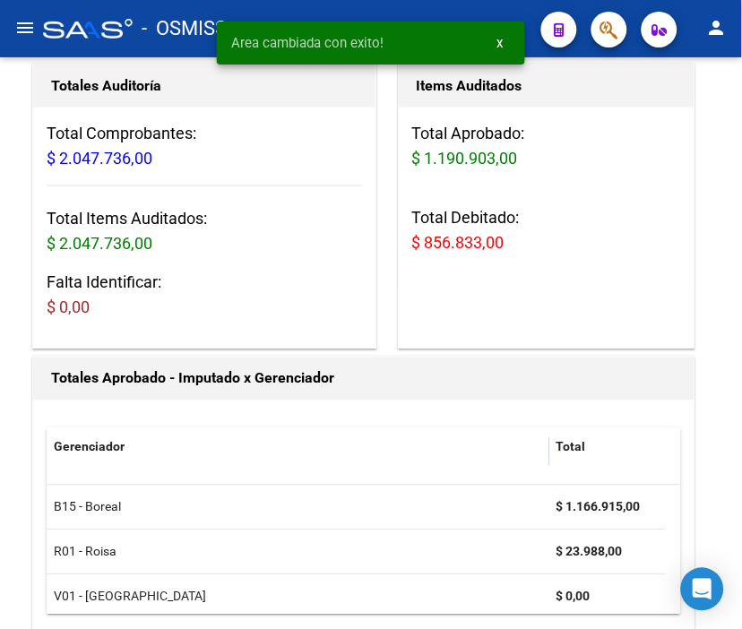
scroll to position [0, 0]
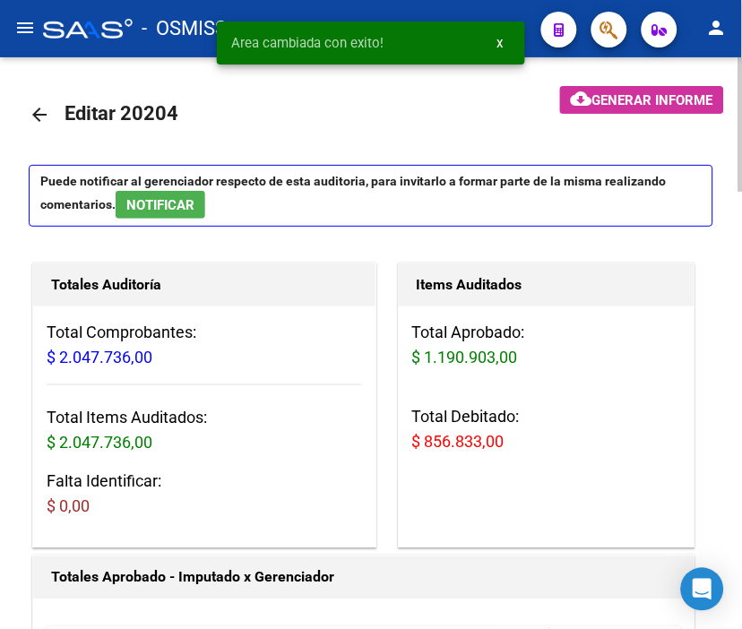
click at [43, 115] on mat-icon "arrow_back" at bounding box center [40, 115] width 22 height 22
